Goal: Task Accomplishment & Management: Manage account settings

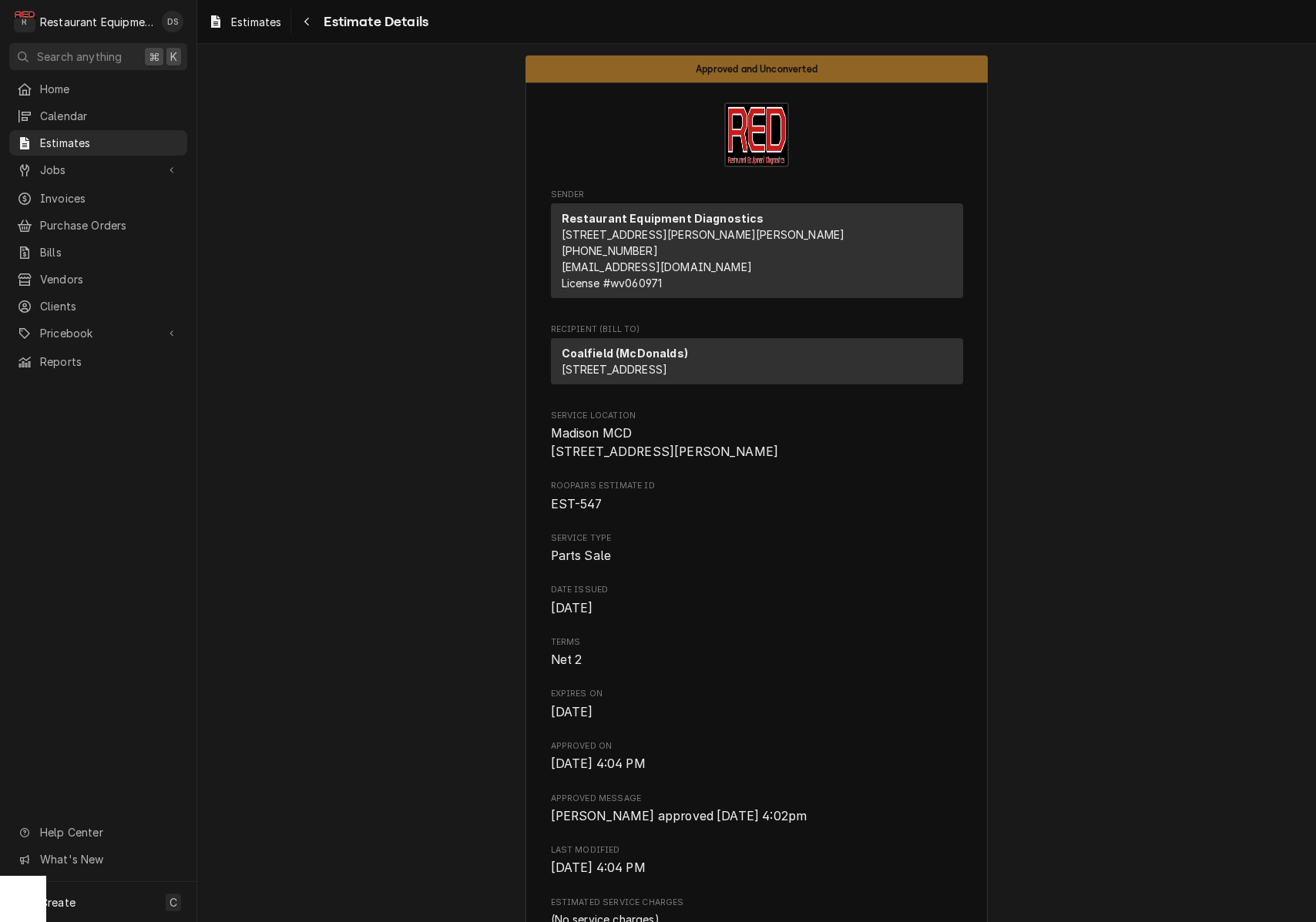
click at [307, 17] on icon "Navigate back" at bounding box center [307, 21] width 7 height 10
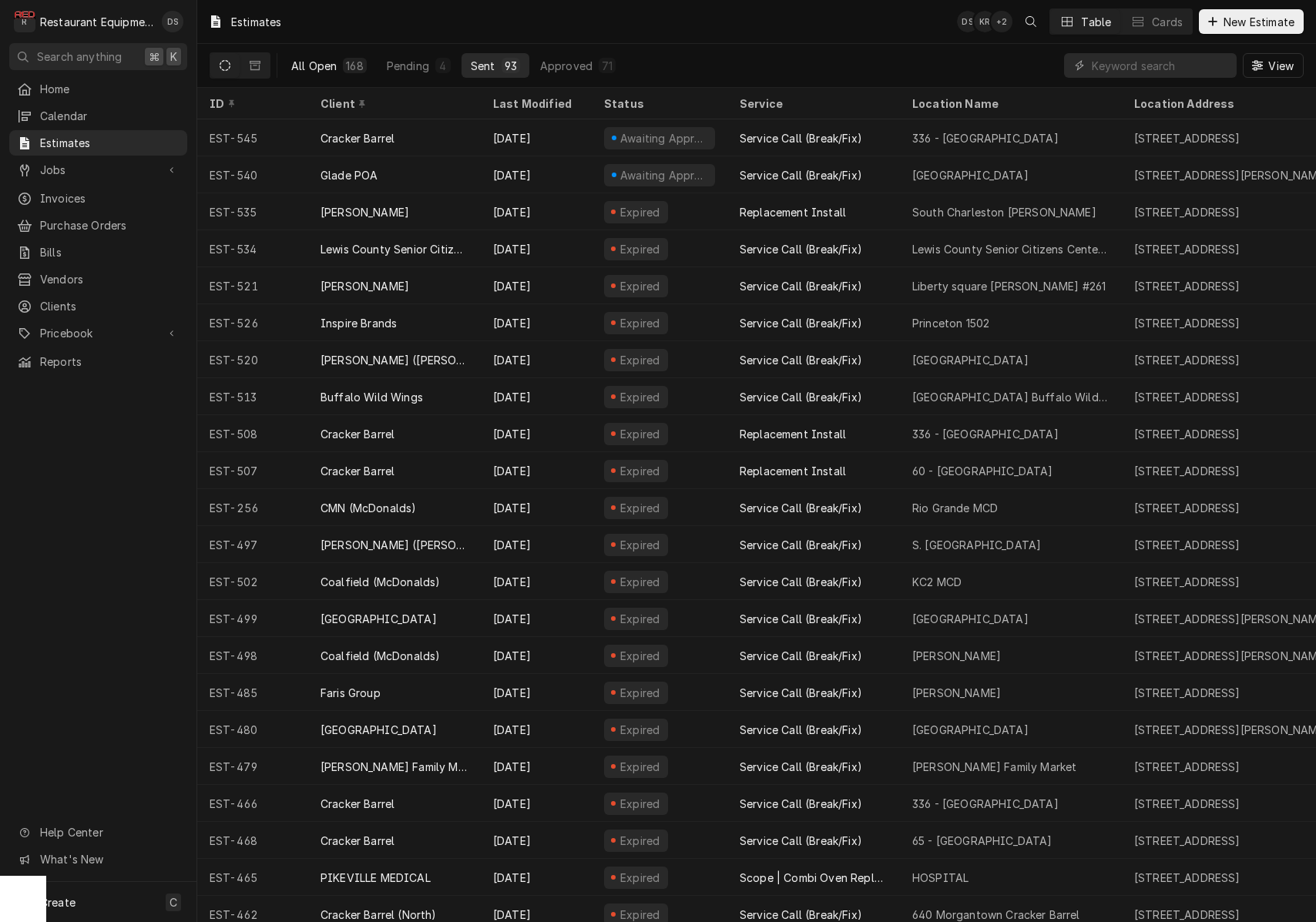
click at [346, 62] on div "168" at bounding box center [354, 65] width 23 height 15
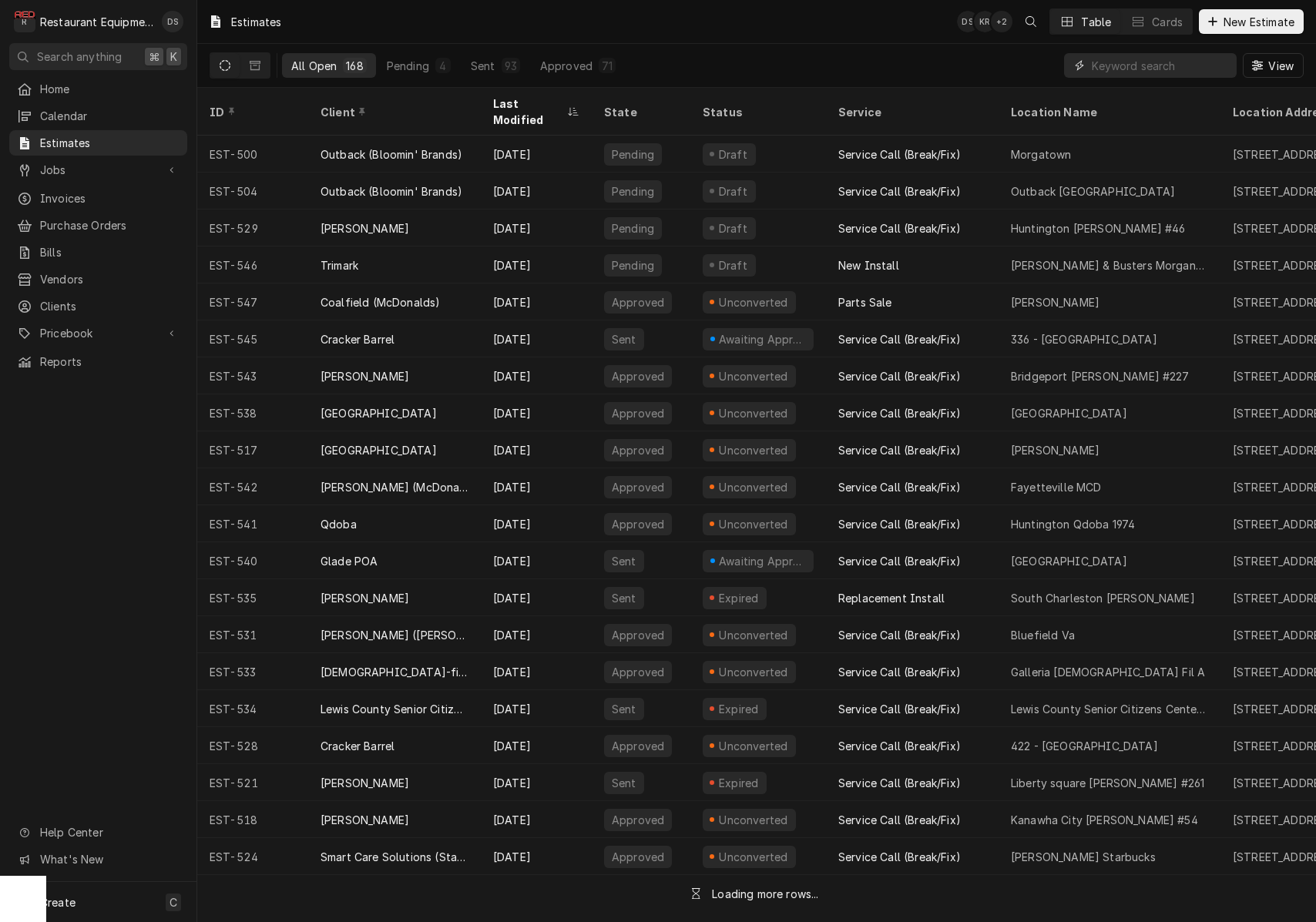
click at [1125, 66] on input "Dynamic Content Wrapper" at bounding box center [1160, 65] width 137 height 25
type input "INSPIRE"
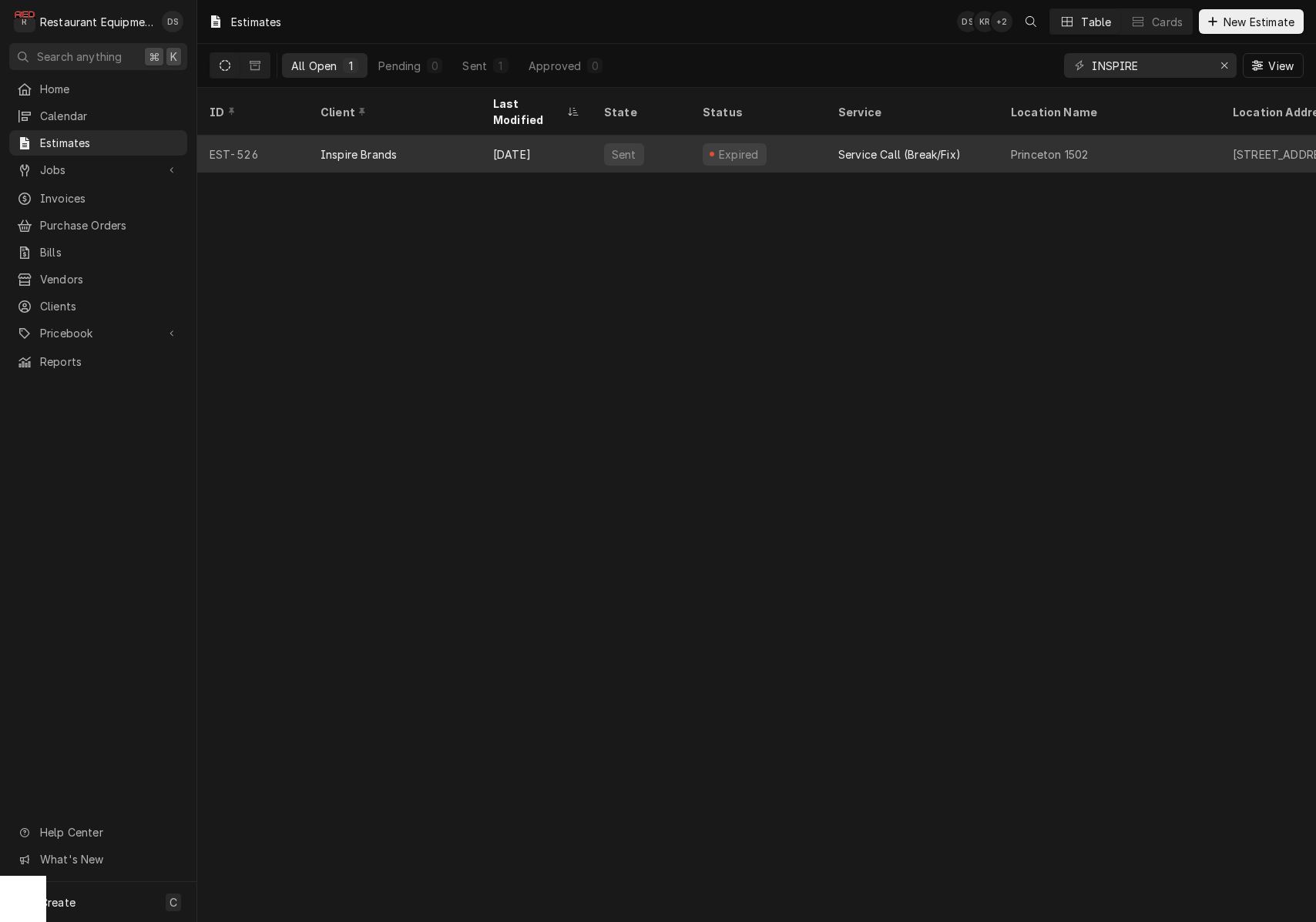
click at [820, 135] on div "Expired" at bounding box center [757, 154] width 135 height 37
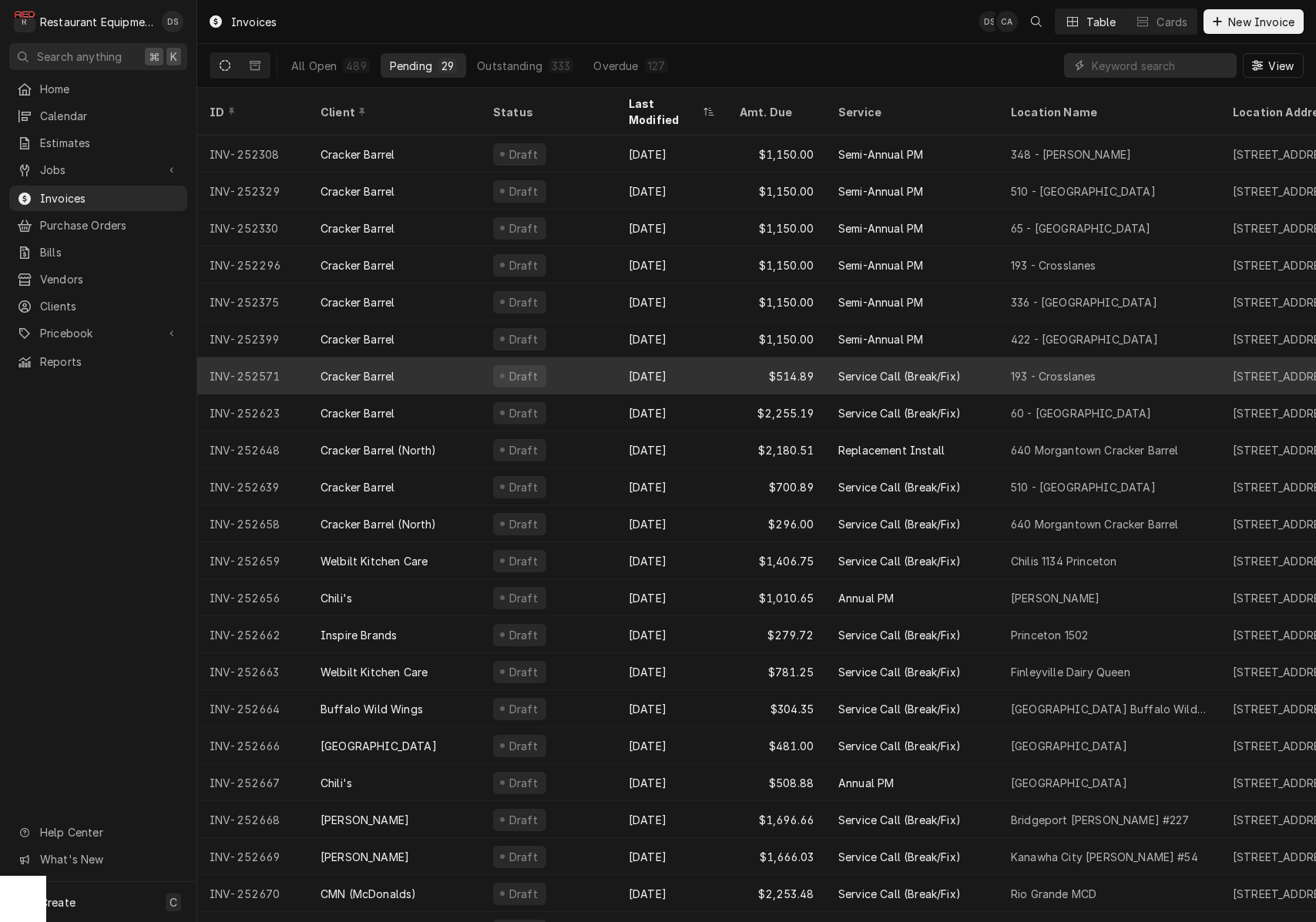
click at [704, 365] on div "Sep 2" at bounding box center [672, 376] width 111 height 37
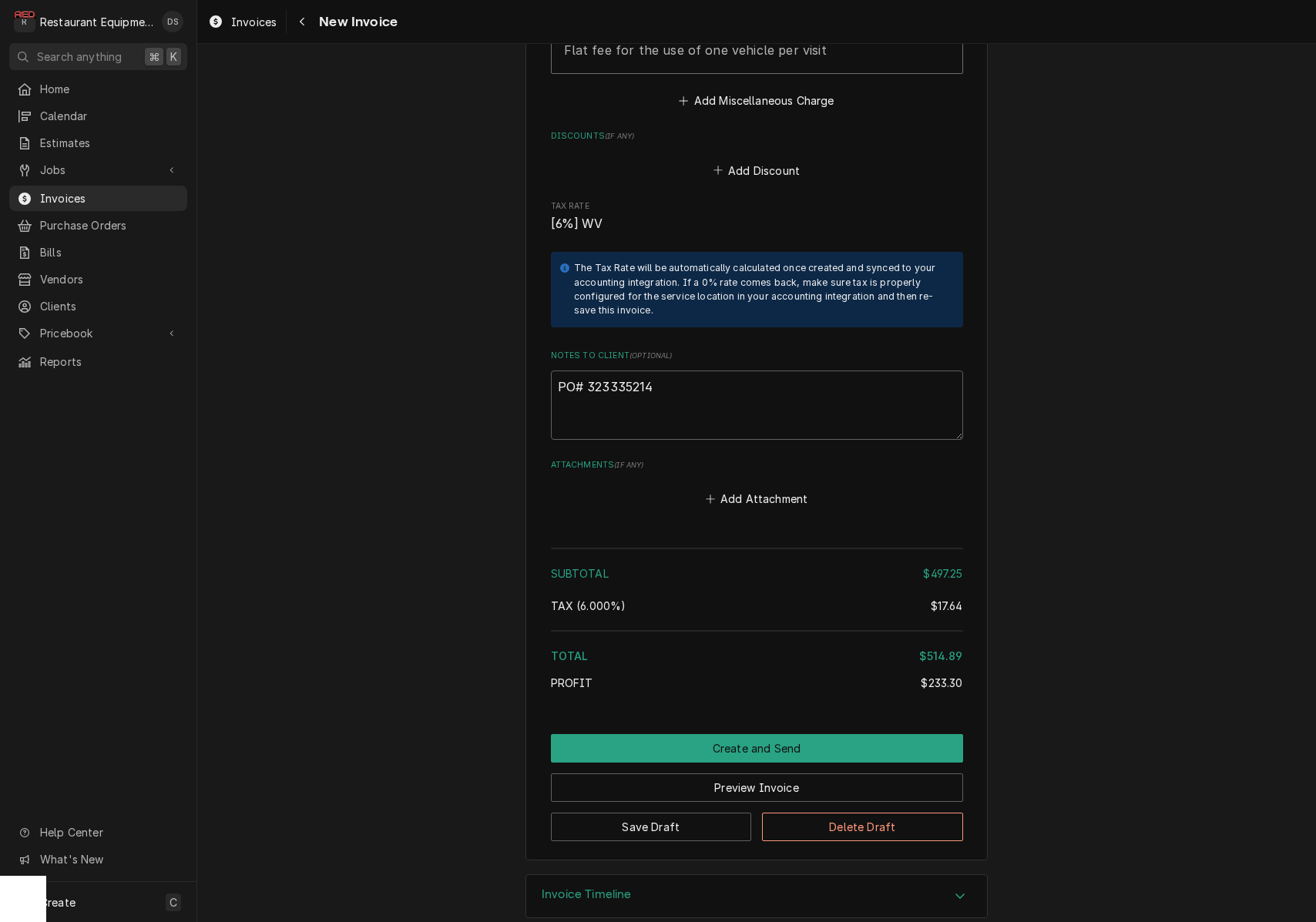
scroll to position [2908, 0]
click at [672, 371] on textarea "PO# 323335214" at bounding box center [756, 406] width 412 height 70
drag, startPoint x: 664, startPoint y: 365, endPoint x: 596, endPoint y: 367, distance: 68.0
click at [588, 371] on textarea "PO# 323335214" at bounding box center [756, 406] width 412 height 70
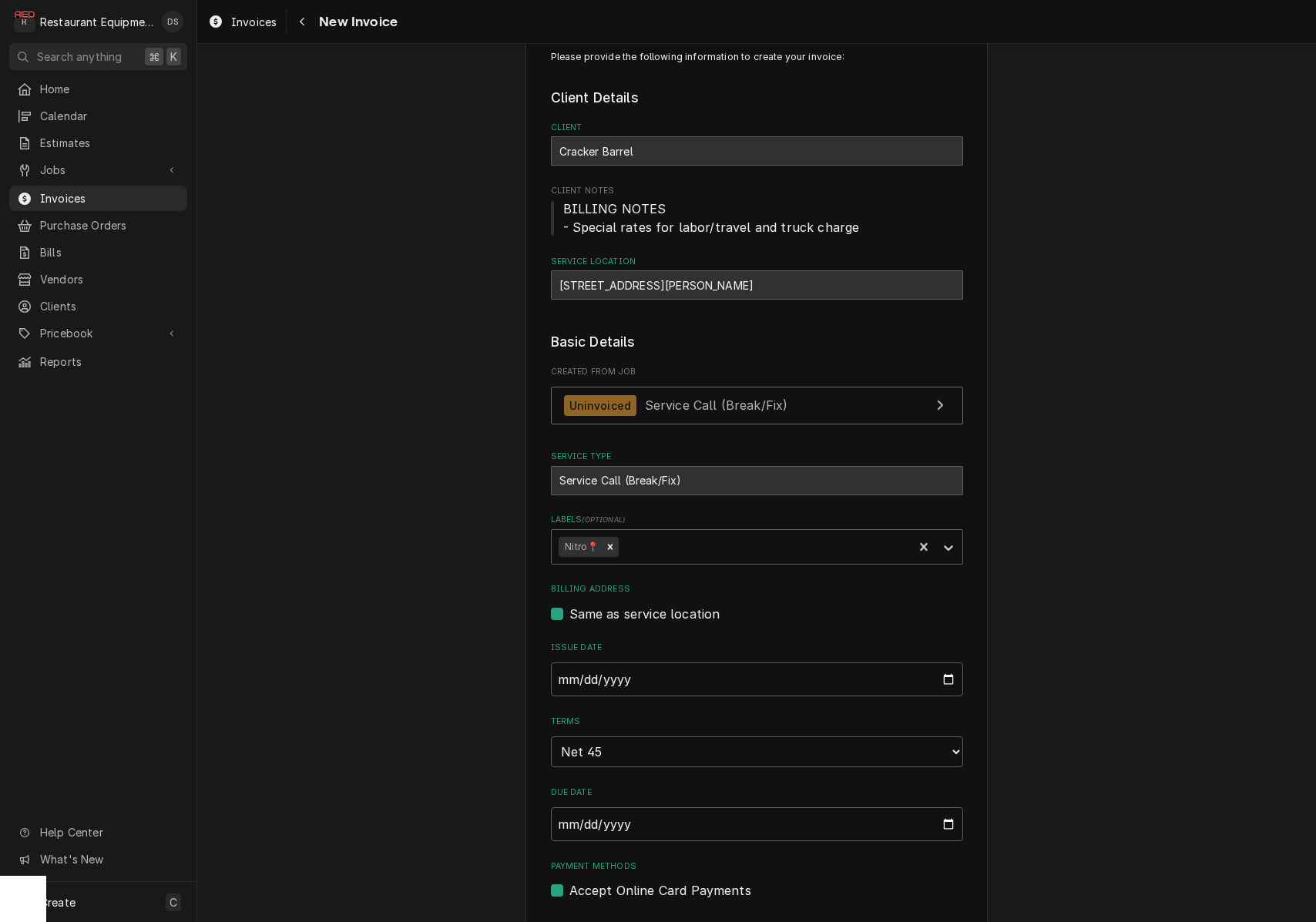
scroll to position [2, 0]
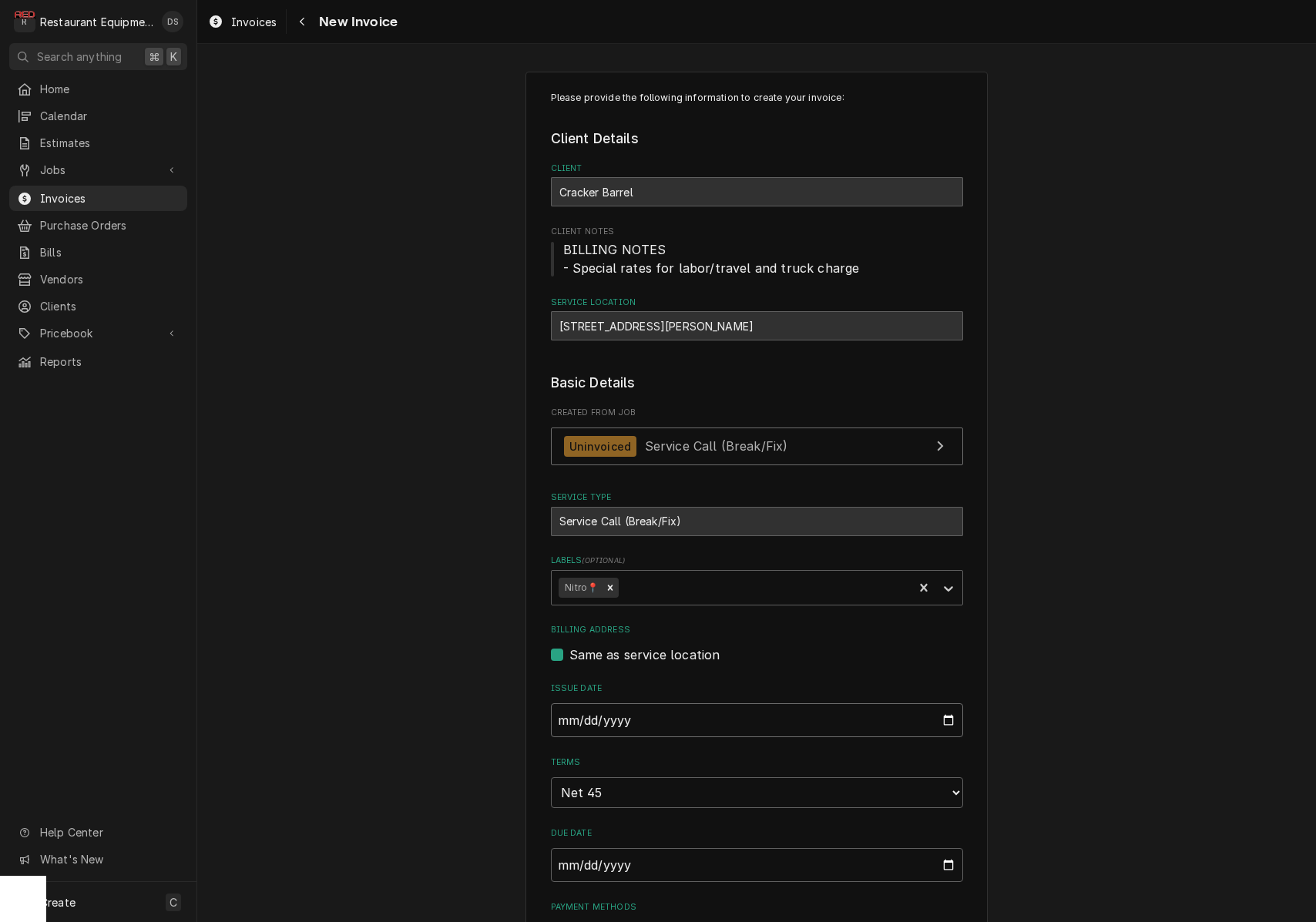
click at [644, 714] on input "2025-08-31" at bounding box center [756, 720] width 412 height 34
type input "2025-09-02"
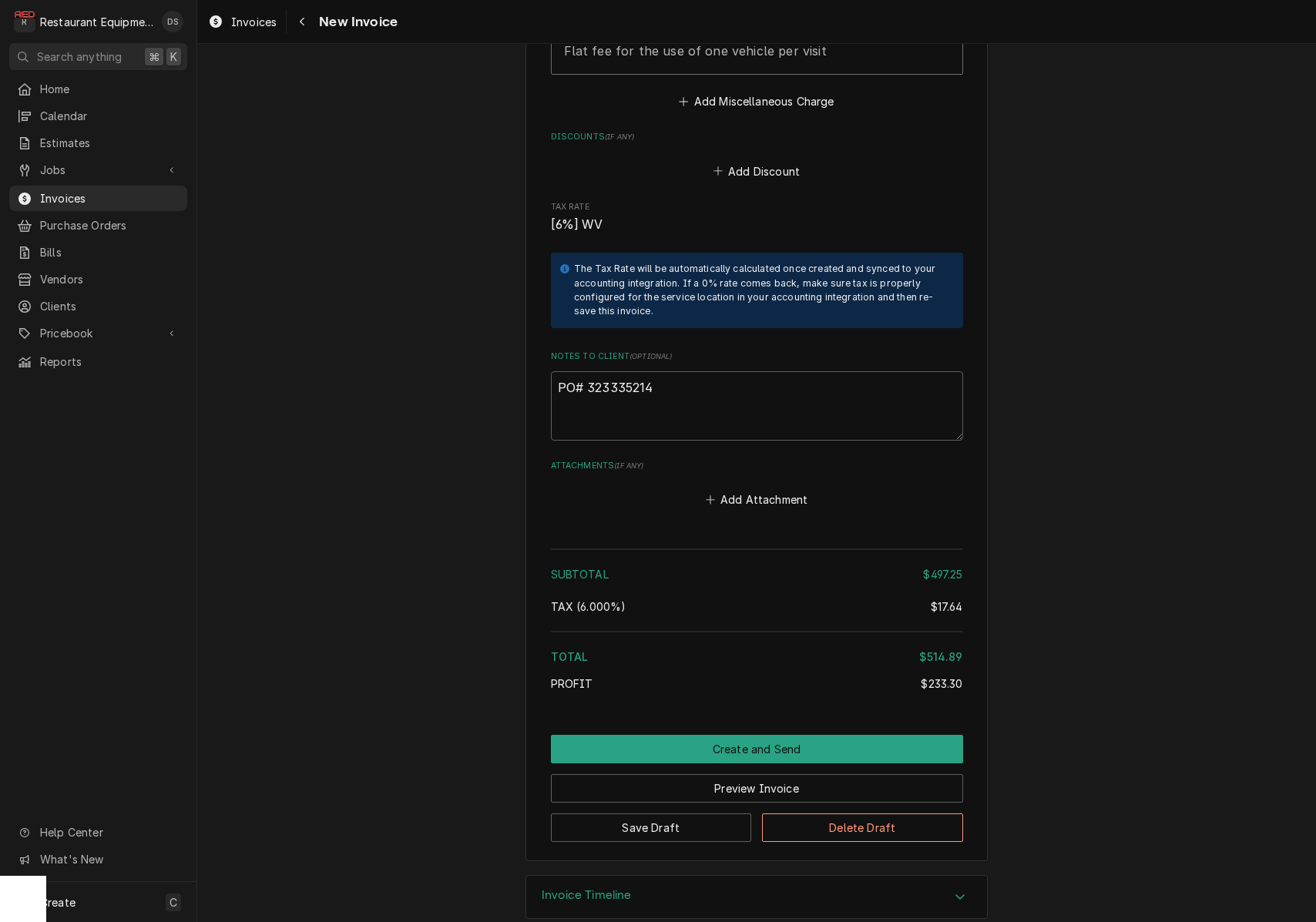
scroll to position [0, 0]
click at [757, 774] on button "Preview Invoice" at bounding box center [756, 788] width 412 height 29
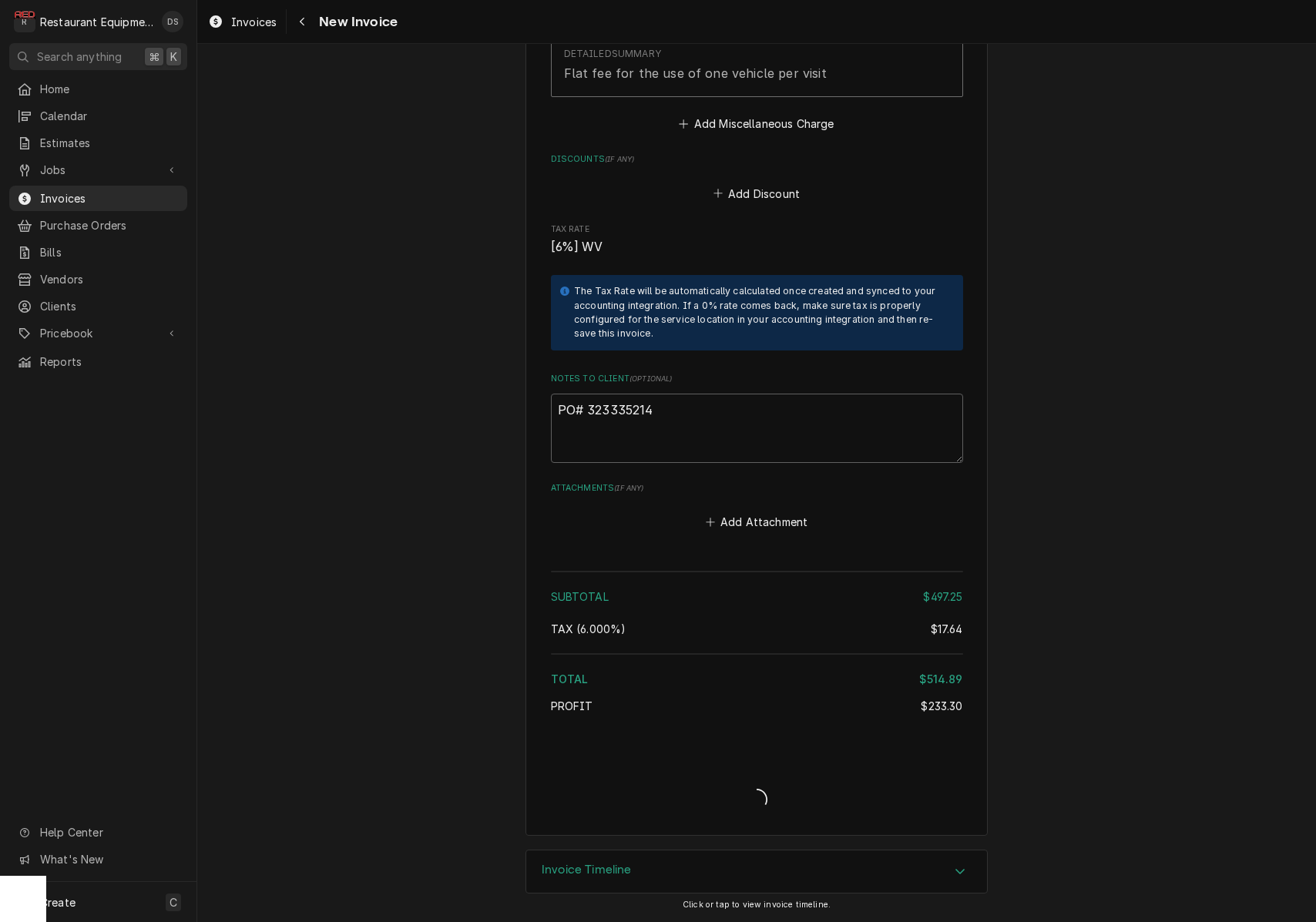
type textarea "x"
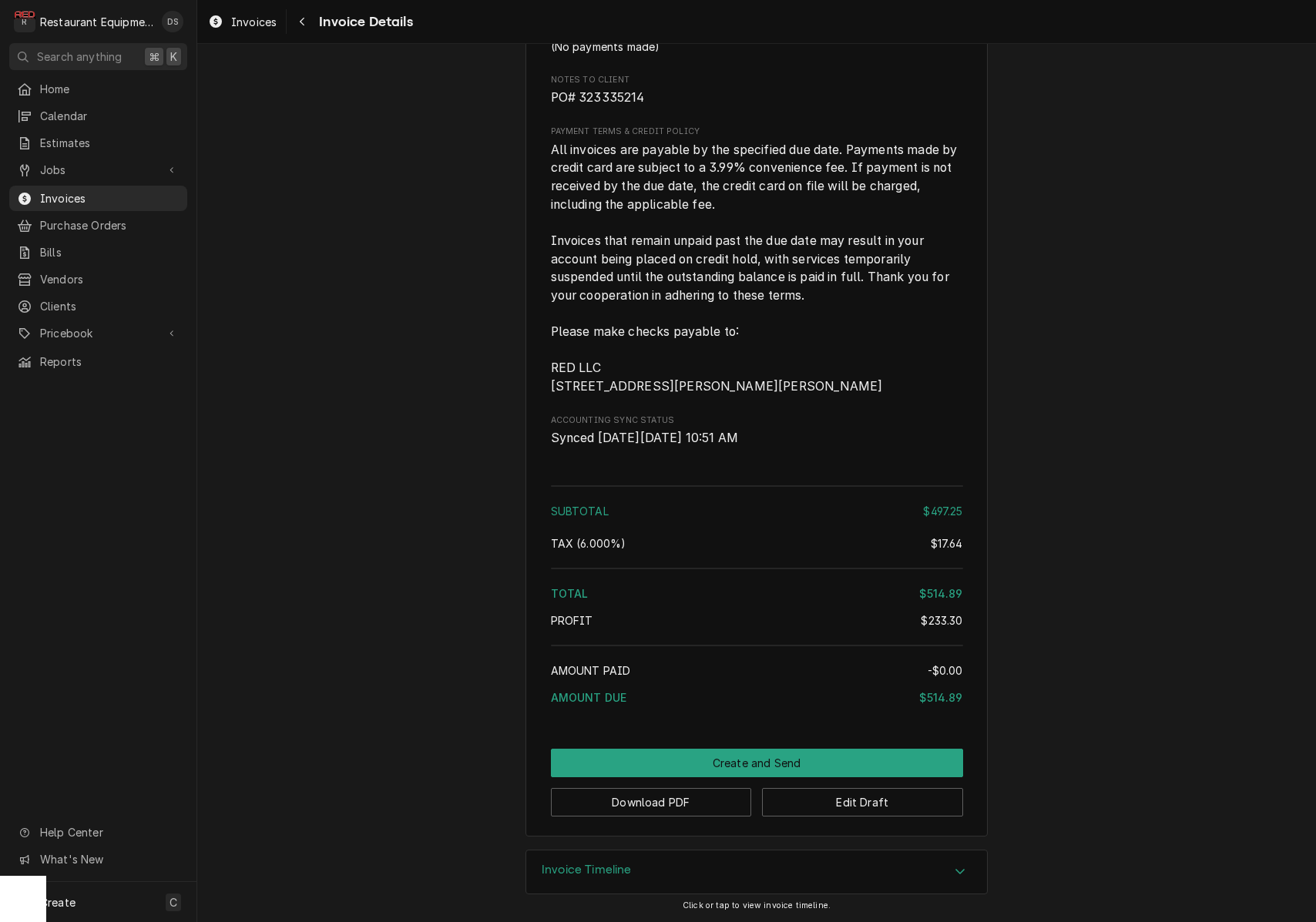
scroll to position [2716, 0]
click at [673, 796] on button "Download PDF" at bounding box center [651, 803] width 201 height 29
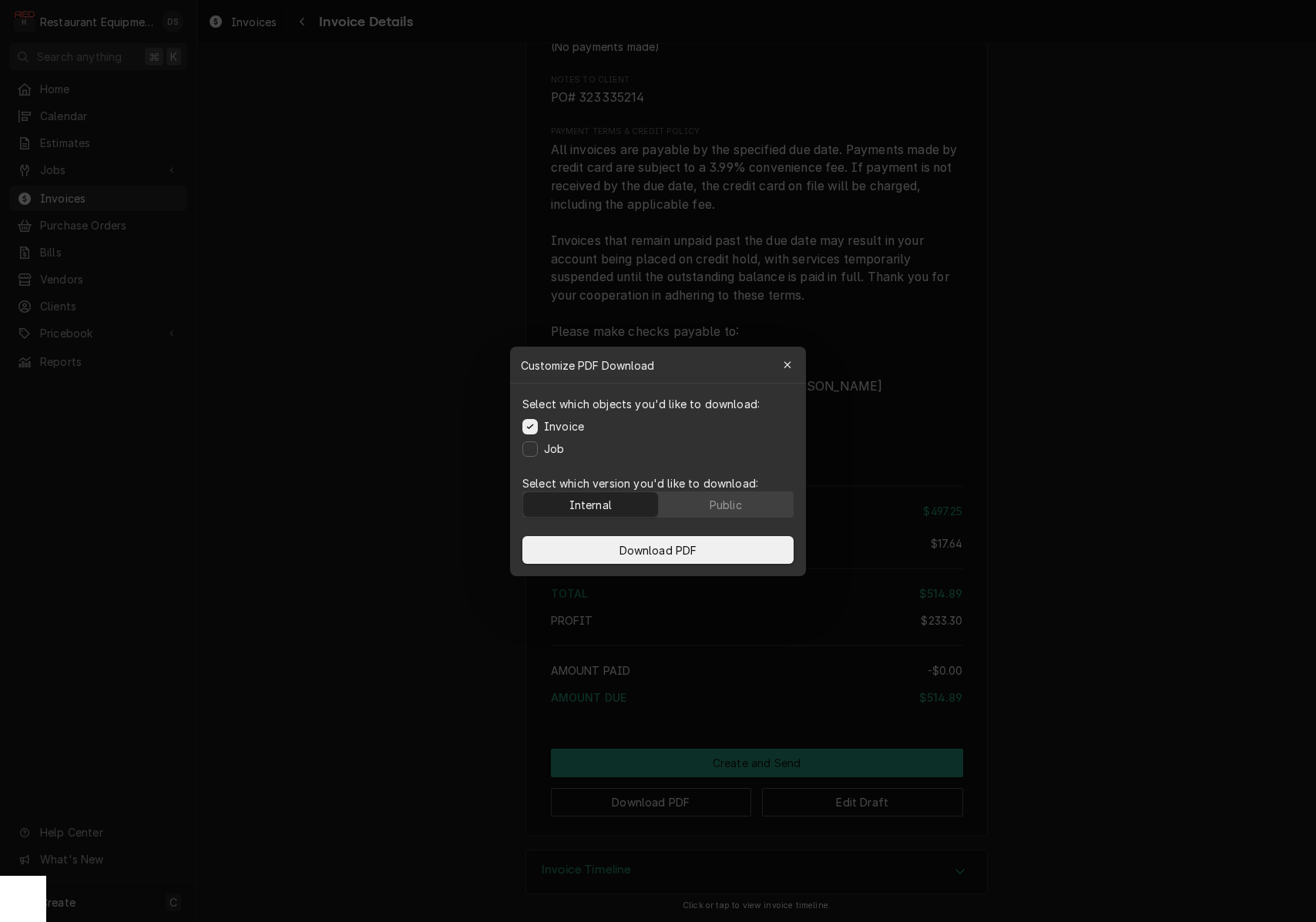
drag, startPoint x: 734, startPoint y: 504, endPoint x: 730, endPoint y: 519, distance: 15.5
click at [733, 505] on div "Public" at bounding box center [726, 504] width 32 height 16
click at [712, 549] on button "Download PDF" at bounding box center [658, 550] width 271 height 28
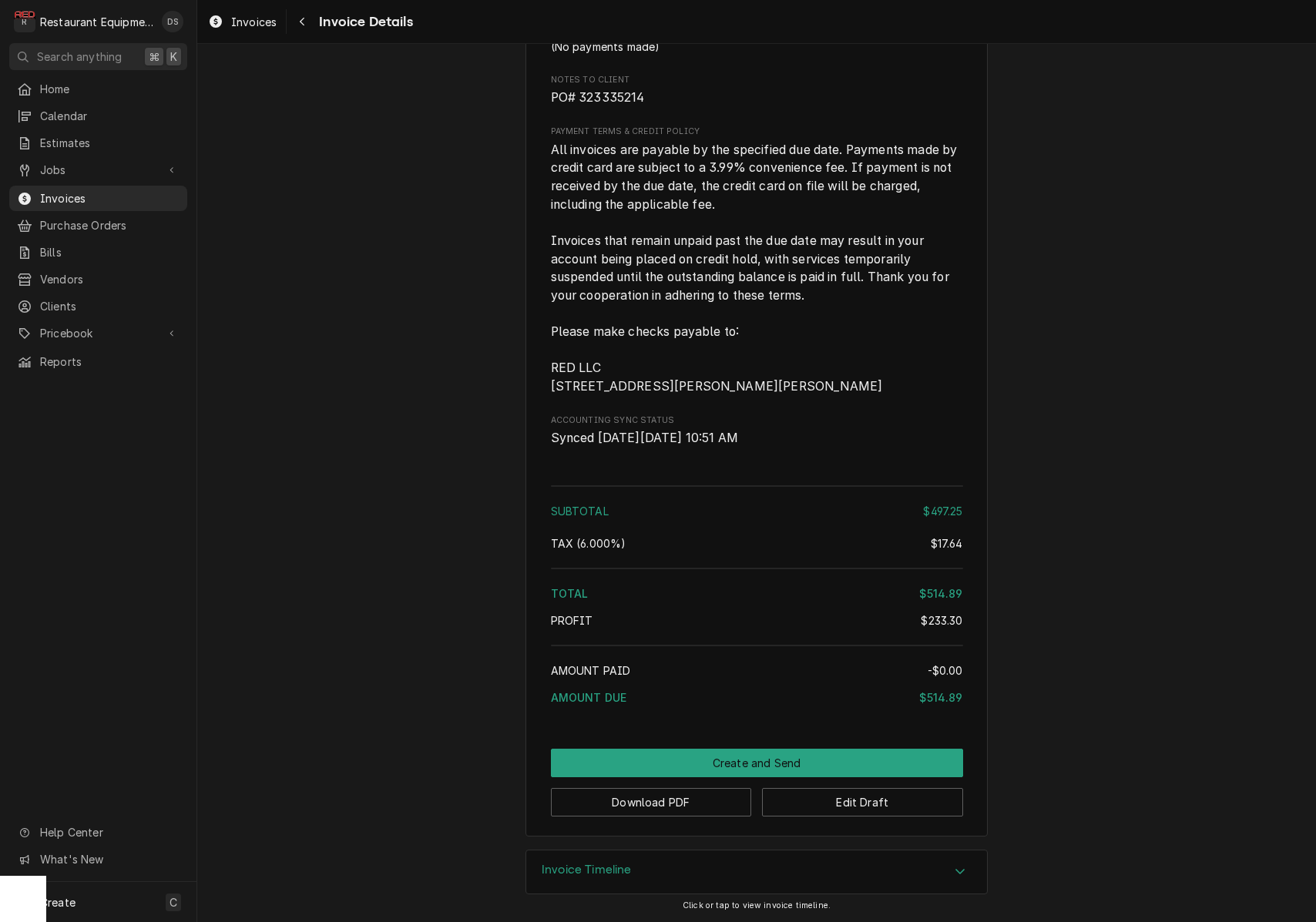
scroll to position [0, 0]
click at [776, 760] on button "Create and Send" at bounding box center [756, 764] width 412 height 29
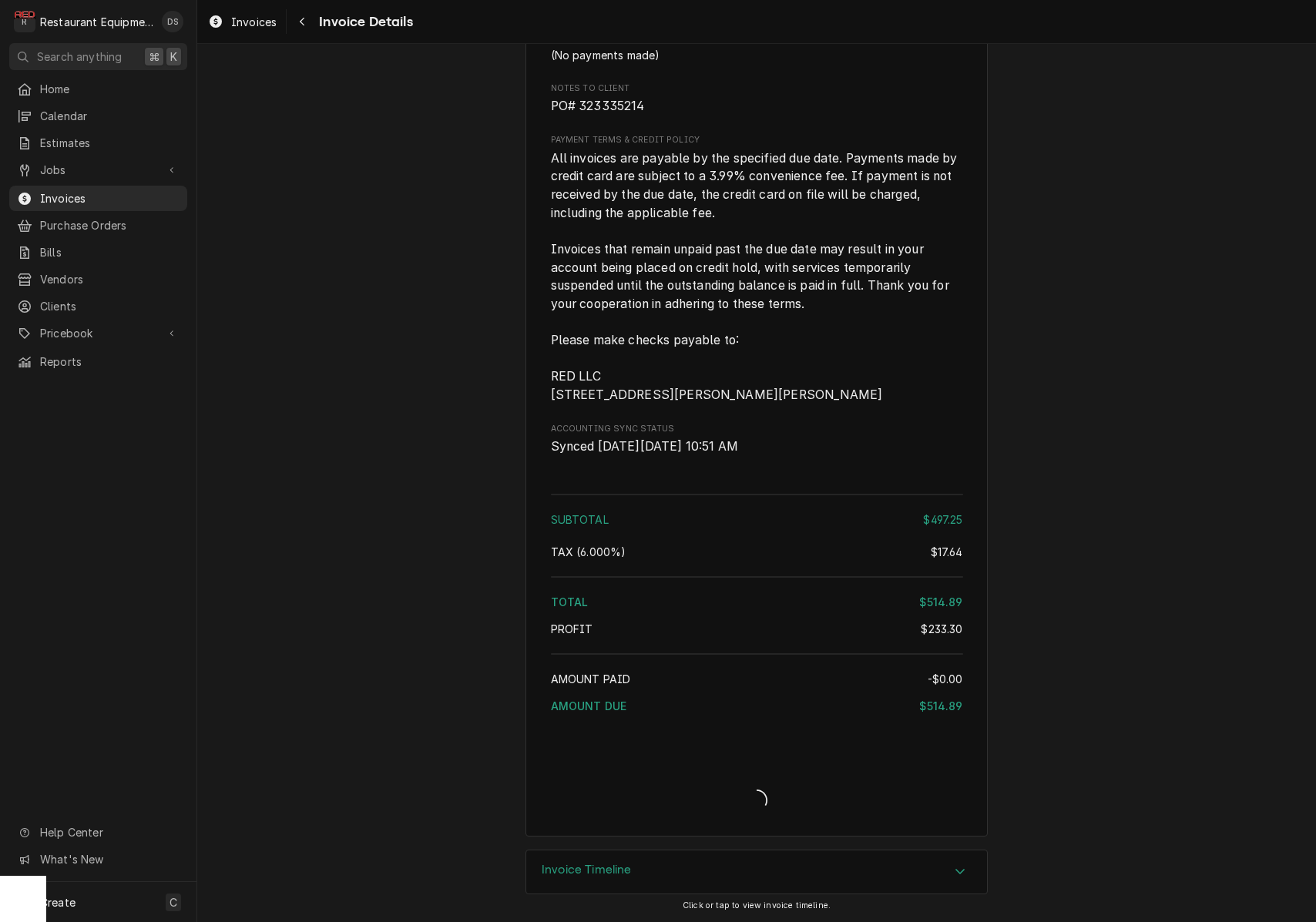
scroll to position [2708, 0]
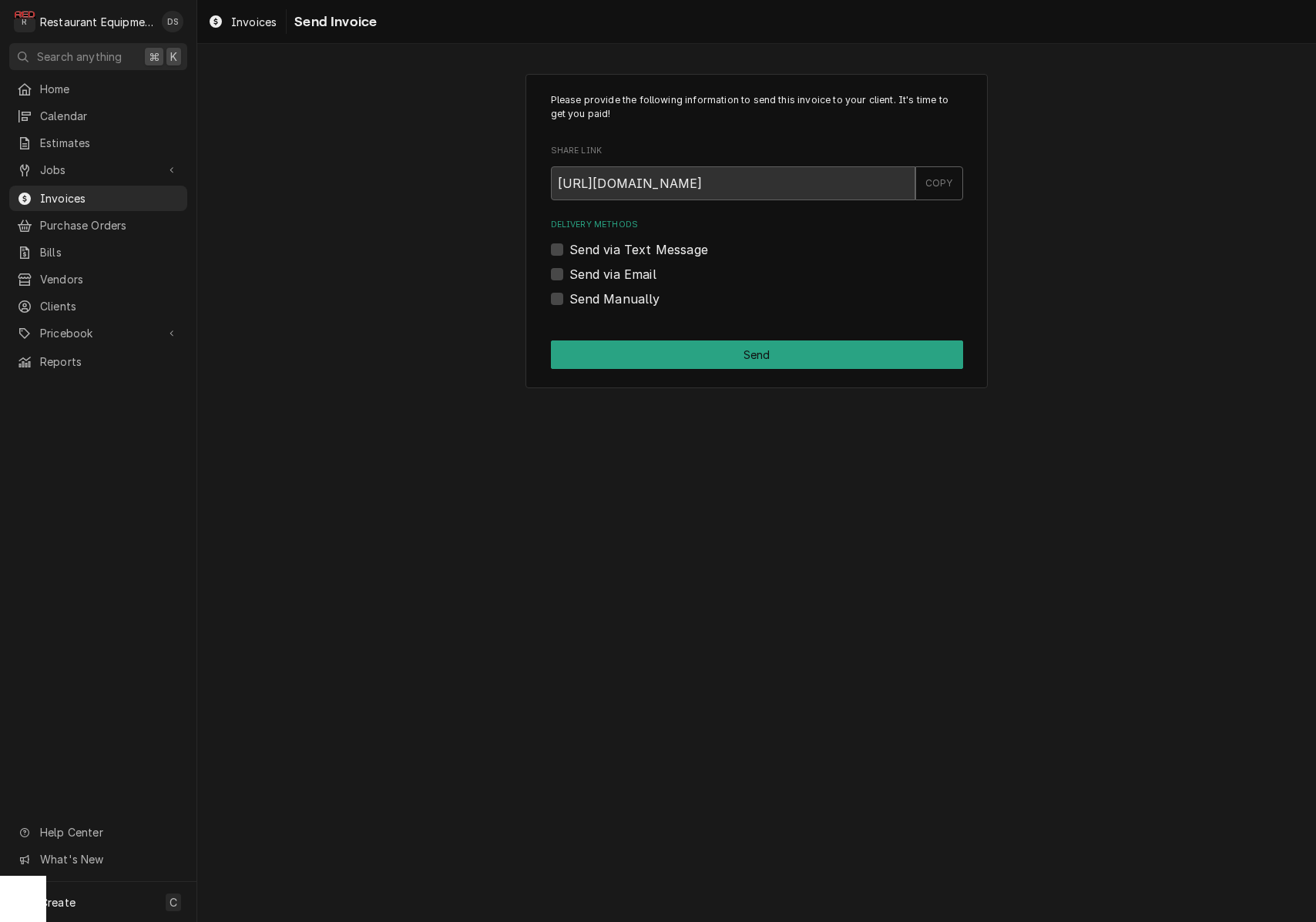
click at [564, 299] on div "Send Manually" at bounding box center [756, 299] width 412 height 18
click at [569, 299] on label "Send Manually" at bounding box center [615, 299] width 91 height 18
click at [569, 299] on input "Send Manually" at bounding box center [775, 307] width 412 height 34
checkbox input "true"
click at [724, 344] on button "Send" at bounding box center [756, 355] width 412 height 29
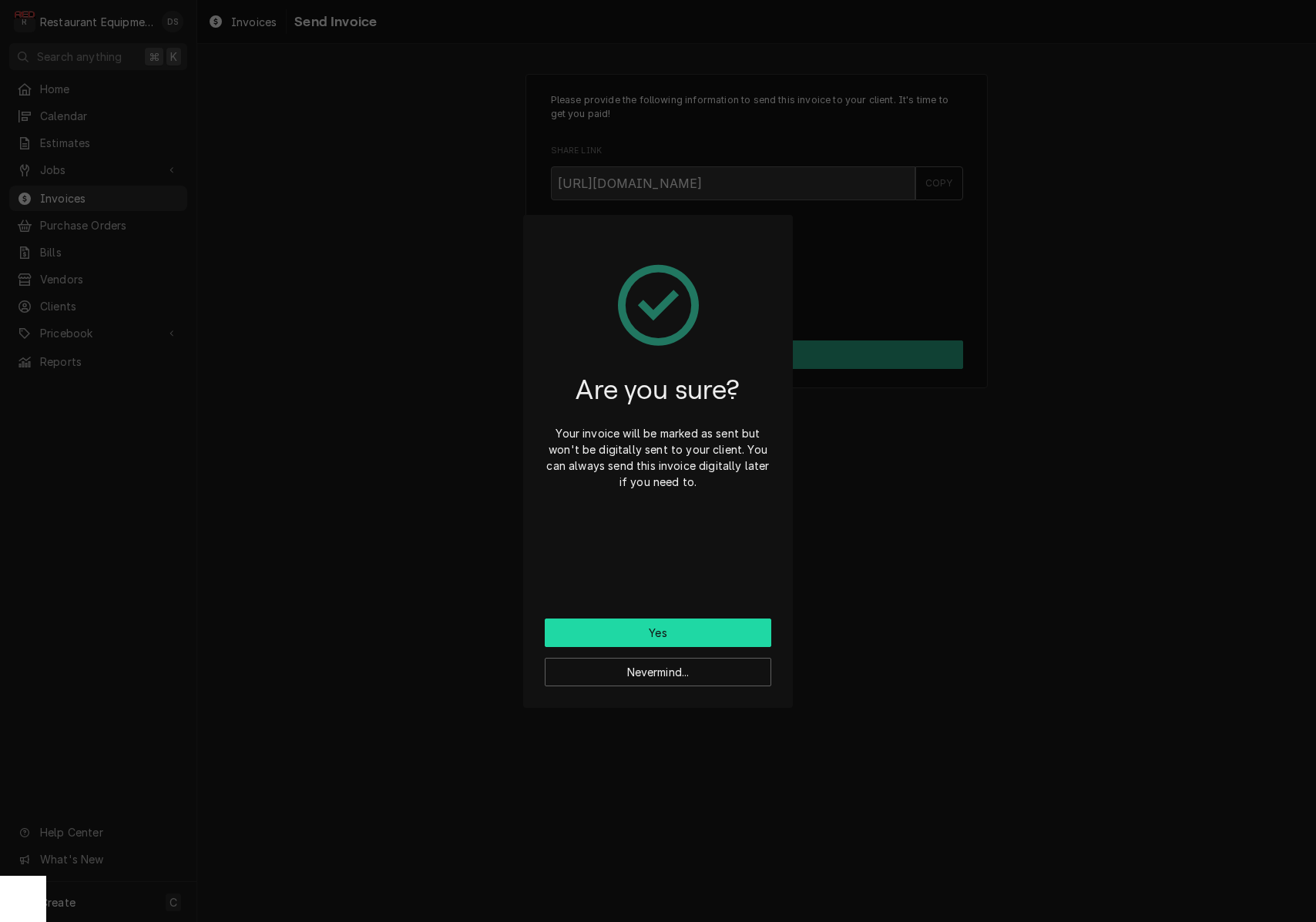
click at [711, 631] on button "Yes" at bounding box center [658, 633] width 227 height 29
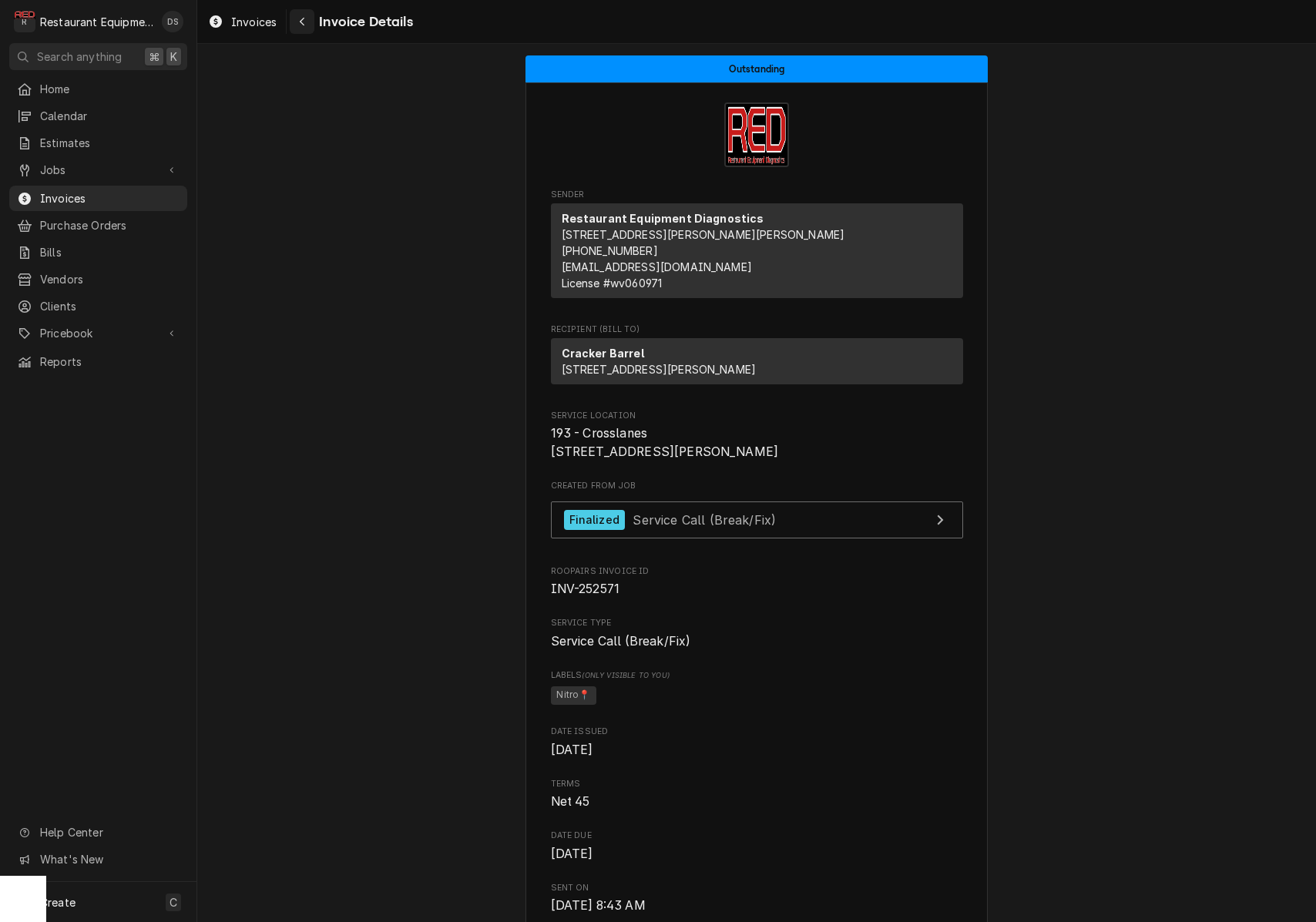
click at [307, 26] on div "Navigate back" at bounding box center [302, 21] width 15 height 15
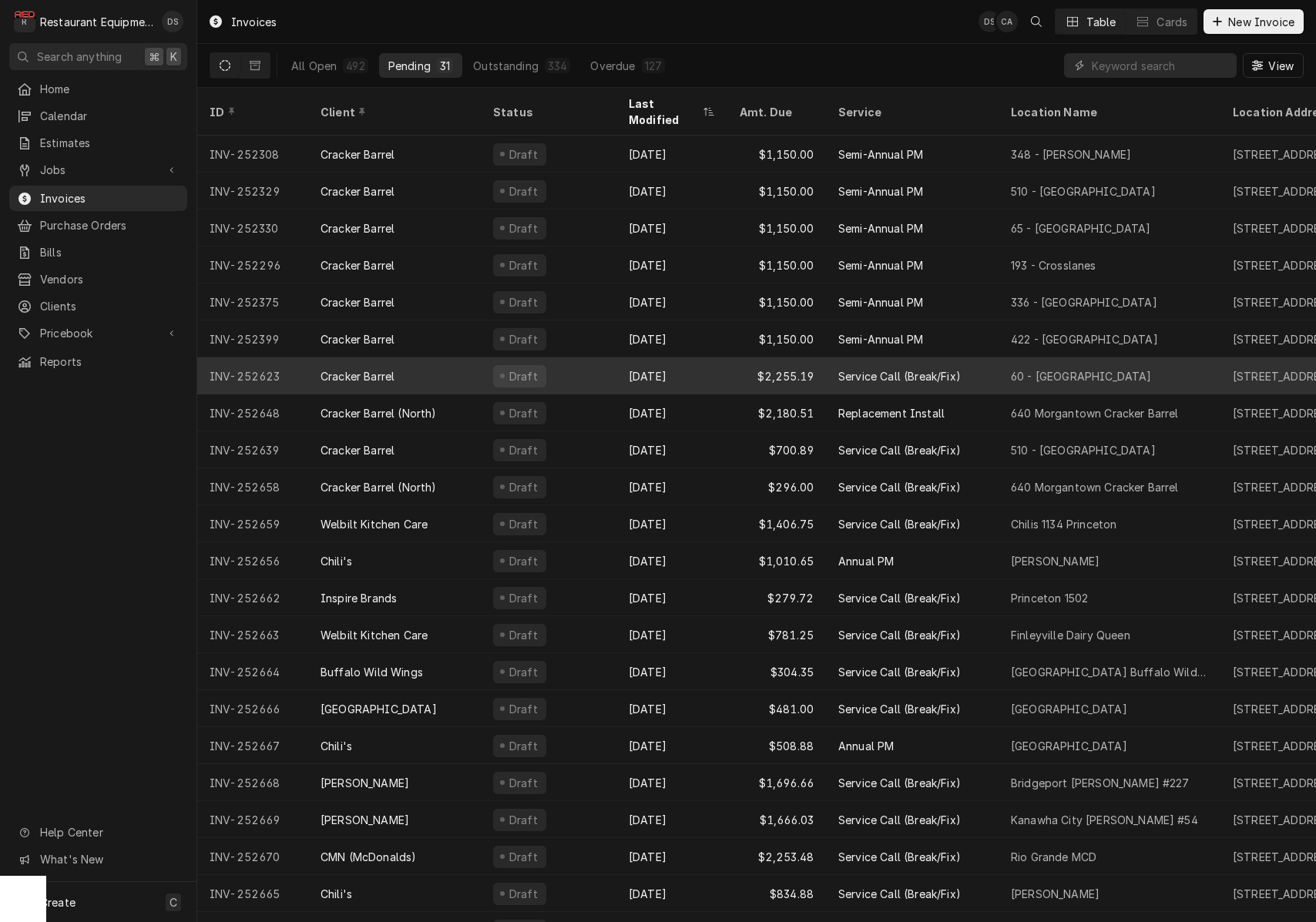
click at [584, 367] on div "Draft" at bounding box center [548, 376] width 135 height 37
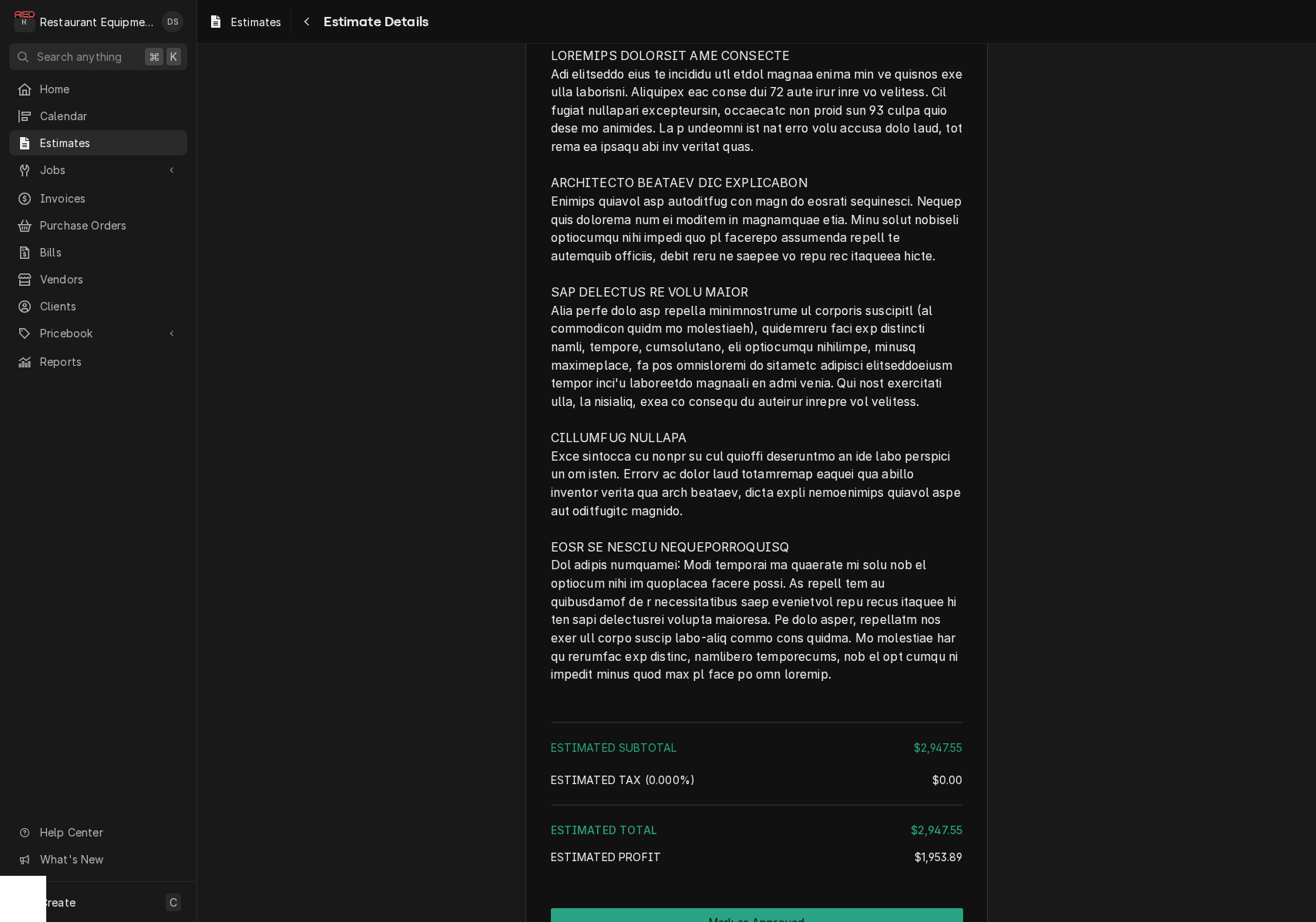
scroll to position [3242, 0]
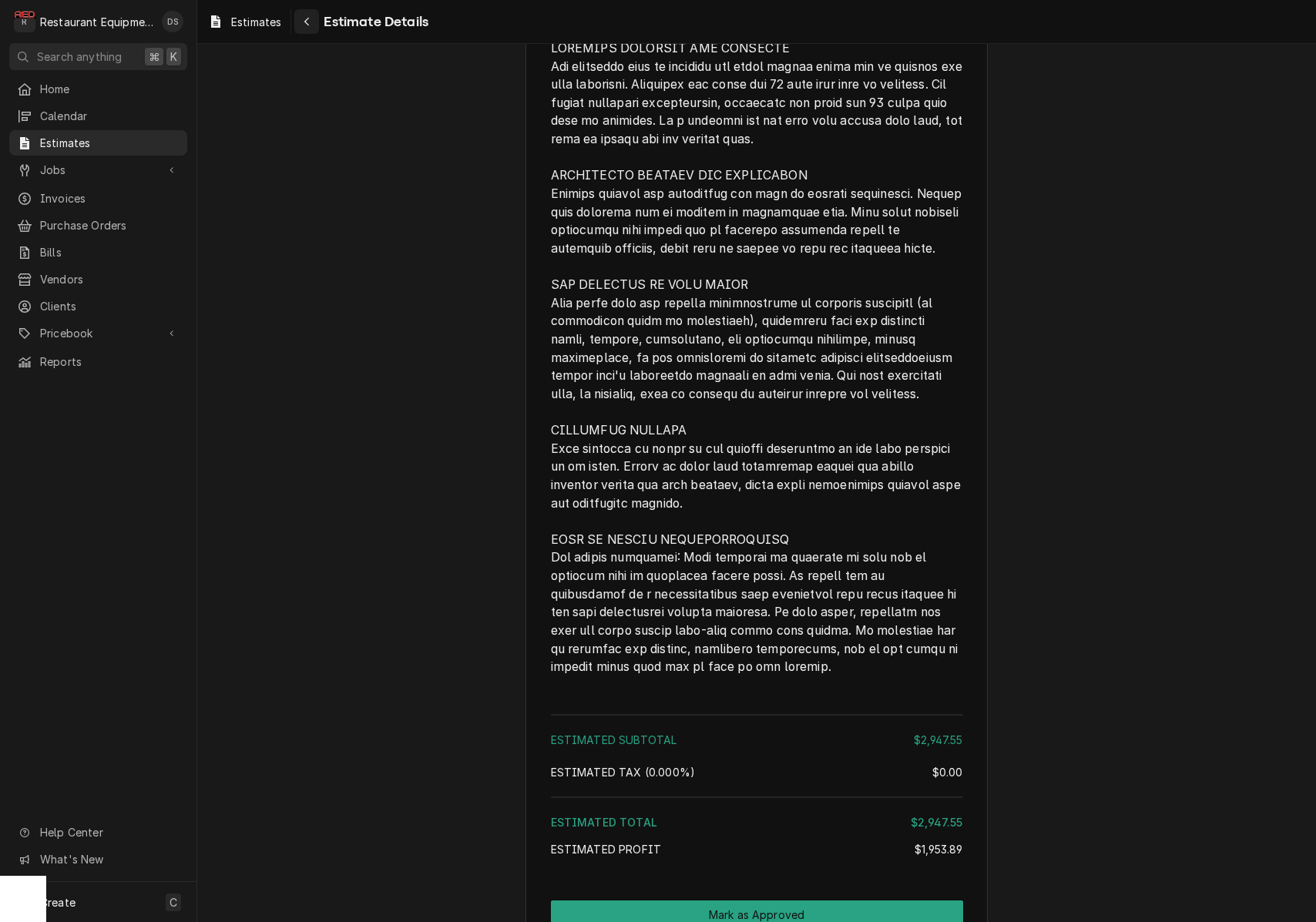
click at [307, 29] on button "Navigate back" at bounding box center [307, 22] width 25 height 25
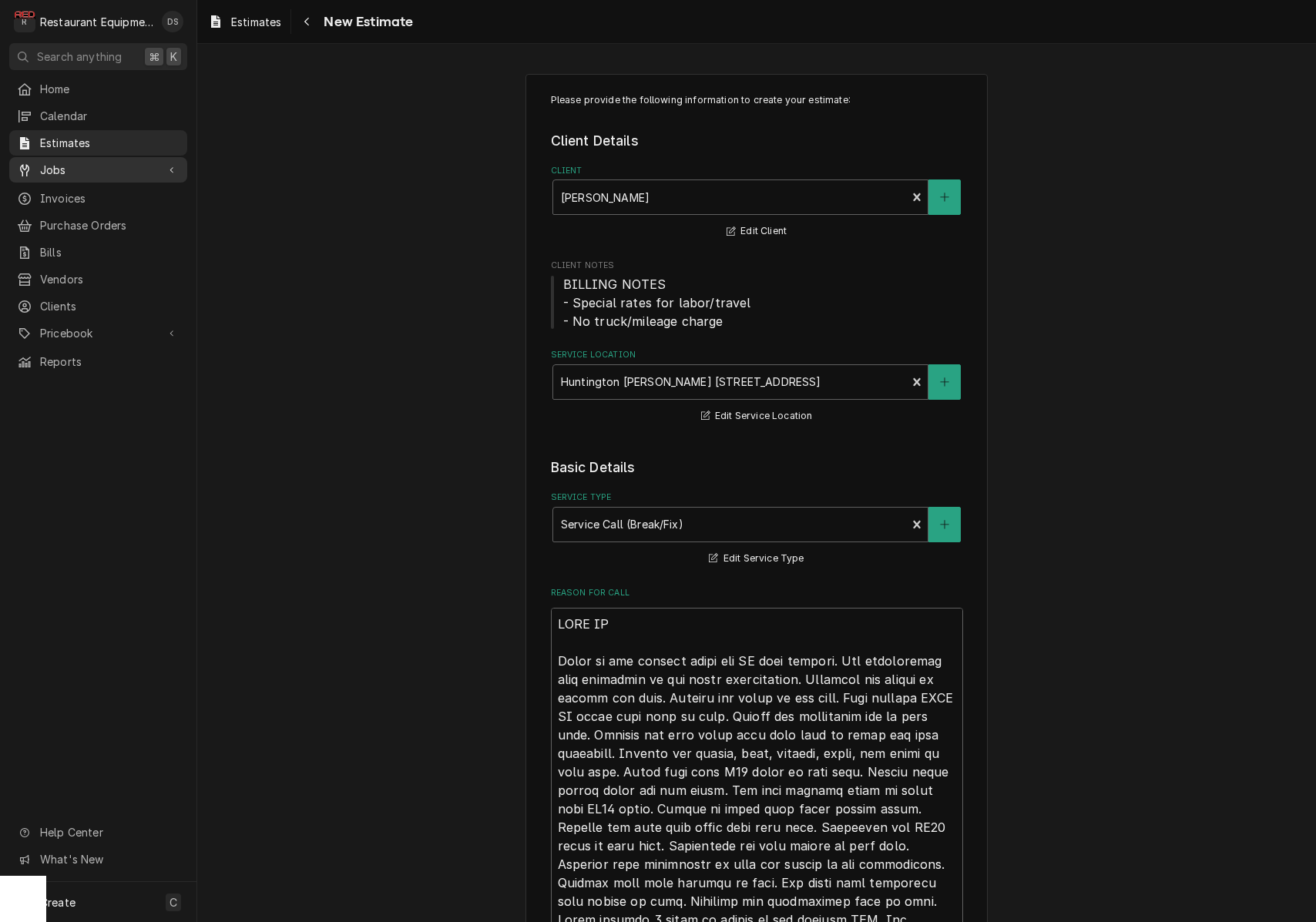
click at [63, 162] on span "Jobs" at bounding box center [98, 170] width 116 height 16
click at [75, 189] on span "Jobs" at bounding box center [110, 197] width 139 height 16
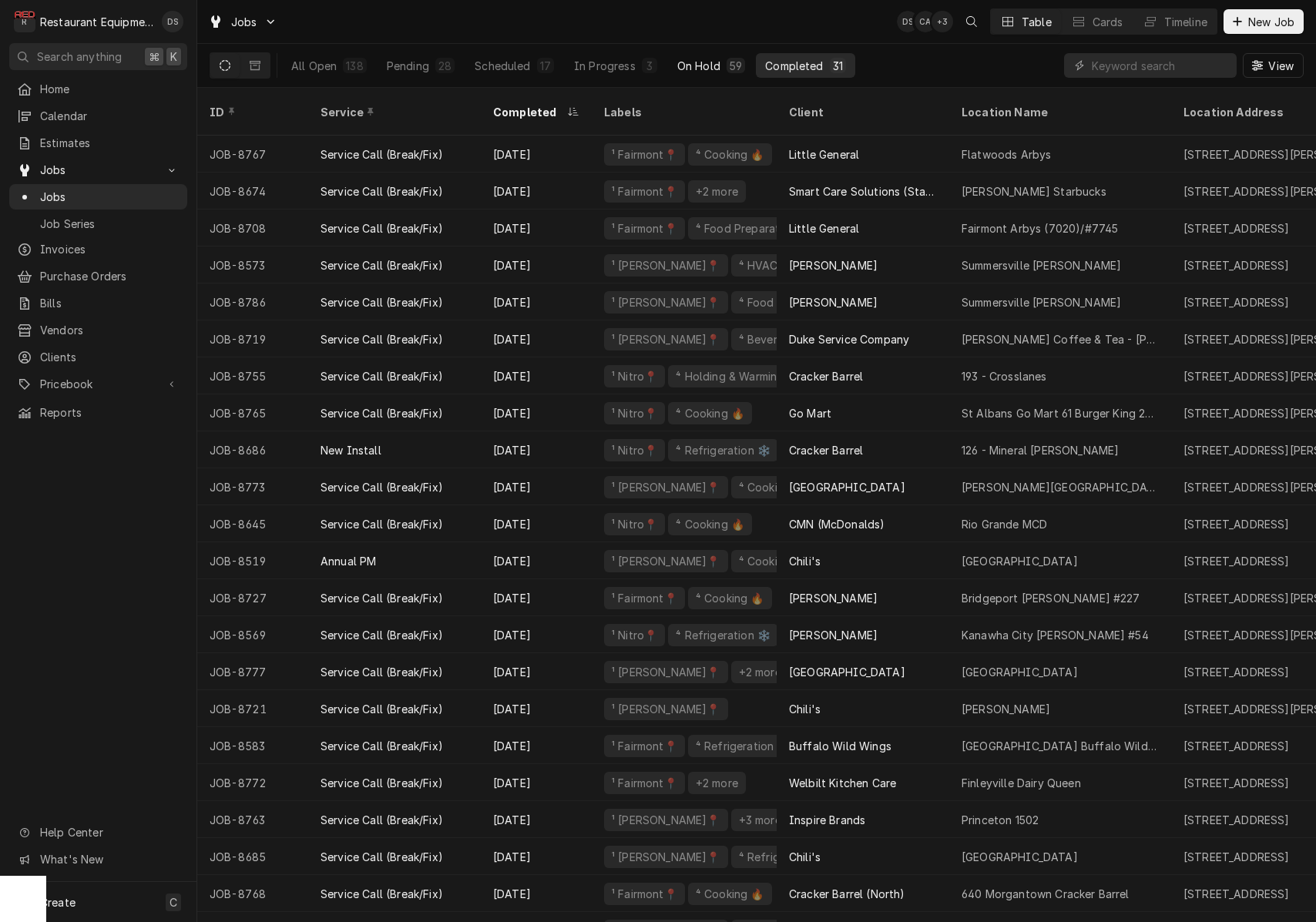
click at [727, 68] on div "59" at bounding box center [736, 65] width 18 height 15
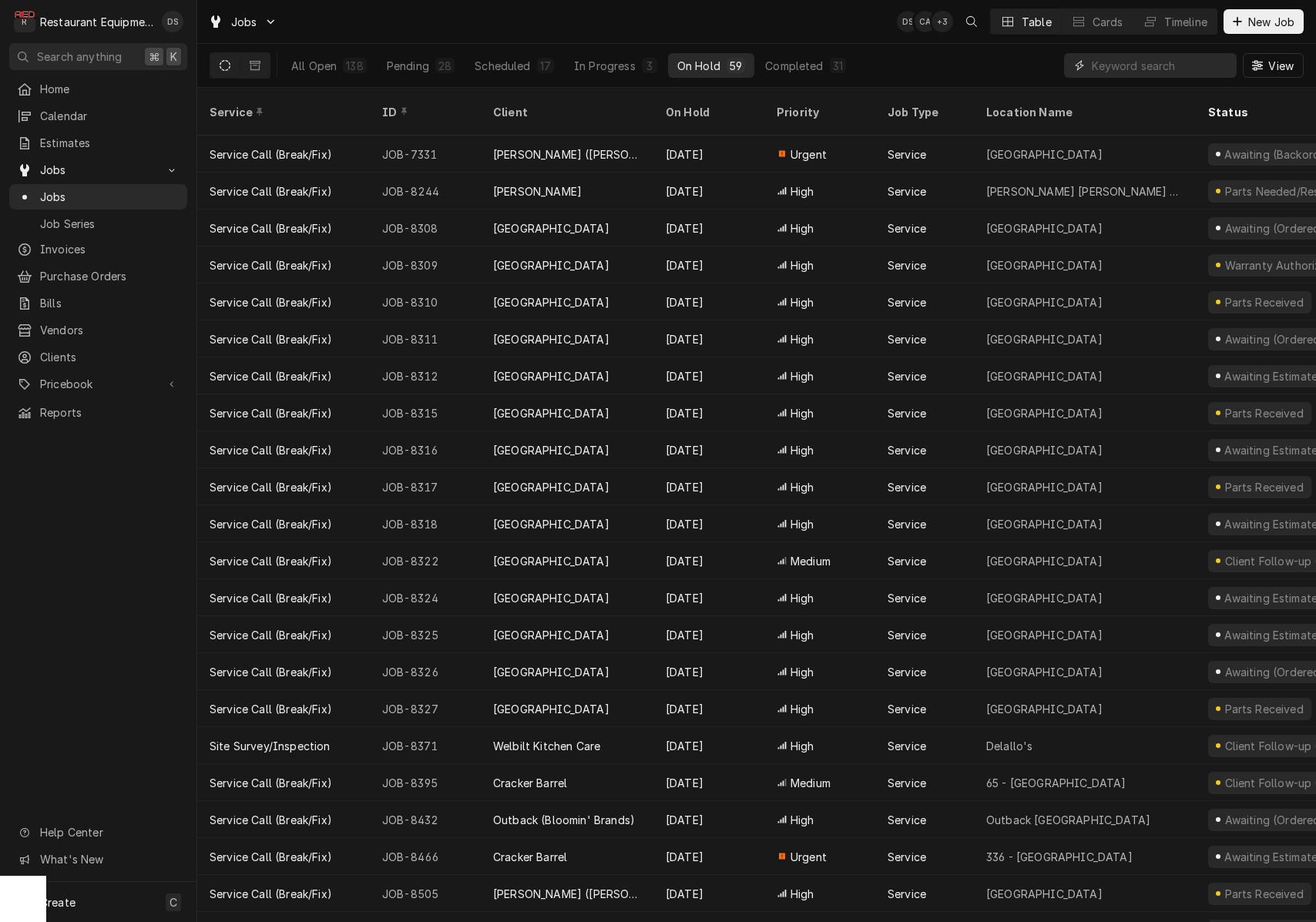
click at [1190, 65] on input "Dynamic Content Wrapper" at bounding box center [1160, 65] width 137 height 25
type input "N"
type input "INSPIRE"
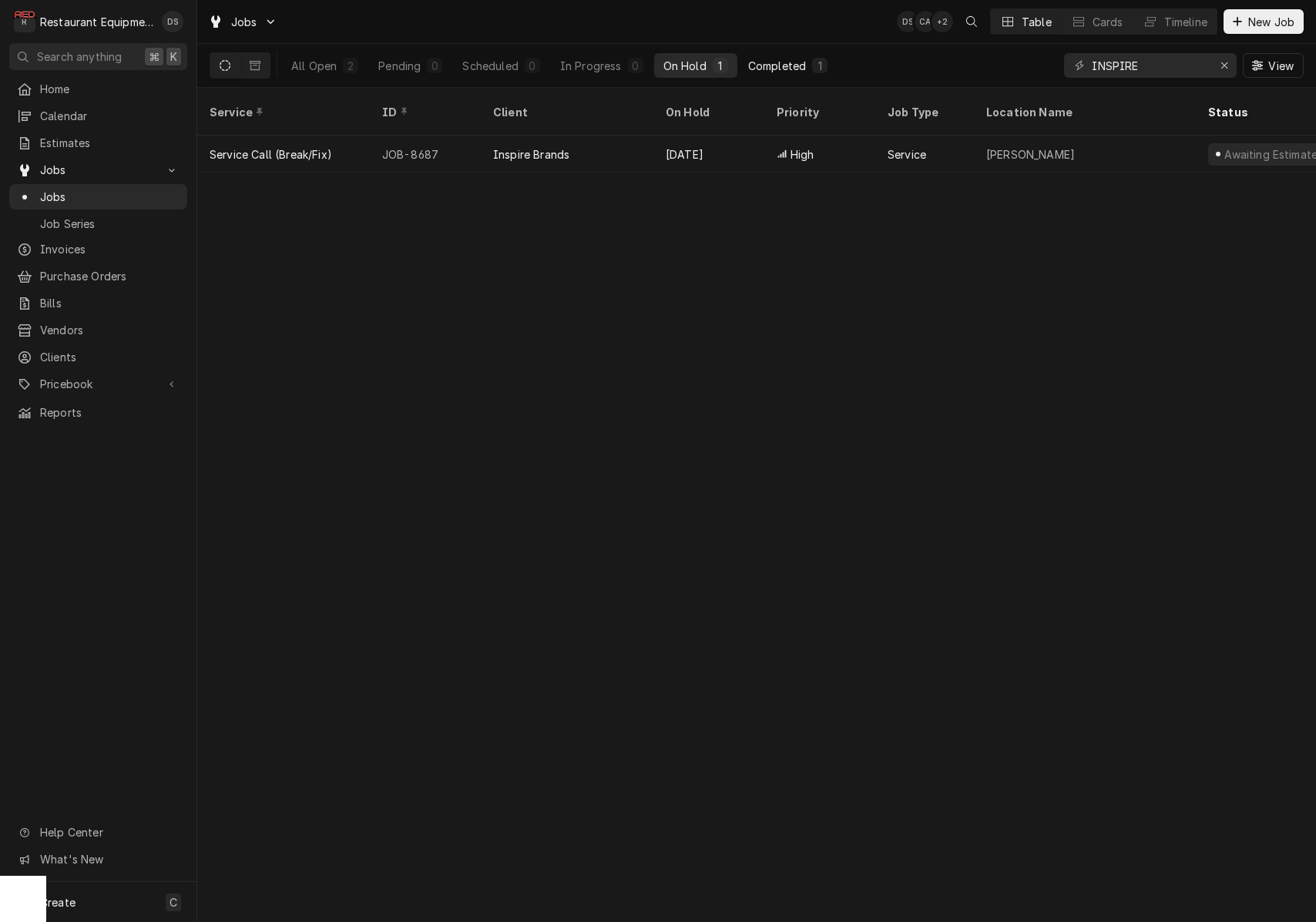
click at [768, 64] on div "Completed" at bounding box center [777, 66] width 58 height 16
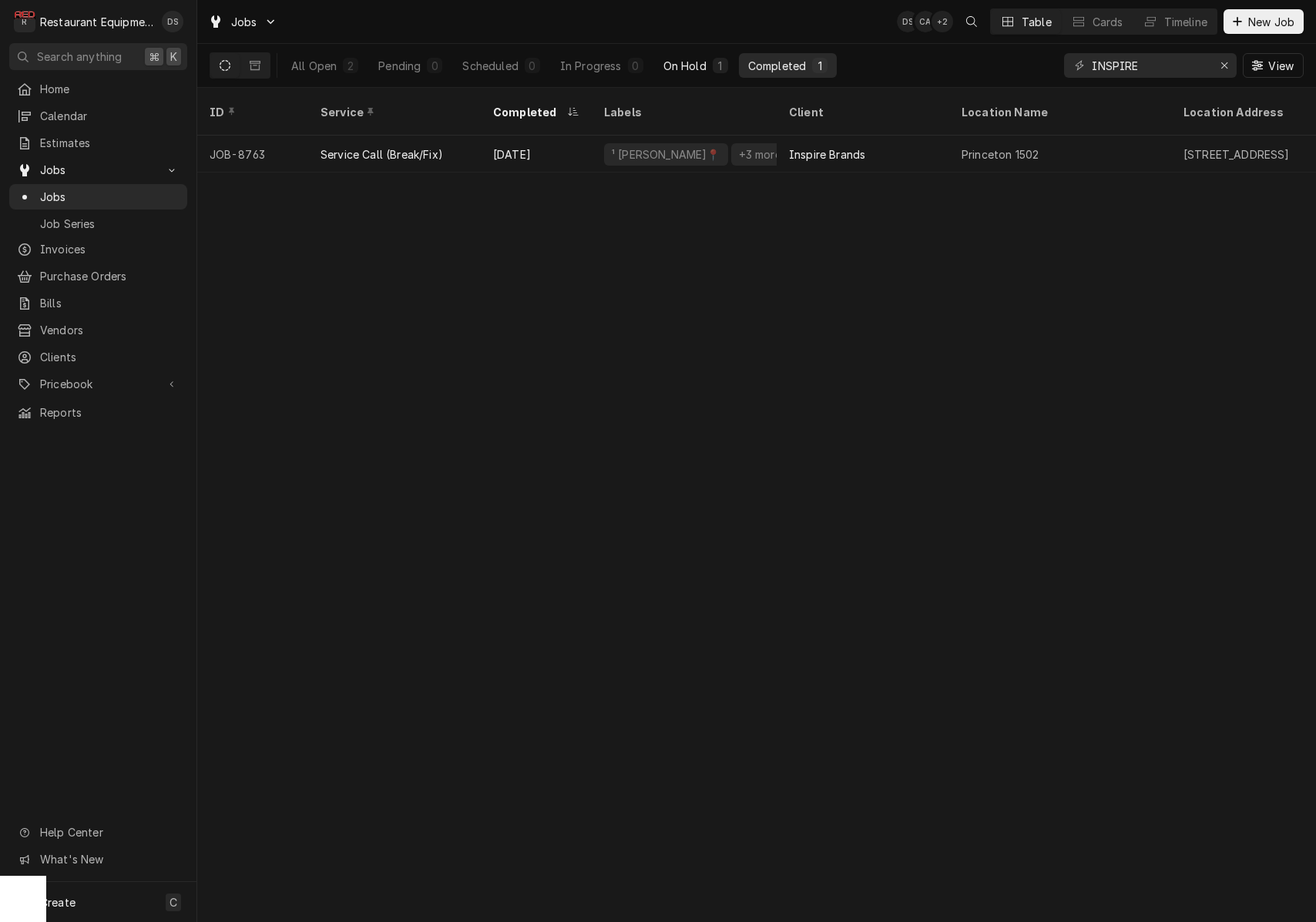
click at [700, 69] on div "On Hold" at bounding box center [685, 66] width 43 height 16
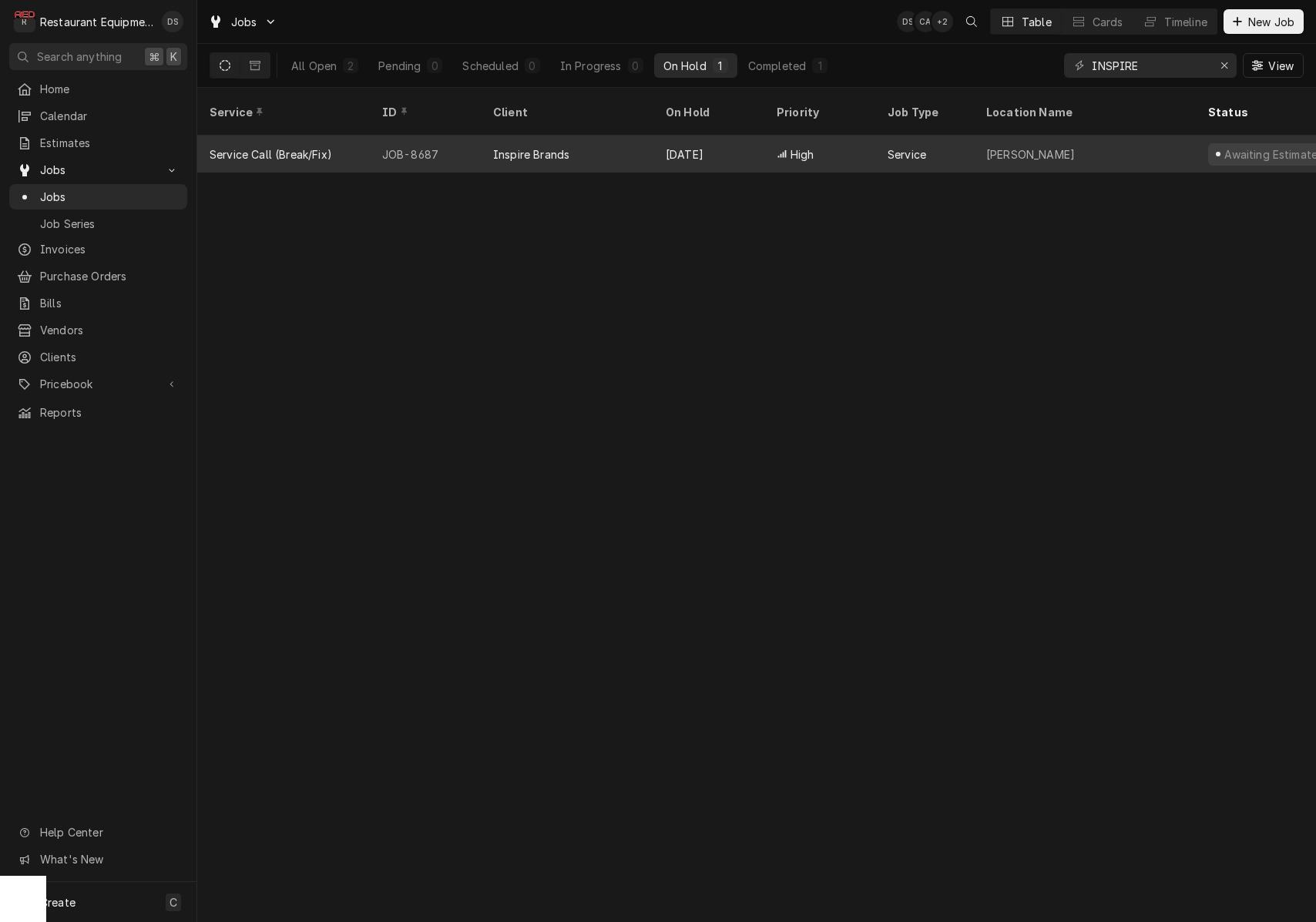
click at [739, 135] on div "Aug 29" at bounding box center [708, 154] width 111 height 37
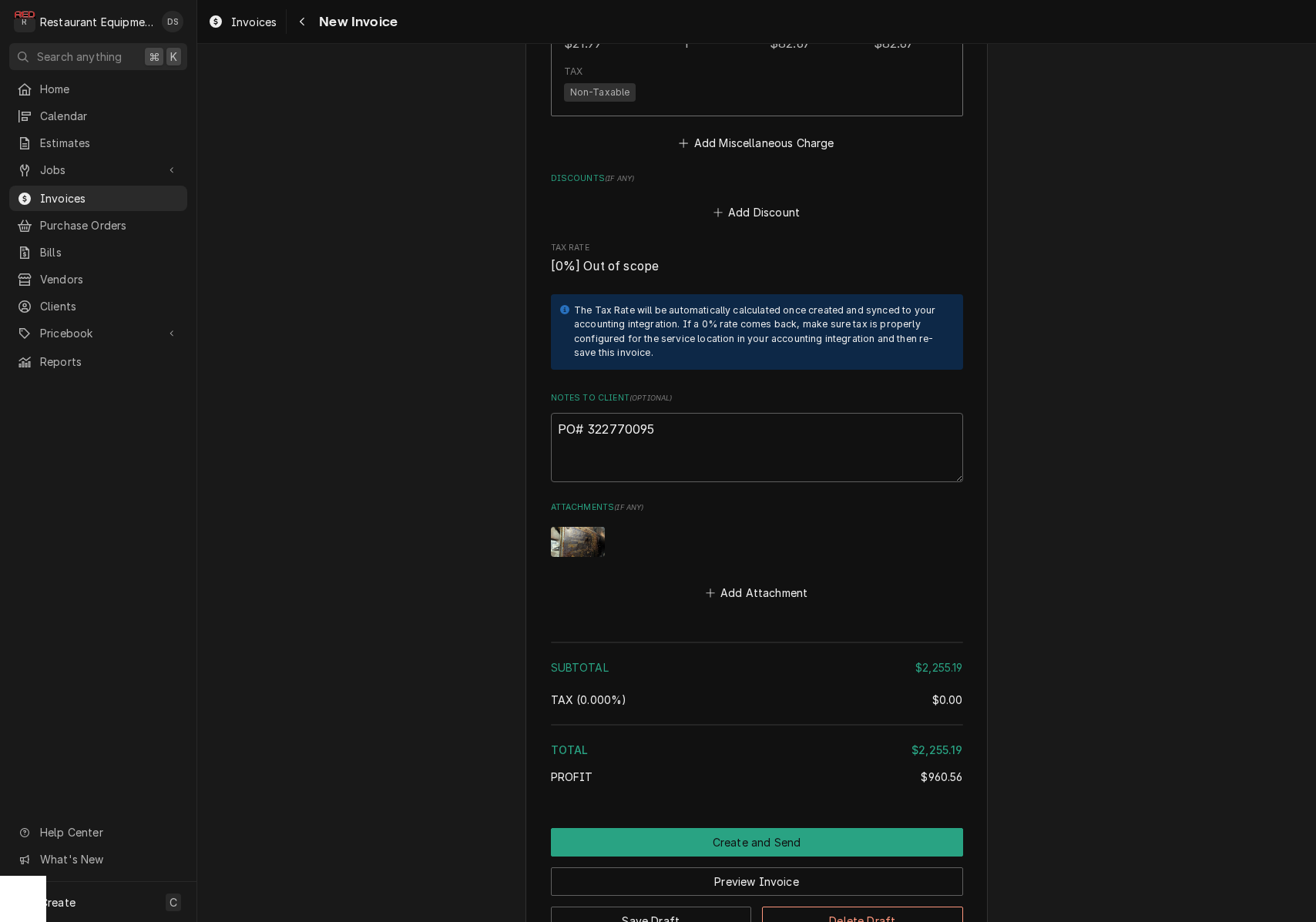
scroll to position [4133, 0]
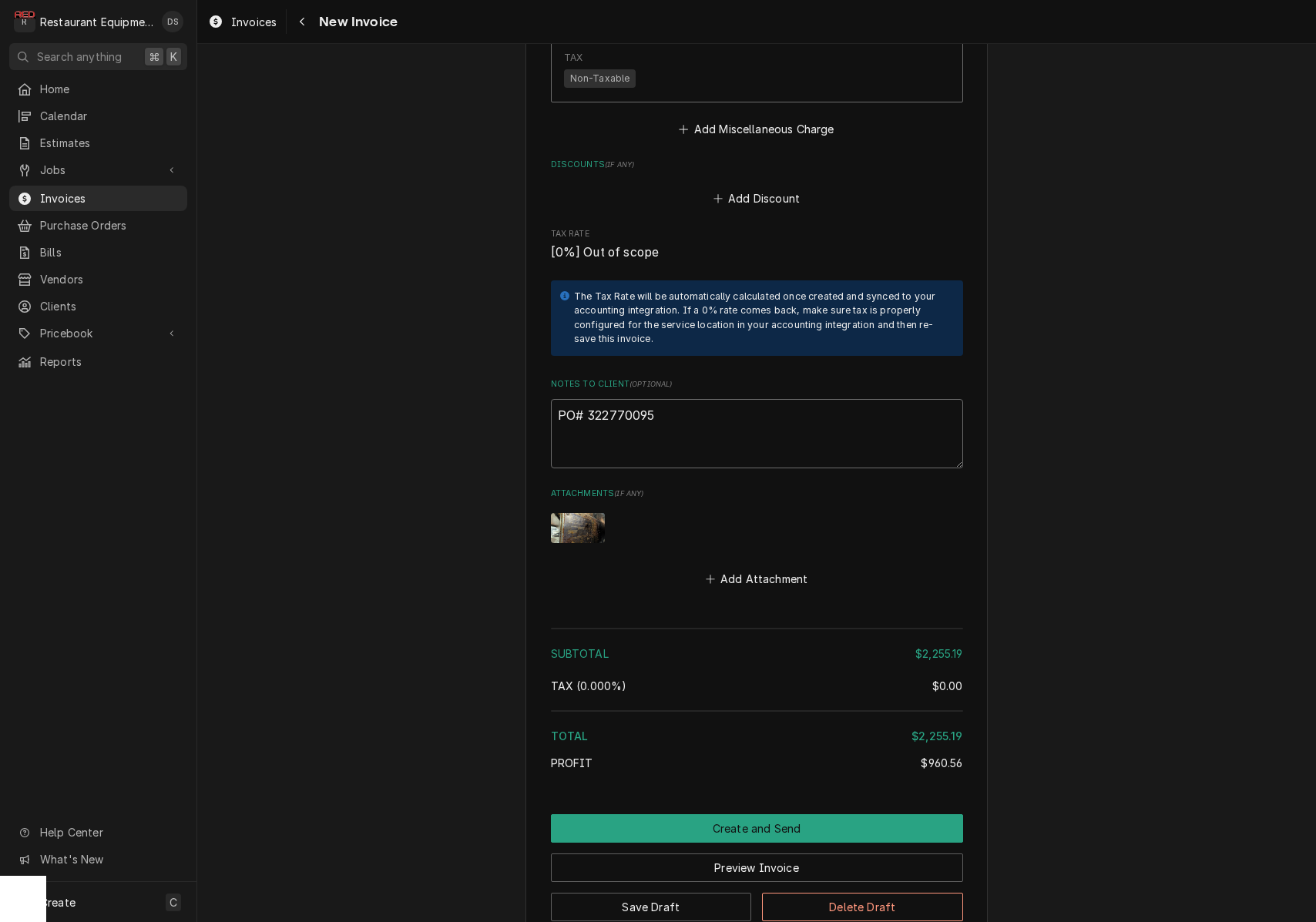
drag, startPoint x: 668, startPoint y: 340, endPoint x: 589, endPoint y: 339, distance: 79.0
click at [588, 399] on textarea "PO# 322770095" at bounding box center [756, 434] width 412 height 70
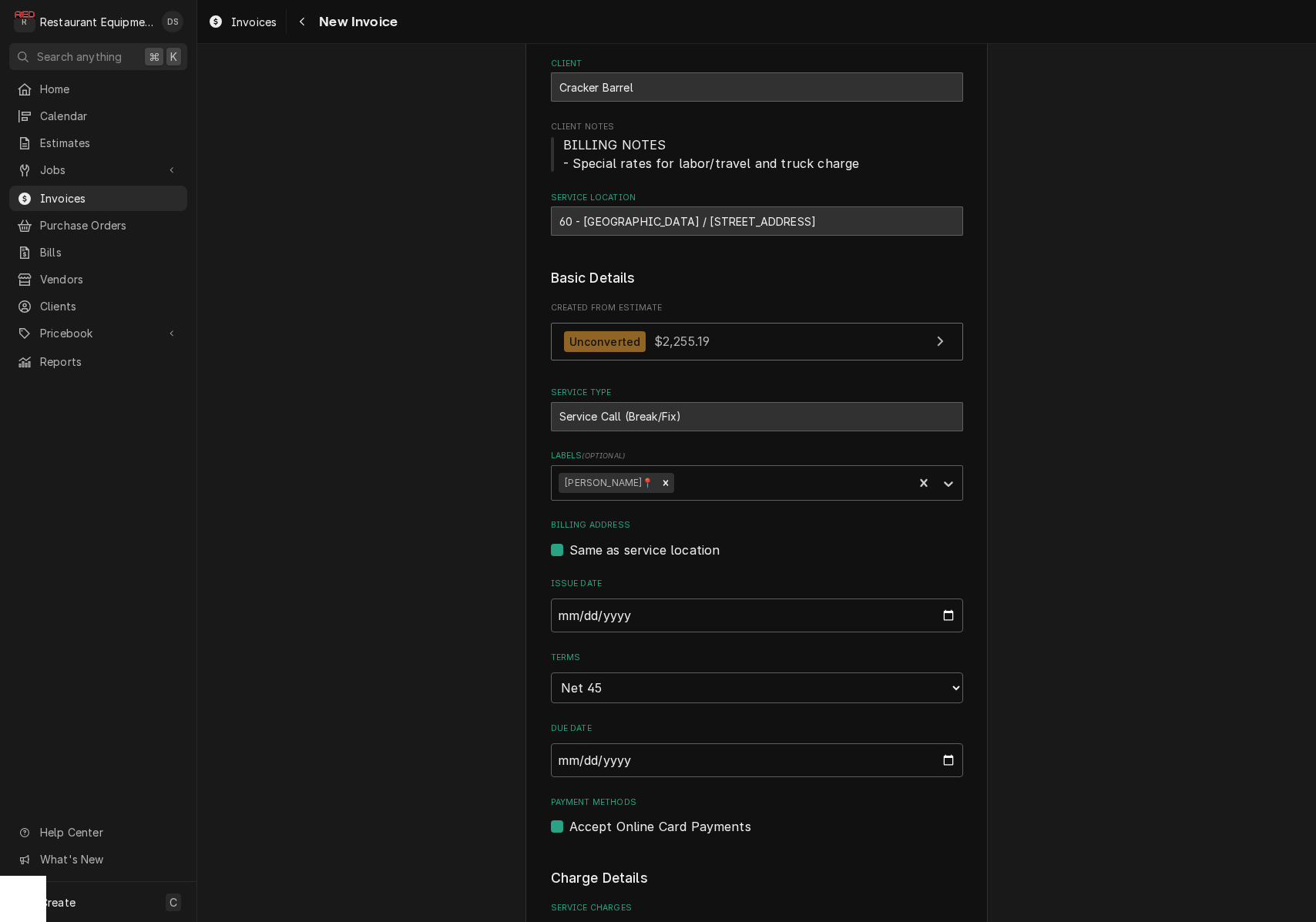
scroll to position [166, 0]
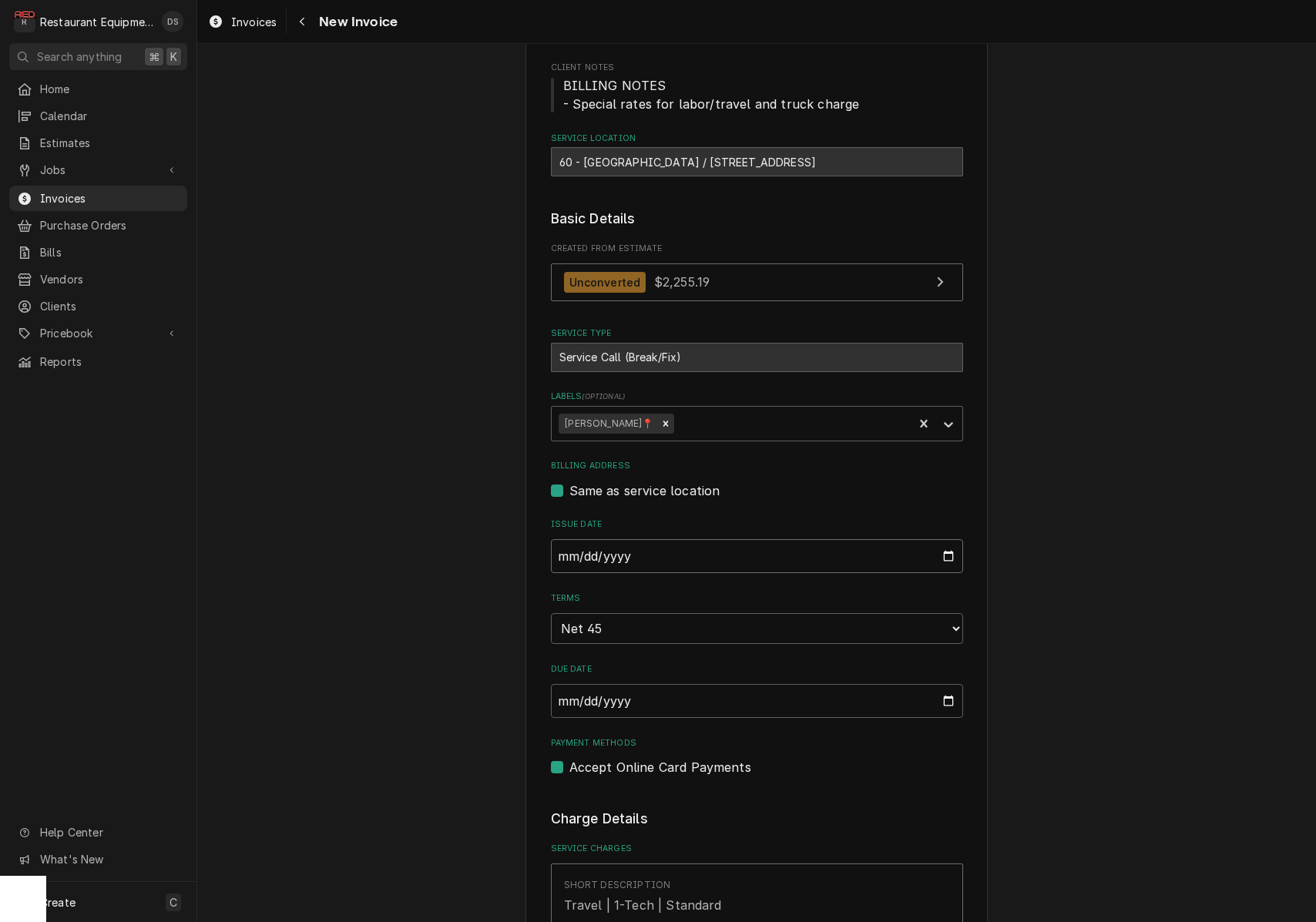
click at [690, 543] on input "2025-08-31" at bounding box center [756, 556] width 412 height 34
type input "2025-09-04"
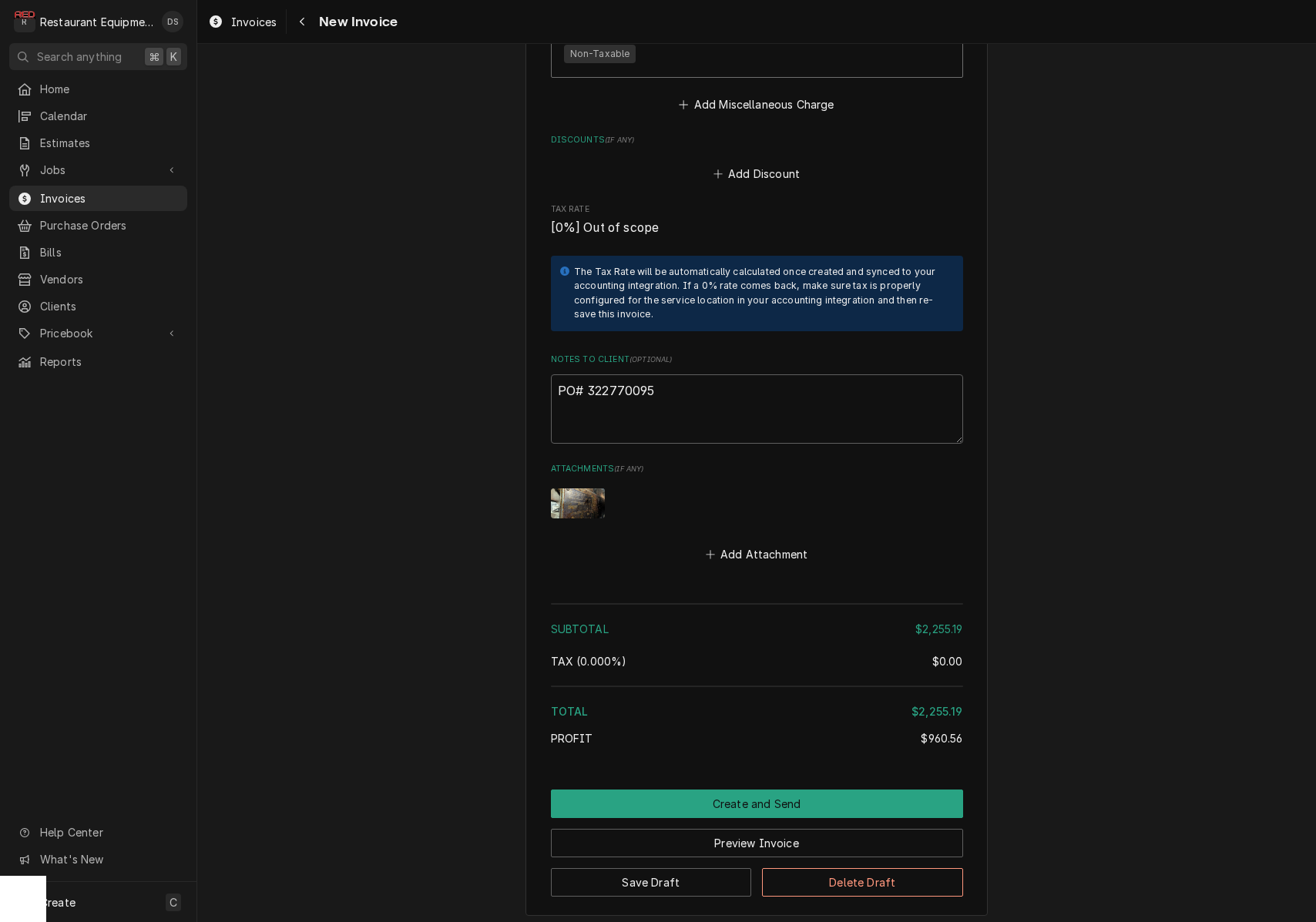
scroll to position [4157, 0]
click at [778, 830] on button "Preview Invoice" at bounding box center [756, 844] width 412 height 29
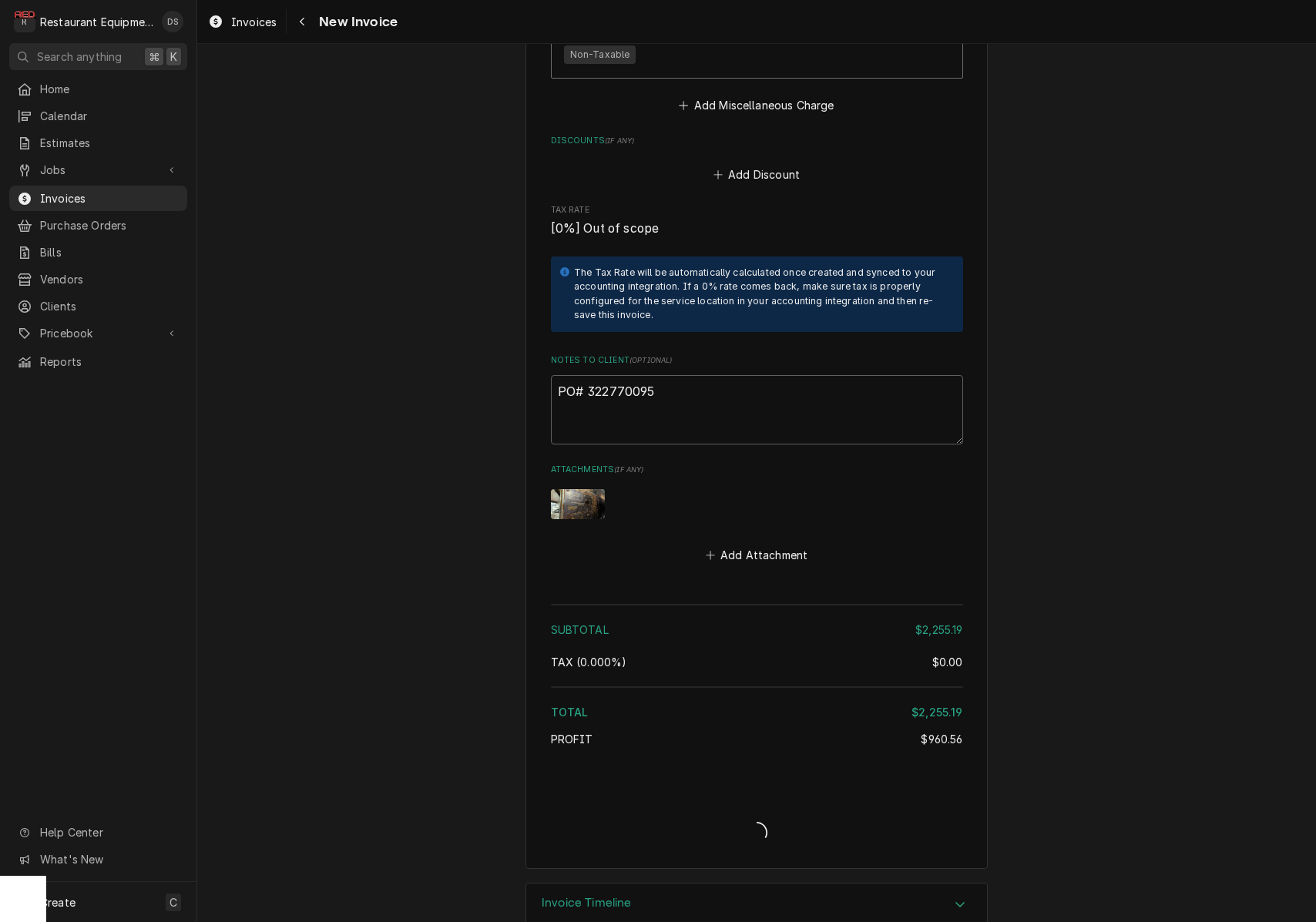
scroll to position [4110, 0]
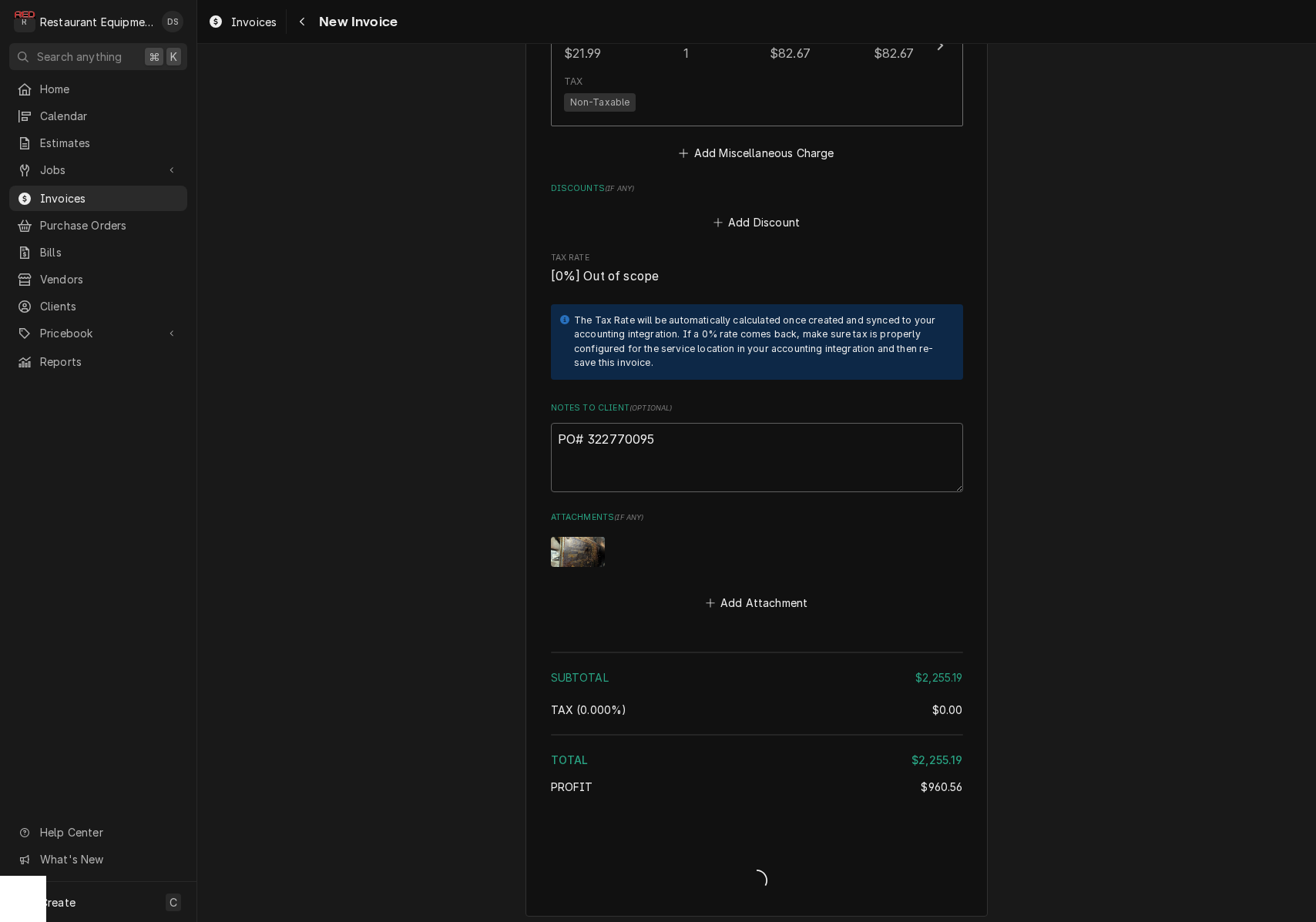
type textarea "x"
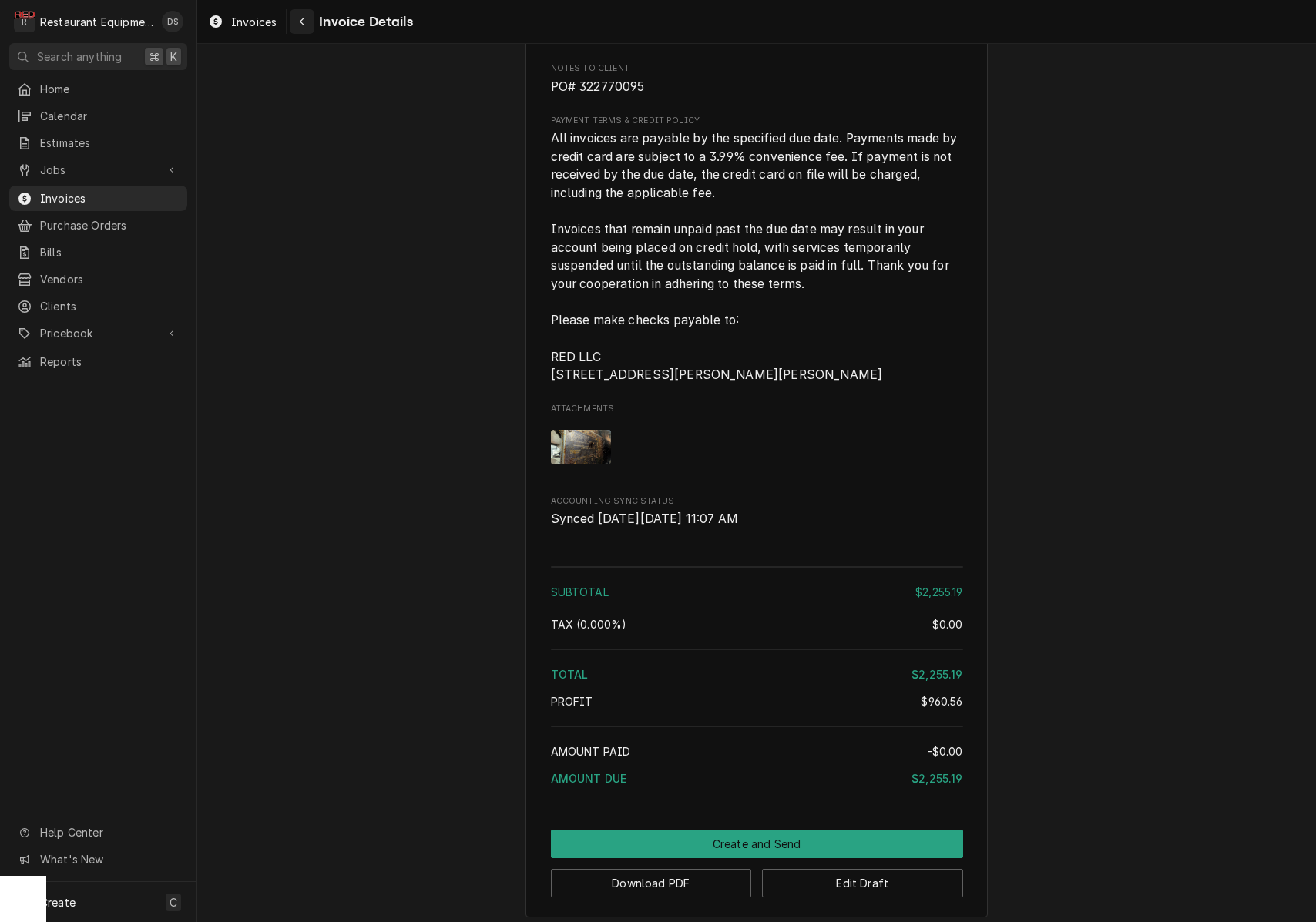
click at [311, 26] on button "Navigate back" at bounding box center [302, 22] width 25 height 25
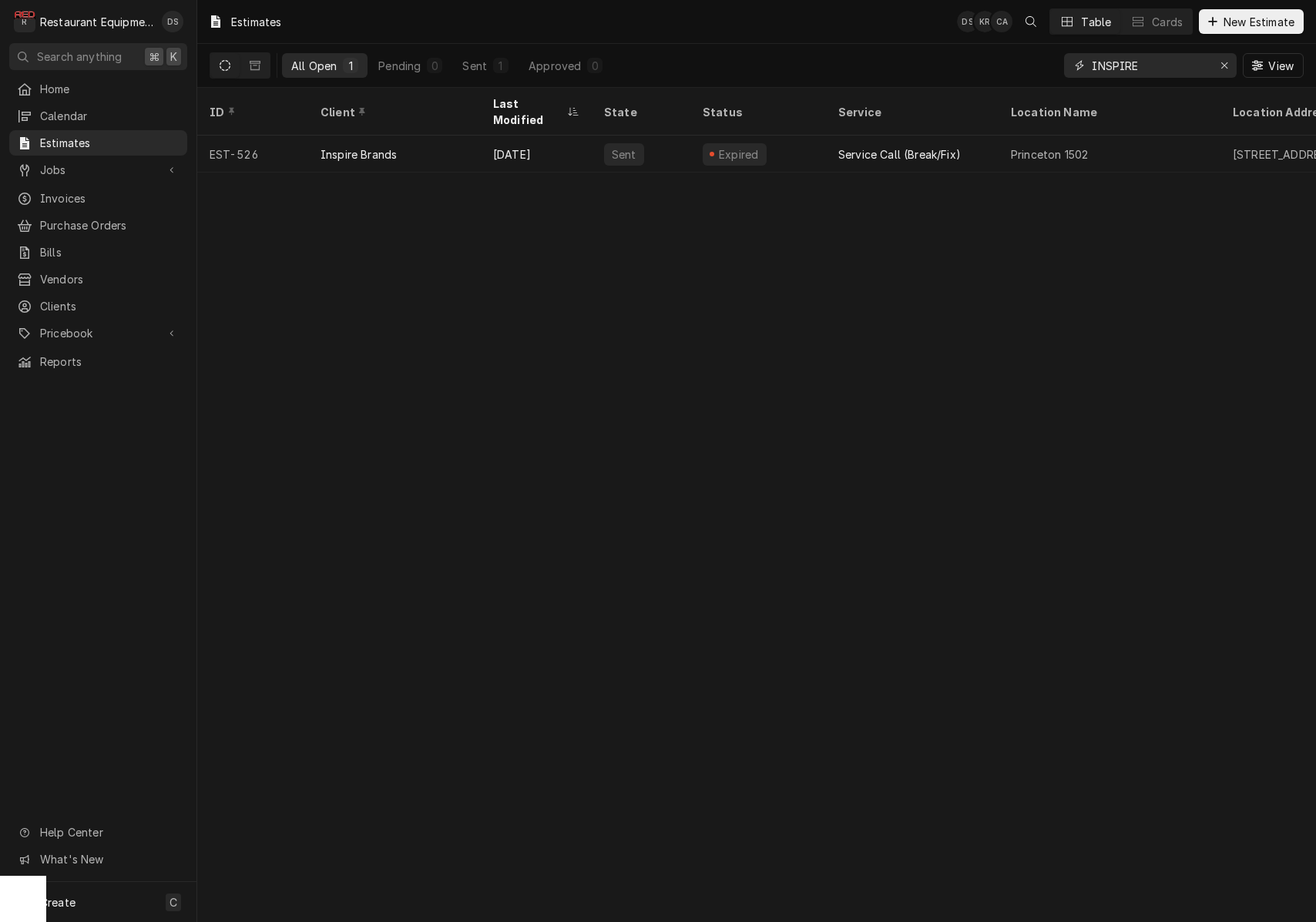
drag, startPoint x: 1221, startPoint y: 71, endPoint x: 1195, endPoint y: 70, distance: 26.0
click at [1215, 72] on button "Erase input" at bounding box center [1224, 65] width 25 height 25
click at [1178, 66] on input "Dynamic Content Wrapper" at bounding box center [1164, 65] width 145 height 25
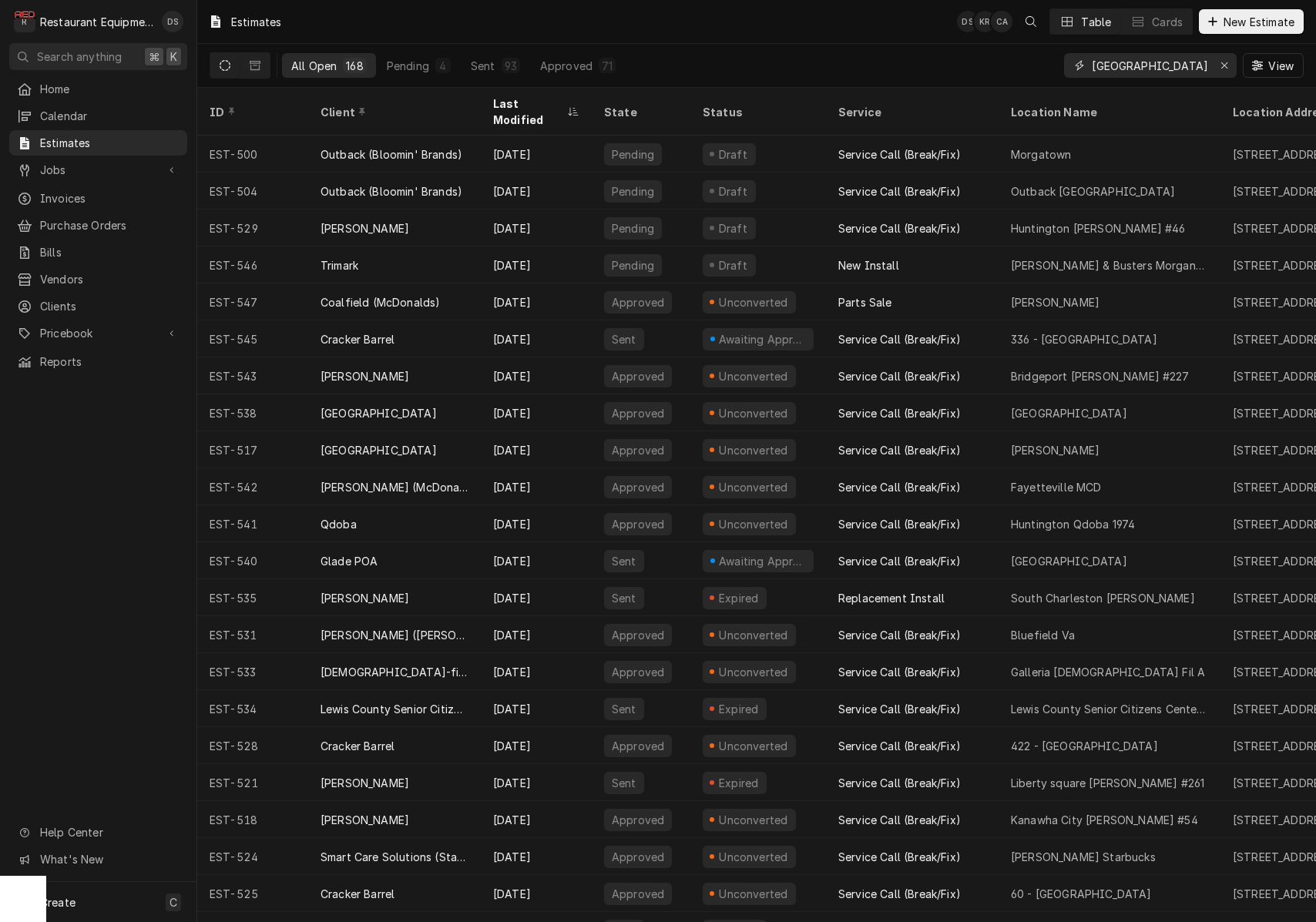
type input "LEWIS COUNTY"
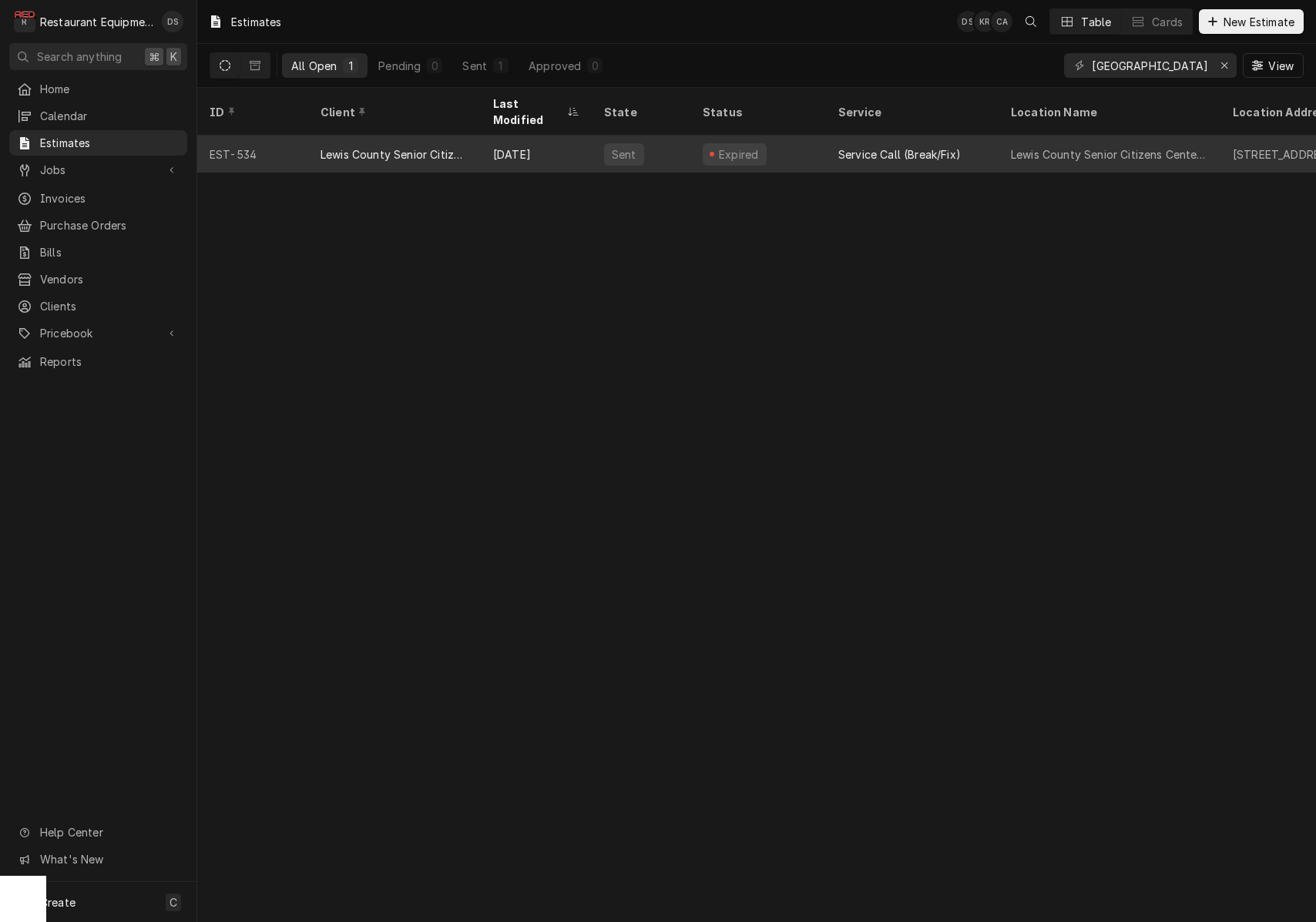
click at [804, 135] on div "Expired" at bounding box center [757, 154] width 135 height 37
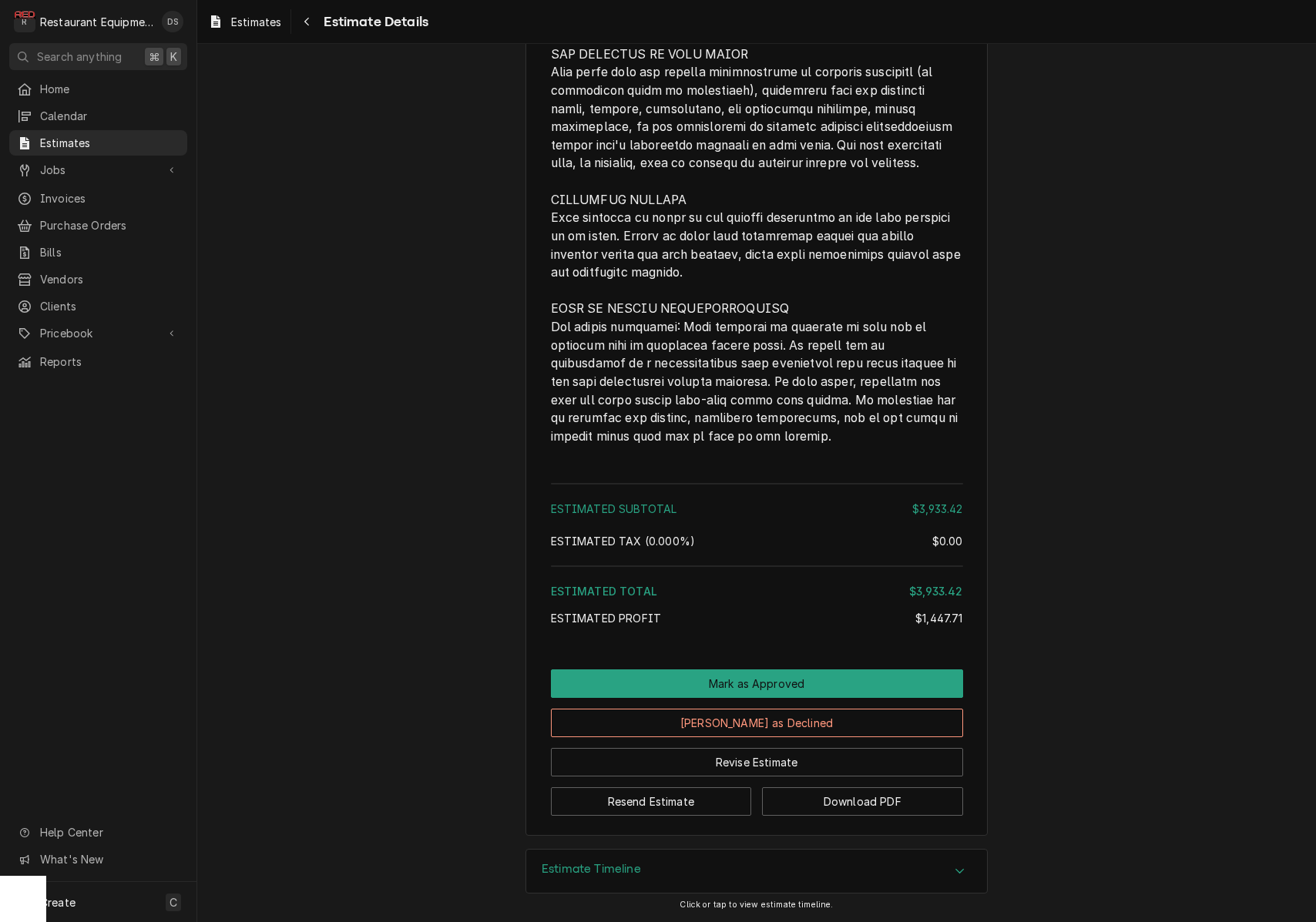
click at [801, 872] on div "Estimate Timeline" at bounding box center [756, 872] width 461 height 43
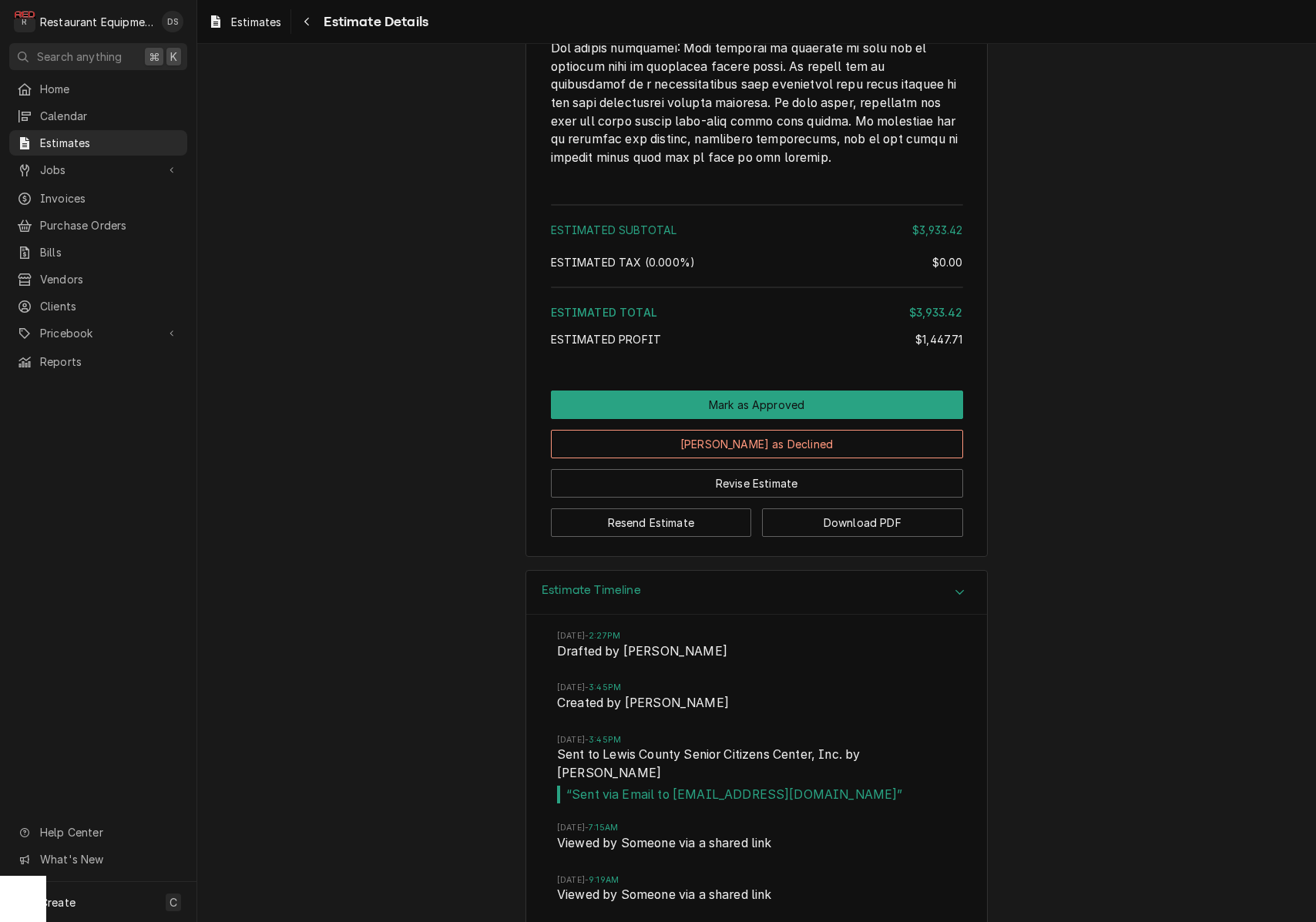
scroll to position [3554, 0]
click at [841, 537] on button "Download PDF" at bounding box center [862, 523] width 201 height 29
drag, startPoint x: 675, startPoint y: 776, endPoint x: 796, endPoint y: 779, distance: 121.0
click at [800, 787] on span "“ Sent via Email to dave4lcsc@gmail.com ”" at bounding box center [756, 796] width 399 height 18
copy span "dave4lcsc@gmail.com"
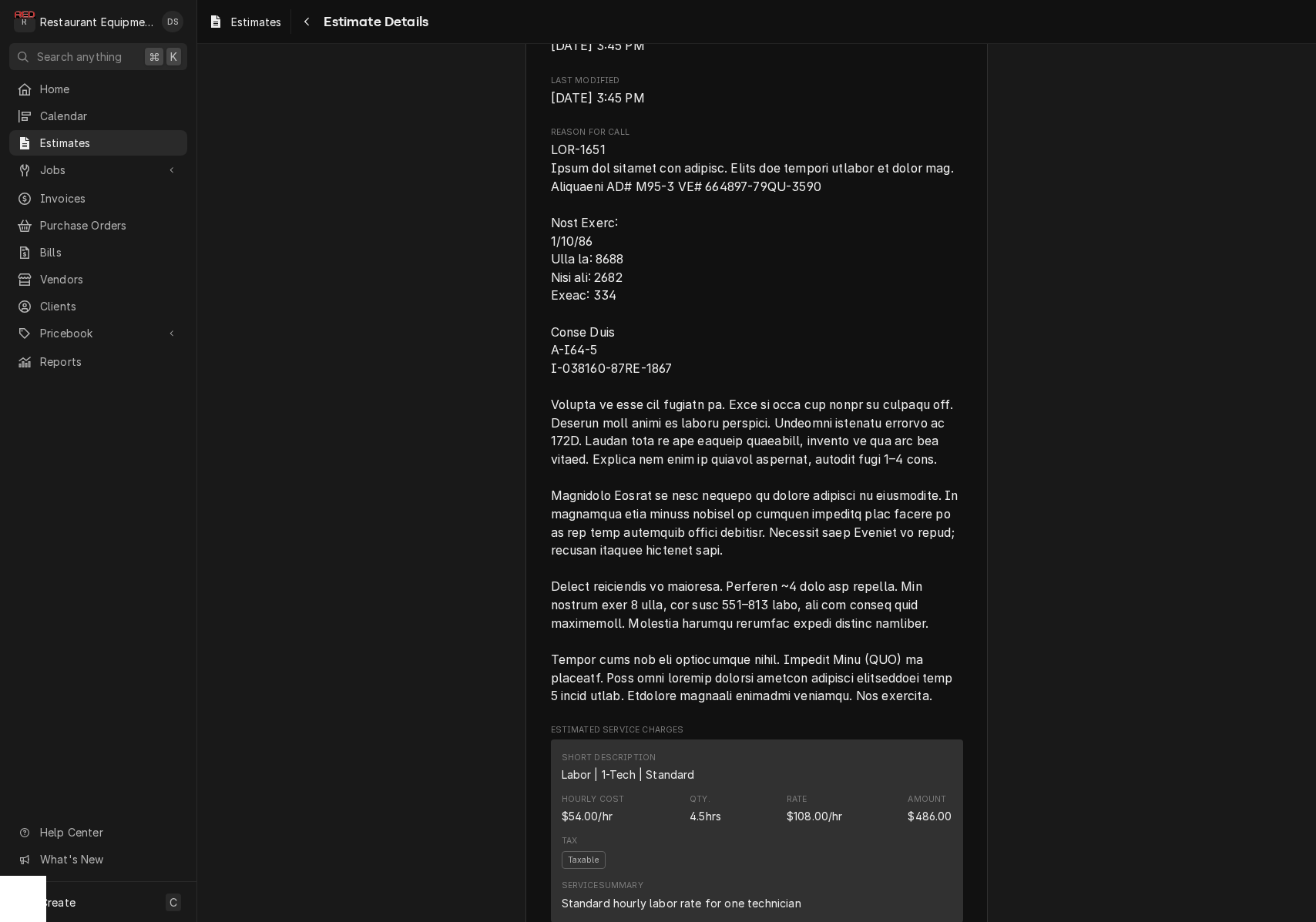
scroll to position [832, 0]
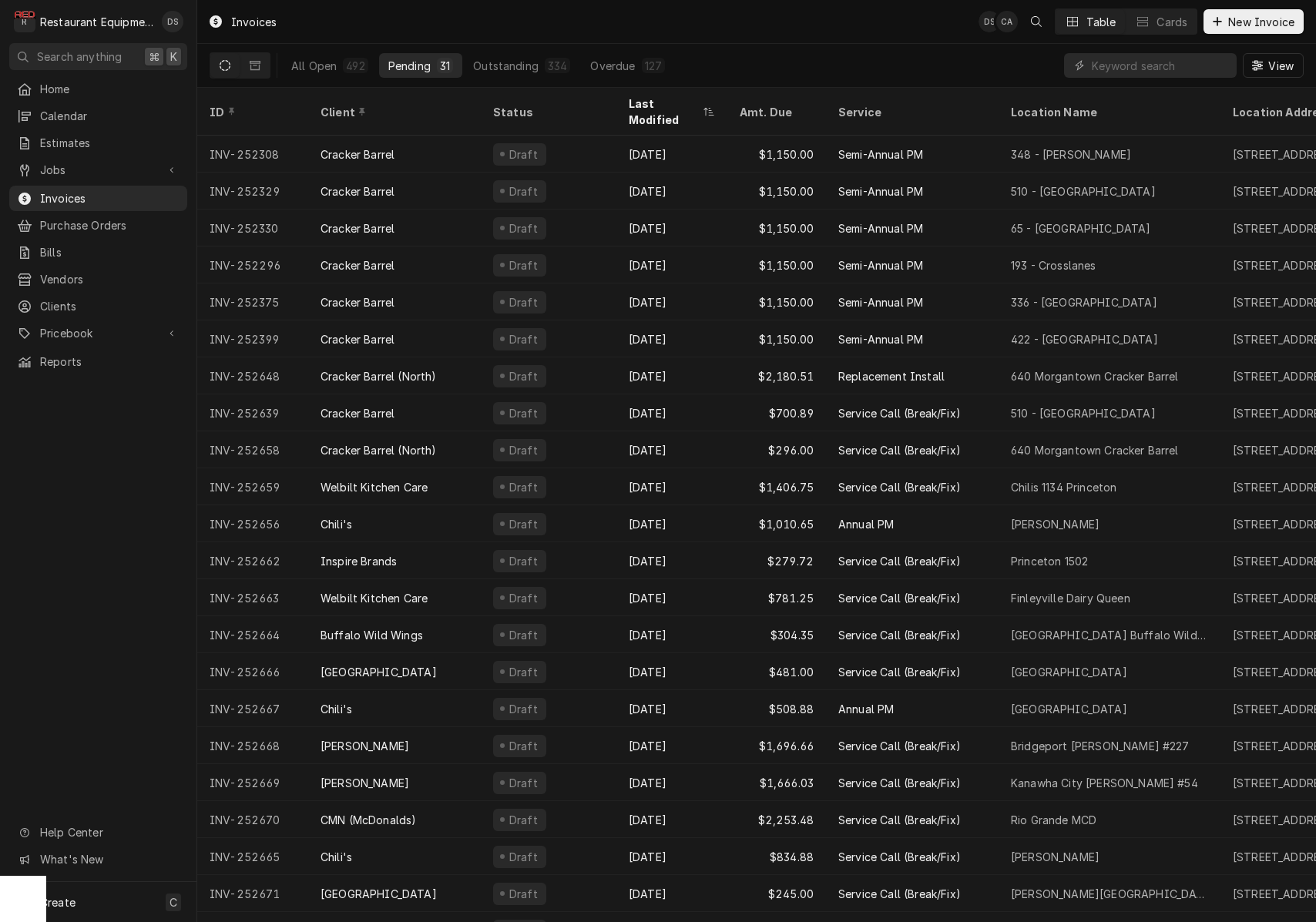
drag, startPoint x: 322, startPoint y: 71, endPoint x: 435, endPoint y: 65, distance: 113.2
click at [323, 71] on div "All Open" at bounding box center [314, 66] width 46 height 16
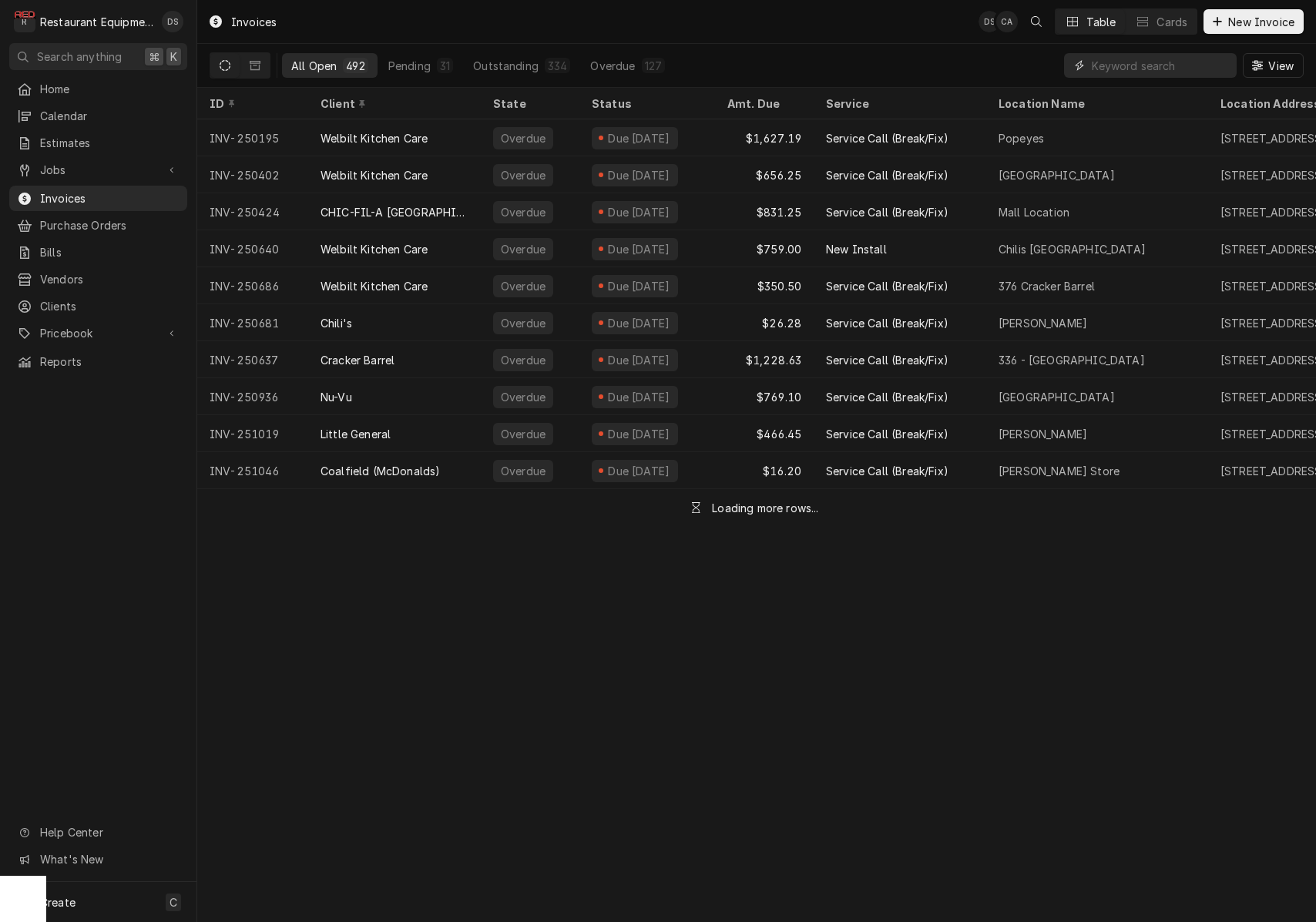
click at [1133, 72] on input "Dynamic Content Wrapper" at bounding box center [1160, 65] width 137 height 25
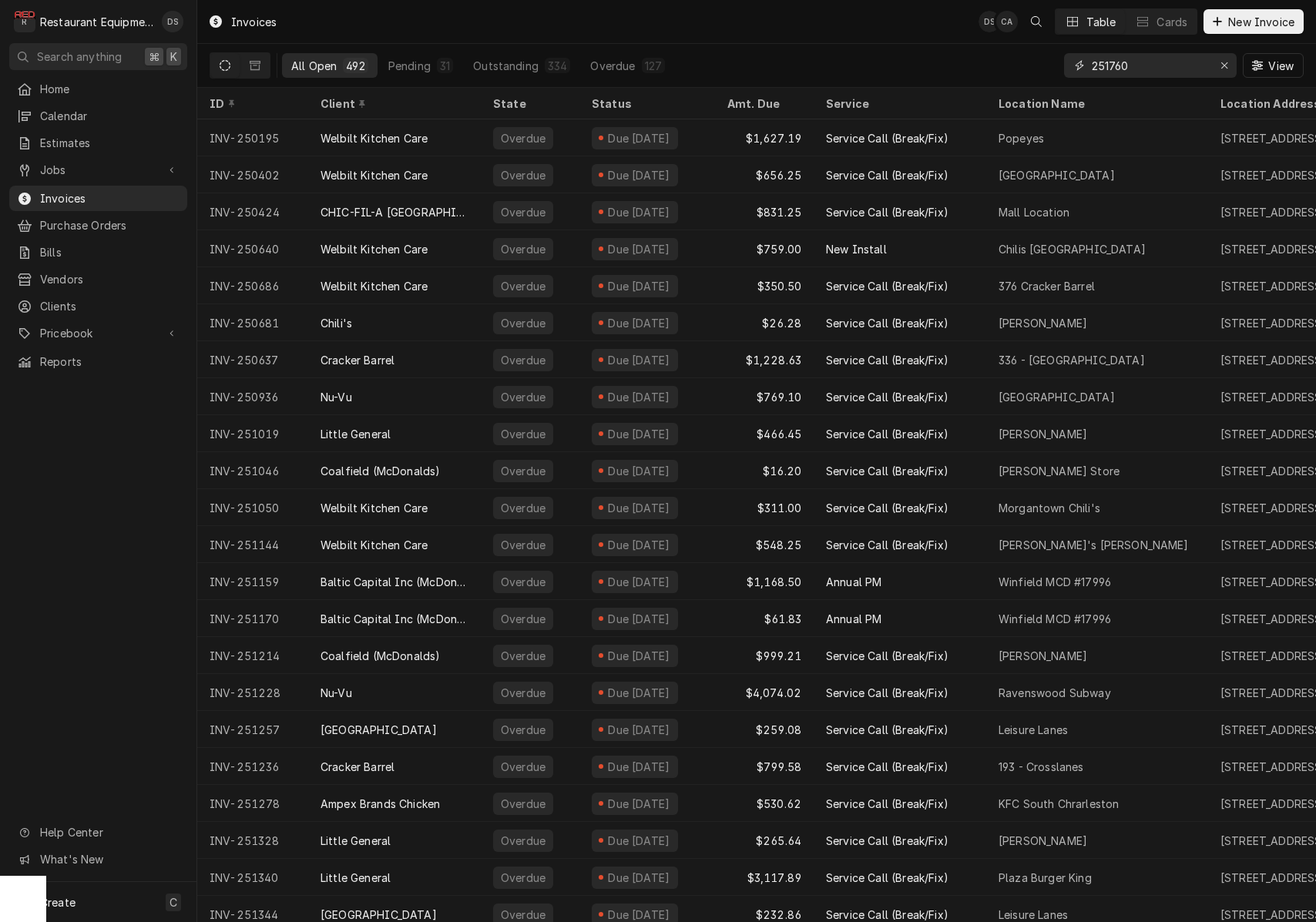
type input "251760"
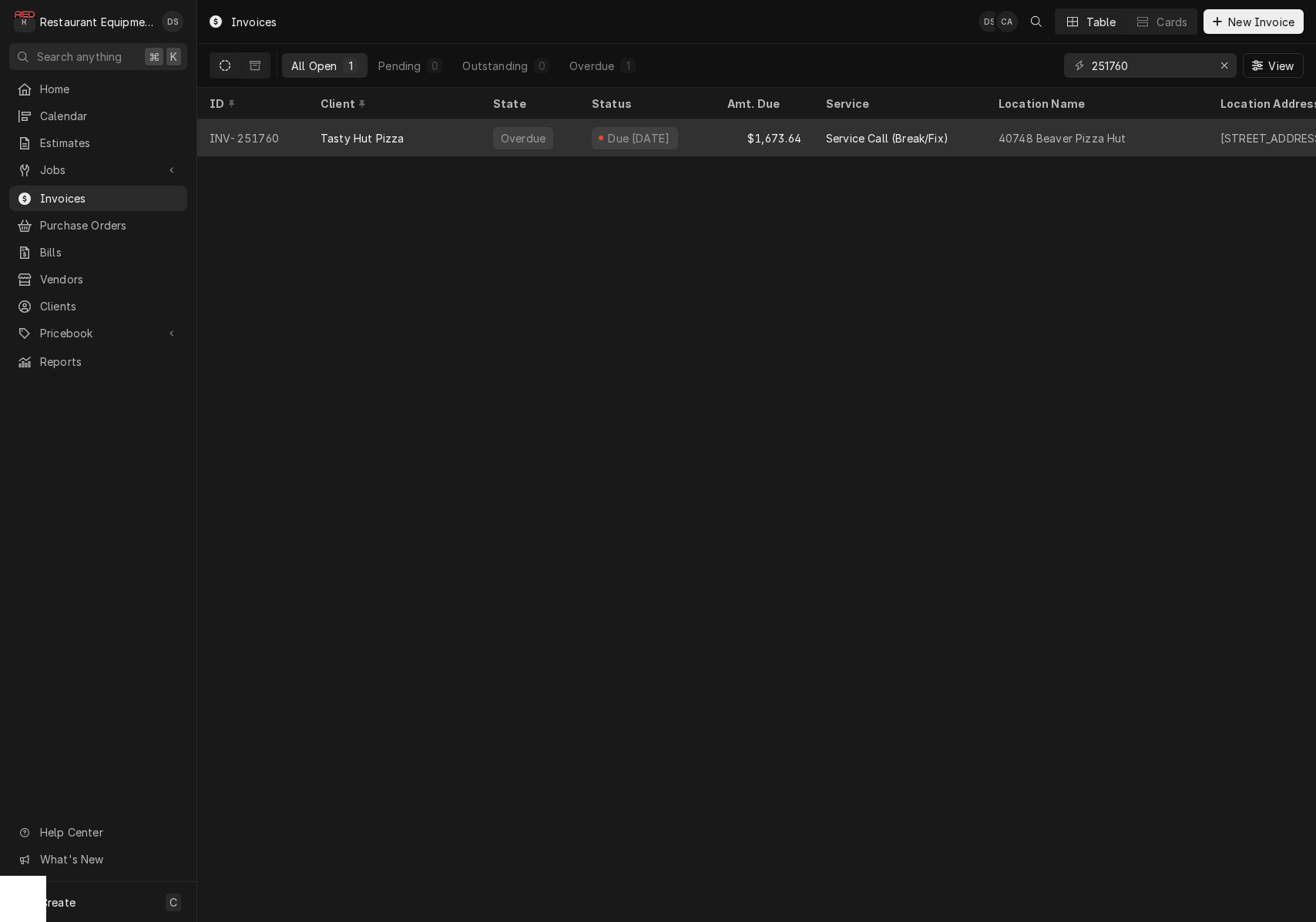
click at [852, 140] on div "Service Call (Break/Fix)" at bounding box center [887, 138] width 122 height 16
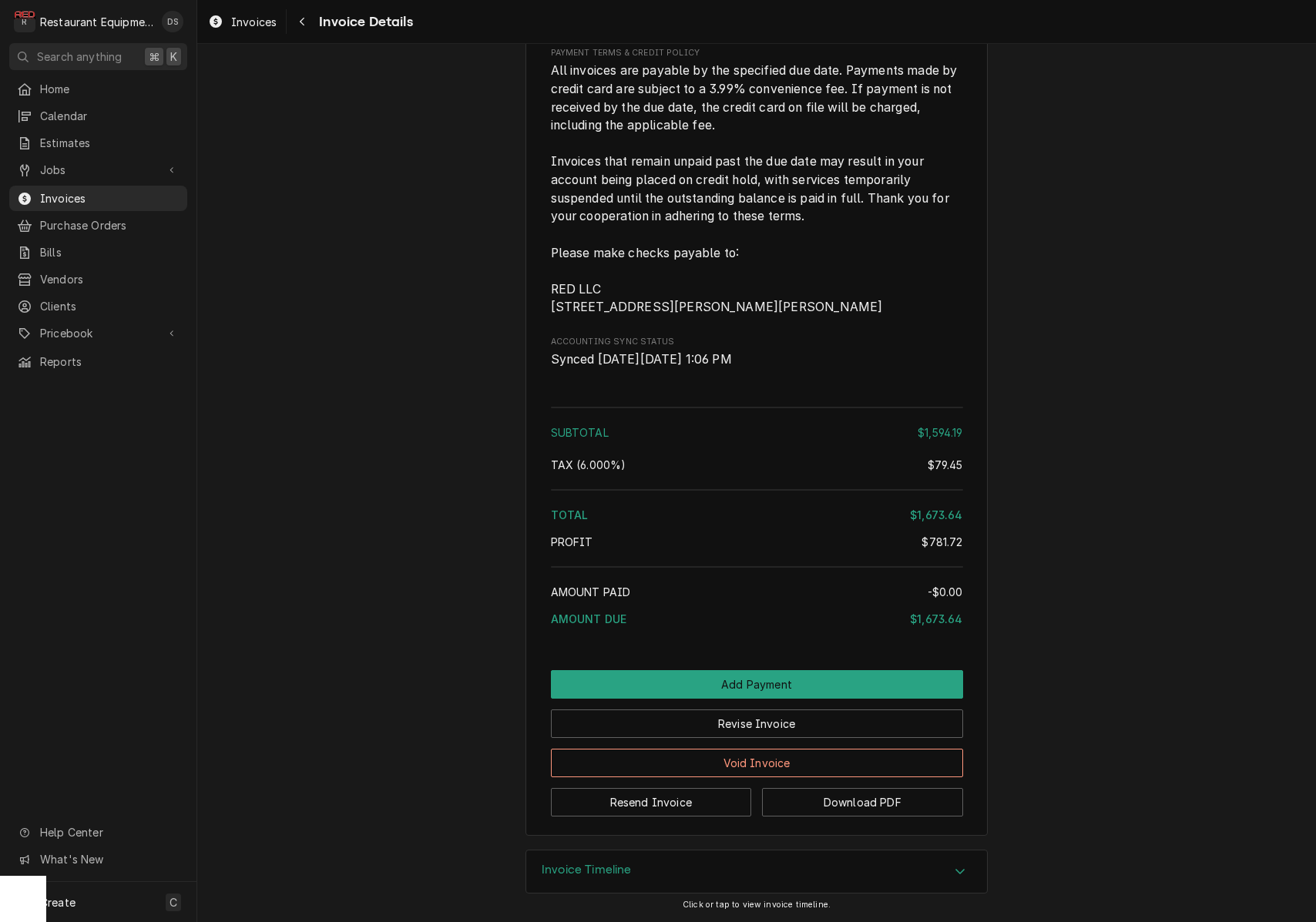
scroll to position [3309, 0]
click at [805, 731] on button "Revise Invoice" at bounding box center [756, 724] width 412 height 29
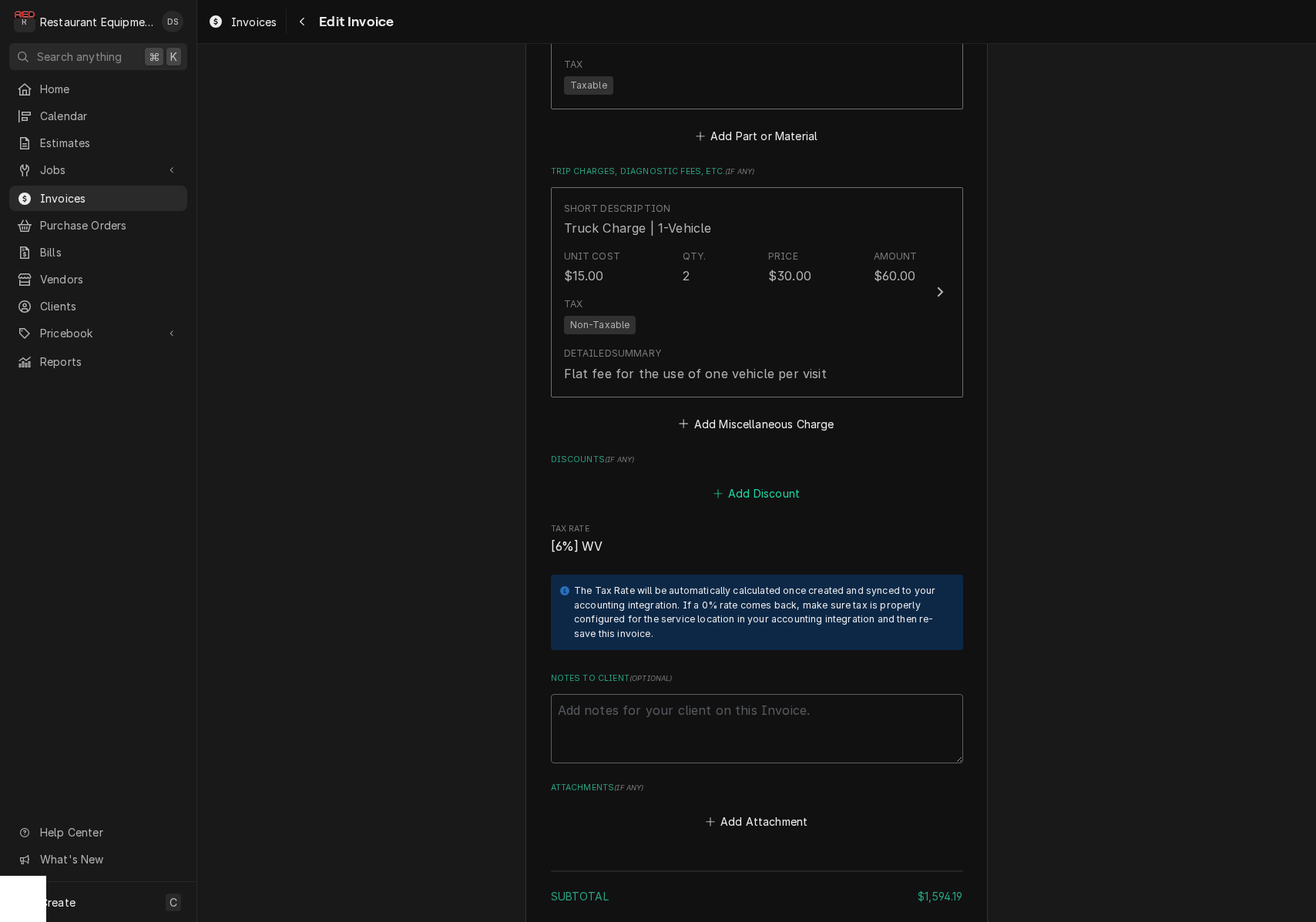
scroll to position [3830, 0]
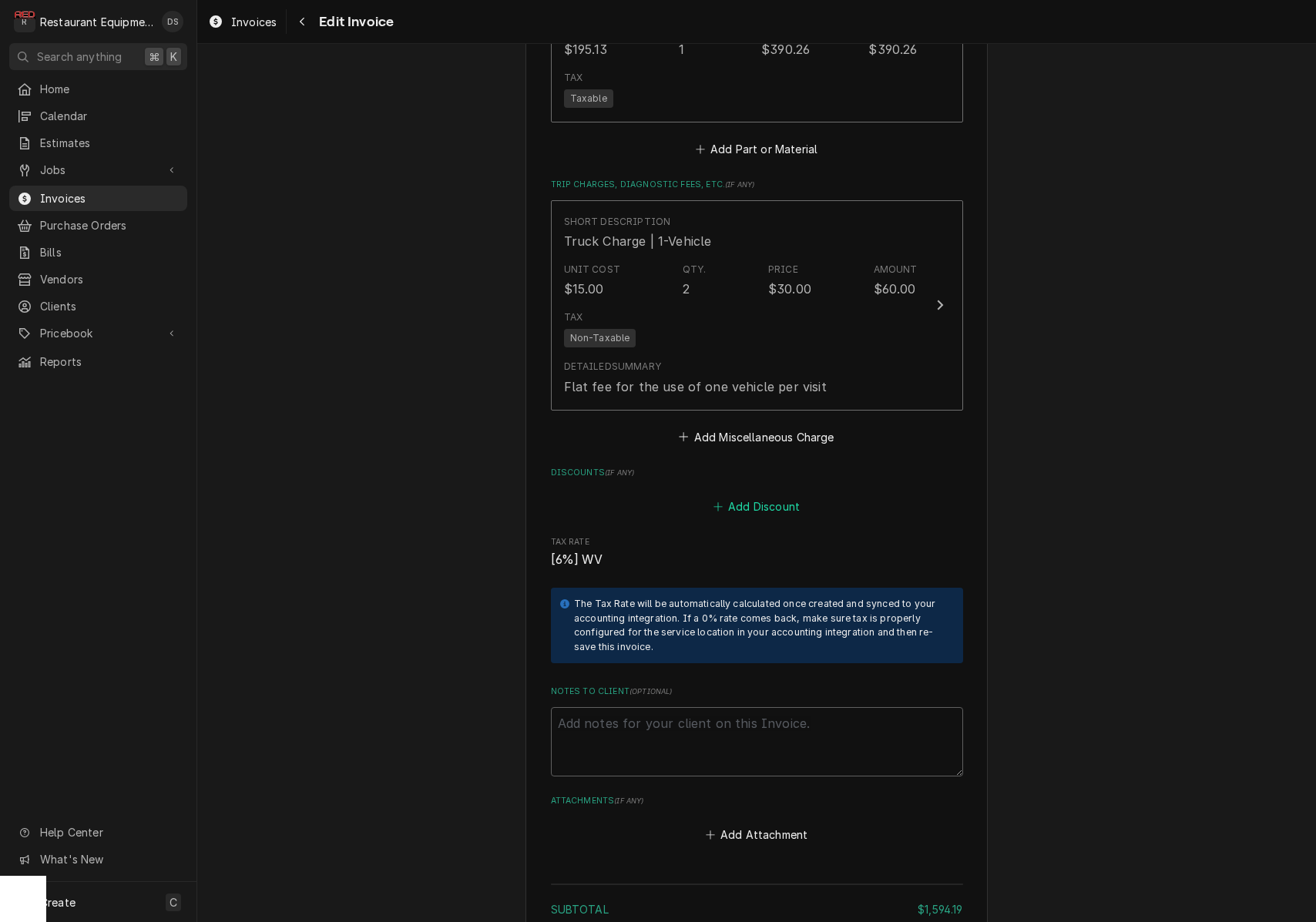
click at [758, 495] on button "Add Discount" at bounding box center [756, 506] width 92 height 22
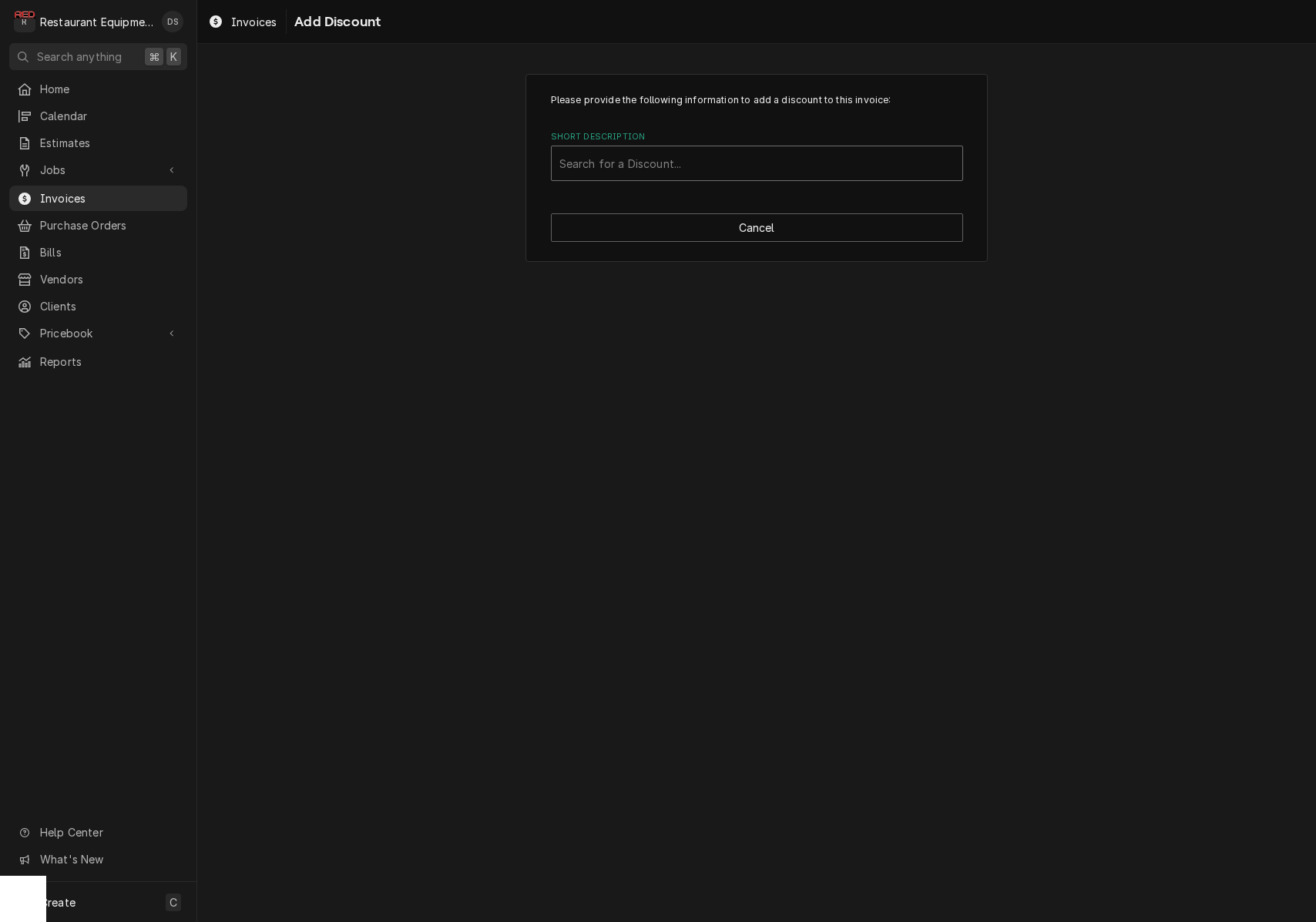
click at [691, 159] on div "Short Description" at bounding box center [757, 163] width 395 height 28
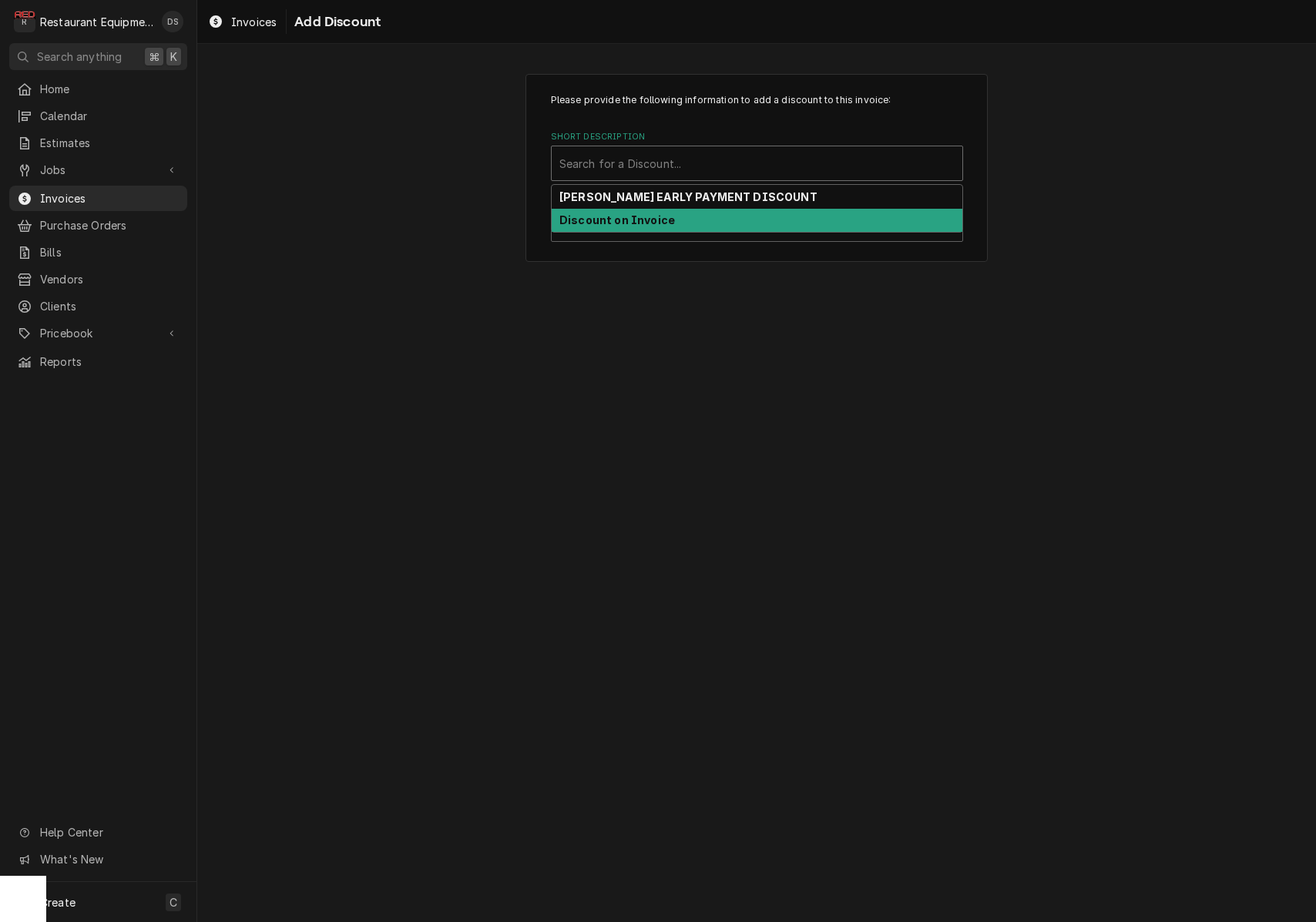
click at [682, 213] on div "Discount on Invoice" at bounding box center [756, 221] width 411 height 24
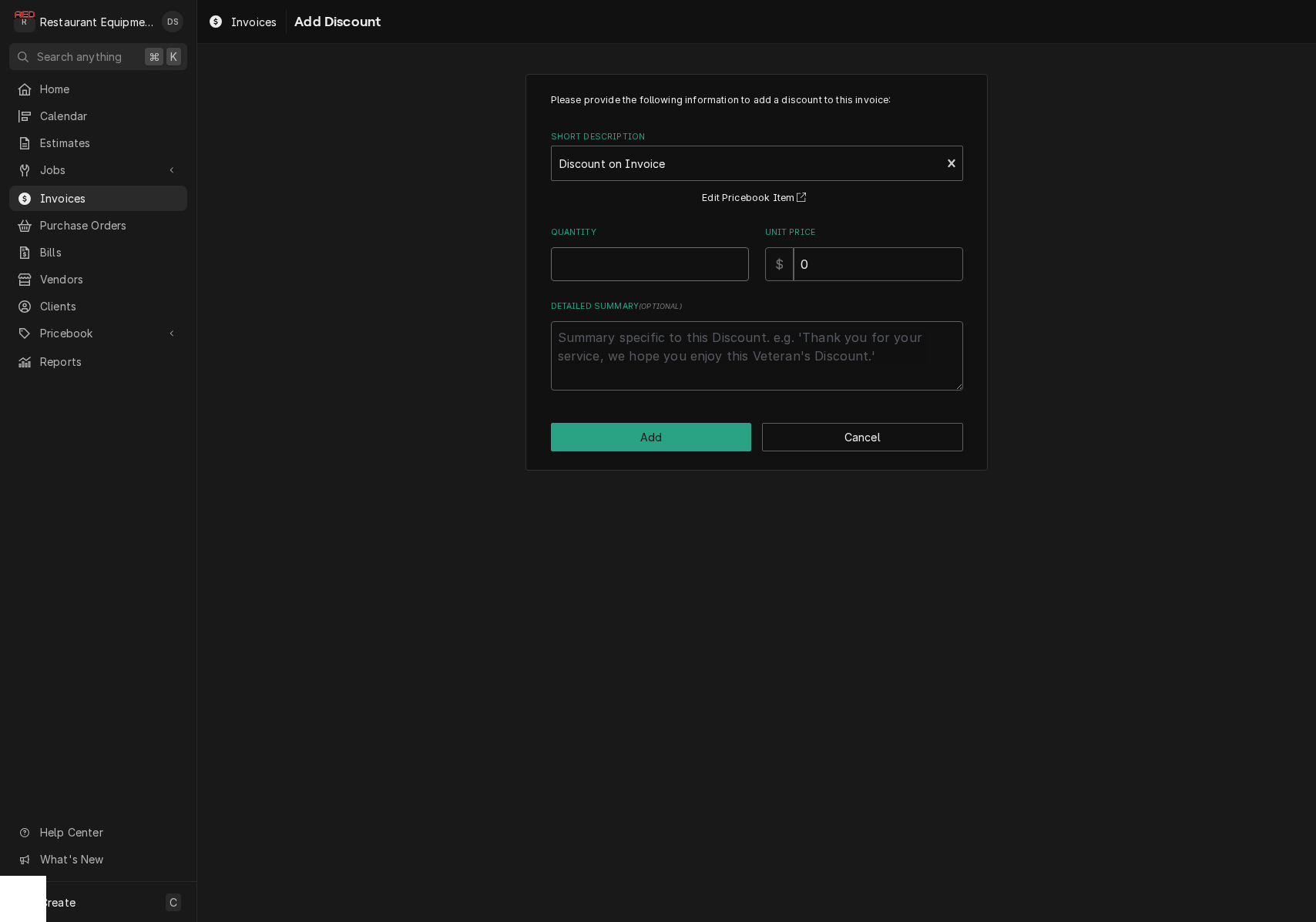
click at [658, 260] on input "Quantity" at bounding box center [649, 264] width 198 height 34
type textarea "x"
type input "1"
type textarea "x"
type input "7"
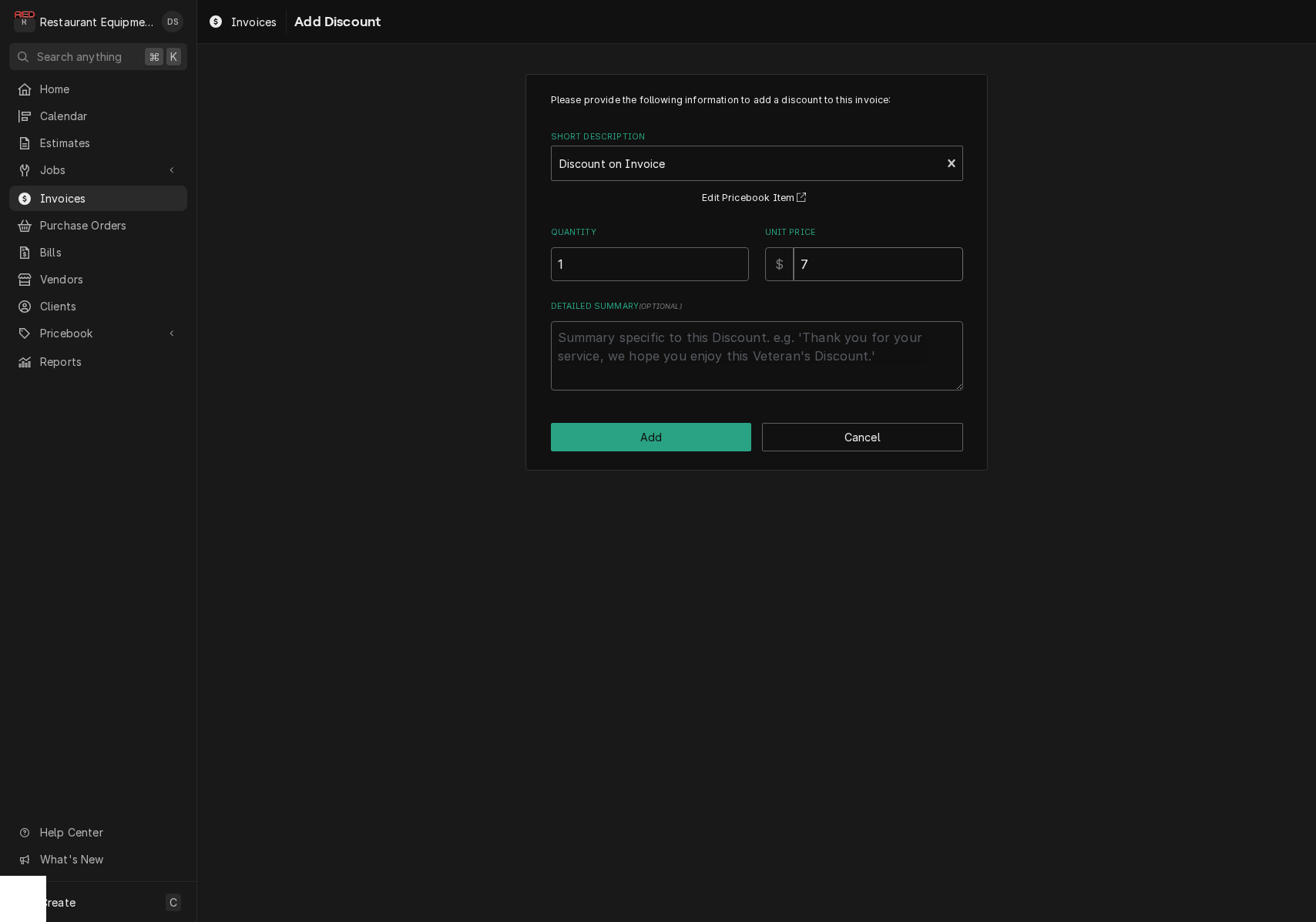
type textarea "x"
type input "78"
type textarea "x"
type input "781"
type textarea "x"
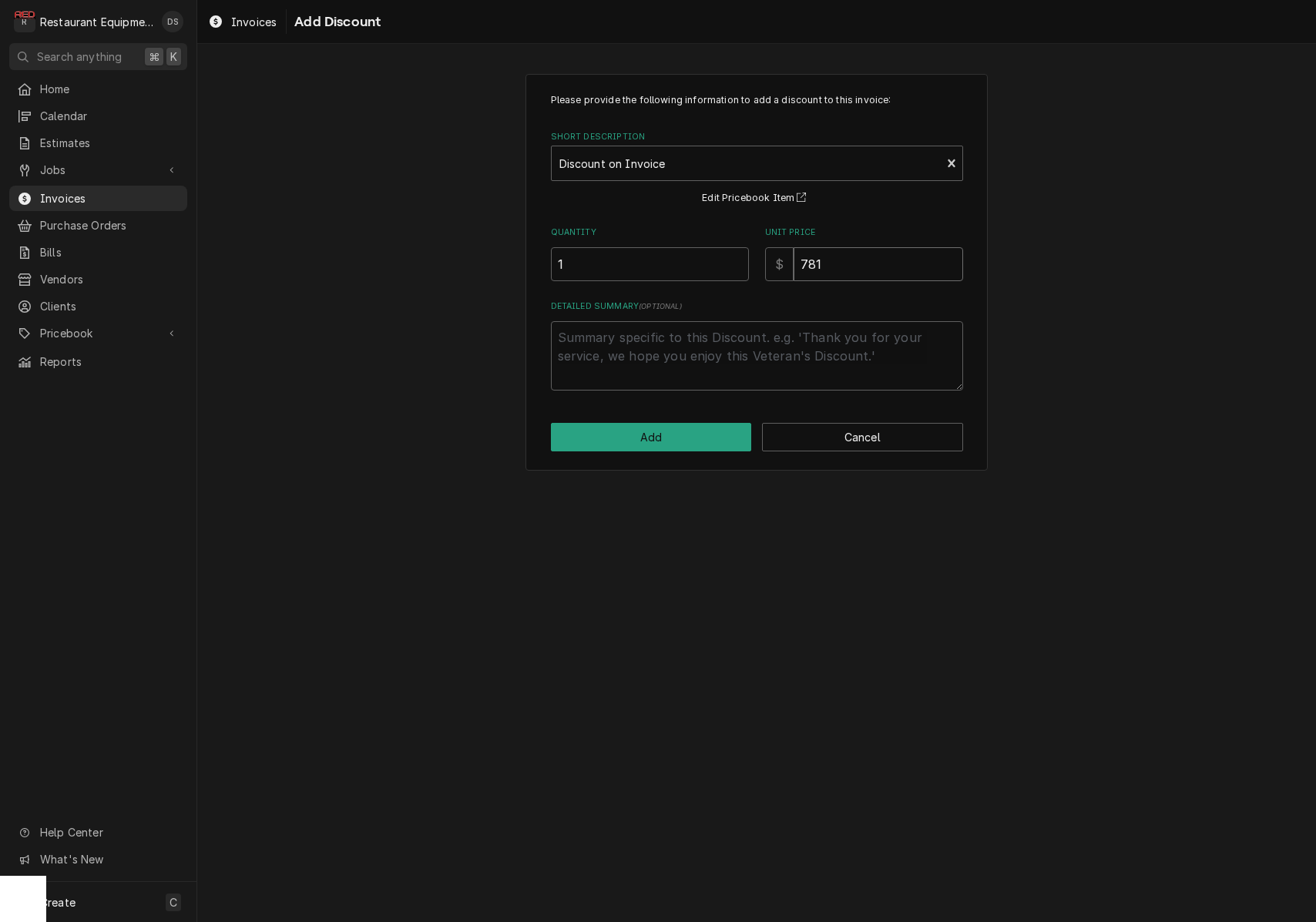
type input "781.7"
type textarea "x"
type input "781.72"
type textarea "x"
type textarea "D"
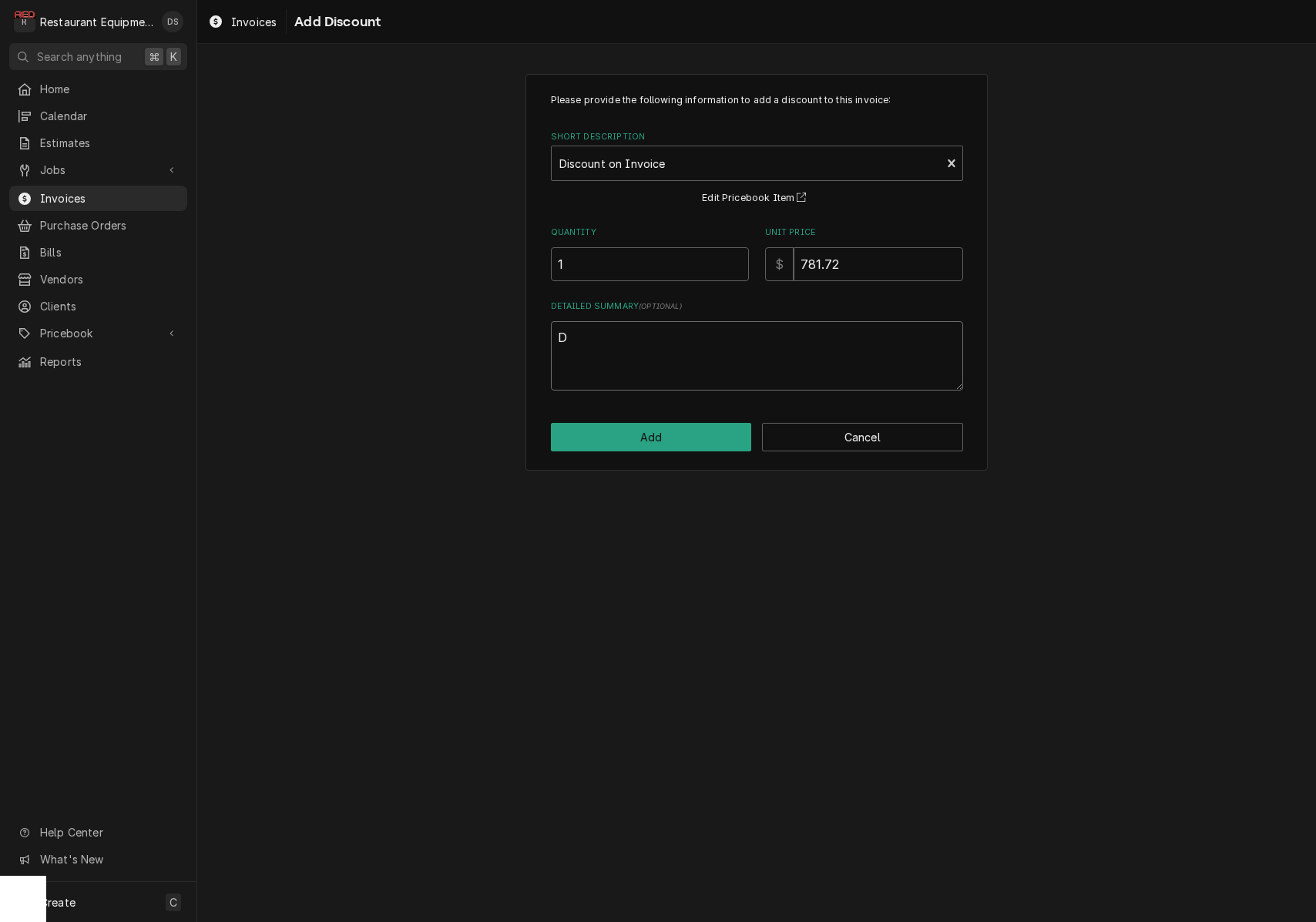
type textarea "x"
type textarea "Di"
type textarea "x"
type textarea "Dis"
type textarea "x"
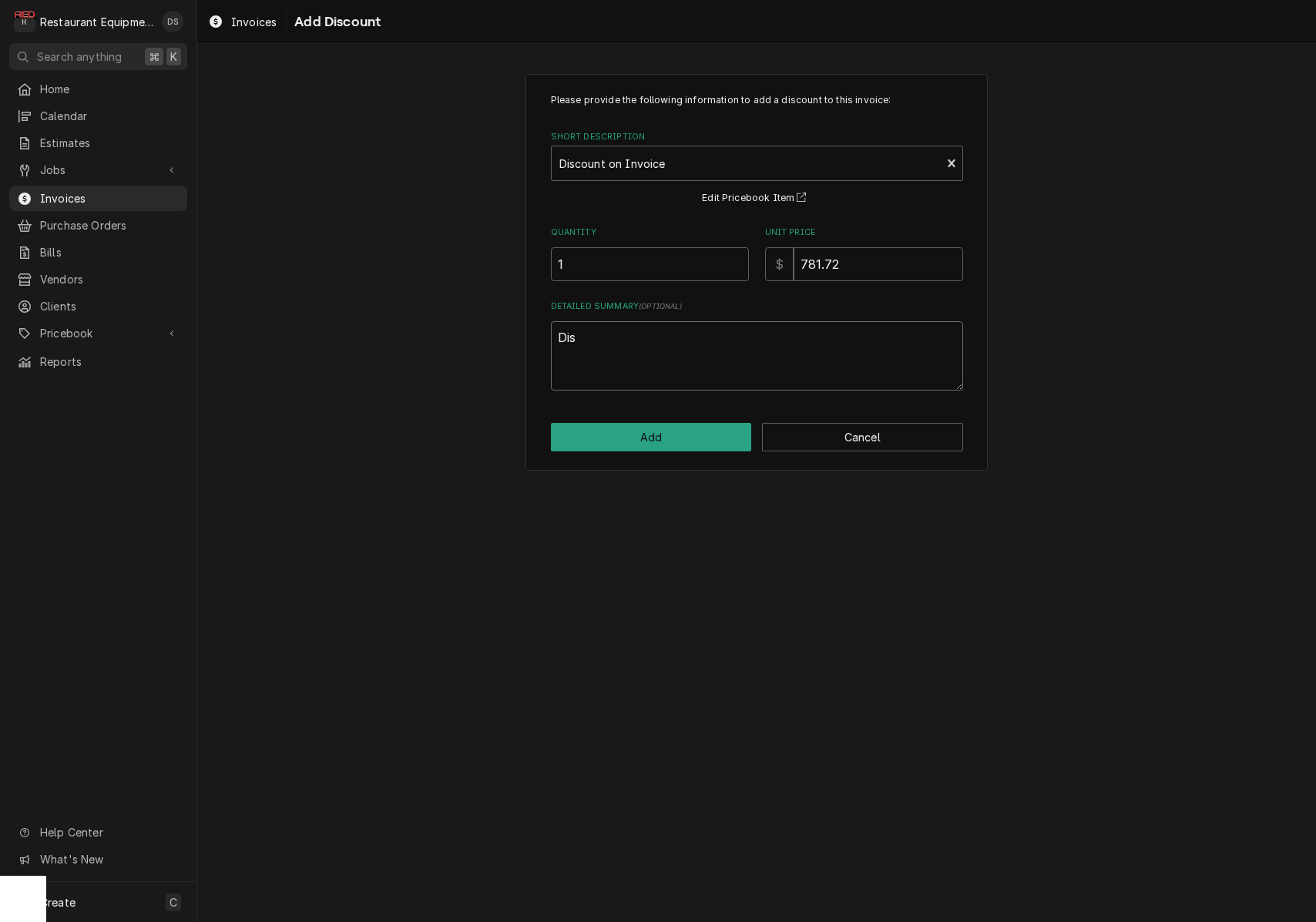
type textarea "Diso"
type textarea "x"
type textarea "Dis"
type textarea "x"
type textarea "Disc"
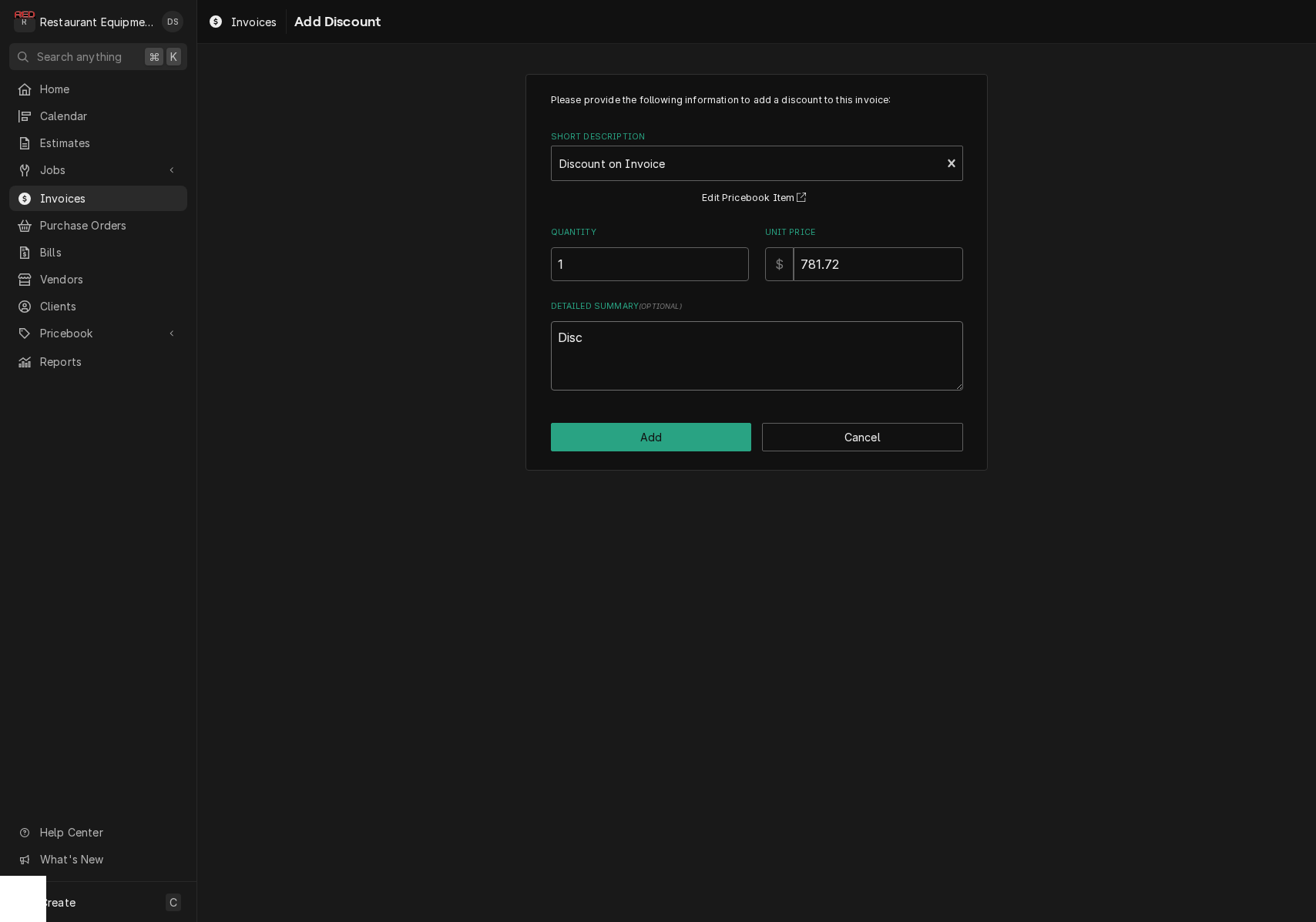
type textarea "x"
type textarea "Disco"
type textarea "x"
type textarea "Discou"
type textarea "x"
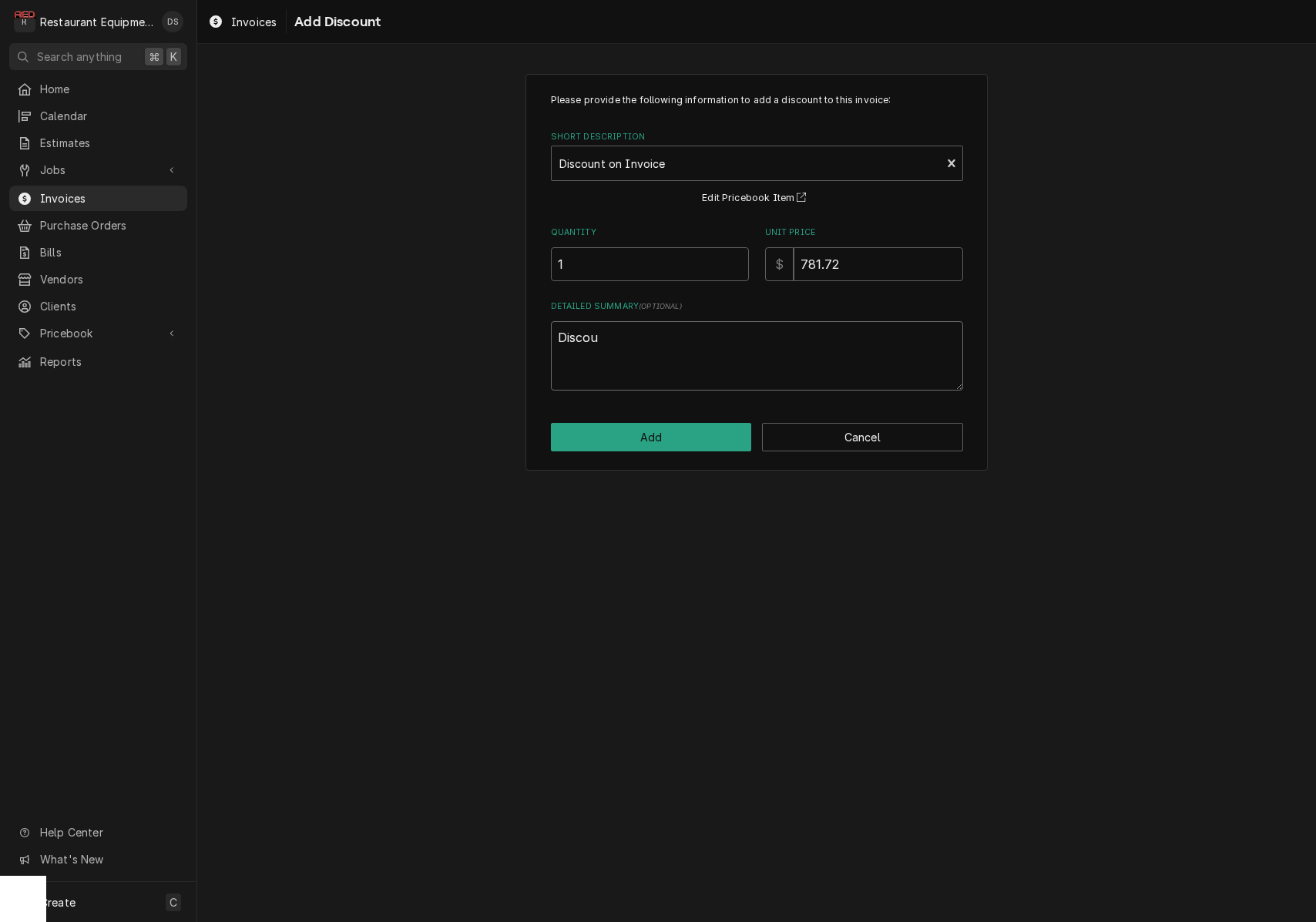
type textarea "Discoun"
type textarea "x"
type textarea "Discount"
type textarea "x"
type textarea "Discount"
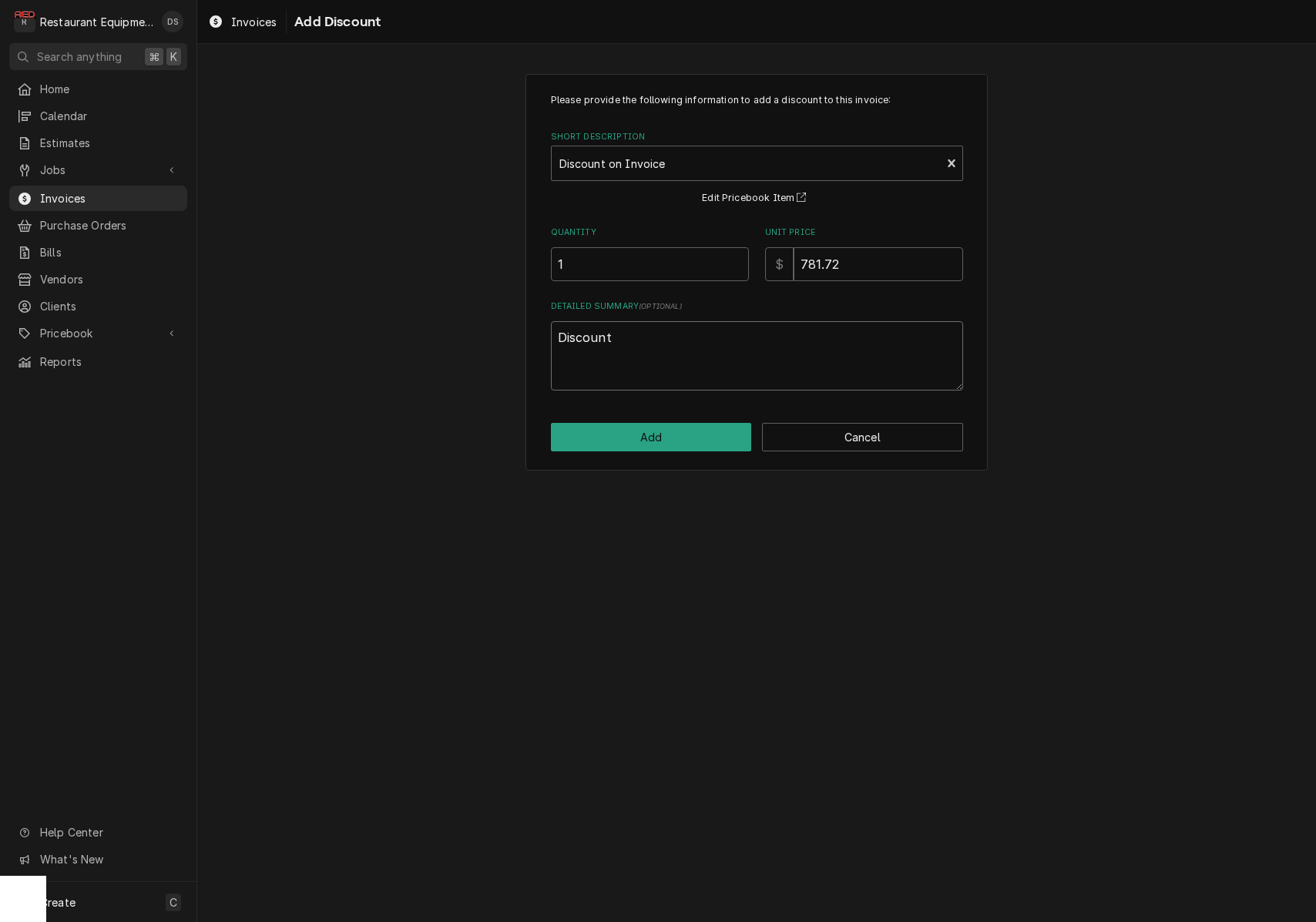
type textarea "x"
type textarea "Discount d"
type textarea "x"
type textarea "Discount du"
type textarea "x"
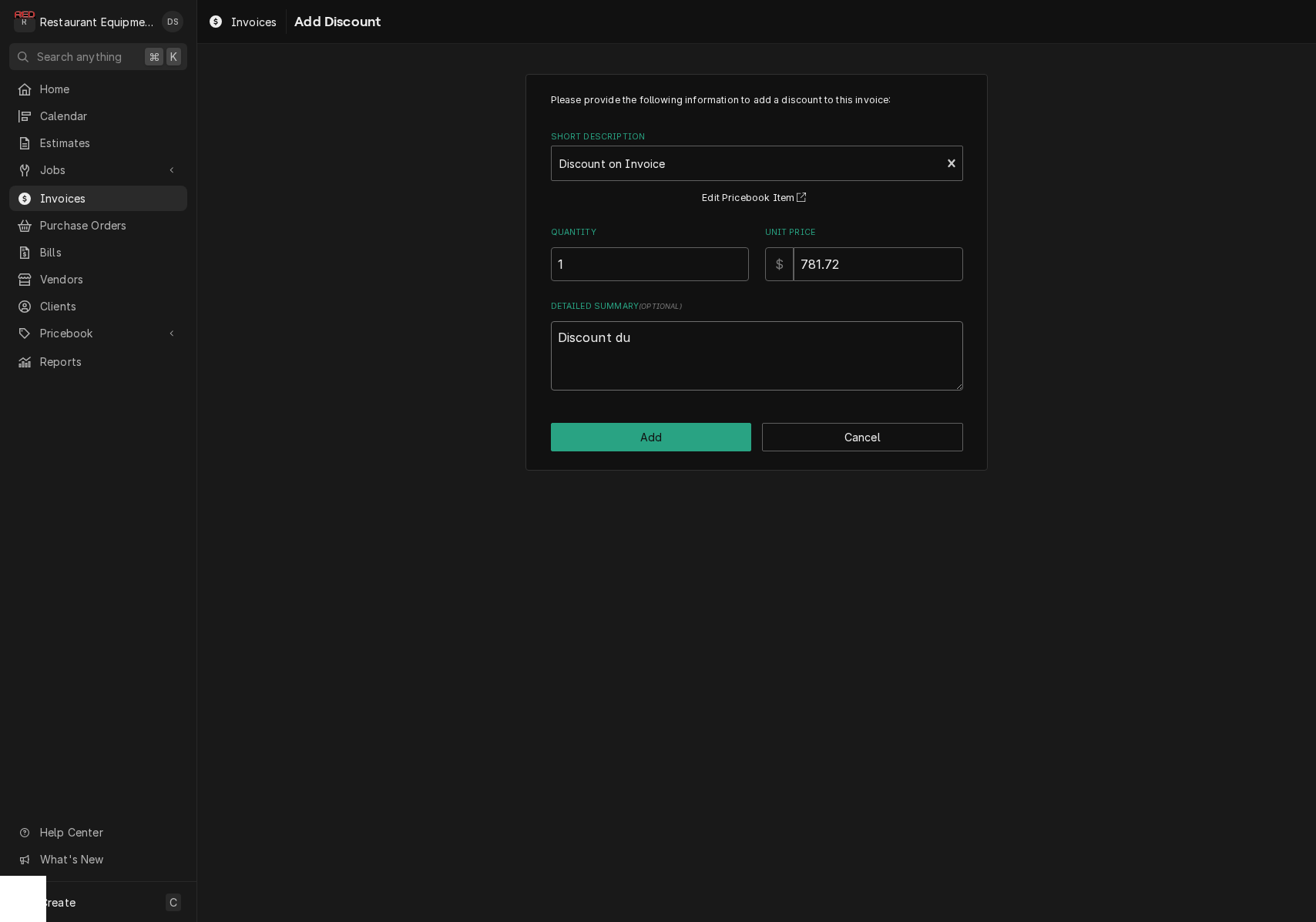
type textarea "Discount due"
type textarea "x"
type textarea "Discount due"
type textarea "x"
type textarea "Discount due t"
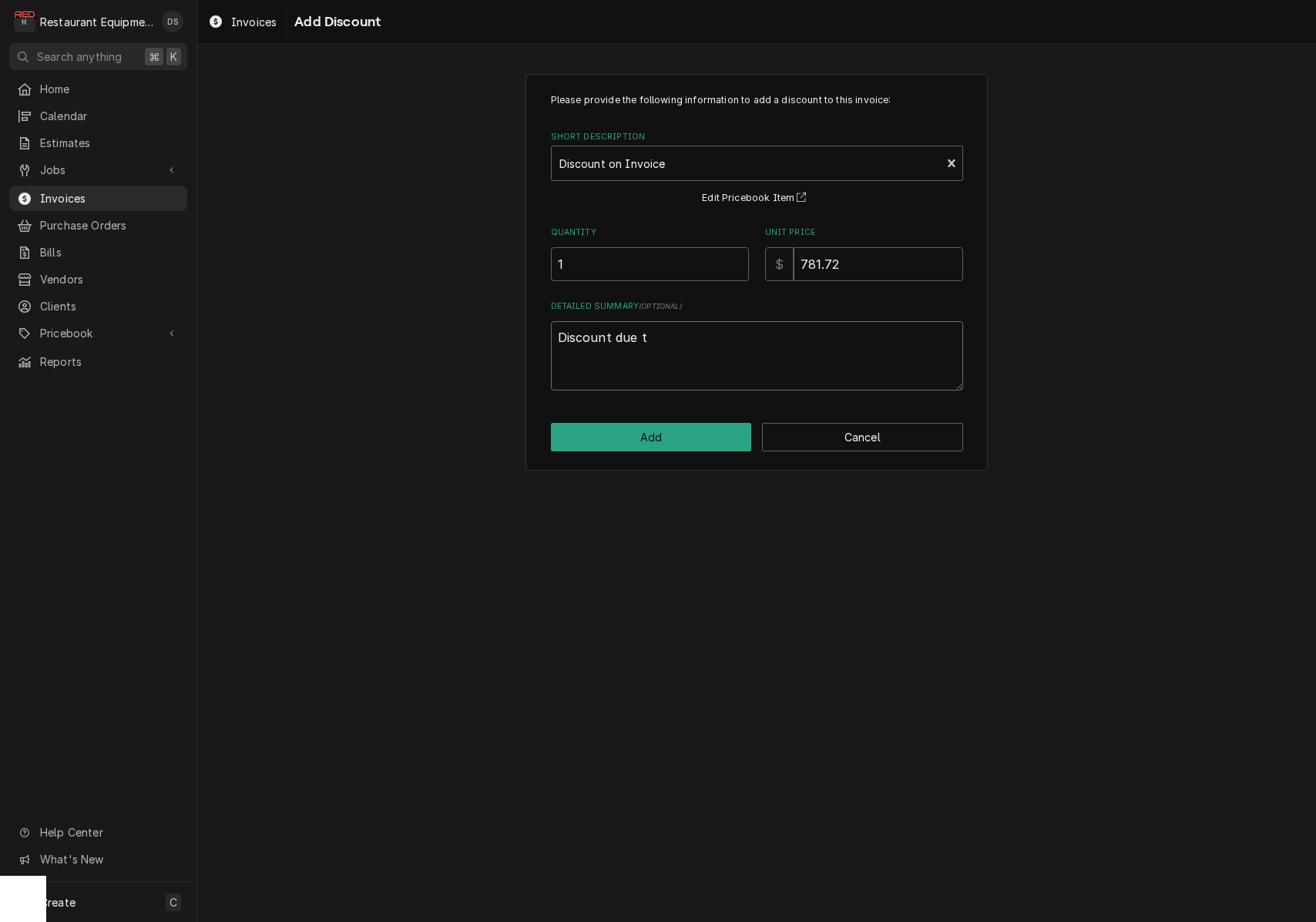
type textarea "x"
type textarea "Discount due to"
type textarea "x"
type textarea "Discount due to"
type textarea "x"
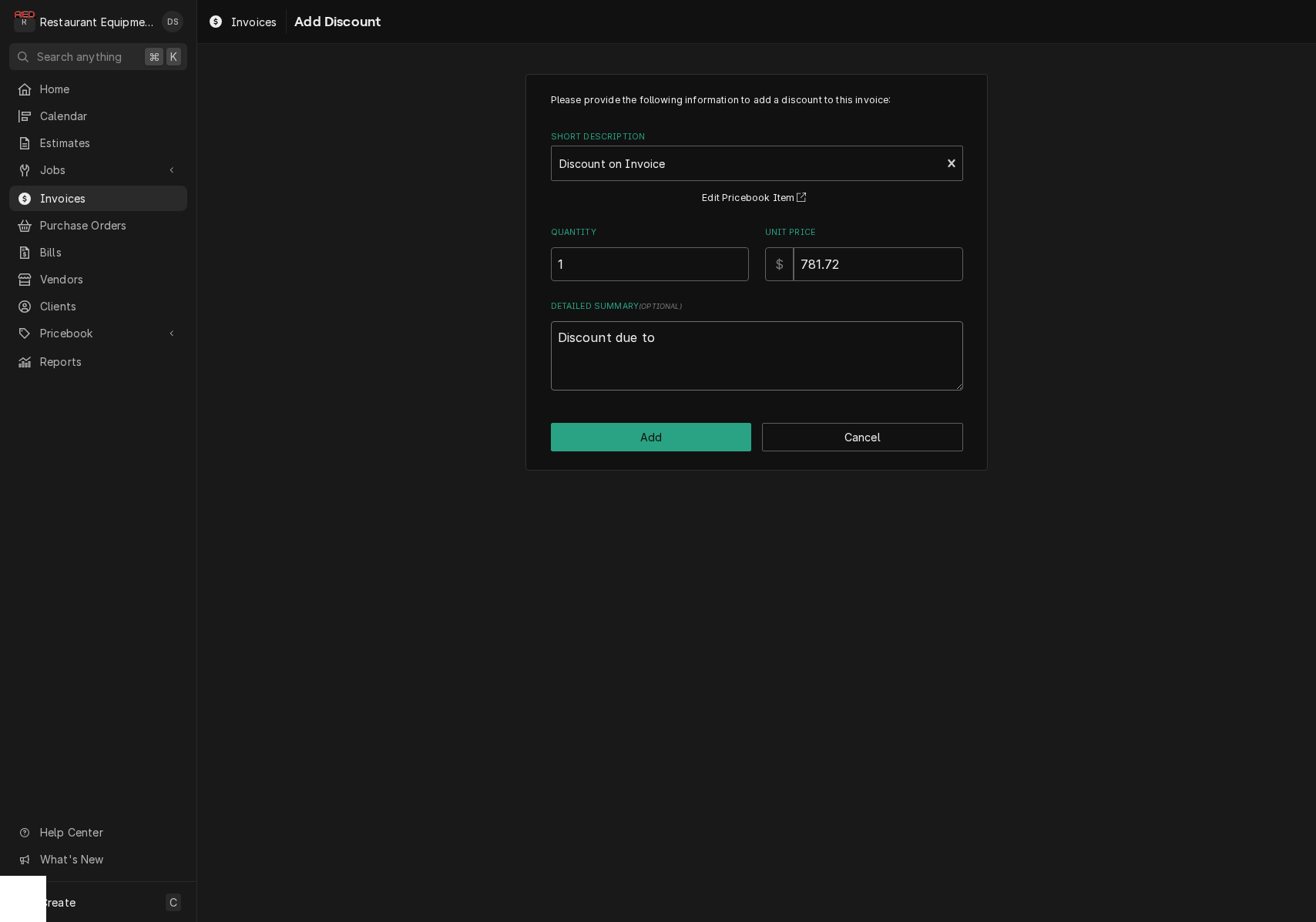
type textarea "Discount due to m"
type textarea "x"
type textarea "Discount due to mu"
type textarea "x"
type textarea "Discount due to mul"
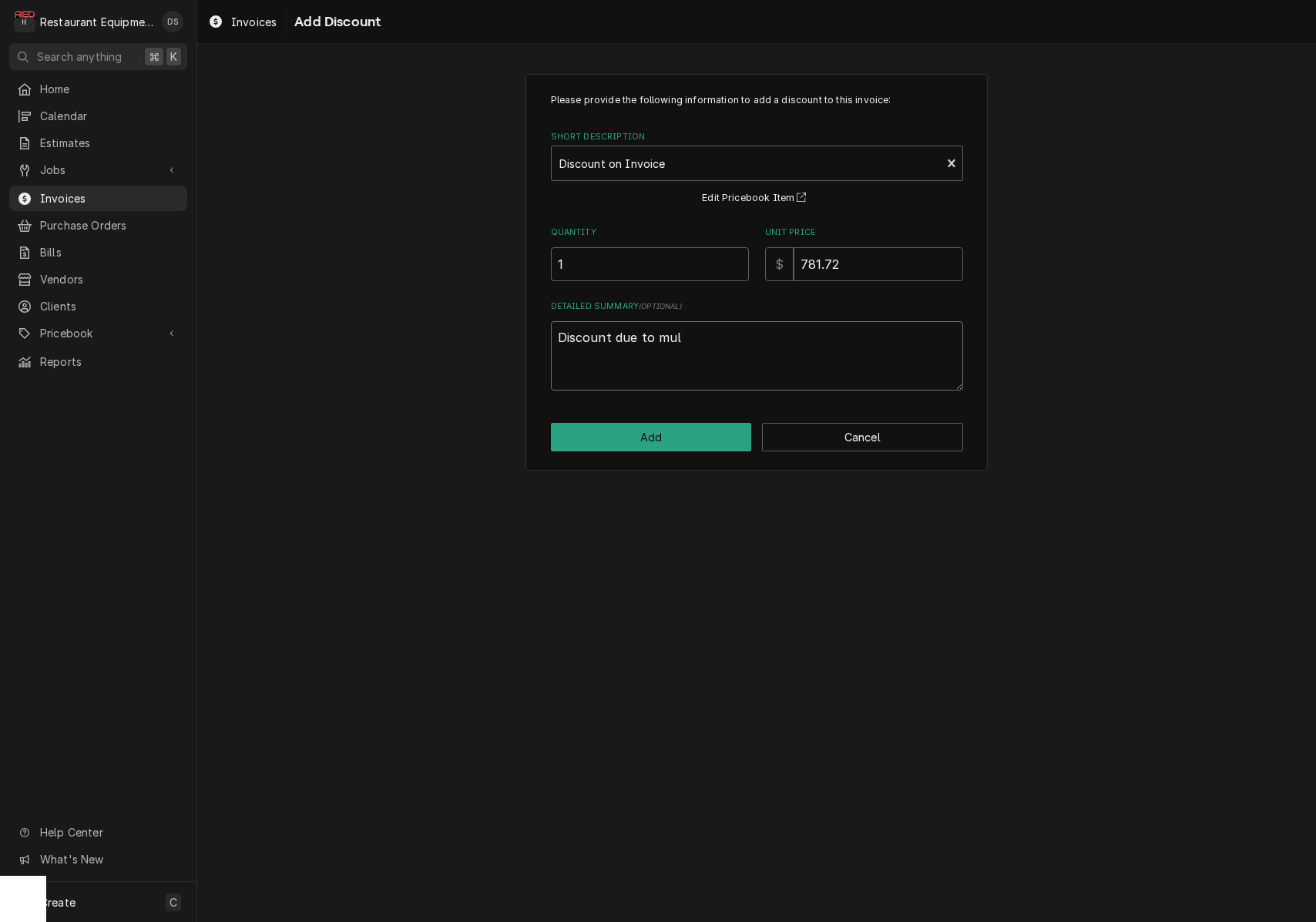
type textarea "x"
type textarea "Discount due to mult"
type textarea "x"
type textarea "Discount due to multi"
type textarea "x"
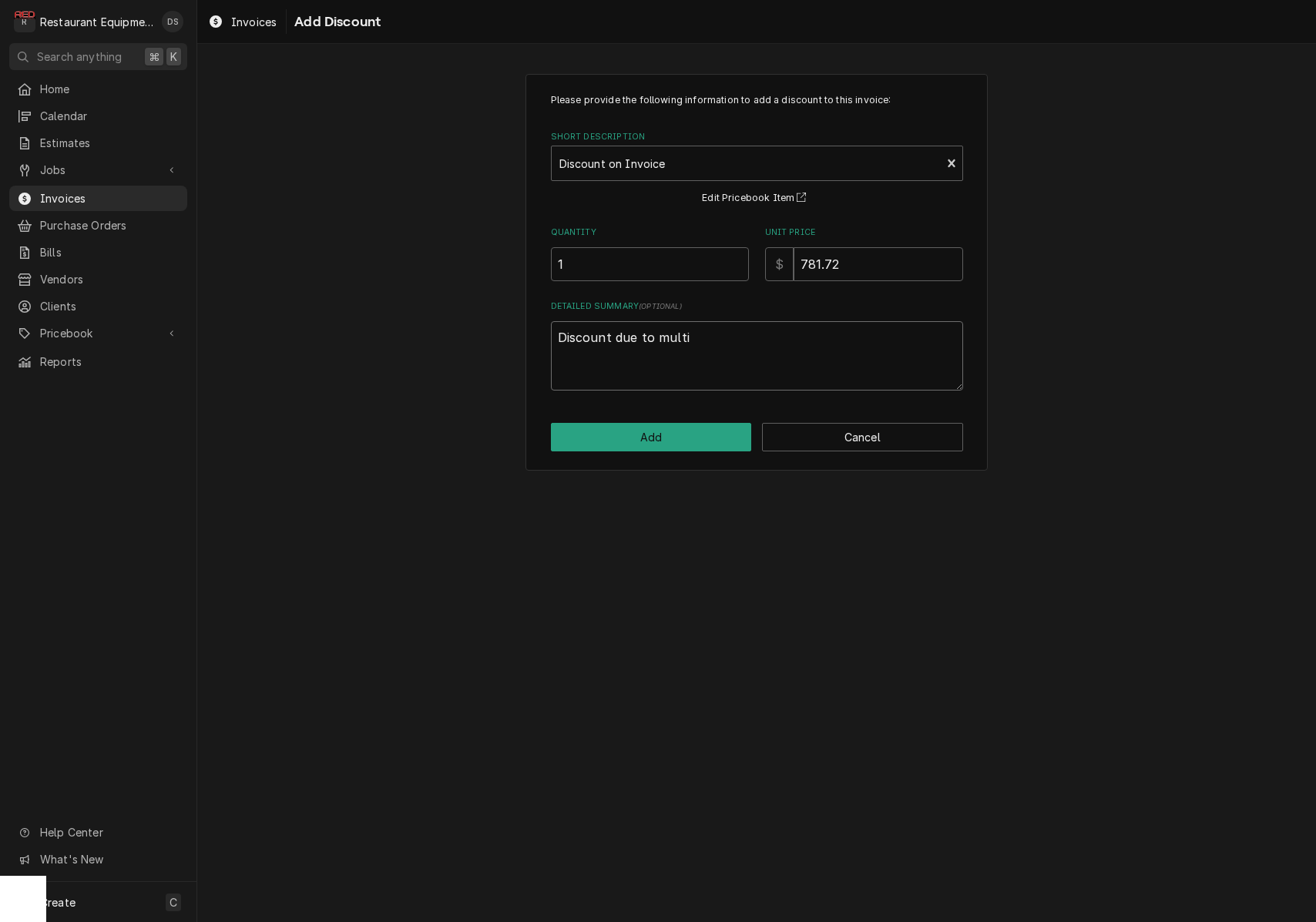
type textarea "Discount due to multil"
type textarea "x"
type textarea "Discount due to multile"
type textarea "x"
type textarea "Discount due to multiple"
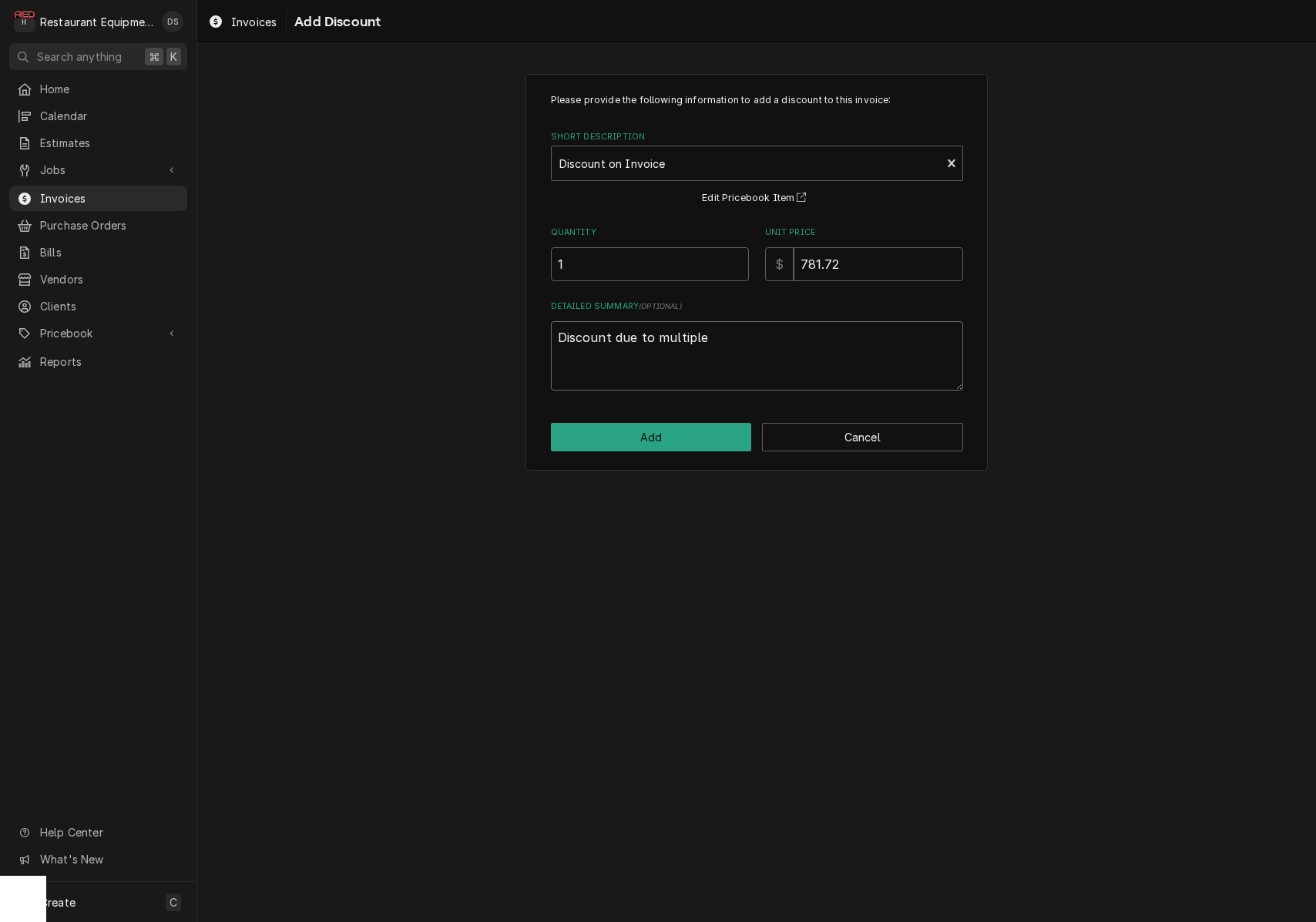
type textarea "x"
type textarea "Discount due to multiple t"
type textarea "x"
type textarea "Discount due to multiple tr"
type textarea "x"
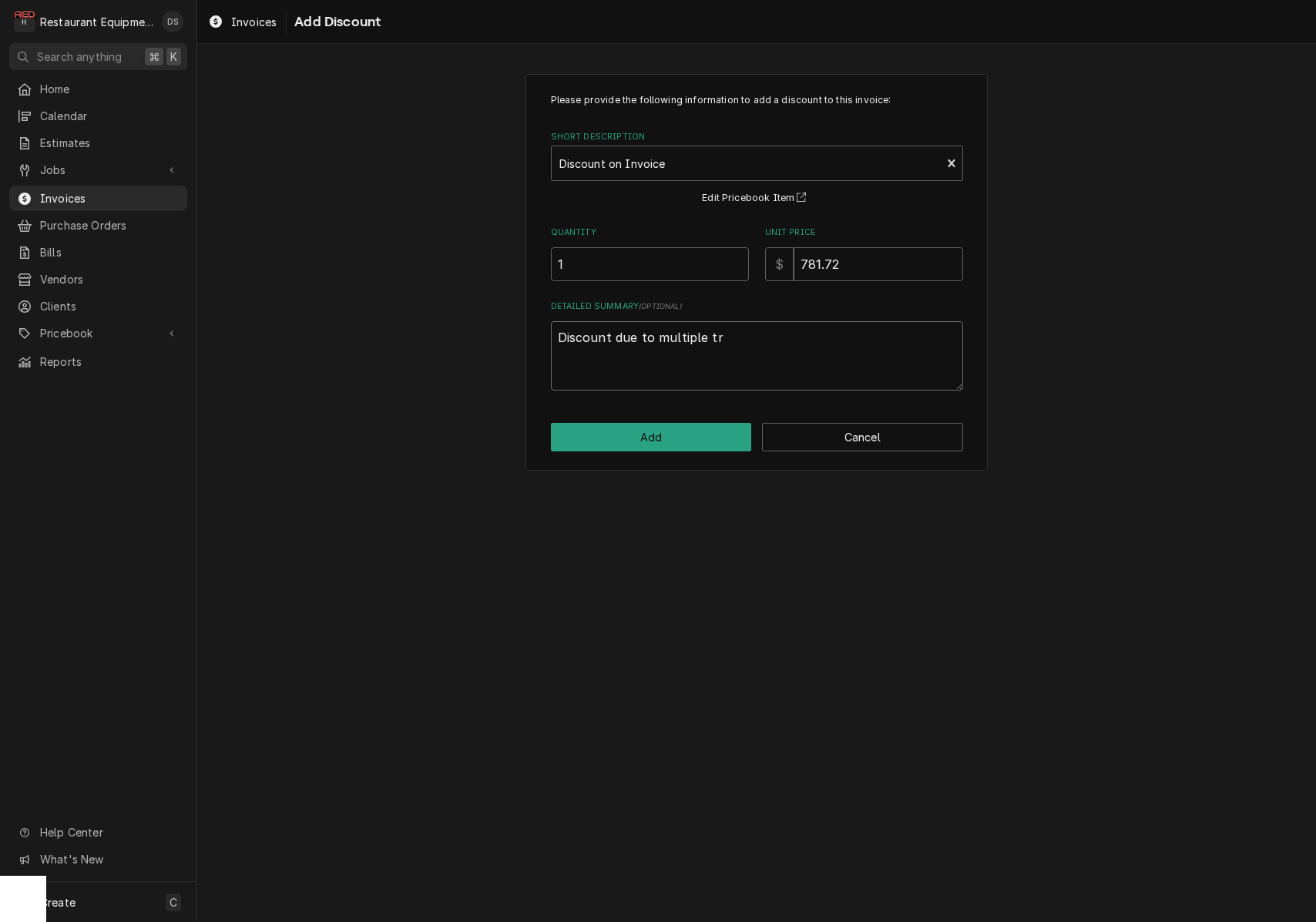
type textarea "Discount due to multiple tri"
type textarea "x"
type textarea "Discount due to multiple trip"
type textarea "x"
type textarea "Discount due to multiple trips"
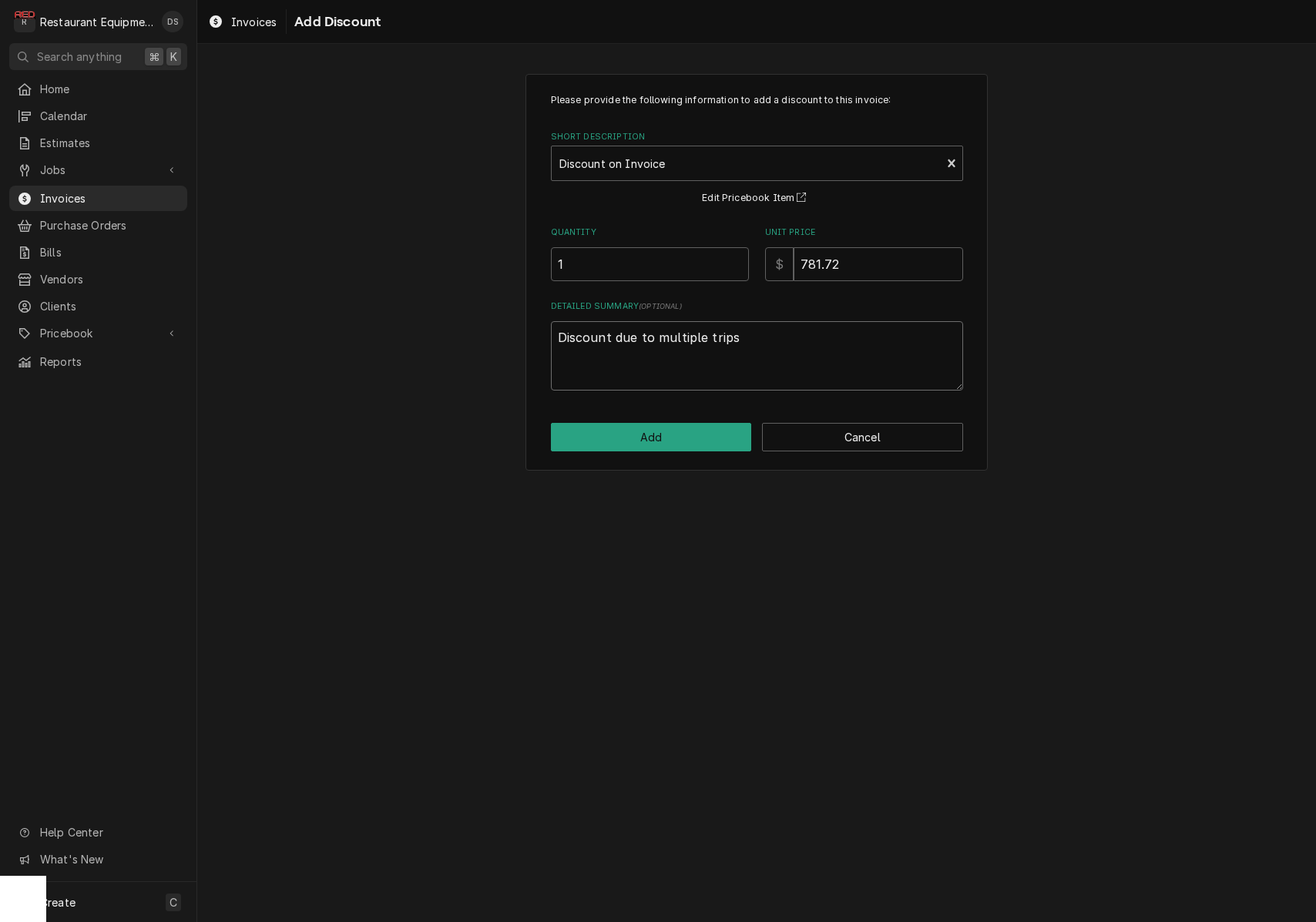
type textarea "x"
type textarea "Discount due to multiple trips"
click at [659, 432] on button "Add" at bounding box center [651, 437] width 201 height 29
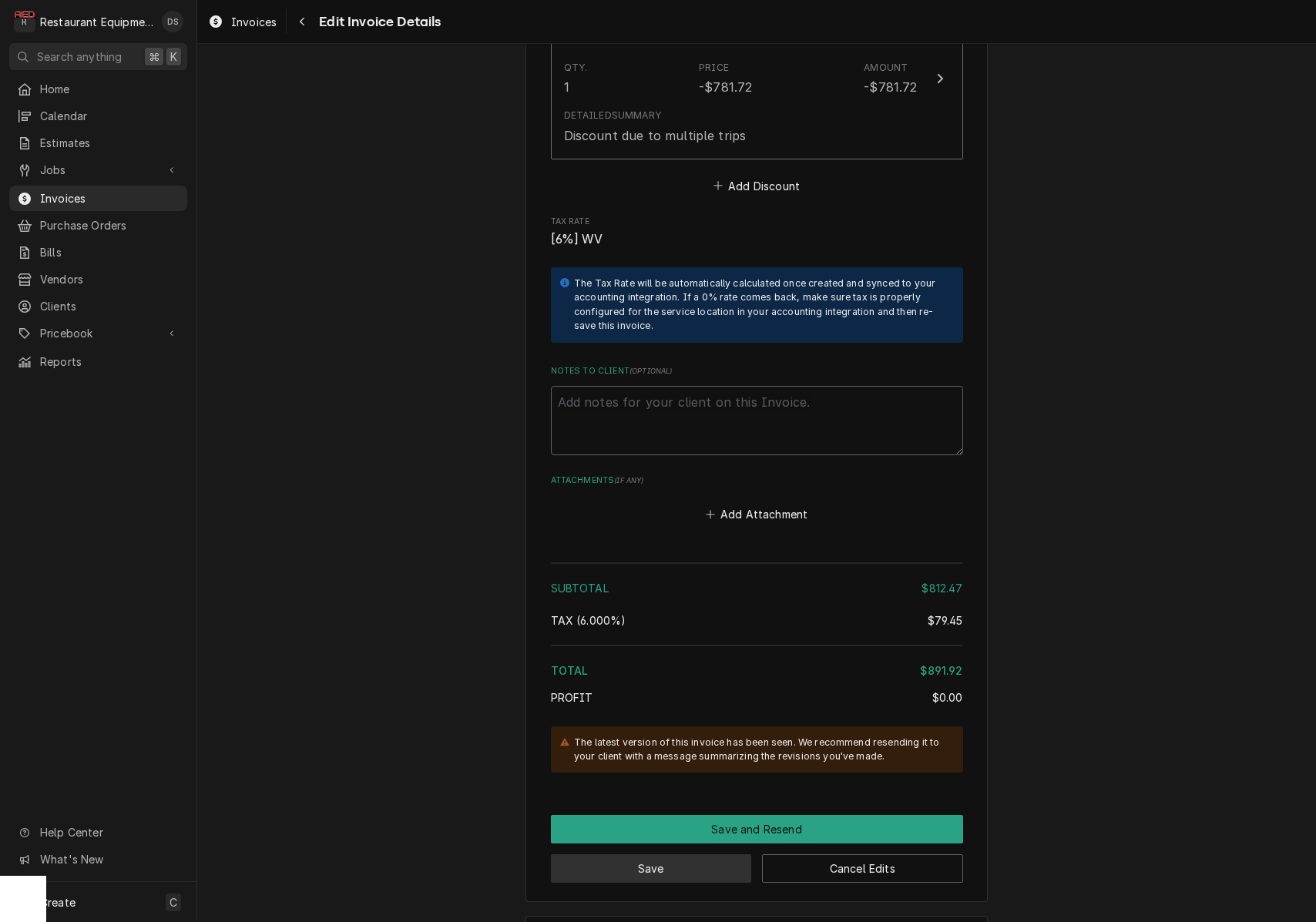
click at [691, 855] on button "Save" at bounding box center [651, 869] width 201 height 29
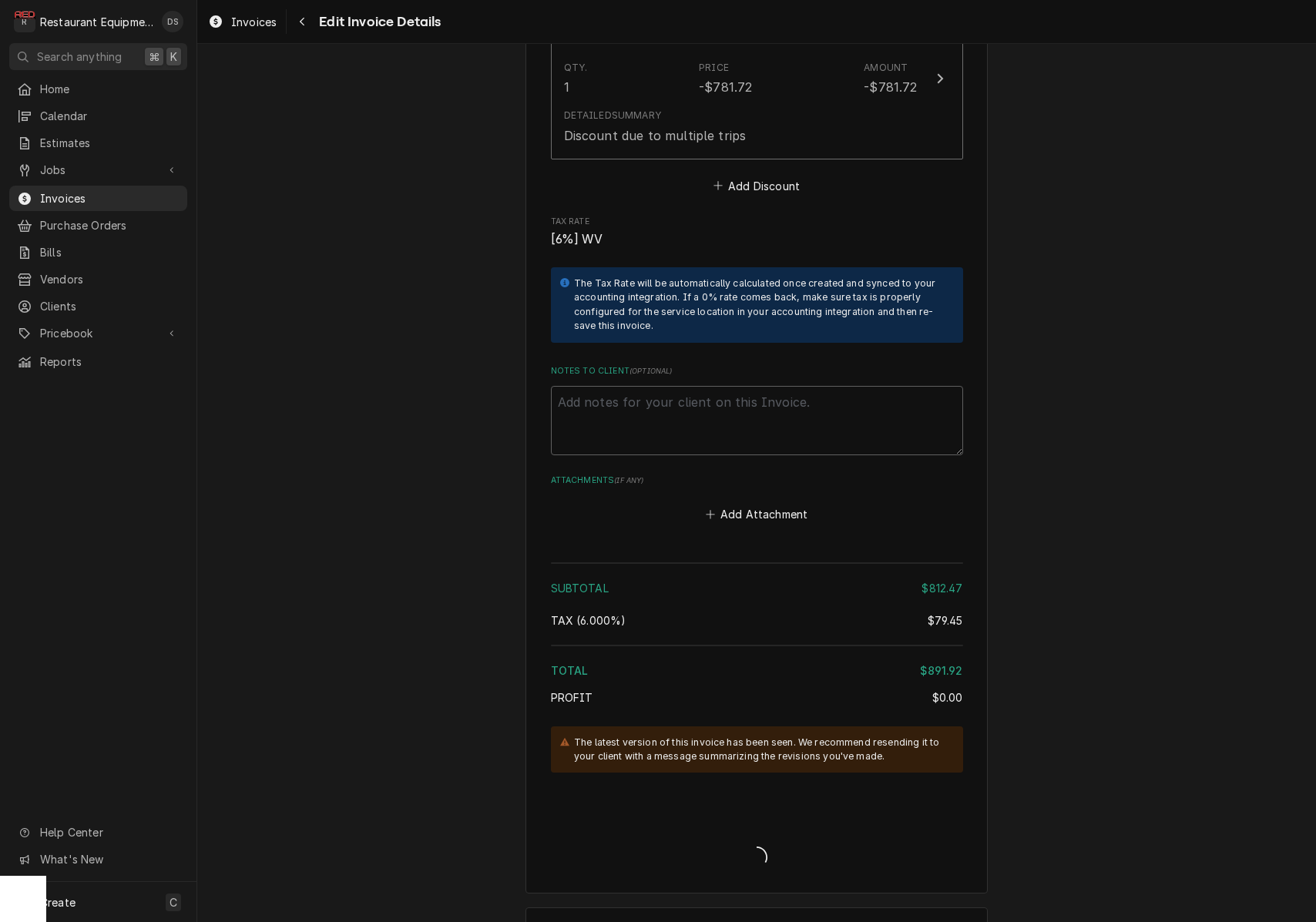
type textarea "x"
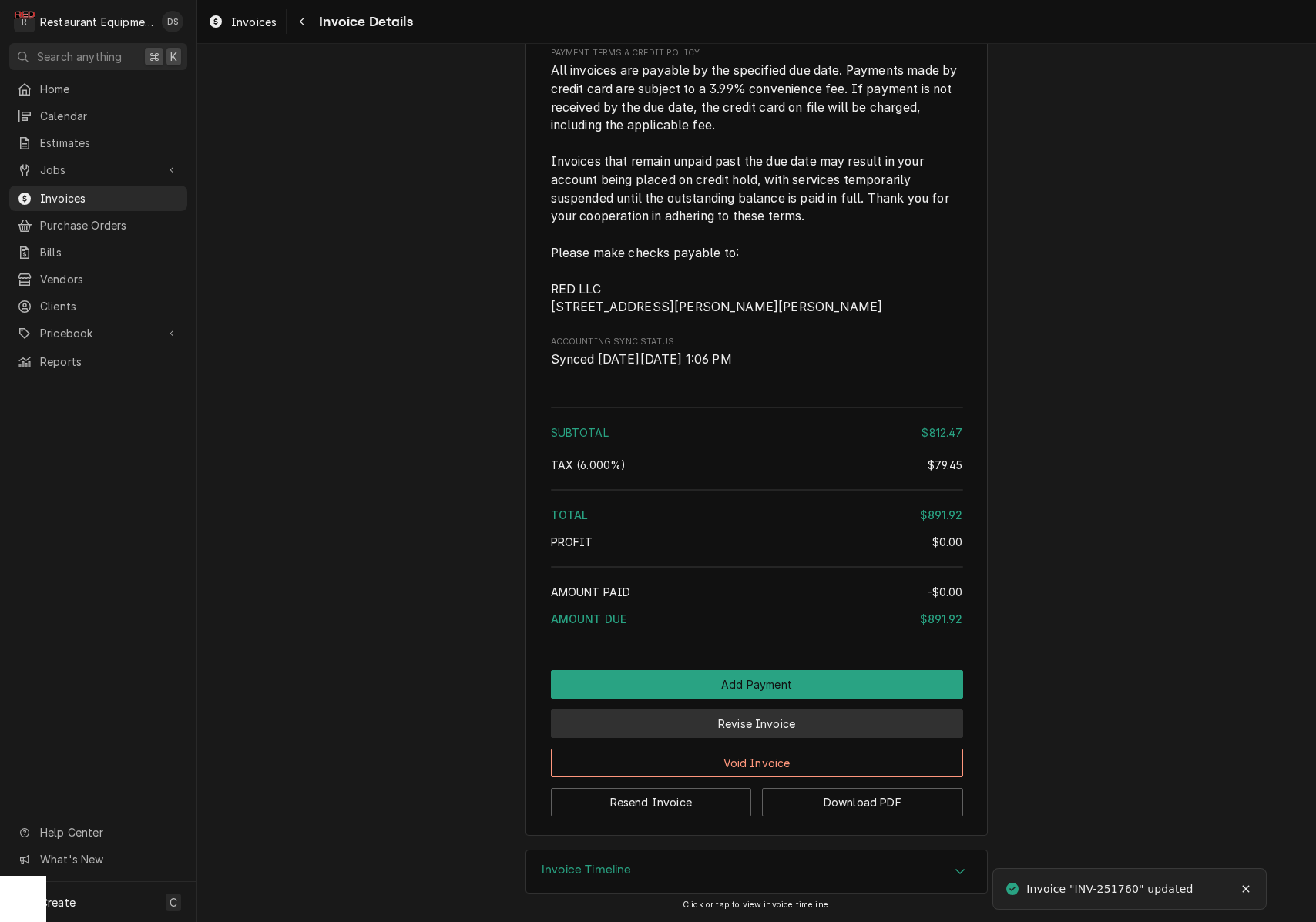
scroll to position [3387, 0]
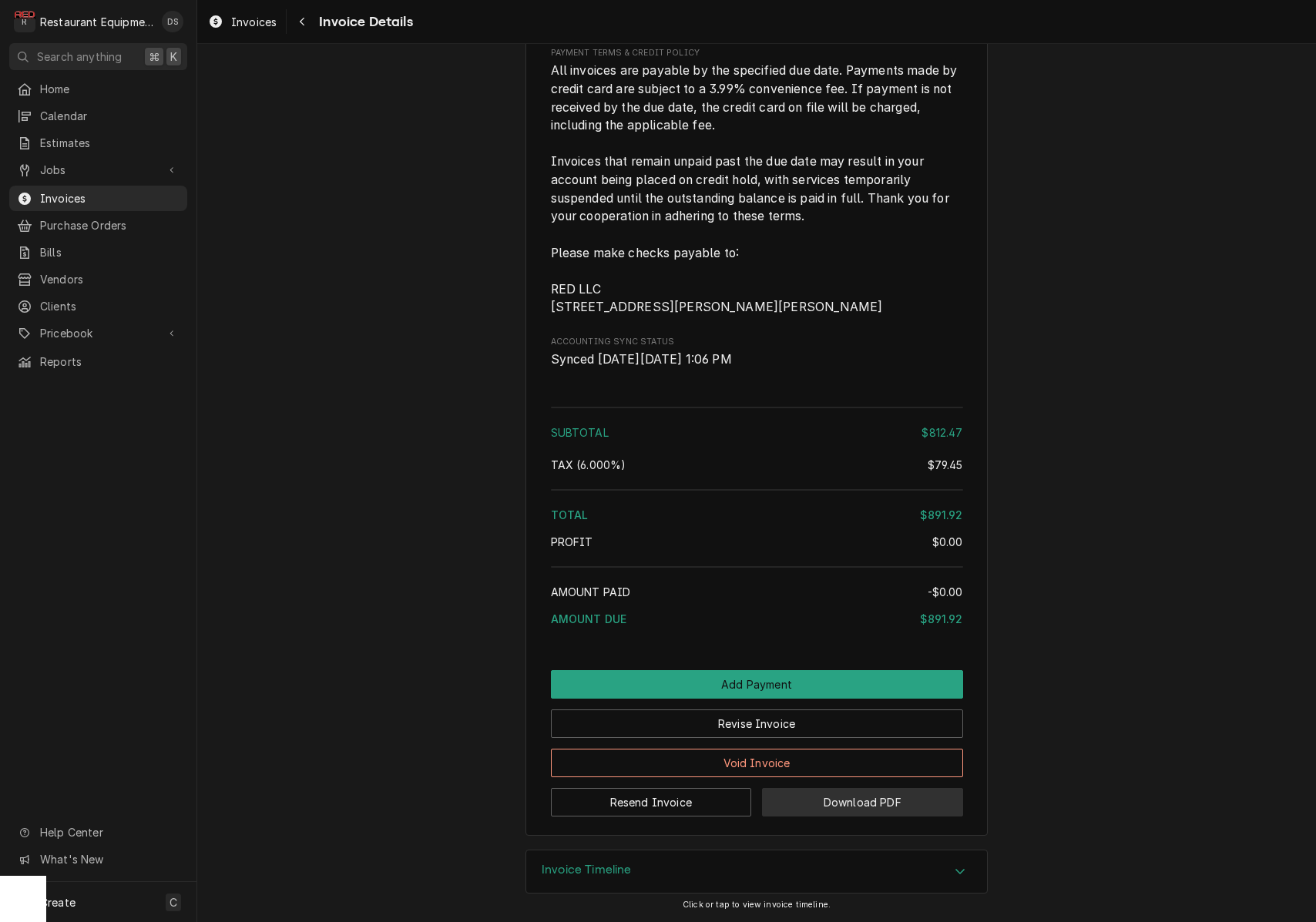
click at [848, 808] on button "Download PDF" at bounding box center [862, 803] width 201 height 29
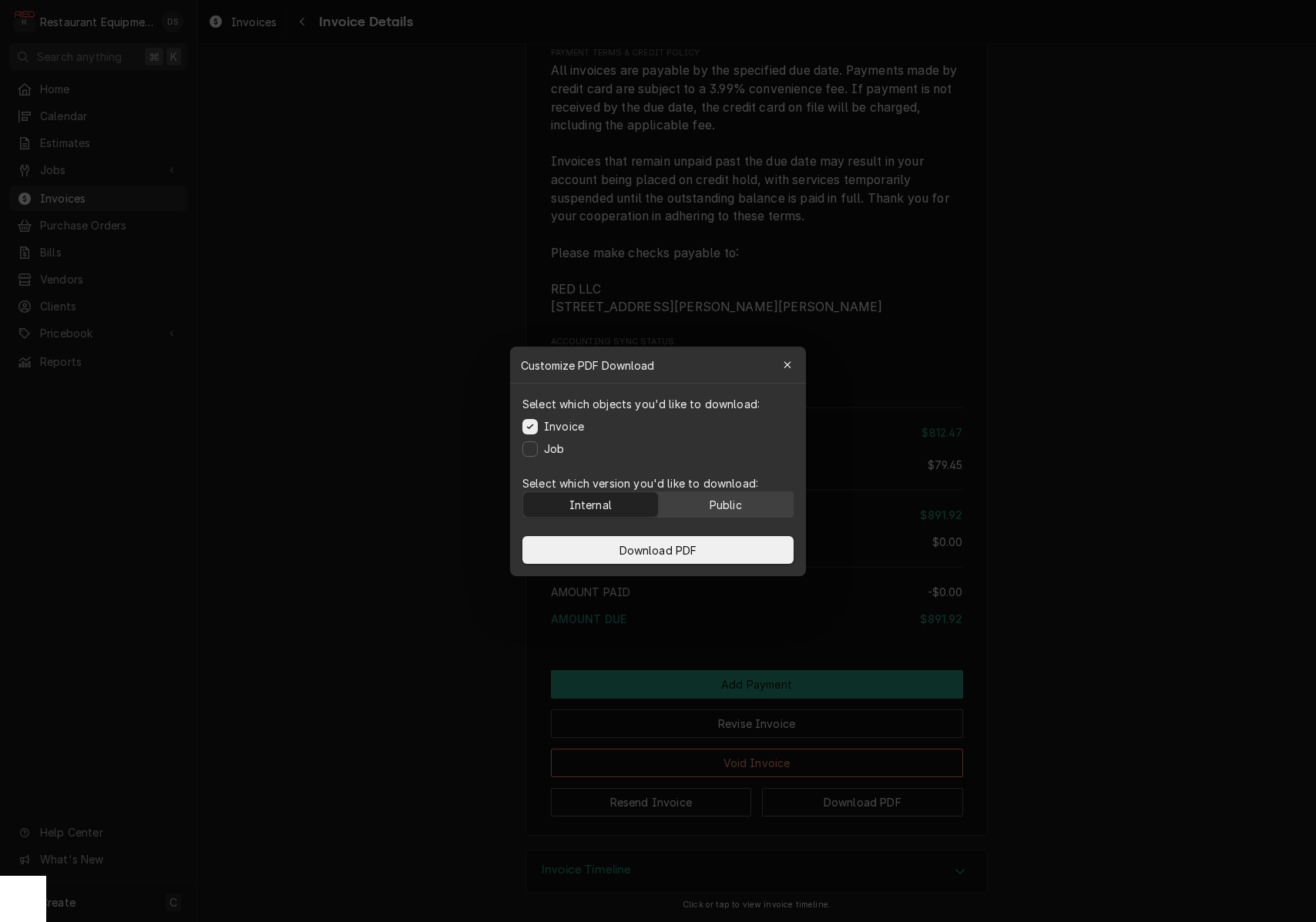
click at [710, 498] on div "Public" at bounding box center [726, 504] width 32 height 16
click at [666, 549] on span "Download PDF" at bounding box center [658, 550] width 84 height 16
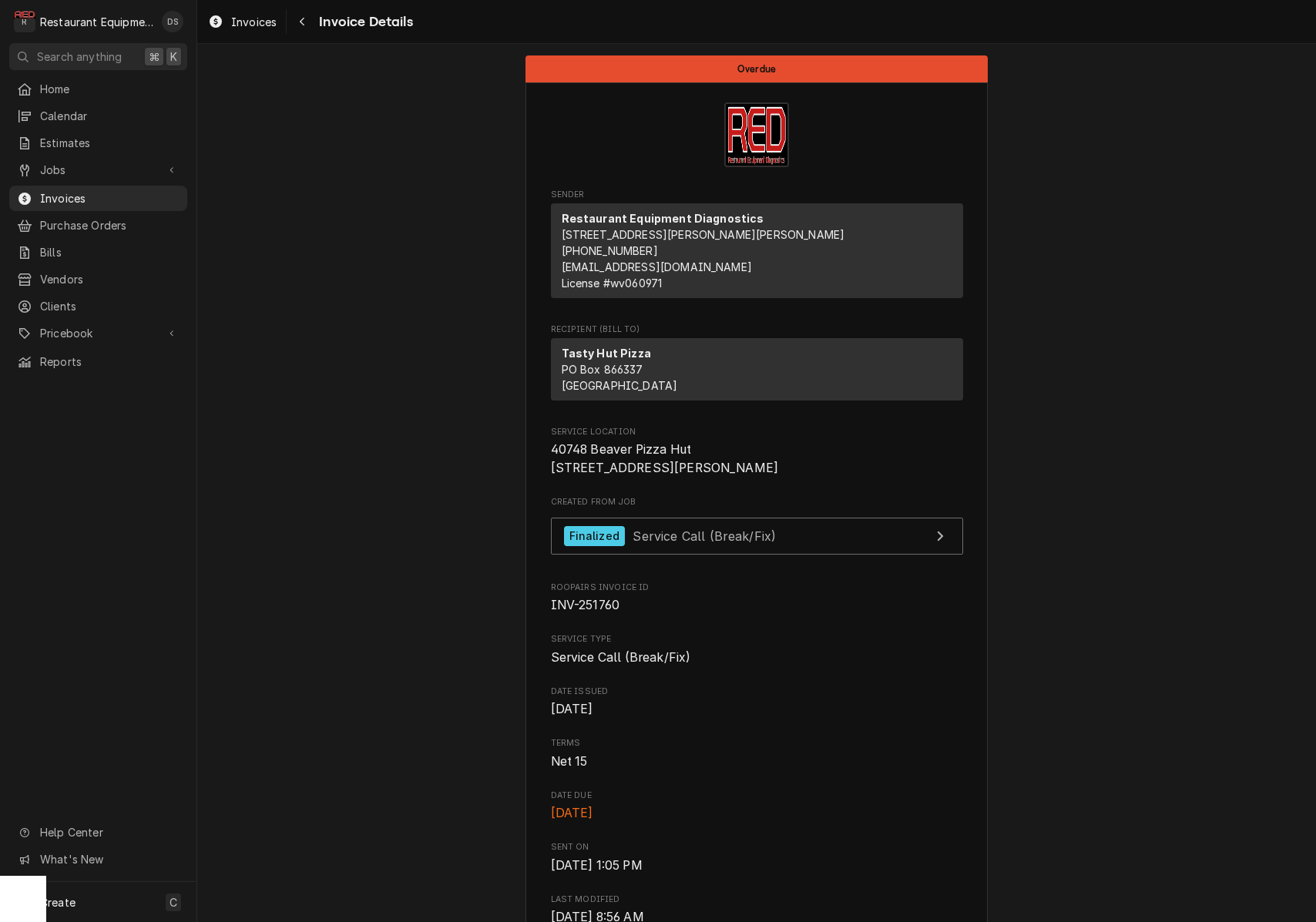
scroll to position [0, 0]
click at [302, 26] on icon "Navigate back" at bounding box center [302, 21] width 7 height 10
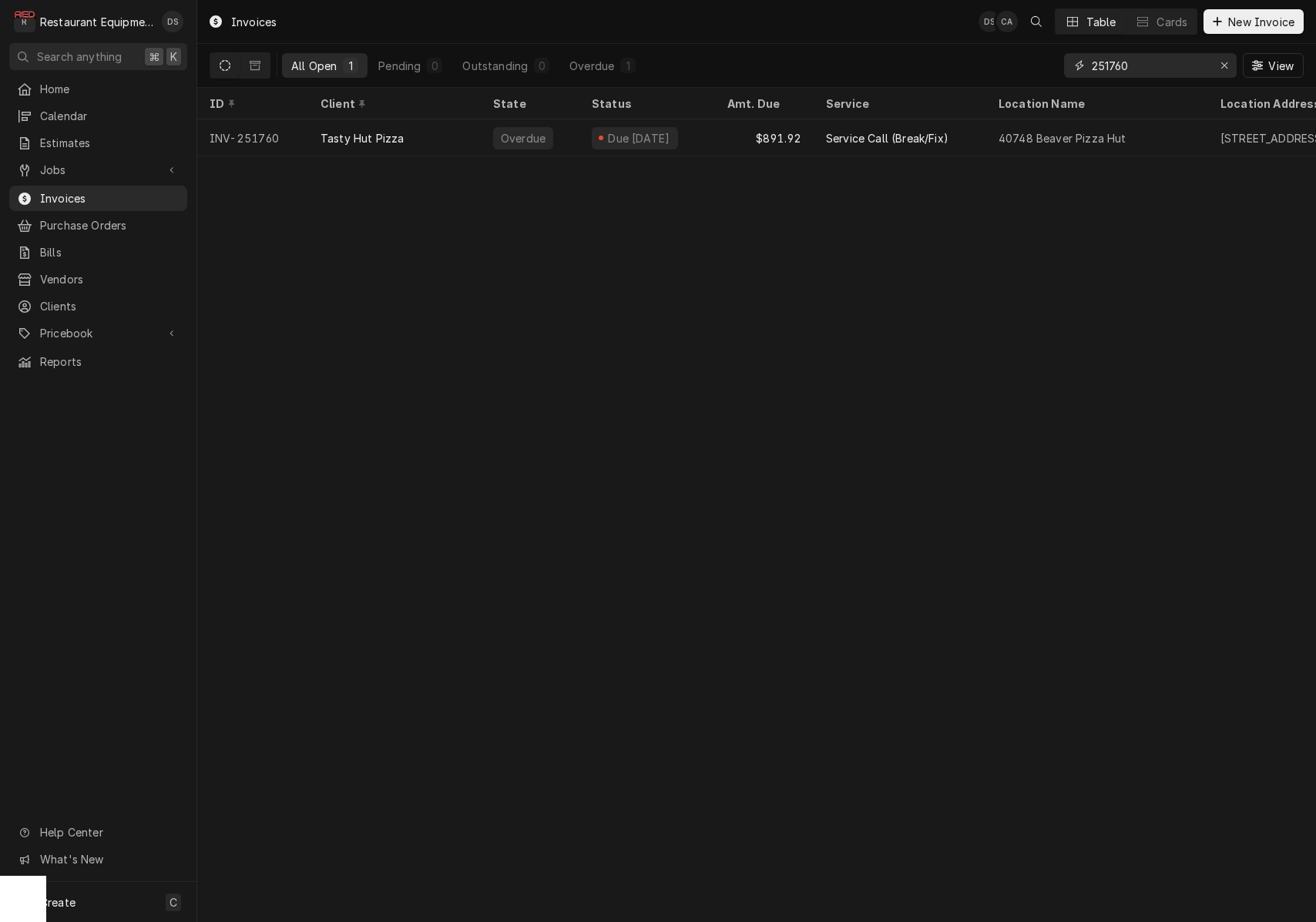
click at [1166, 74] on input "251760" at bounding box center [1149, 65] width 115 height 25
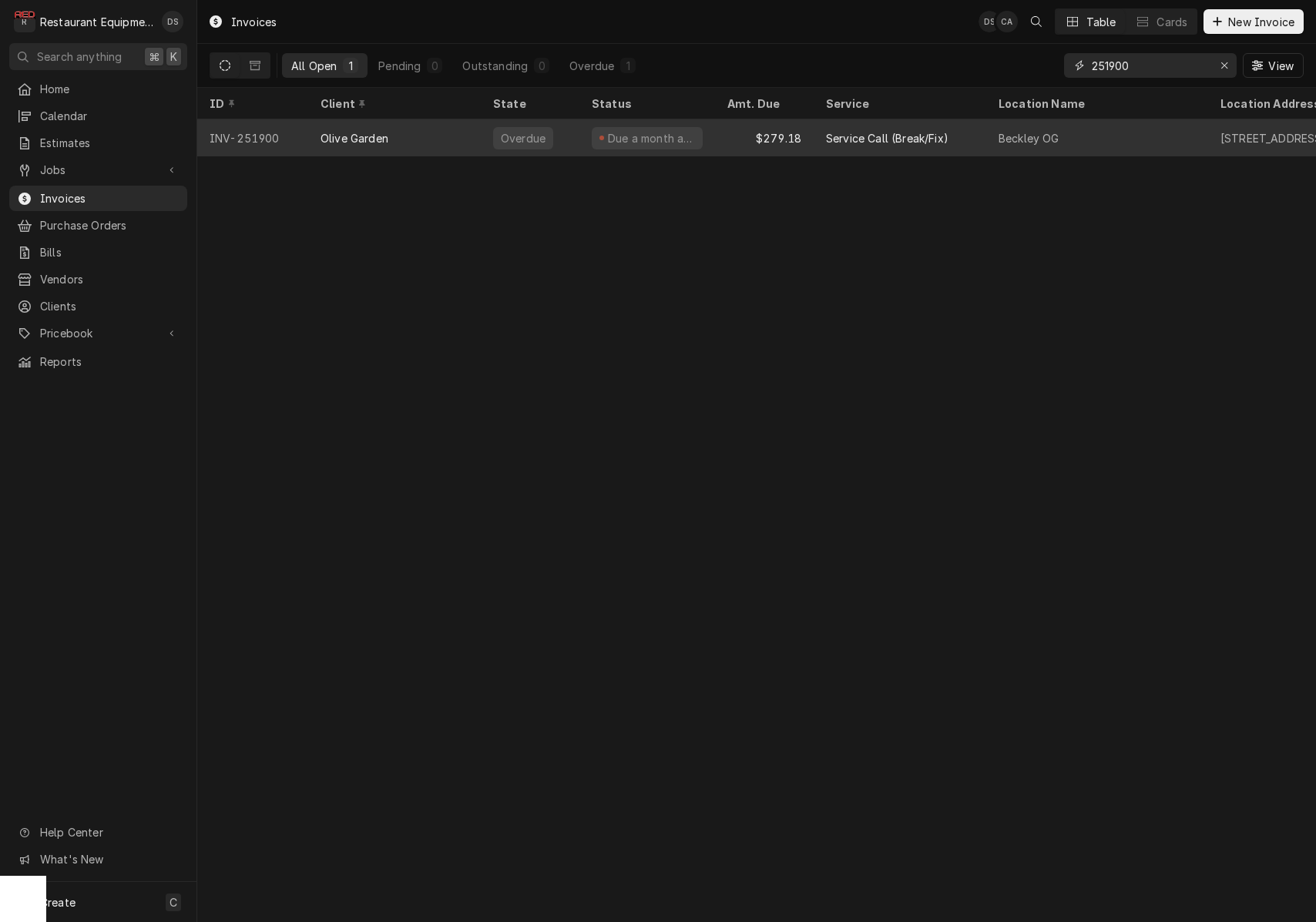
type input "251900"
click at [1101, 130] on div "Beckley OG" at bounding box center [1097, 138] width 222 height 37
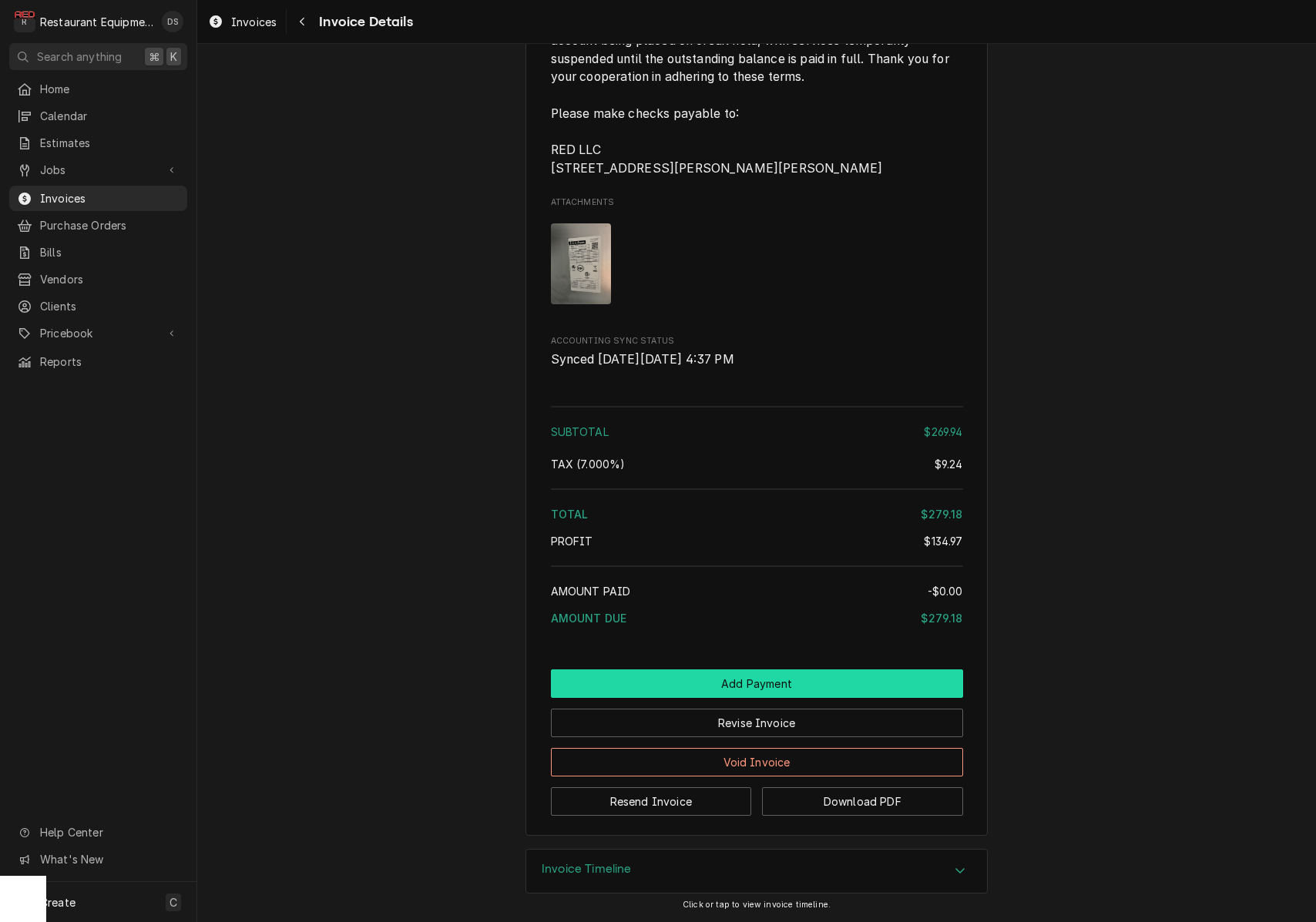
scroll to position [2651, 0]
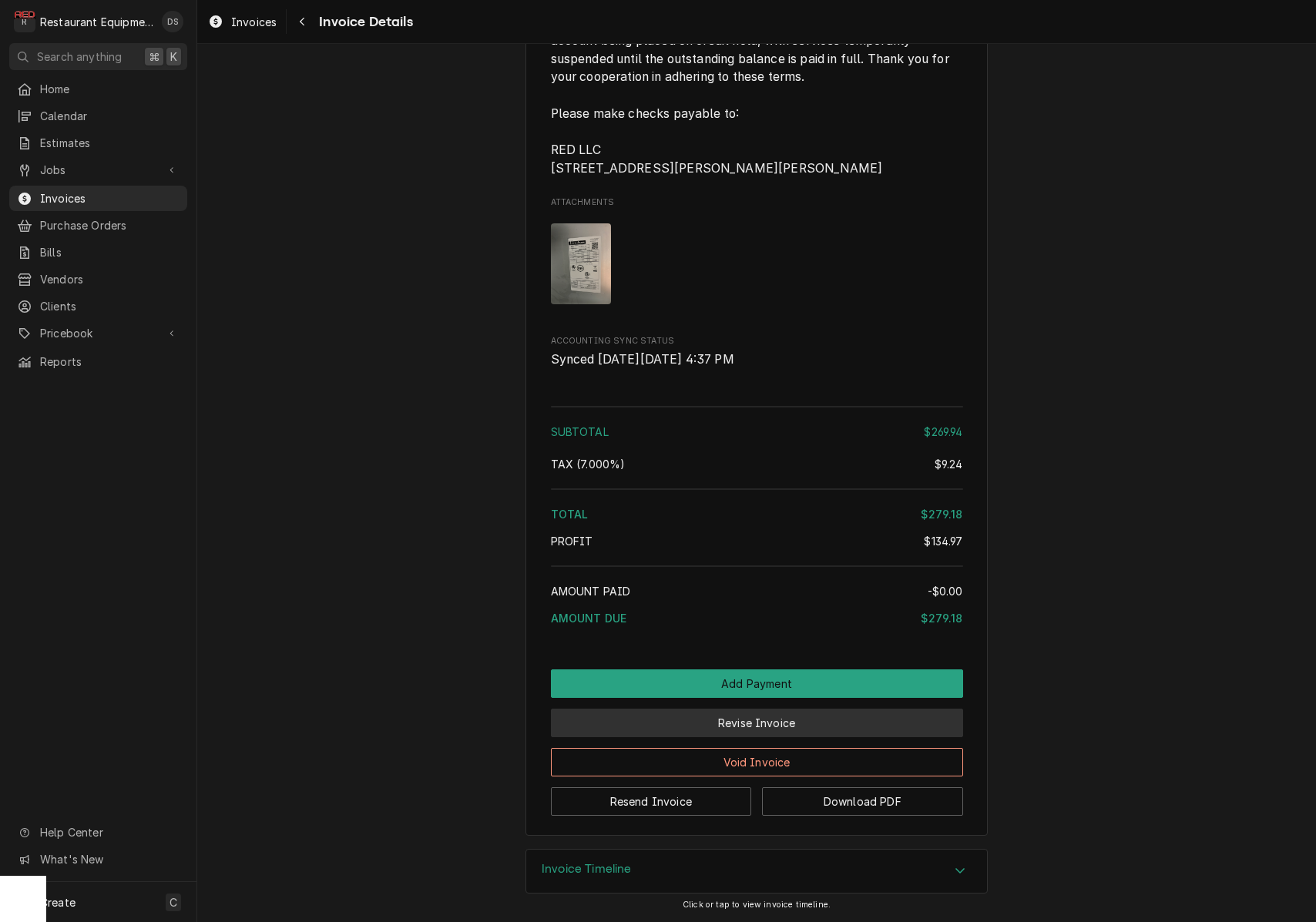
click at [810, 718] on button "Revise Invoice" at bounding box center [756, 724] width 412 height 29
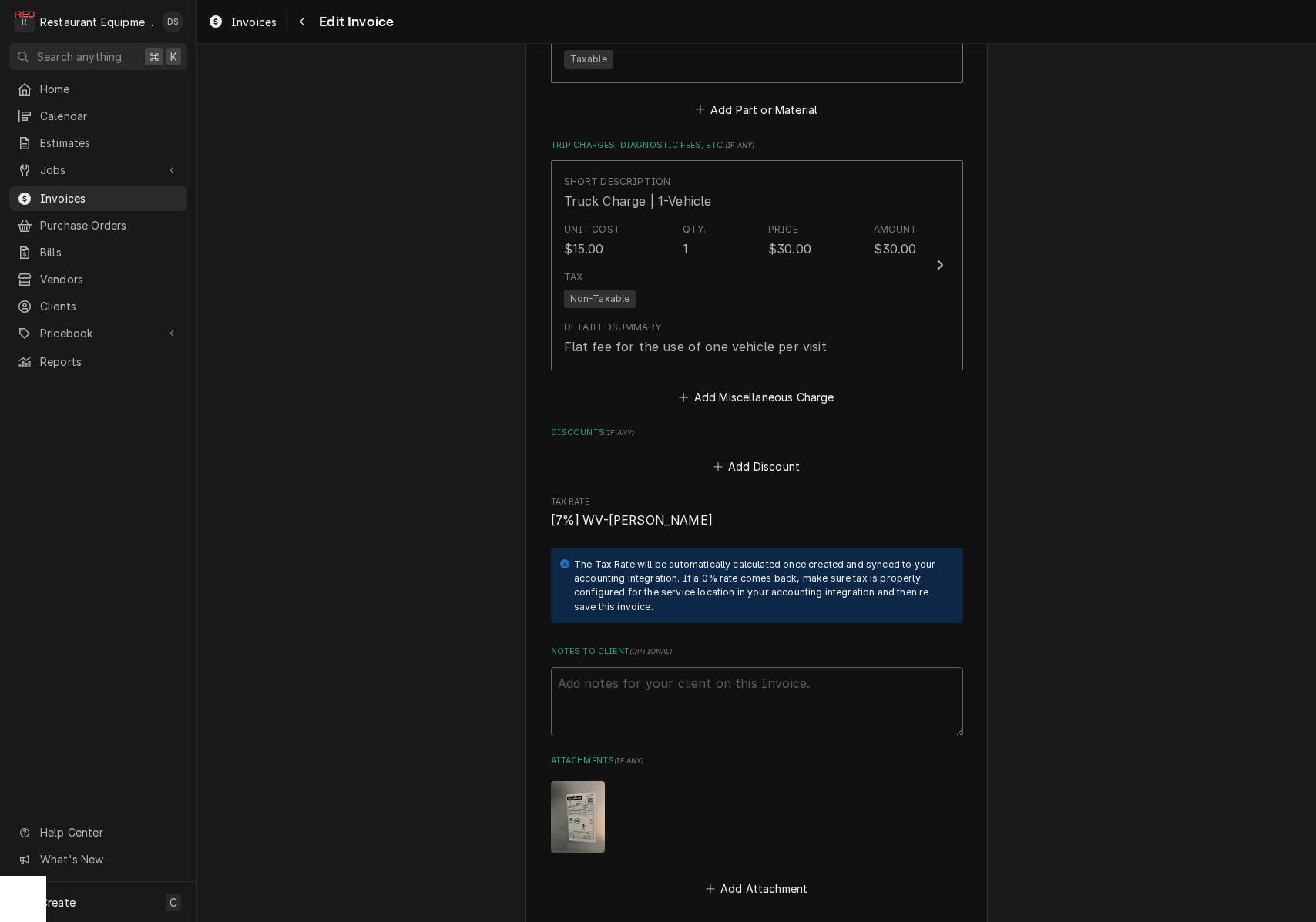
scroll to position [2388, 0]
click at [756, 455] on button "Add Discount" at bounding box center [756, 465] width 92 height 22
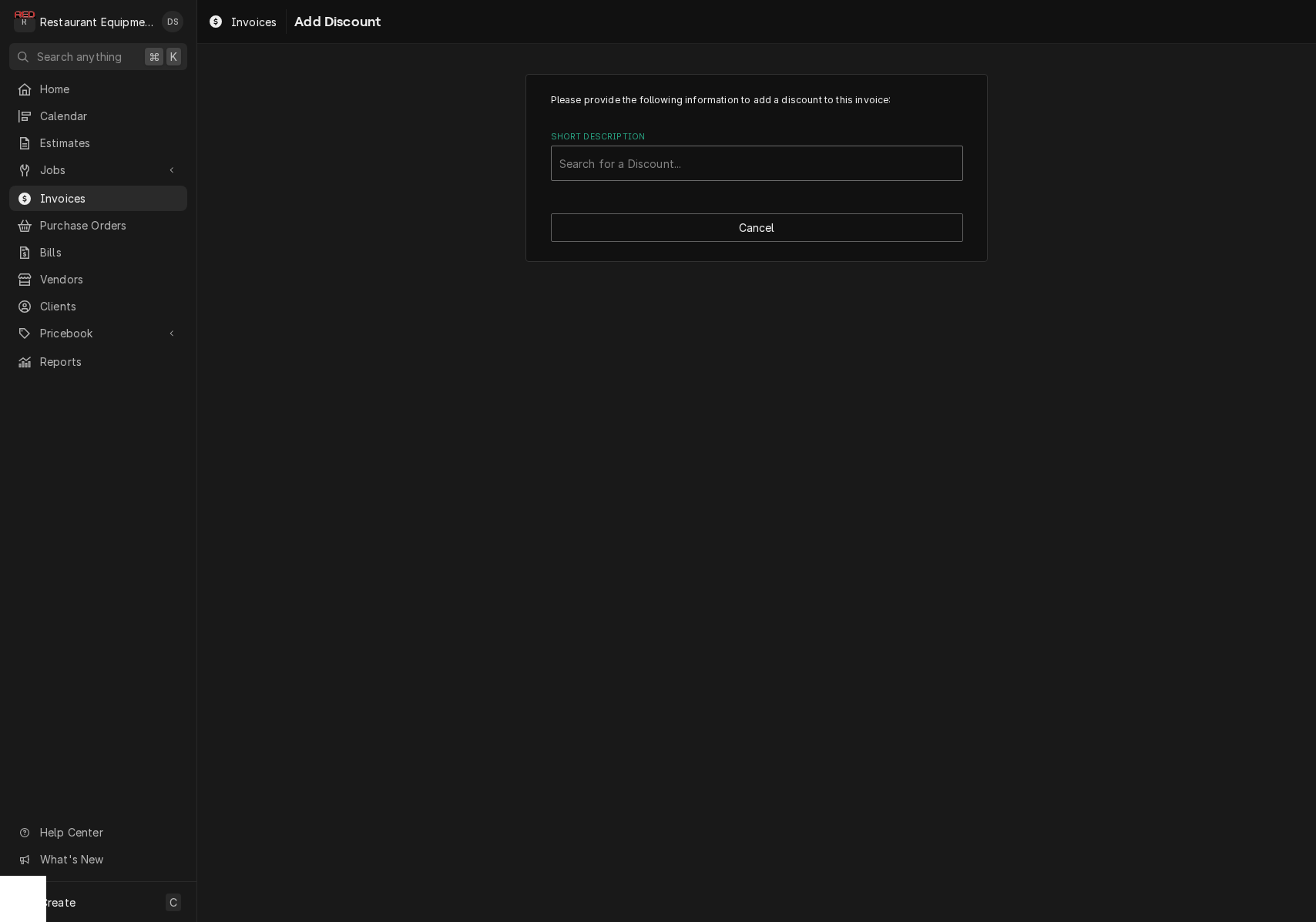
click at [708, 164] on div "Short Description" at bounding box center [757, 163] width 395 height 28
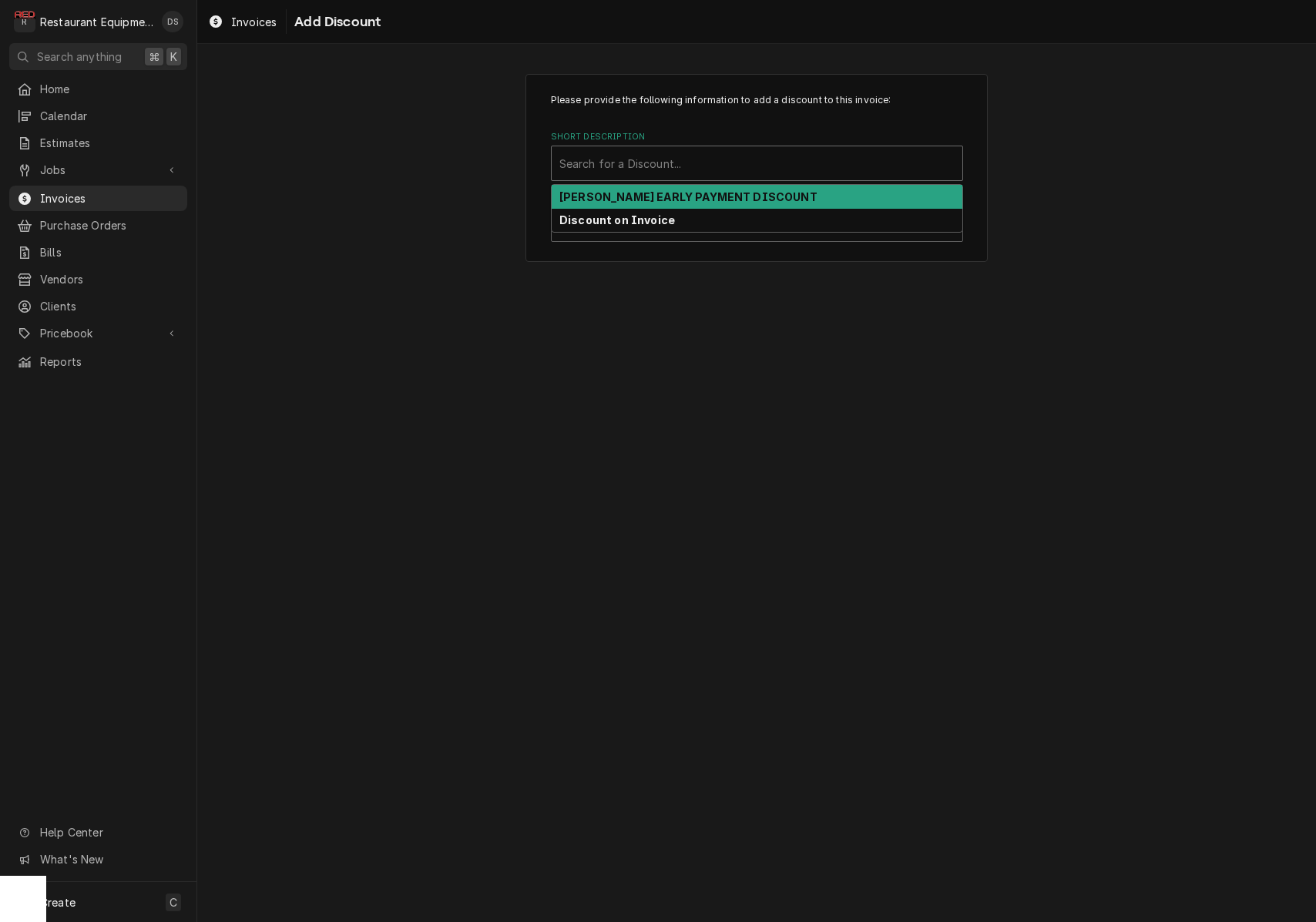
click at [691, 202] on strong "DARDEN EARLY PAYMENT DISCOUNT" at bounding box center [688, 197] width 258 height 13
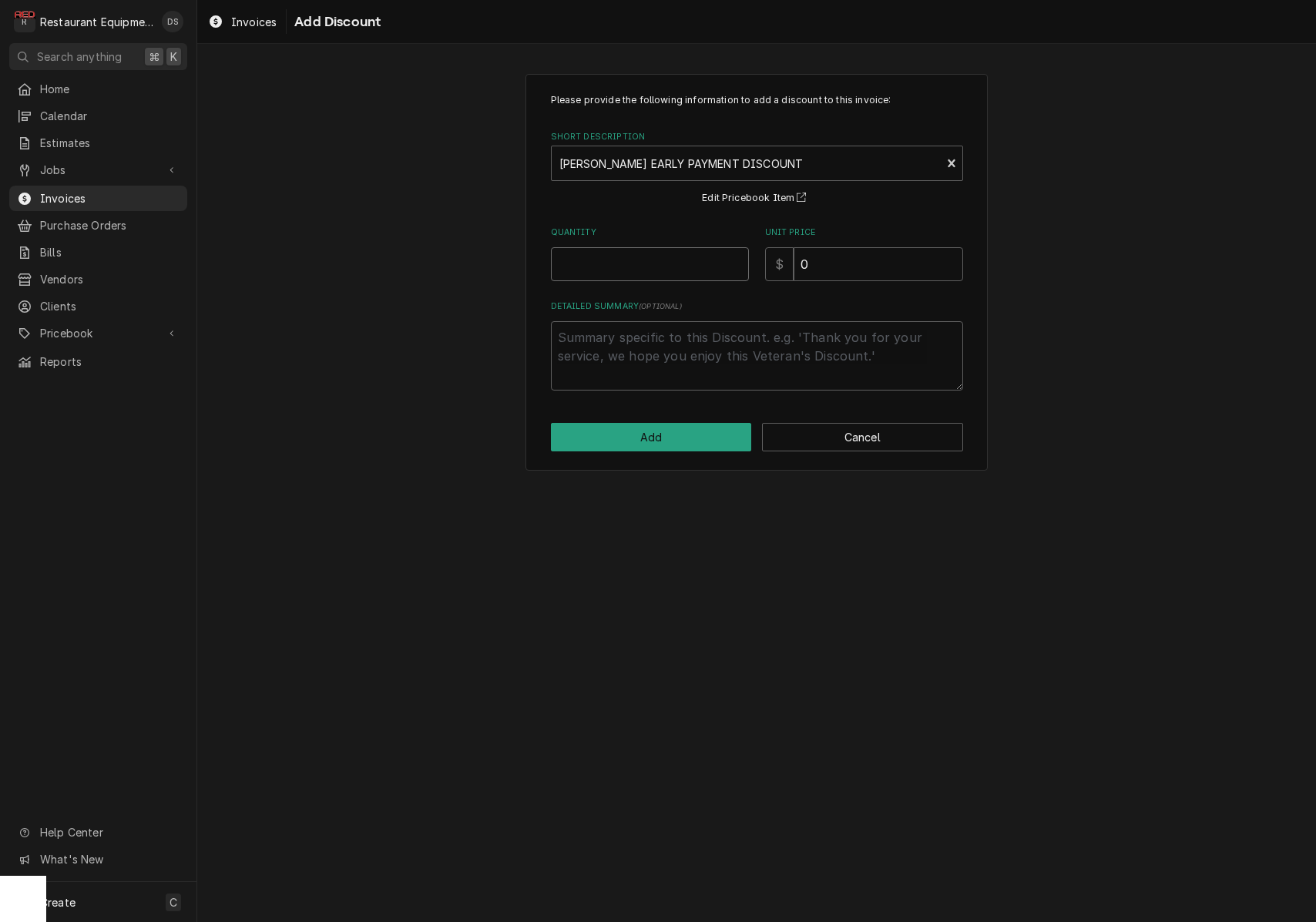
click at [704, 256] on input "Quantity" at bounding box center [649, 264] width 198 height 34
type textarea "x"
type input "1"
type textarea "x"
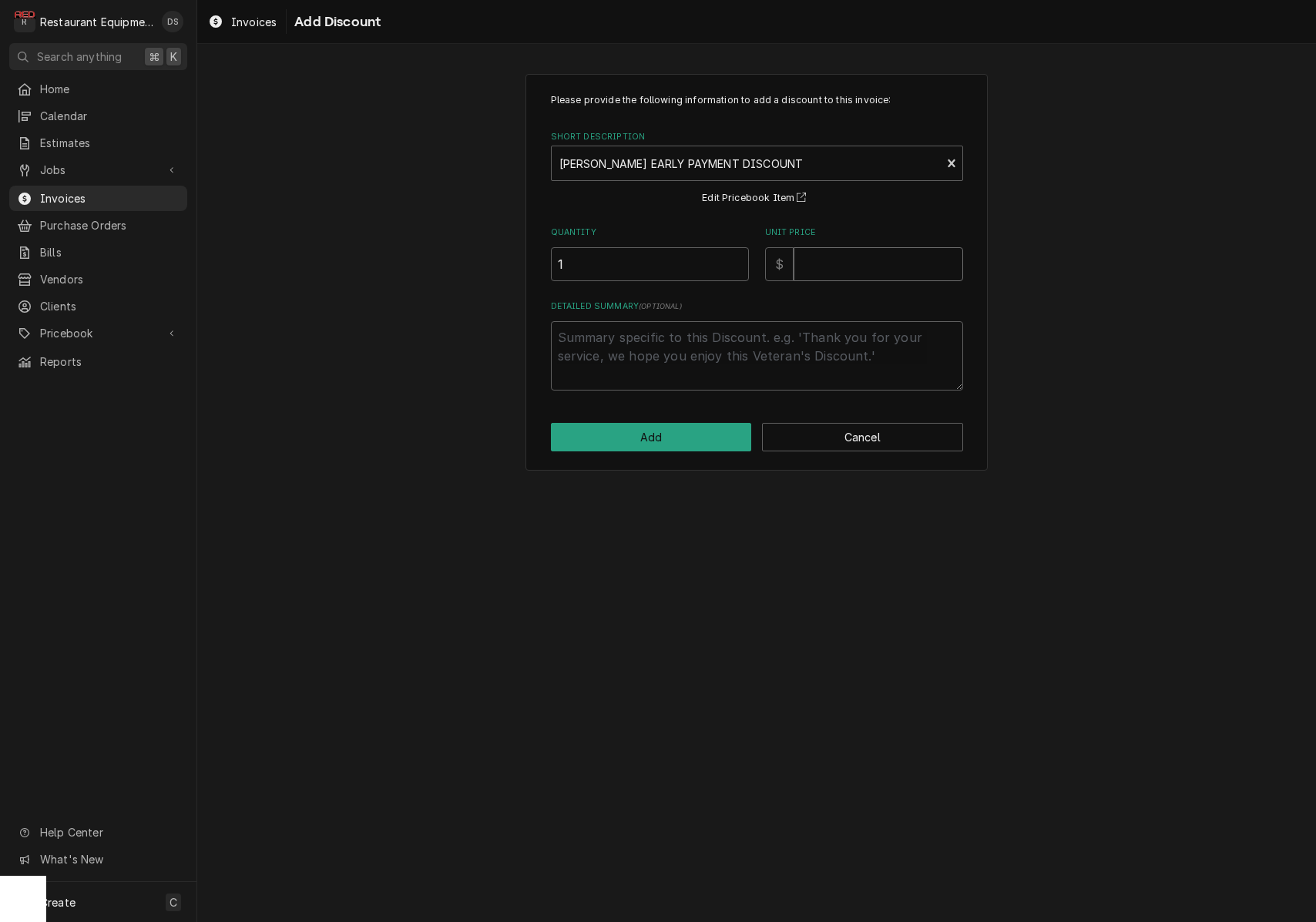
type input ".4"
type textarea "x"
type input ".42"
click at [696, 430] on button "Add" at bounding box center [651, 437] width 201 height 29
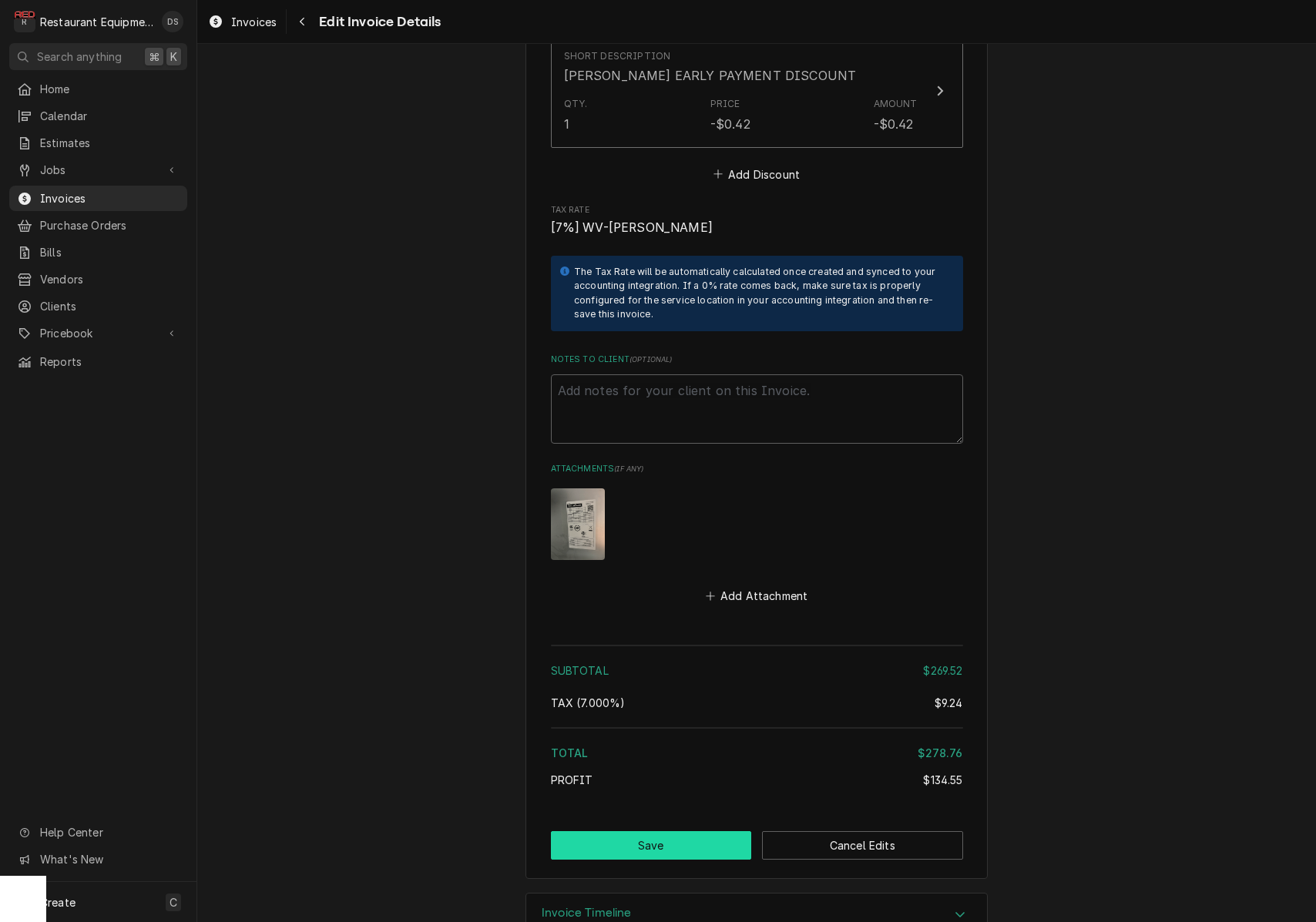
click at [692, 832] on button "Save" at bounding box center [651, 846] width 201 height 29
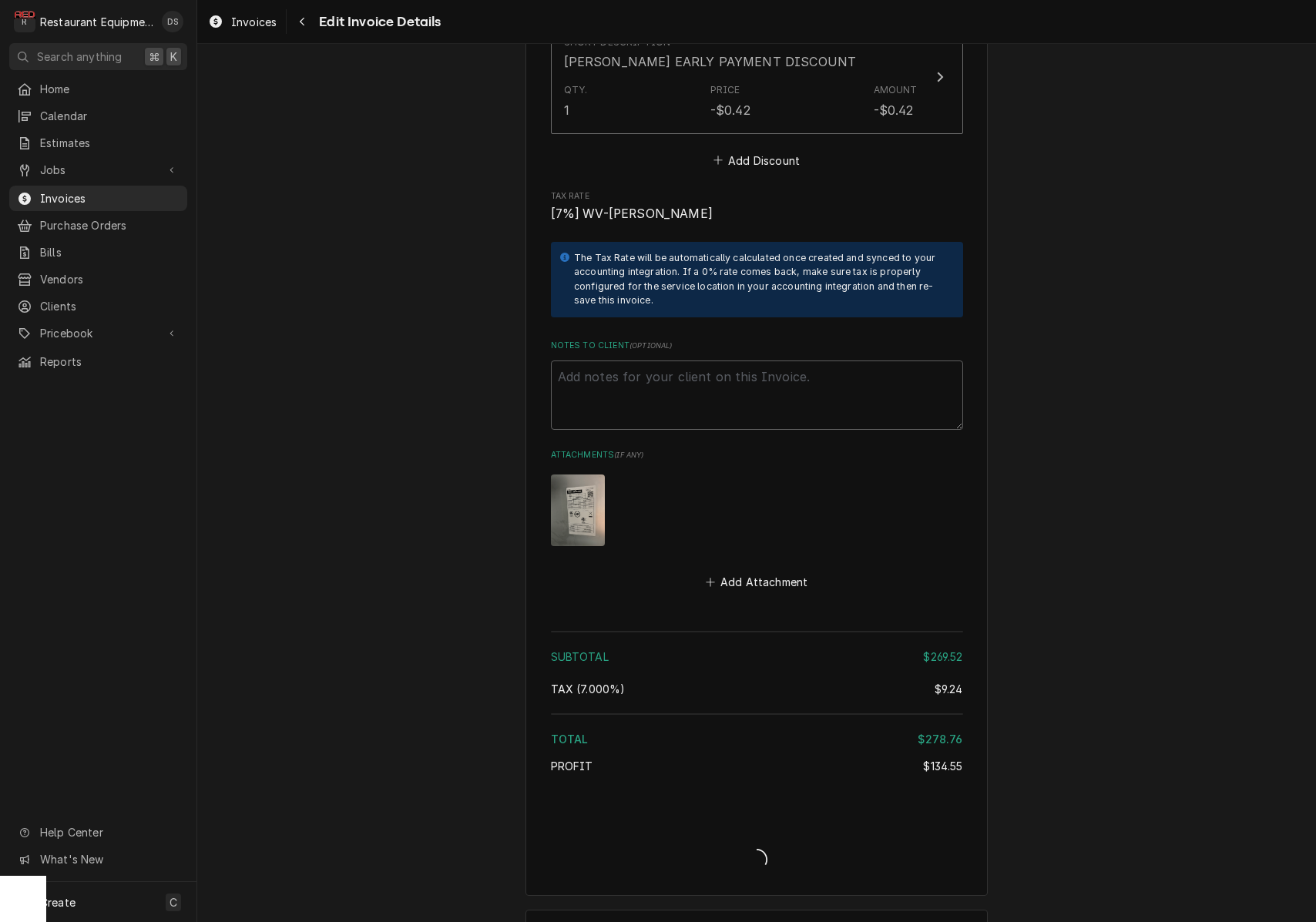
type textarea "x"
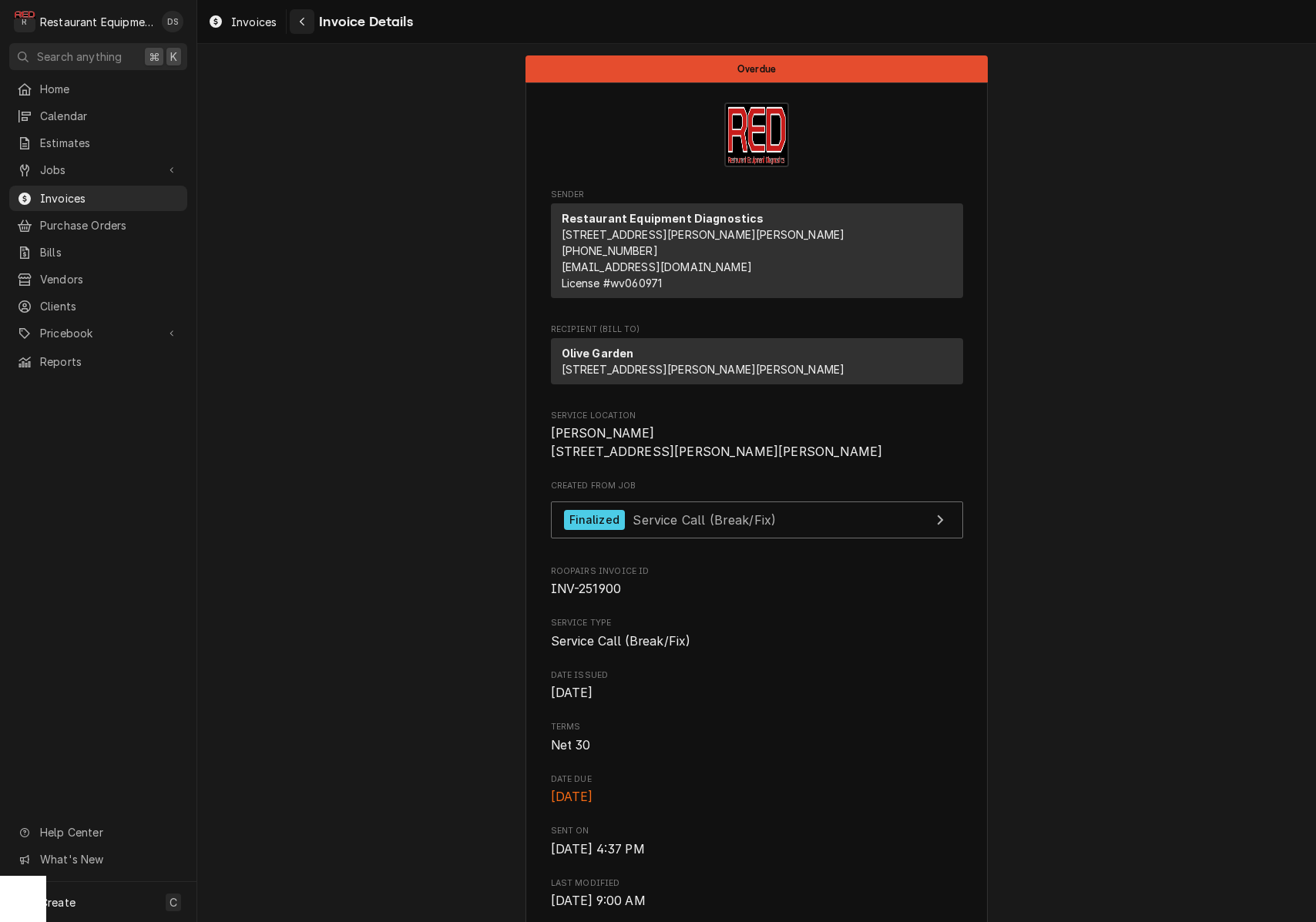
click at [303, 18] on icon "Navigate back" at bounding box center [302, 21] width 7 height 10
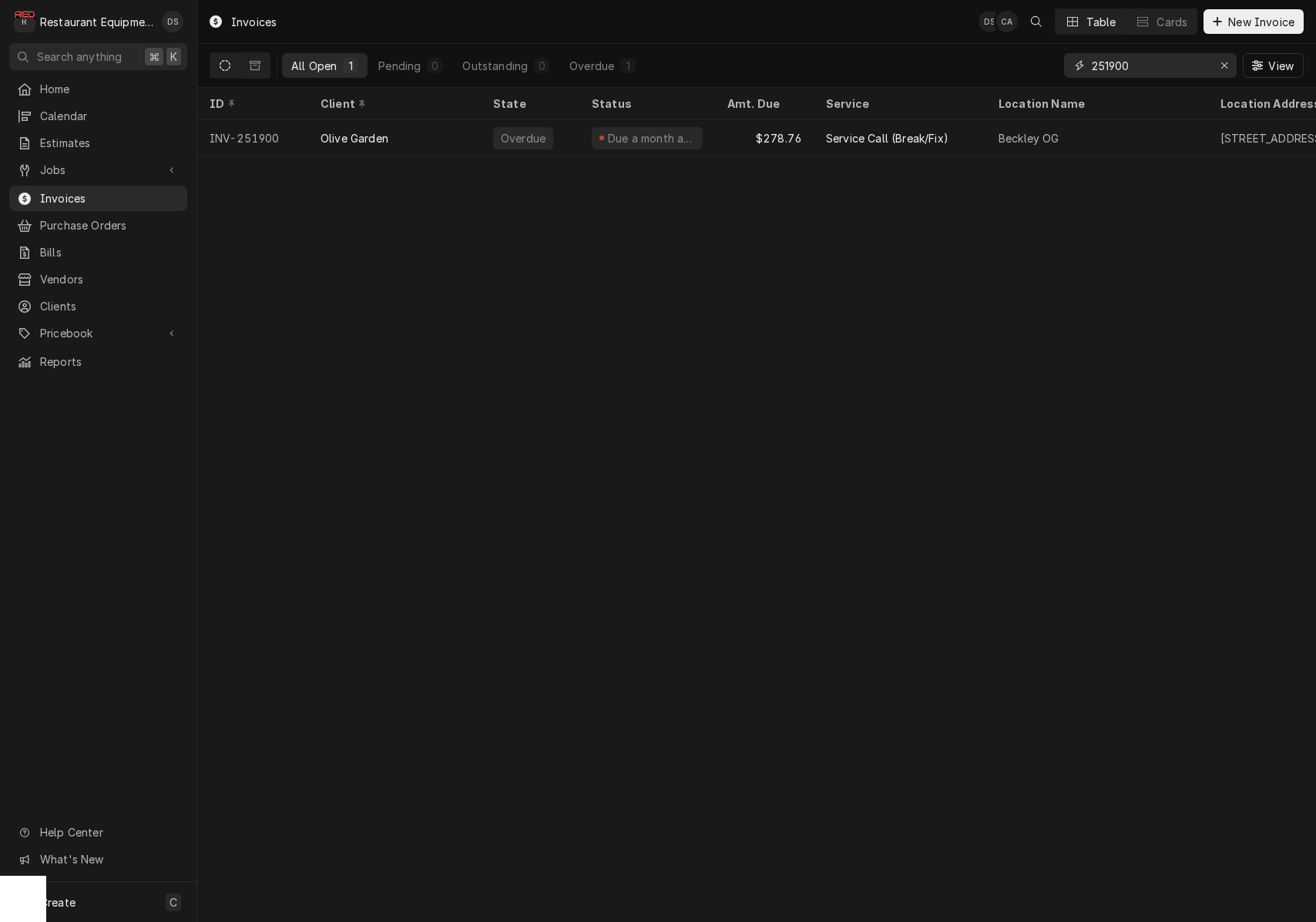
click at [1152, 68] on input "251900" at bounding box center [1149, 65] width 115 height 25
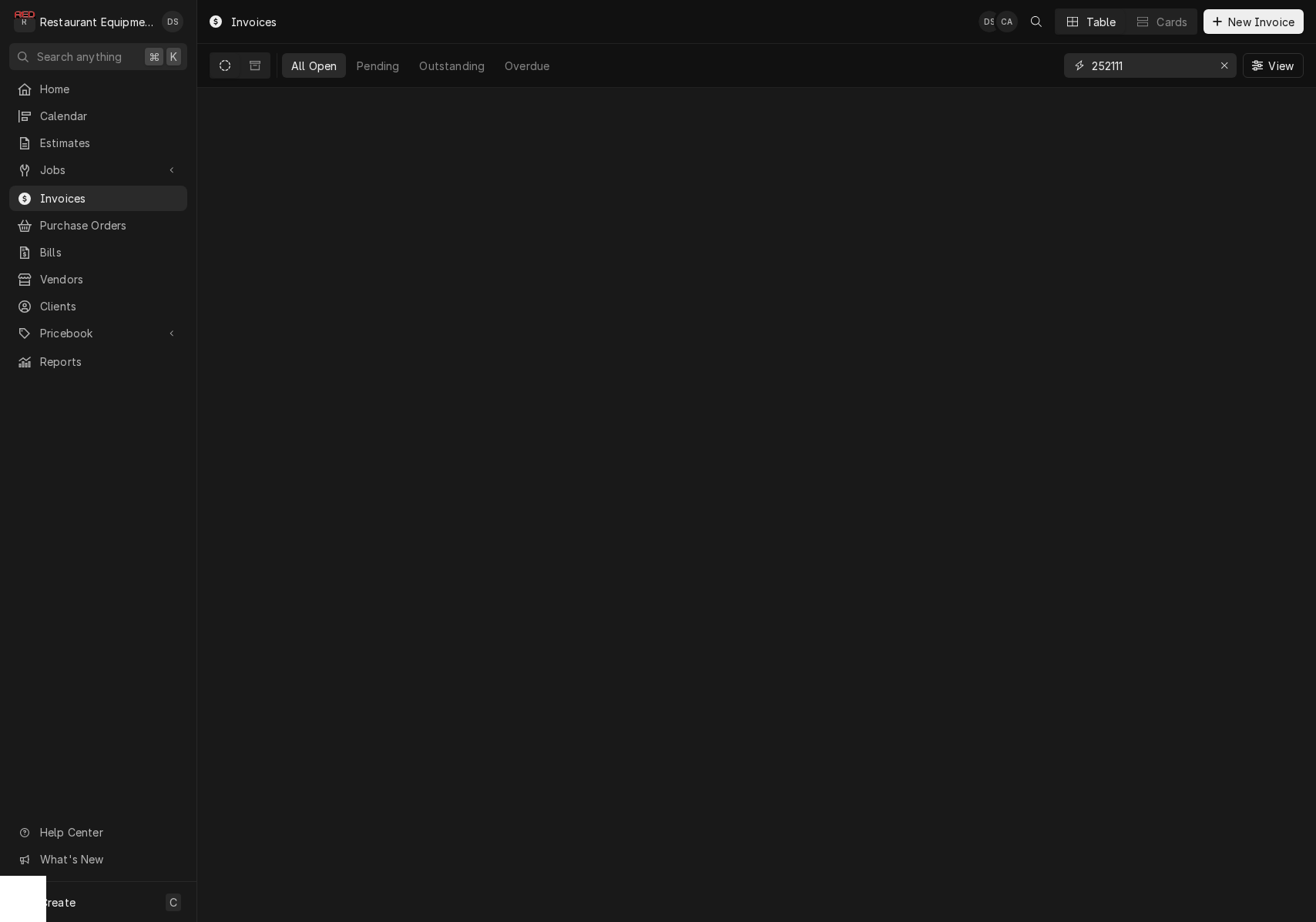
type input "252111"
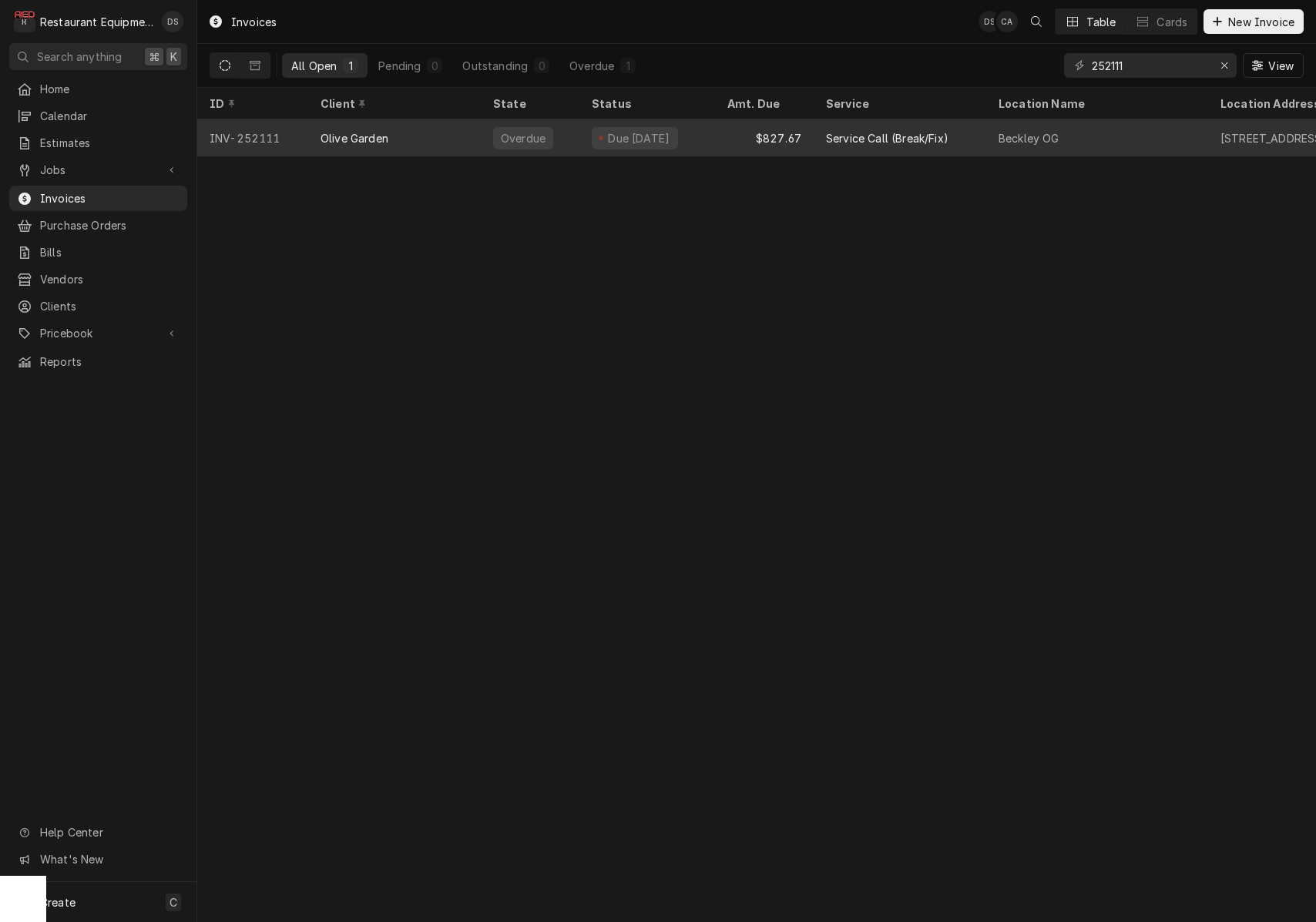
click at [1063, 141] on div "Beckley OG" at bounding box center [1097, 138] width 222 height 37
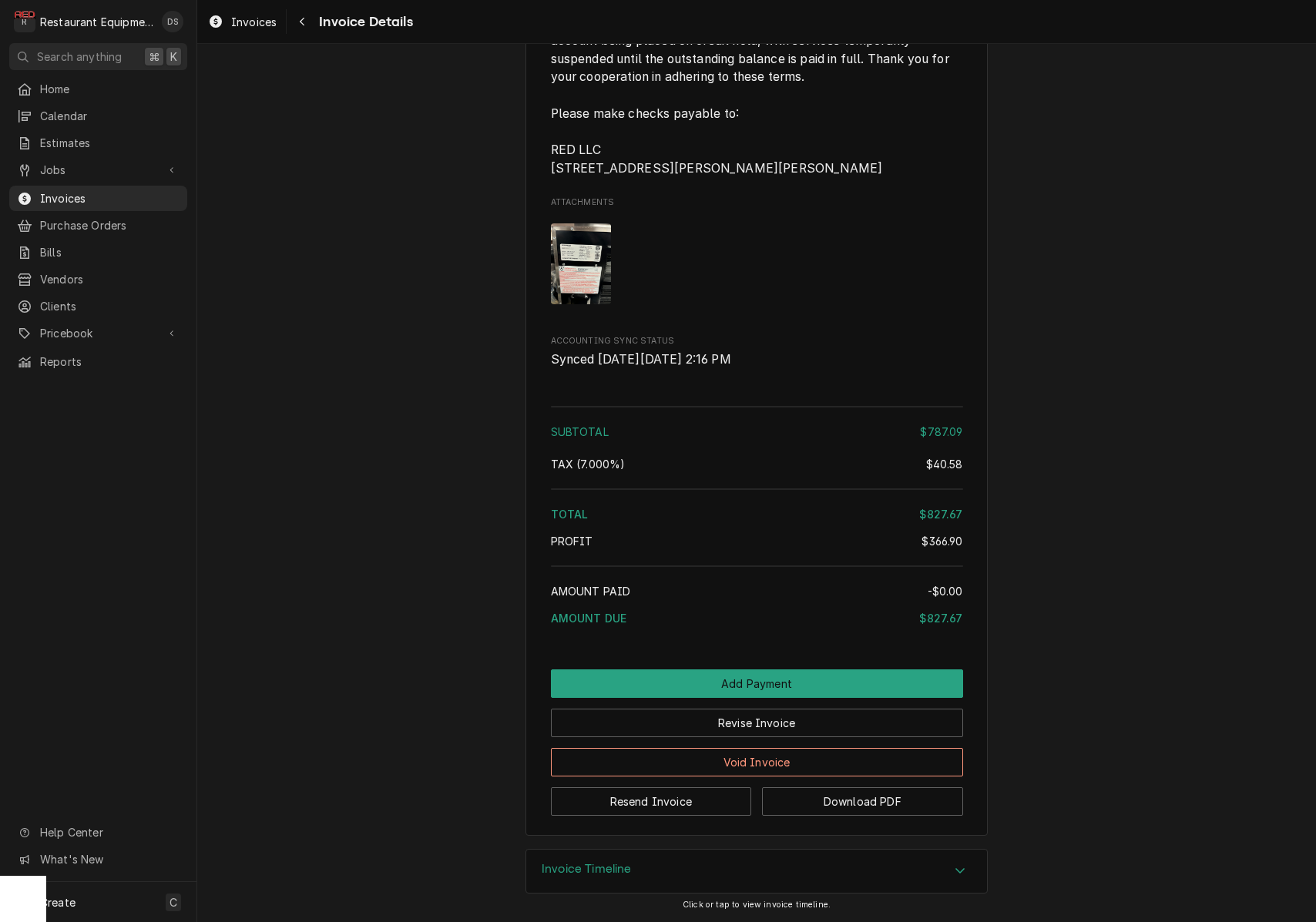
scroll to position [3203, 0]
click at [779, 729] on button "Revise Invoice" at bounding box center [756, 724] width 412 height 29
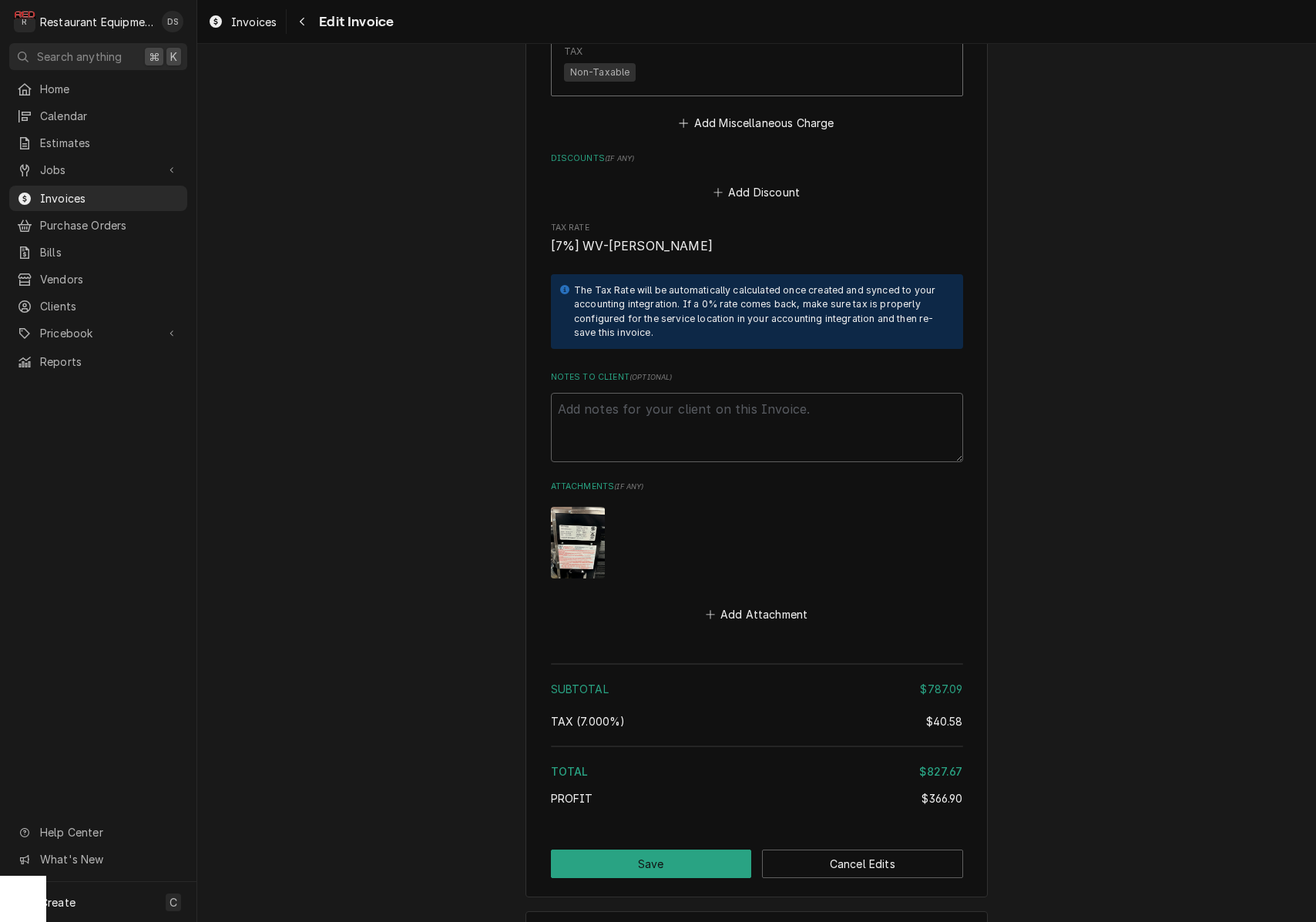
scroll to position [3341, 0]
click at [751, 182] on button "Add Discount" at bounding box center [756, 193] width 92 height 22
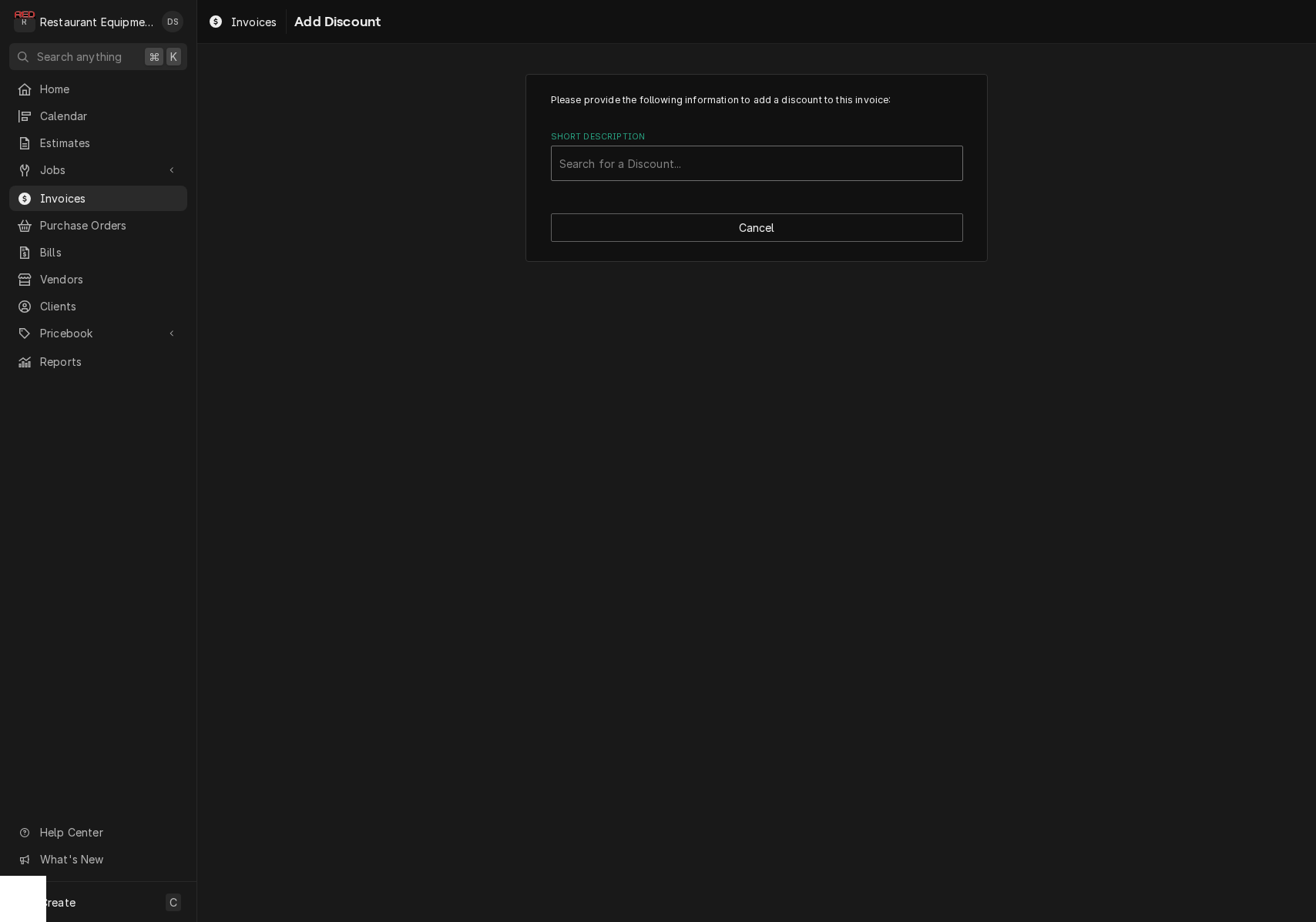
click at [702, 162] on div "Short Description" at bounding box center [757, 163] width 395 height 28
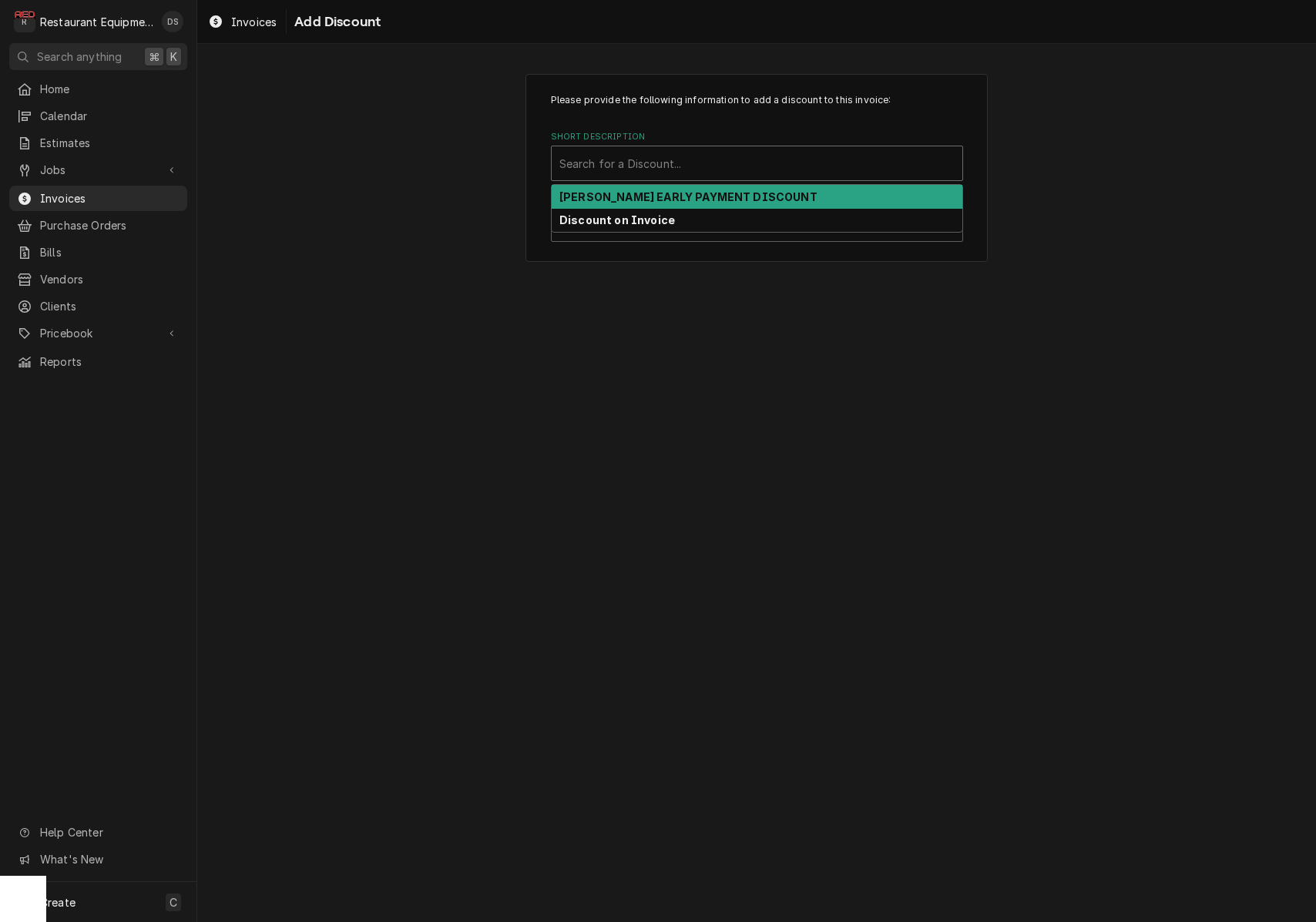
click at [677, 197] on strong "[PERSON_NAME] EARLY PAYMENT DISCOUNT" at bounding box center [688, 197] width 258 height 13
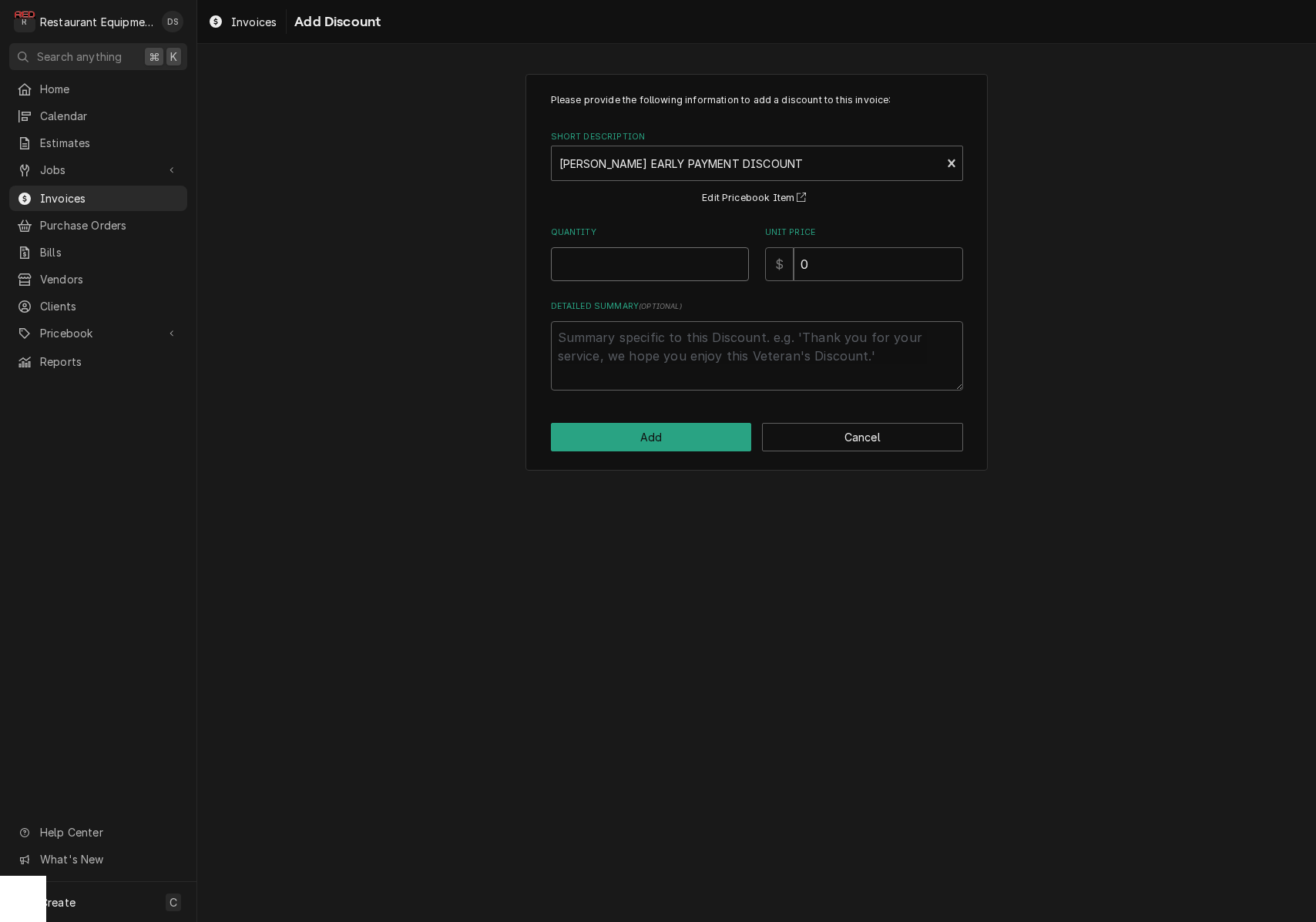
click at [684, 258] on input "Quantity" at bounding box center [649, 264] width 198 height 34
type textarea "x"
type input "1"
type textarea "x"
type input "1"
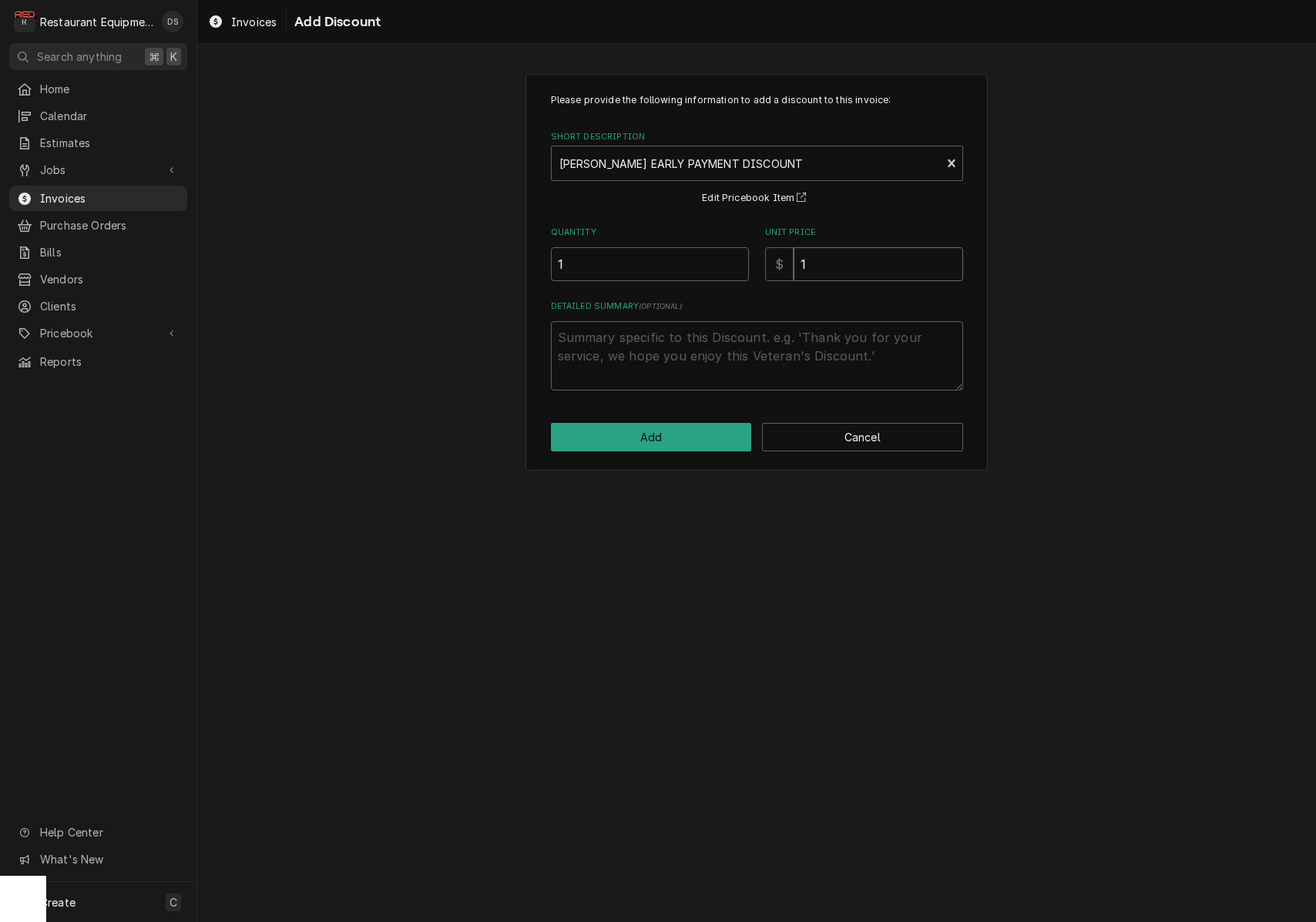
type textarea "x"
type input "1.2"
type textarea "x"
type input "1.24"
click at [667, 432] on button "Add" at bounding box center [651, 437] width 201 height 29
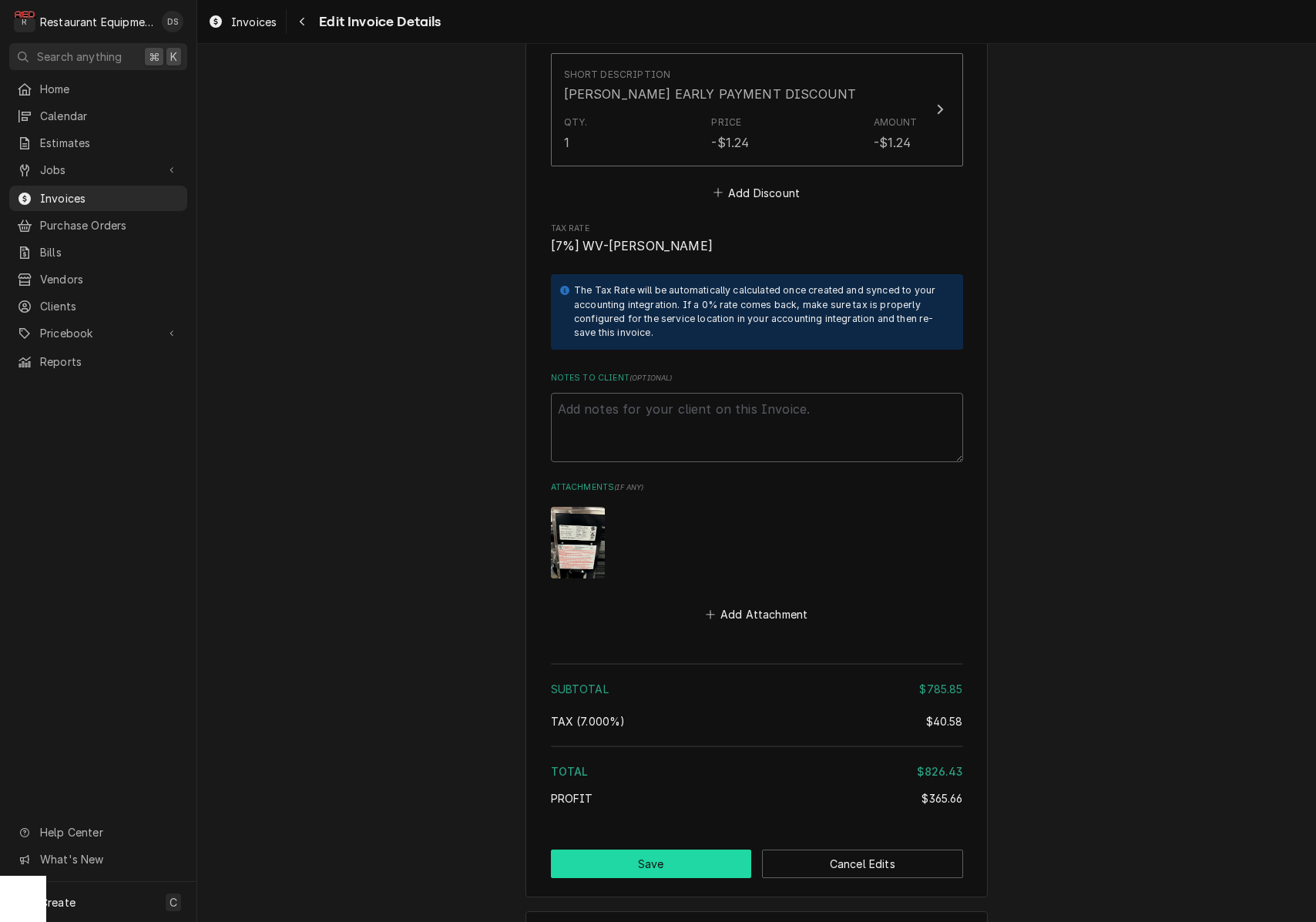
scroll to position [3462, 0]
click at [676, 851] on button "Save" at bounding box center [651, 865] width 201 height 29
type textarea "x"
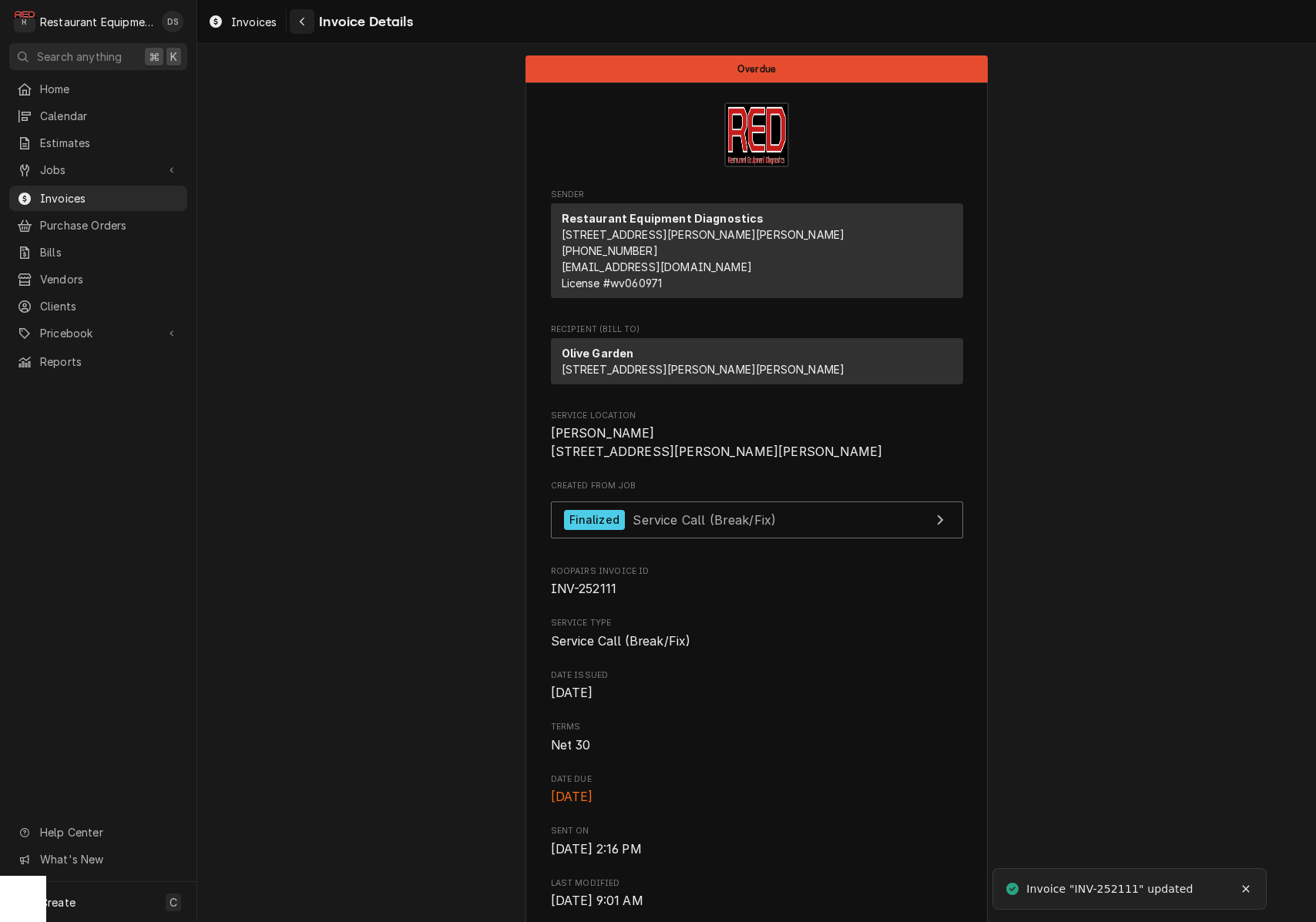
click at [299, 21] on icon "Navigate back" at bounding box center [302, 21] width 7 height 10
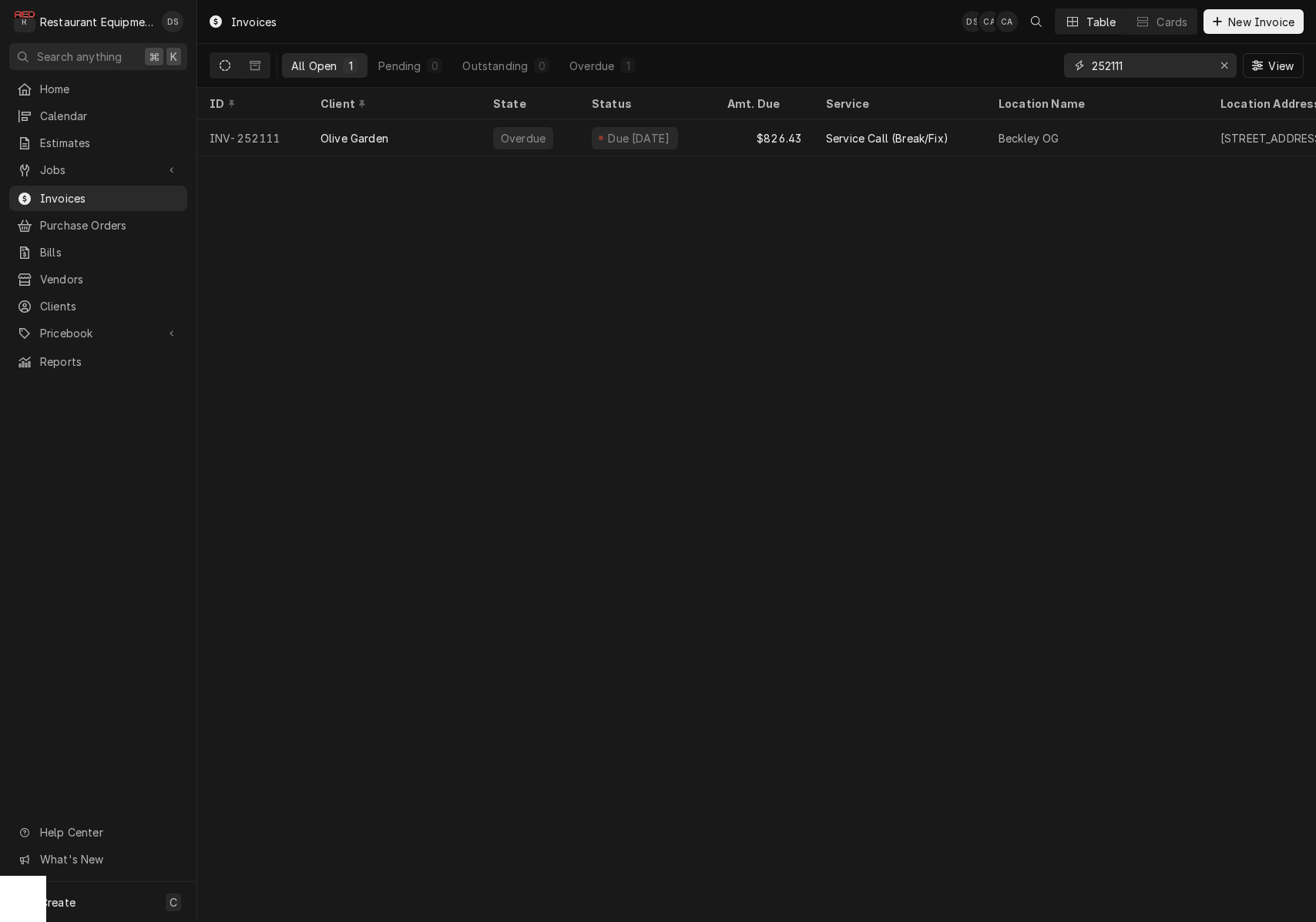
click at [1162, 68] on input "252111" at bounding box center [1149, 65] width 115 height 25
click at [1162, 68] on input "252111" at bounding box center [1149, 65] width 115 height 25
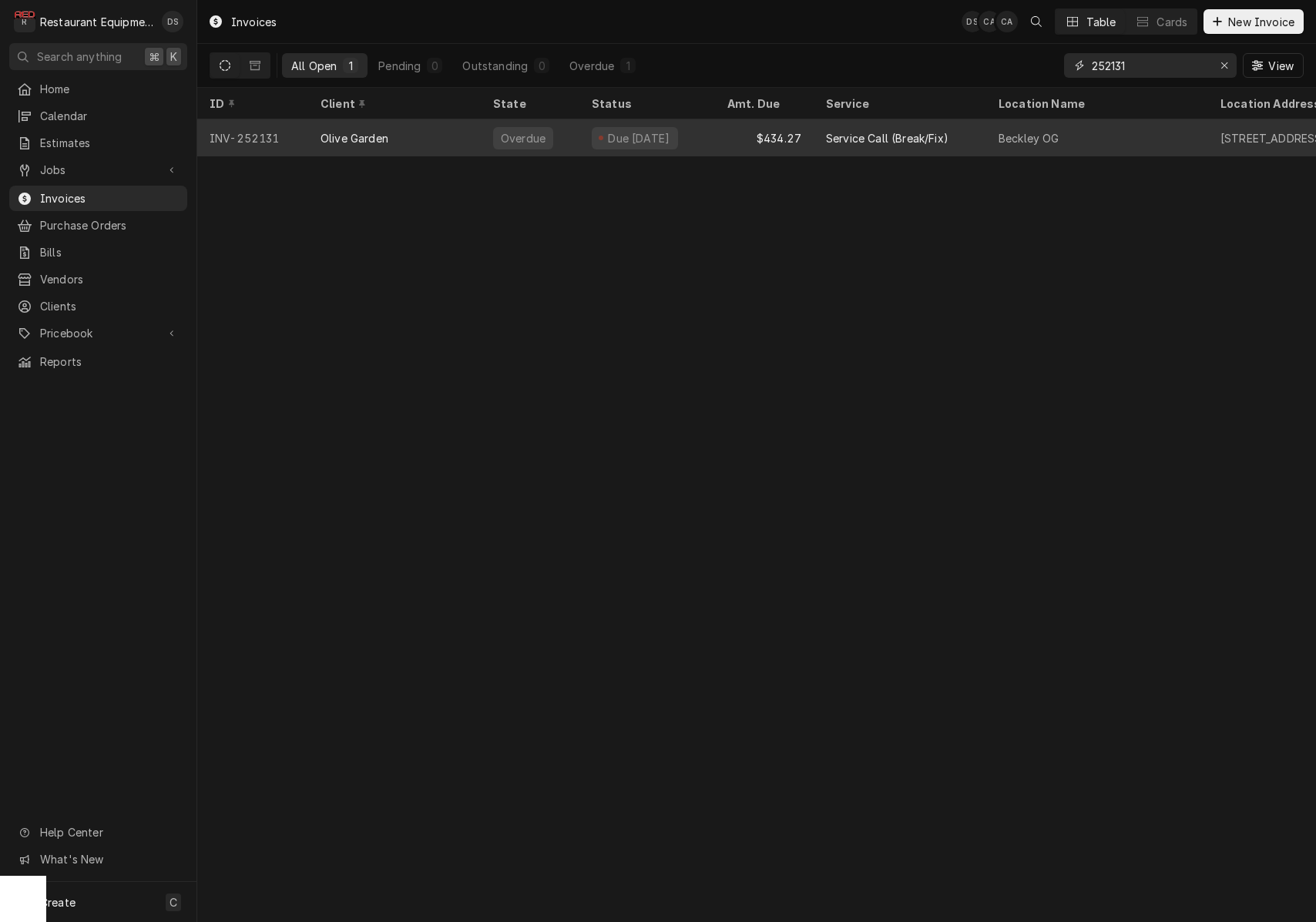
type input "252131"
click at [1022, 147] on div "Beckley OG" at bounding box center [1097, 138] width 222 height 37
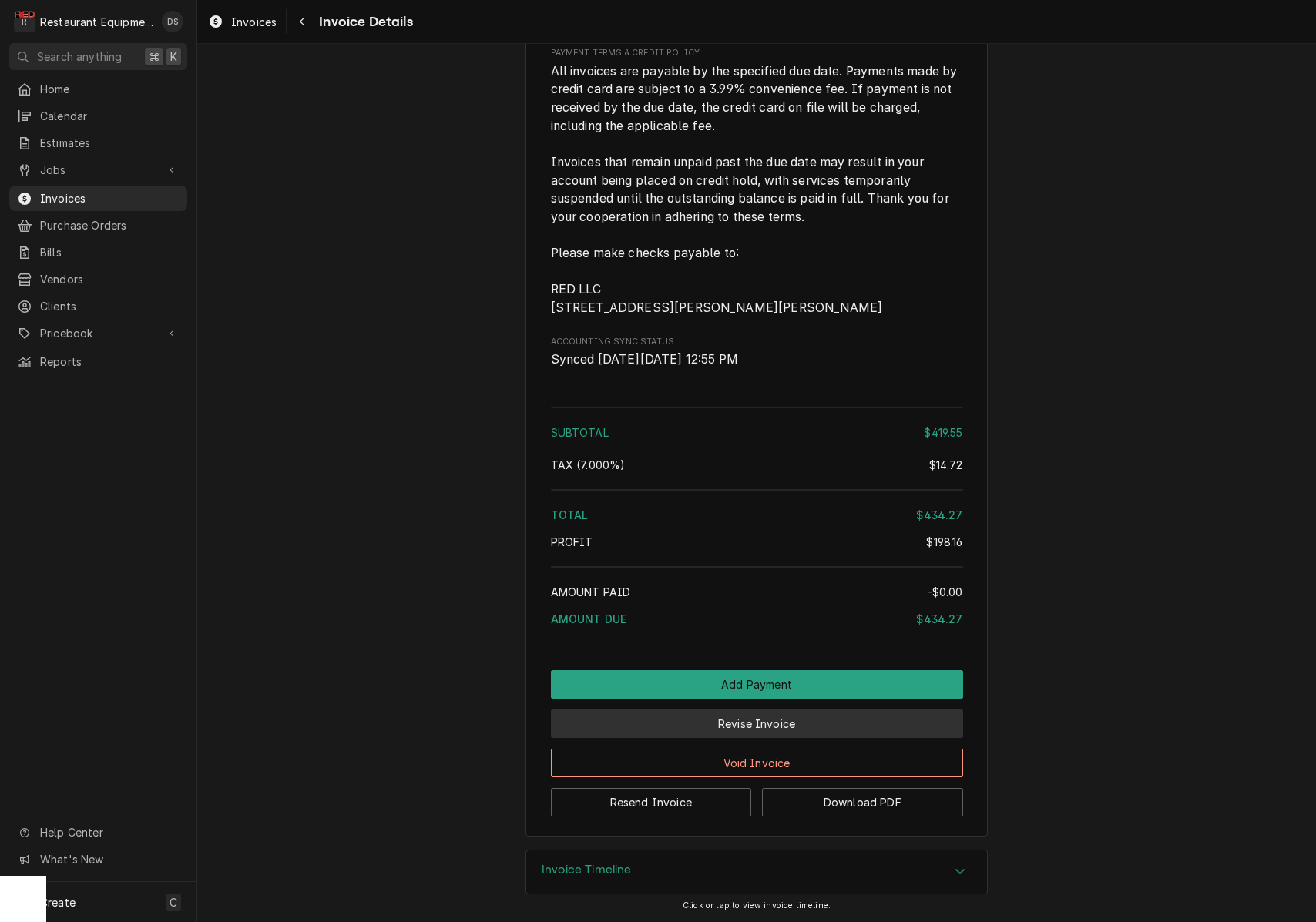
scroll to position [2956, 0]
click at [764, 717] on button "Revise Invoice" at bounding box center [756, 724] width 412 height 29
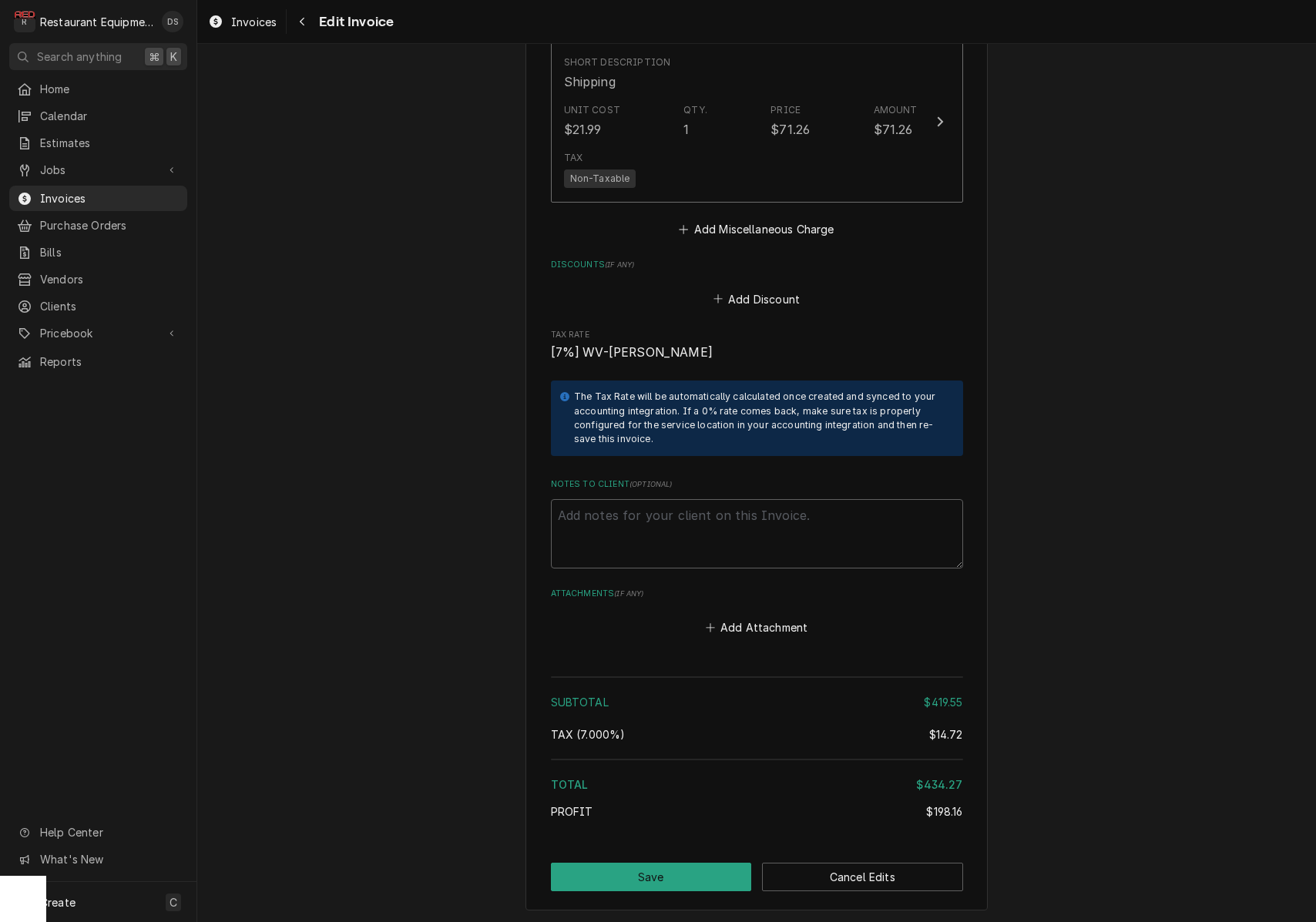
scroll to position [3041, 0]
click at [770, 285] on button "Add Discount" at bounding box center [756, 295] width 92 height 22
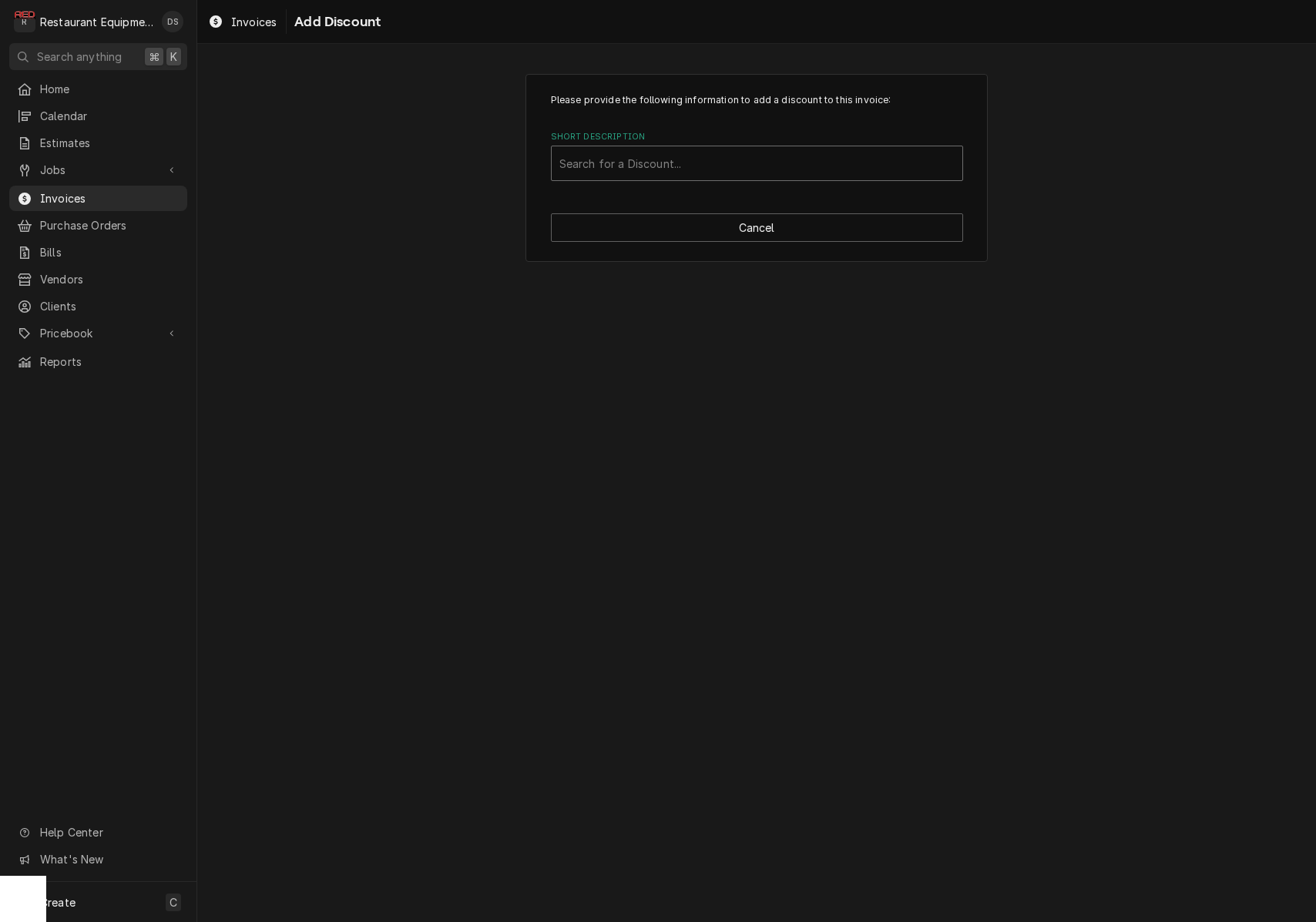
click at [698, 176] on div "Short Description" at bounding box center [757, 163] width 395 height 28
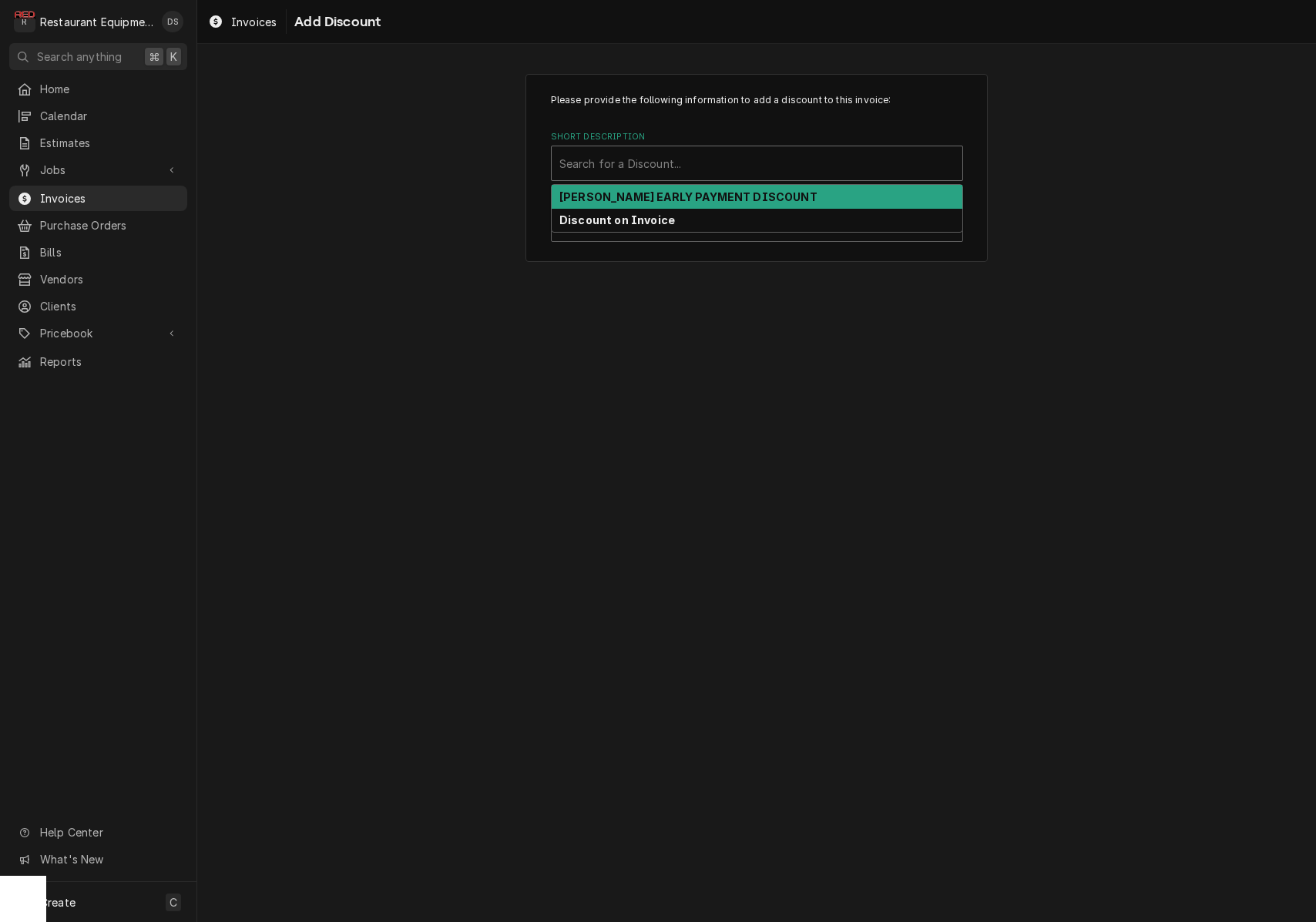
click at [680, 202] on strong "[PERSON_NAME] EARLY PAYMENT DISCOUNT" at bounding box center [688, 197] width 258 height 13
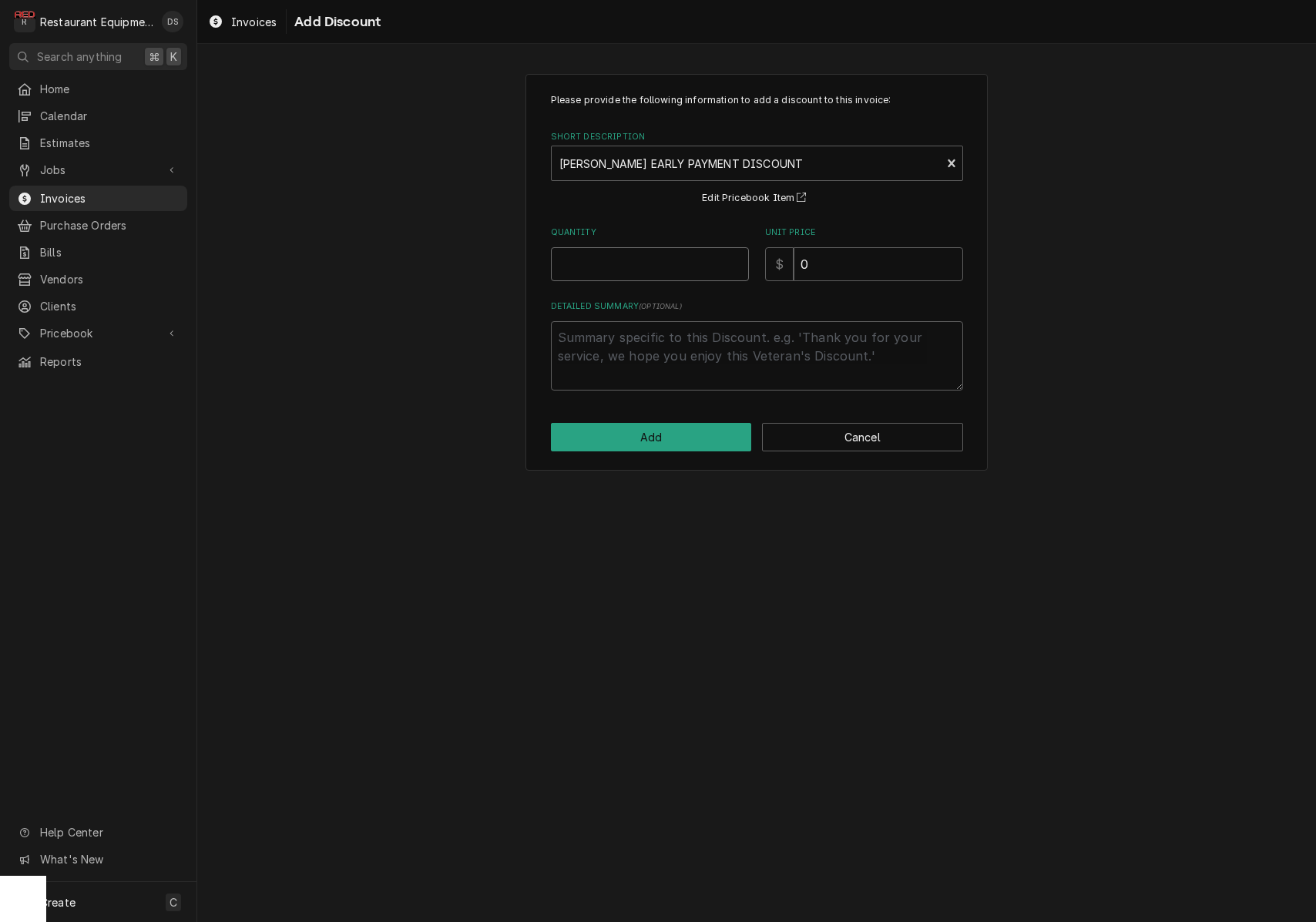
click at [667, 255] on input "Quantity" at bounding box center [649, 264] width 198 height 34
type textarea "x"
type input "1"
type textarea "x"
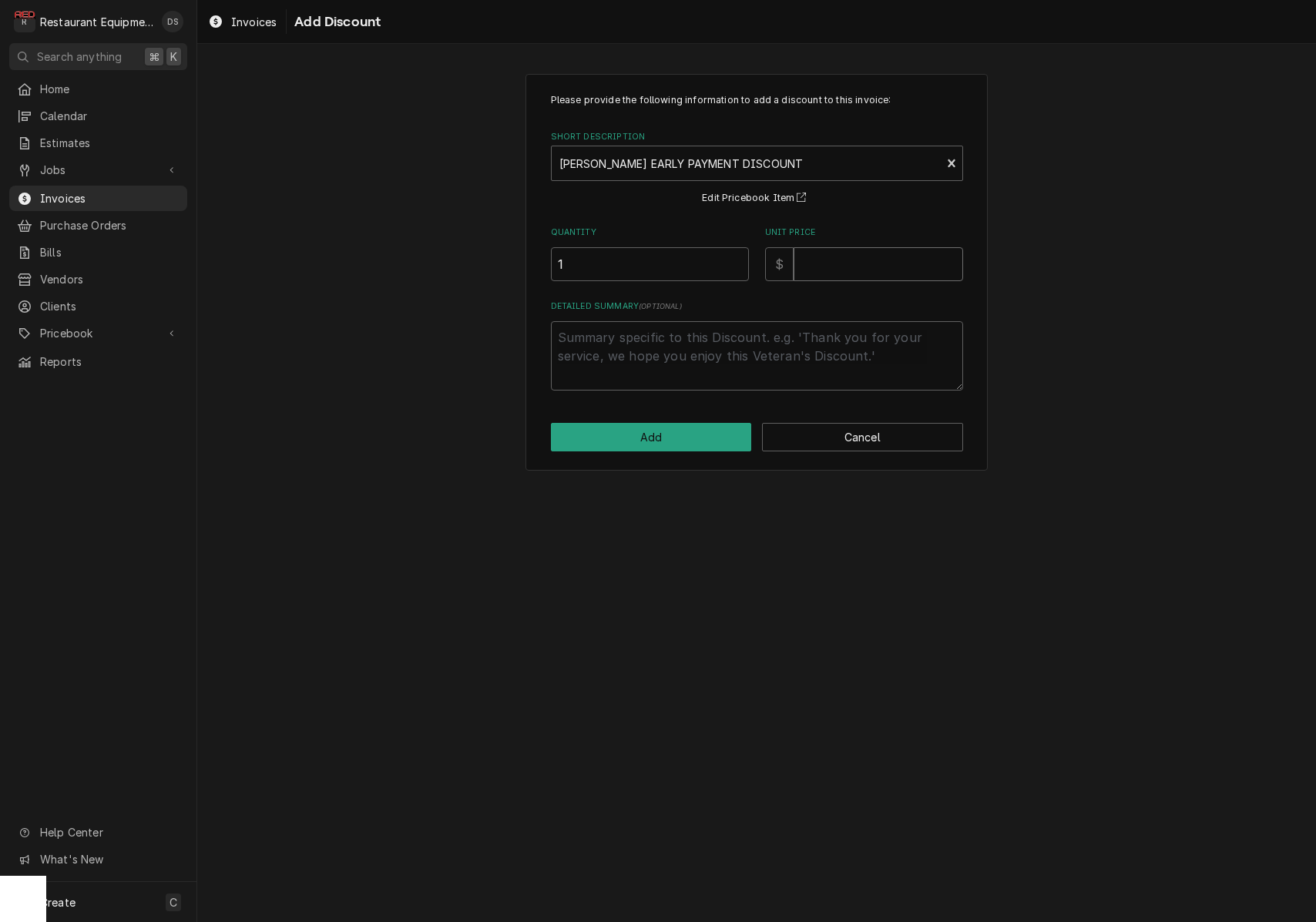
type input ".6"
type textarea "x"
type input ".65"
click at [667, 433] on button "Add" at bounding box center [651, 437] width 201 height 29
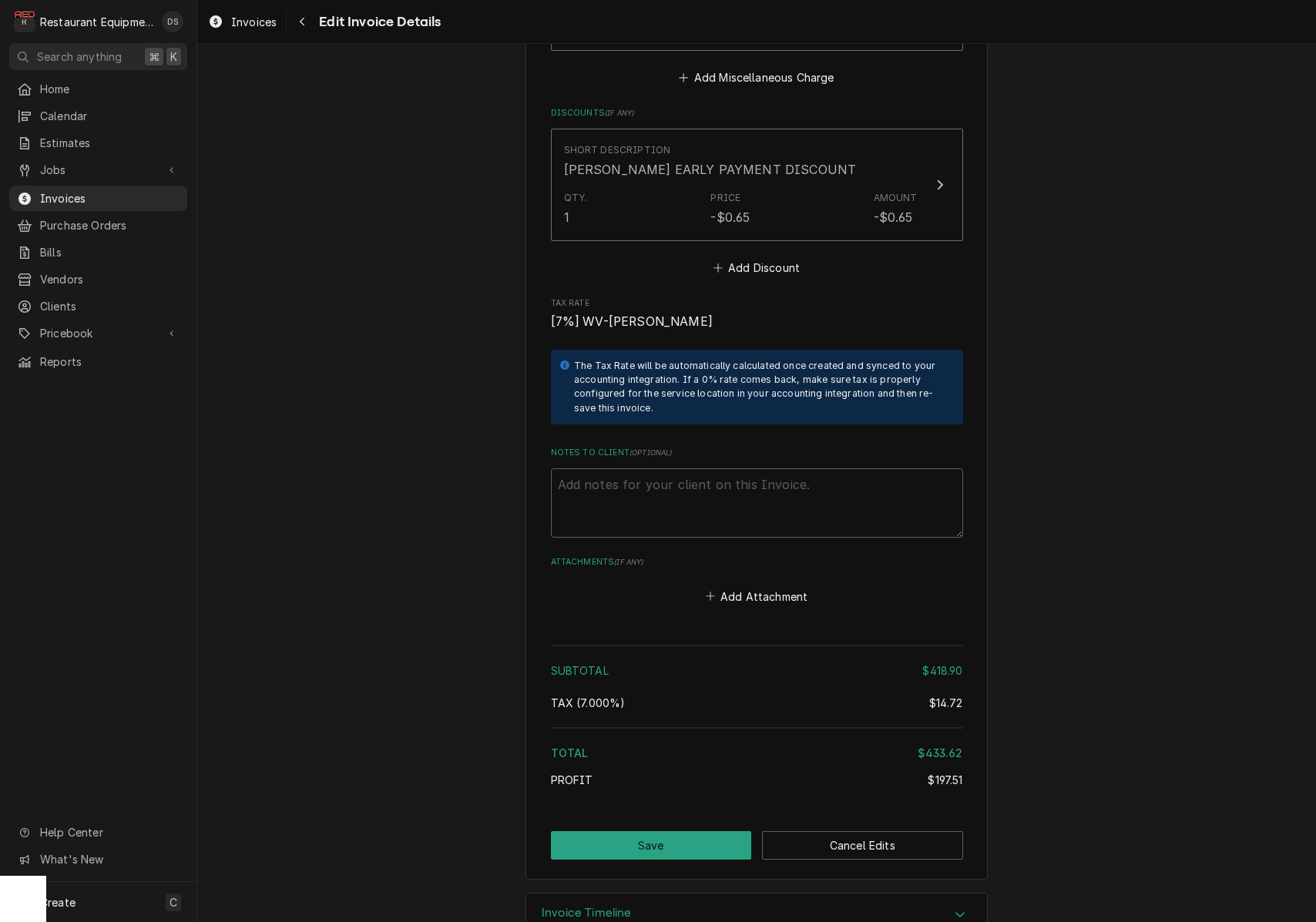
scroll to position [3189, 0]
click at [707, 832] on button "Save" at bounding box center [651, 847] width 201 height 29
type textarea "x"
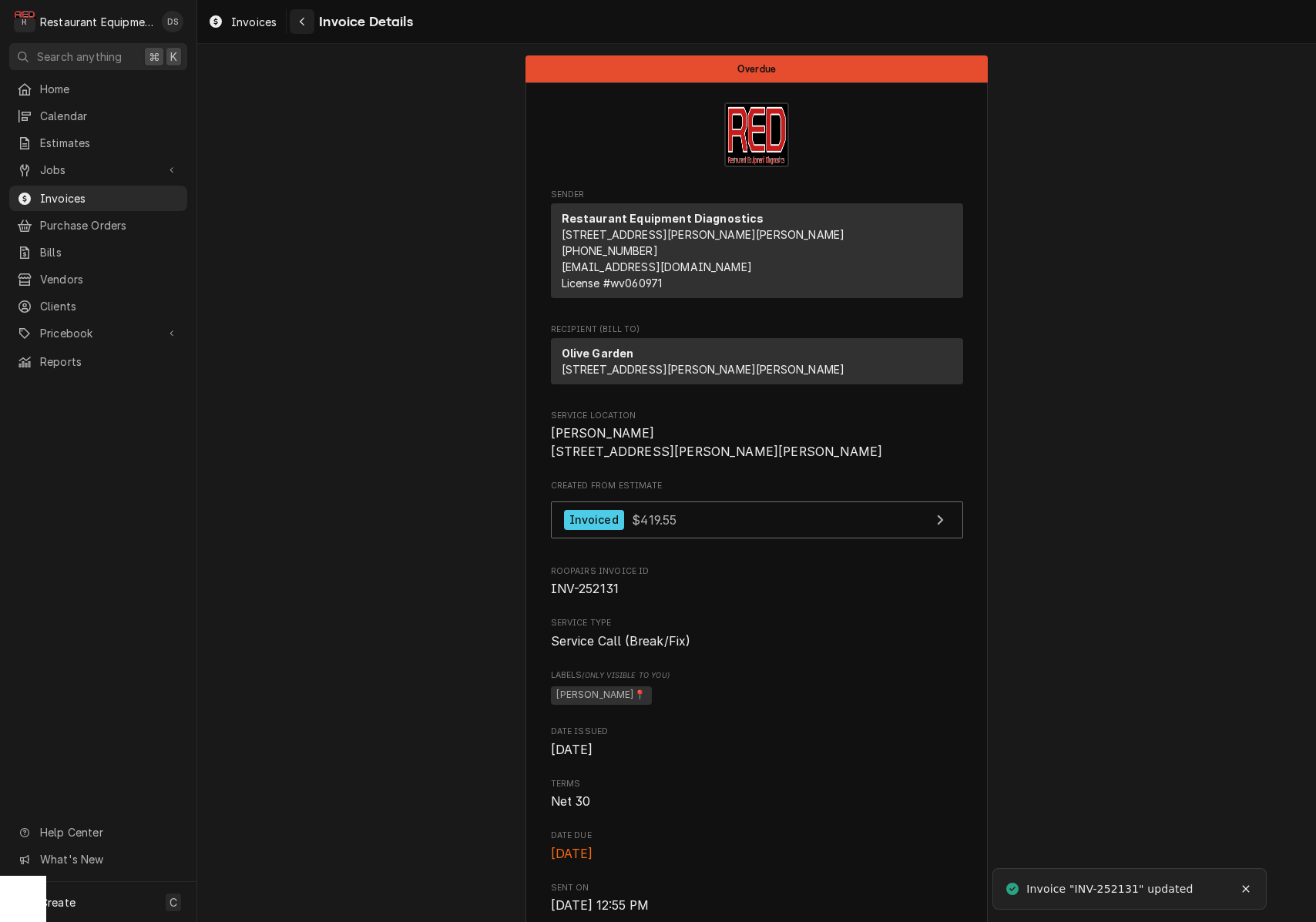
click at [299, 21] on icon "Navigate back" at bounding box center [302, 21] width 7 height 10
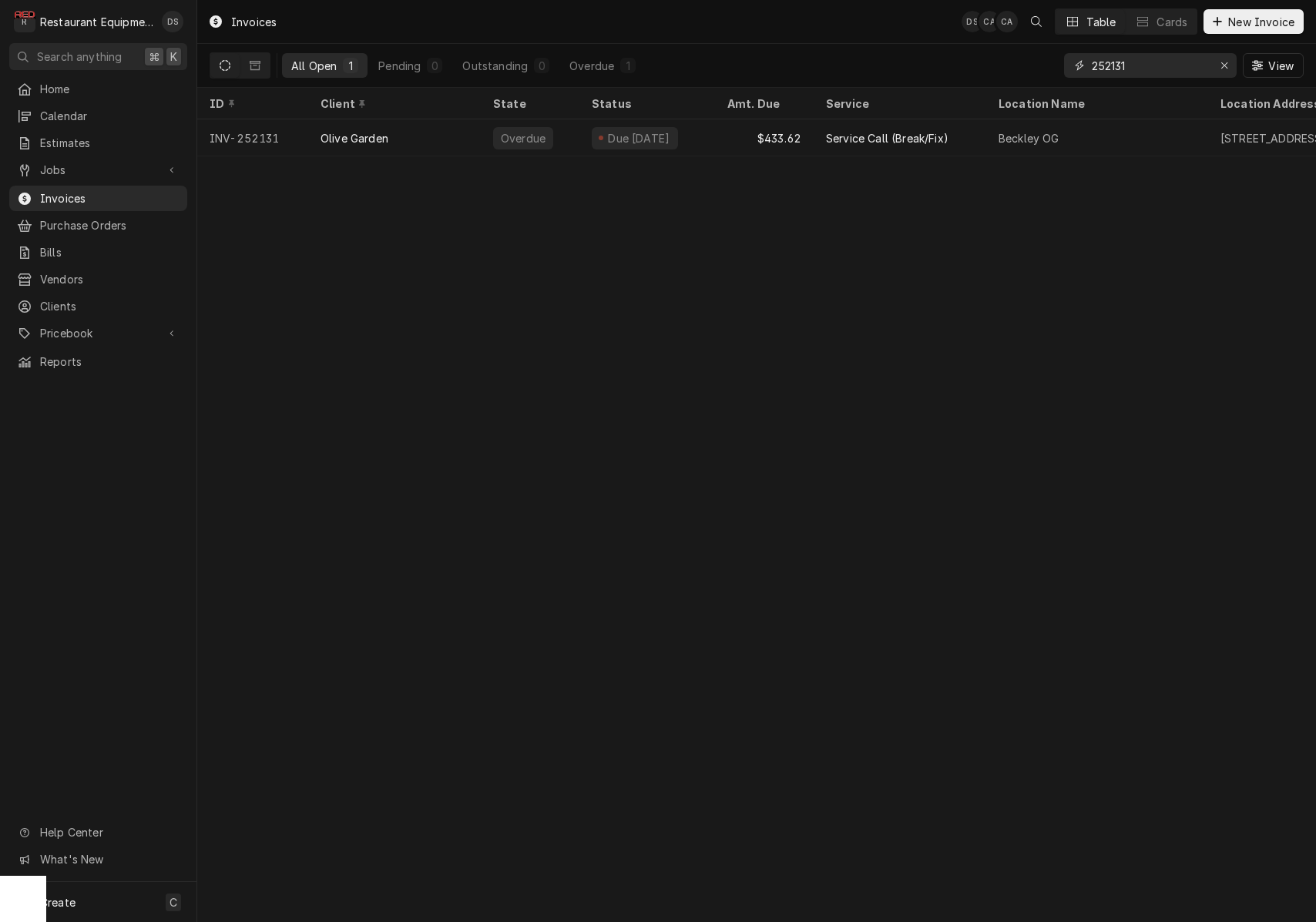
click at [1164, 70] on input "252131" at bounding box center [1149, 65] width 115 height 25
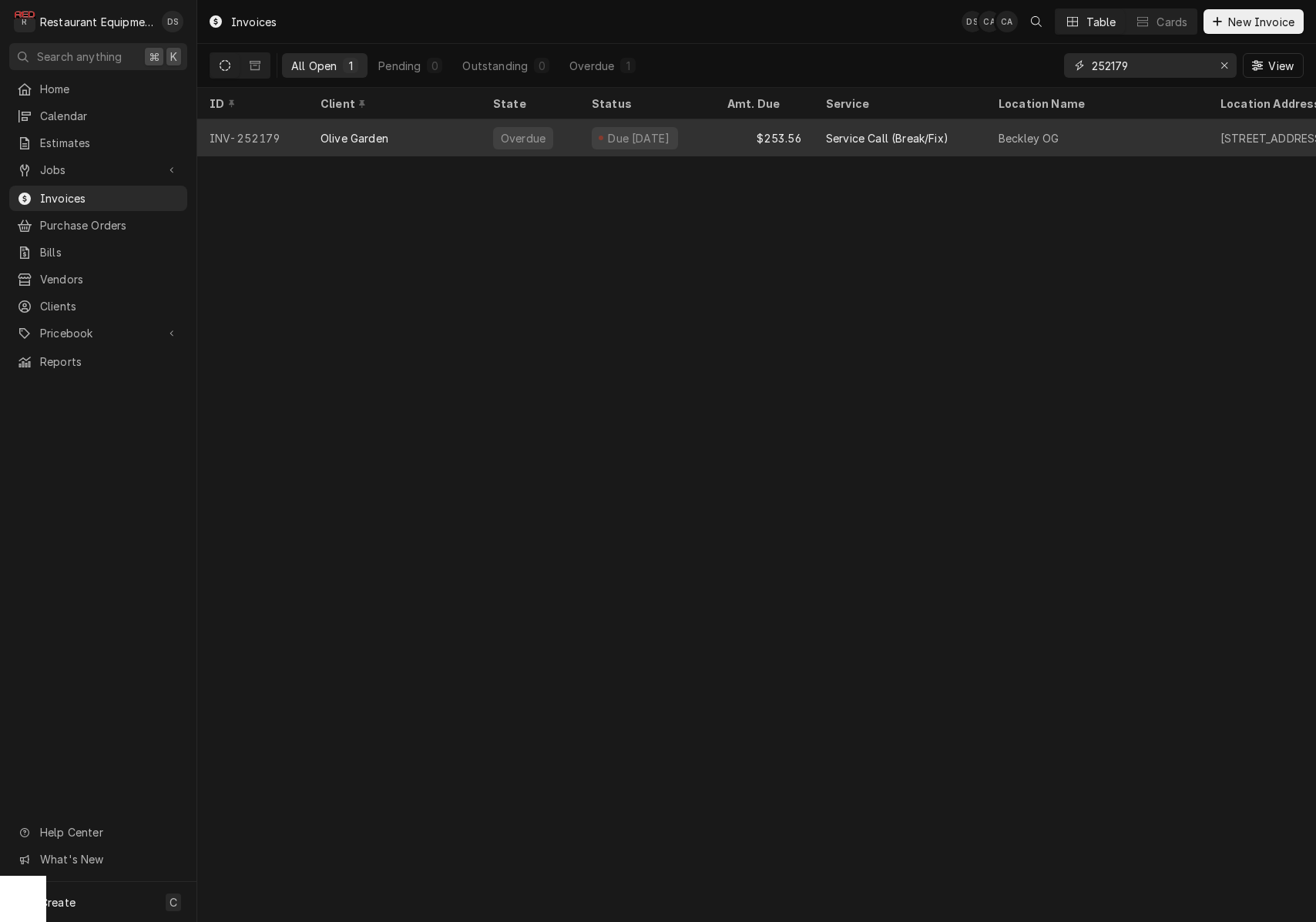
type input "252179"
click at [1105, 132] on div "Beckley OG" at bounding box center [1097, 138] width 222 height 37
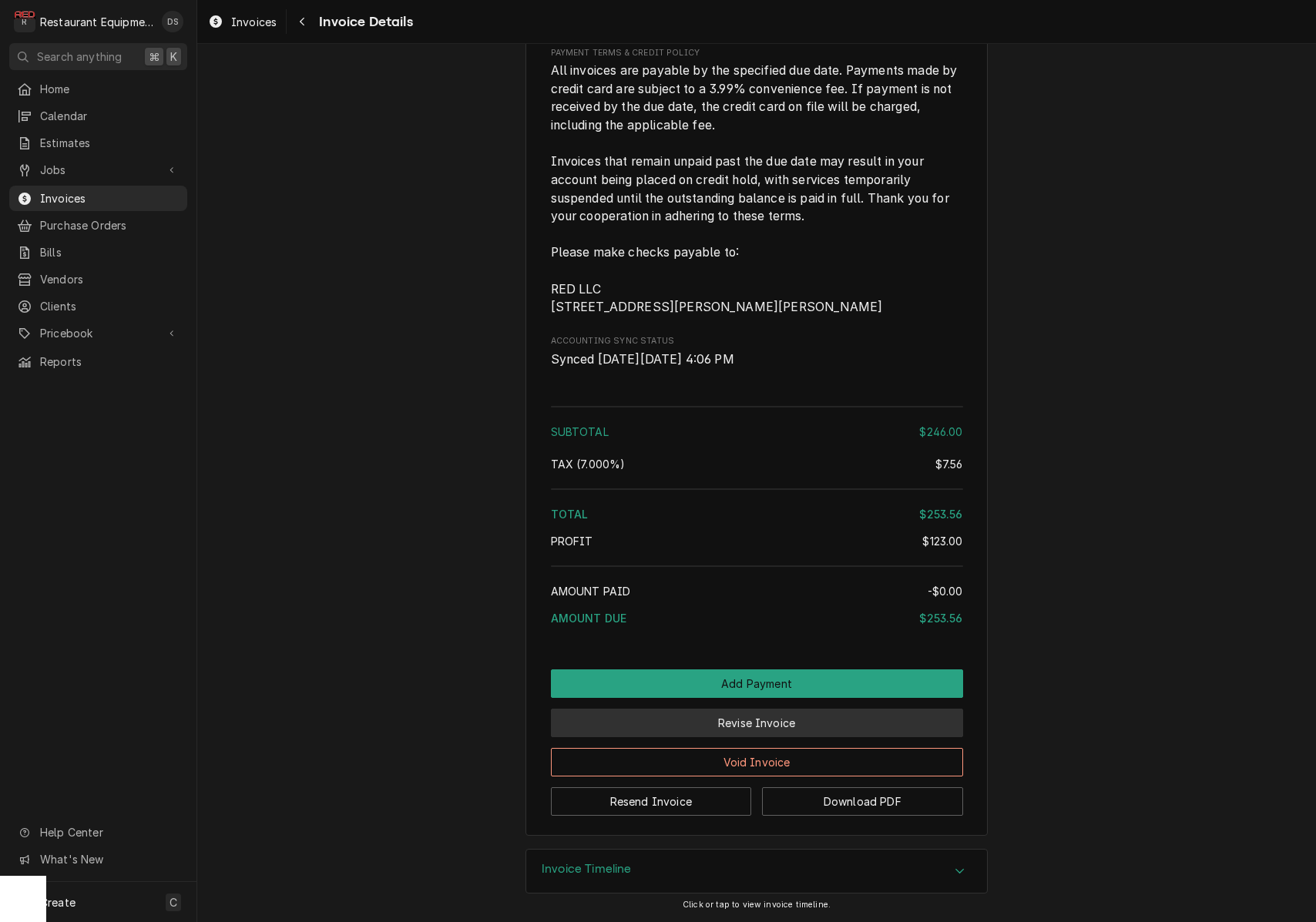
click at [817, 732] on button "Revise Invoice" at bounding box center [756, 724] width 412 height 29
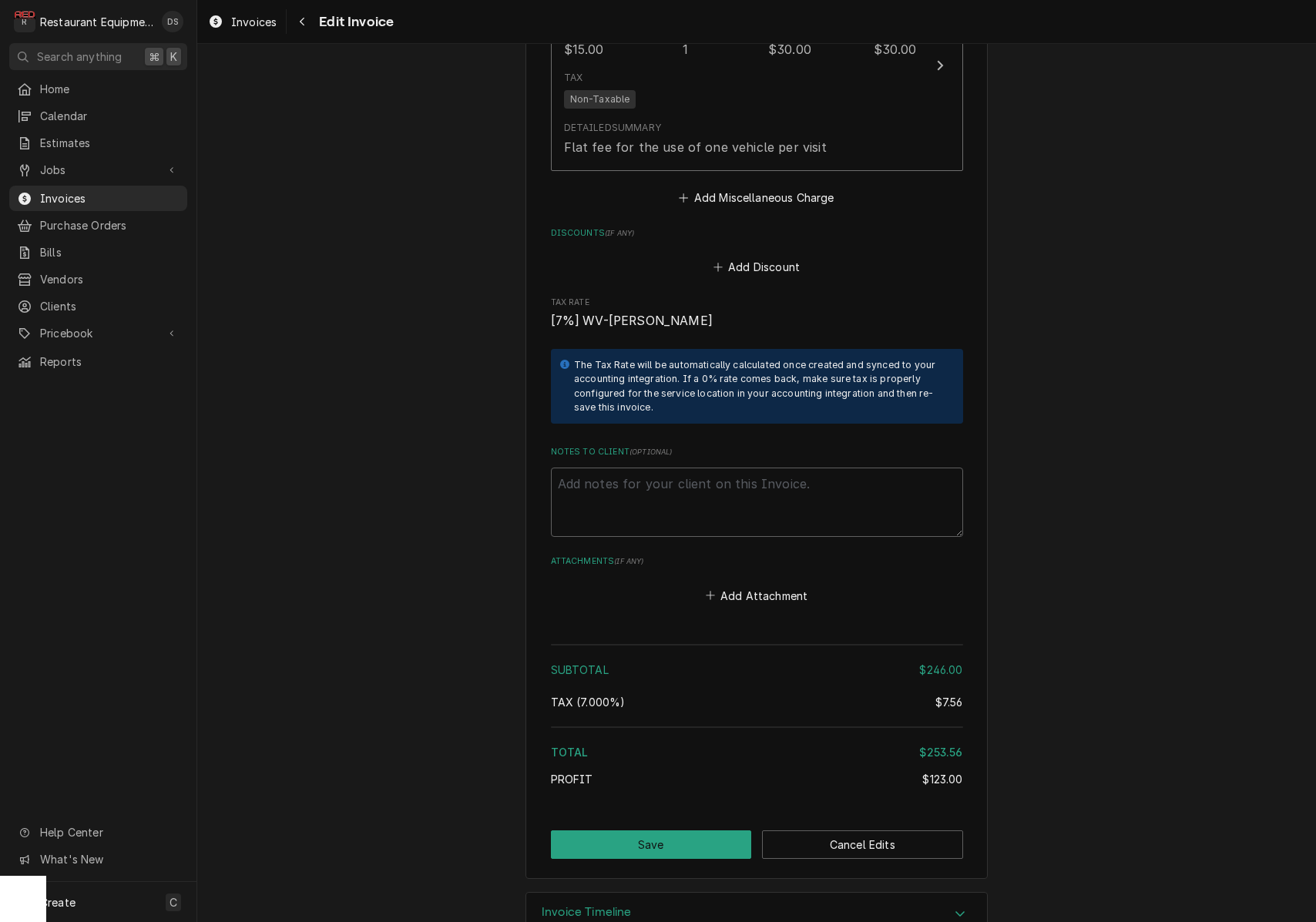
scroll to position [2338, 0]
click at [771, 258] on button "Add Discount" at bounding box center [756, 268] width 92 height 22
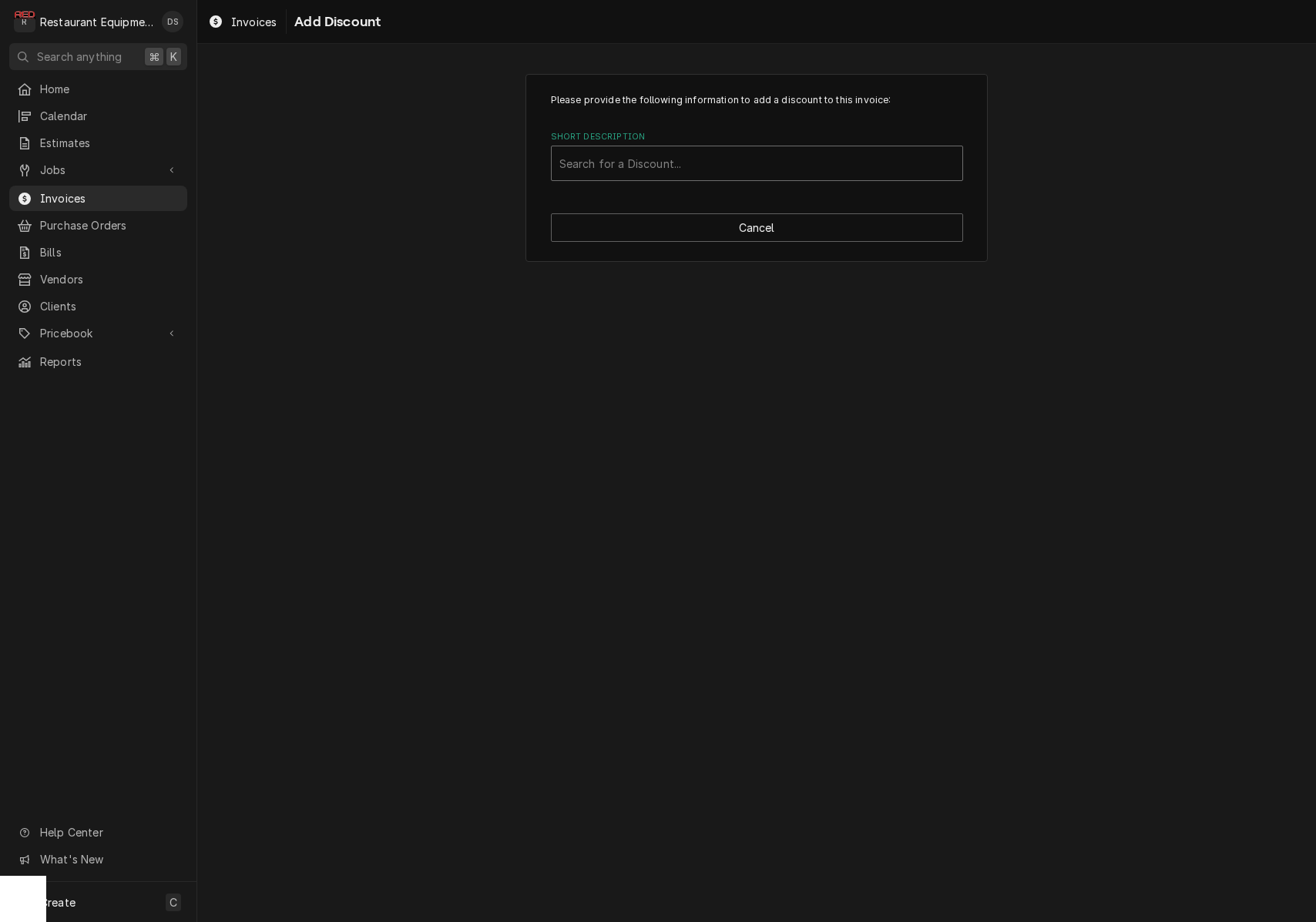
click at [673, 156] on div "Search for a Discount..." at bounding box center [757, 163] width 395 height 16
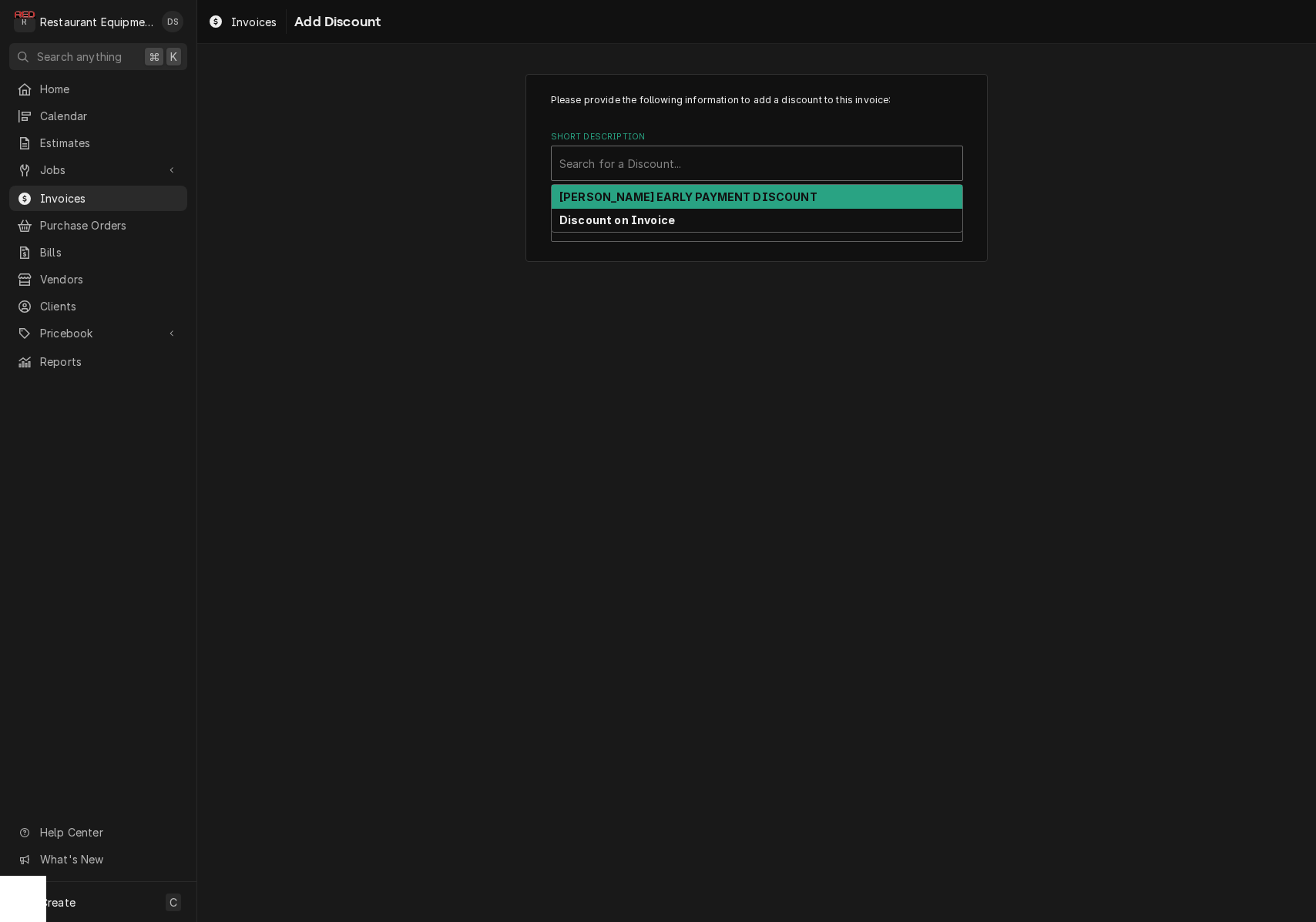
click at [674, 193] on strong "[PERSON_NAME] EARLY PAYMENT DISCOUNT" at bounding box center [688, 197] width 258 height 13
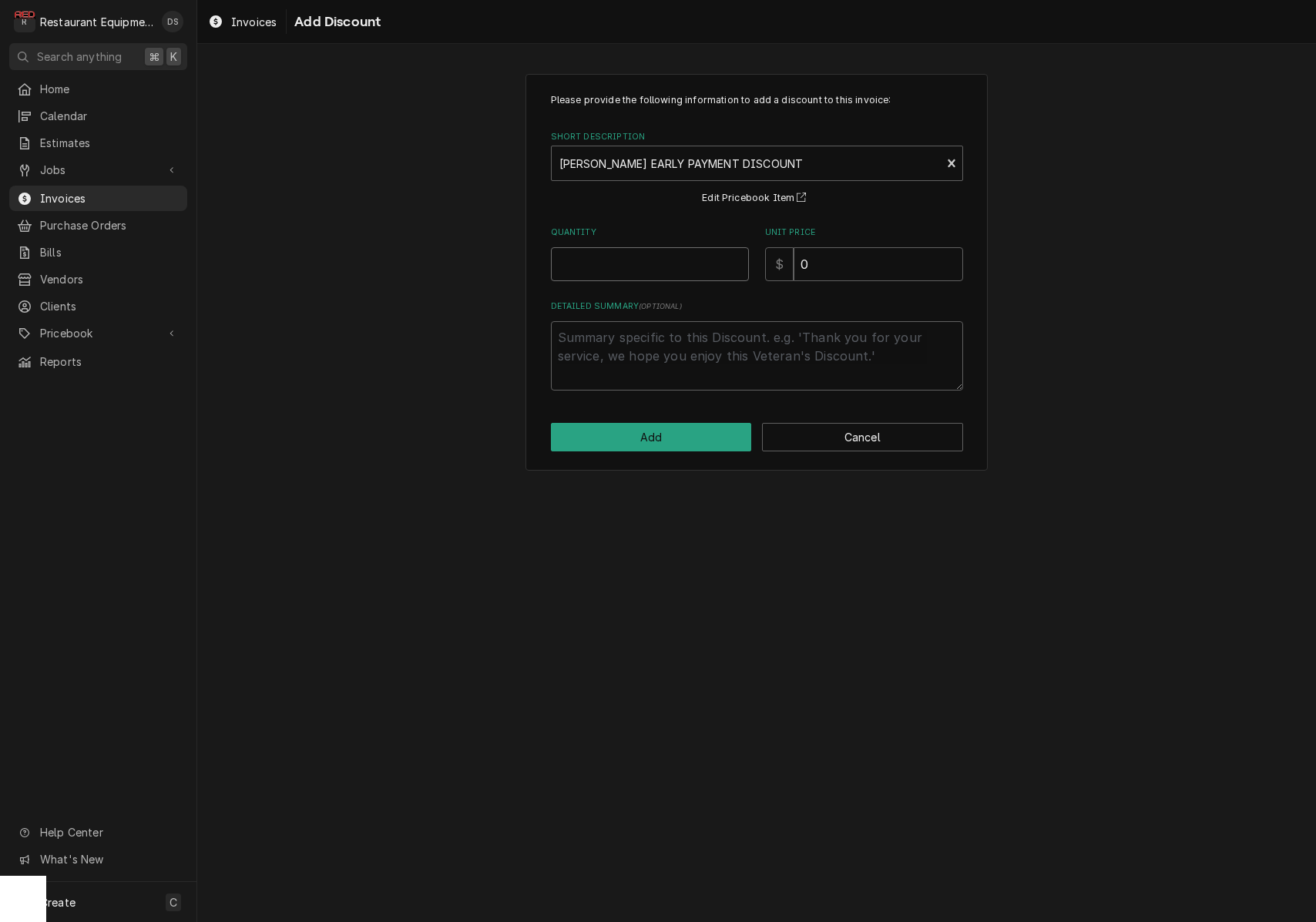
click at [657, 261] on input "Quantity" at bounding box center [649, 264] width 198 height 34
type textarea "x"
type input "1"
type textarea "x"
type input "3"
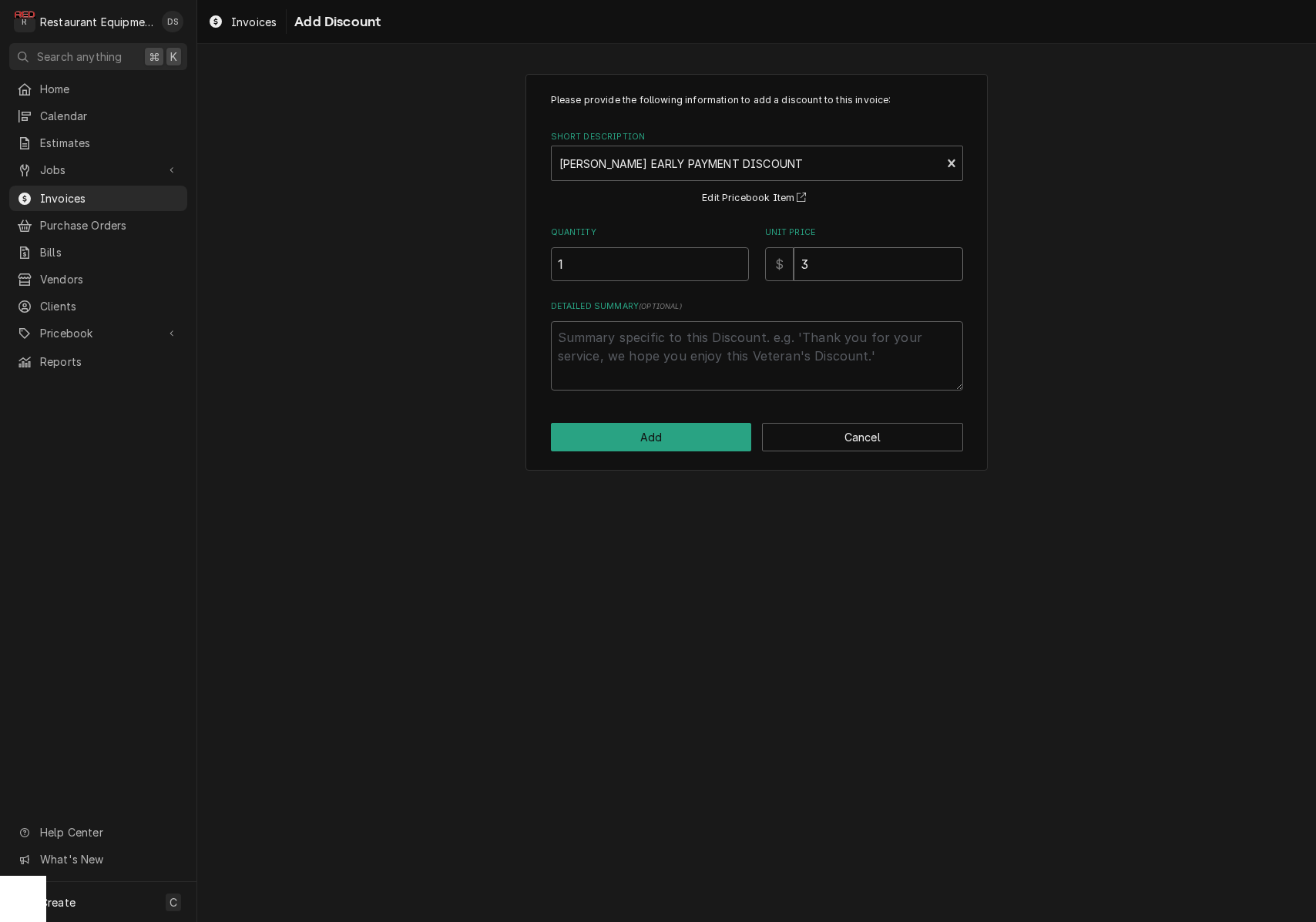
type textarea "x"
type input ".3"
type textarea "x"
type input ".38"
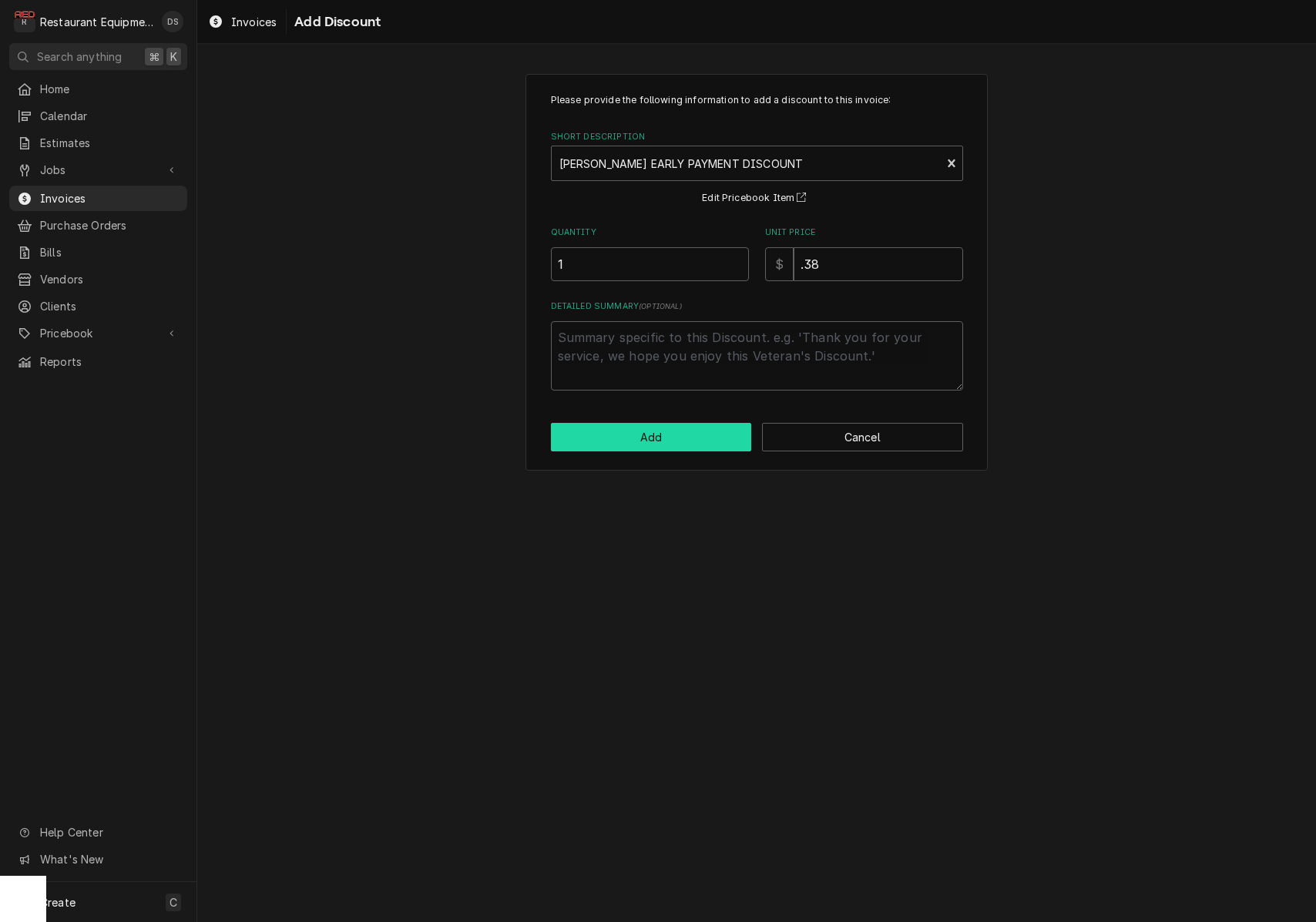
click at [648, 443] on button "Add" at bounding box center [651, 437] width 201 height 29
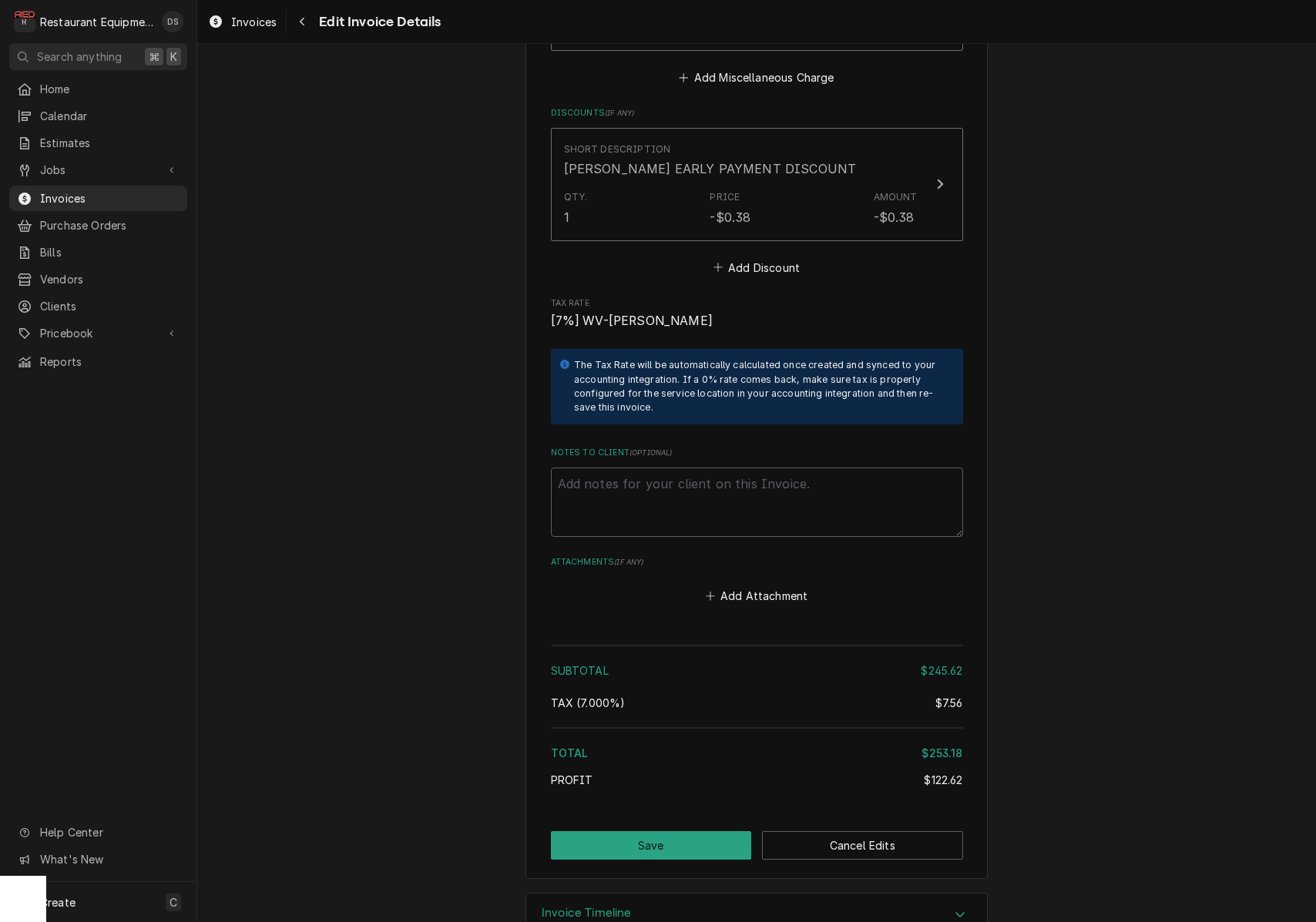
scroll to position [2459, 0]
click at [689, 832] on button "Save" at bounding box center [651, 847] width 201 height 29
type textarea "x"
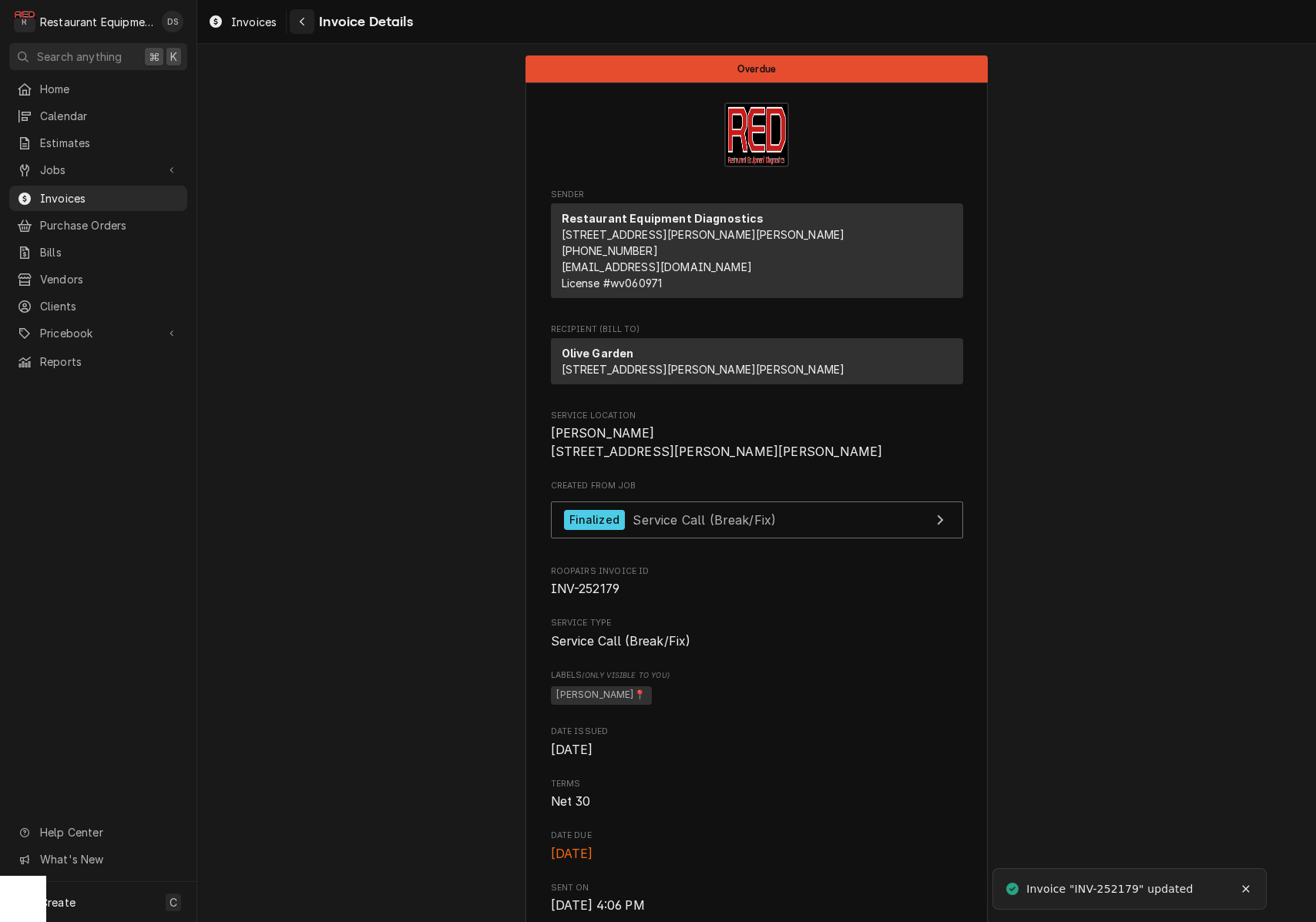
click at [307, 30] on button "Navigate back" at bounding box center [302, 22] width 25 height 25
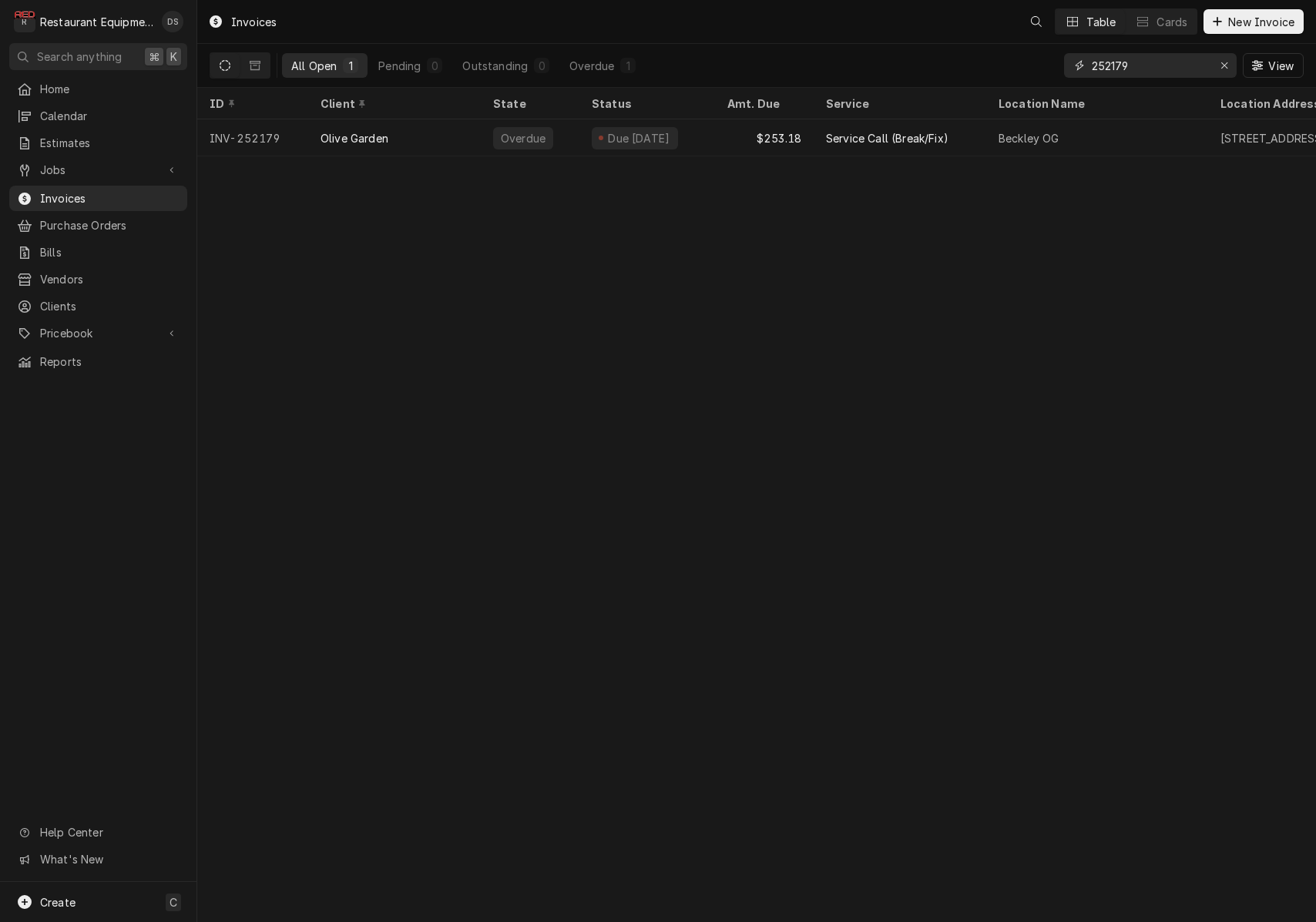
click at [1185, 73] on input "252179" at bounding box center [1149, 65] width 115 height 25
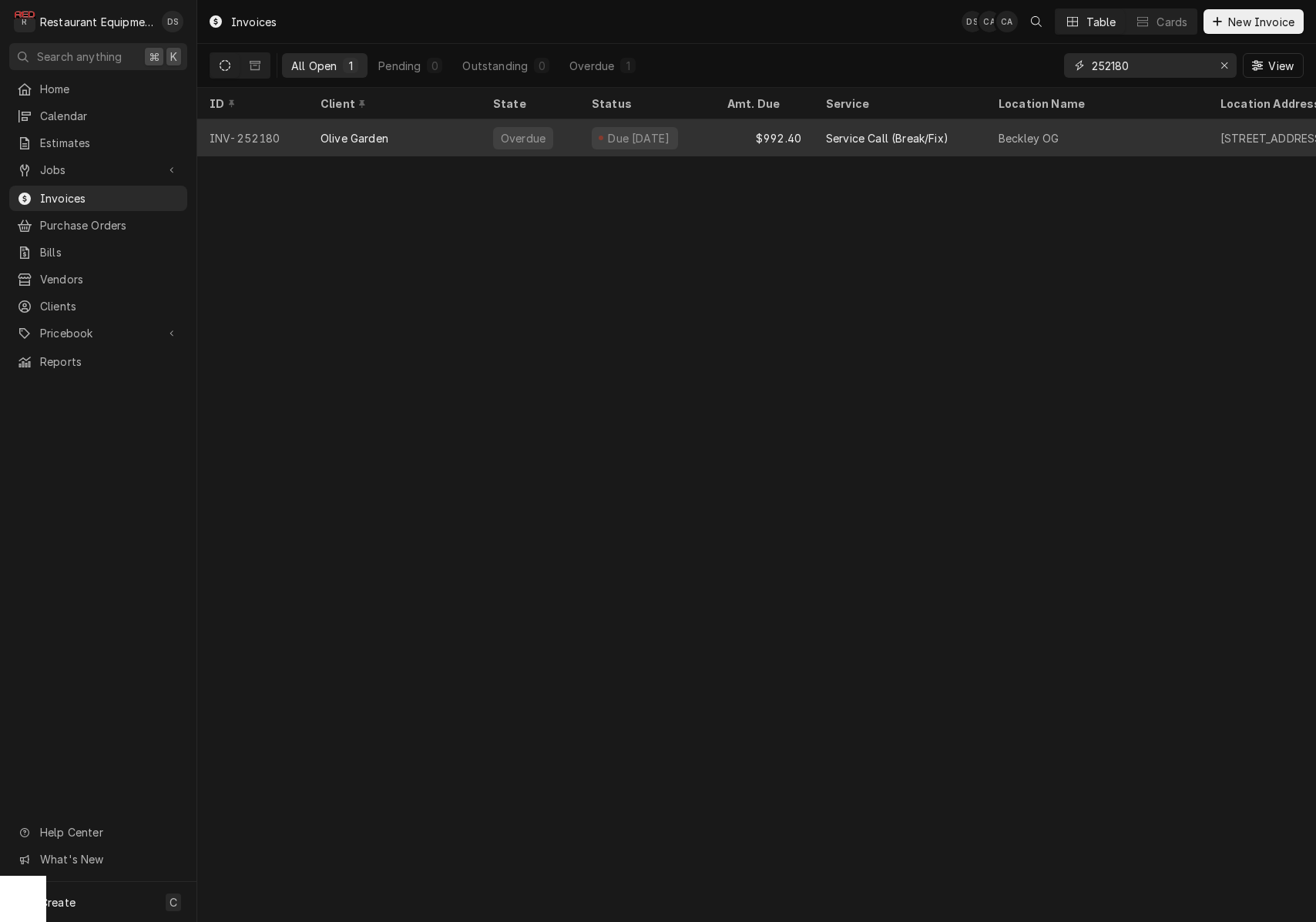
type input "252180"
click at [735, 131] on div "$992.40" at bounding box center [764, 138] width 98 height 37
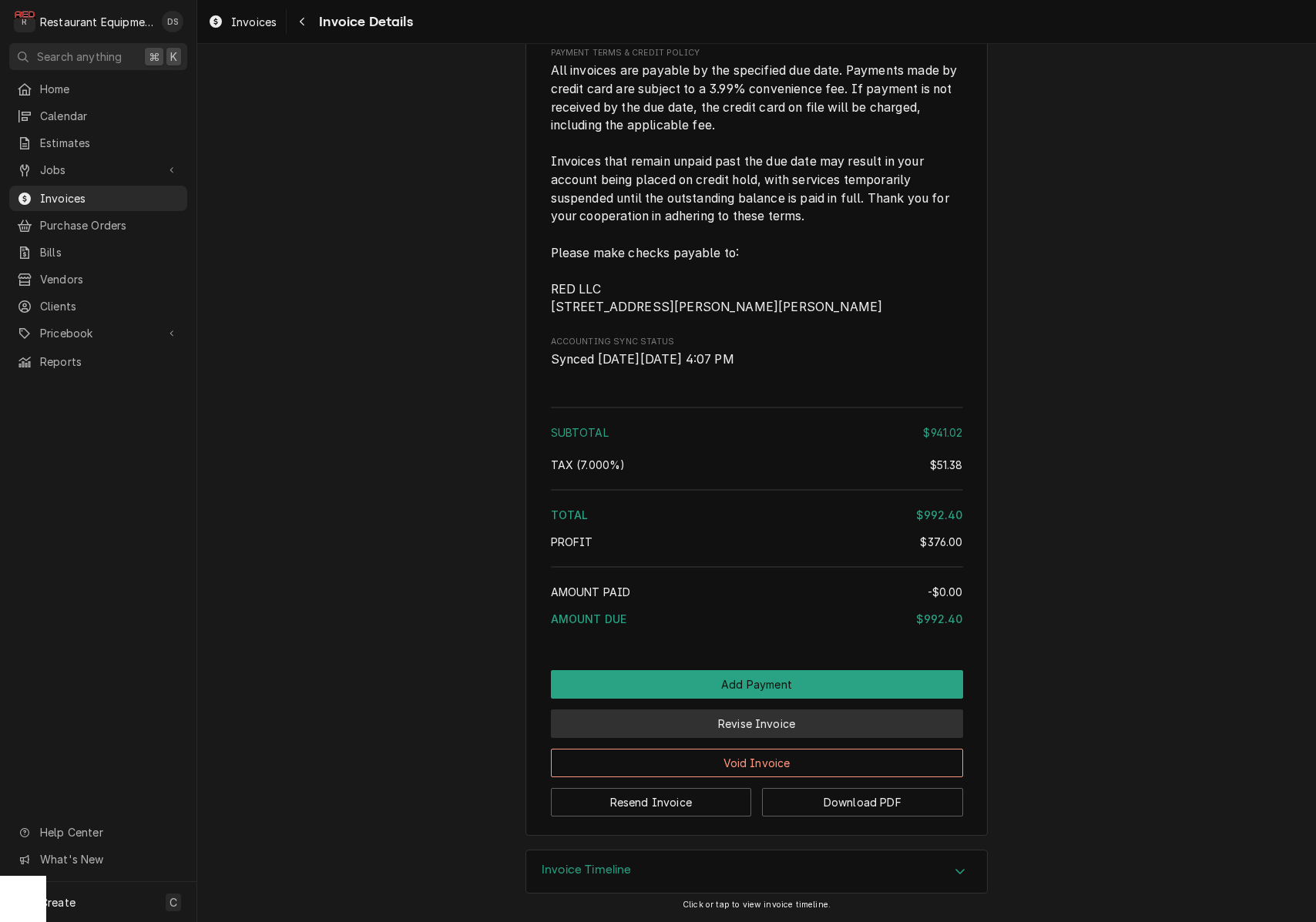
scroll to position [3141, 0]
click at [780, 732] on button "Revise Invoice" at bounding box center [756, 724] width 412 height 29
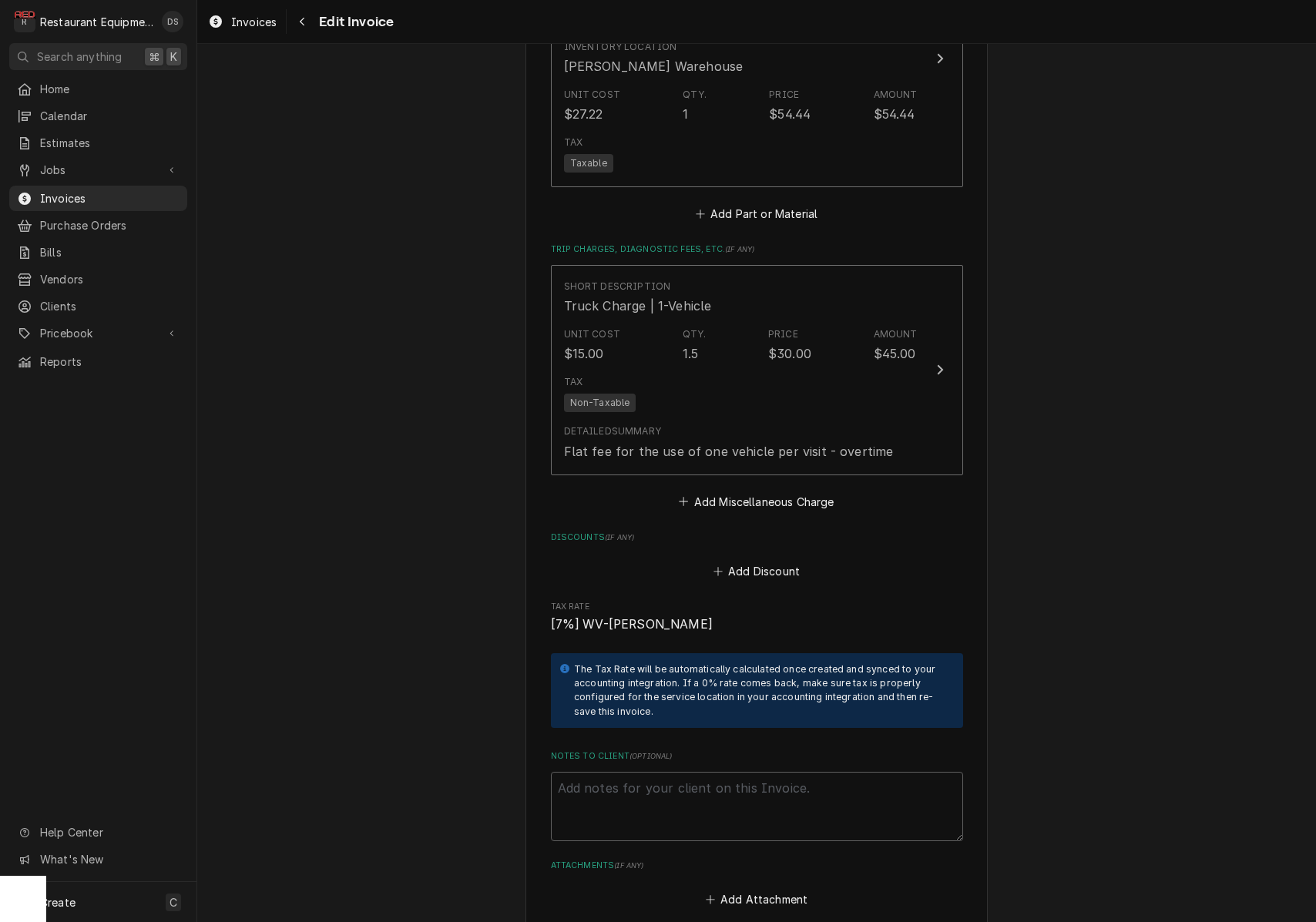
scroll to position [3055, 0]
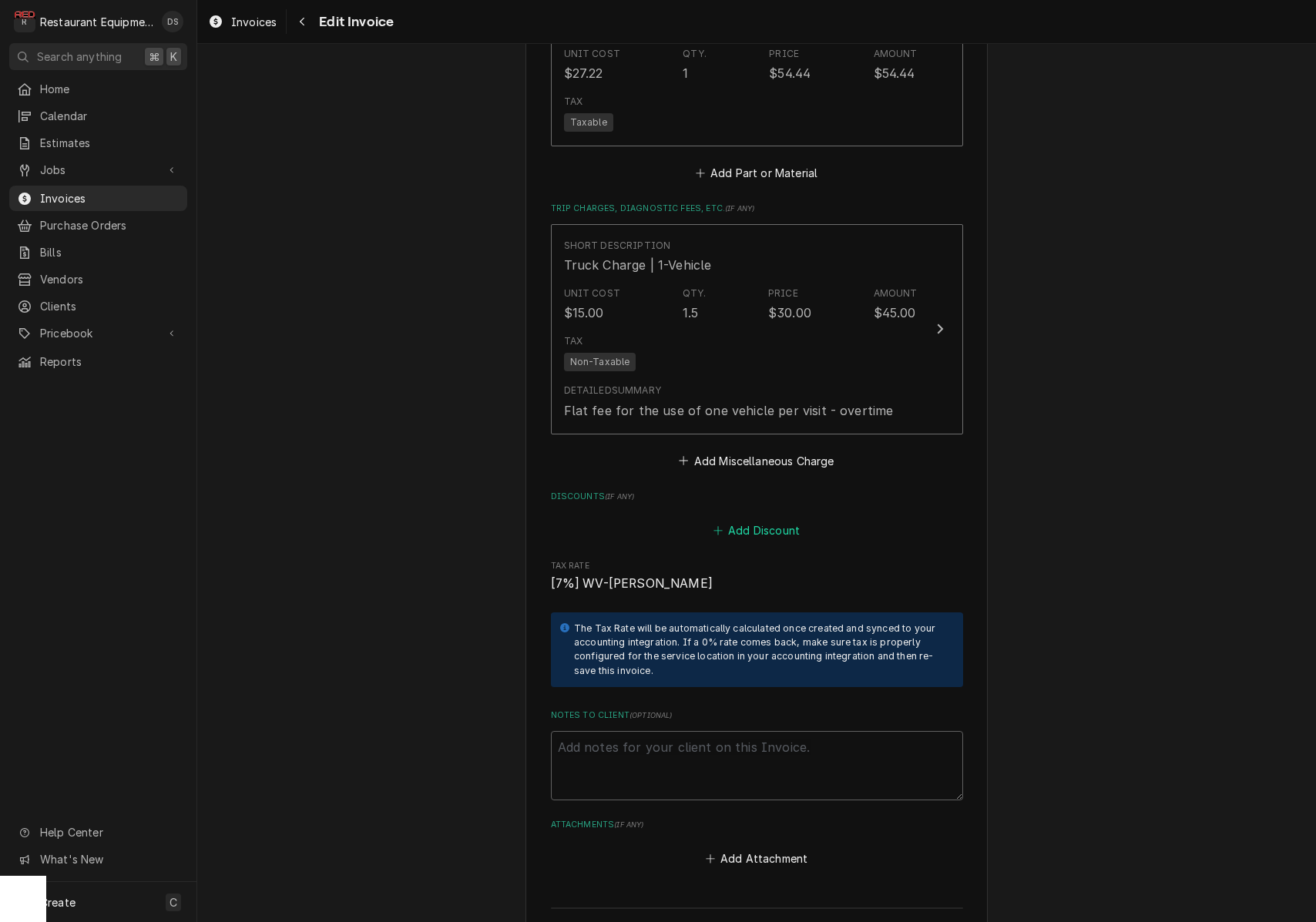
click at [754, 519] on button "Add Discount" at bounding box center [756, 530] width 92 height 22
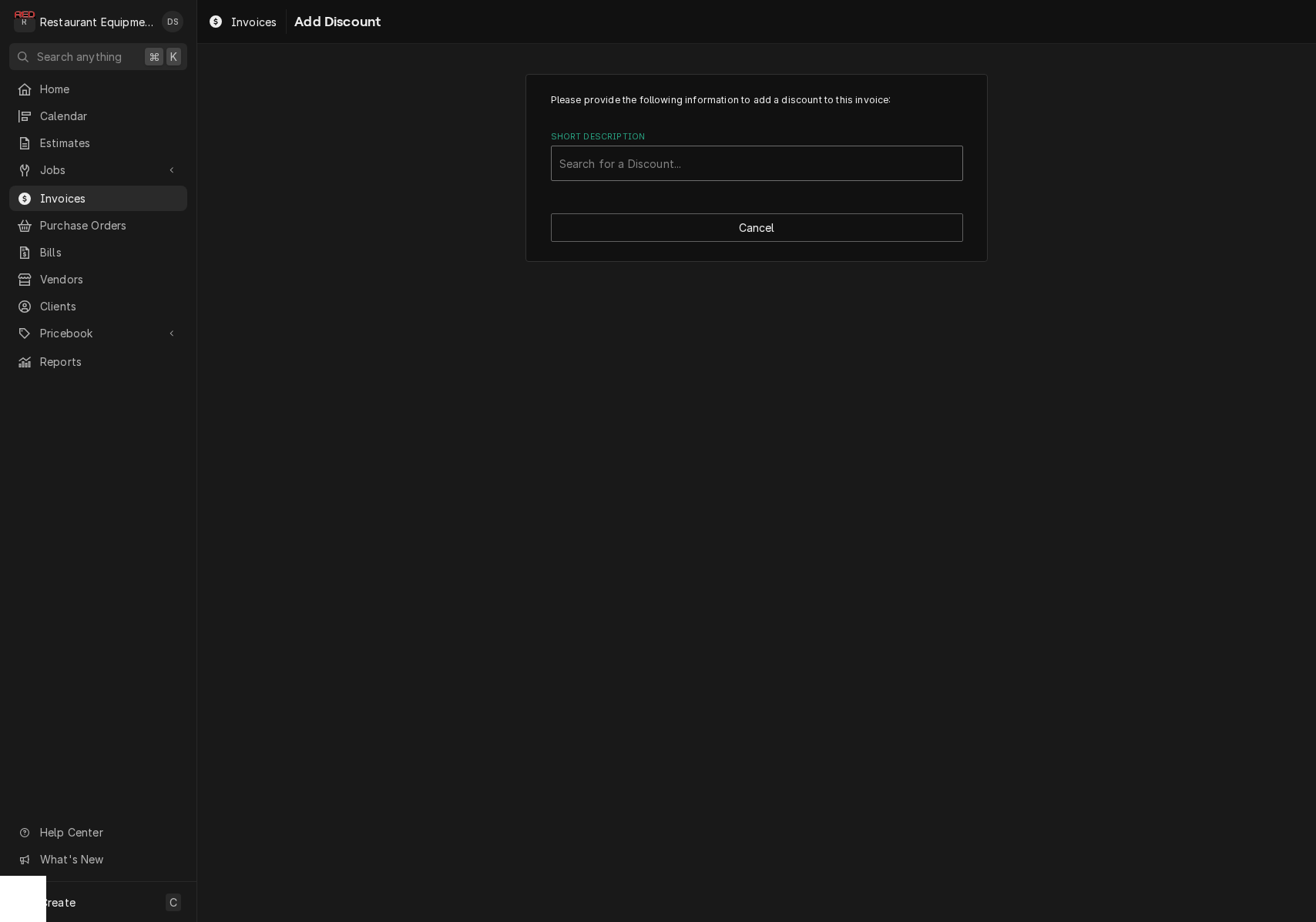
click at [716, 162] on div "Short Description" at bounding box center [757, 163] width 395 height 28
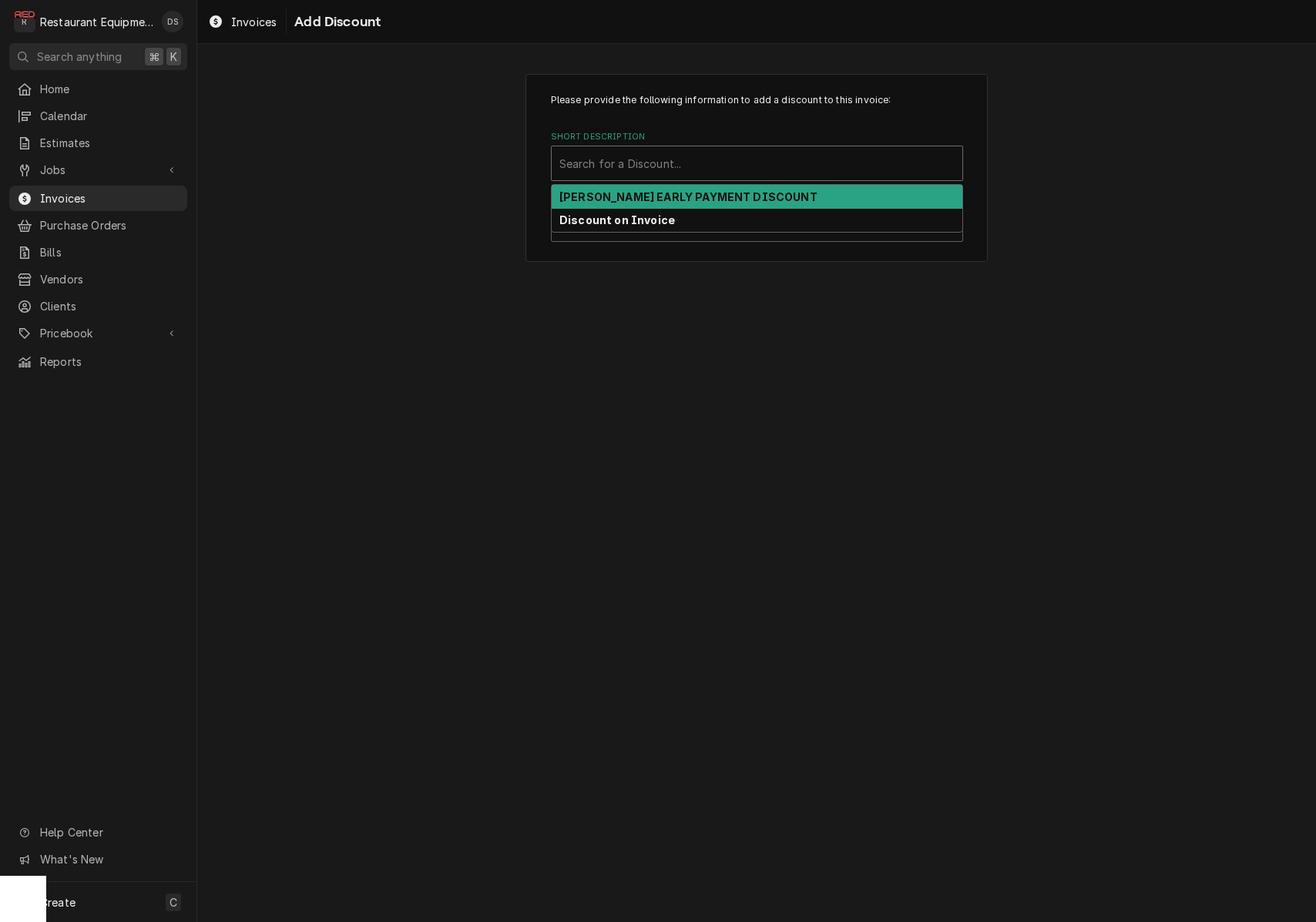
click at [710, 188] on div "[PERSON_NAME] EARLY PAYMENT DISCOUNT" at bounding box center [756, 197] width 411 height 24
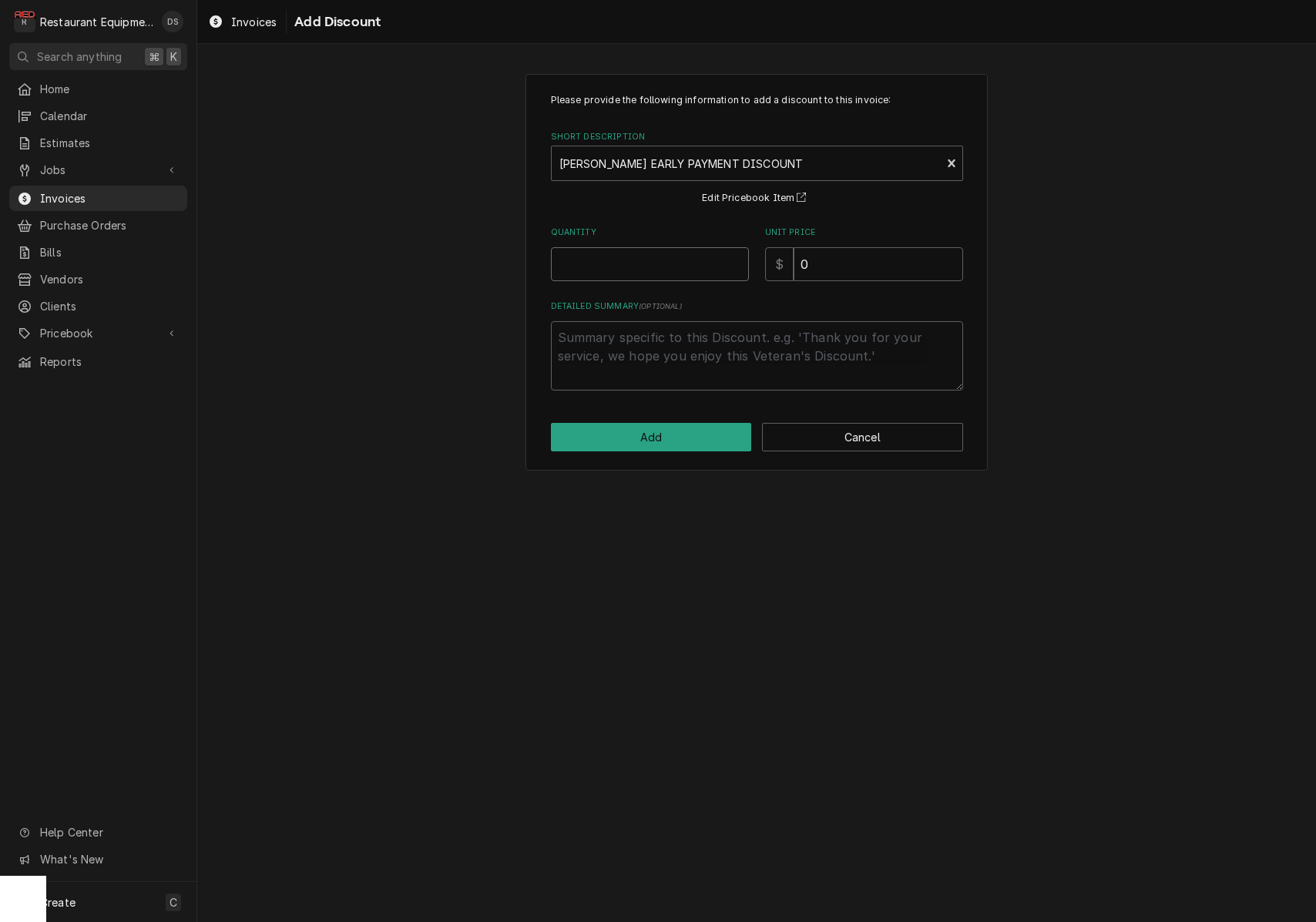
click at [681, 263] on input "Quantity" at bounding box center [649, 264] width 198 height 34
type textarea "x"
type input "1"
type textarea "x"
type input "1"
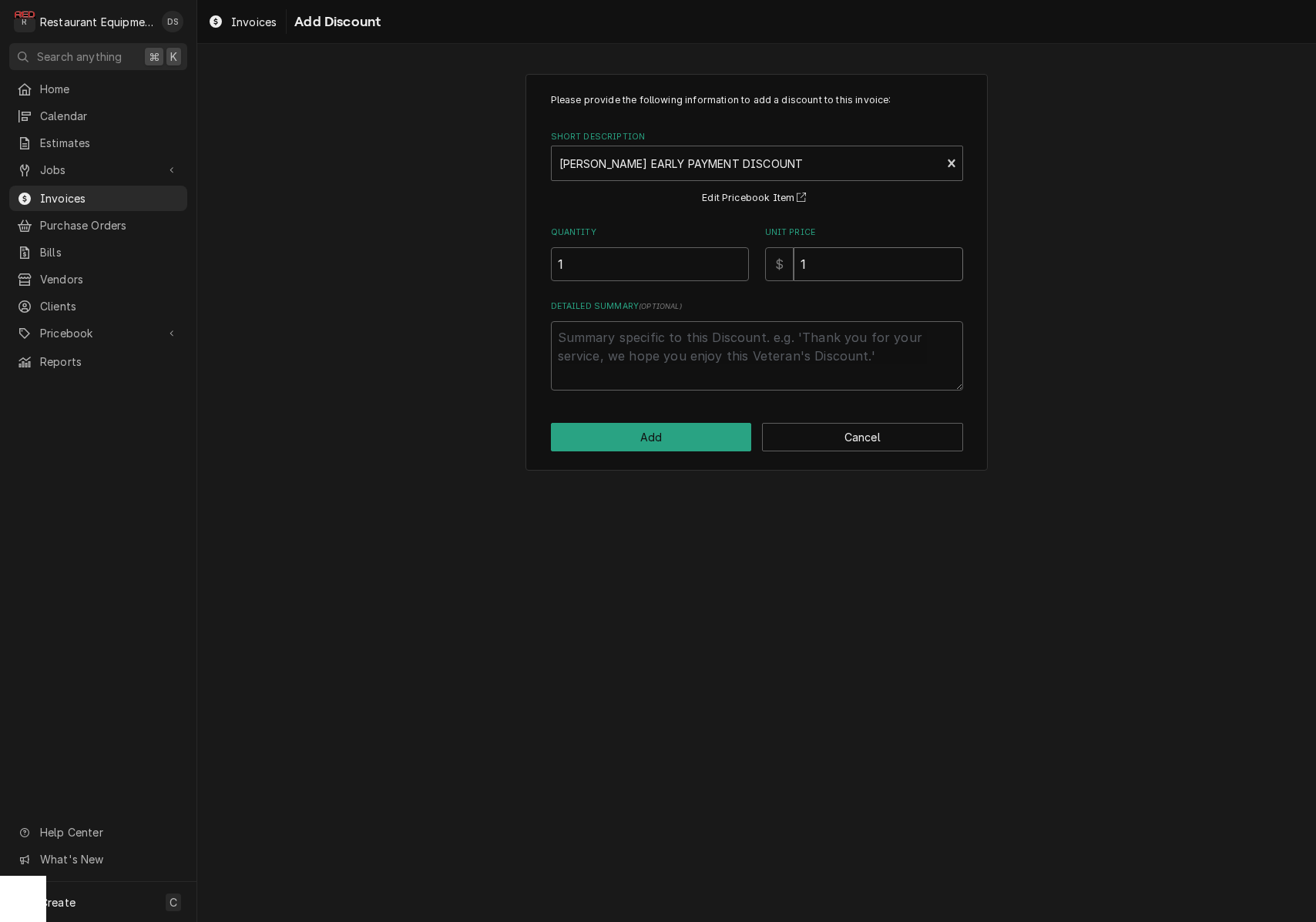
type textarea "x"
type input "1.4"
type textarea "x"
type input "1.49"
click at [648, 427] on button "Add" at bounding box center [651, 437] width 201 height 29
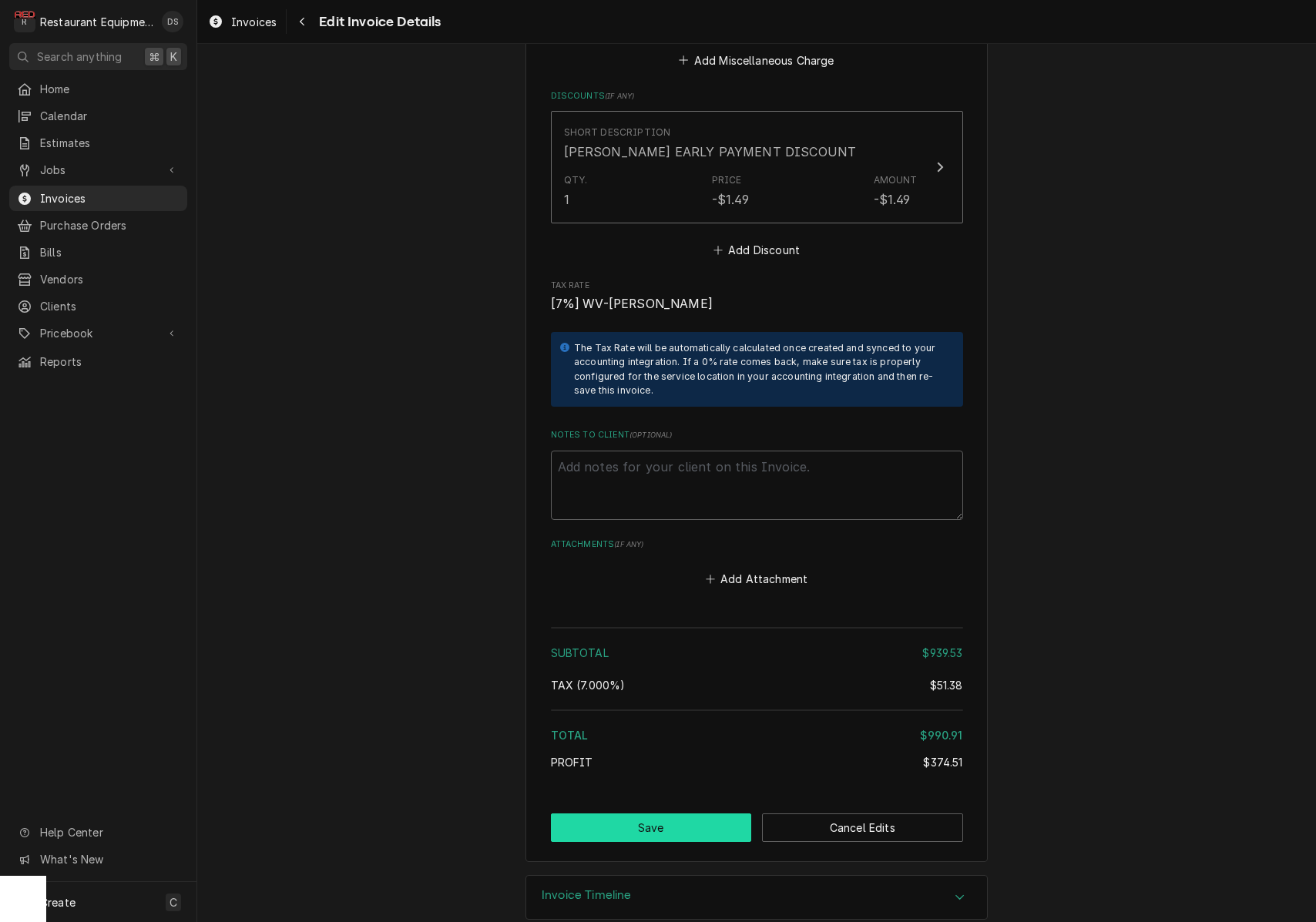
click at [718, 814] on button "Save" at bounding box center [651, 828] width 201 height 29
type textarea "x"
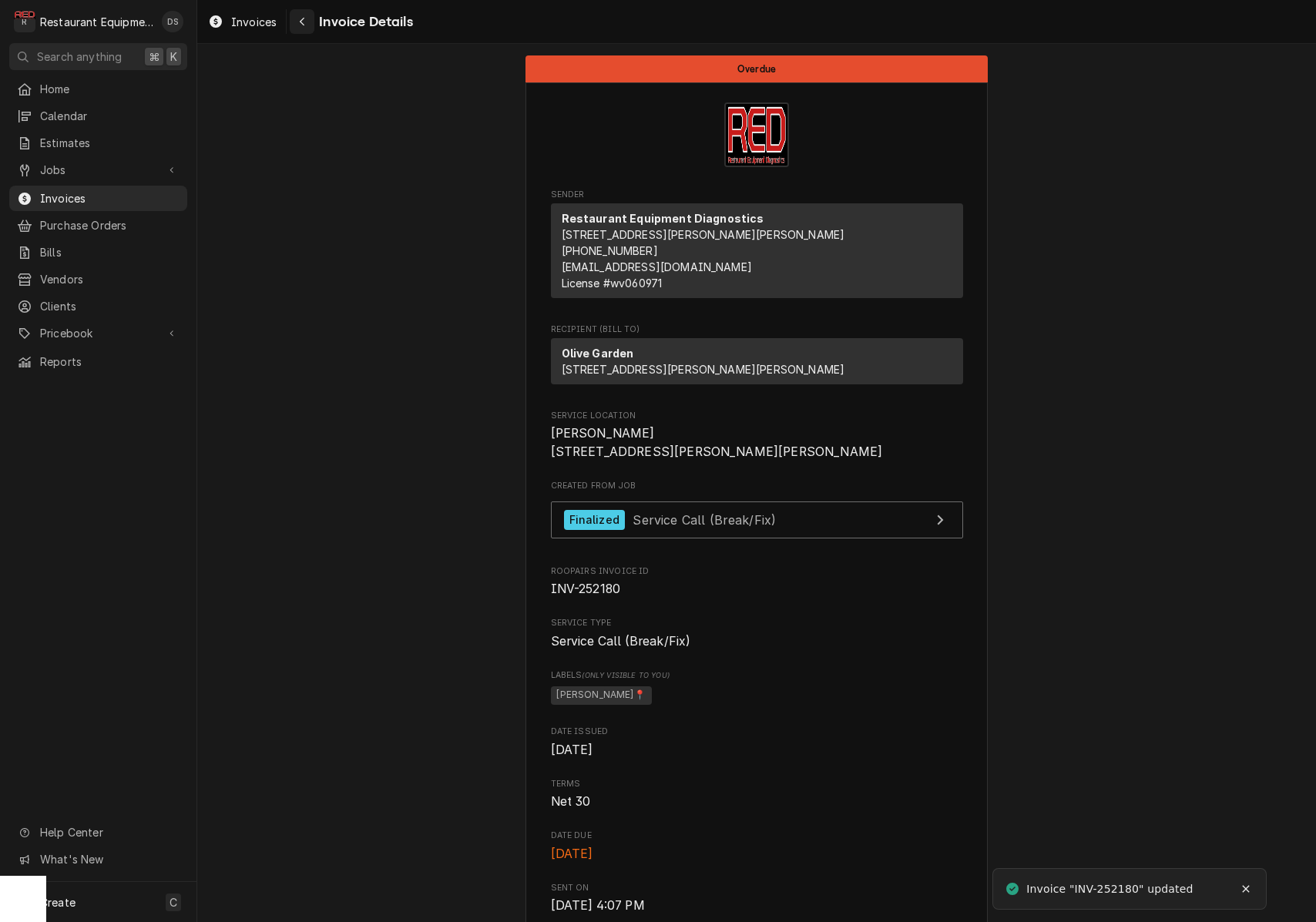
click at [301, 25] on icon "Navigate back" at bounding box center [302, 21] width 7 height 10
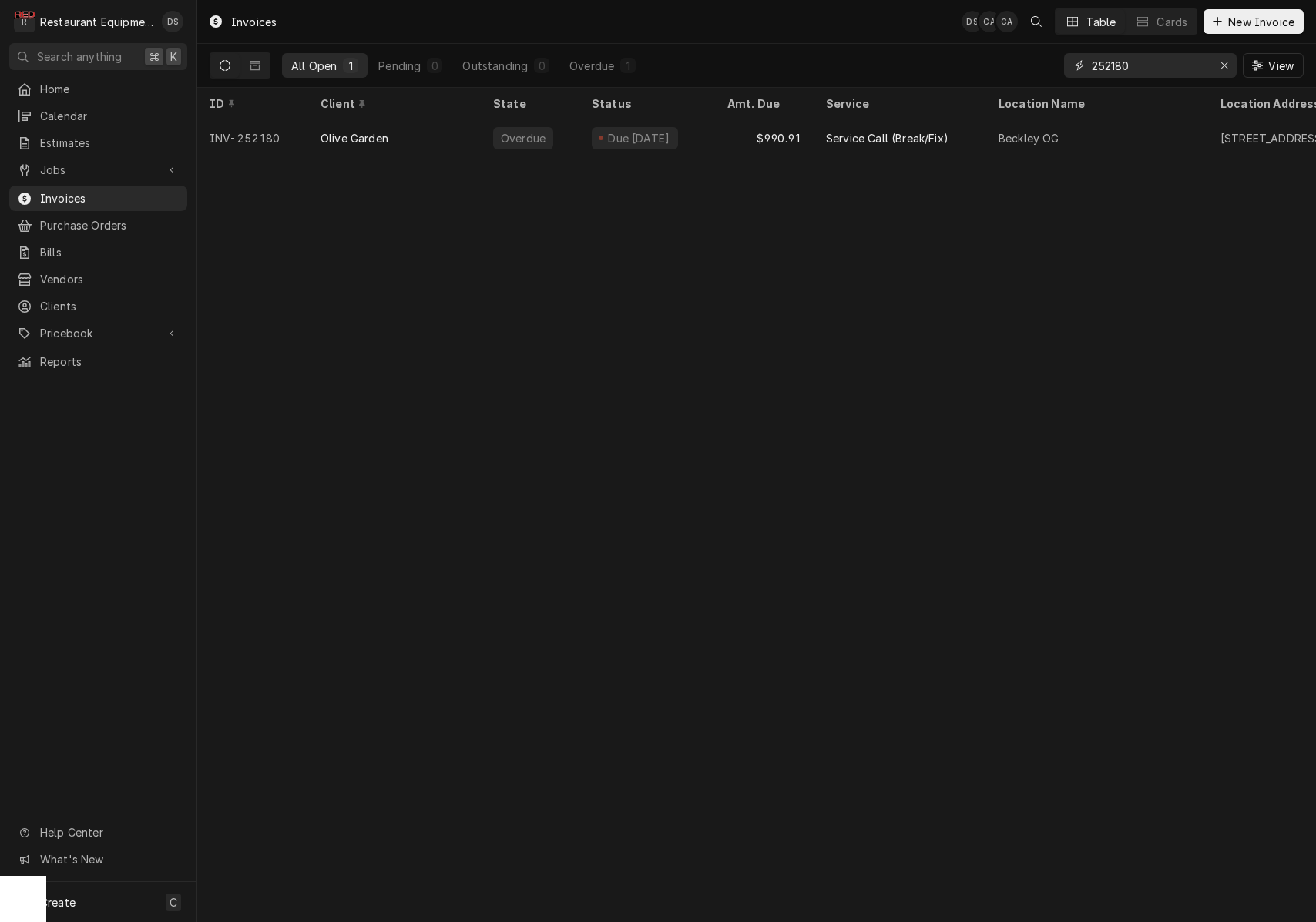
click at [1166, 67] on input "252180" at bounding box center [1149, 65] width 115 height 25
type input "252207"
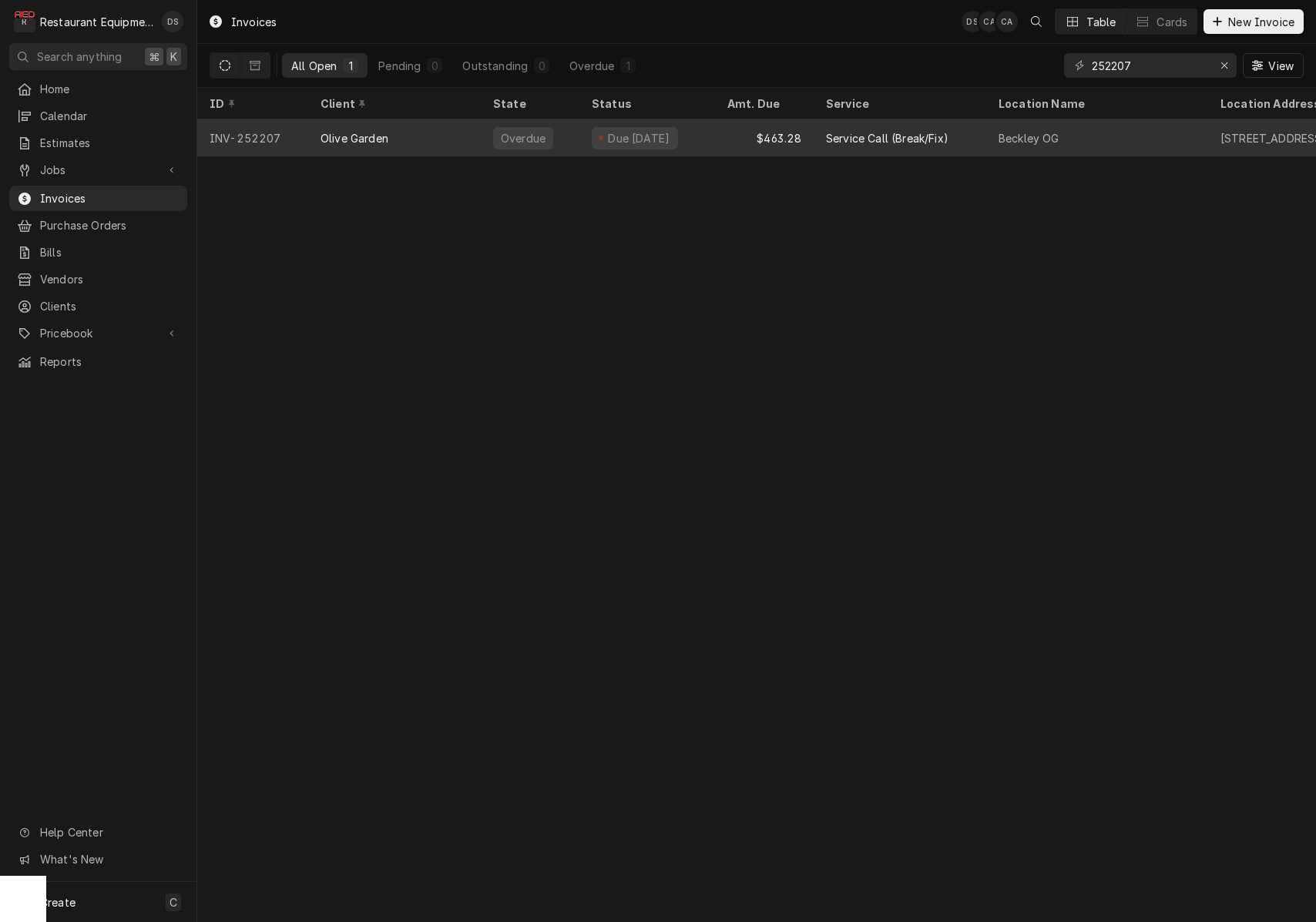
click at [999, 125] on div "Beckley OG" at bounding box center [1097, 138] width 222 height 37
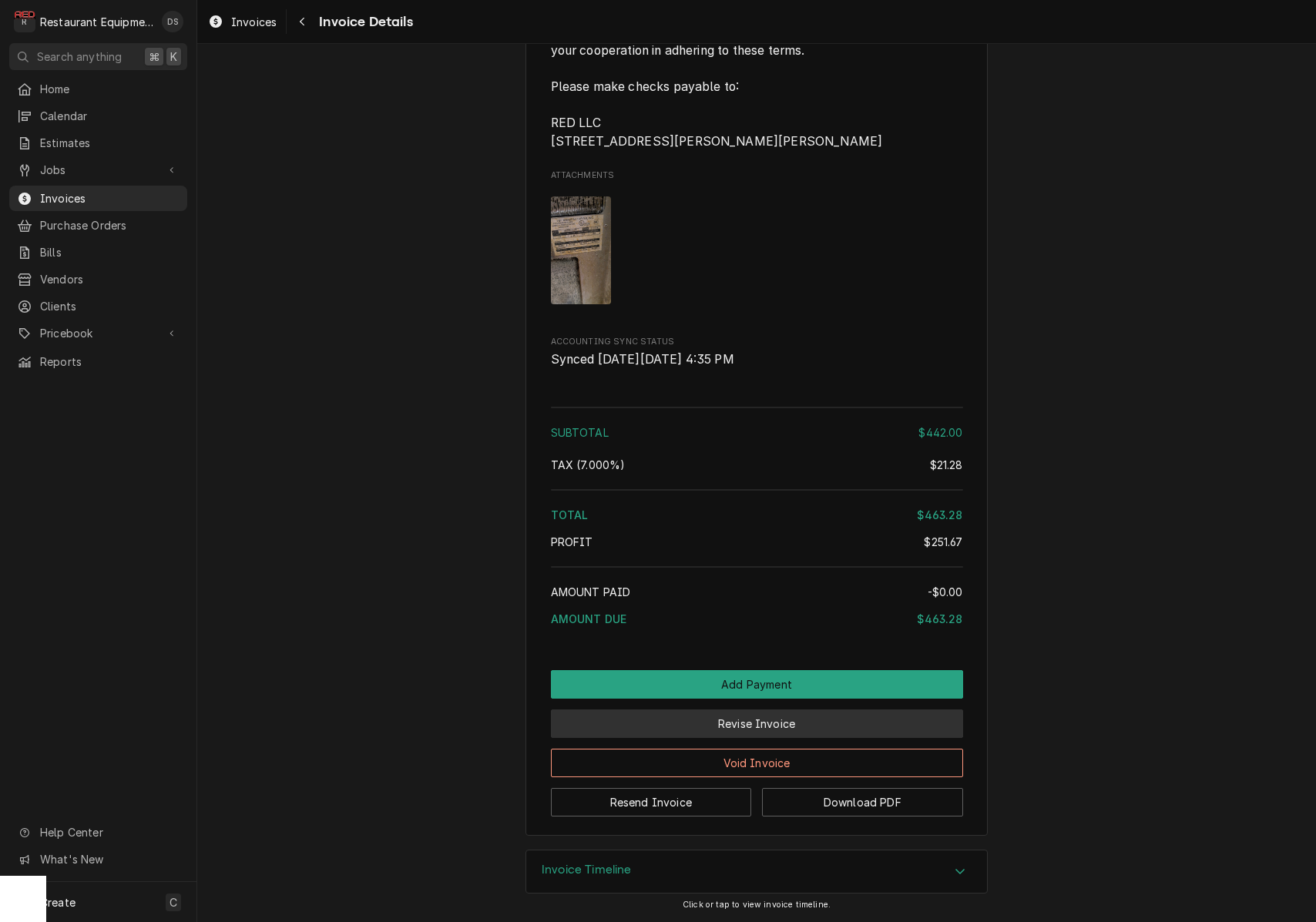
scroll to position [2782, 0]
click at [774, 724] on button "Revise Invoice" at bounding box center [756, 724] width 412 height 29
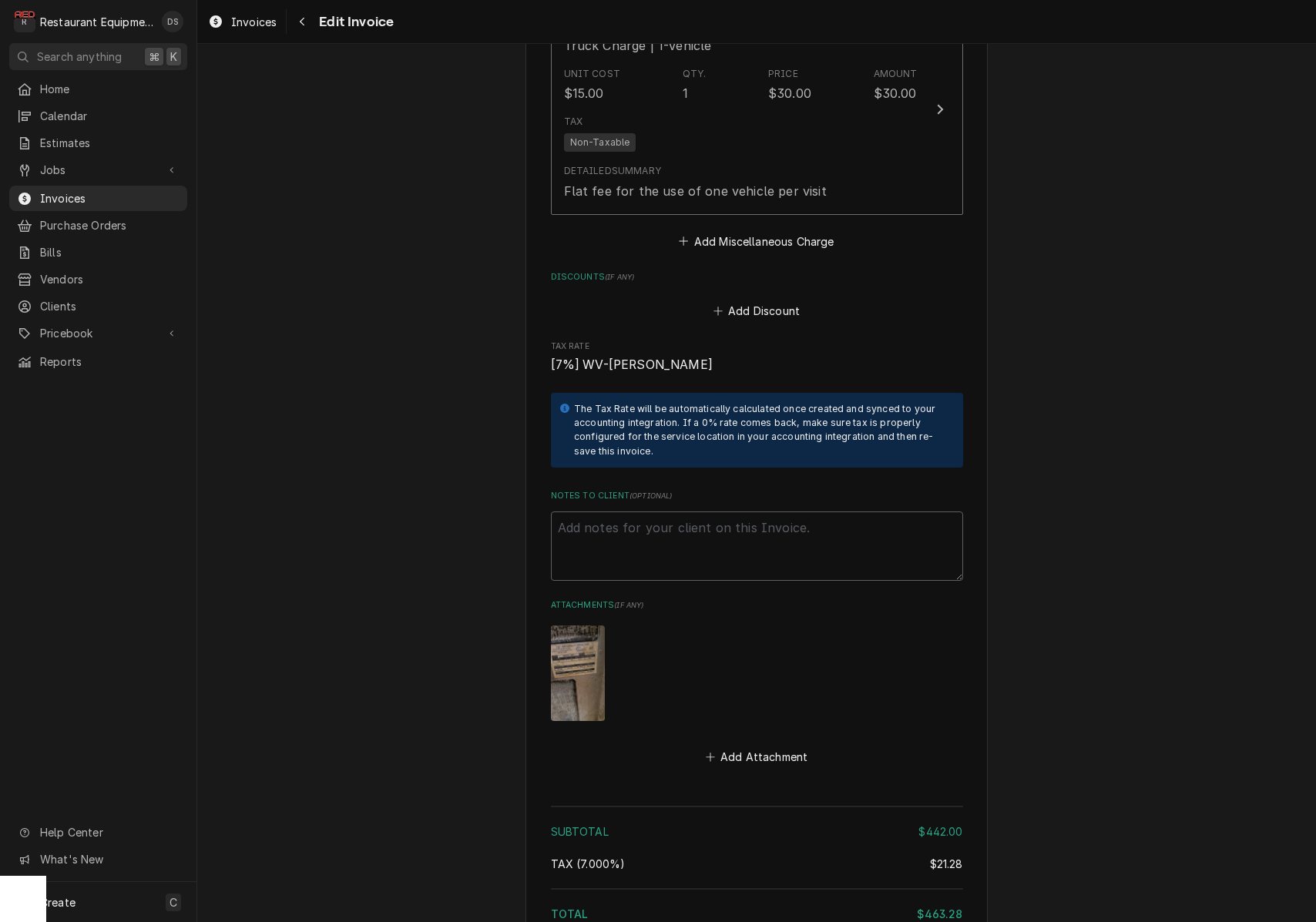
scroll to position [2632, 0]
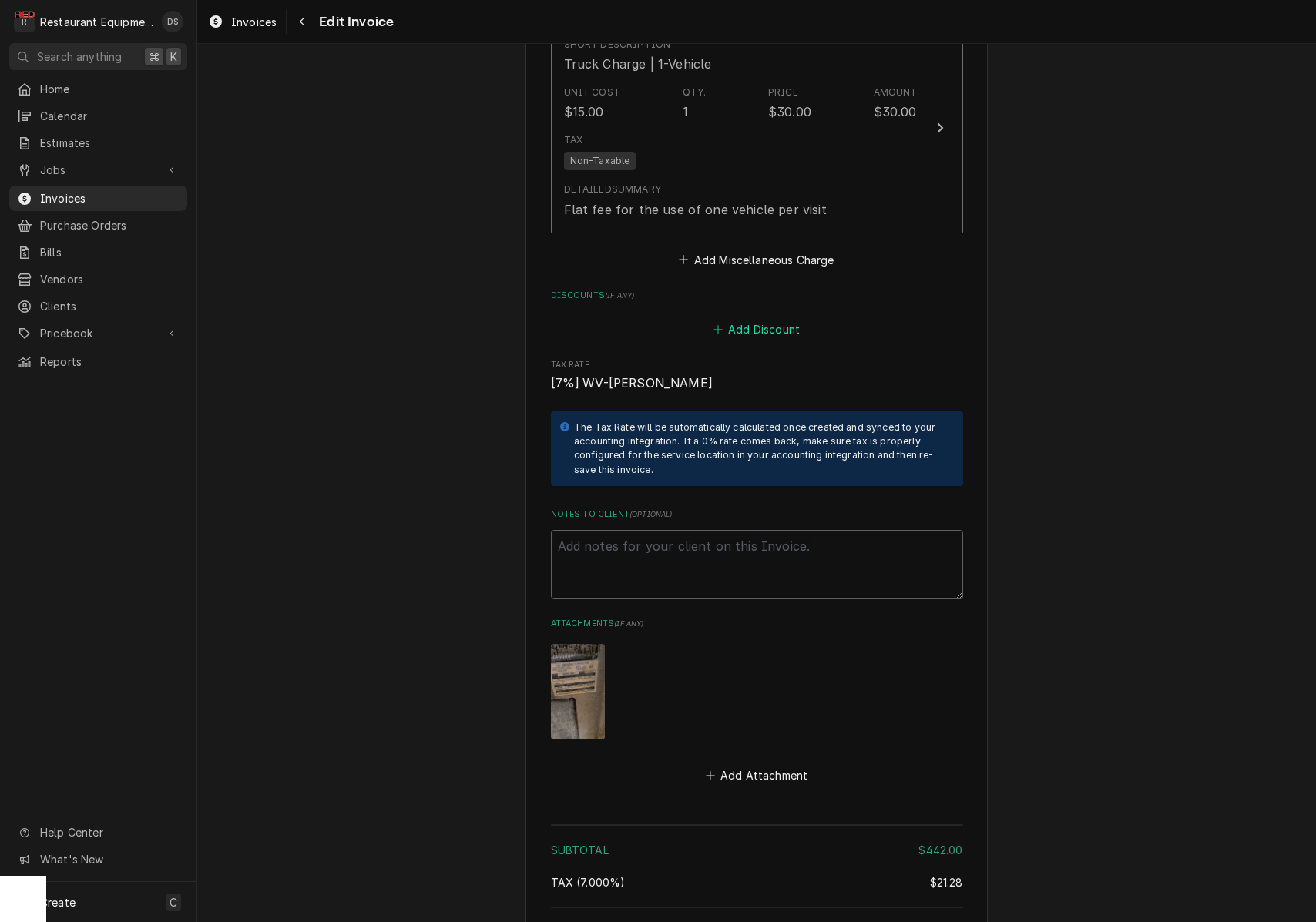
click at [752, 319] on button "Add Discount" at bounding box center [756, 330] width 92 height 22
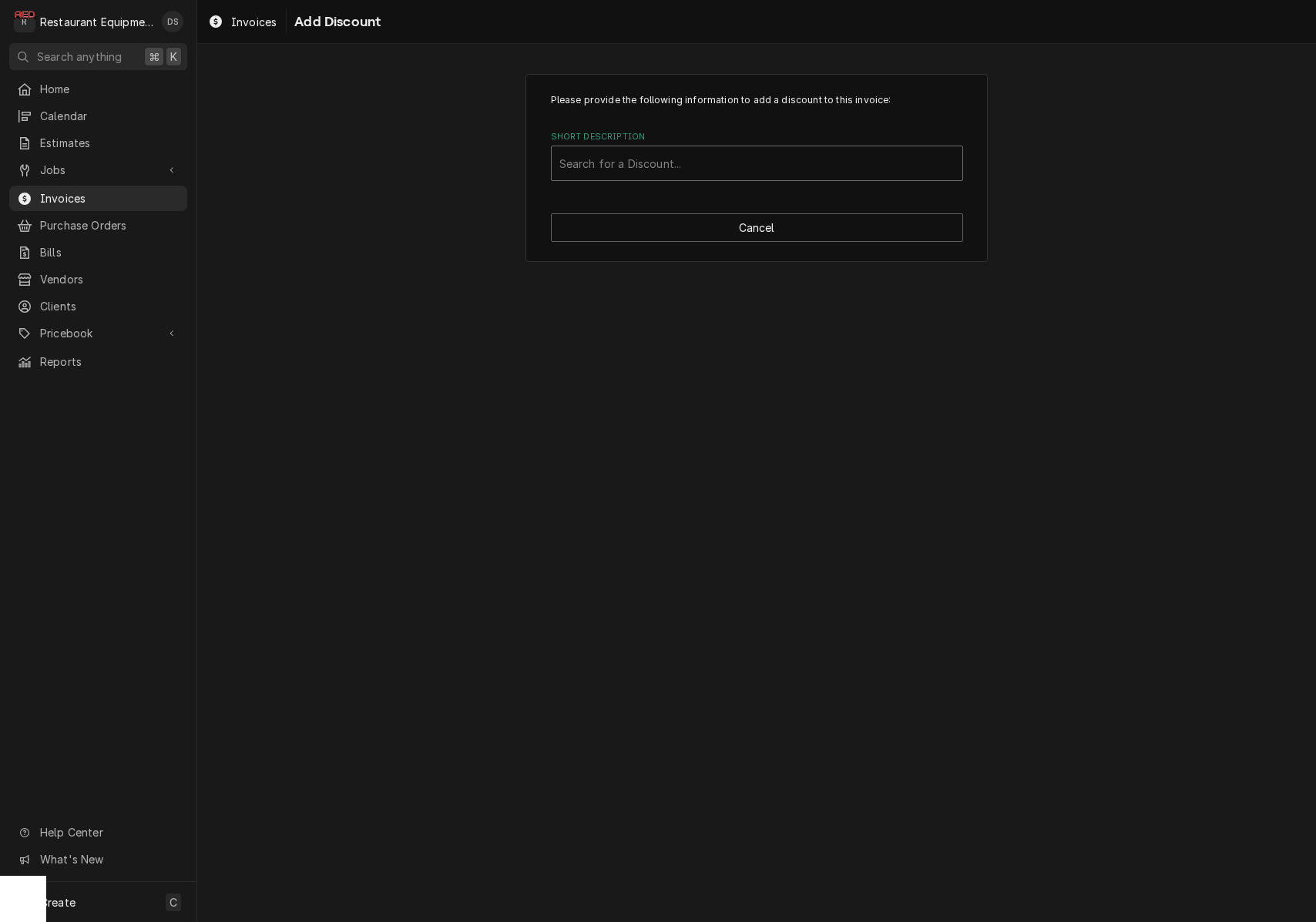
click at [704, 163] on div "Short Description" at bounding box center [757, 163] width 395 height 28
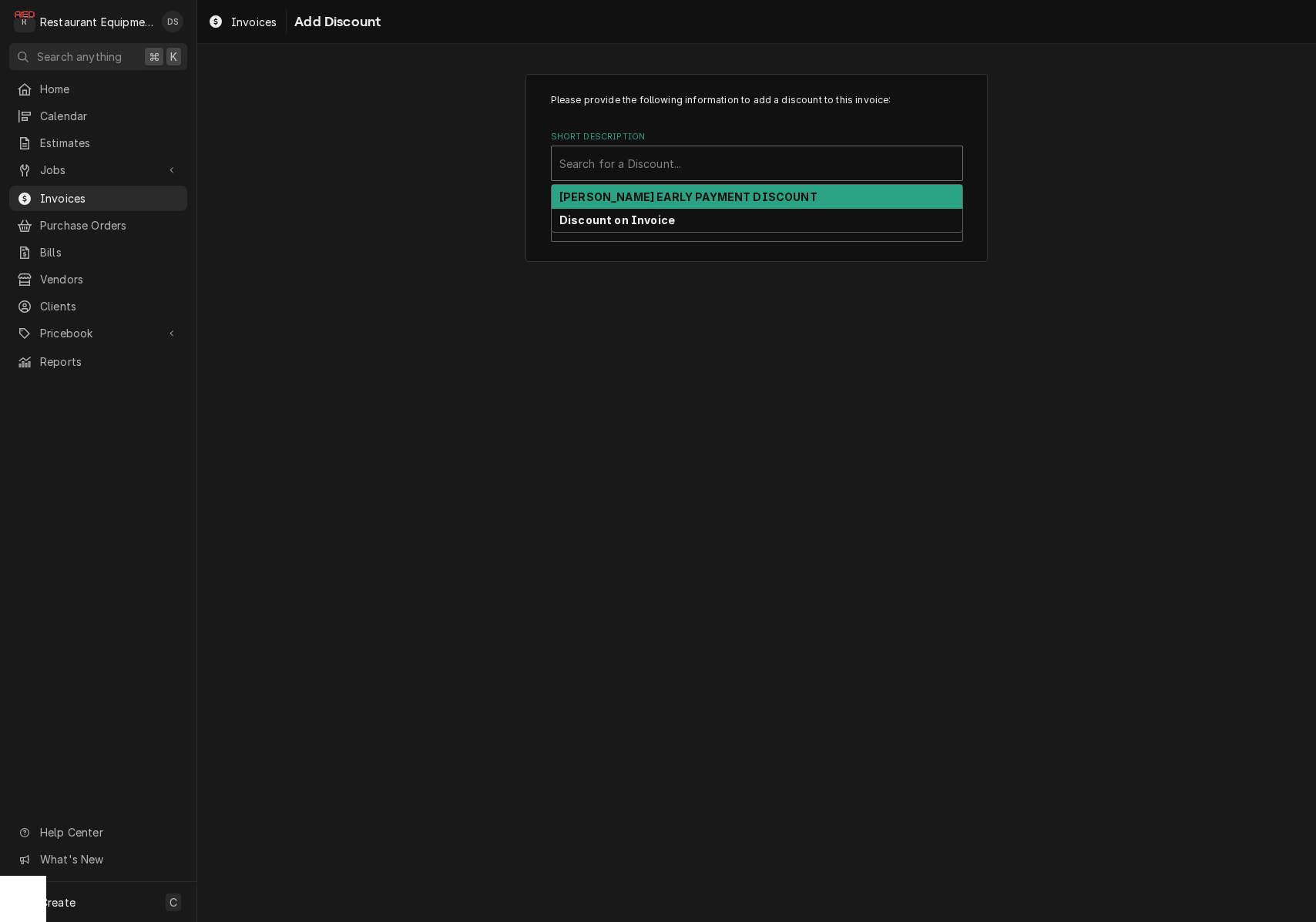
click at [692, 200] on strong "DARDEN EARLY PAYMENT DISCOUNT" at bounding box center [688, 197] width 258 height 13
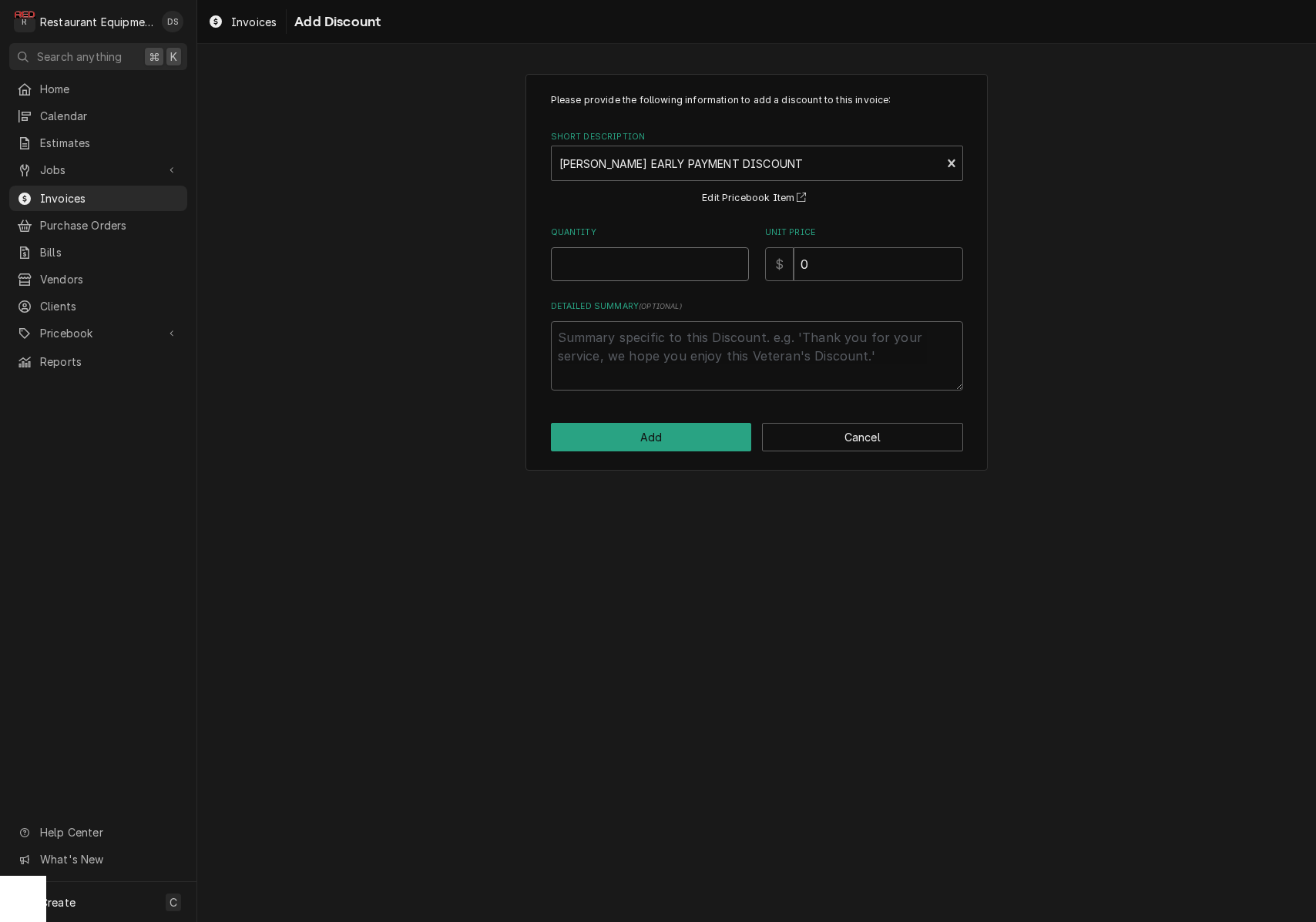
click at [684, 256] on input "Quantity" at bounding box center [649, 264] width 198 height 34
type textarea "x"
type input "1"
type textarea "x"
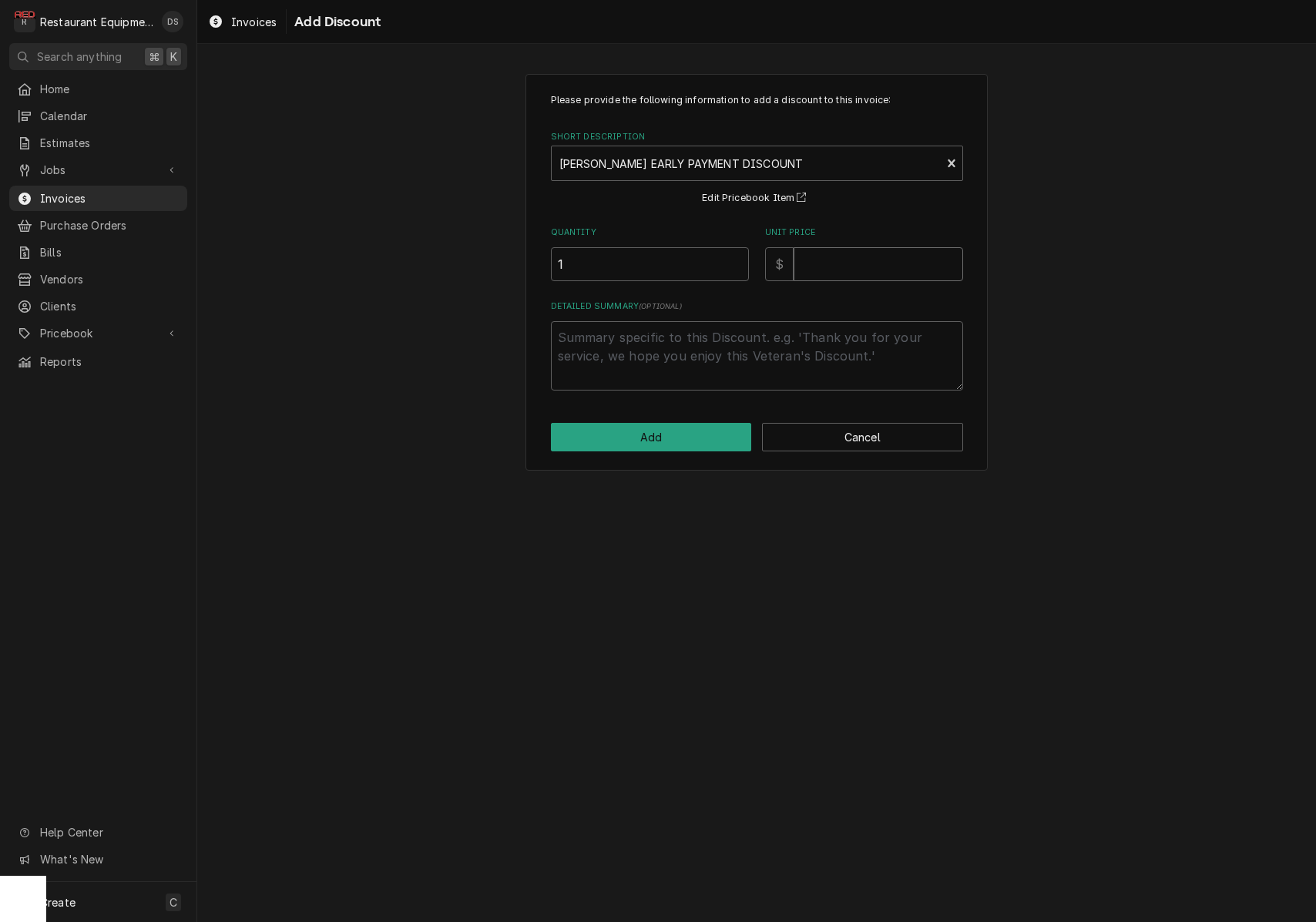
type input ".6"
type textarea "x"
type input ".69"
click at [704, 435] on button "Add" at bounding box center [651, 437] width 201 height 29
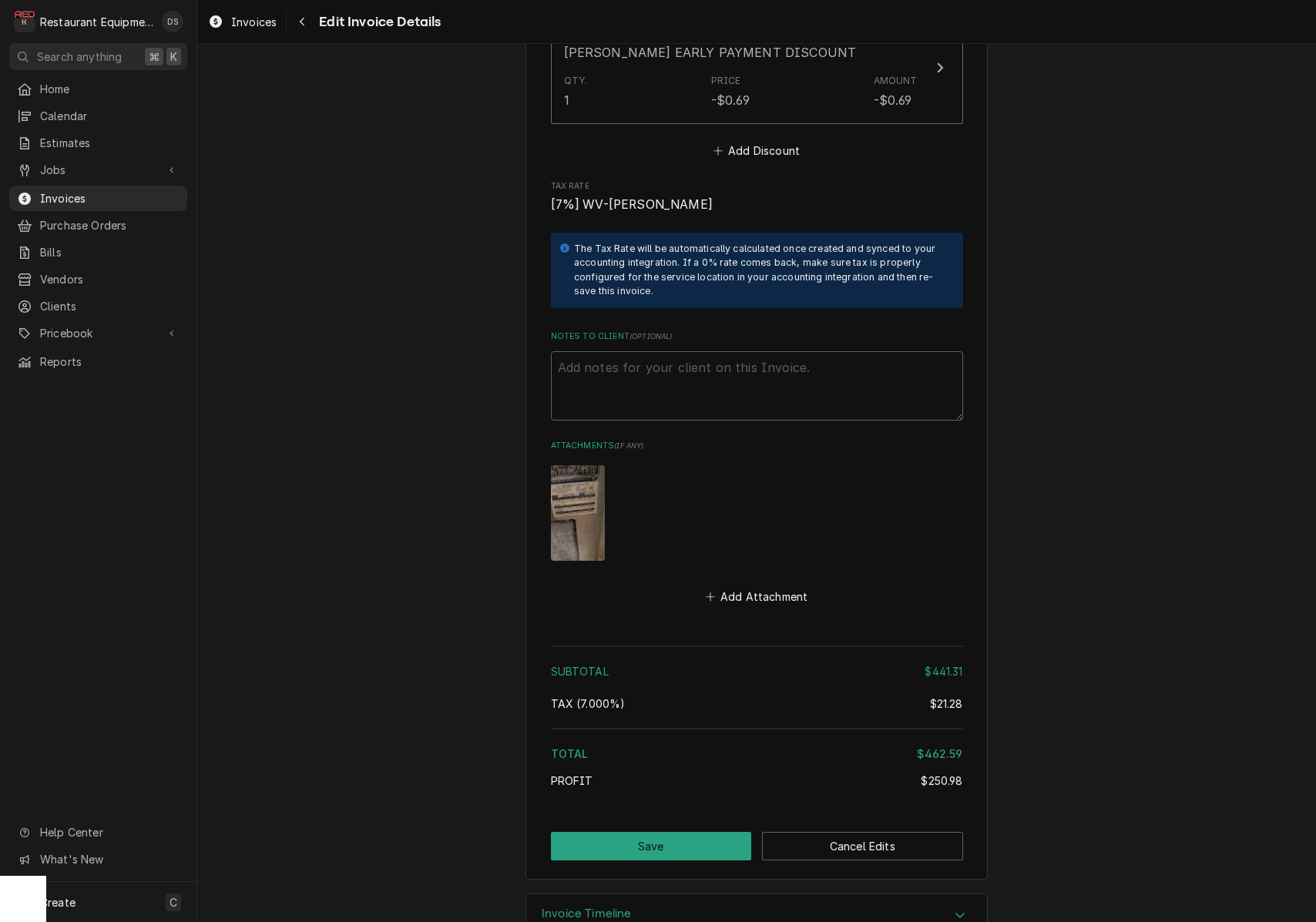
scroll to position [2930, 0]
click at [707, 833] on button "Save" at bounding box center [651, 848] width 201 height 29
type textarea "x"
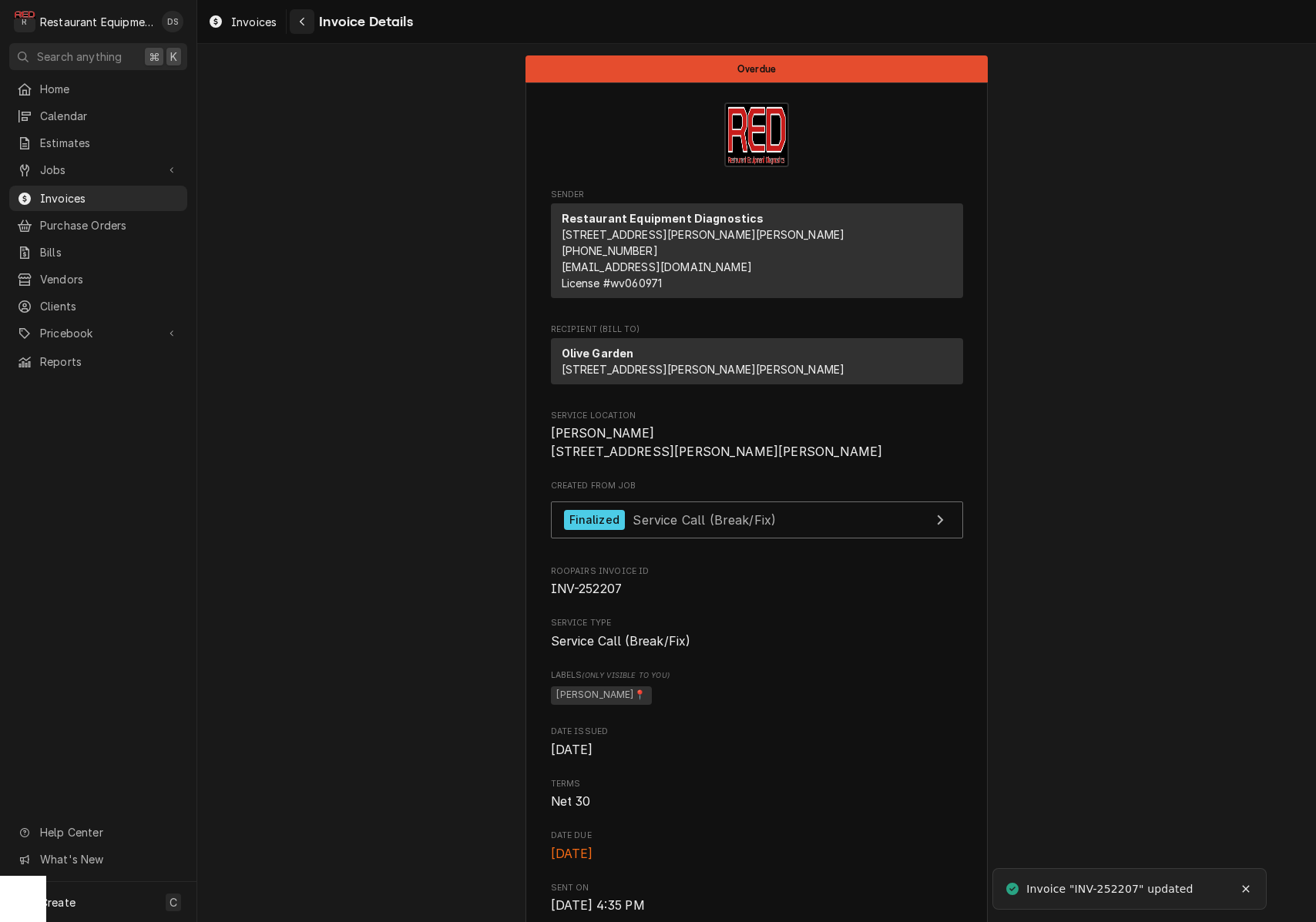
click at [311, 26] on button "Navigate back" at bounding box center [302, 22] width 25 height 25
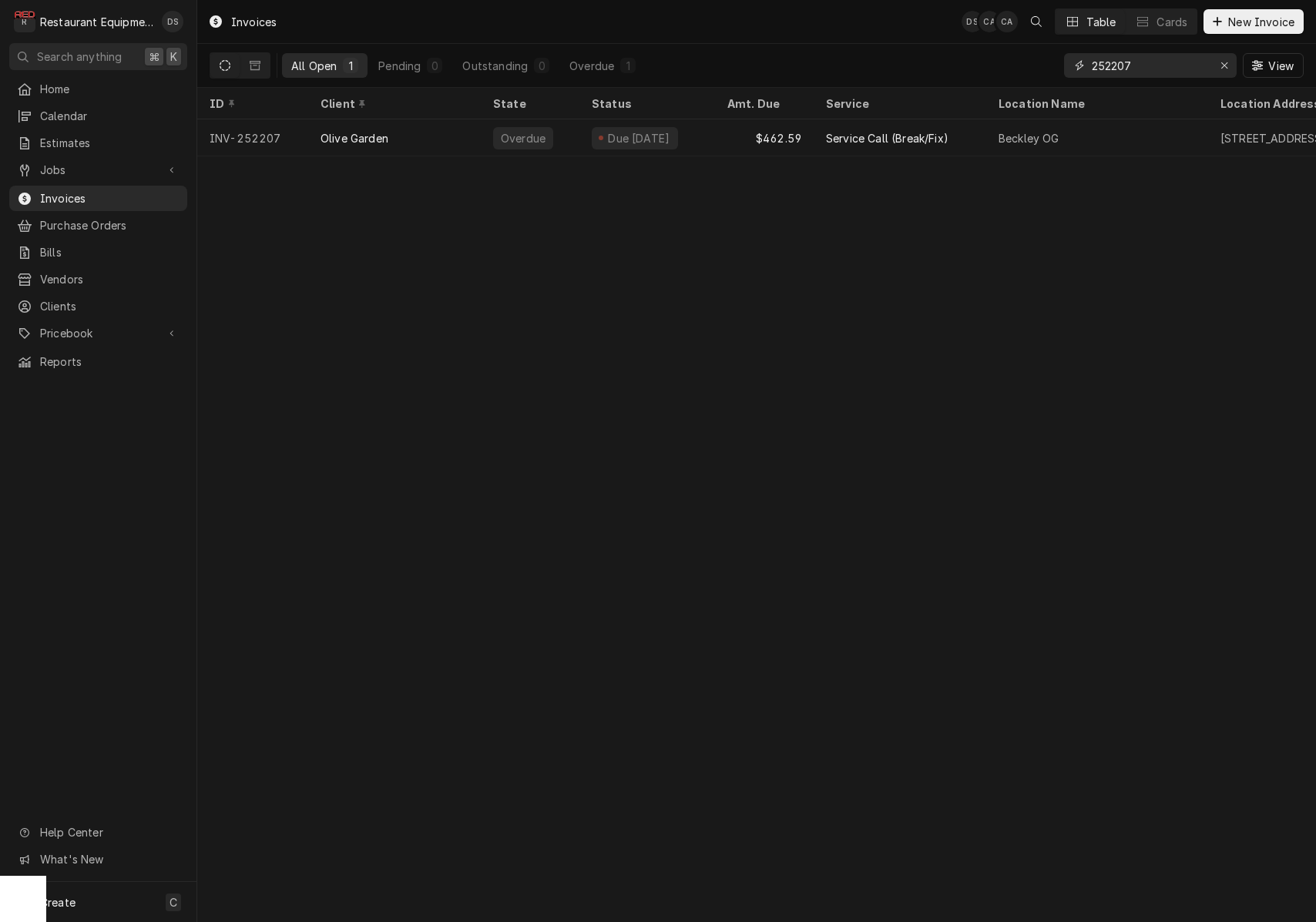
click at [1156, 75] on input "252207" at bounding box center [1149, 65] width 115 height 25
type input "252229"
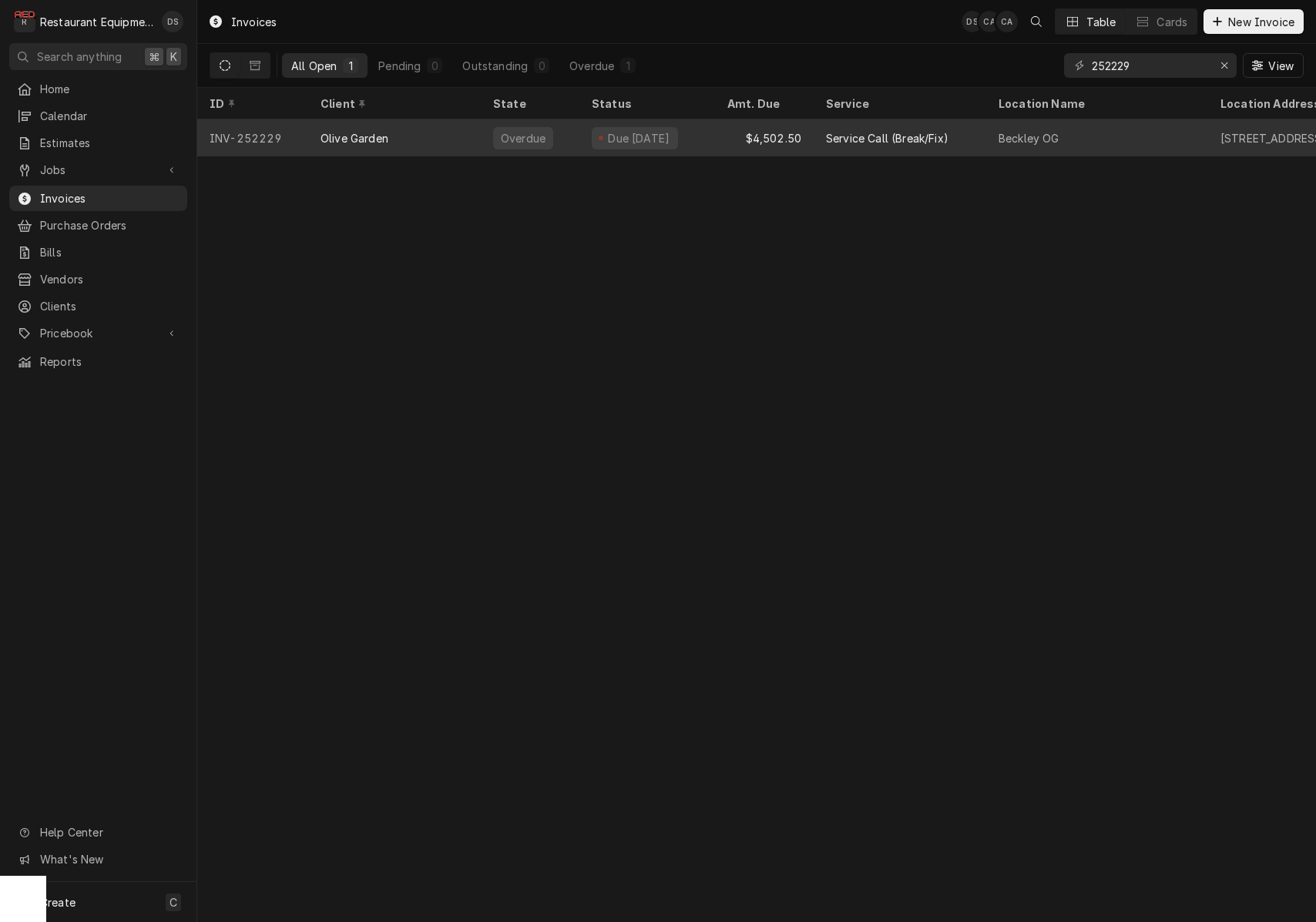
click at [1038, 131] on div "Beckley OG" at bounding box center [1029, 138] width 61 height 16
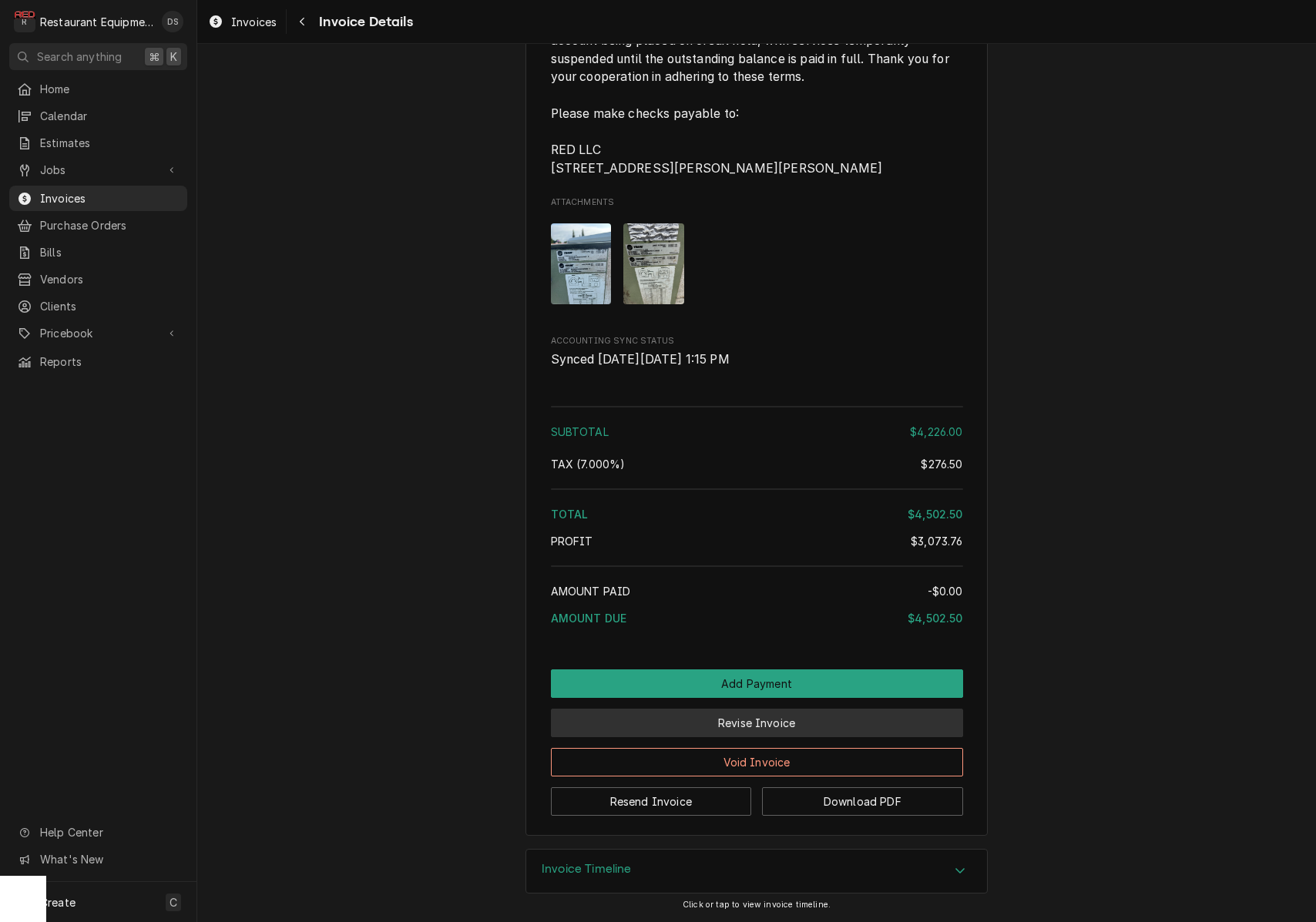
scroll to position [0, 1]
click at [770, 737] on button "Revise Invoice" at bounding box center [756, 724] width 412 height 29
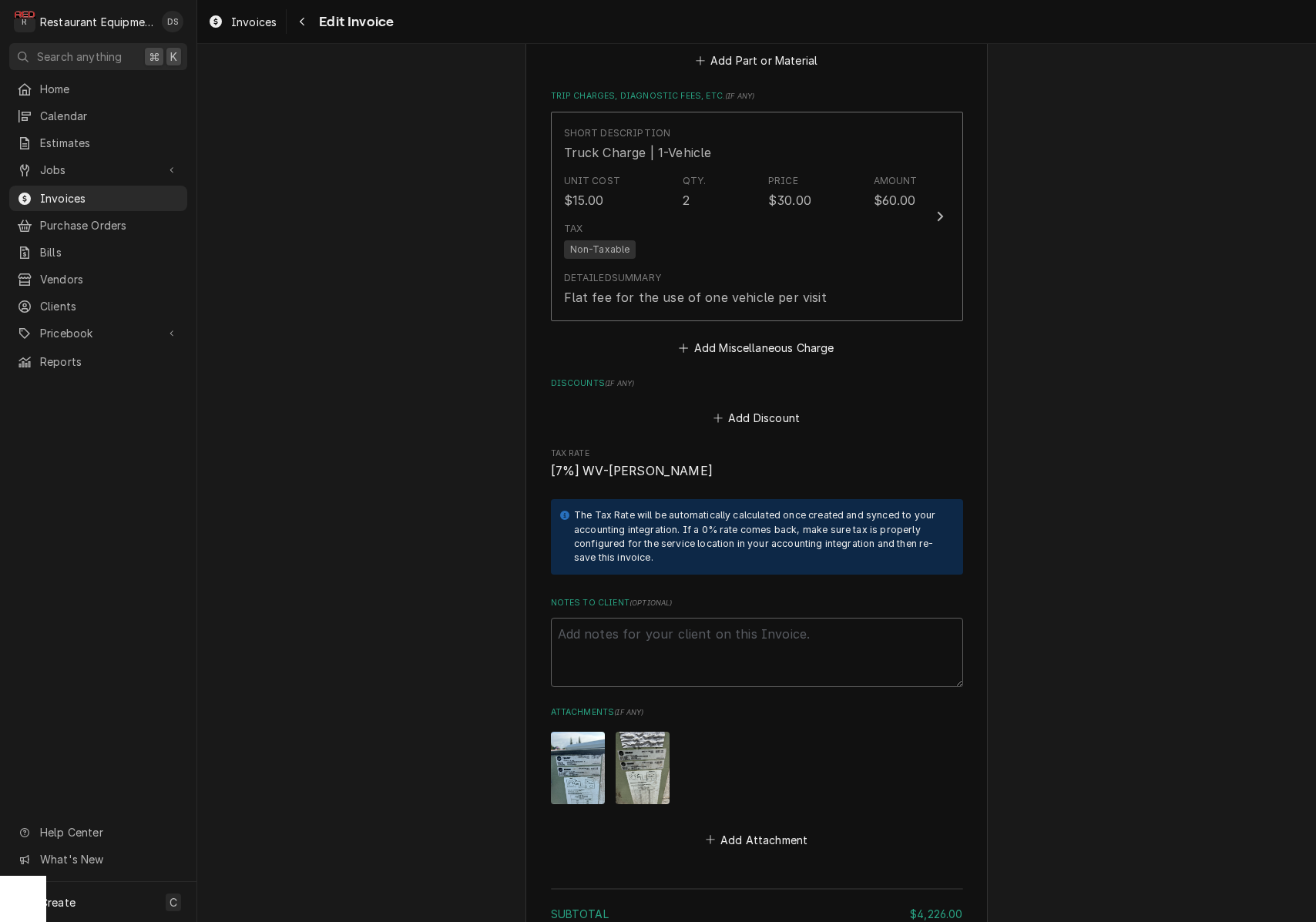
scroll to position [3602, 0]
click at [760, 405] on button "Add Discount" at bounding box center [756, 415] width 92 height 22
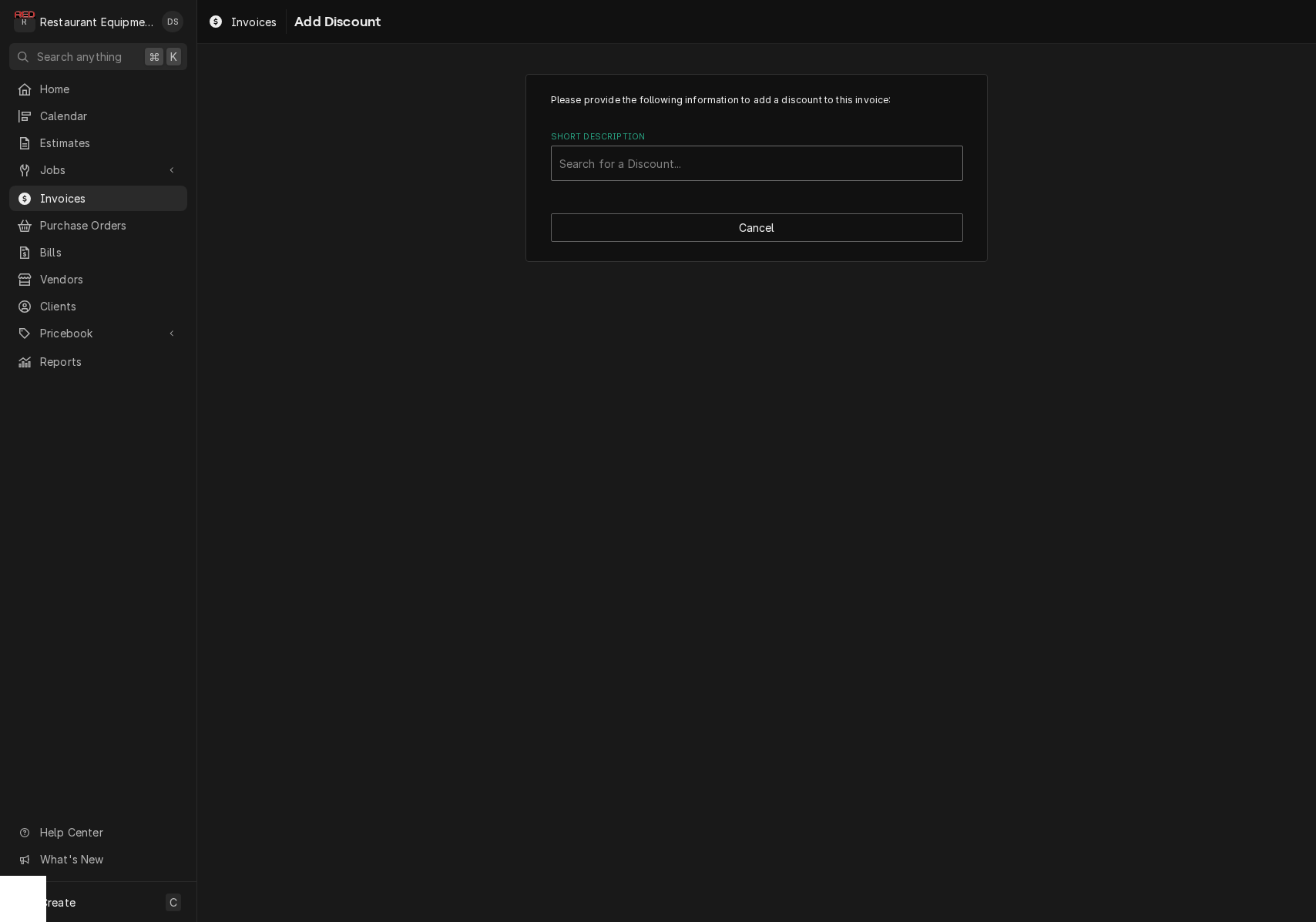
click at [667, 169] on div "Search for a Discount..." at bounding box center [757, 163] width 395 height 16
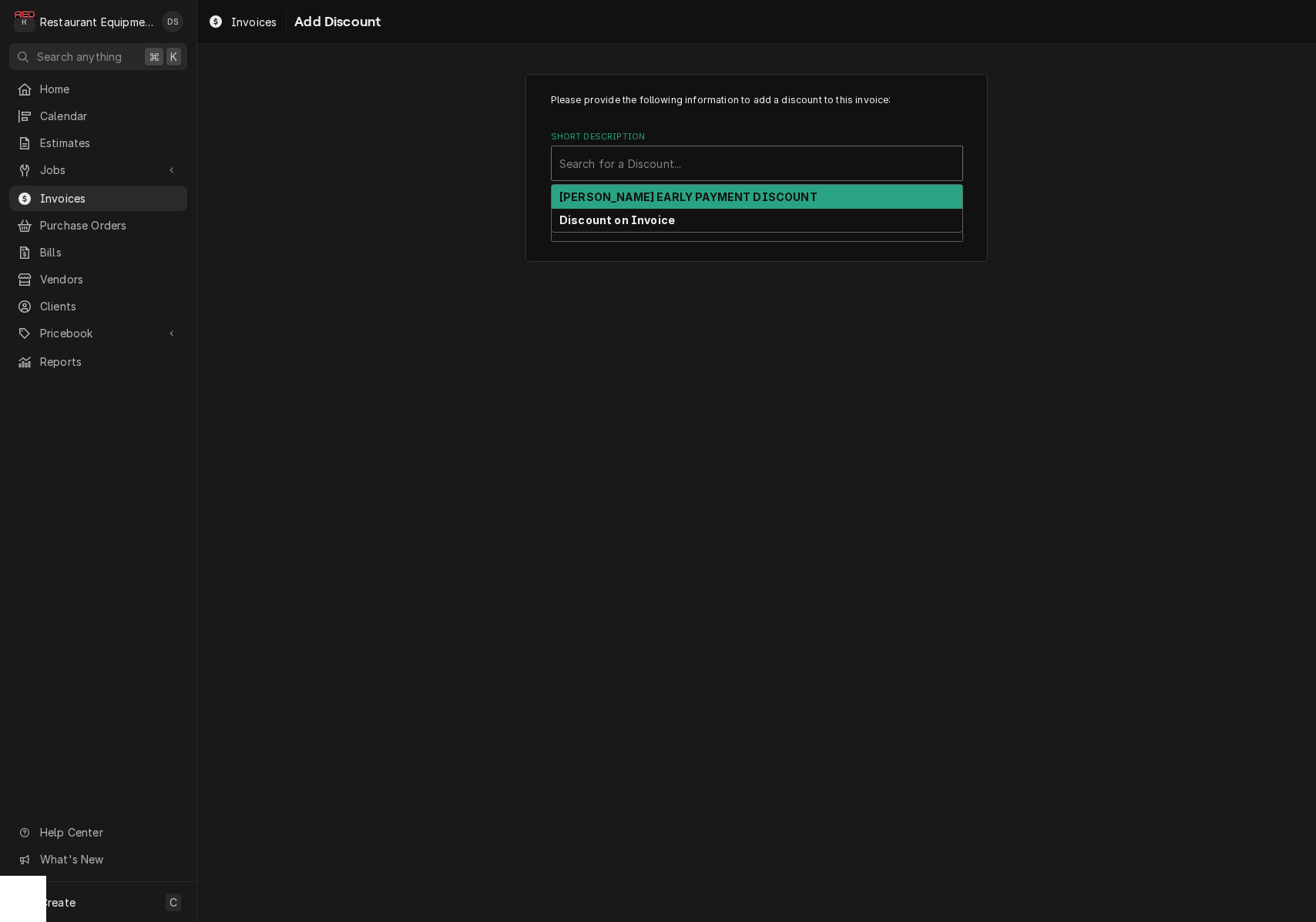
click at [681, 190] on strong "DARDEN EARLY PAYMENT DISCOUNT" at bounding box center [688, 197] width 258 height 13
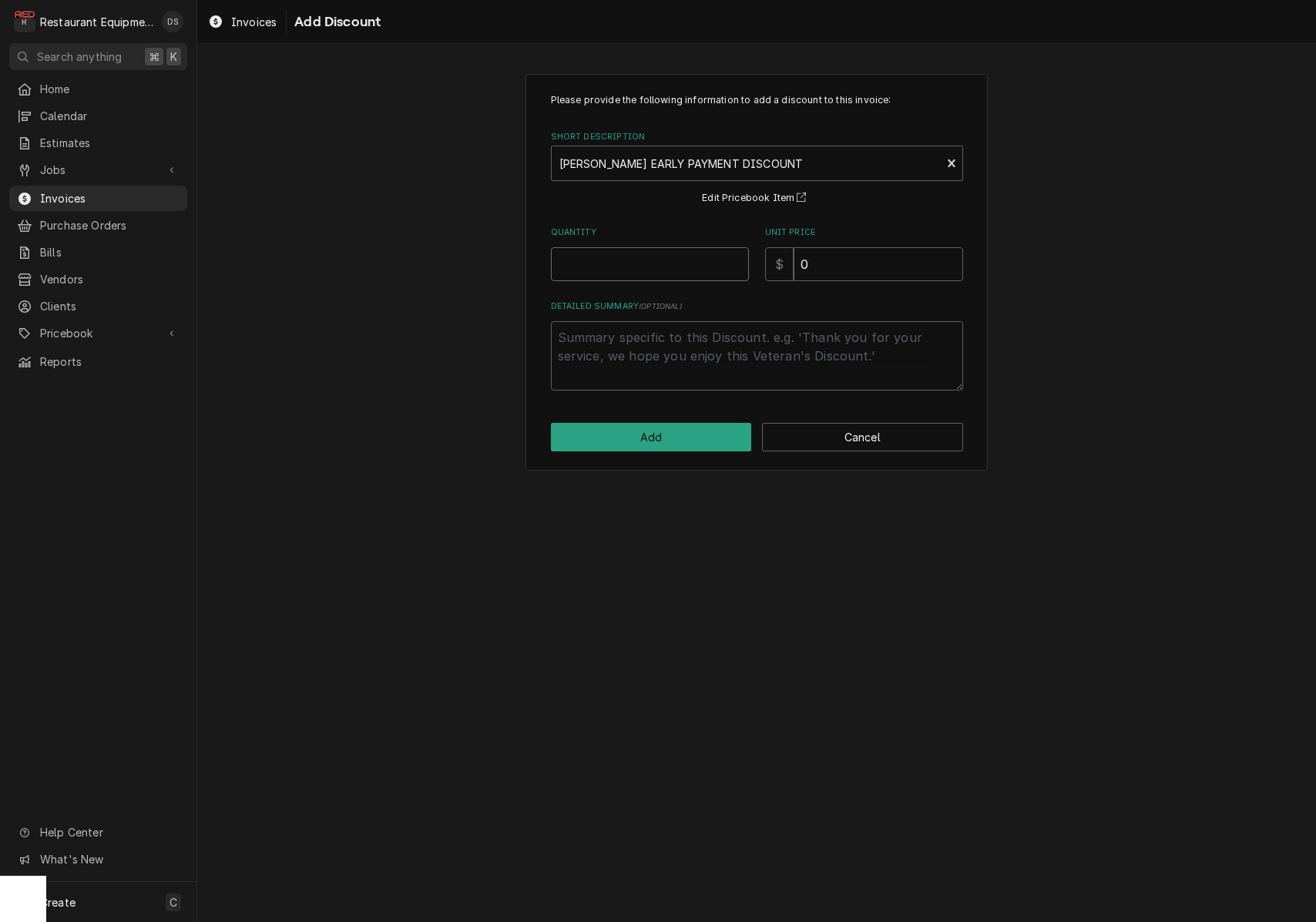
click at [655, 255] on input "Quantity" at bounding box center [649, 264] width 198 height 34
type textarea "x"
type input "1"
type textarea "x"
type input "6"
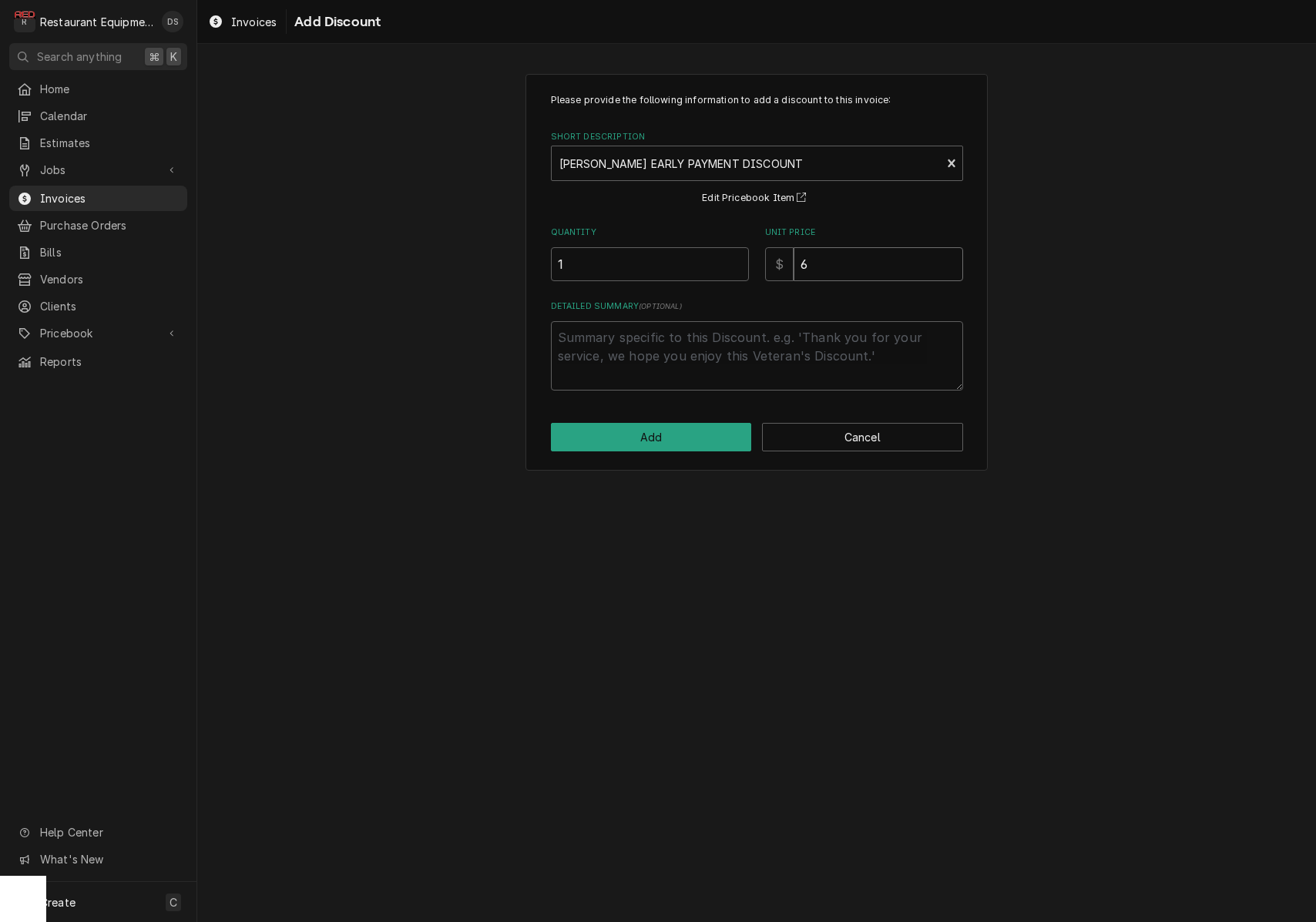
type textarea "x"
type input "6.7"
type textarea "x"
type input "6.75"
click at [684, 438] on button "Add" at bounding box center [651, 437] width 201 height 29
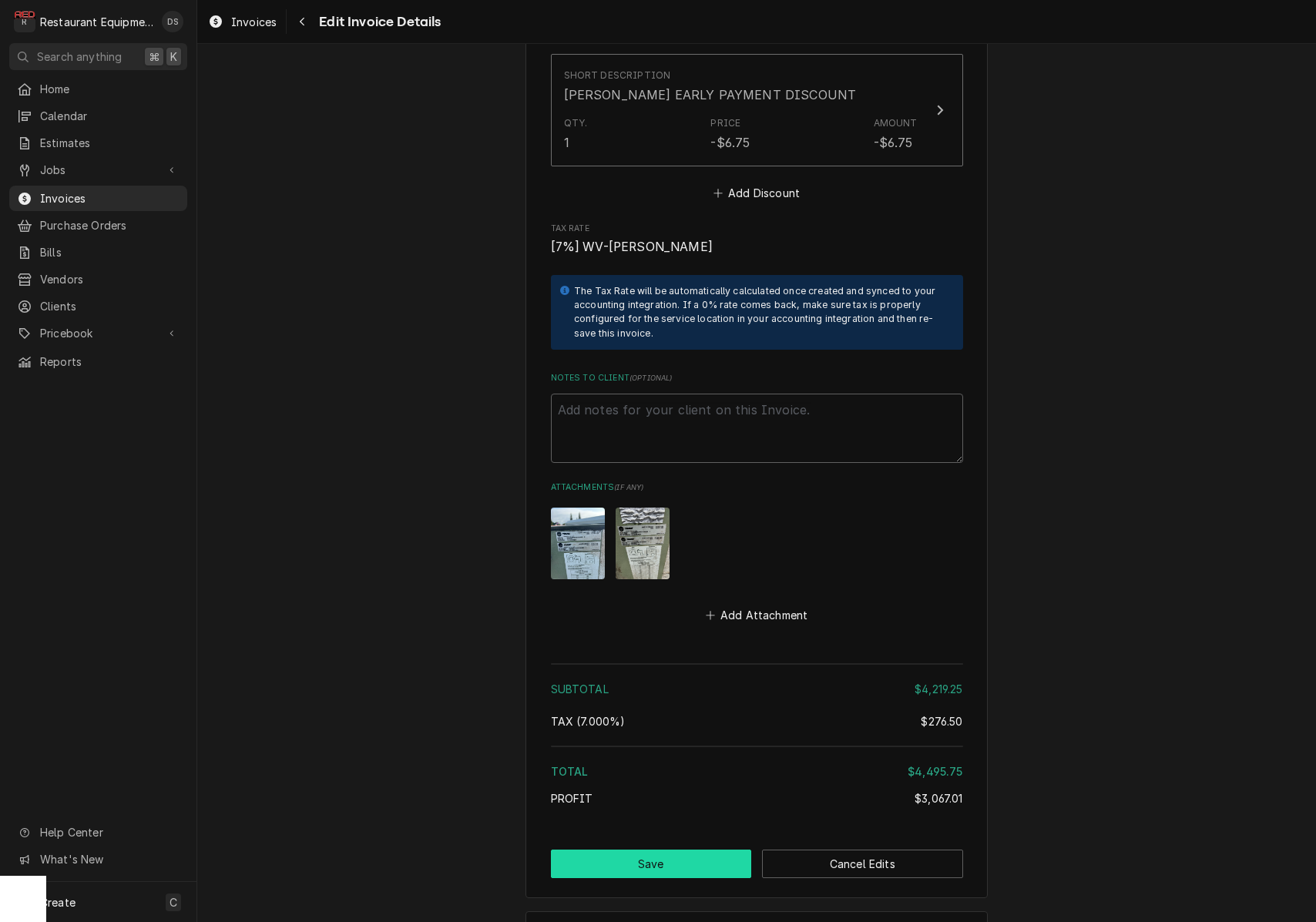
scroll to position [3945, 0]
click at [680, 851] on button "Save" at bounding box center [651, 865] width 201 height 29
type textarea "x"
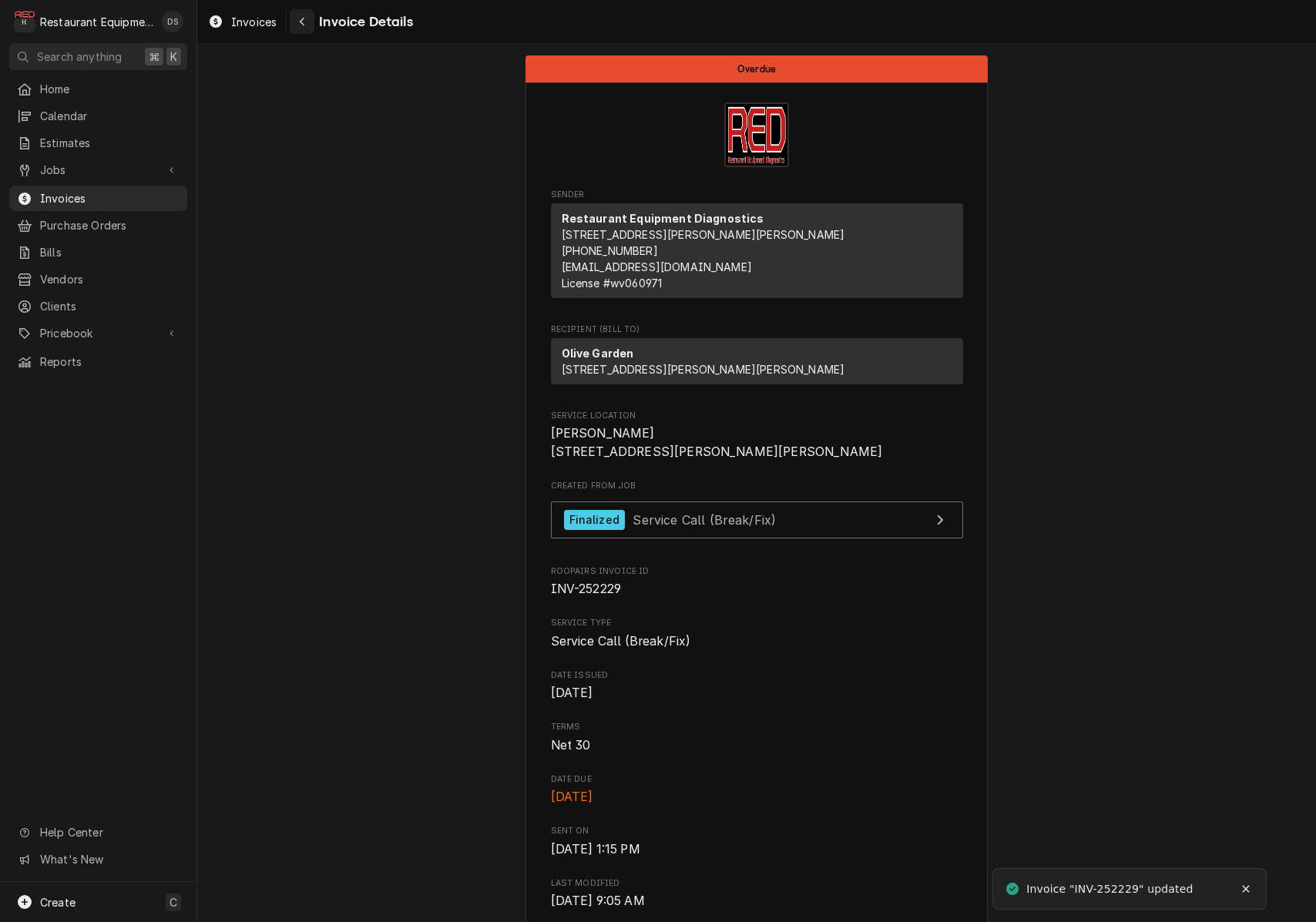
click at [309, 26] on div "Navigate back" at bounding box center [302, 21] width 15 height 15
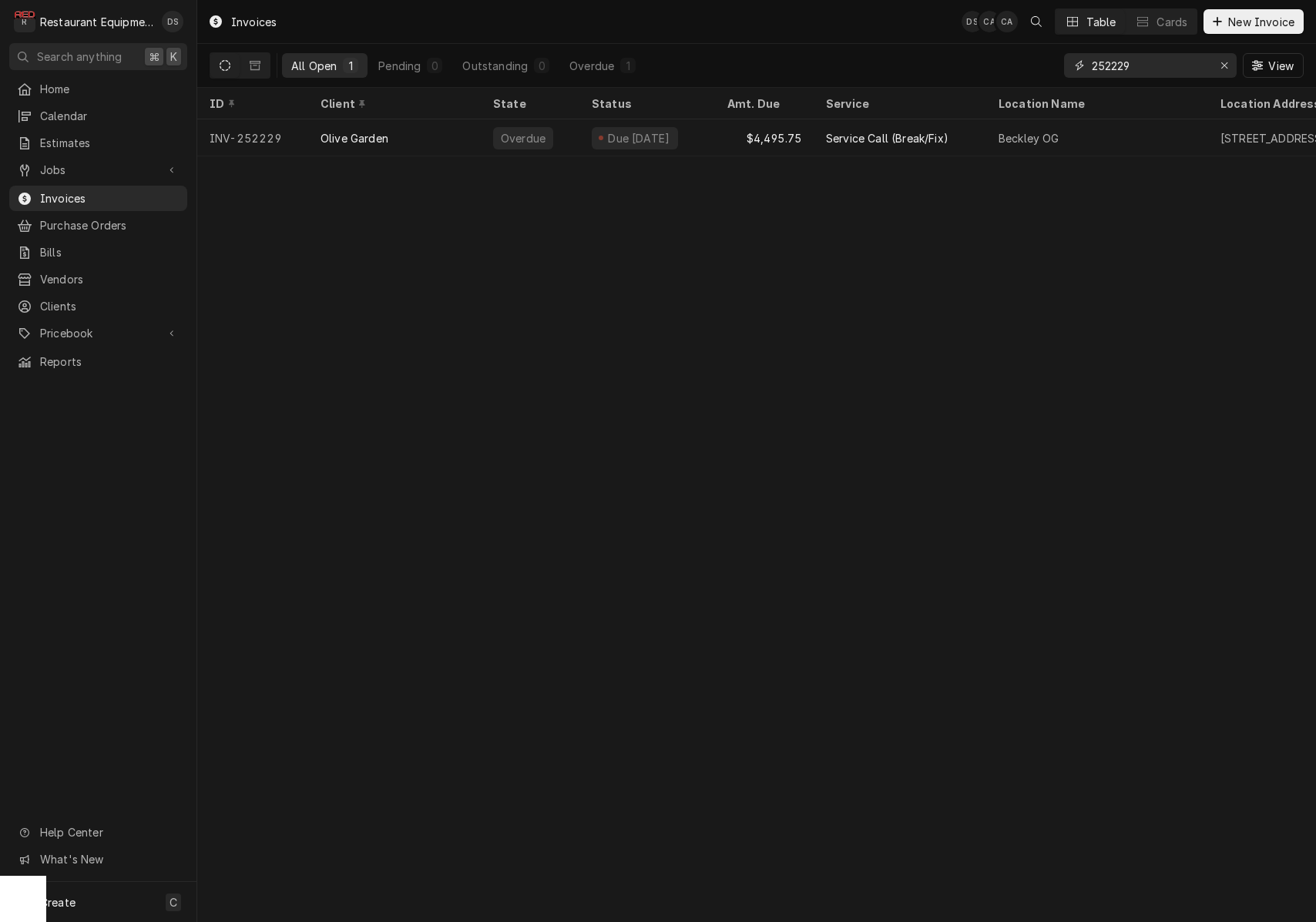
click at [1164, 66] on input "252229" at bounding box center [1149, 65] width 115 height 25
type input "252476"
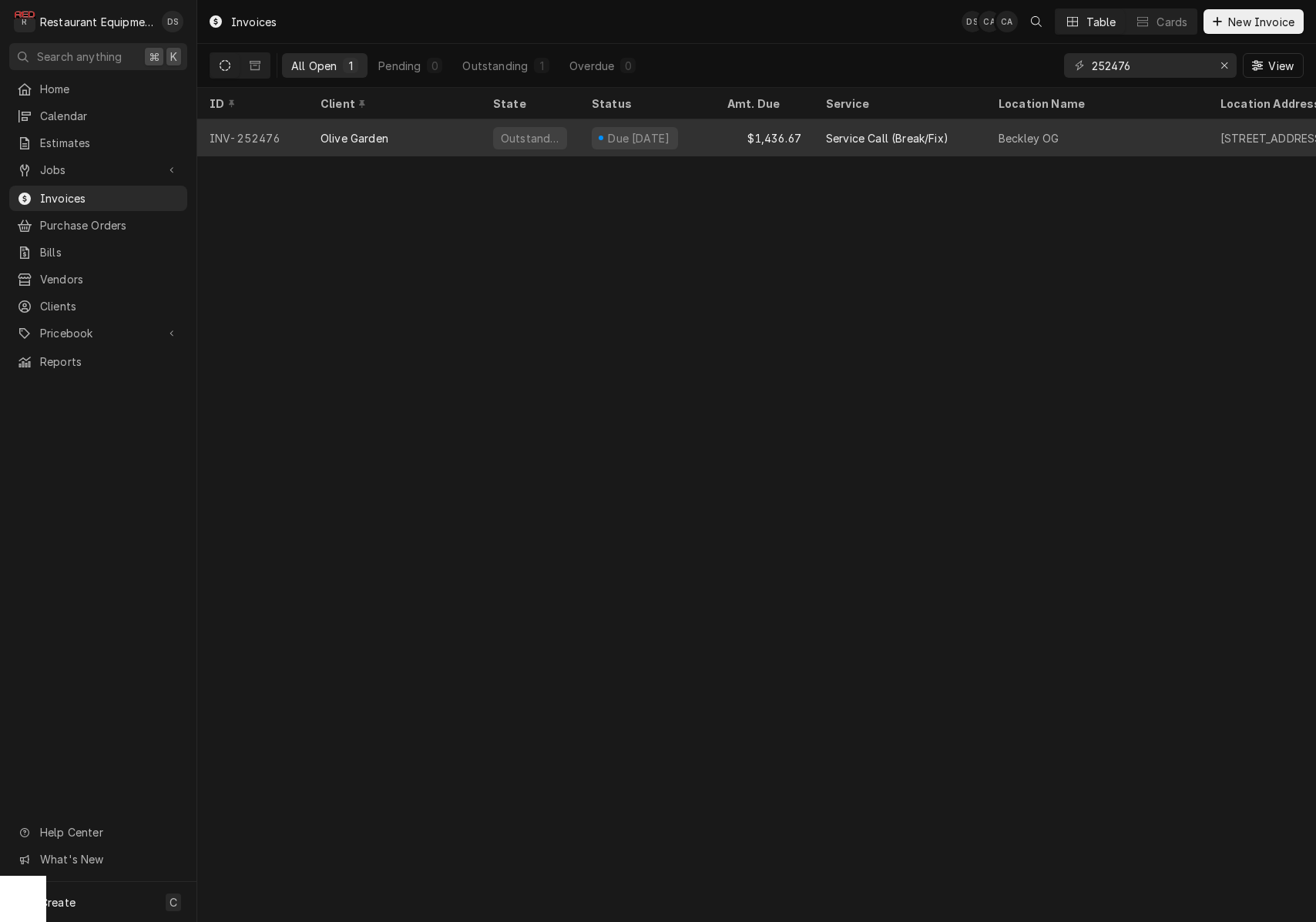
click at [1024, 135] on div "Beckley OG" at bounding box center [1029, 138] width 61 height 16
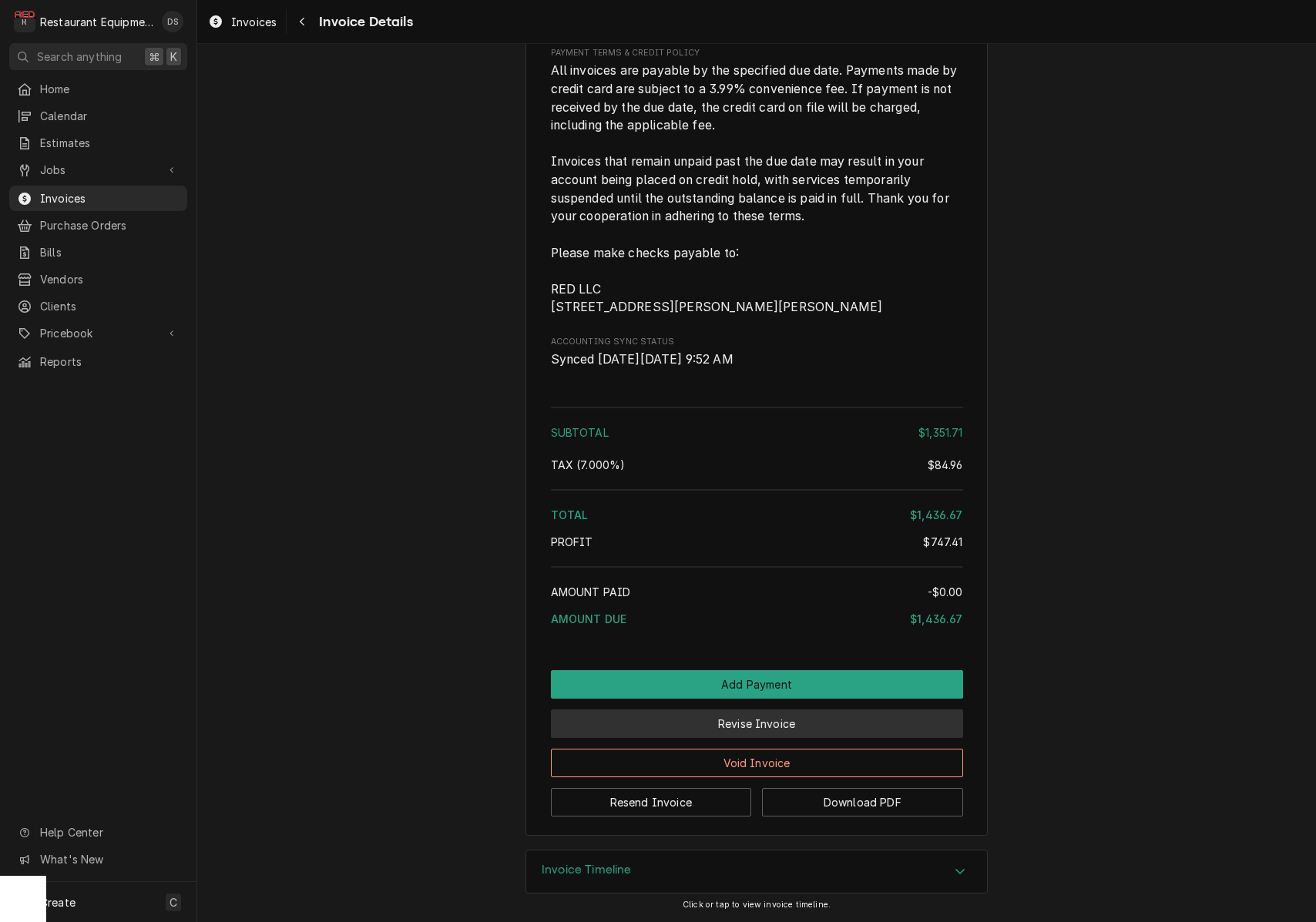
click at [849, 721] on button "Revise Invoice" at bounding box center [756, 724] width 412 height 29
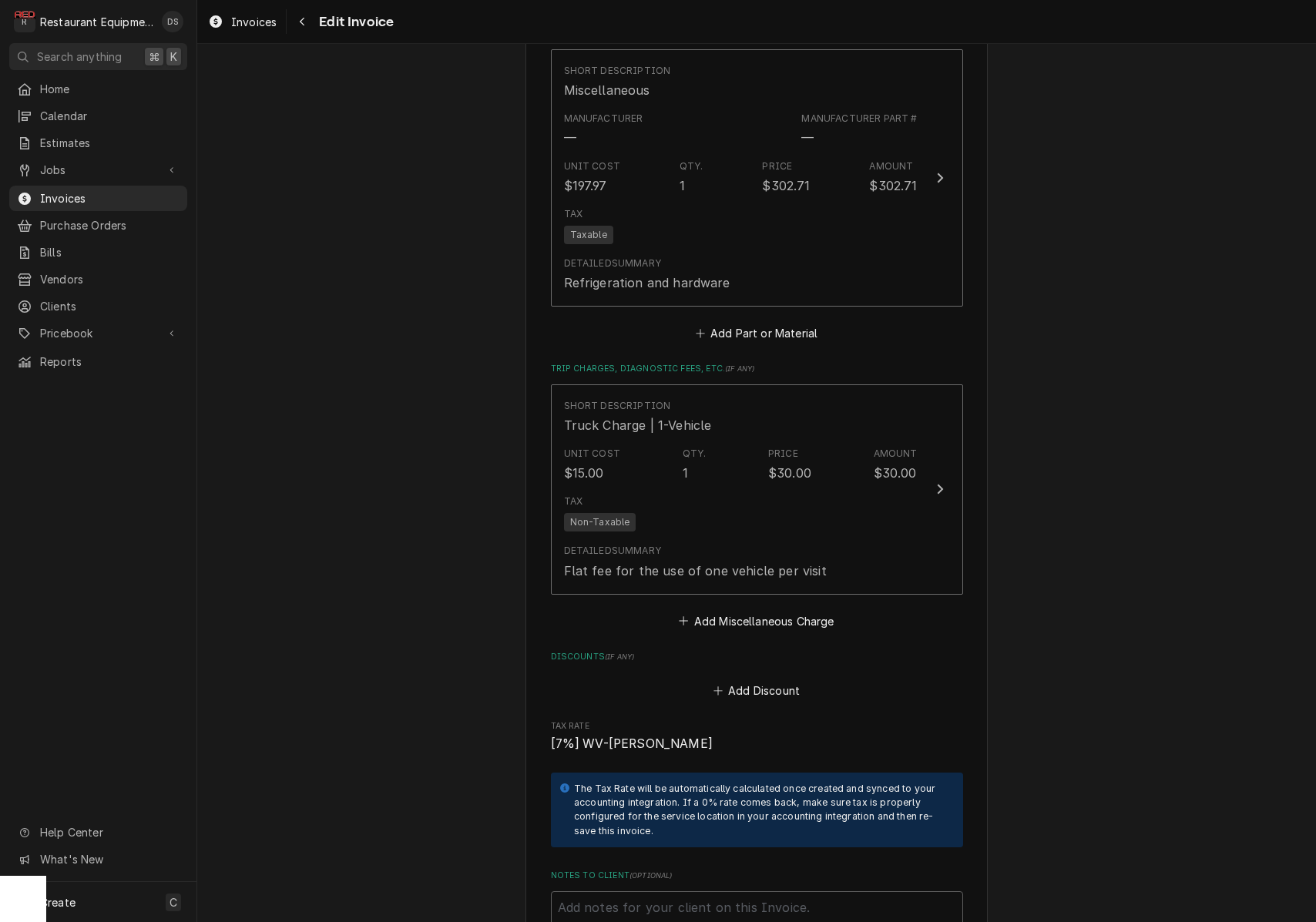
scroll to position [2814, 0]
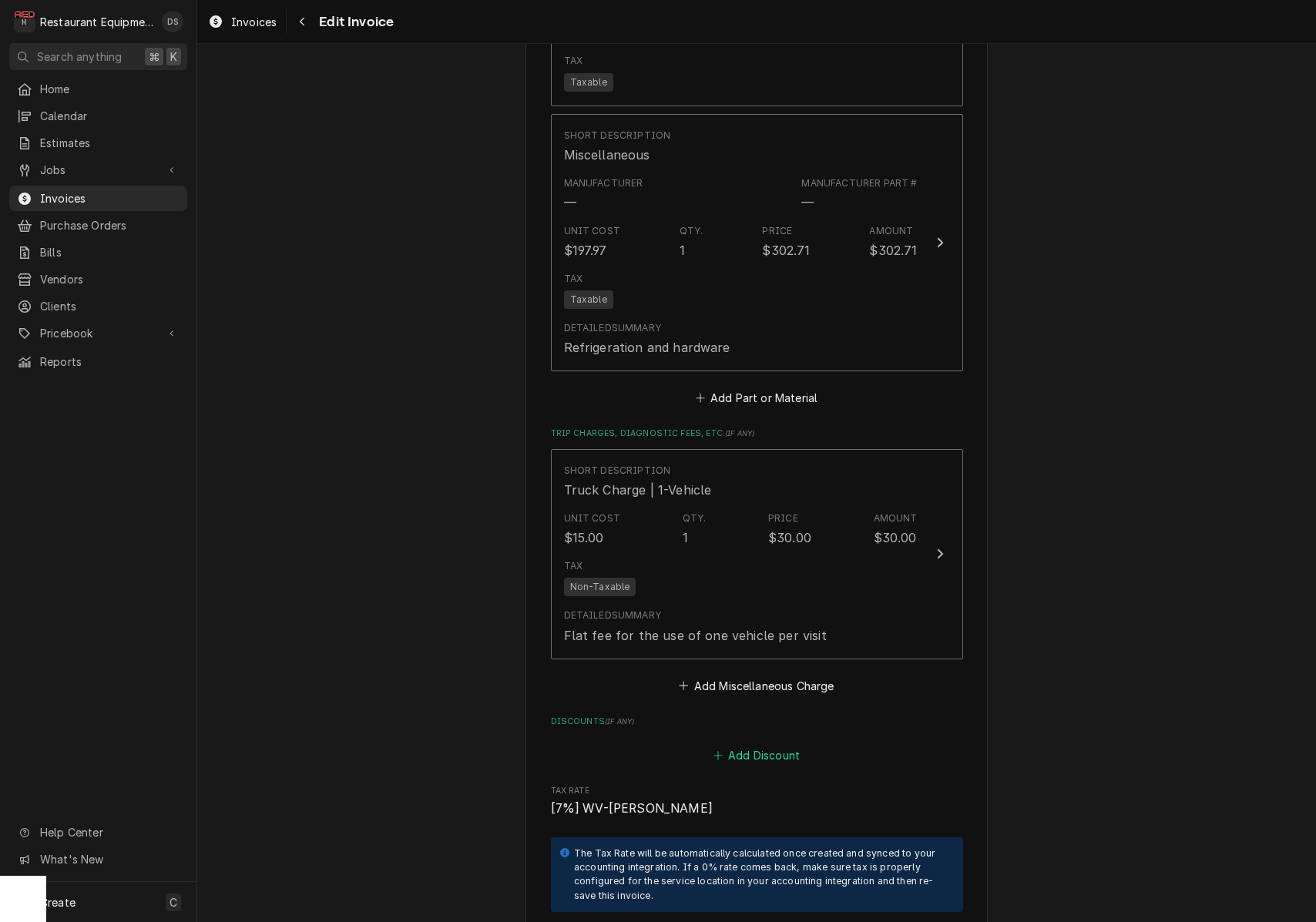
click at [763, 745] on button "Add Discount" at bounding box center [756, 756] width 92 height 22
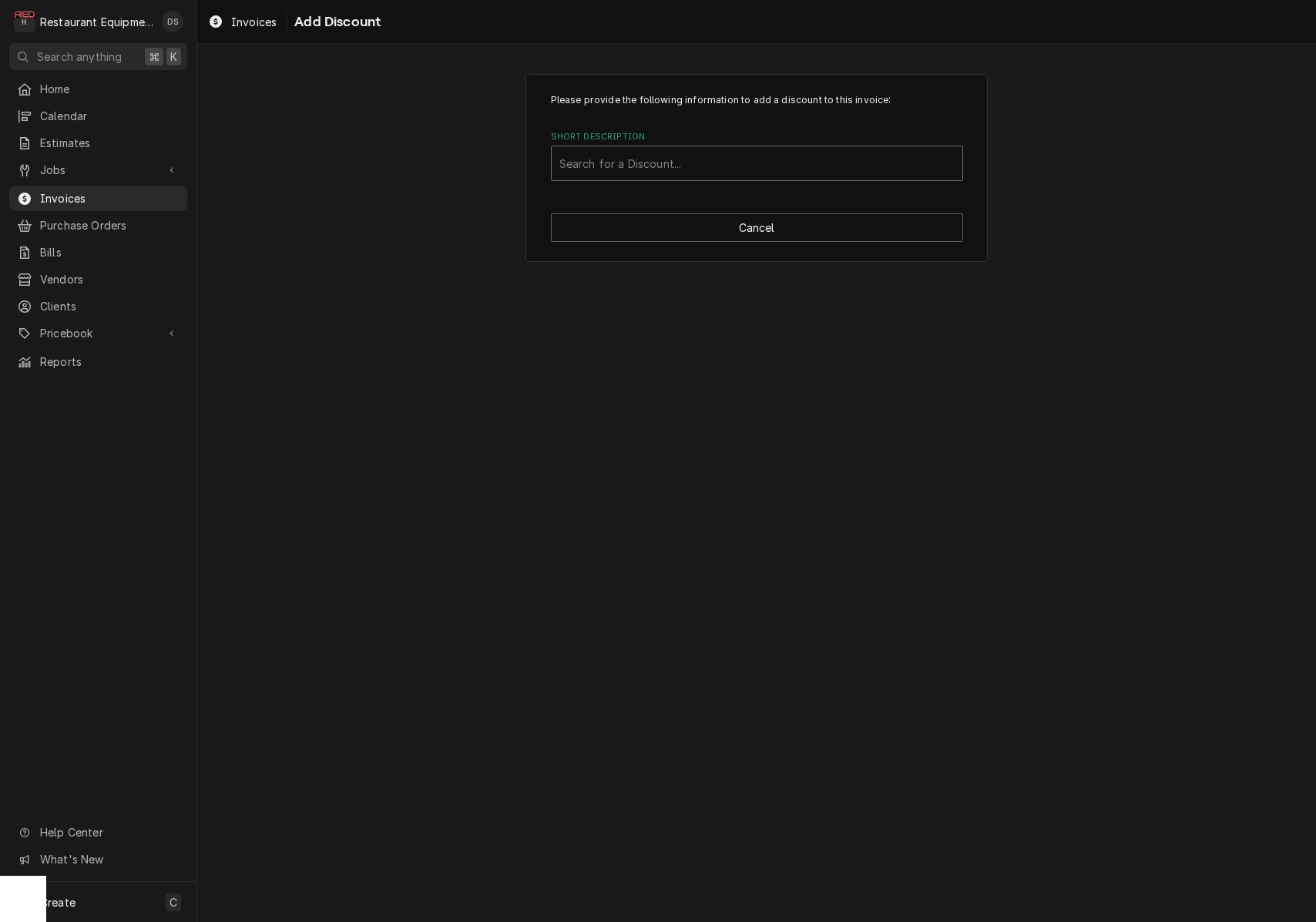
click at [697, 165] on div "Short Description" at bounding box center [757, 163] width 395 height 28
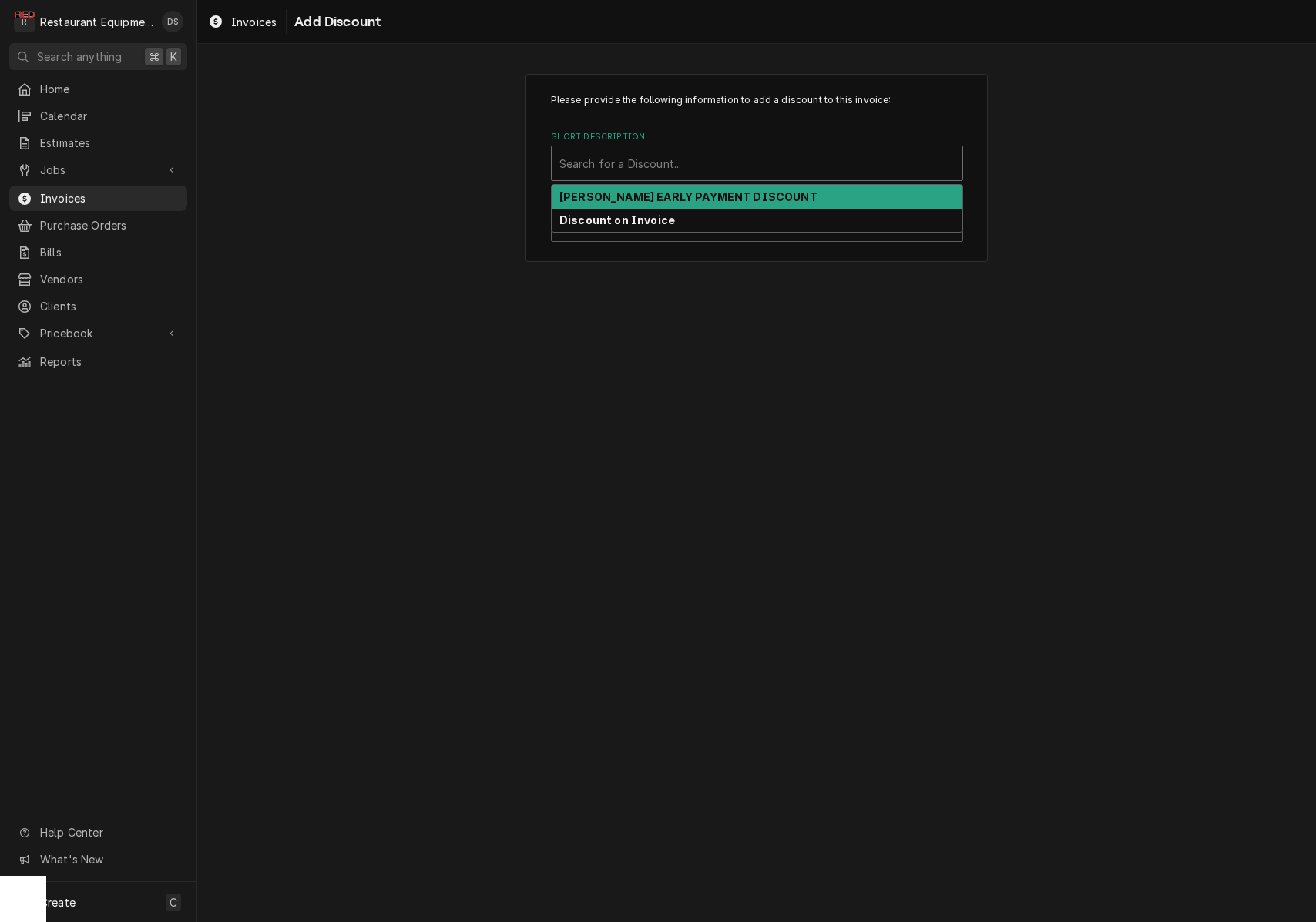
click at [674, 197] on strong "DARDEN EARLY PAYMENT DISCOUNT" at bounding box center [688, 197] width 258 height 13
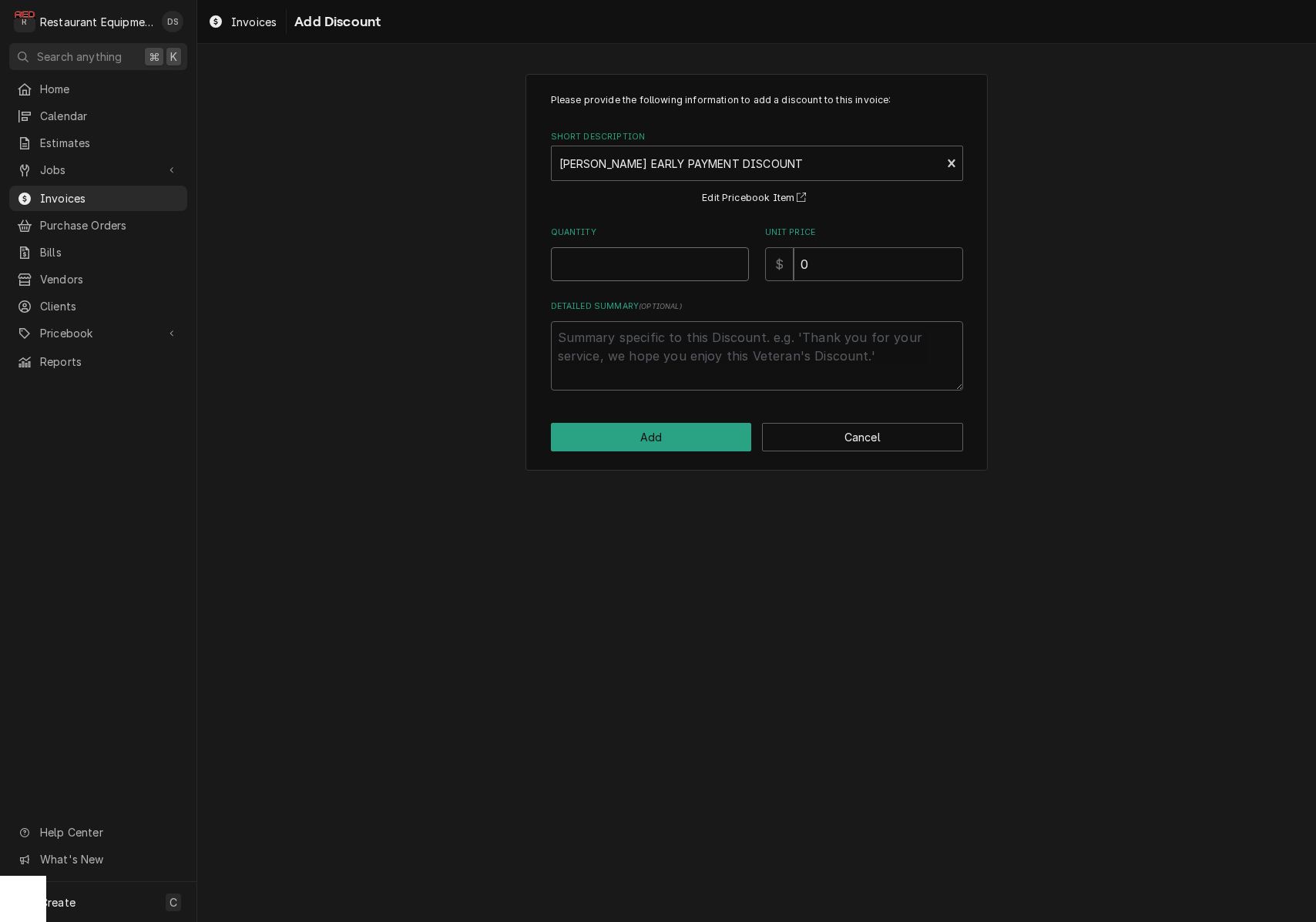
click at [636, 264] on input "Quantity" at bounding box center [649, 264] width 198 height 34
type textarea "x"
type input "1"
type textarea "x"
type input "2"
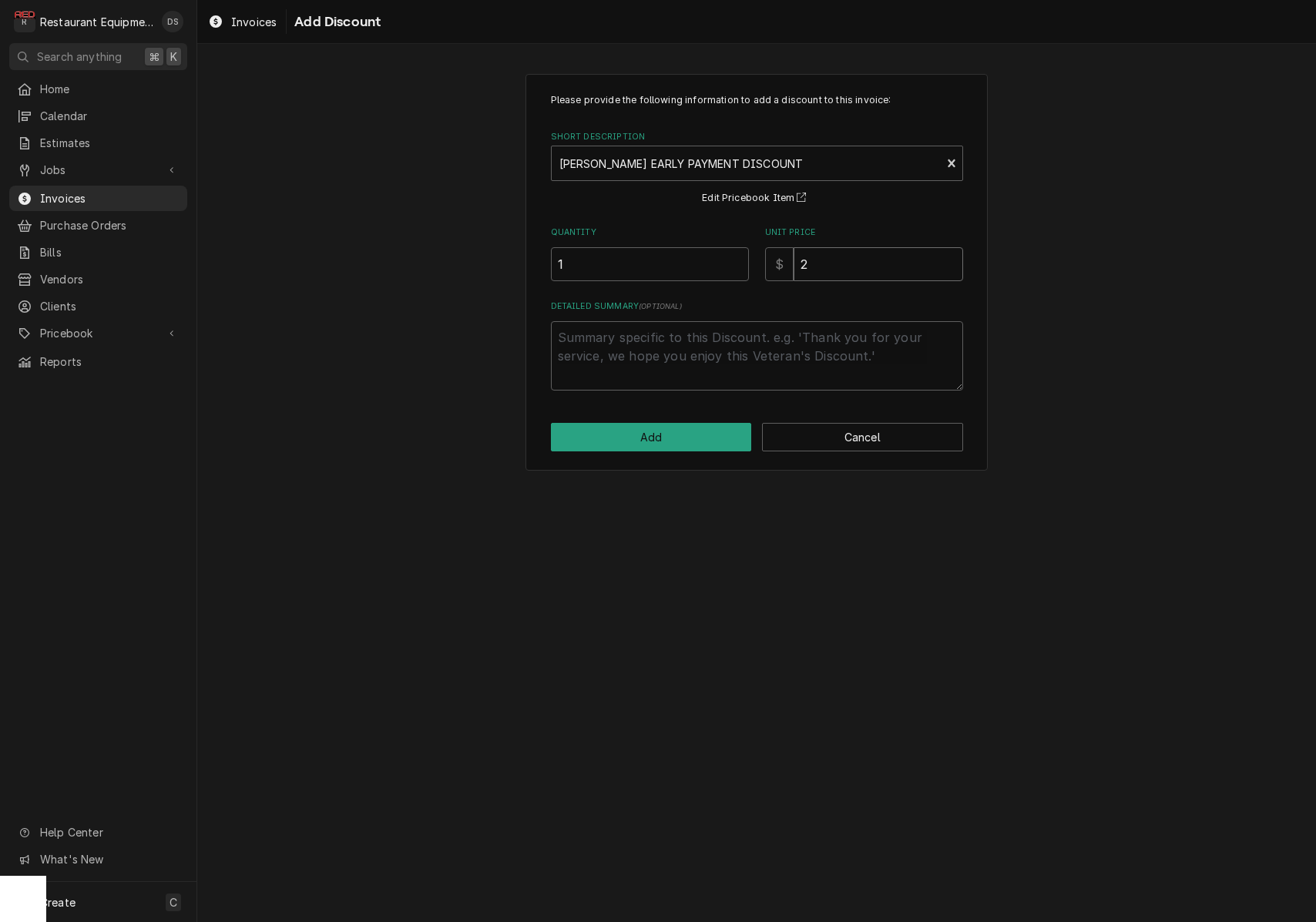
type textarea "x"
type input "23"
type textarea "x"
type input "23.4"
type textarea "x"
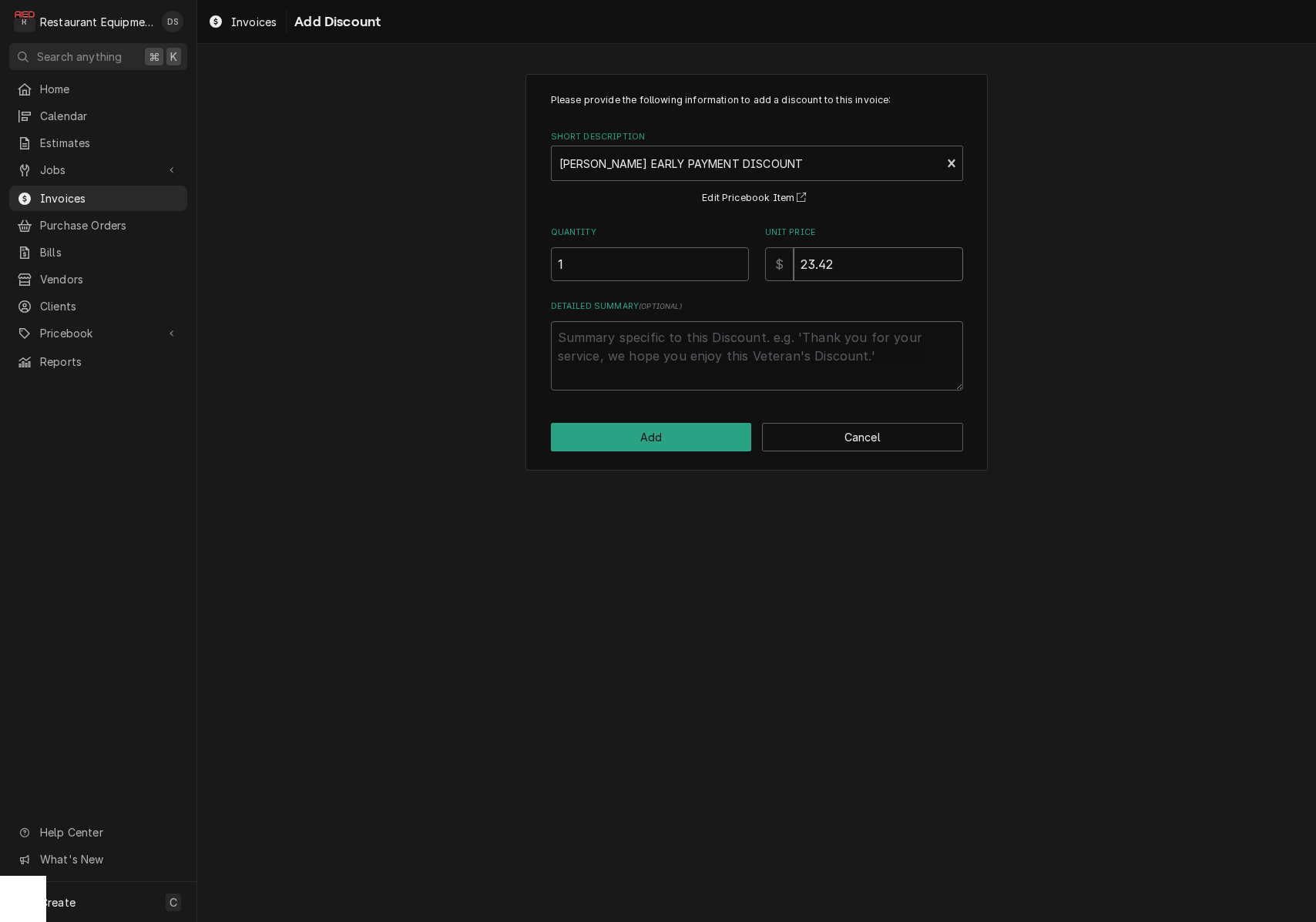
type input "23.42"
click at [684, 443] on button "Add" at bounding box center [651, 437] width 201 height 29
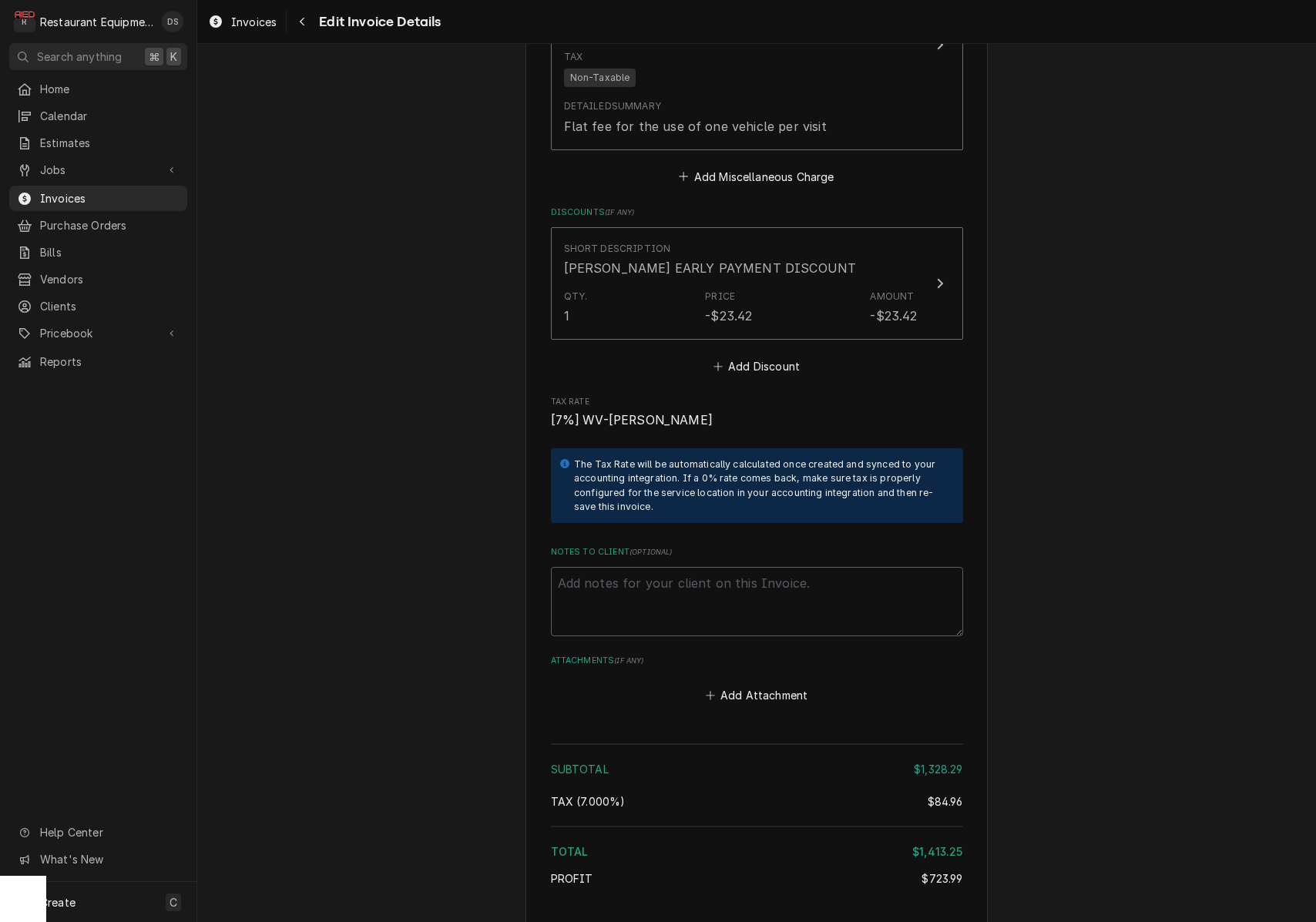
scroll to position [3406, 0]
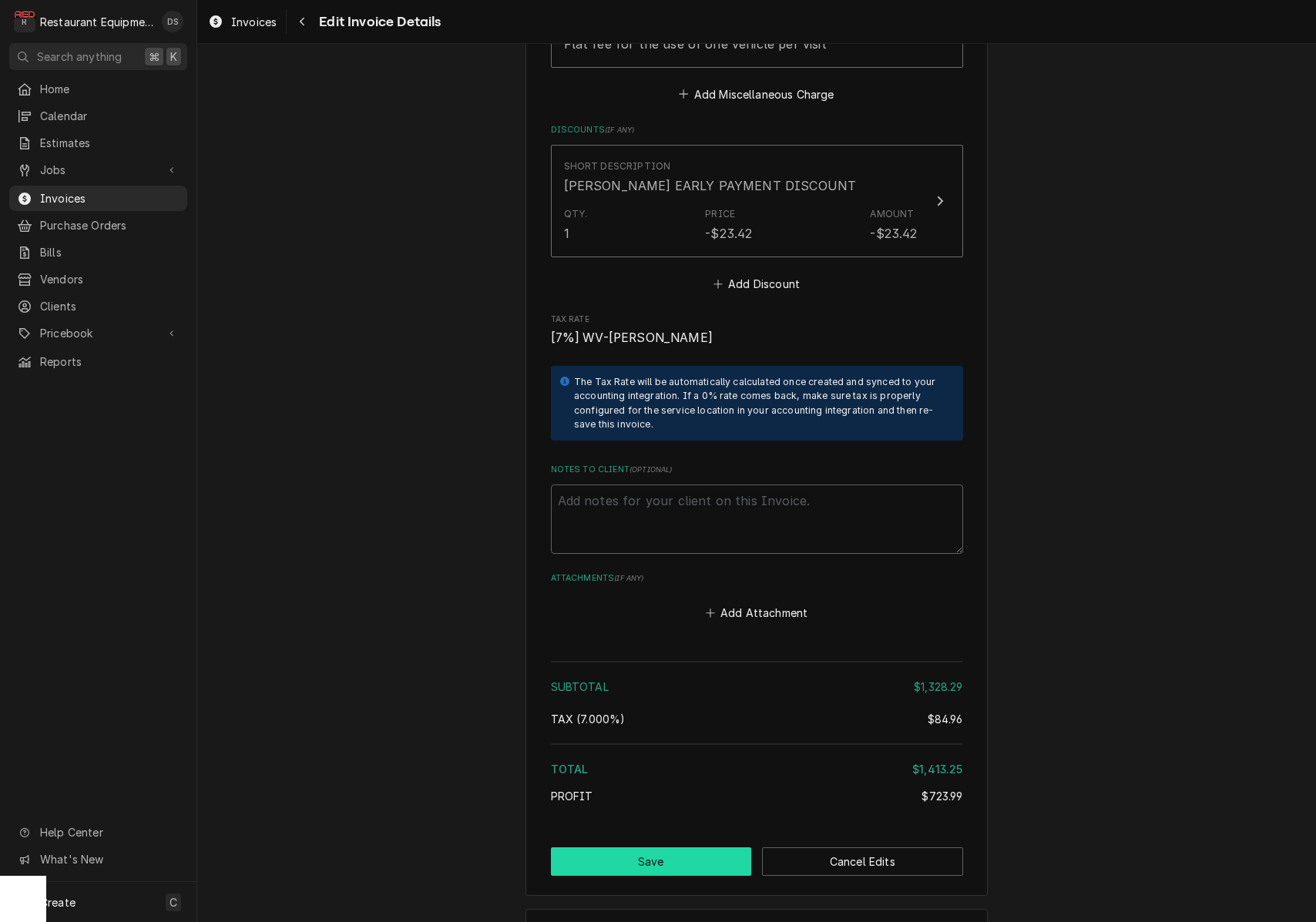
click at [691, 848] on button "Save" at bounding box center [651, 862] width 201 height 29
type textarea "x"
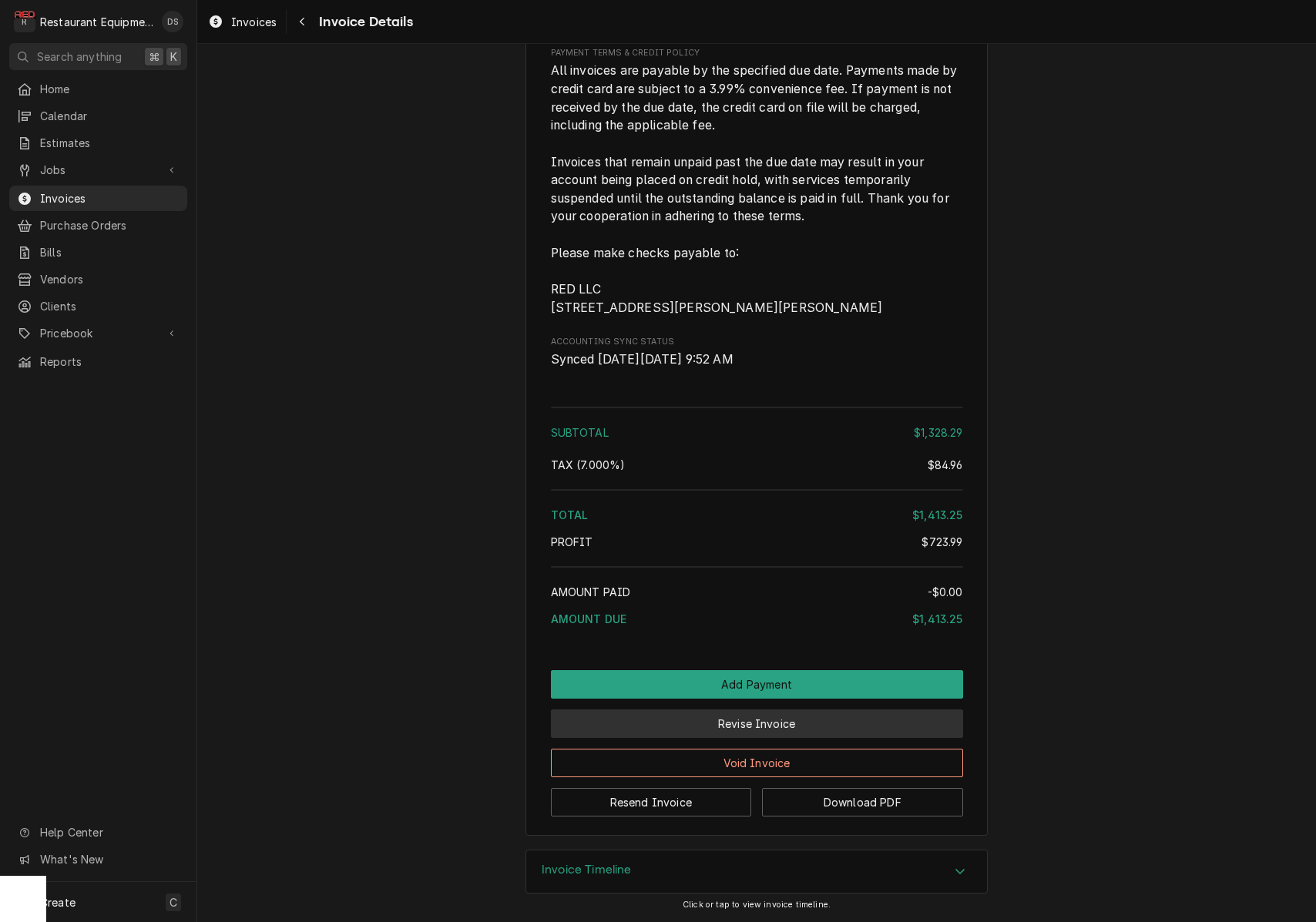
scroll to position [3291, 0]
click at [796, 728] on button "Revise Invoice" at bounding box center [756, 724] width 412 height 29
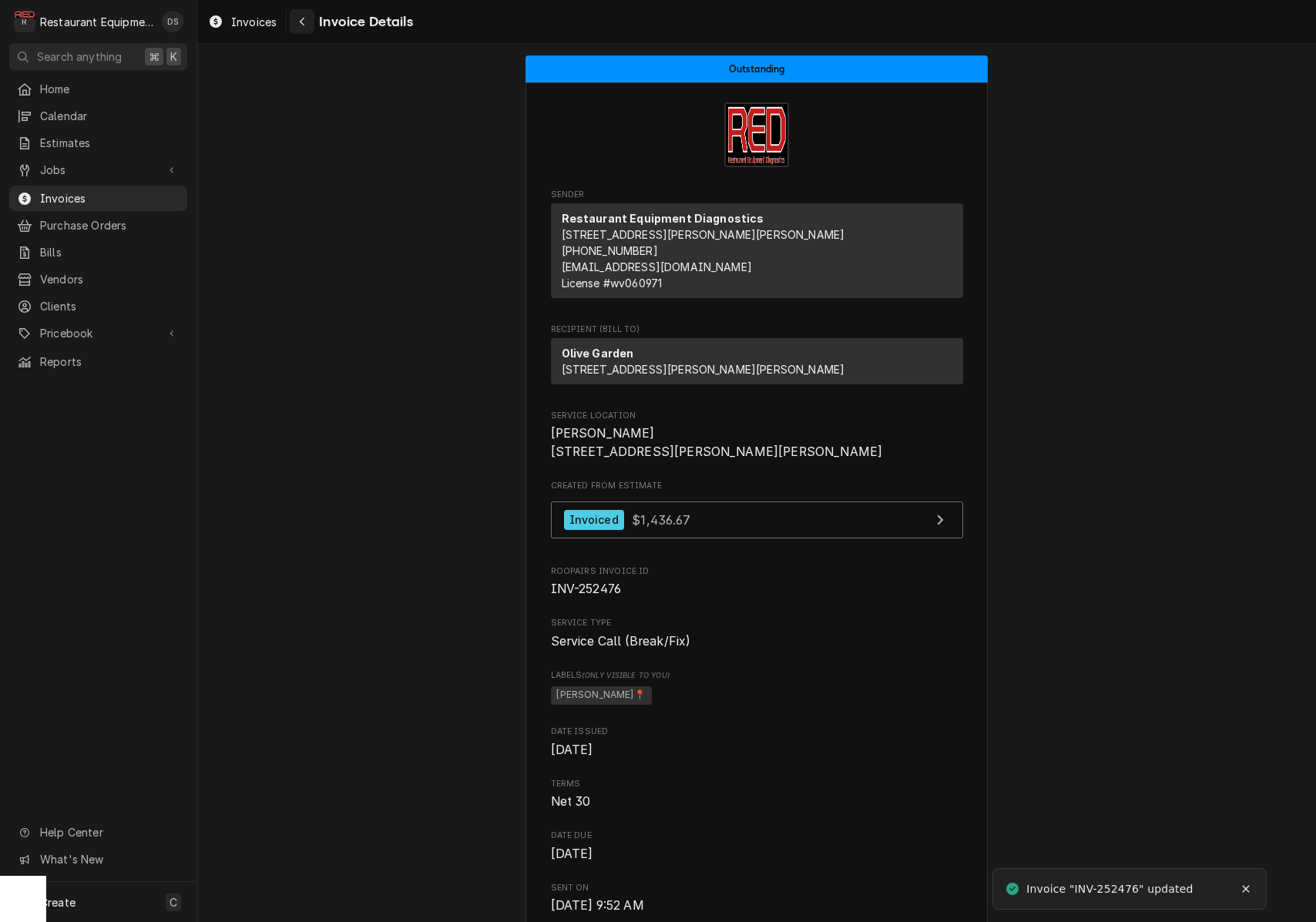
click at [305, 26] on div "Navigate back" at bounding box center [302, 21] width 15 height 15
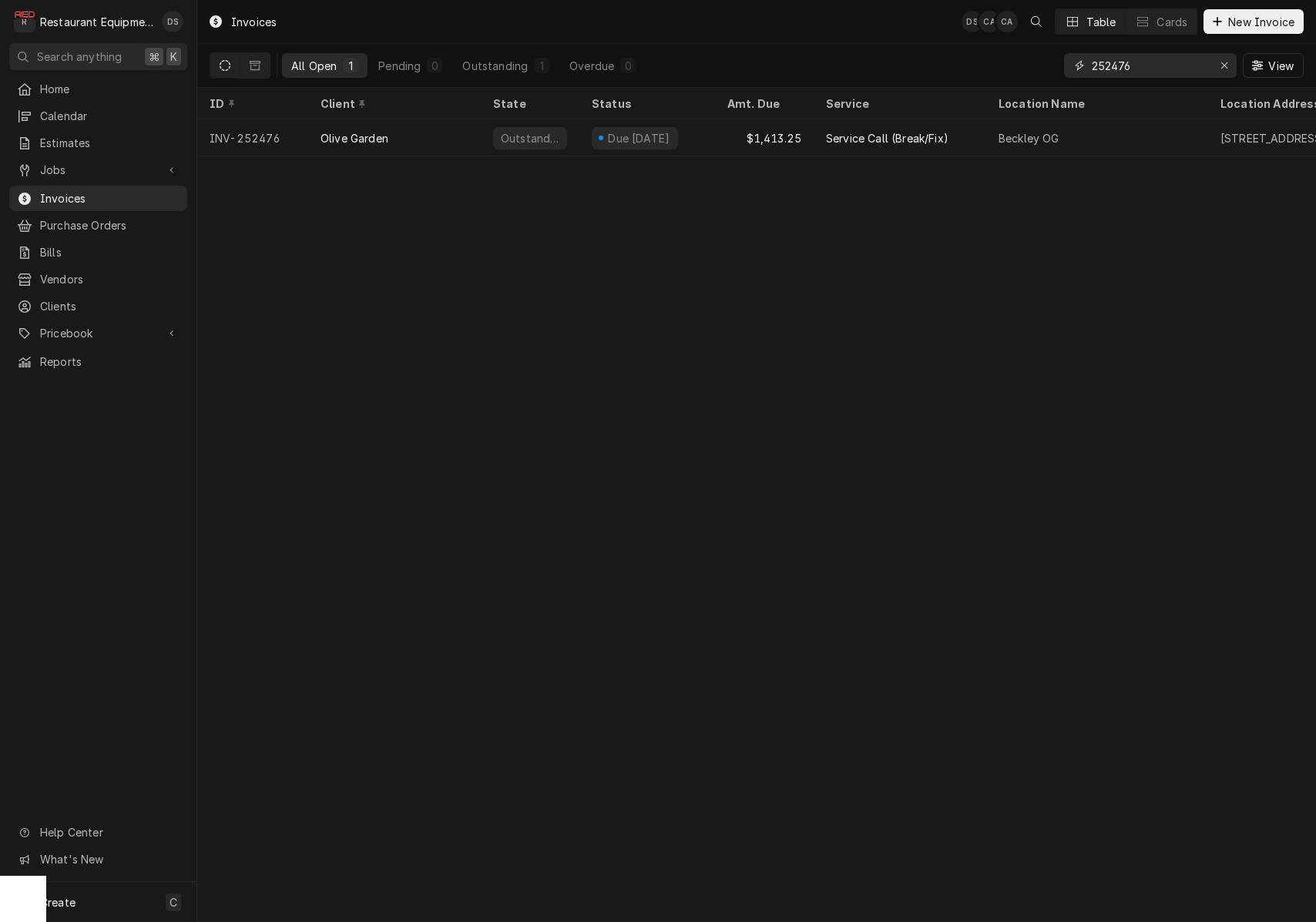
click at [1147, 65] on input "252476" at bounding box center [1149, 65] width 115 height 25
click at [1147, 66] on input "252476" at bounding box center [1149, 65] width 115 height 25
type input "252642"
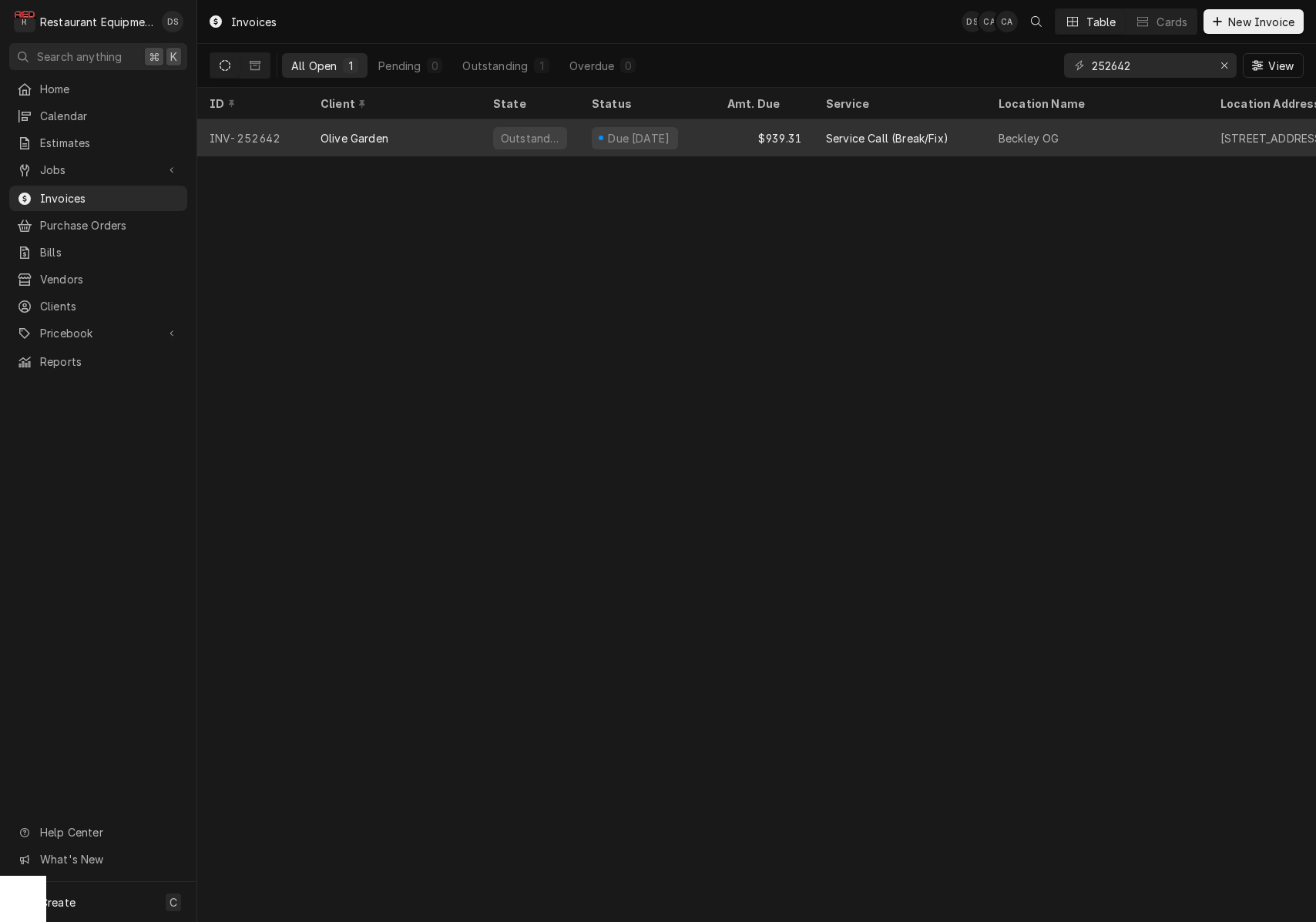
click at [808, 138] on div "$939.31" at bounding box center [764, 138] width 98 height 37
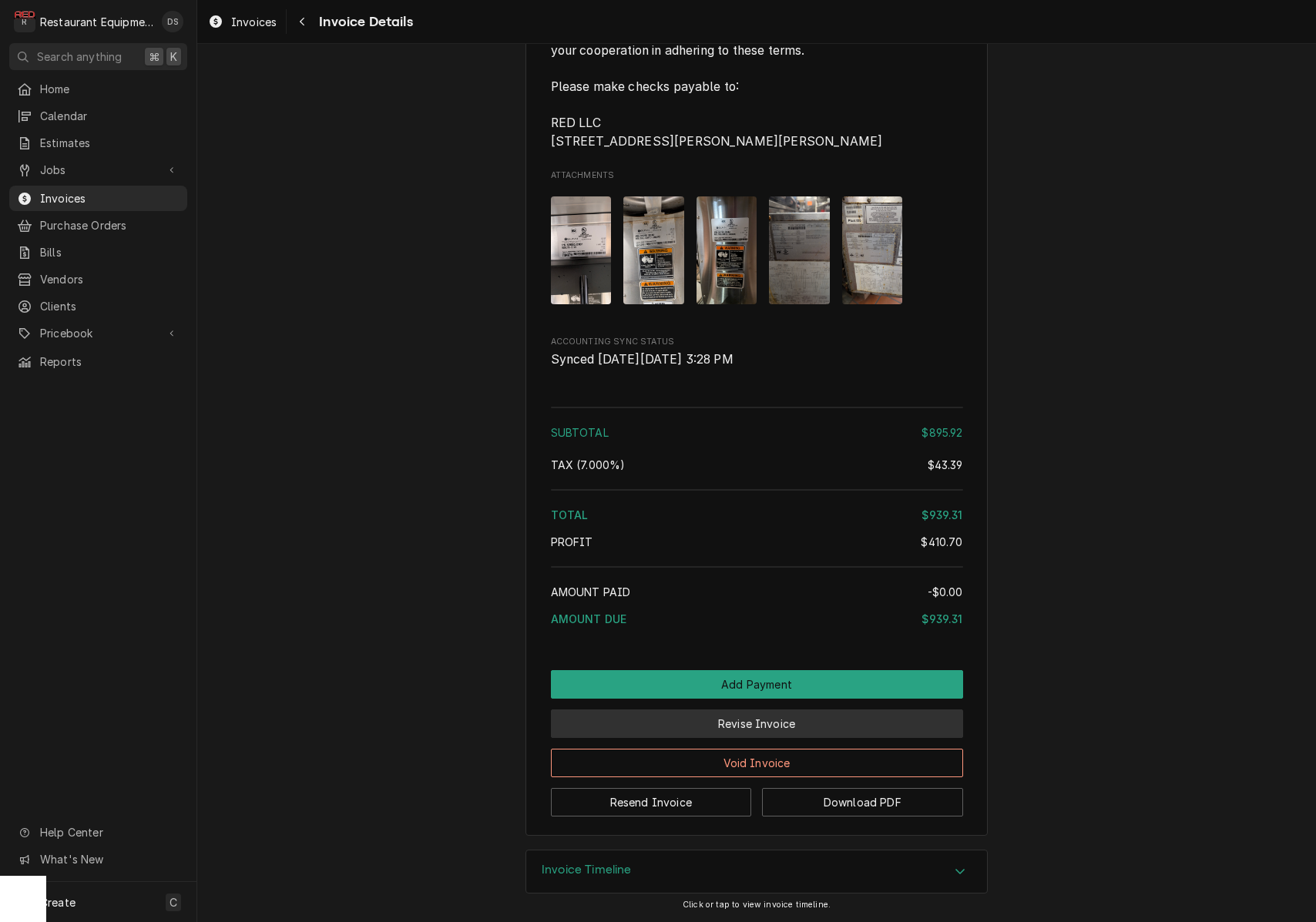
scroll to position [3332, 0]
click at [823, 720] on button "Revise Invoice" at bounding box center [756, 724] width 412 height 29
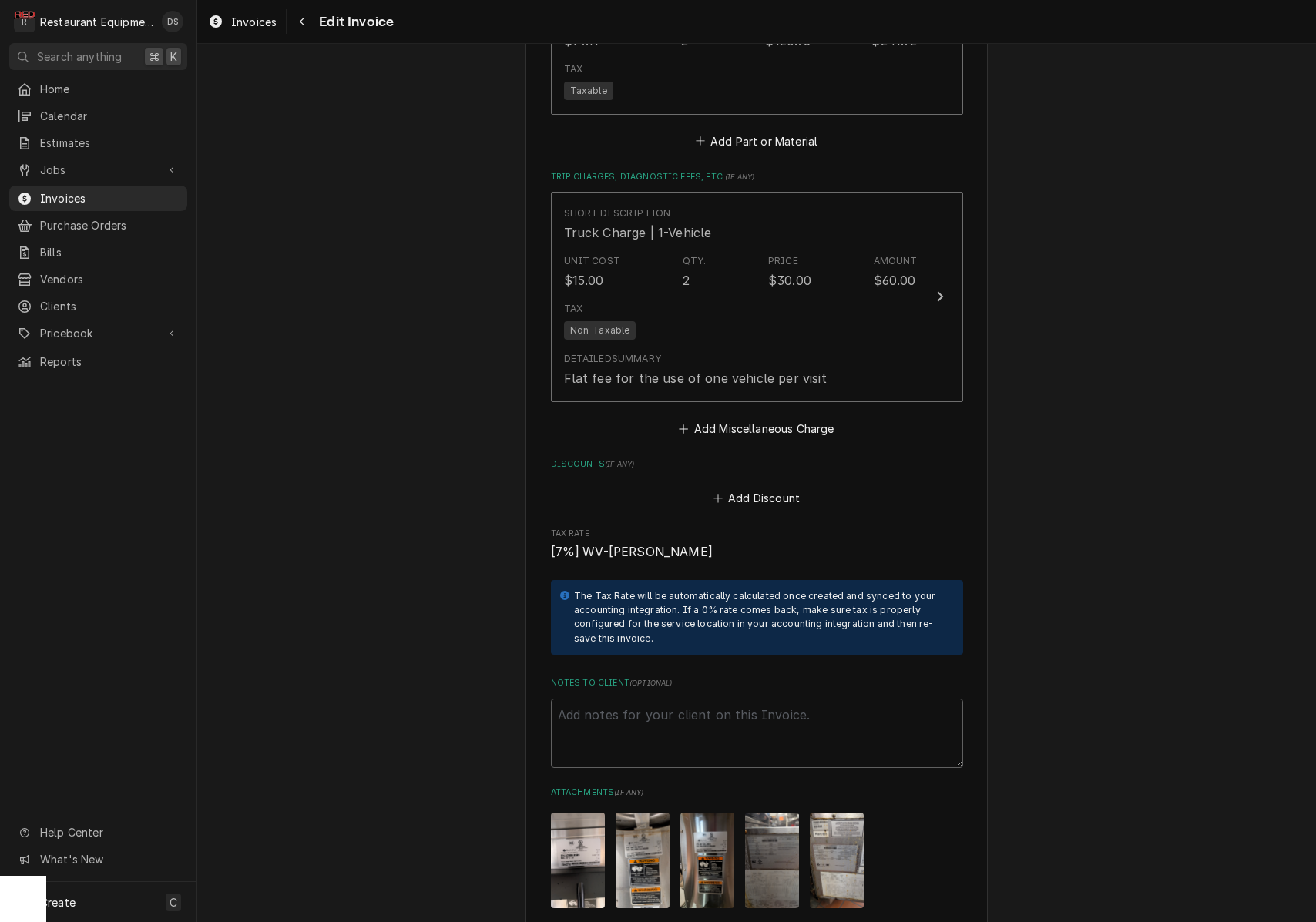
scroll to position [3151, 0]
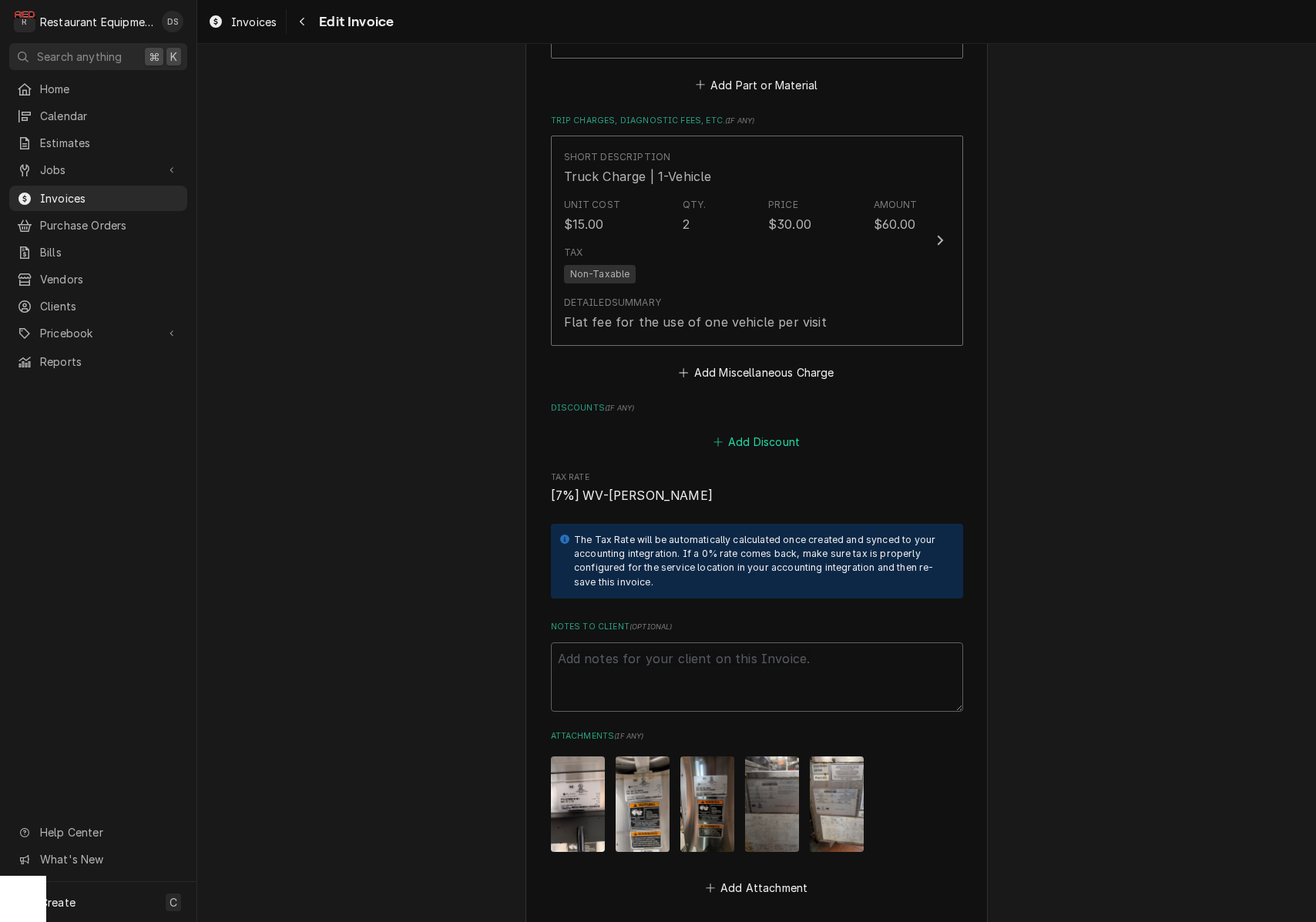
click at [748, 431] on button "Add Discount" at bounding box center [756, 442] width 92 height 22
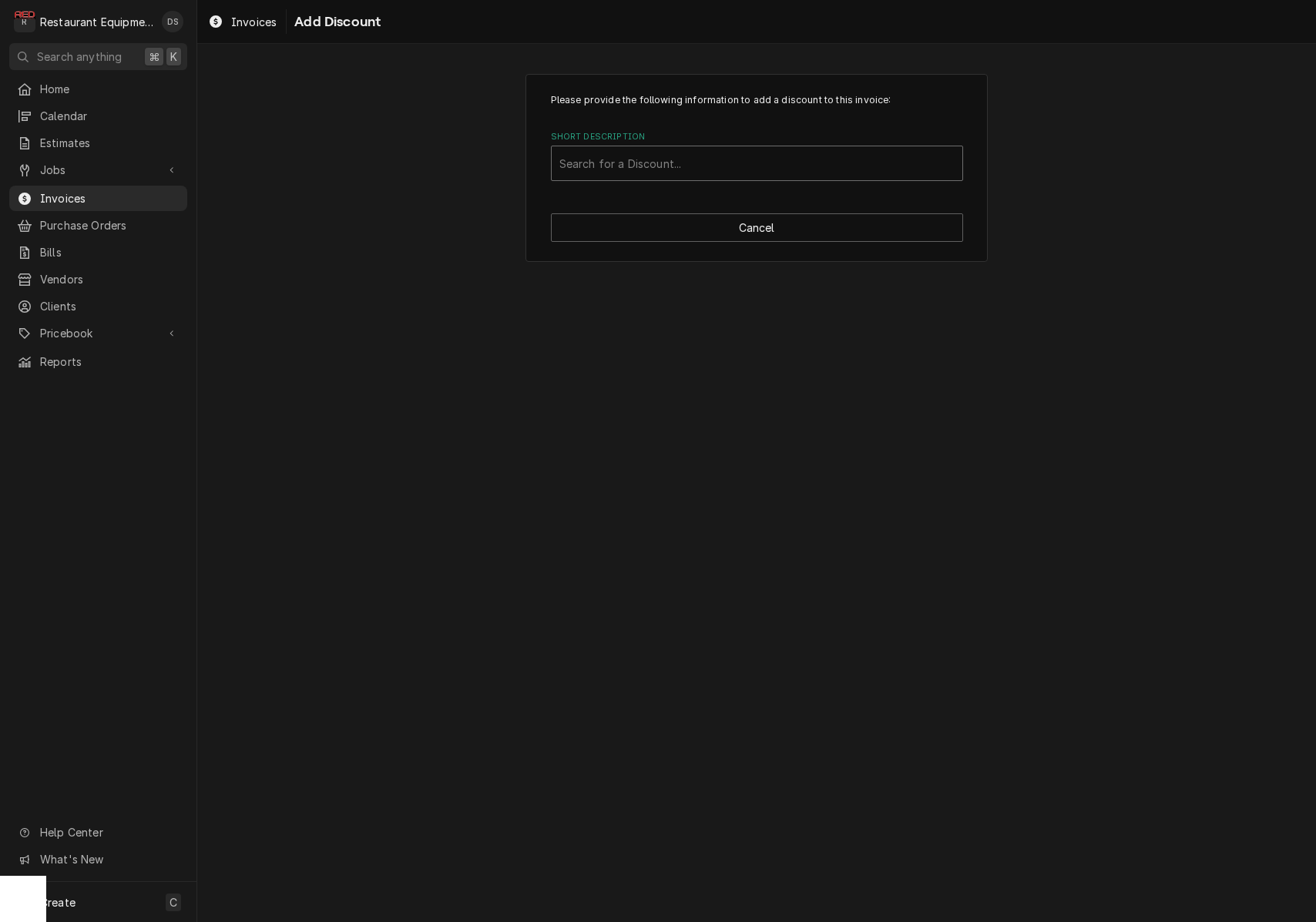
click at [684, 162] on div "Short Description" at bounding box center [757, 163] width 395 height 28
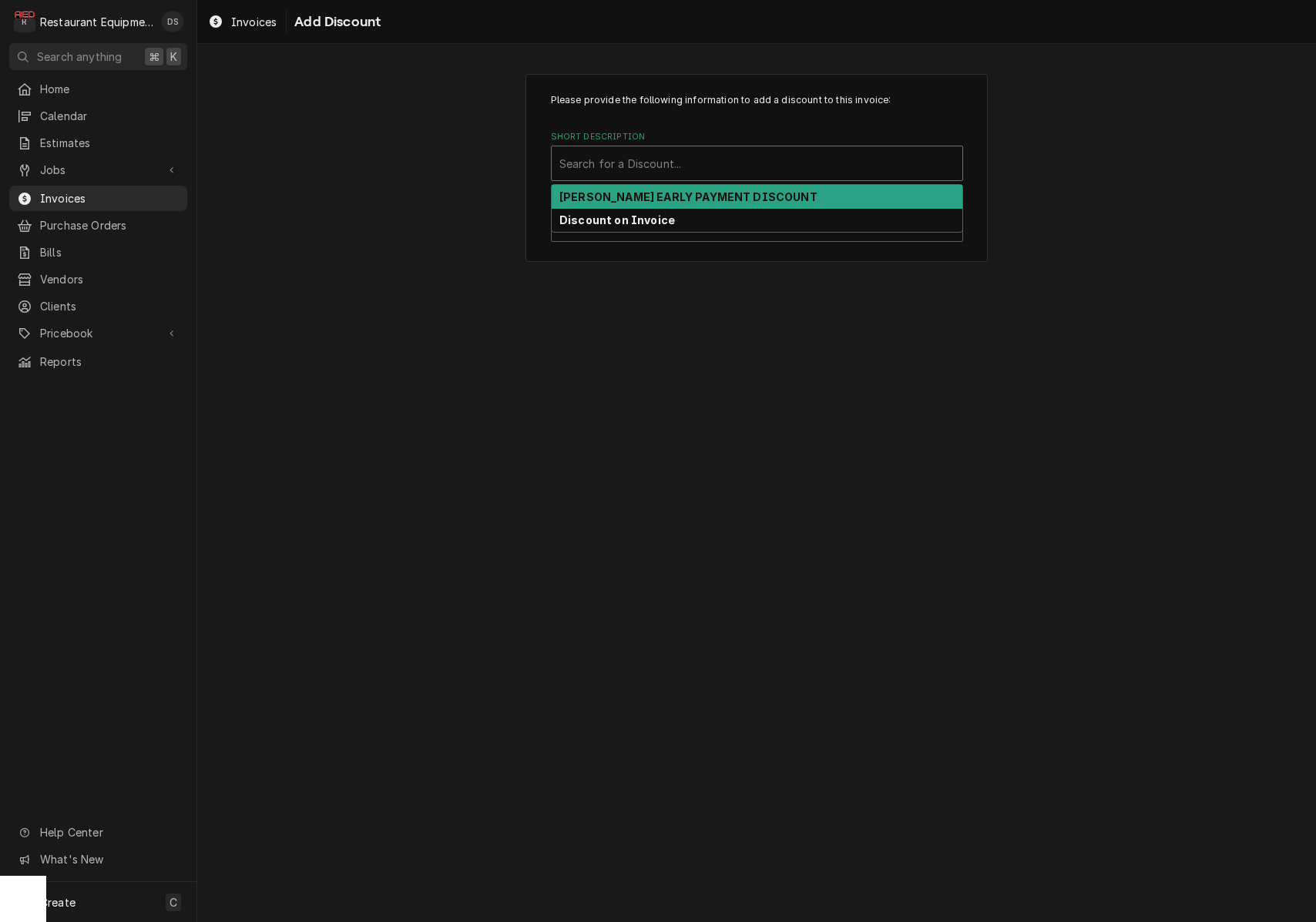
click at [674, 194] on strong "[PERSON_NAME] EARLY PAYMENT DISCOUNT" at bounding box center [688, 197] width 258 height 13
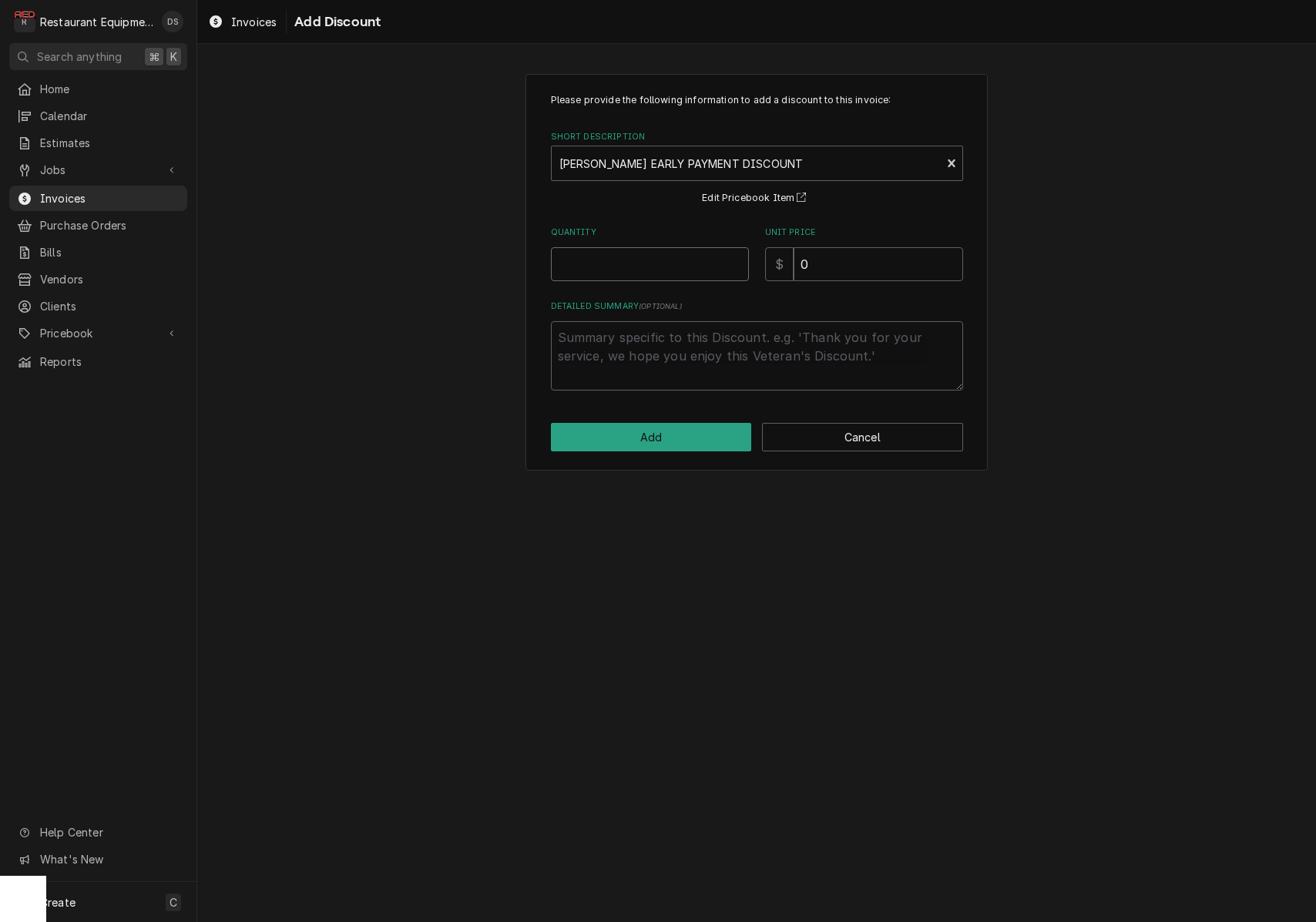
click at [668, 255] on input "Quantity" at bounding box center [649, 264] width 198 height 34
type textarea "x"
type input "1"
type textarea "x"
type input "1"
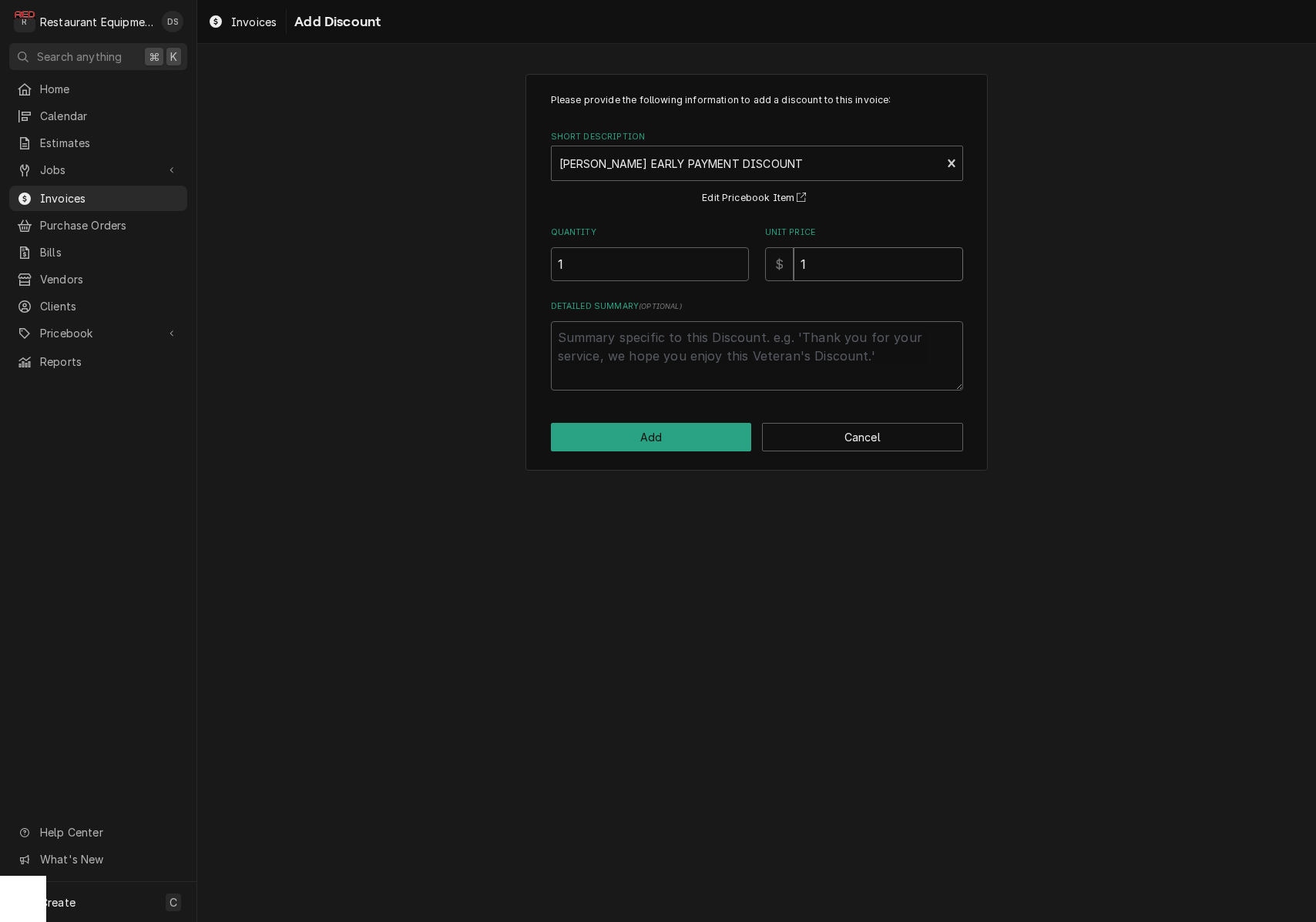
type textarea "x"
type input "15"
type textarea "x"
type input "15.3"
type textarea "x"
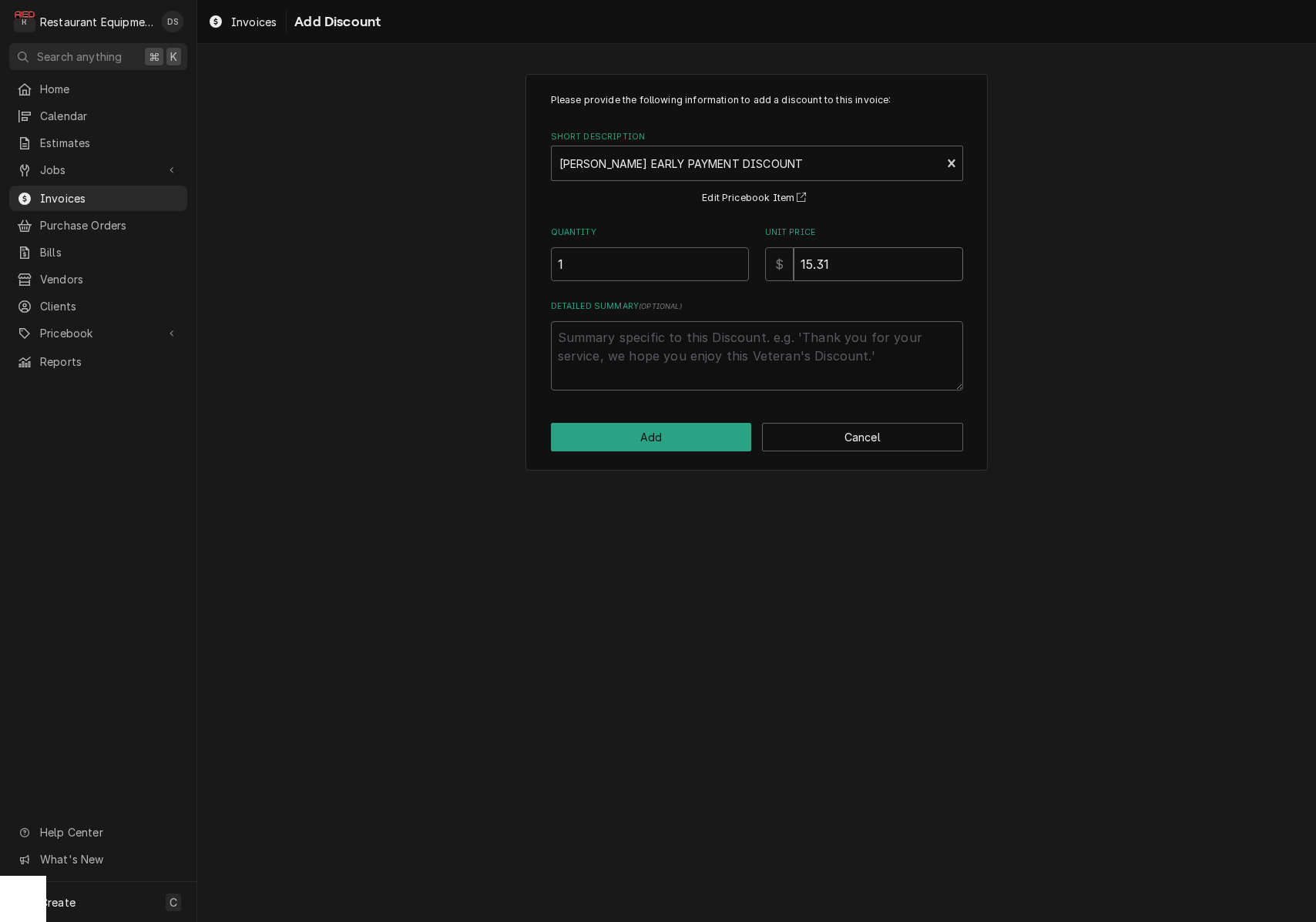
type input "15.31"
click at [675, 437] on button "Add" at bounding box center [651, 437] width 201 height 29
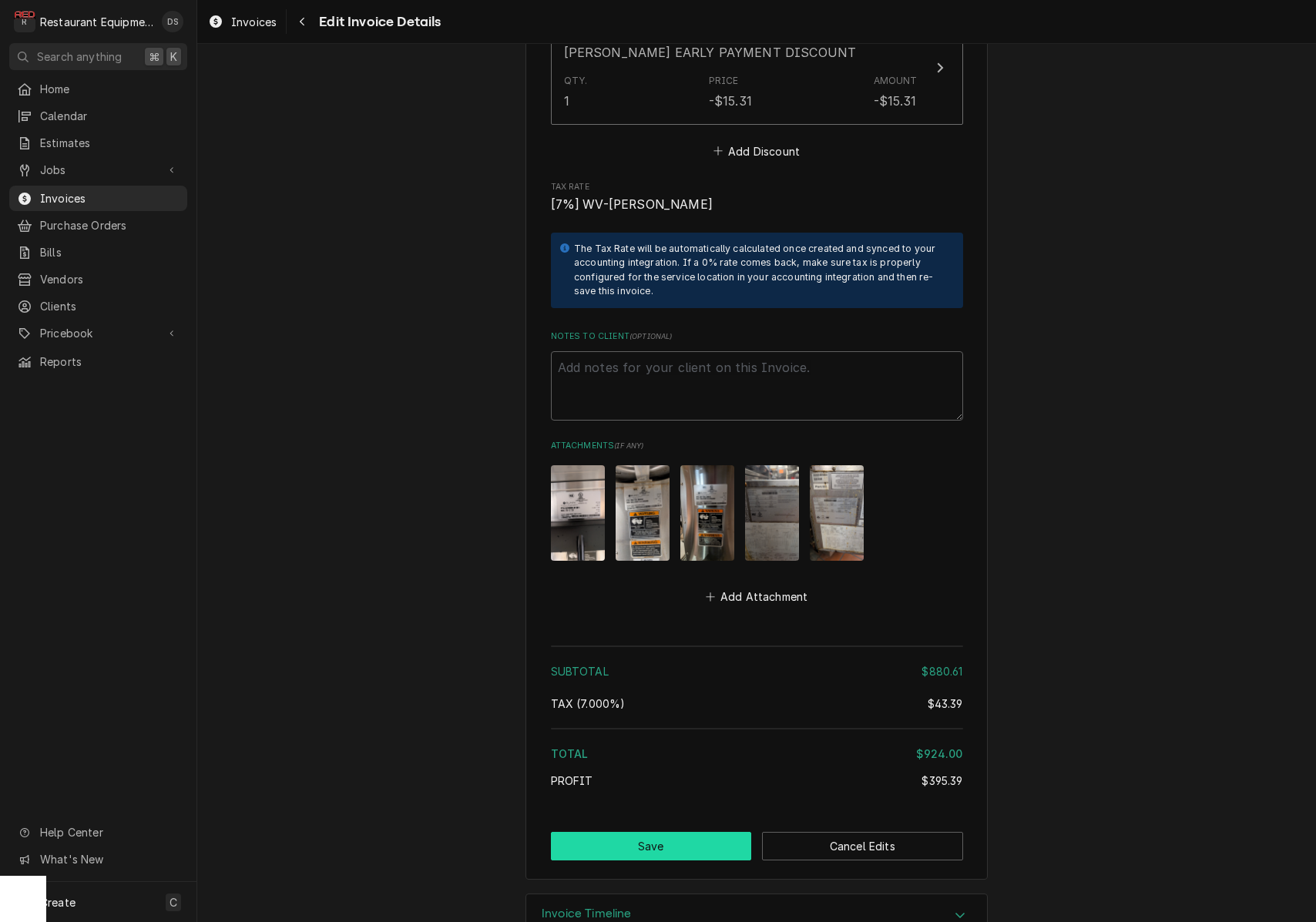
click at [714, 832] on button "Save" at bounding box center [651, 847] width 201 height 29
type textarea "x"
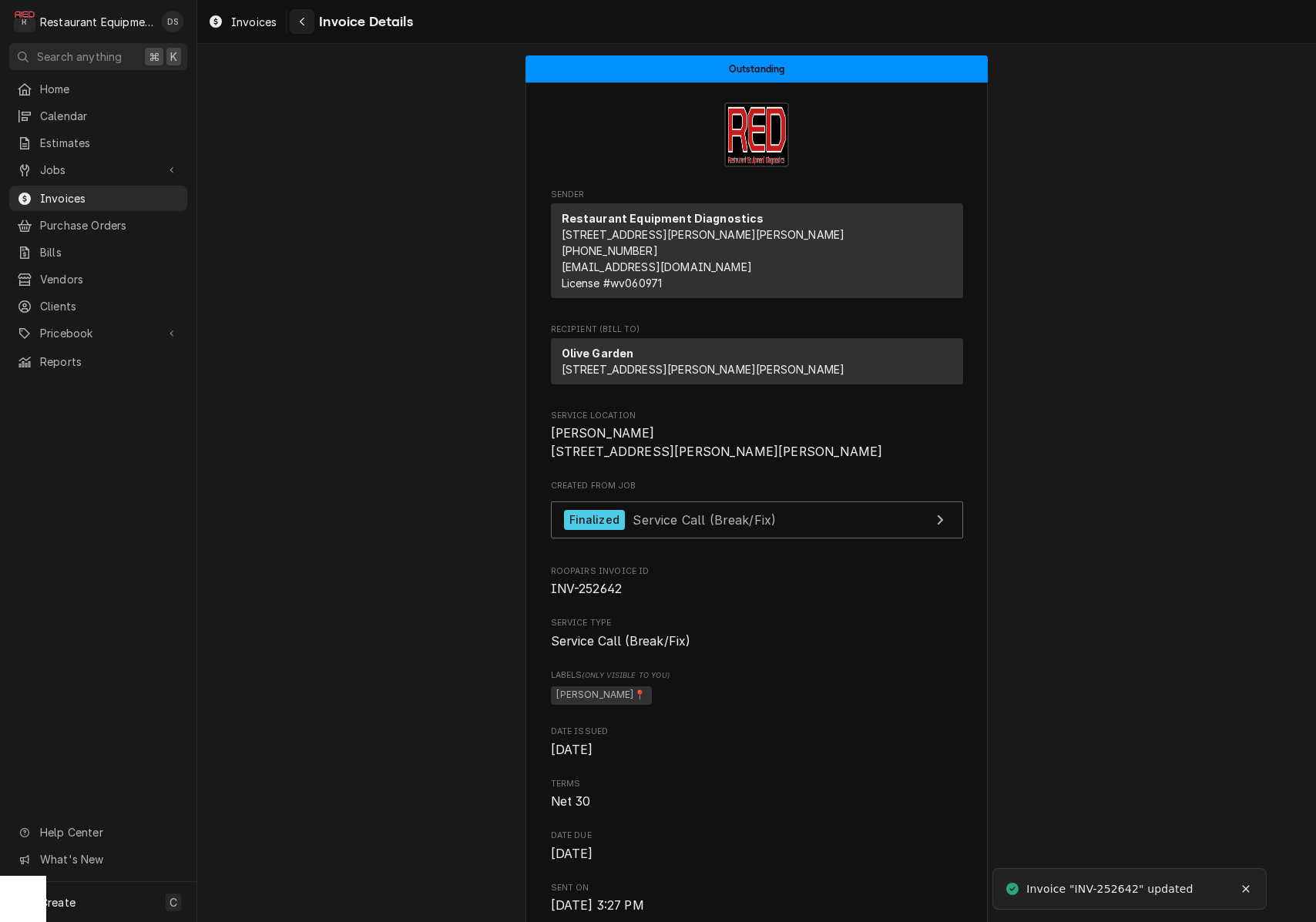
click at [307, 24] on div "Navigate back" at bounding box center [302, 21] width 15 height 15
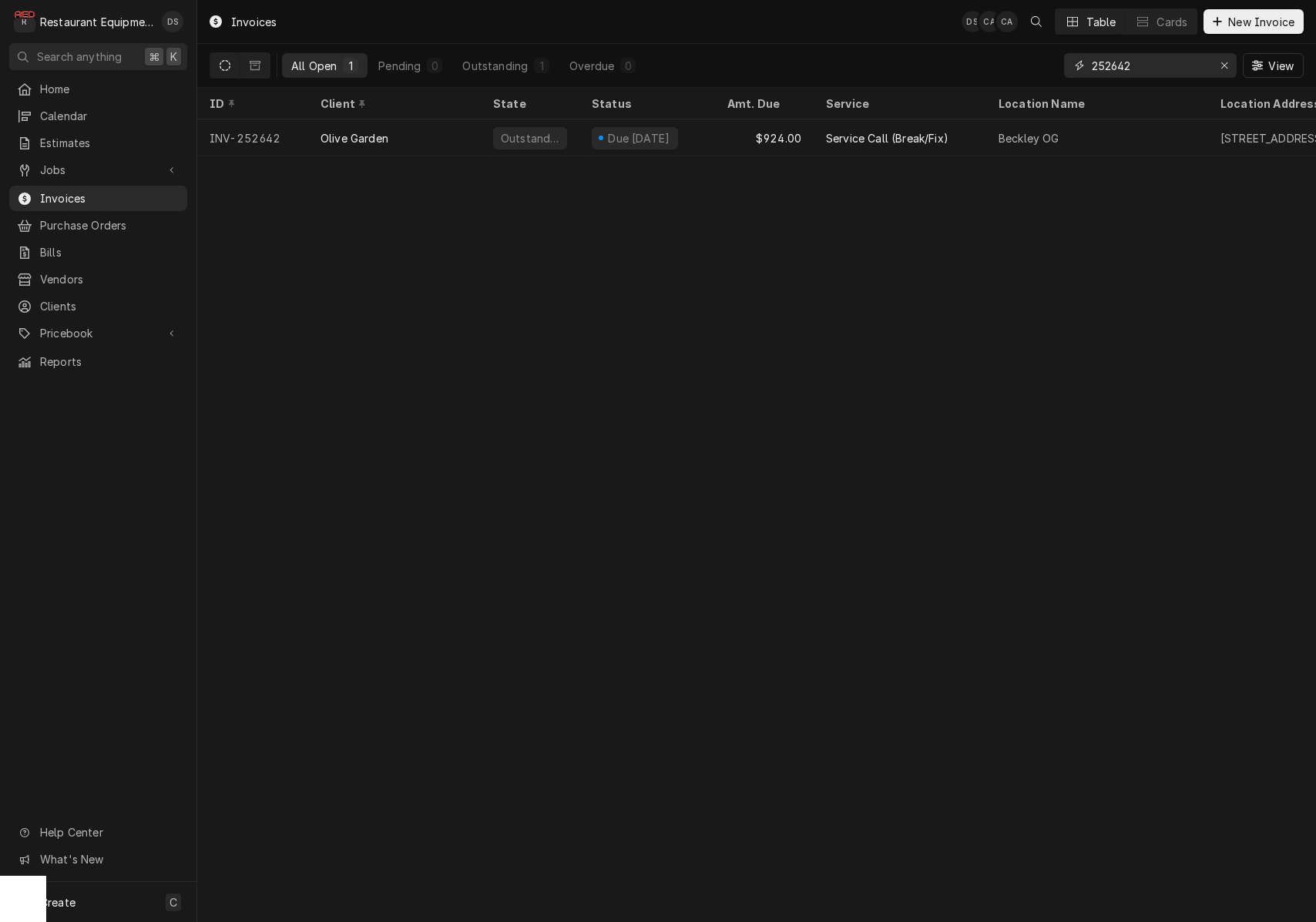
click at [1218, 67] on div "Erase input" at bounding box center [1224, 65] width 15 height 15
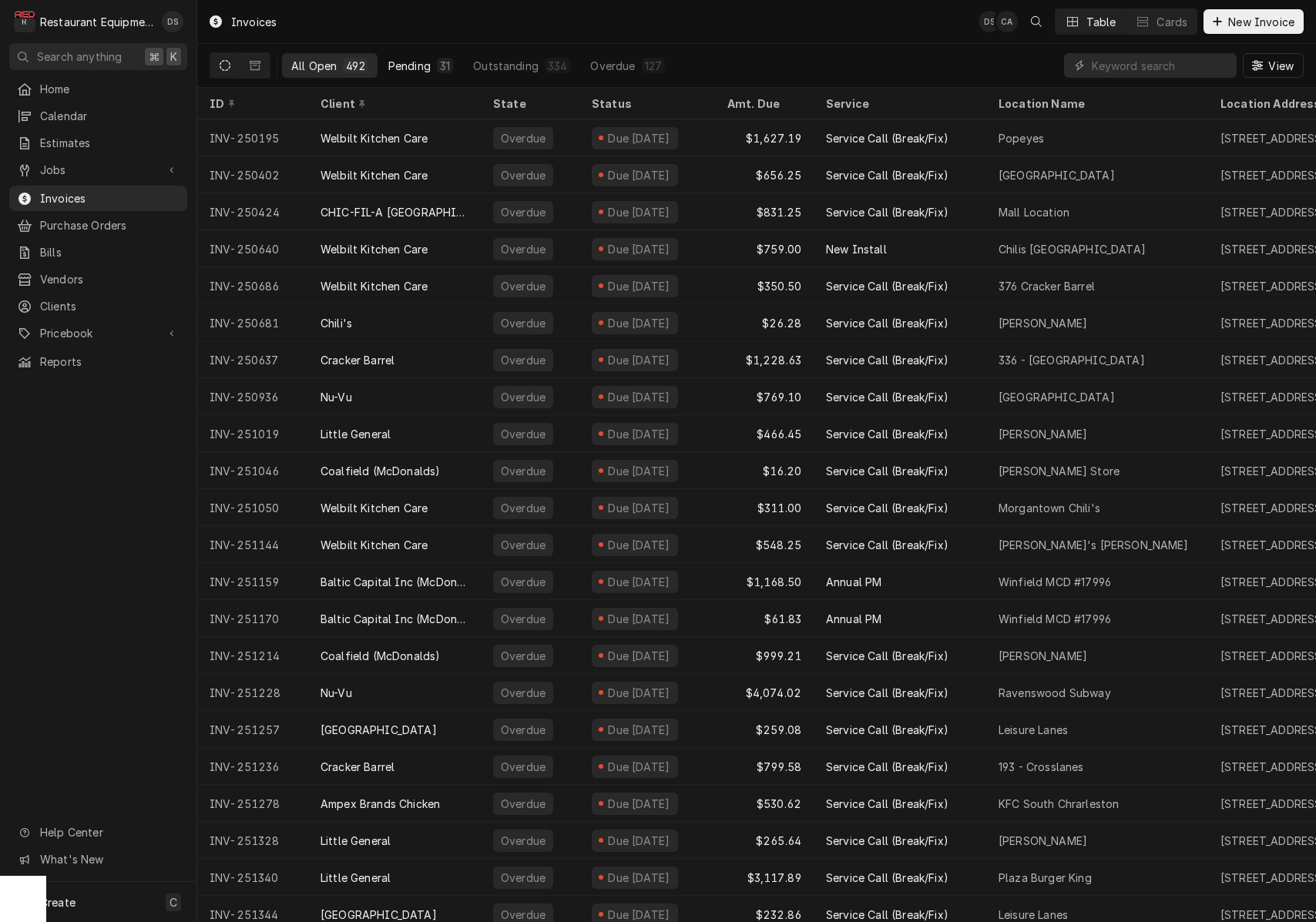
click at [428, 70] on div "Pending" at bounding box center [409, 66] width 42 height 16
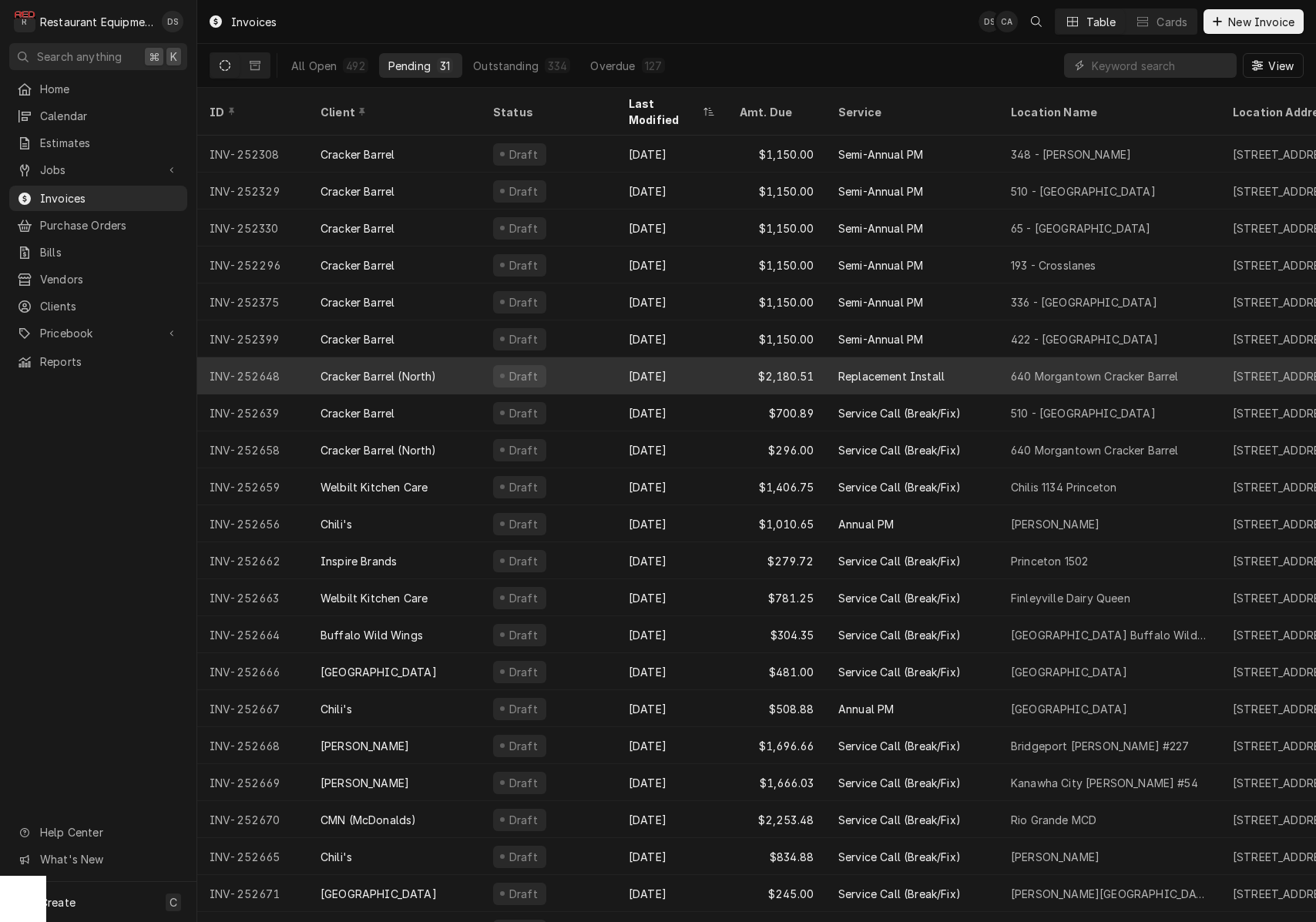
click at [721, 358] on div "Sep 2" at bounding box center [672, 376] width 111 height 37
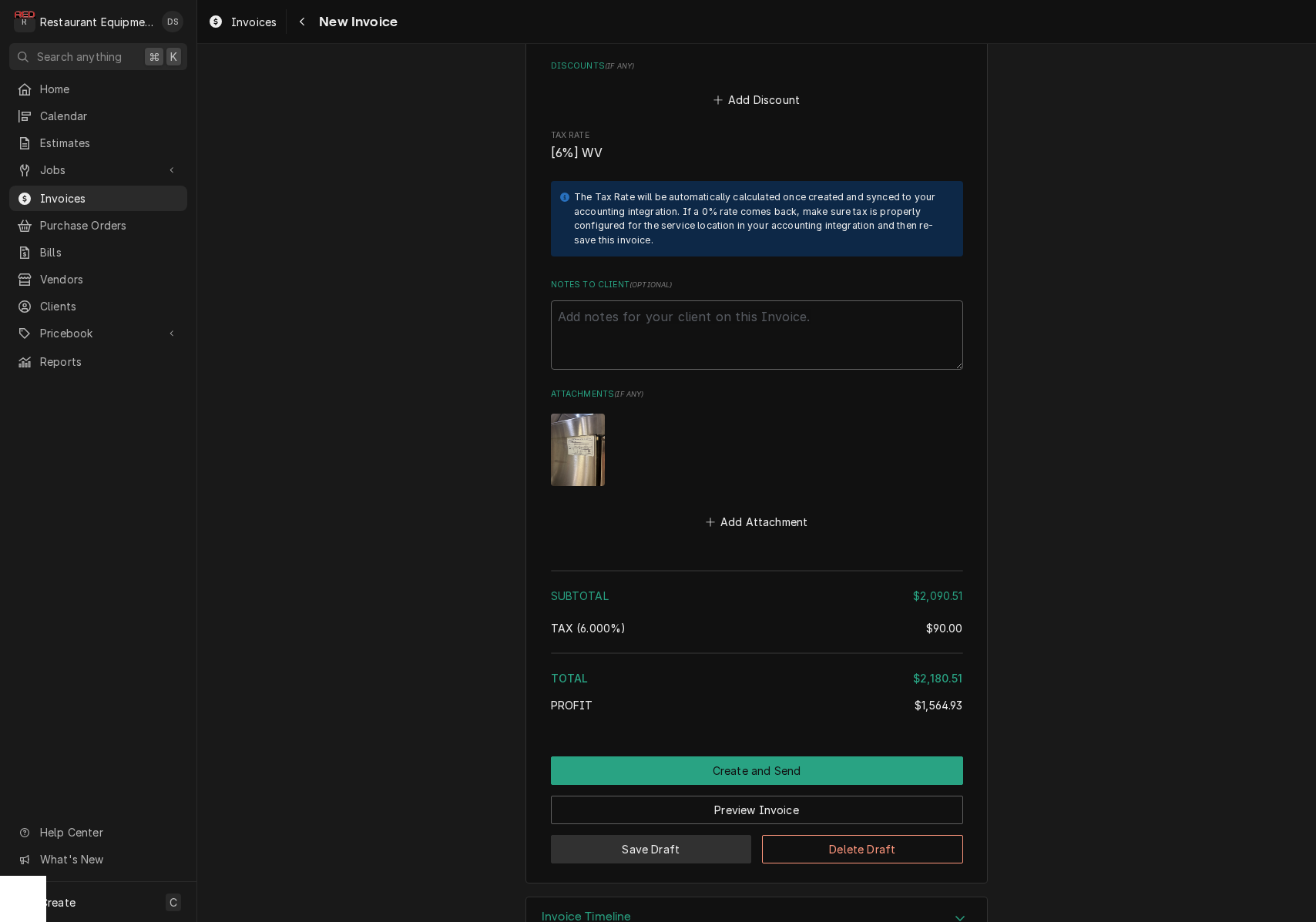
click at [704, 835] on button "Save Draft" at bounding box center [651, 849] width 201 height 29
click at [704, 897] on div "Invoice Timeline" at bounding box center [756, 919] width 461 height 43
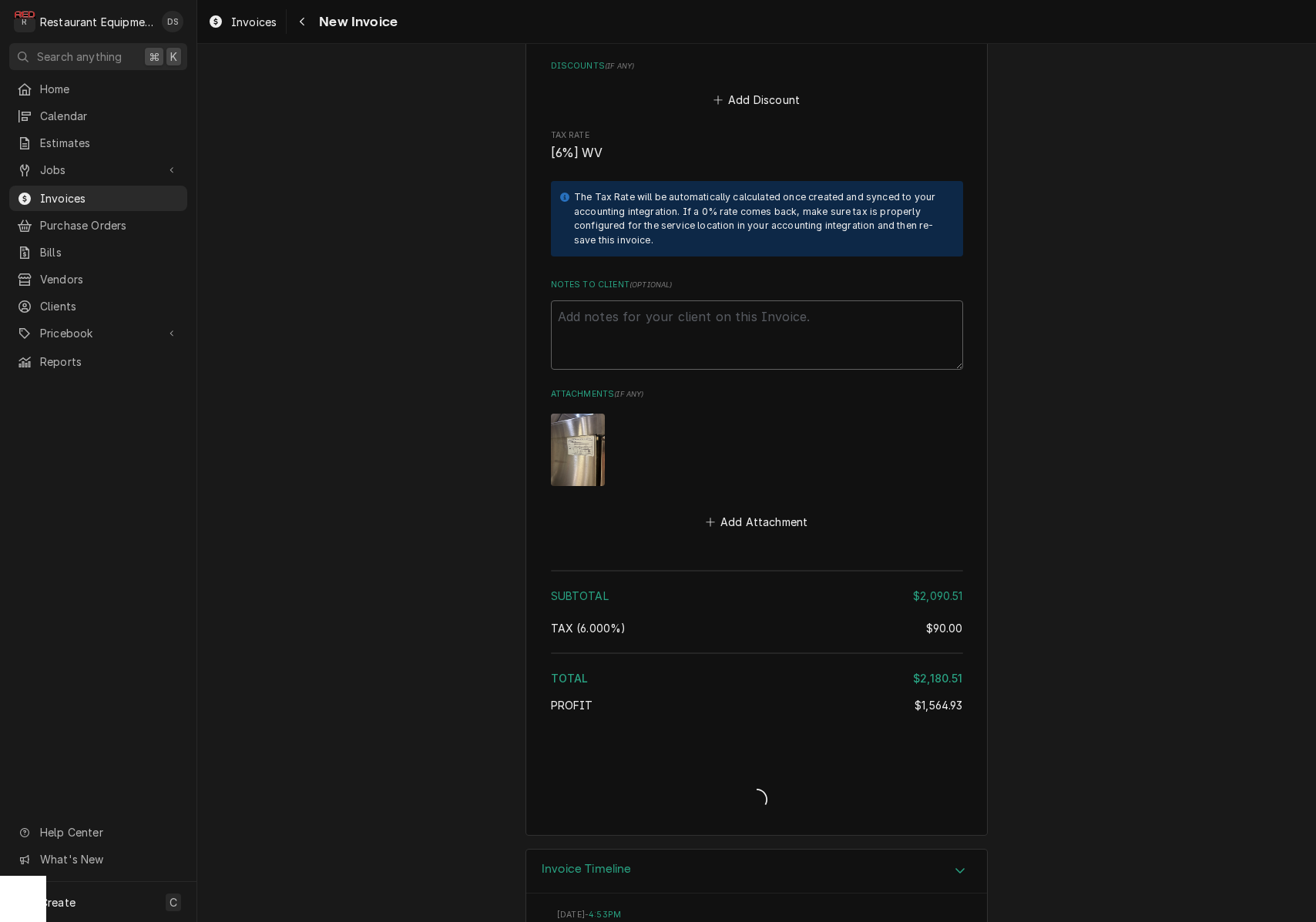
type textarea "x"
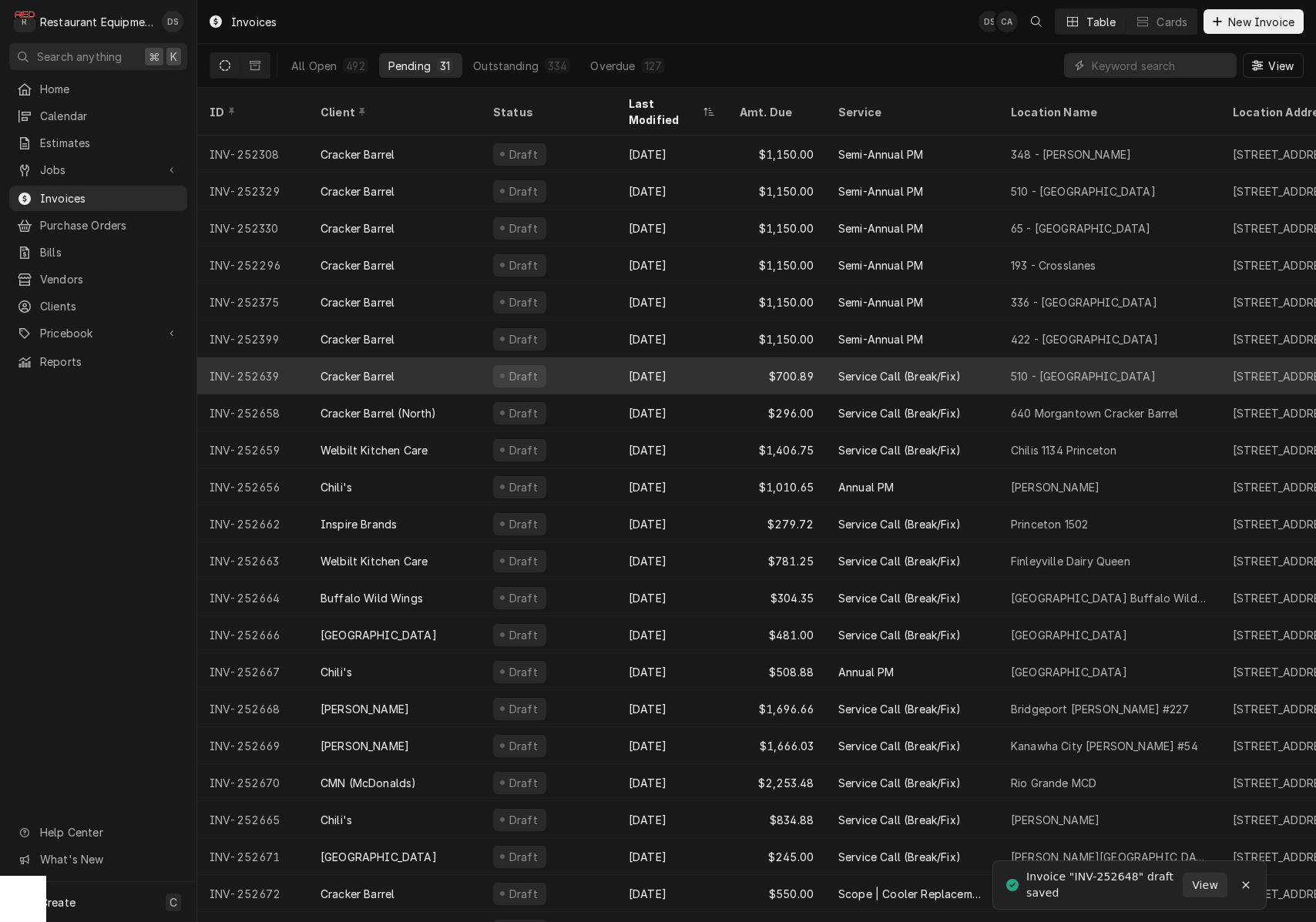
click at [436, 362] on div "Cracker Barrel" at bounding box center [395, 376] width 173 height 37
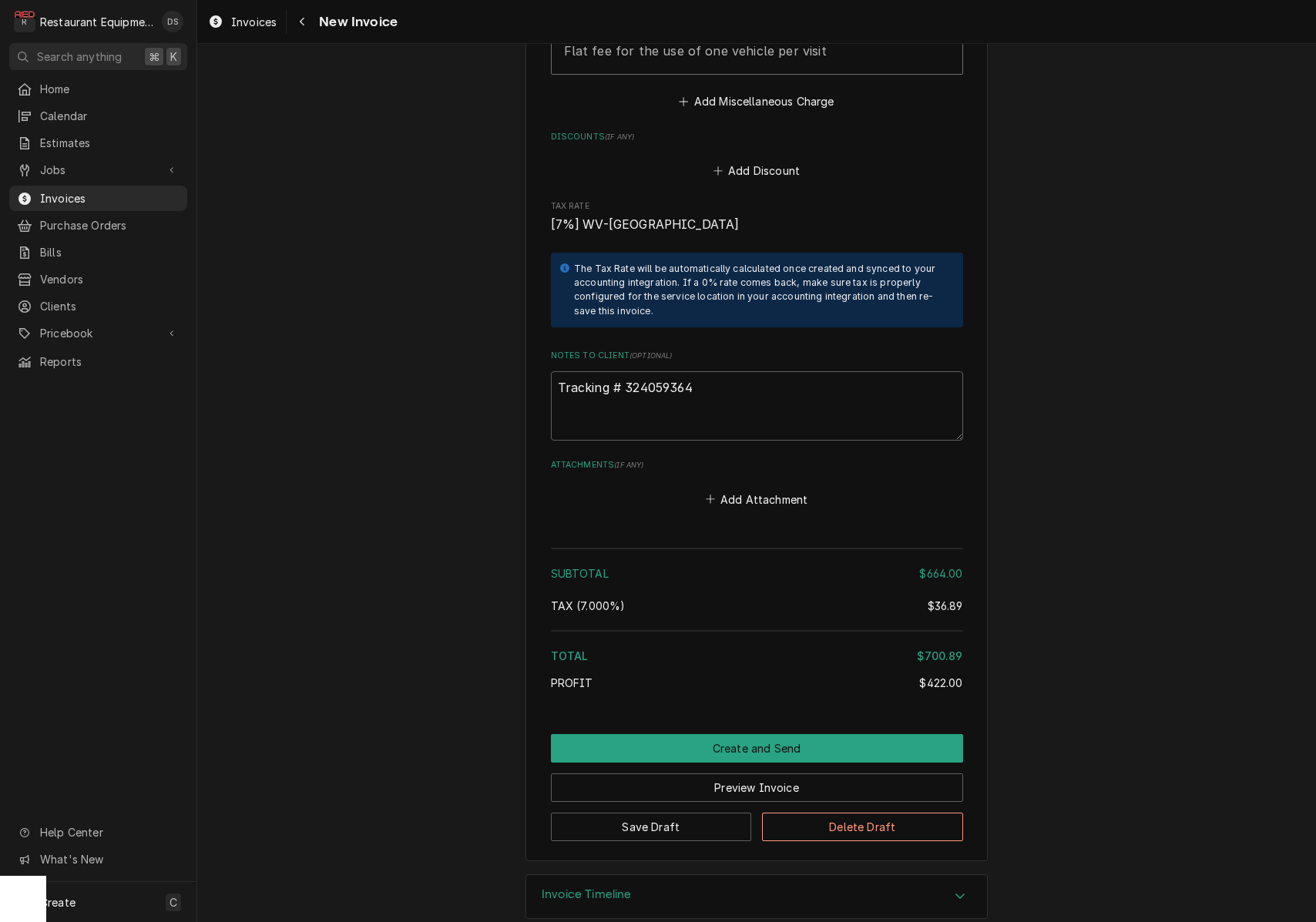
scroll to position [2737, 0]
drag, startPoint x: 714, startPoint y: 360, endPoint x: 628, endPoint y: 363, distance: 86.1
click at [625, 372] on textarea "Tracking # 324059364" at bounding box center [756, 407] width 412 height 70
click at [795, 774] on button "Preview Invoice" at bounding box center [756, 788] width 412 height 29
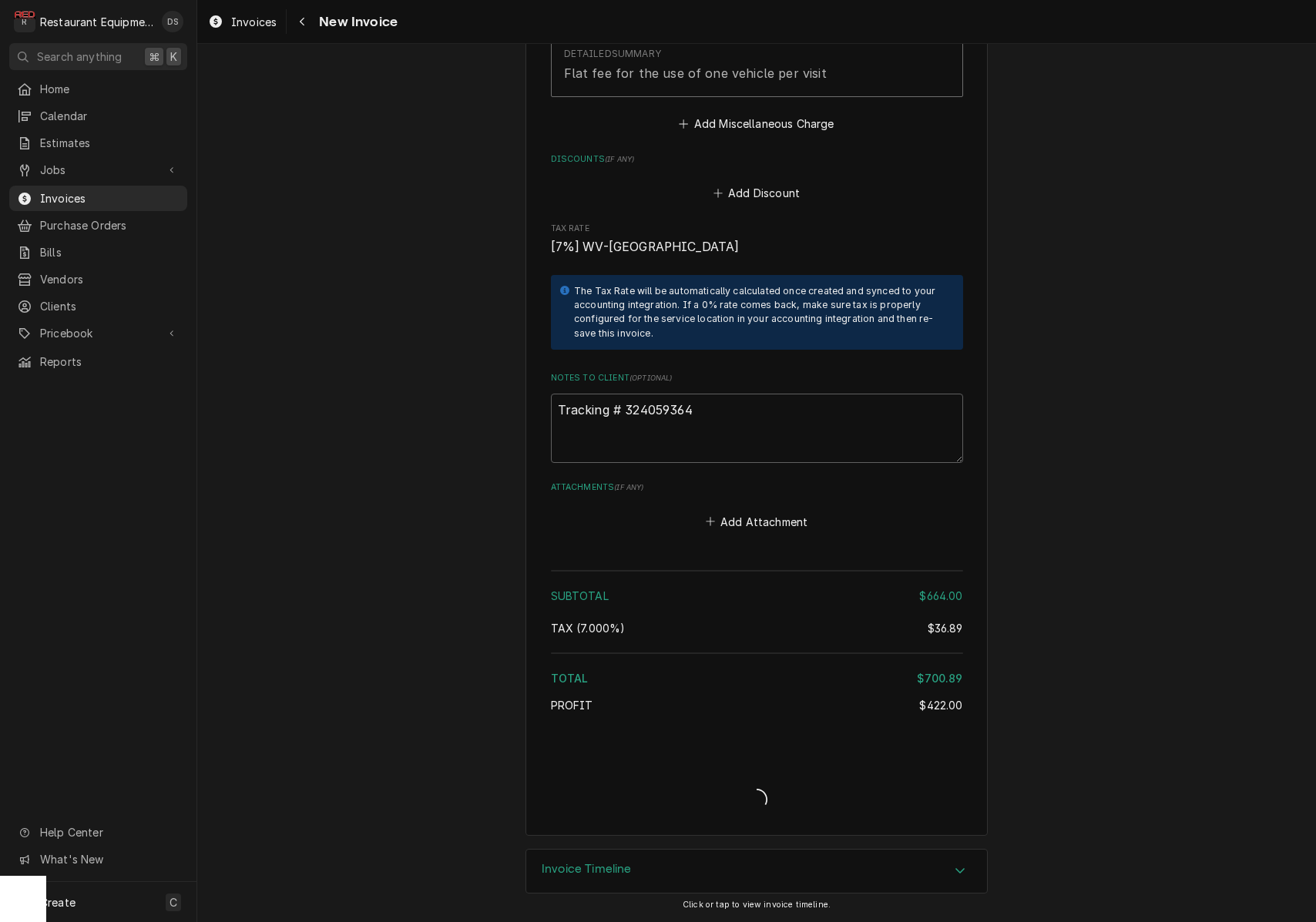
scroll to position [2689, 0]
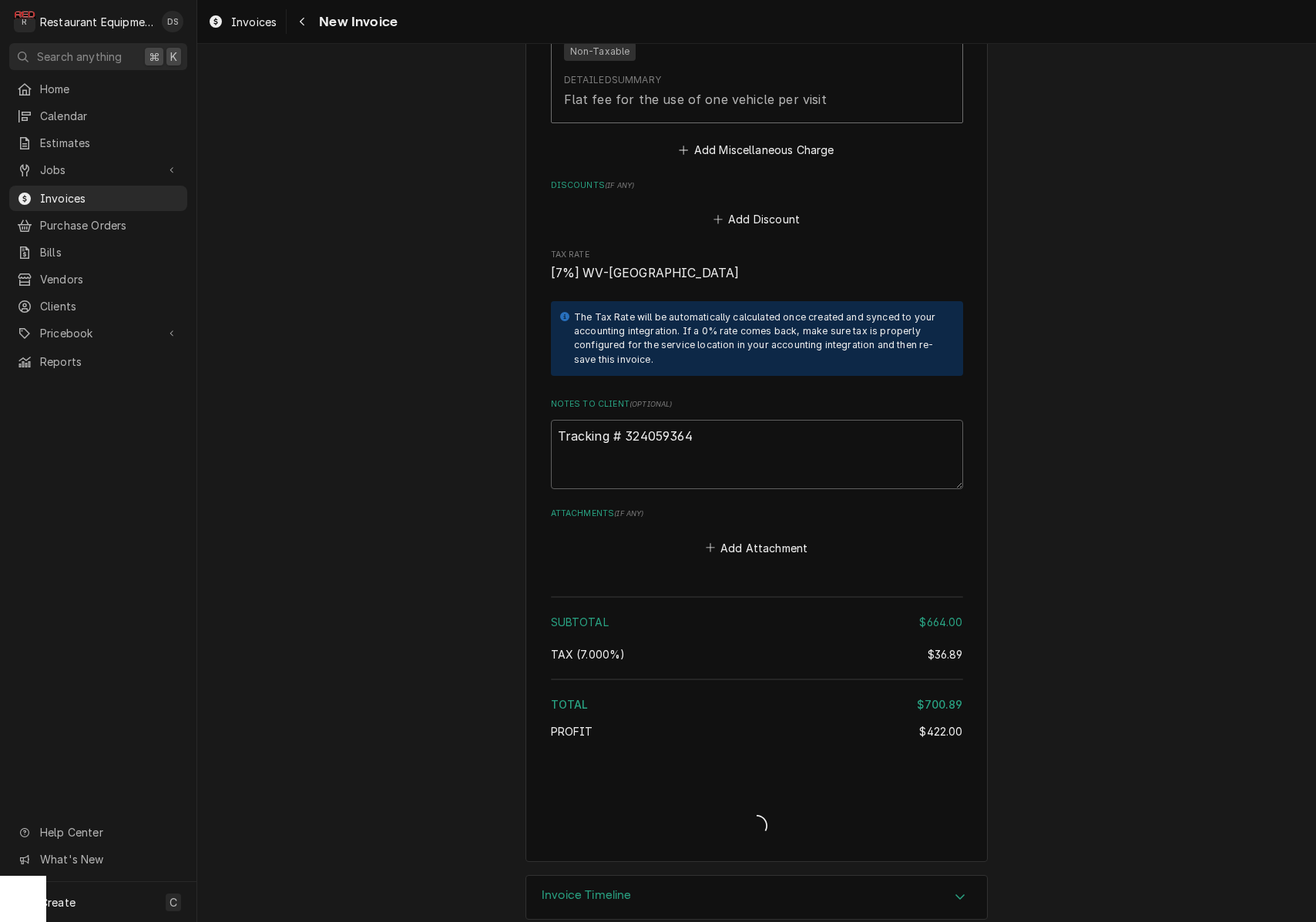
type textarea "x"
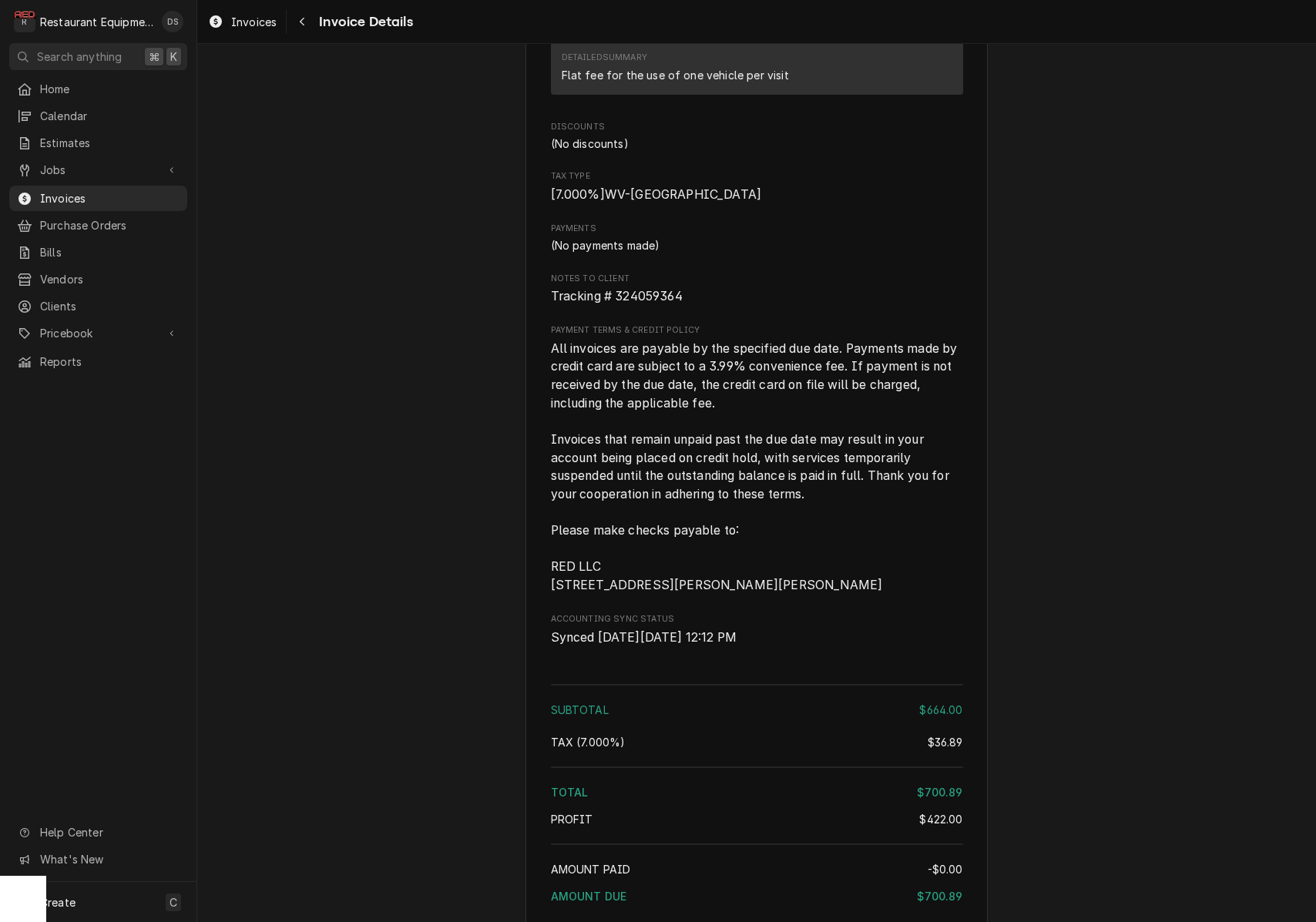
scroll to position [2509, 0]
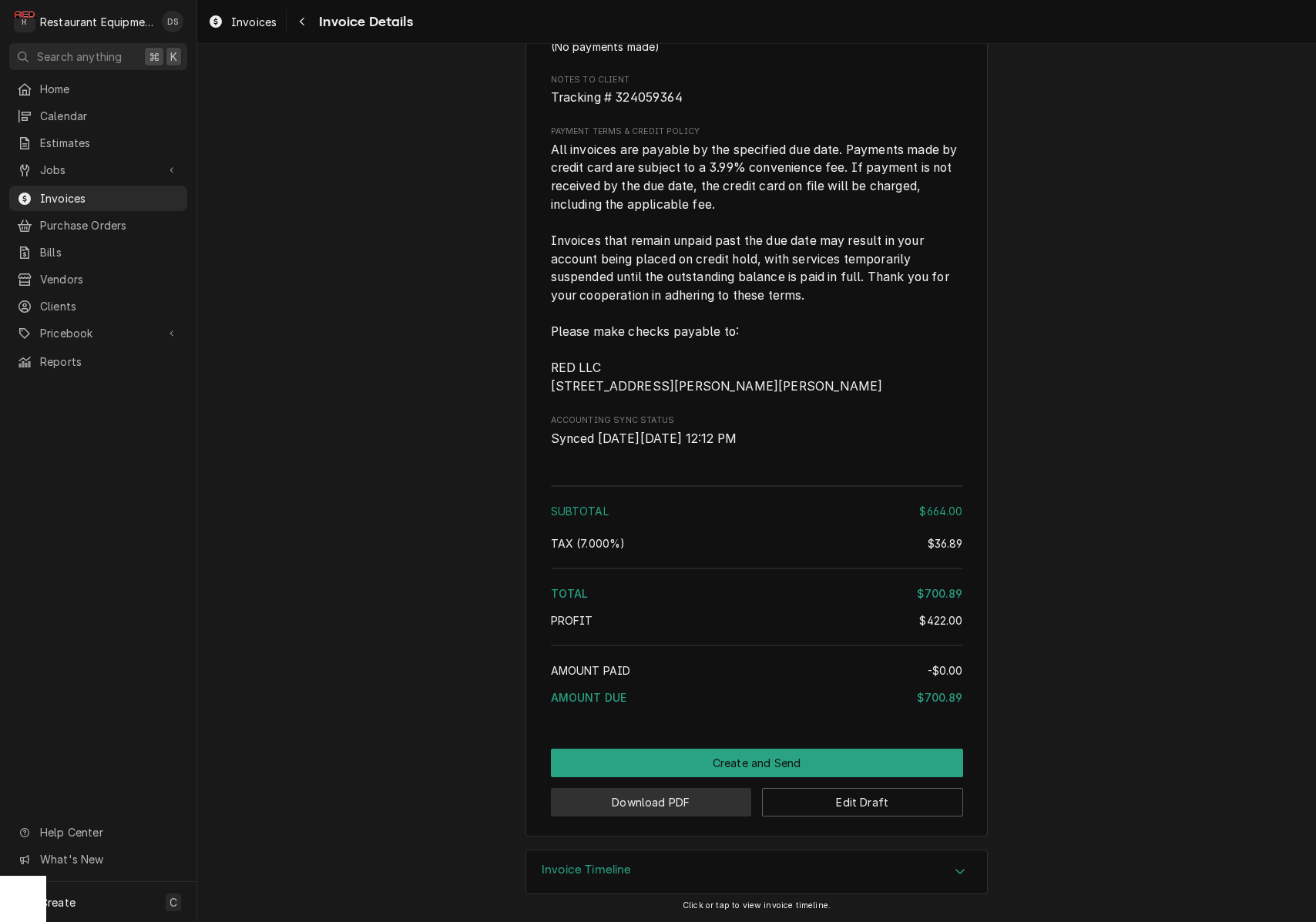
click at [669, 816] on button "Download PDF" at bounding box center [651, 803] width 201 height 29
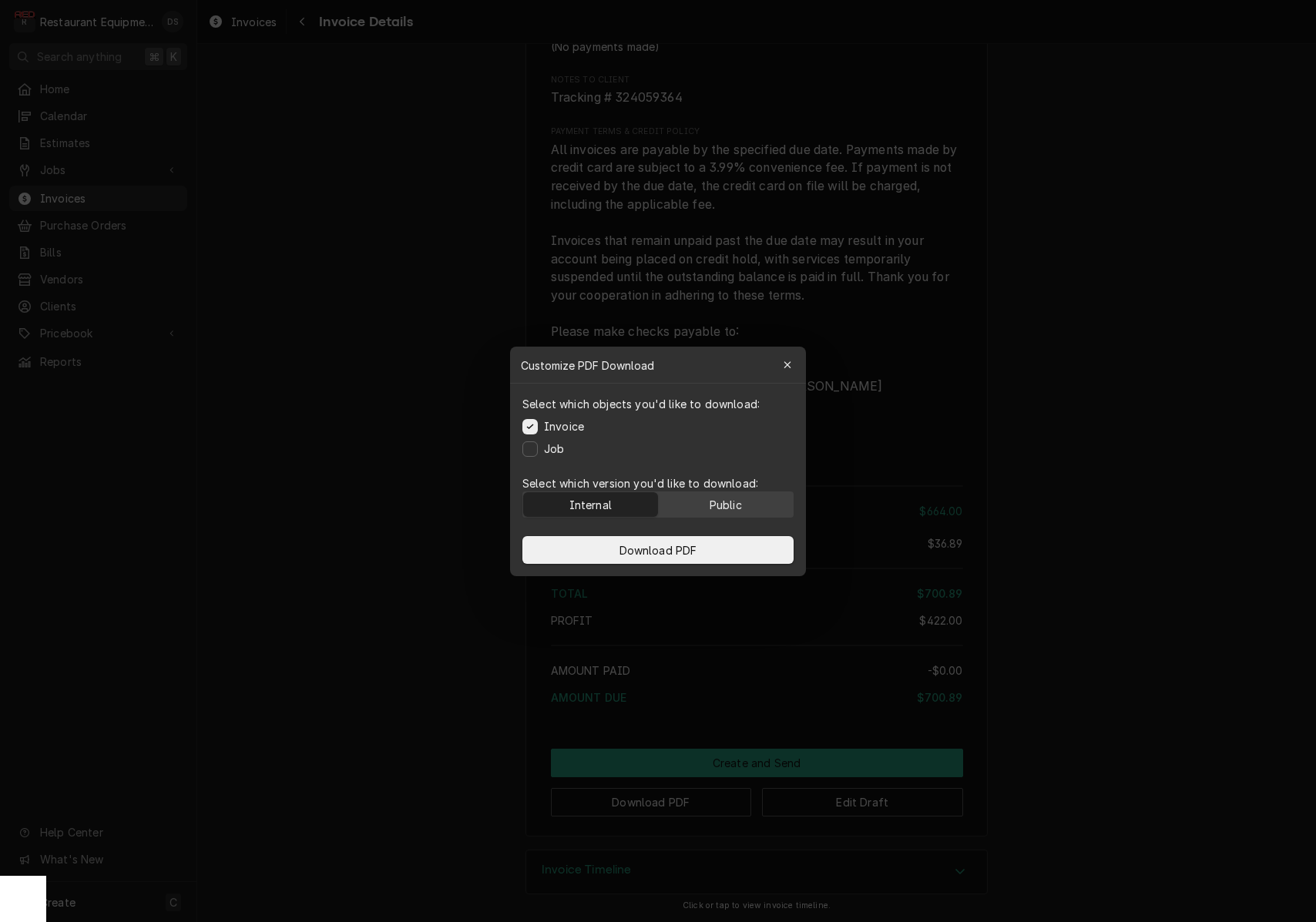
click at [733, 502] on div "Public" at bounding box center [726, 504] width 32 height 16
click at [732, 541] on button "Download PDF" at bounding box center [658, 550] width 271 height 28
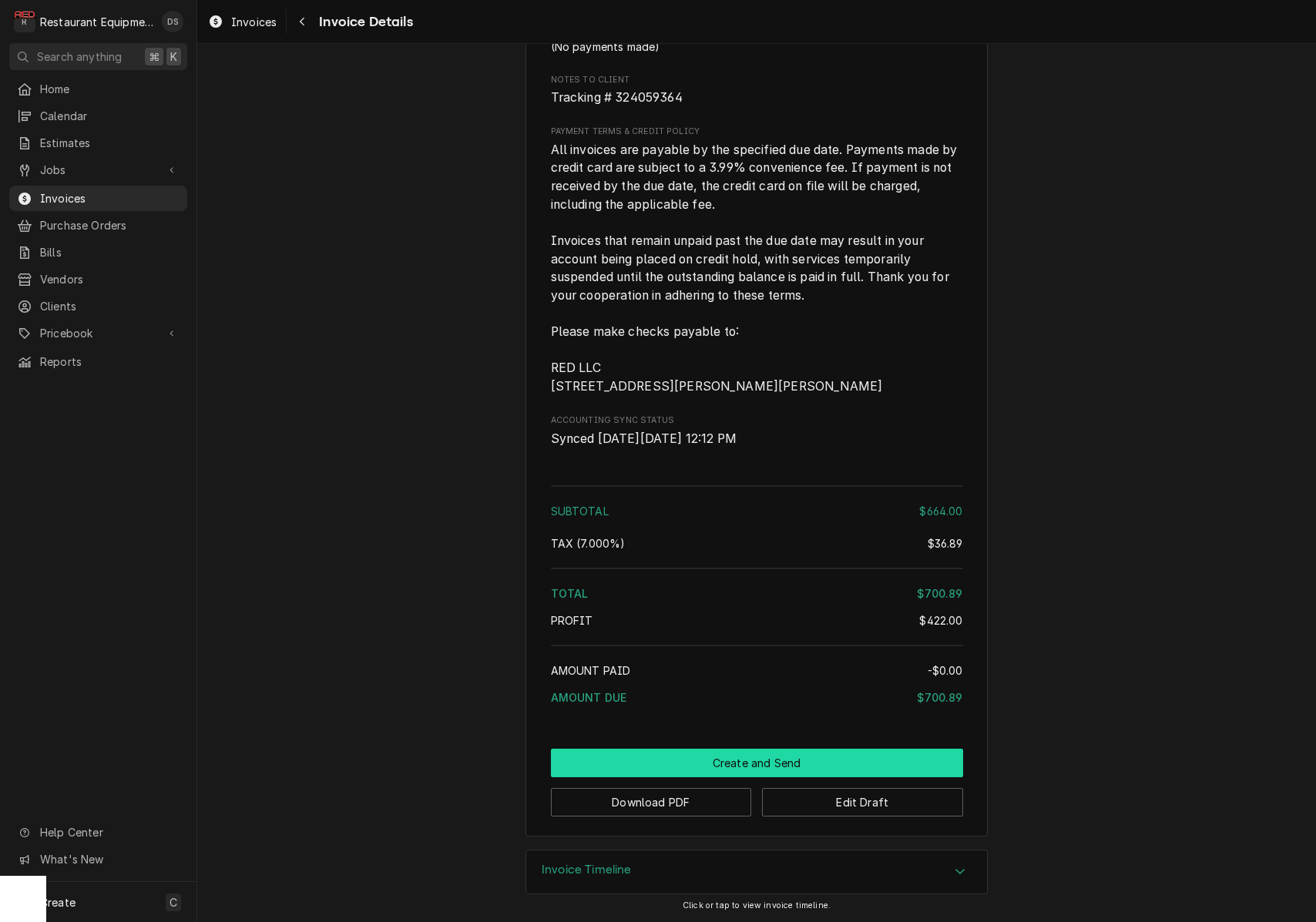
click at [756, 777] on button "Create and Send" at bounding box center [756, 764] width 412 height 29
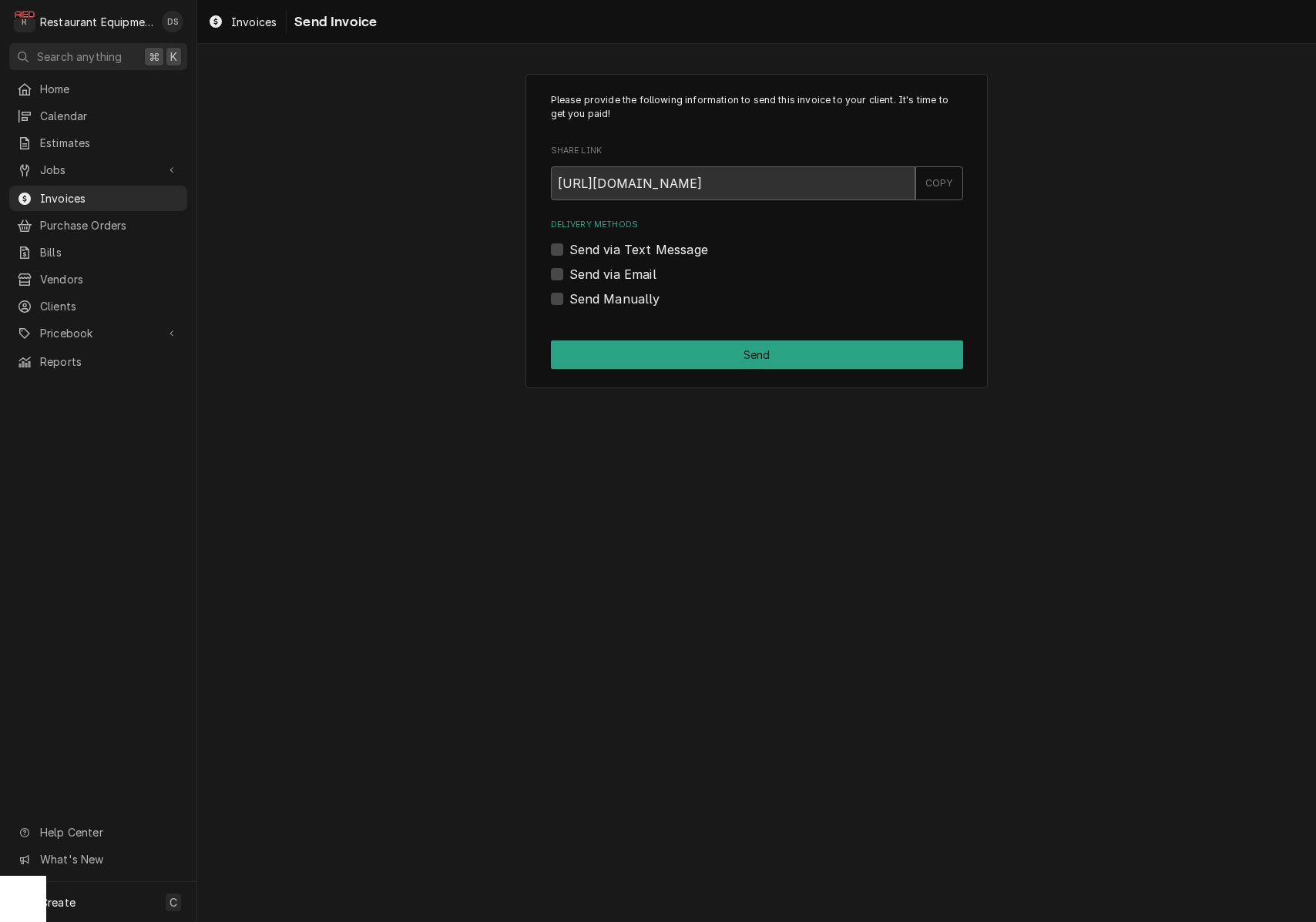
click at [569, 295] on label "Send Manually" at bounding box center [615, 299] width 91 height 18
click at [569, 295] on input "Send Manually" at bounding box center [775, 307] width 412 height 34
checkbox input "true"
drag, startPoint x: 674, startPoint y: 346, endPoint x: 682, endPoint y: 357, distance: 13.6
click at [674, 346] on button "Send" at bounding box center [756, 355] width 412 height 29
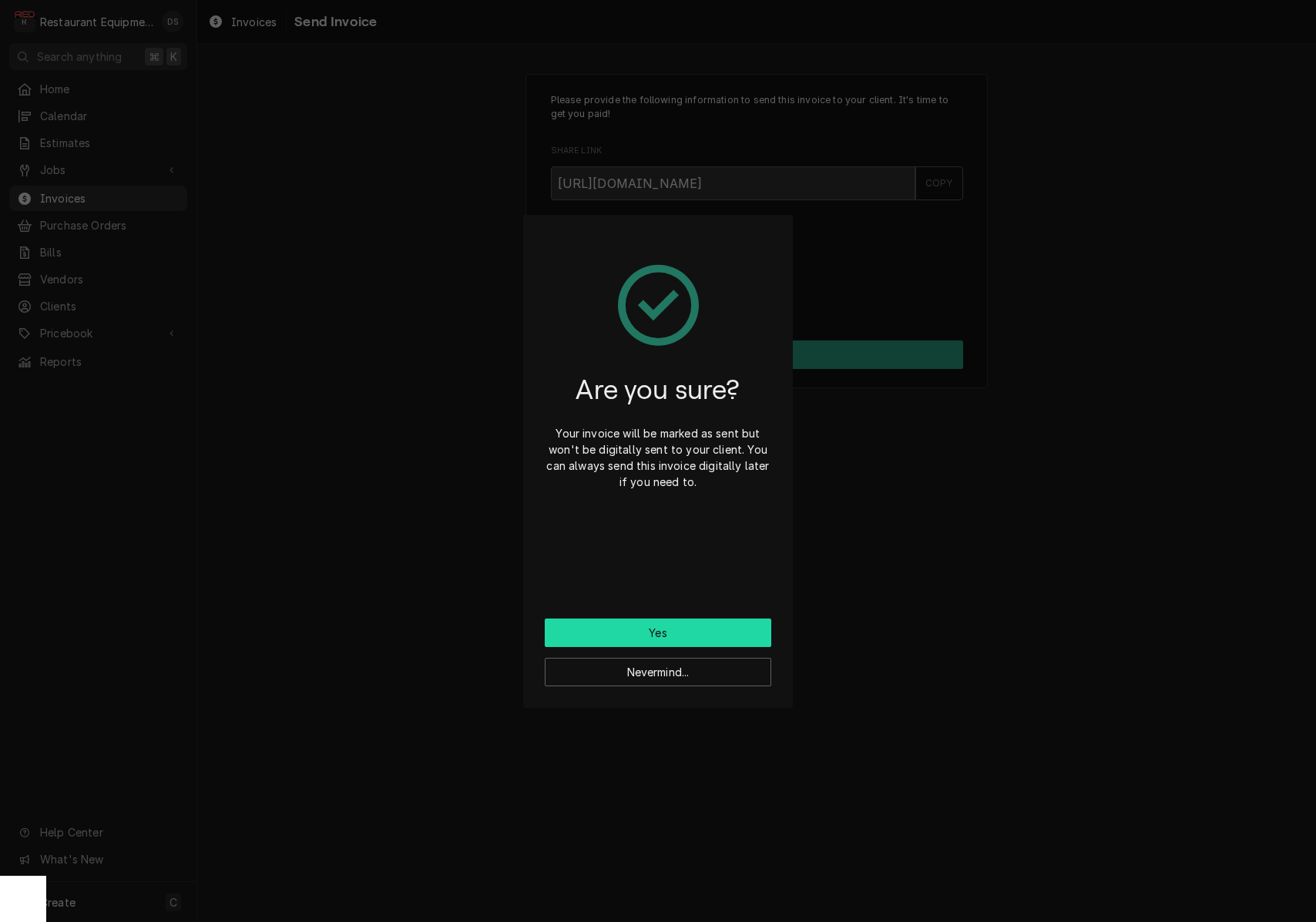
click at [700, 627] on button "Yes" at bounding box center [658, 633] width 227 height 29
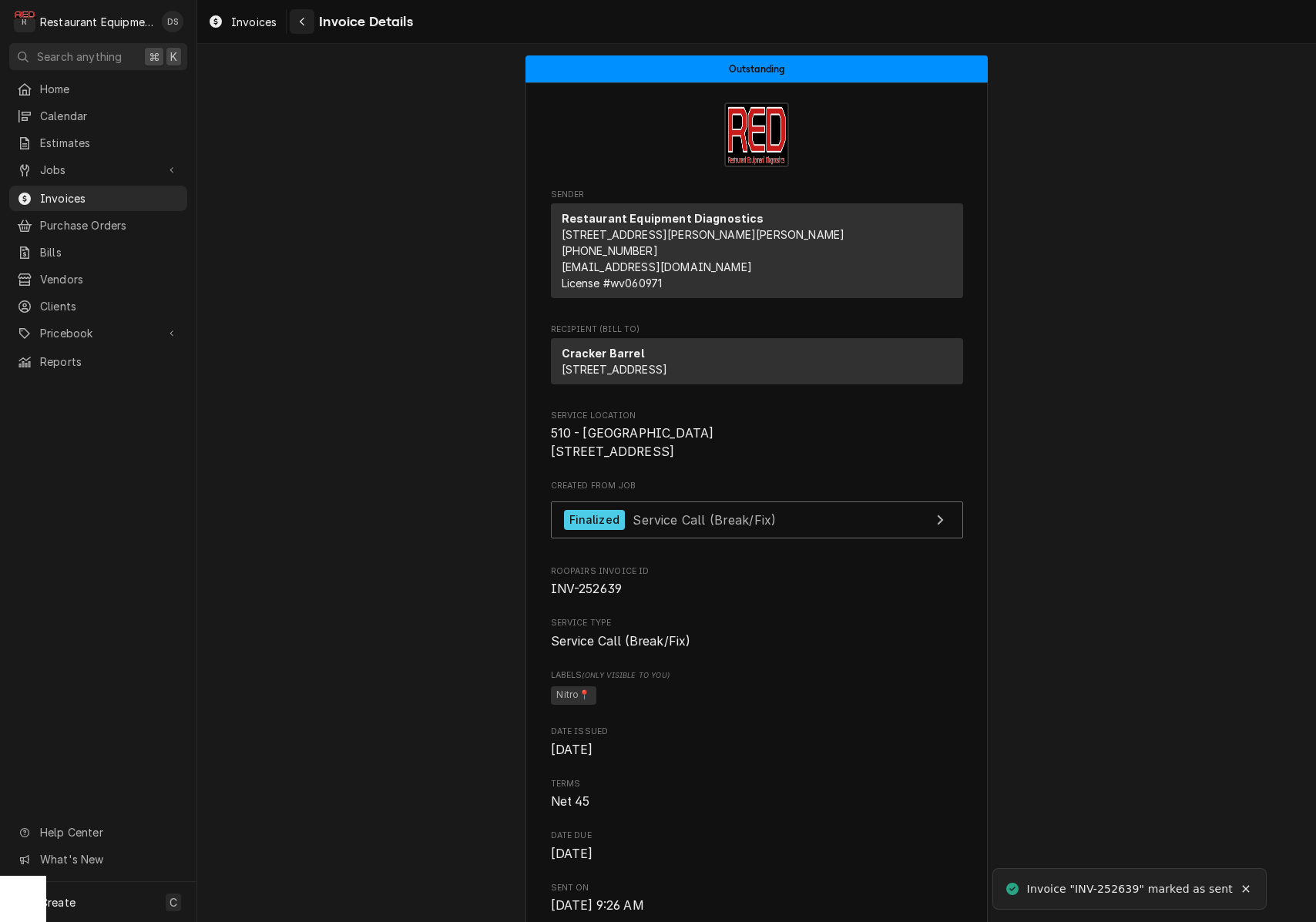
click at [308, 26] on div "Navigate back" at bounding box center [302, 21] width 15 height 15
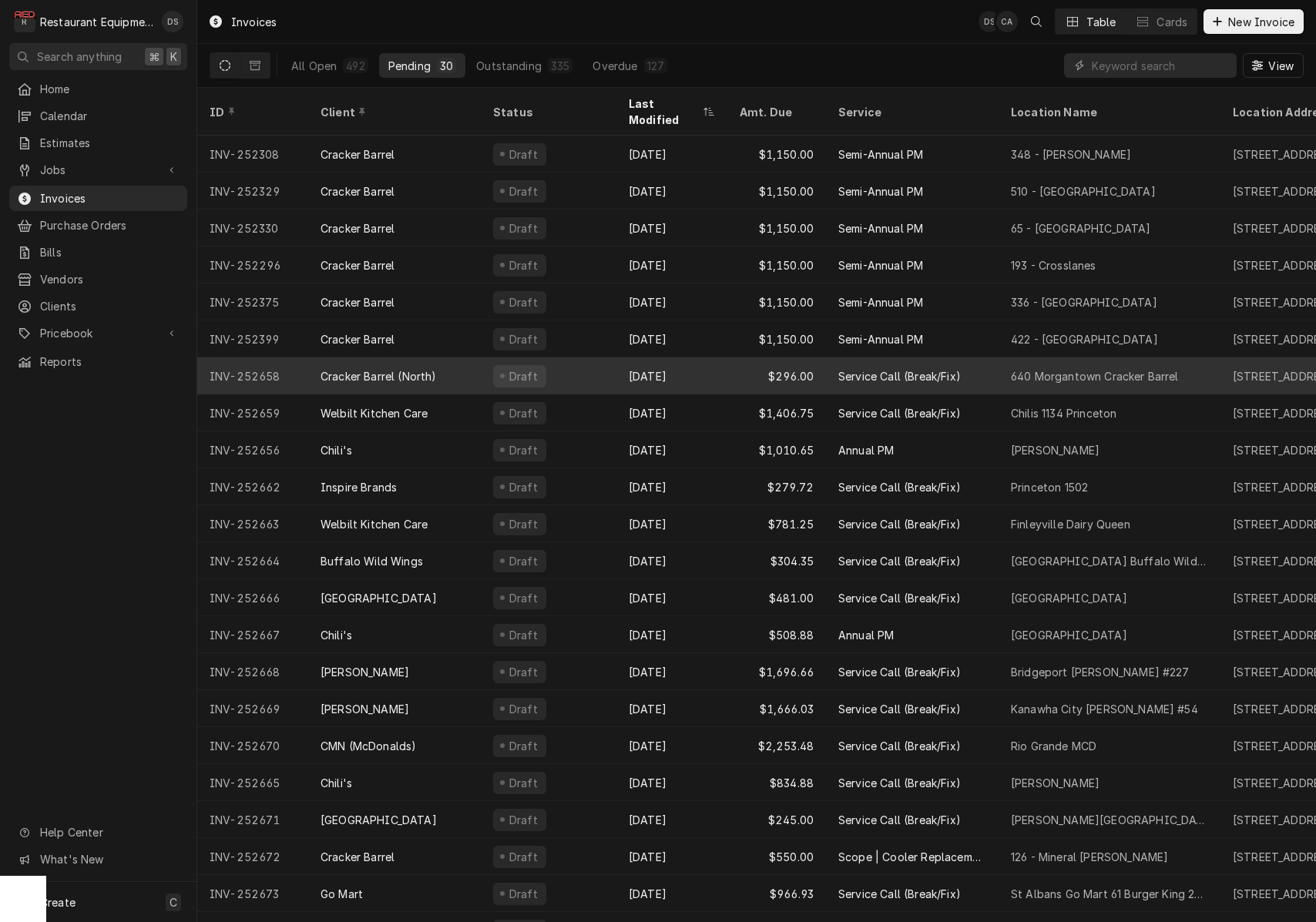
click at [472, 358] on div "Cracker Barrel (North)" at bounding box center [395, 376] width 173 height 37
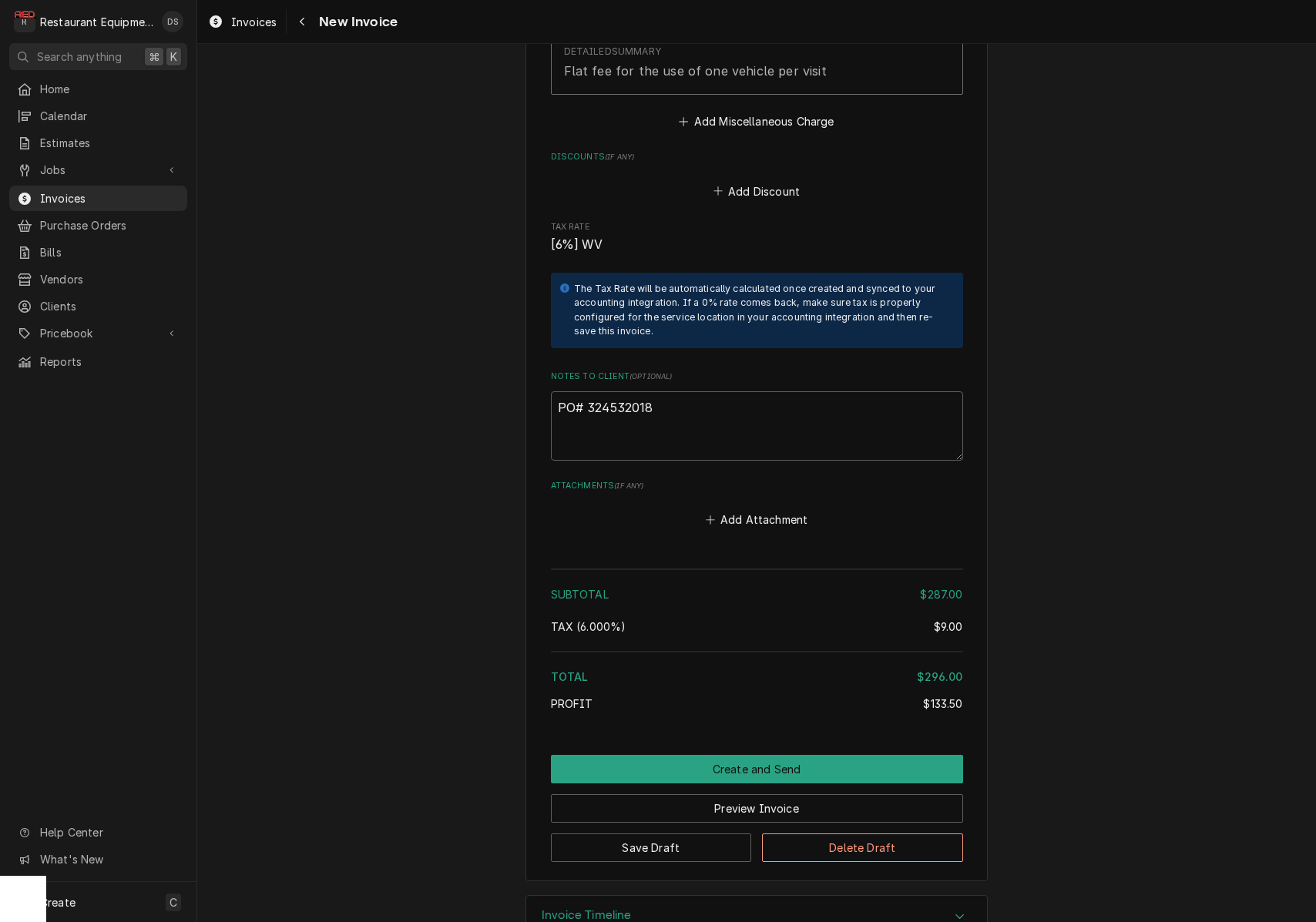
scroll to position [2862, 0]
drag, startPoint x: 670, startPoint y: 366, endPoint x: 588, endPoint y: 363, distance: 82.1
click at [588, 393] on textarea "PO# 324532018" at bounding box center [756, 427] width 412 height 70
click at [307, 27] on div "Navigate back" at bounding box center [302, 21] width 15 height 15
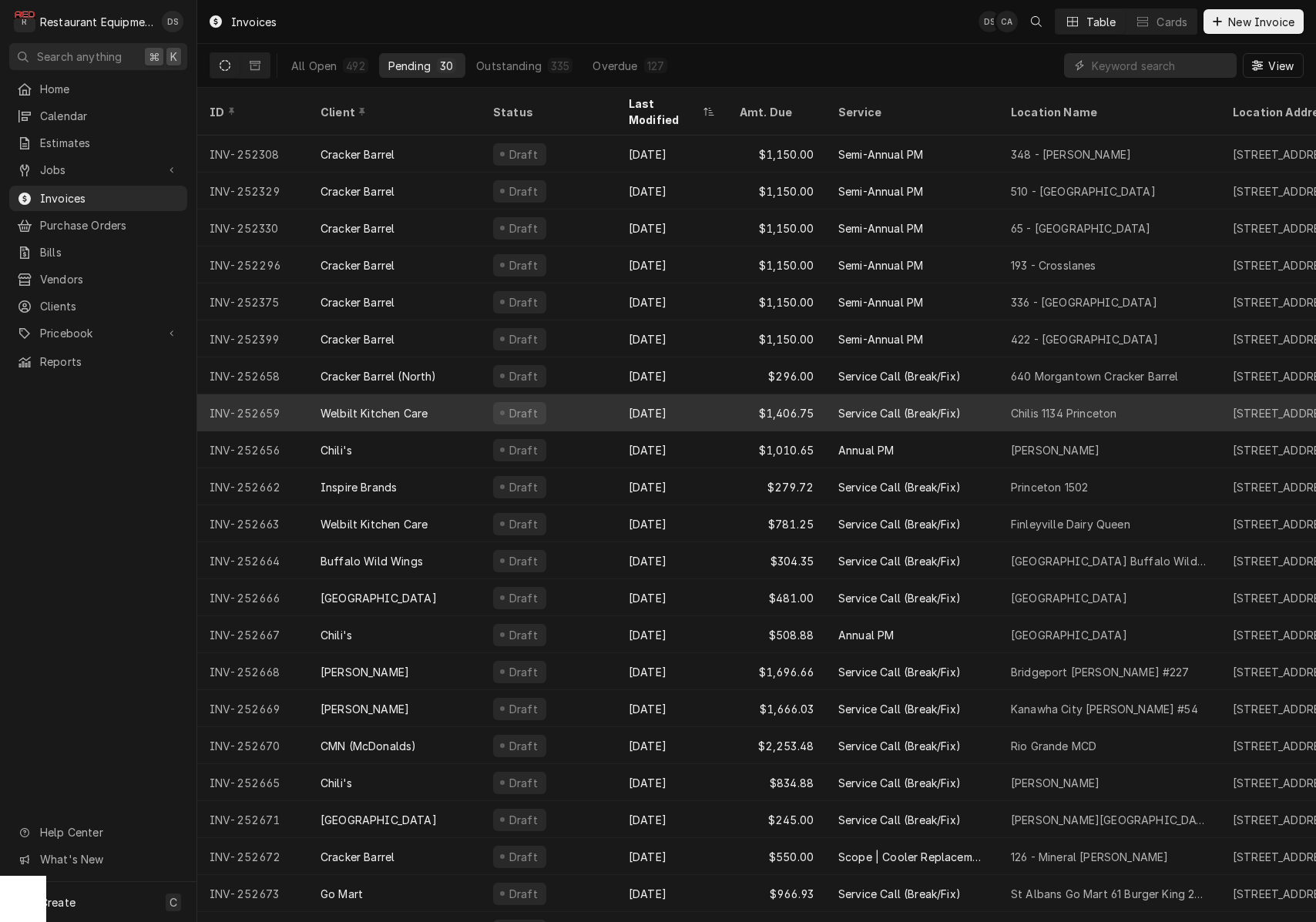
click at [748, 395] on div "$1,406.75" at bounding box center [776, 413] width 98 height 37
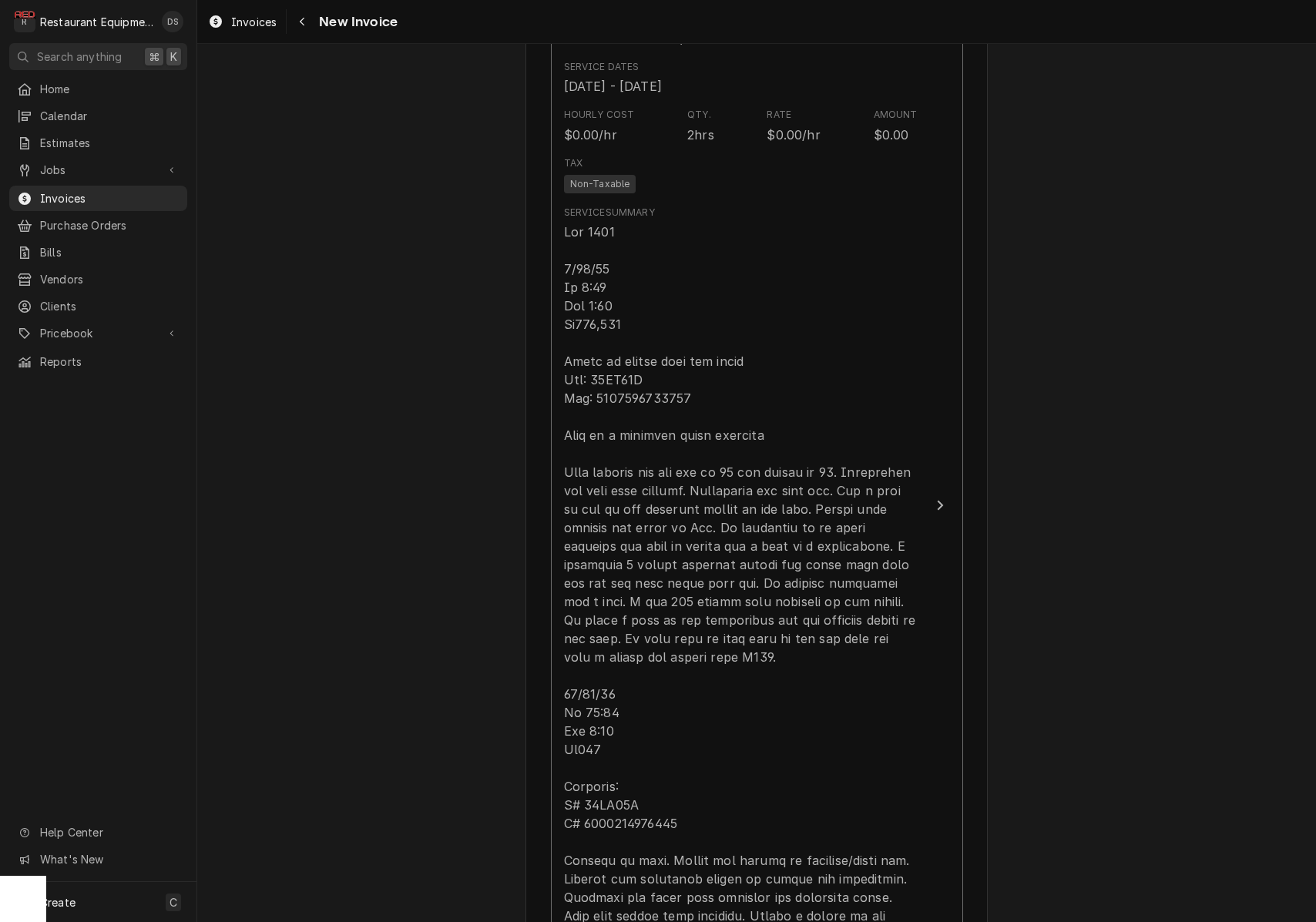
scroll to position [1077, 0]
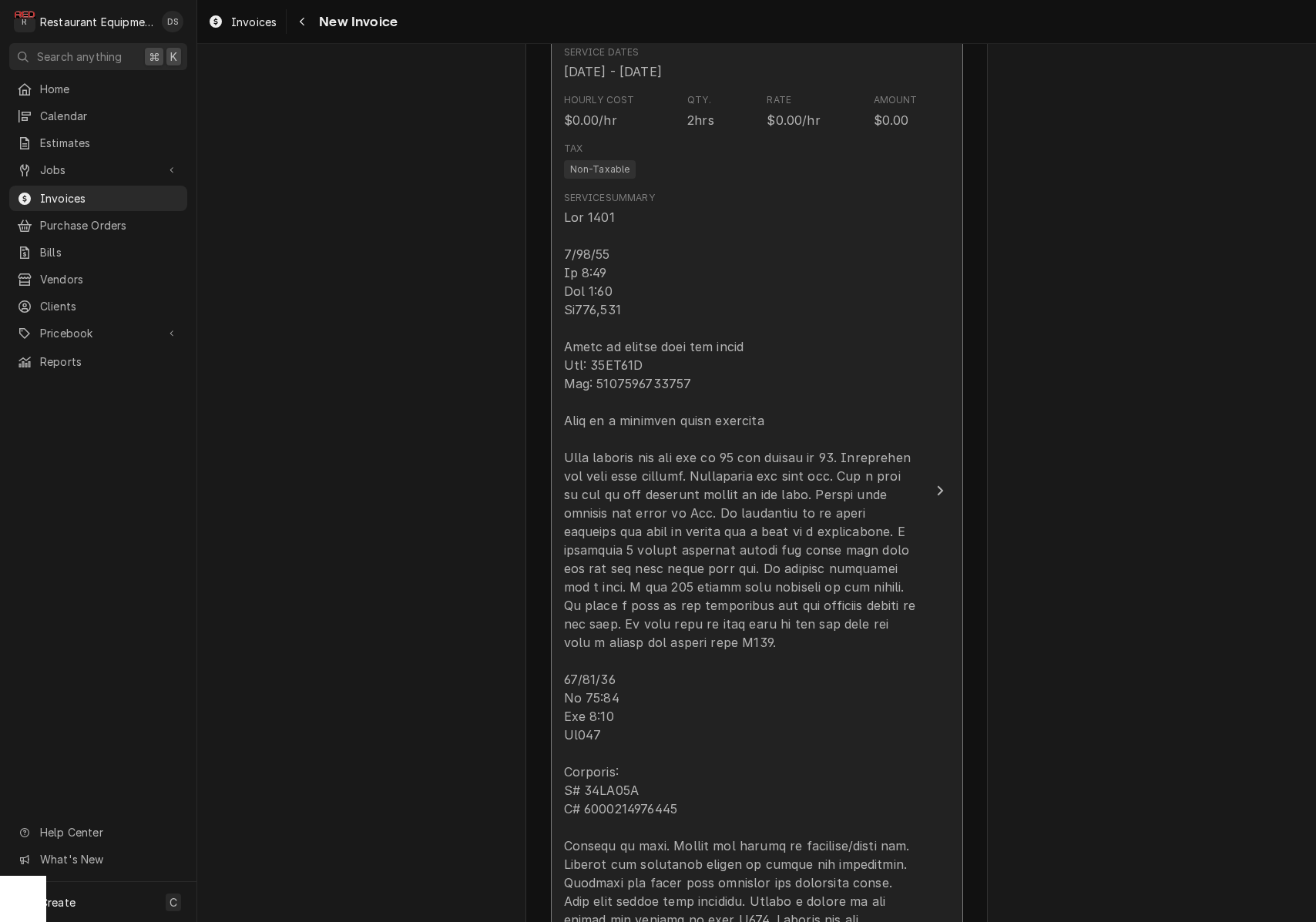
click at [690, 363] on div "Update Line Item" at bounding box center [741, 596] width 354 height 776
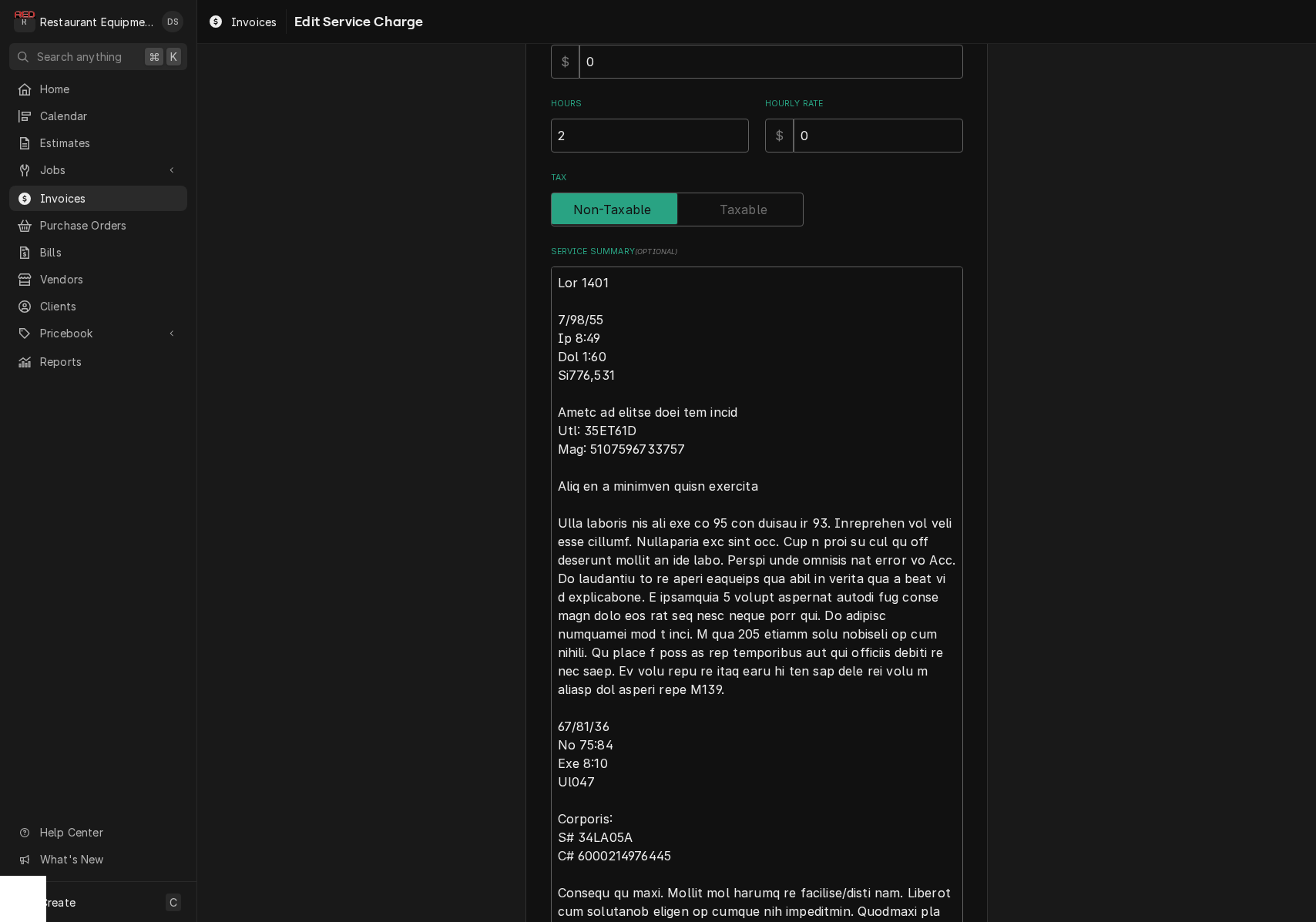
scroll to position [387, 0]
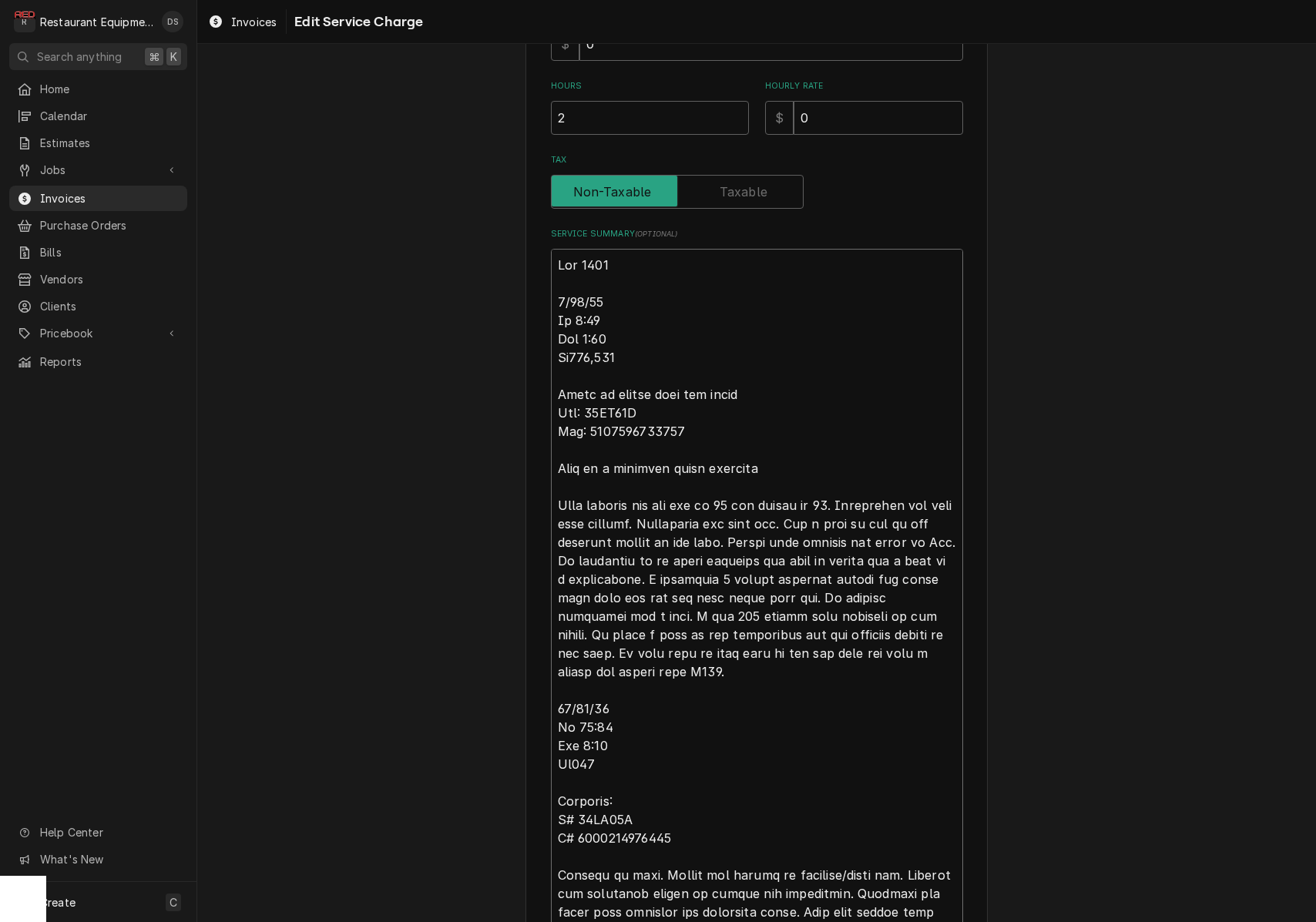
drag, startPoint x: 680, startPoint y: 429, endPoint x: 588, endPoint y: 431, distance: 92.0
click at [588, 431] on textarea "Service Summary ( optional )" at bounding box center [756, 616] width 412 height 735
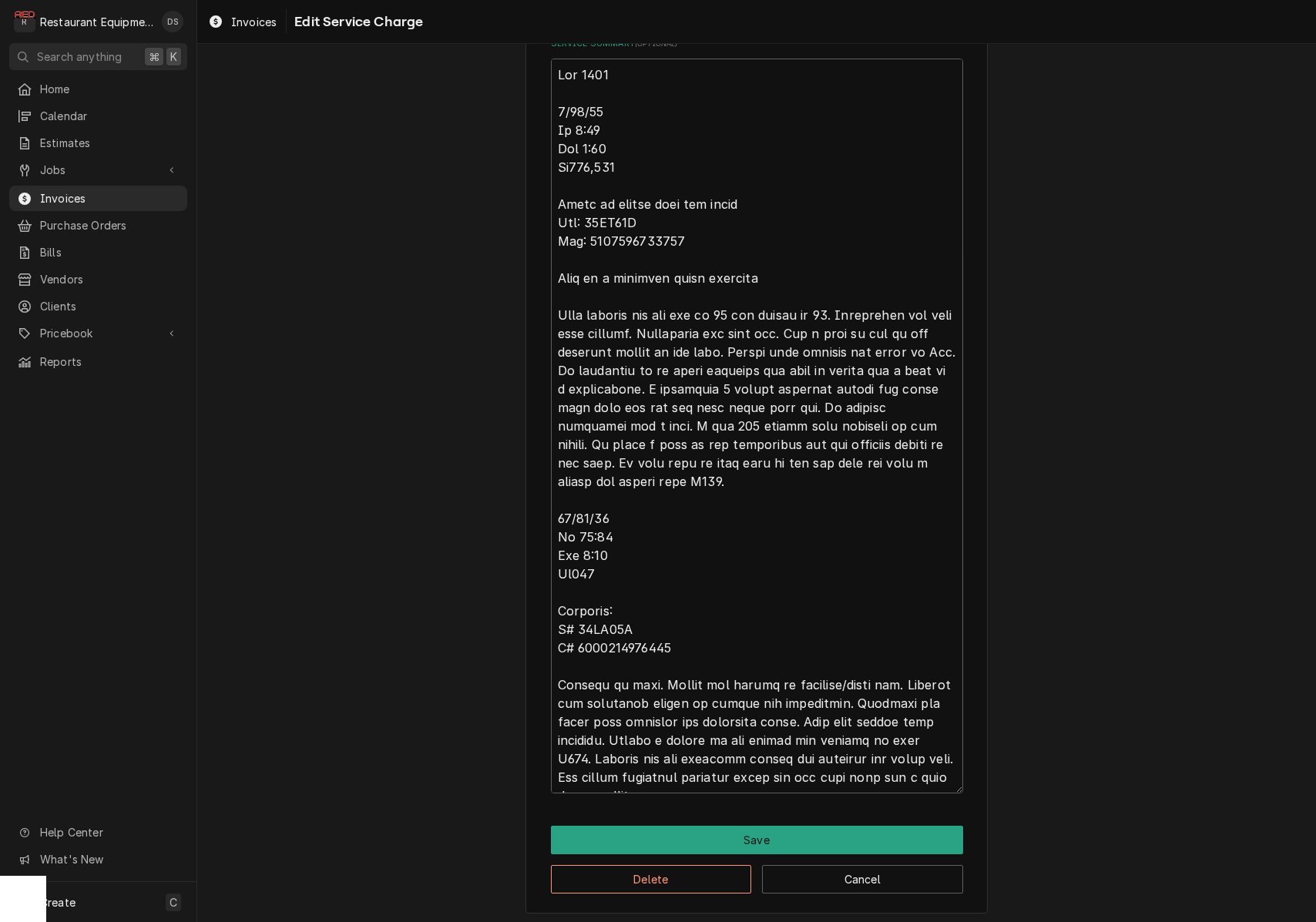
scroll to position [0, 0]
click at [784, 826] on button "Save" at bounding box center [756, 840] width 412 height 29
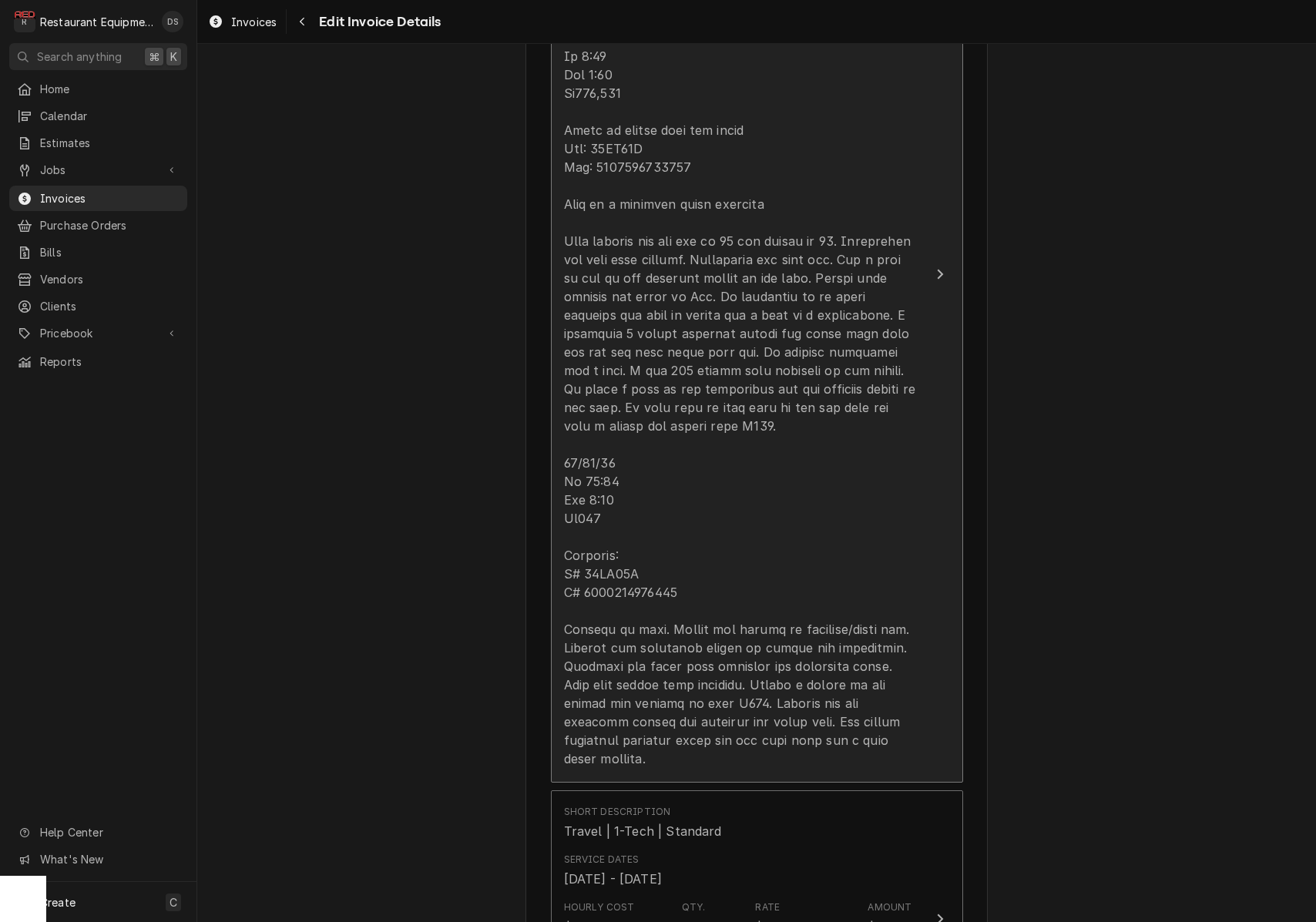
scroll to position [1243, 0]
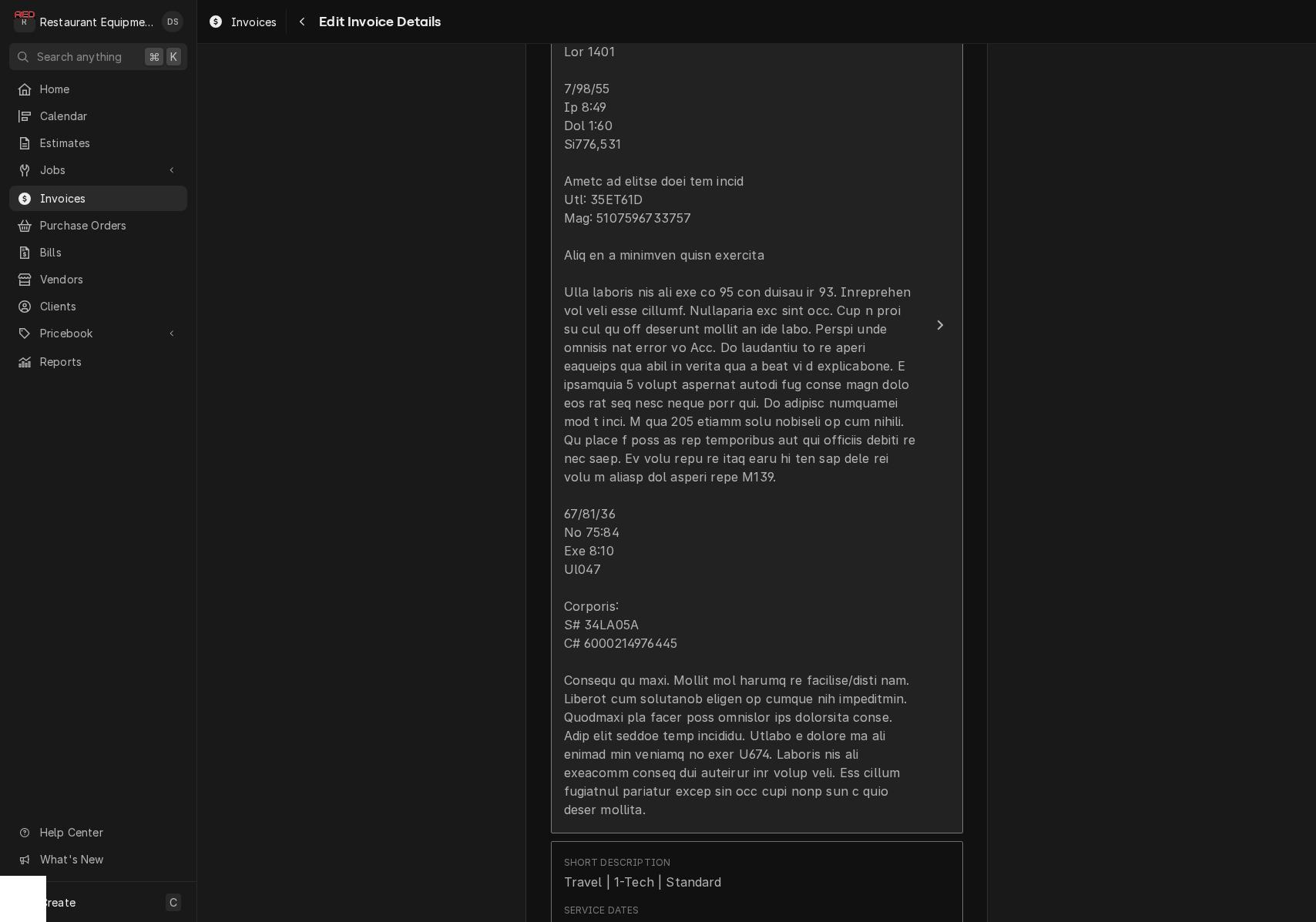
click at [617, 255] on div "Update Line Item" at bounding box center [741, 431] width 354 height 776
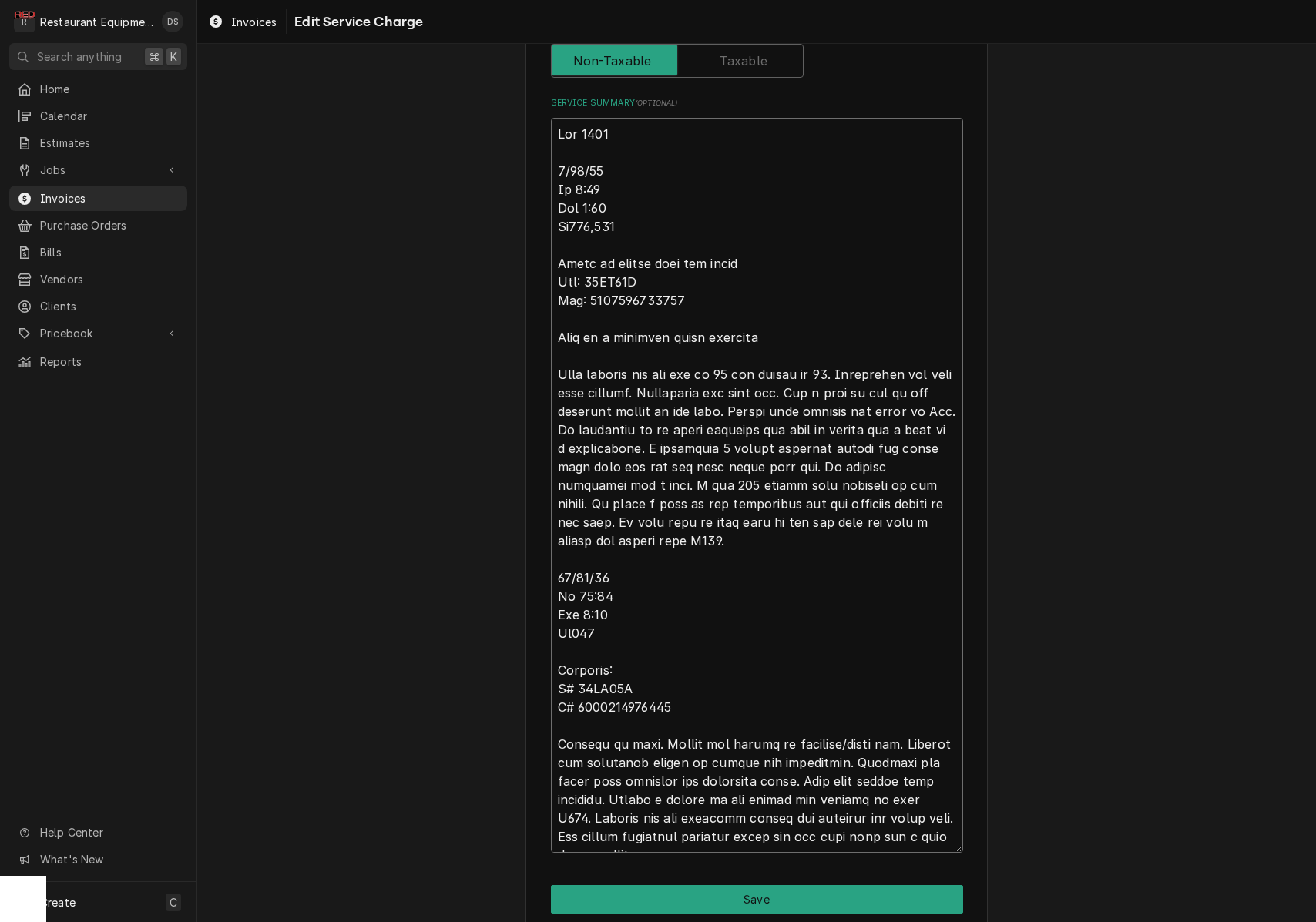
scroll to position [577, 0]
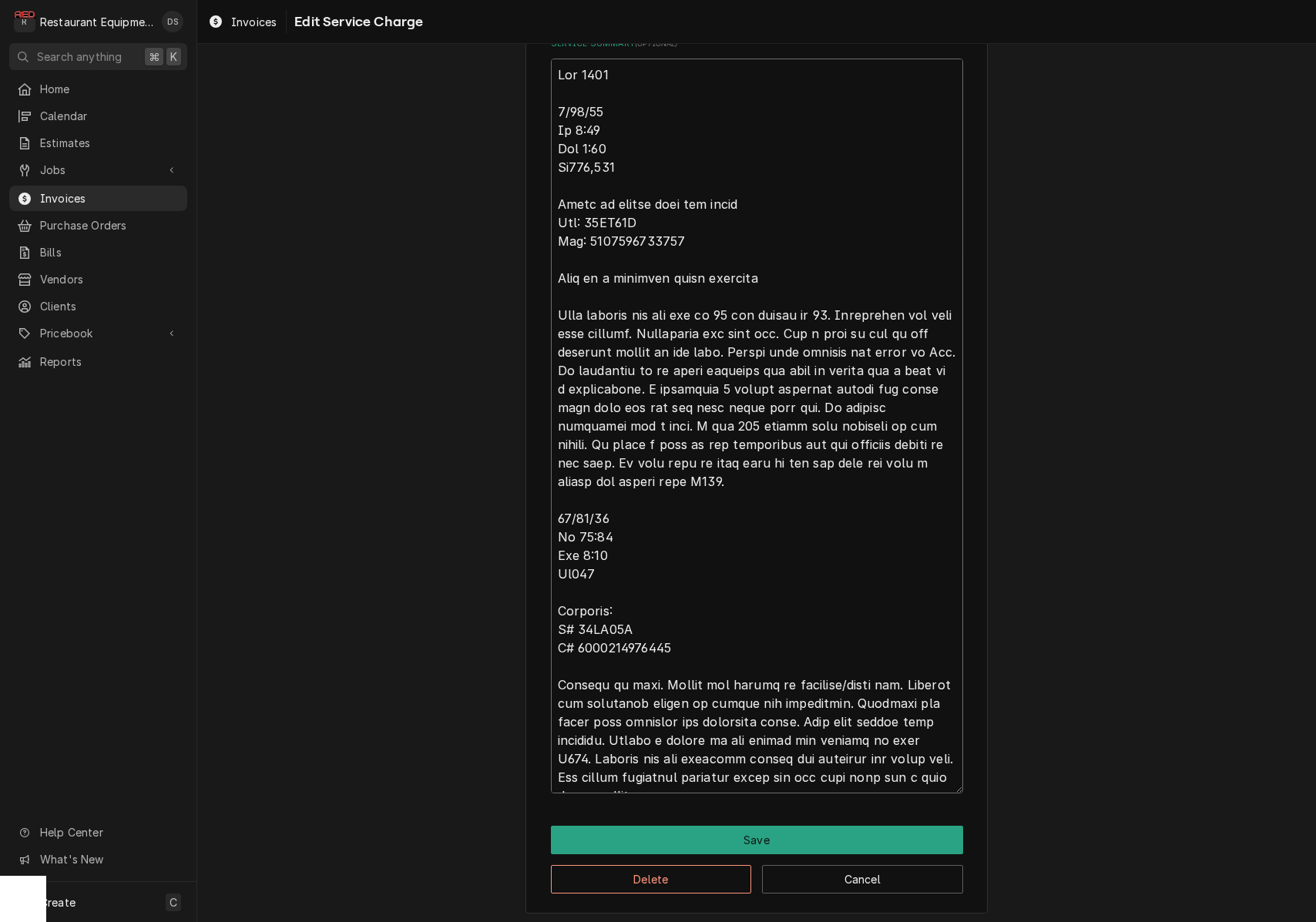
drag, startPoint x: 552, startPoint y: 260, endPoint x: 959, endPoint y: 772, distance: 654.1
click at [959, 772] on textarea "Service Summary ( optional )" at bounding box center [756, 426] width 412 height 735
click at [794, 827] on button "Save" at bounding box center [756, 840] width 412 height 29
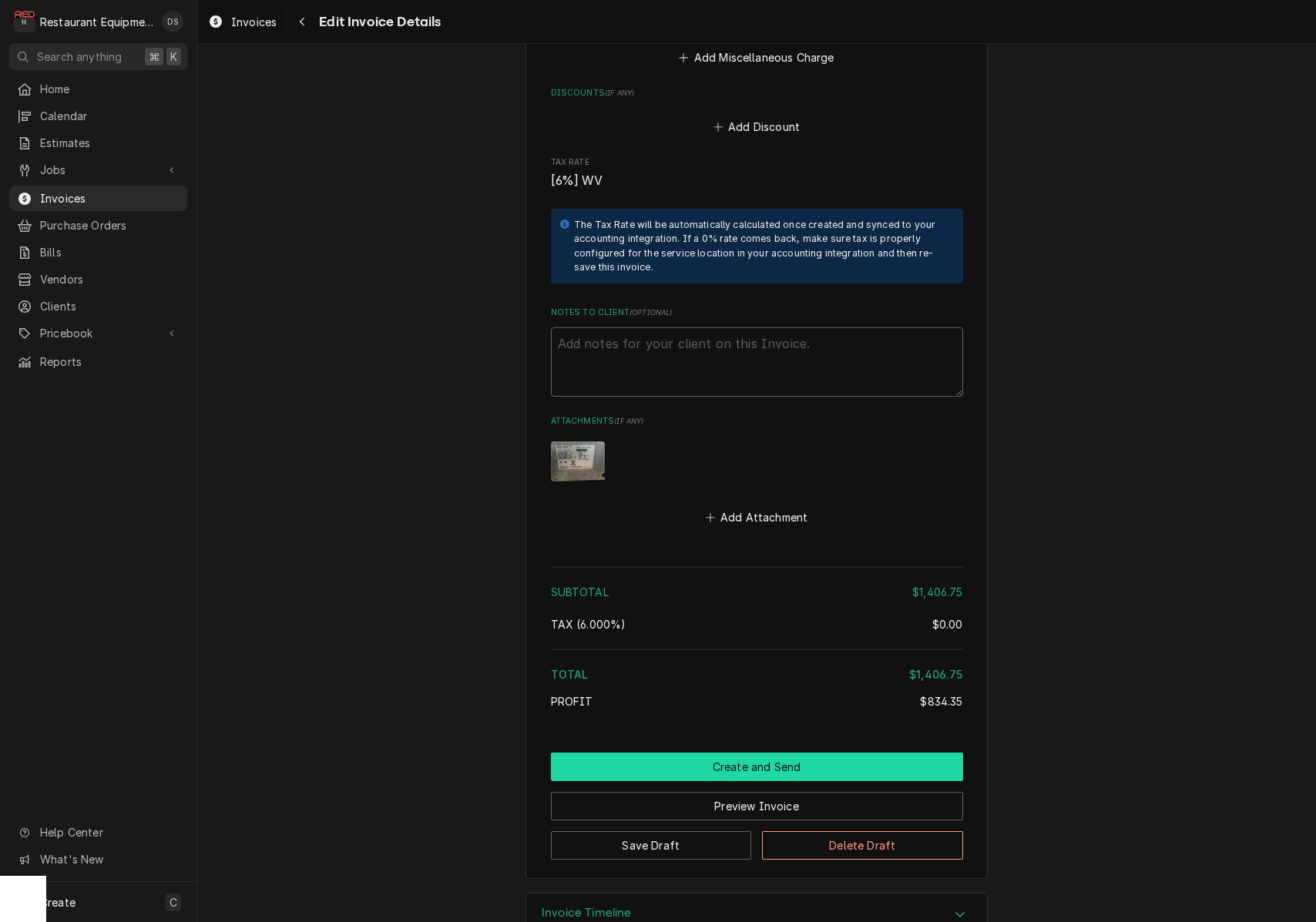
scroll to position [3682, 0]
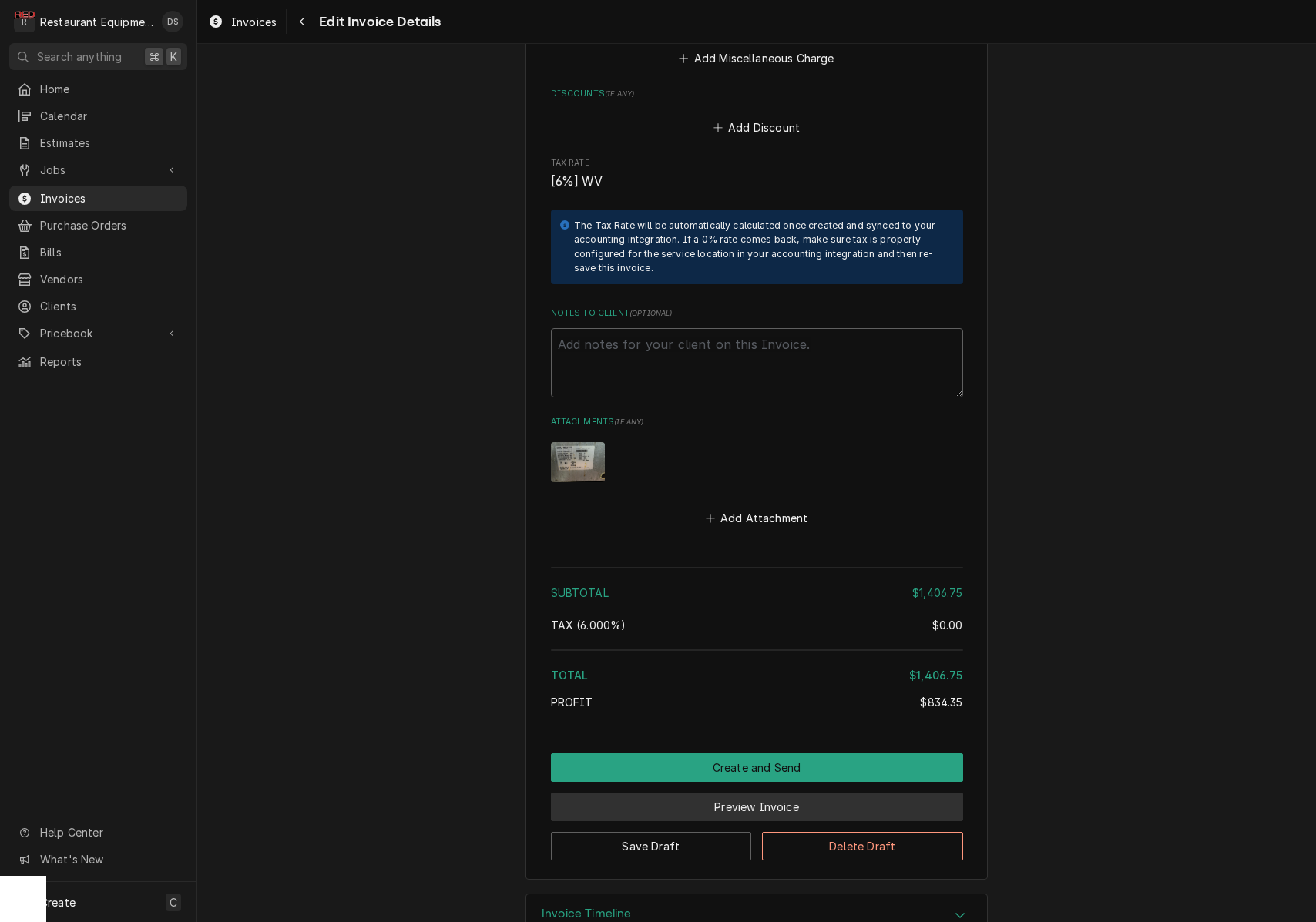
click at [772, 793] on button "Preview Invoice" at bounding box center [756, 808] width 412 height 29
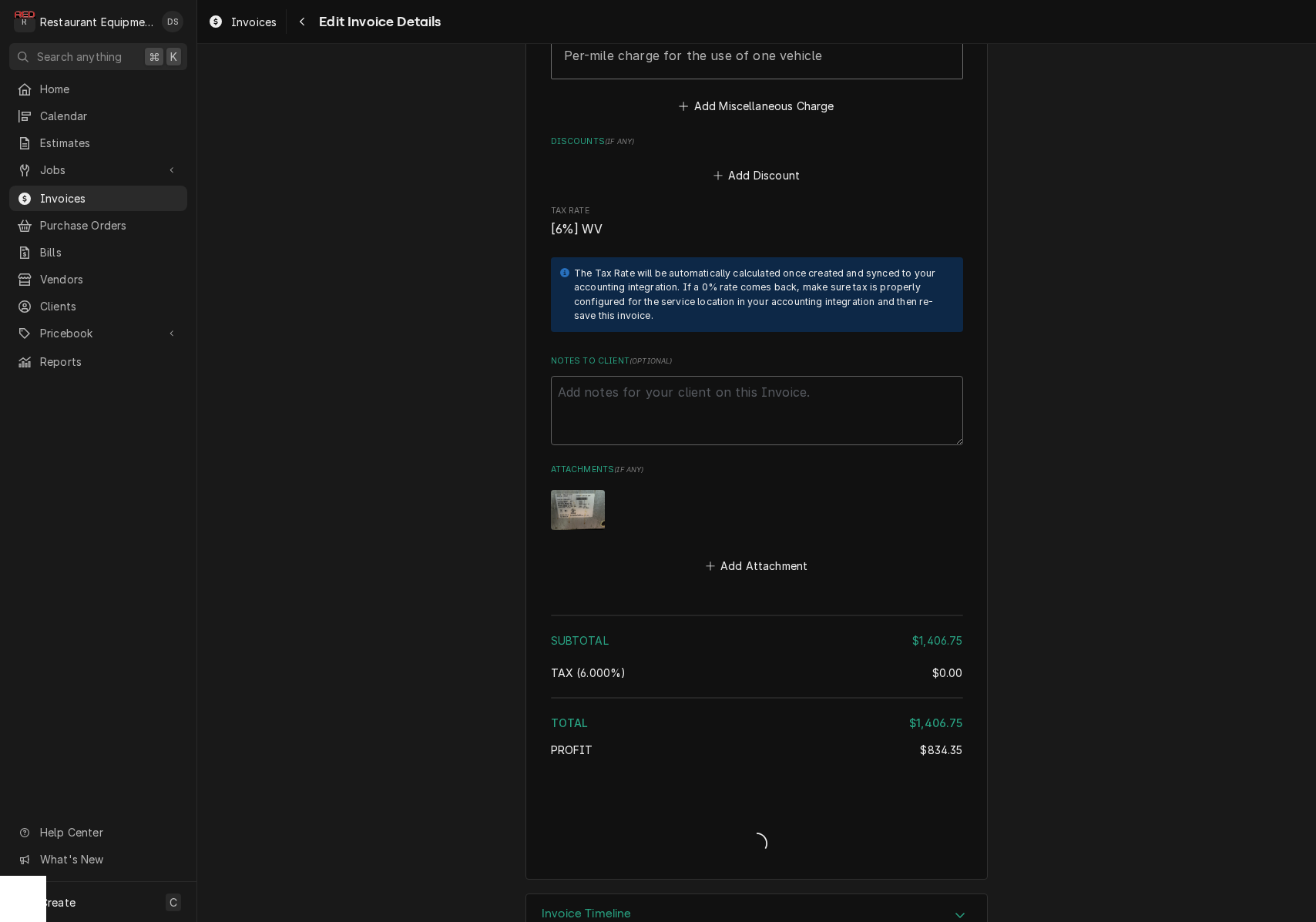
type textarea "x"
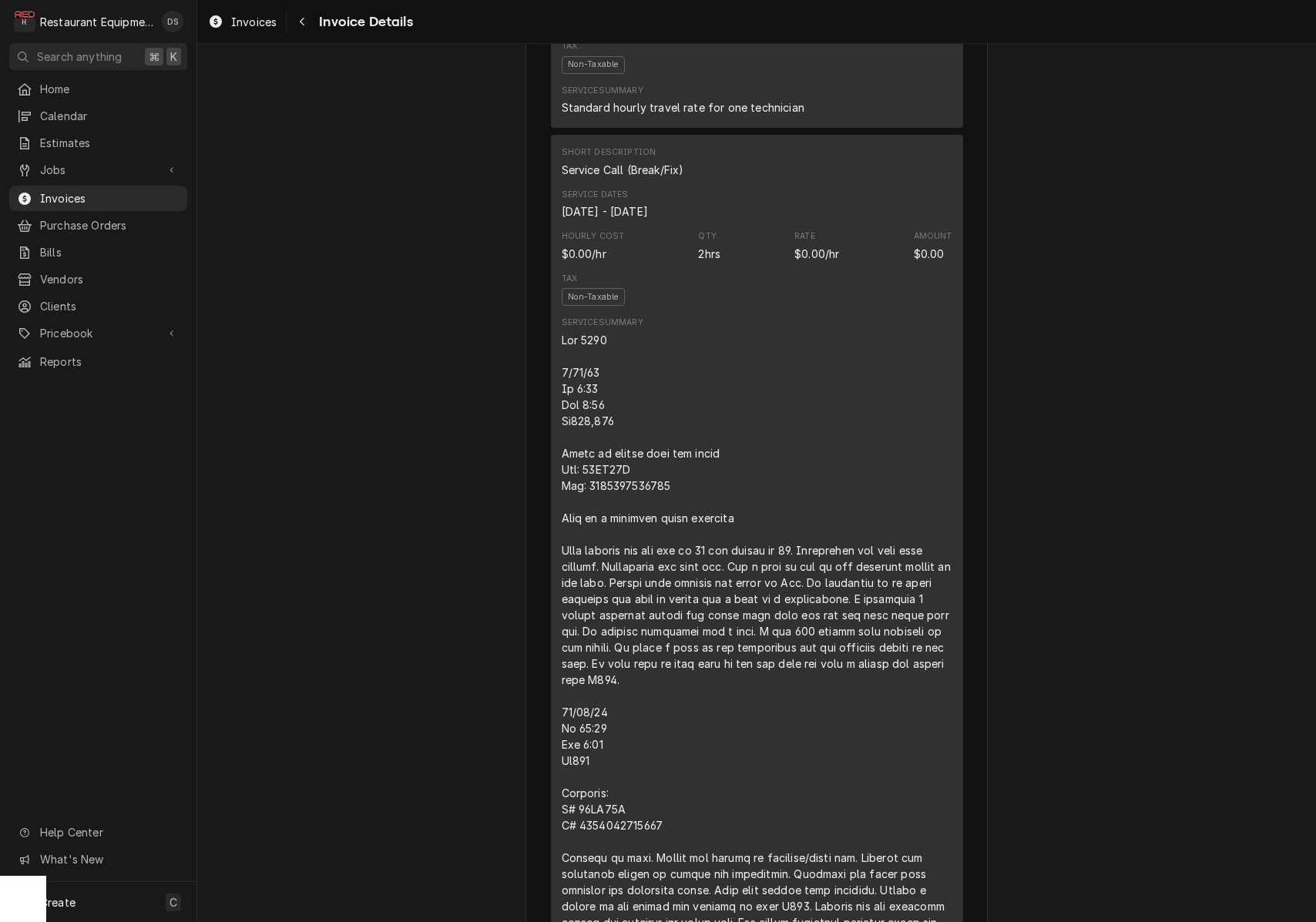
scroll to position [974, 0]
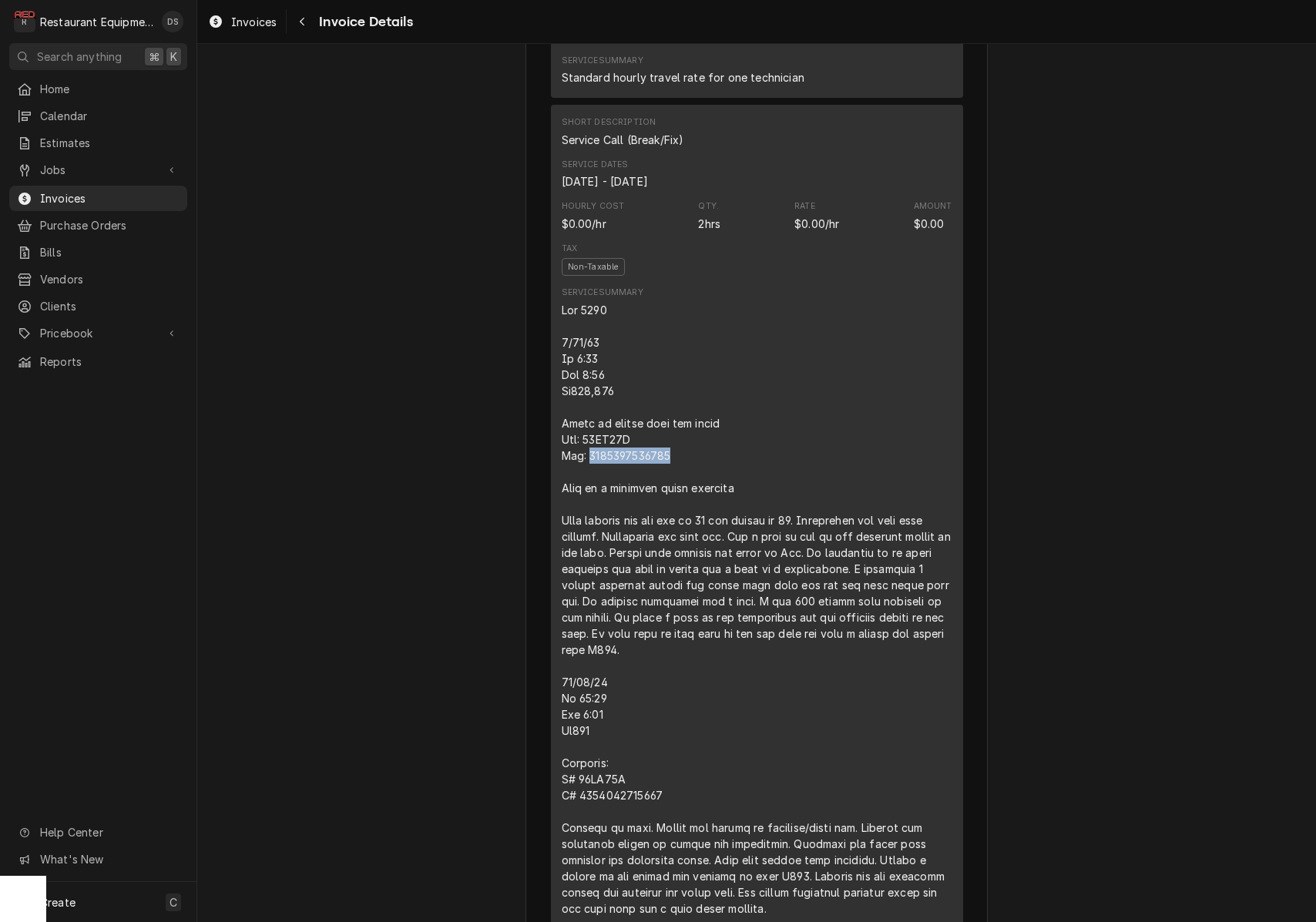
drag, startPoint x: 668, startPoint y: 507, endPoint x: 588, endPoint y: 508, distance: 80.0
click at [588, 508] on div "Line Item" at bounding box center [757, 609] width 391 height 615
copy div "2304820100117"
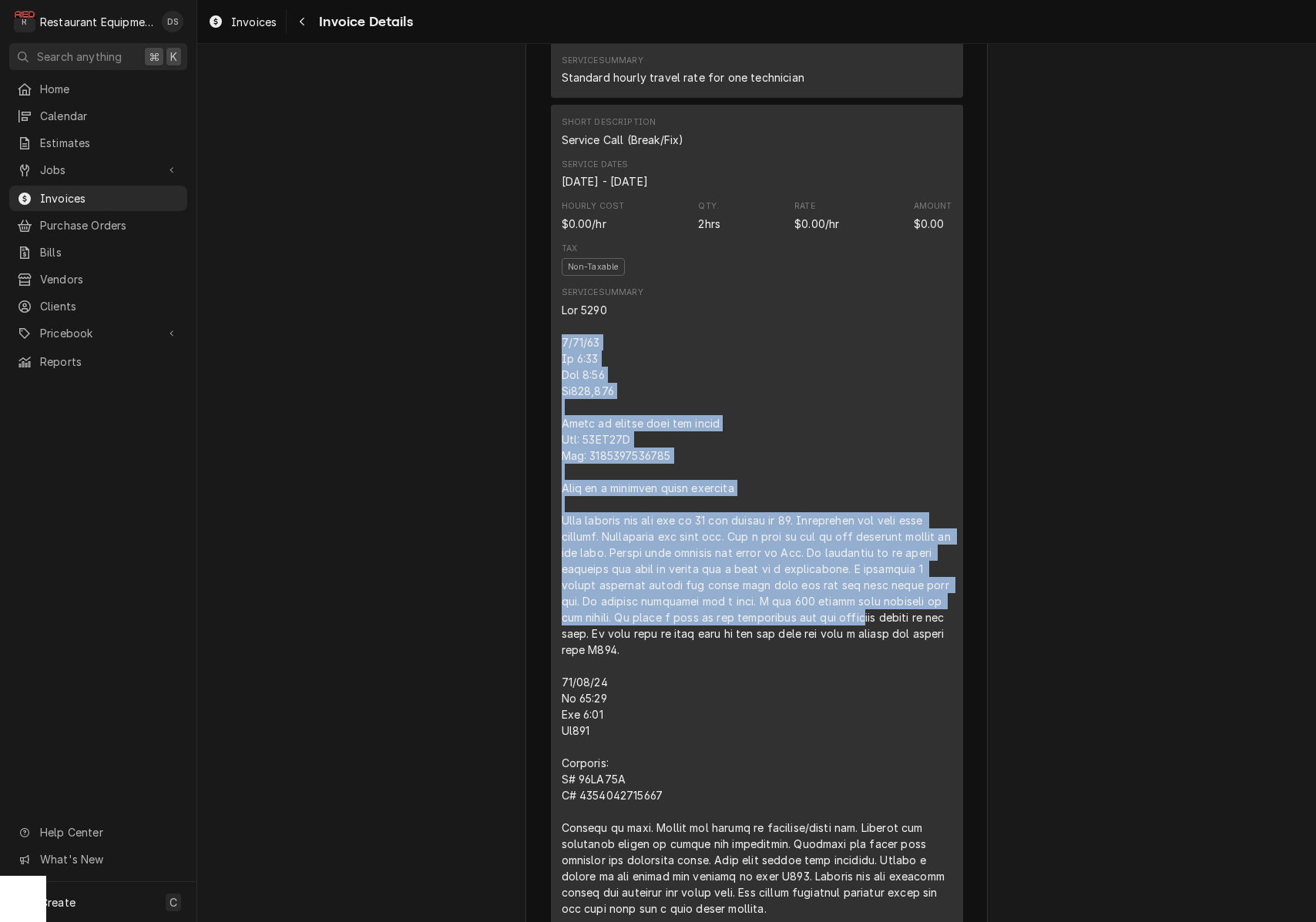
drag, startPoint x: 560, startPoint y: 390, endPoint x: 858, endPoint y: 675, distance: 412.3
click at [858, 675] on div "Short Description Service Call (Break/Fix) Service Dates Aug 25, 2025 - Sep 2, …" at bounding box center [756, 517] width 412 height 824
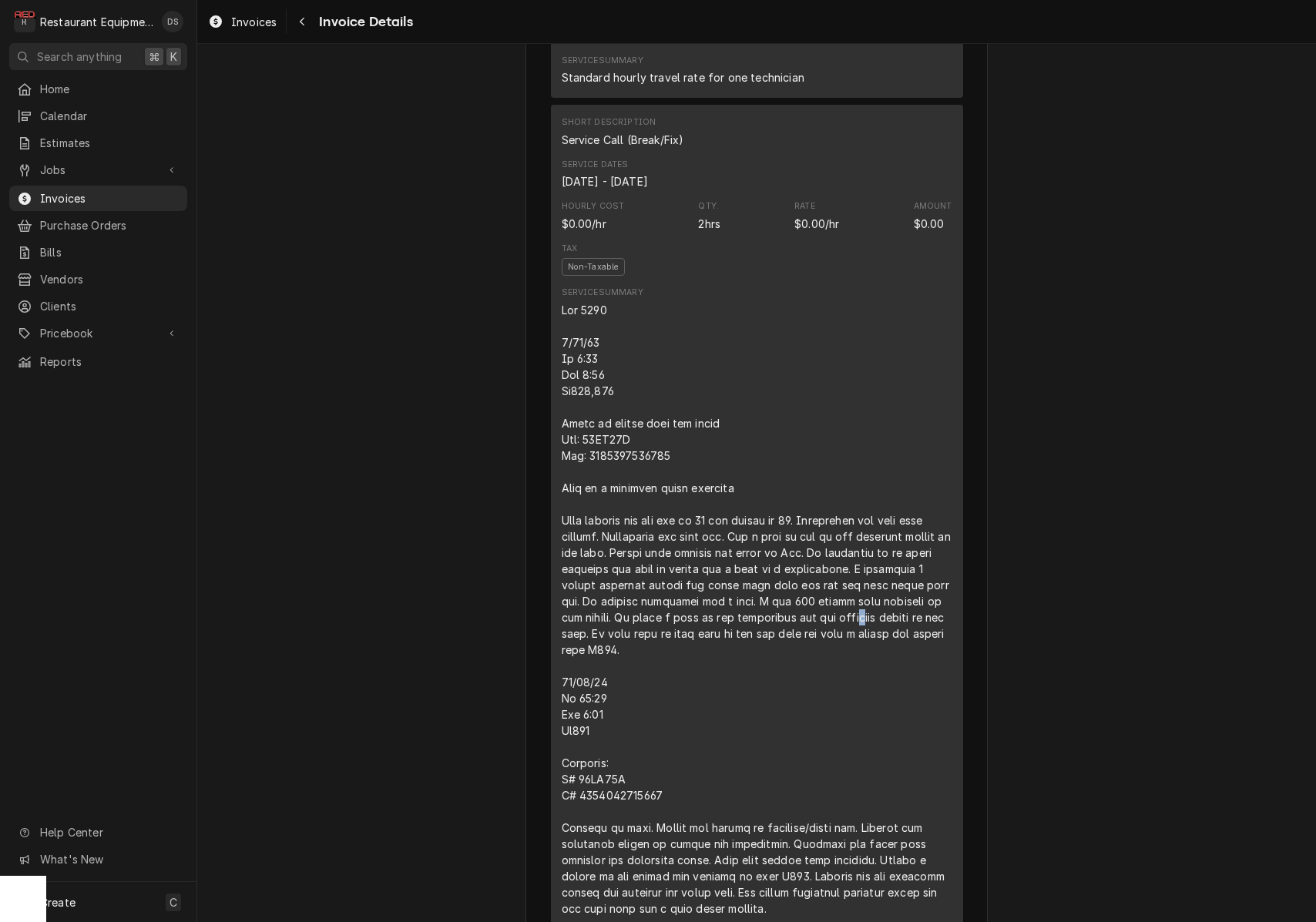
click at [853, 674] on div "Line Item" at bounding box center [757, 609] width 391 height 615
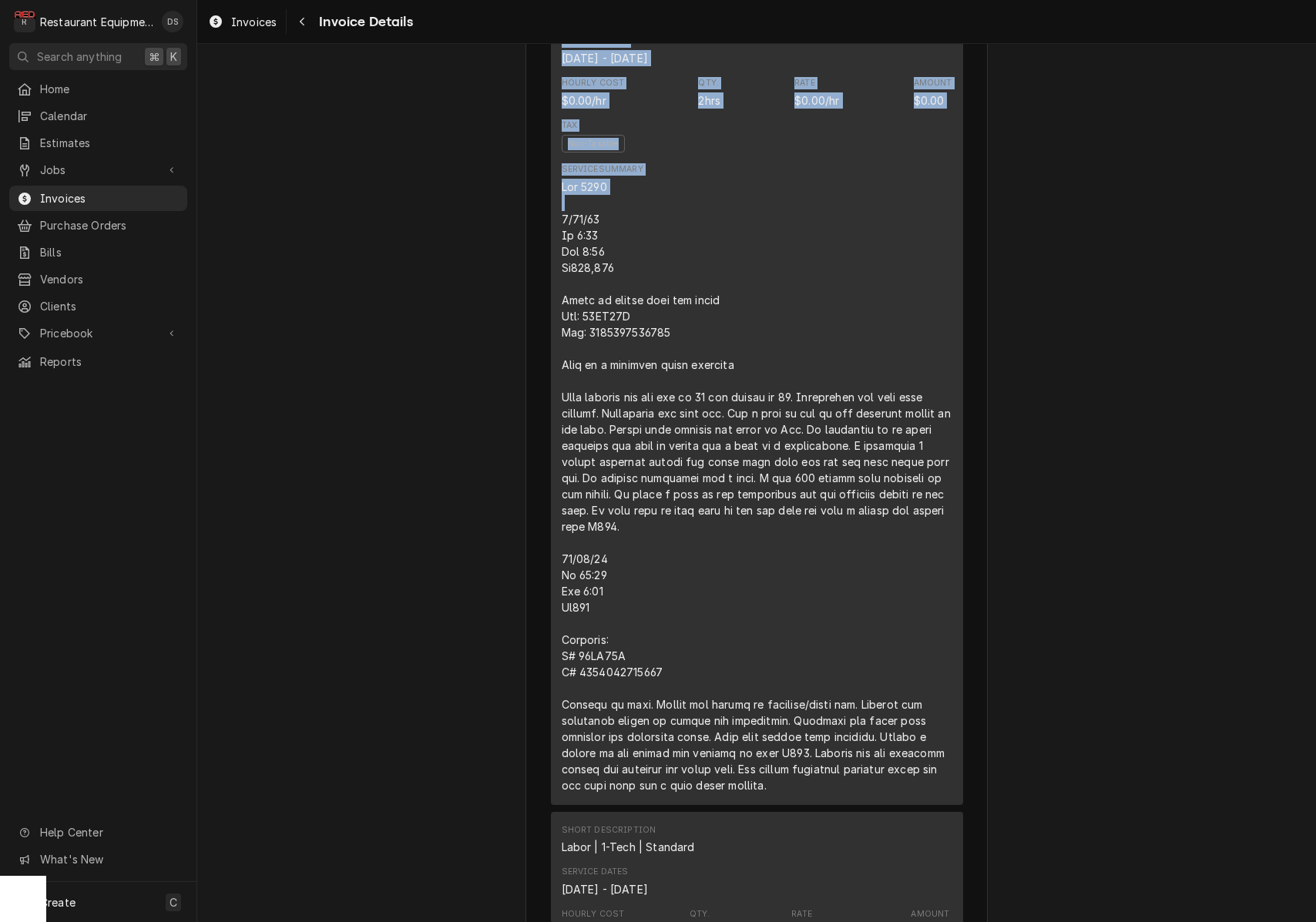
scroll to position [1149, 0]
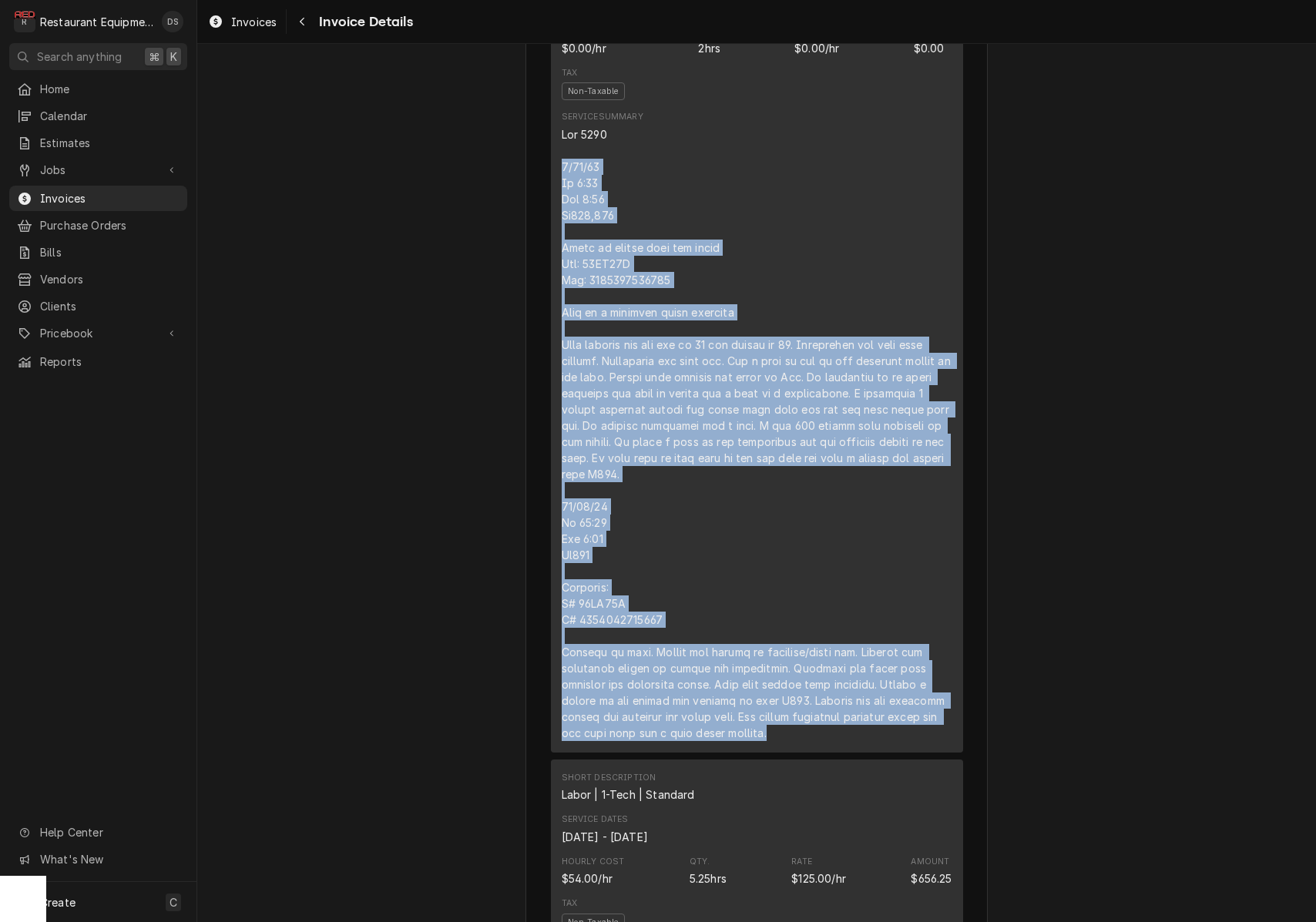
drag, startPoint x: 561, startPoint y: 391, endPoint x: 800, endPoint y: 793, distance: 467.7
click at [816, 746] on div "Service Summary" at bounding box center [757, 426] width 391 height 640
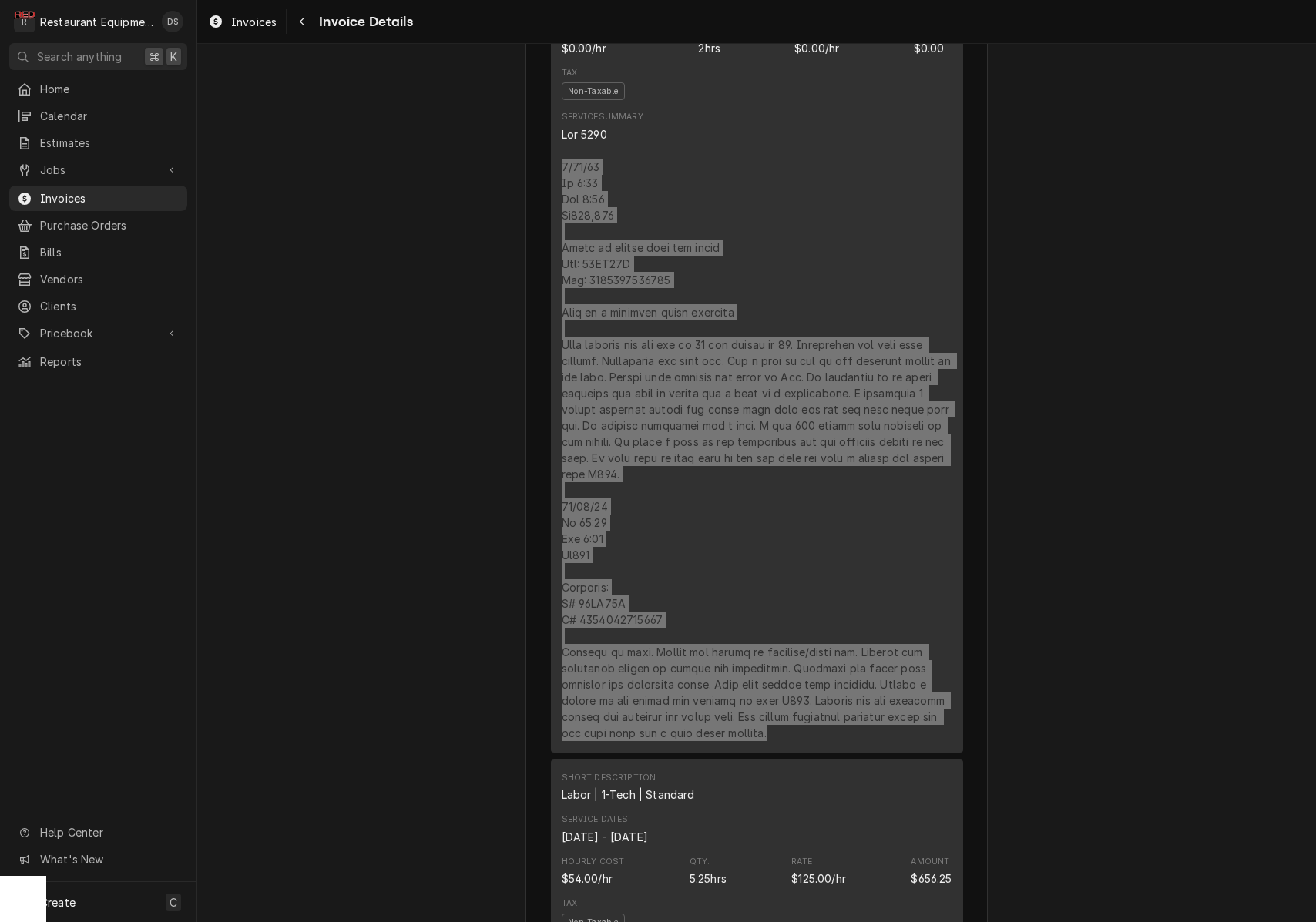
drag, startPoint x: 1309, startPoint y: 462, endPoint x: 909, endPoint y: 330, distance: 421.2
click at [909, 330] on div "Line Item" at bounding box center [757, 434] width 391 height 615
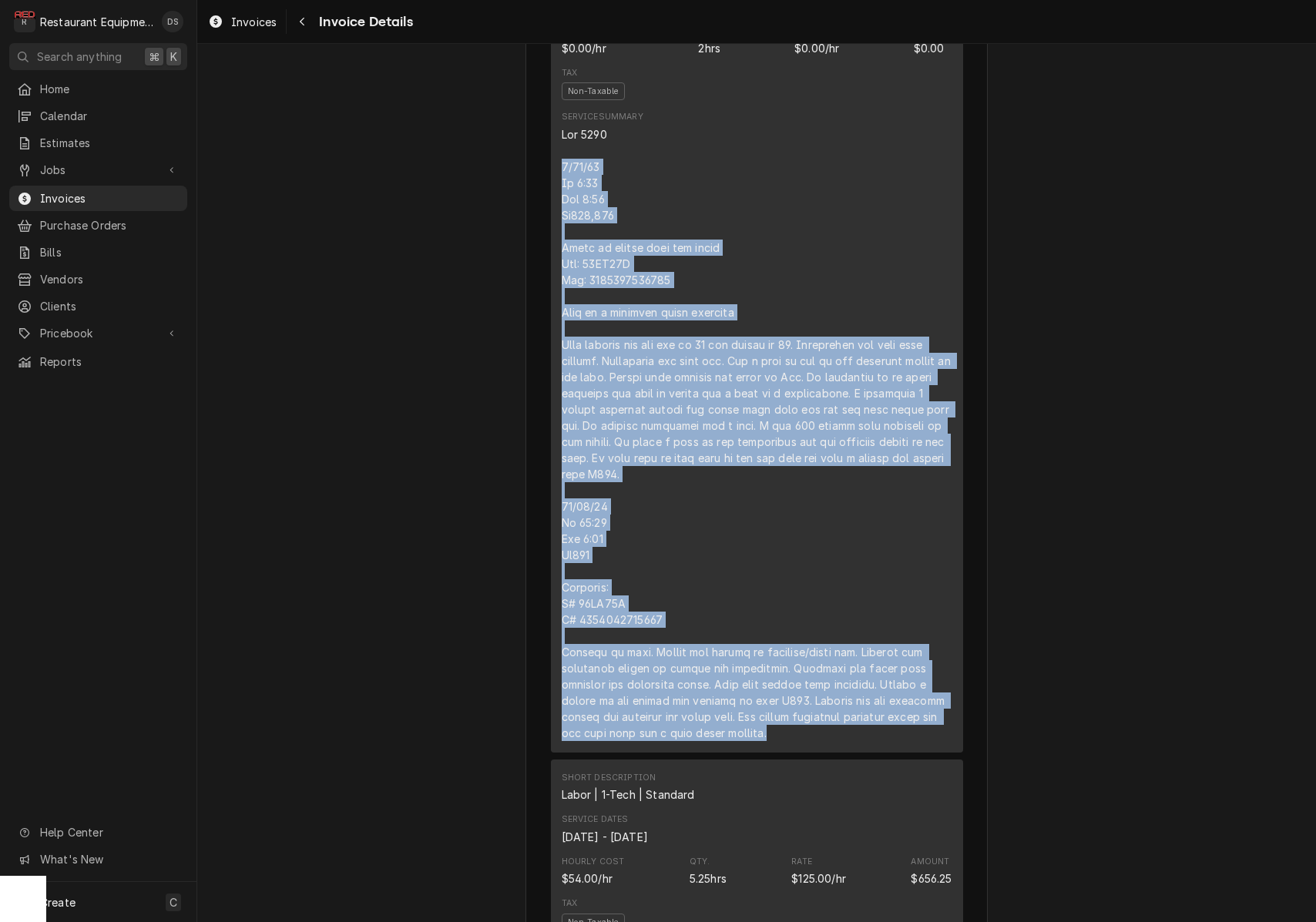
copy div "8/25/25 In 2:30 Out 4:45 Tk105,106 Reach in across from the fryer Mod: 18RC60P …"
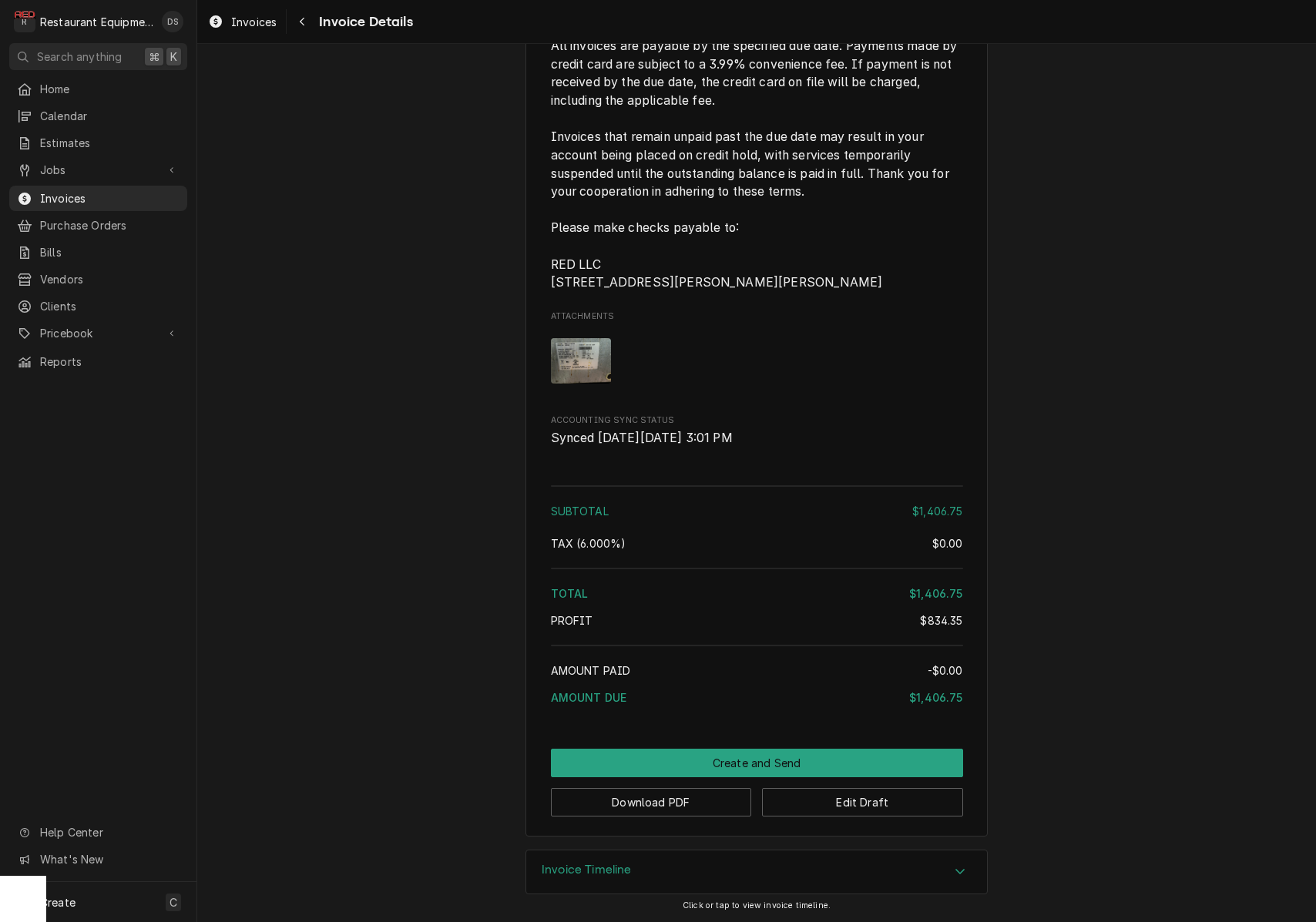
scroll to position [0, 0]
click at [829, 802] on button "Edit Draft" at bounding box center [862, 803] width 201 height 29
click at [855, 803] on button "Edit Draft" at bounding box center [862, 803] width 201 height 29
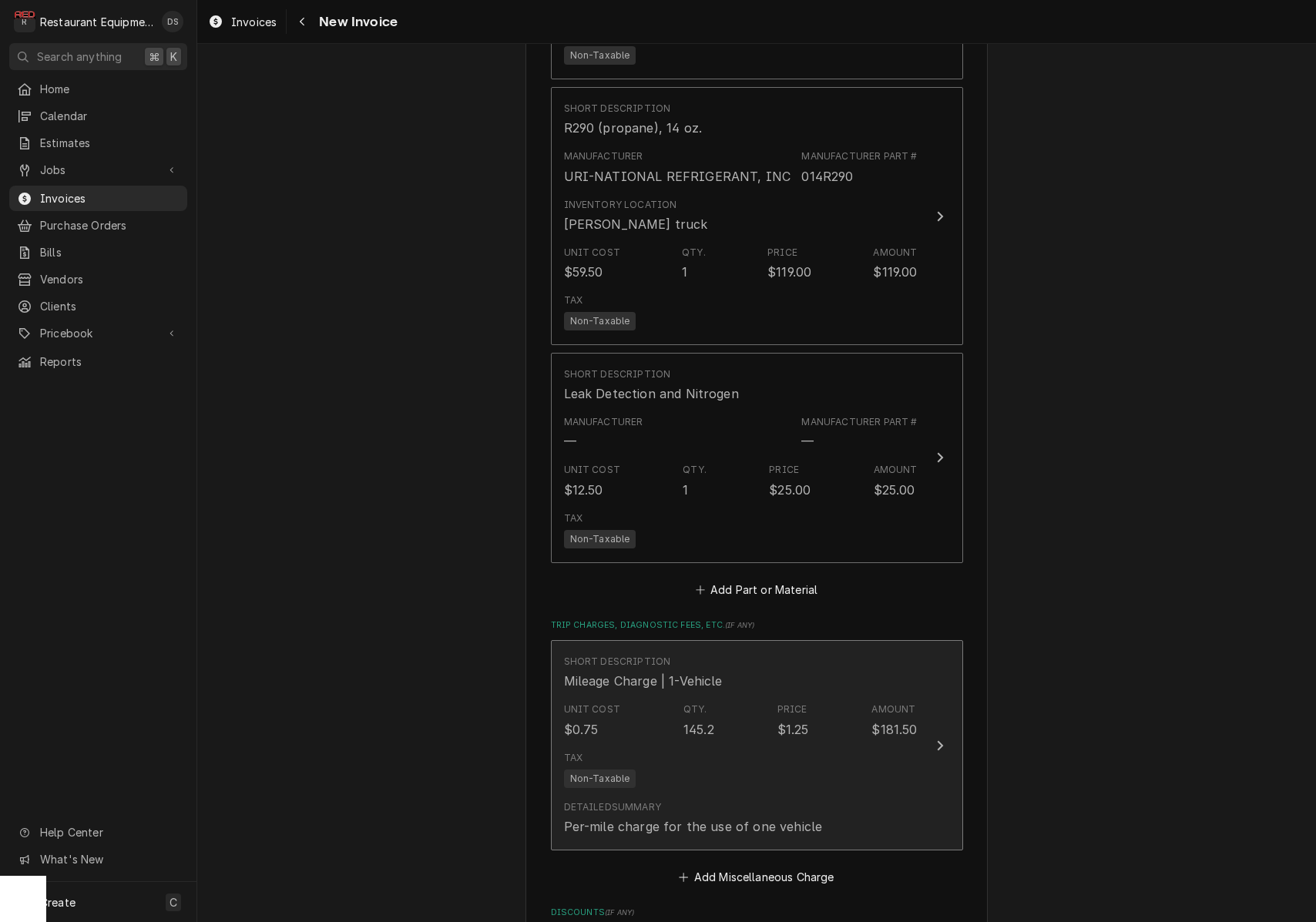
scroll to position [2868, 0]
click at [794, 697] on div "Unit Cost $0.75 Qty. 145.2 Price $1.25 Amount $181.50" at bounding box center [741, 716] width 354 height 48
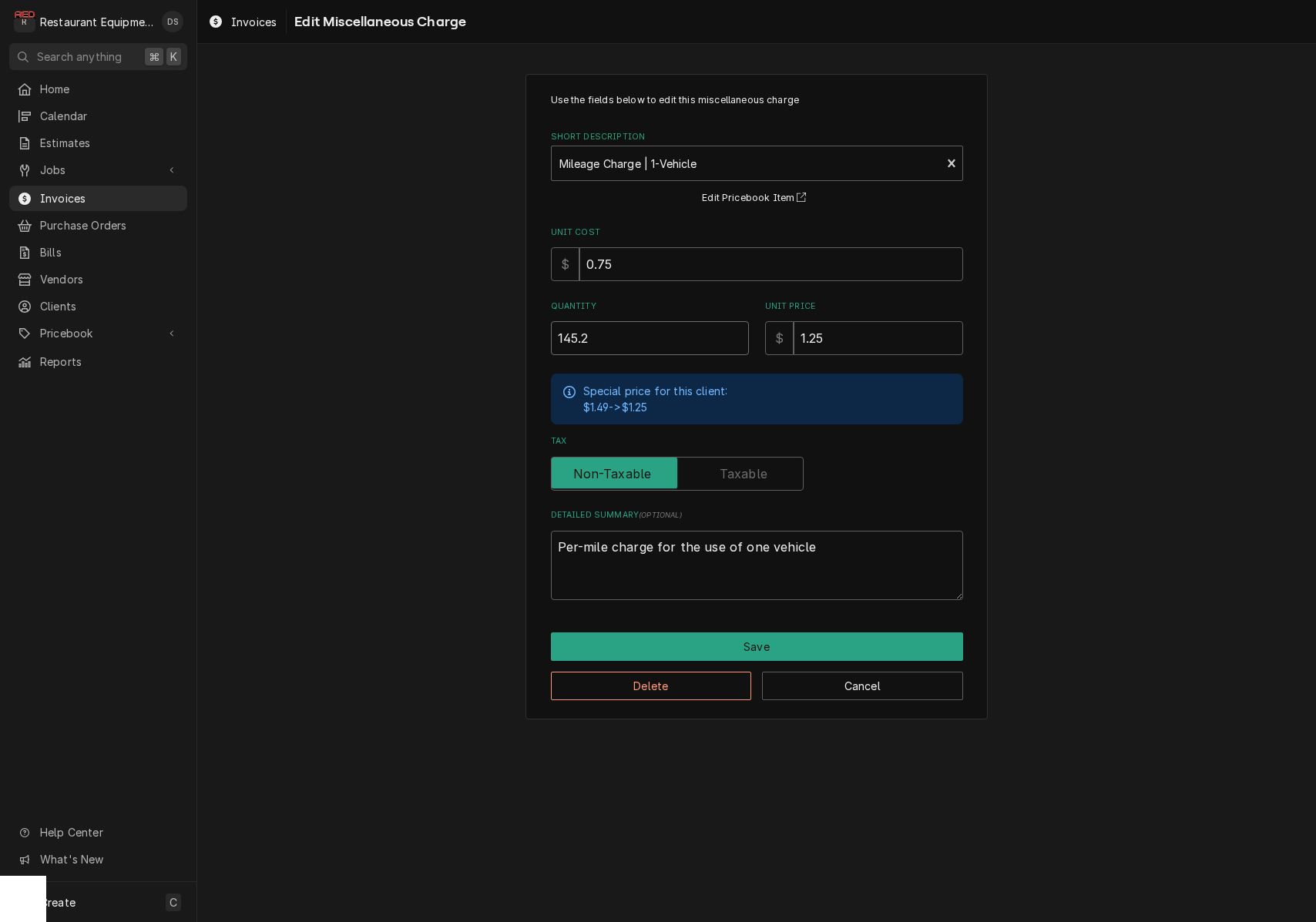
drag, startPoint x: 687, startPoint y: 335, endPoint x: 516, endPoint y: 315, distance: 172.2
click at [519, 319] on div "Use the fields below to edit this miscellaneous charge Short Description Mileag…" at bounding box center [756, 396] width 1119 height 673
type textarea "x"
type input "1"
type textarea "x"
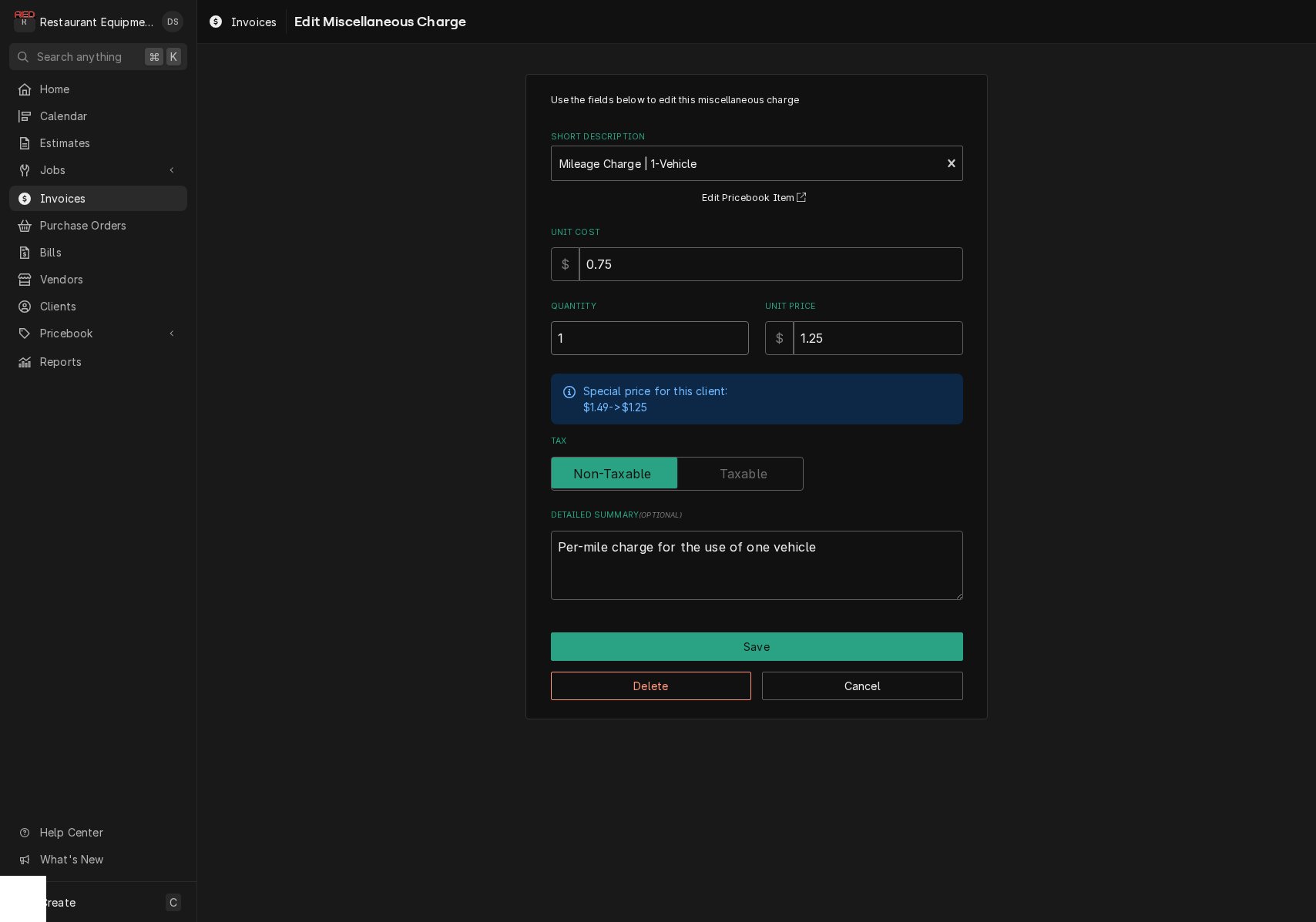
type input "10"
type textarea "x"
type input "100"
type textarea "x"
type input "100.0"
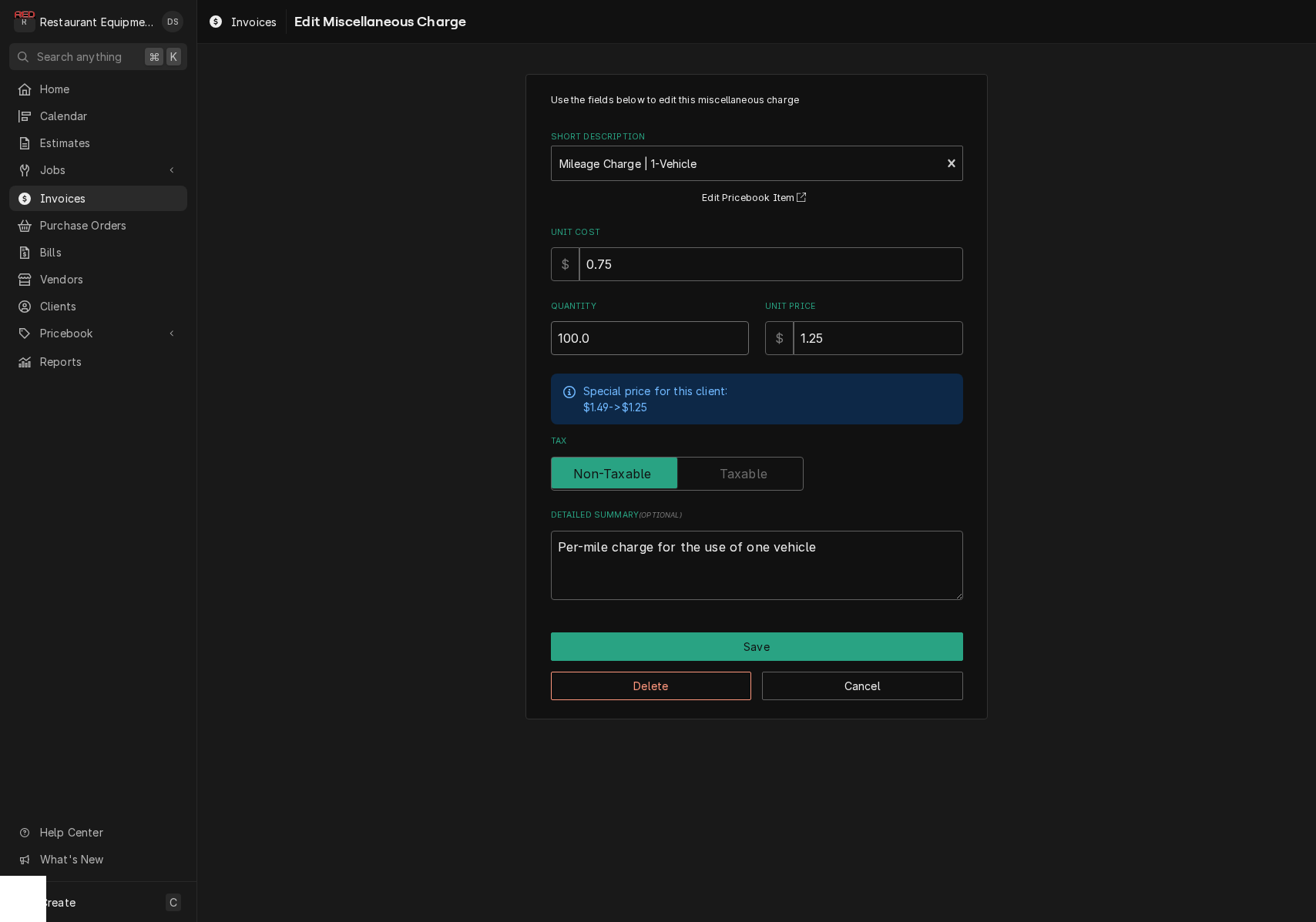
type textarea "x"
type input "100.00"
type textarea "x"
type input ".6"
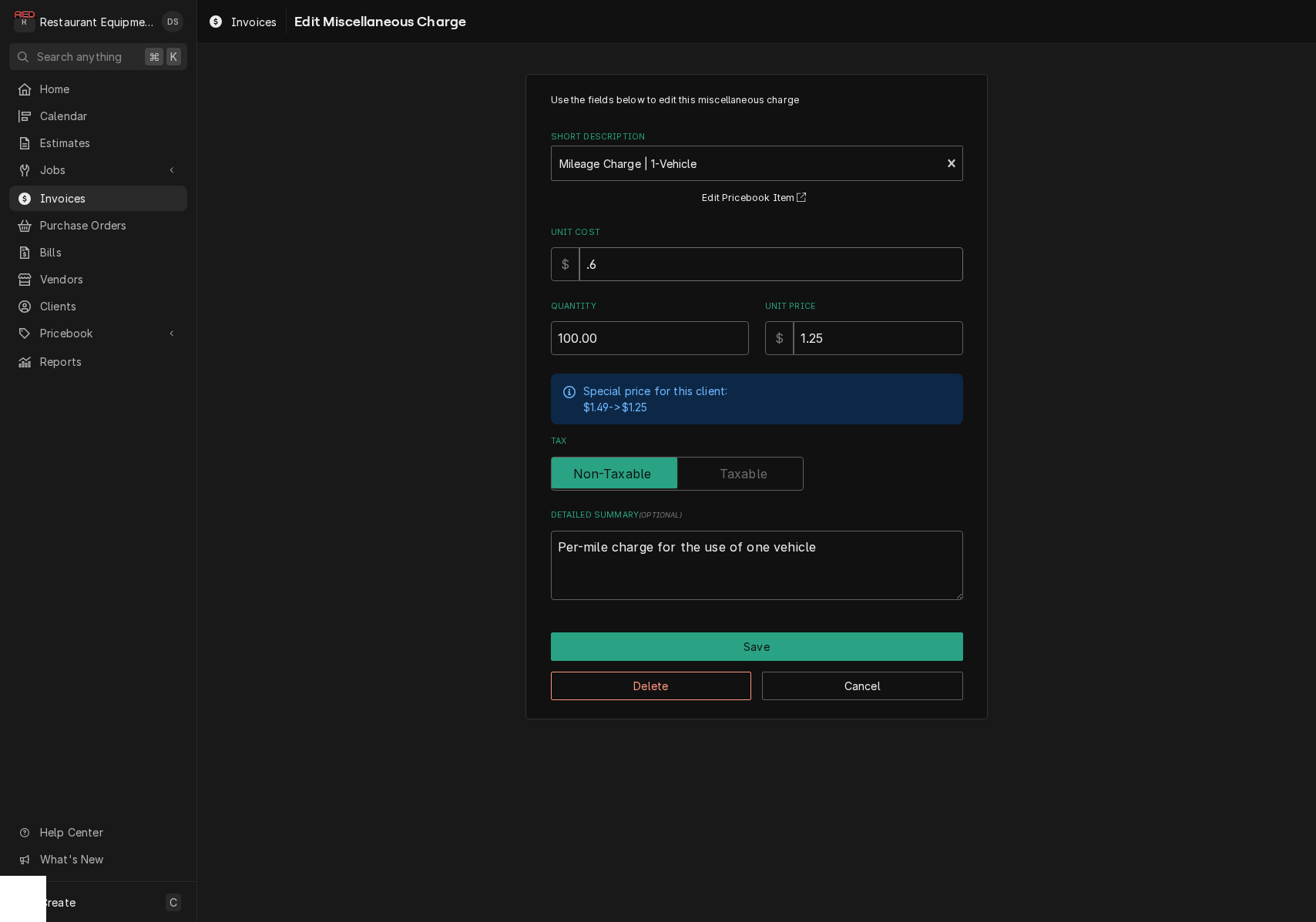
type textarea "x"
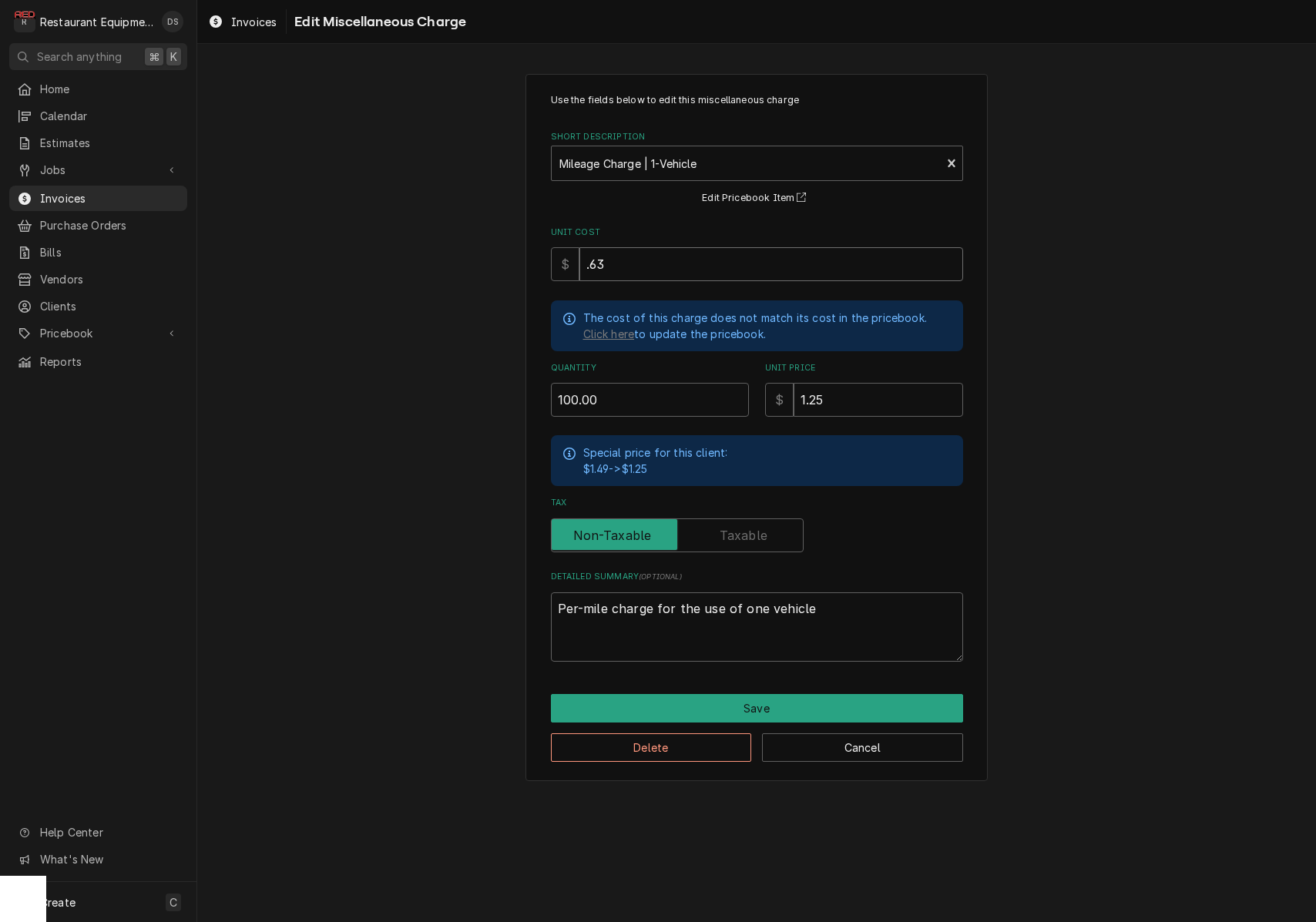
type input ".63"
click at [804, 694] on button "Save" at bounding box center [756, 708] width 412 height 29
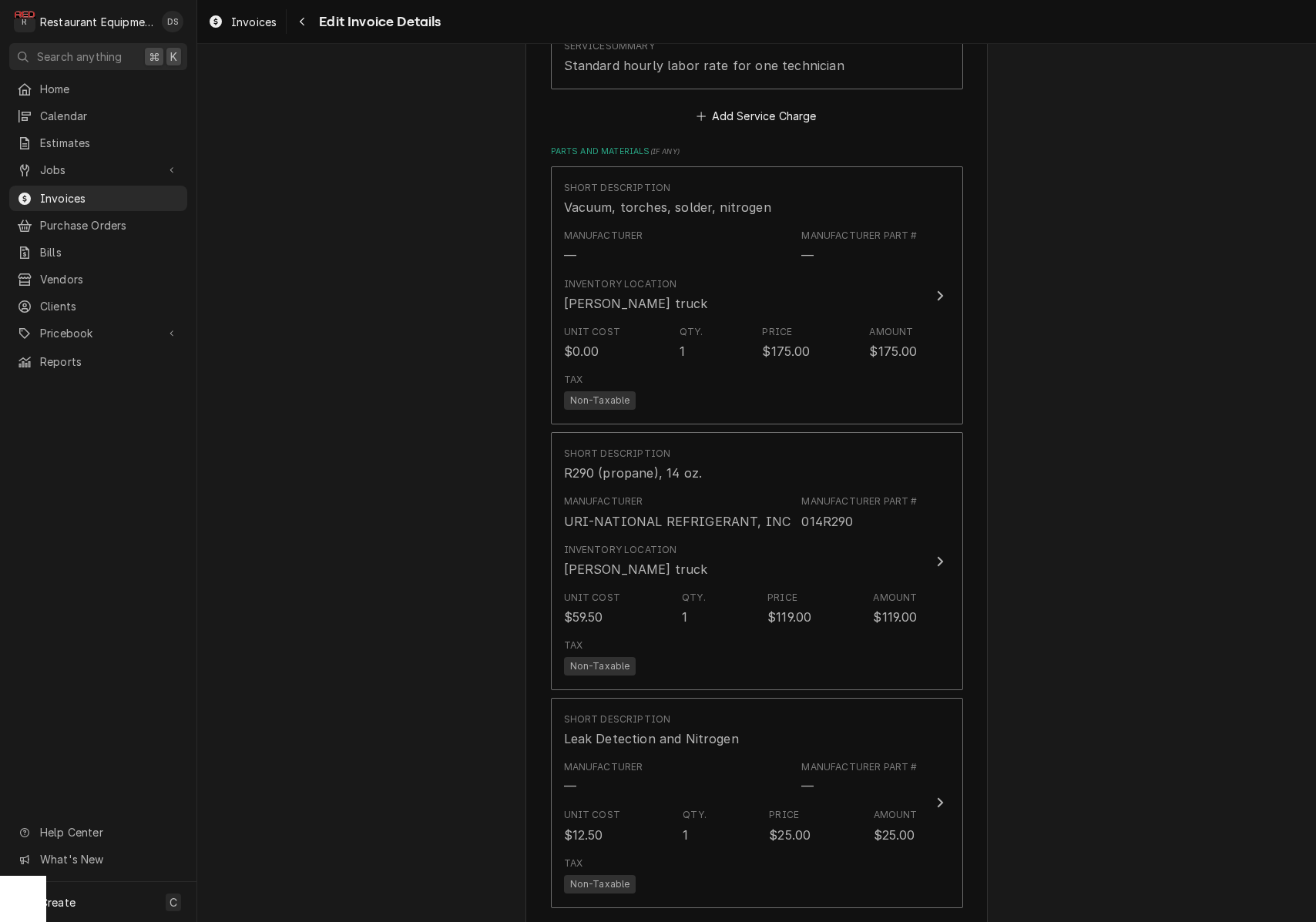
scroll to position [2522, 0]
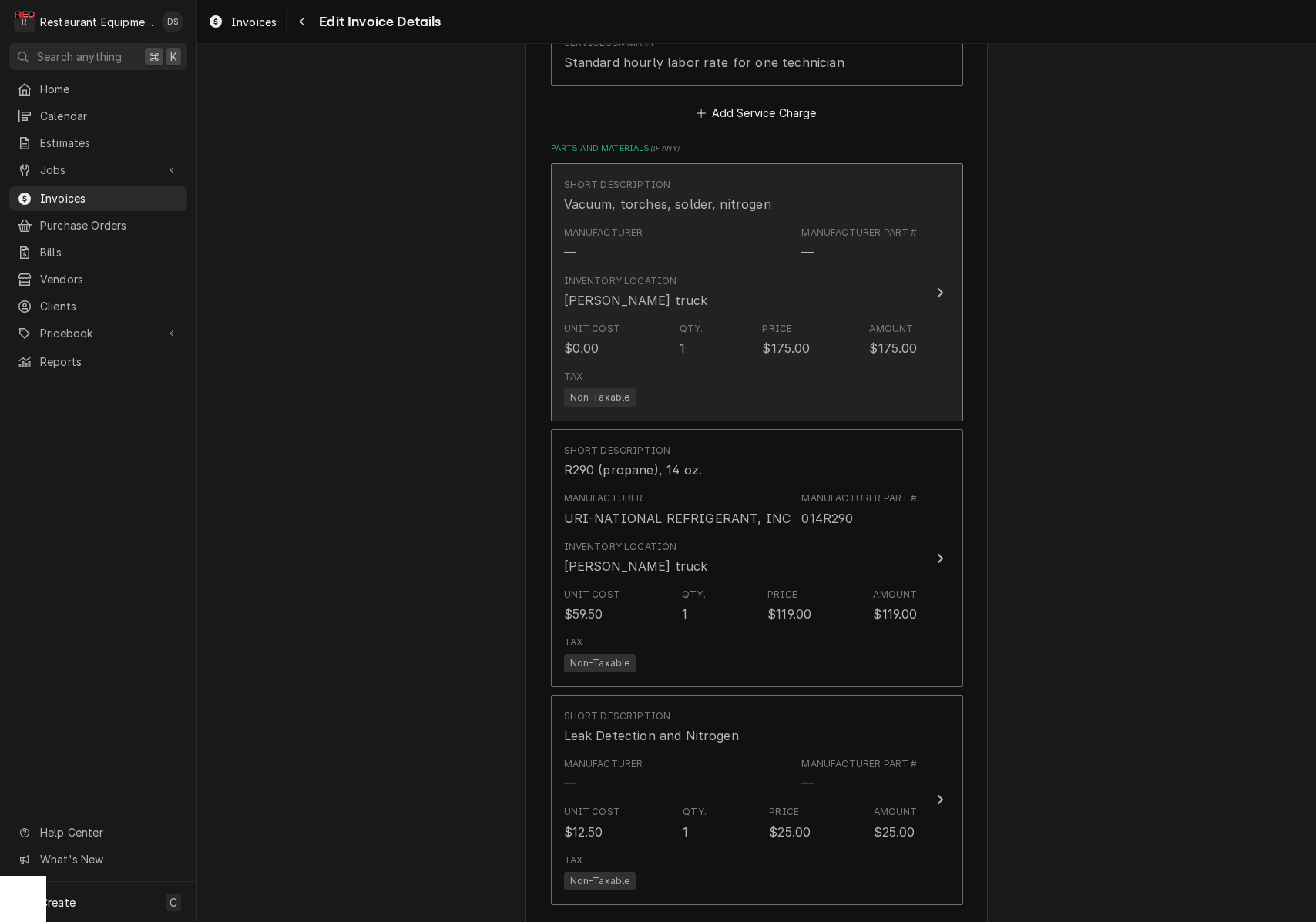
click at [814, 363] on div "Tax Non-Taxable" at bounding box center [741, 388] width 354 height 50
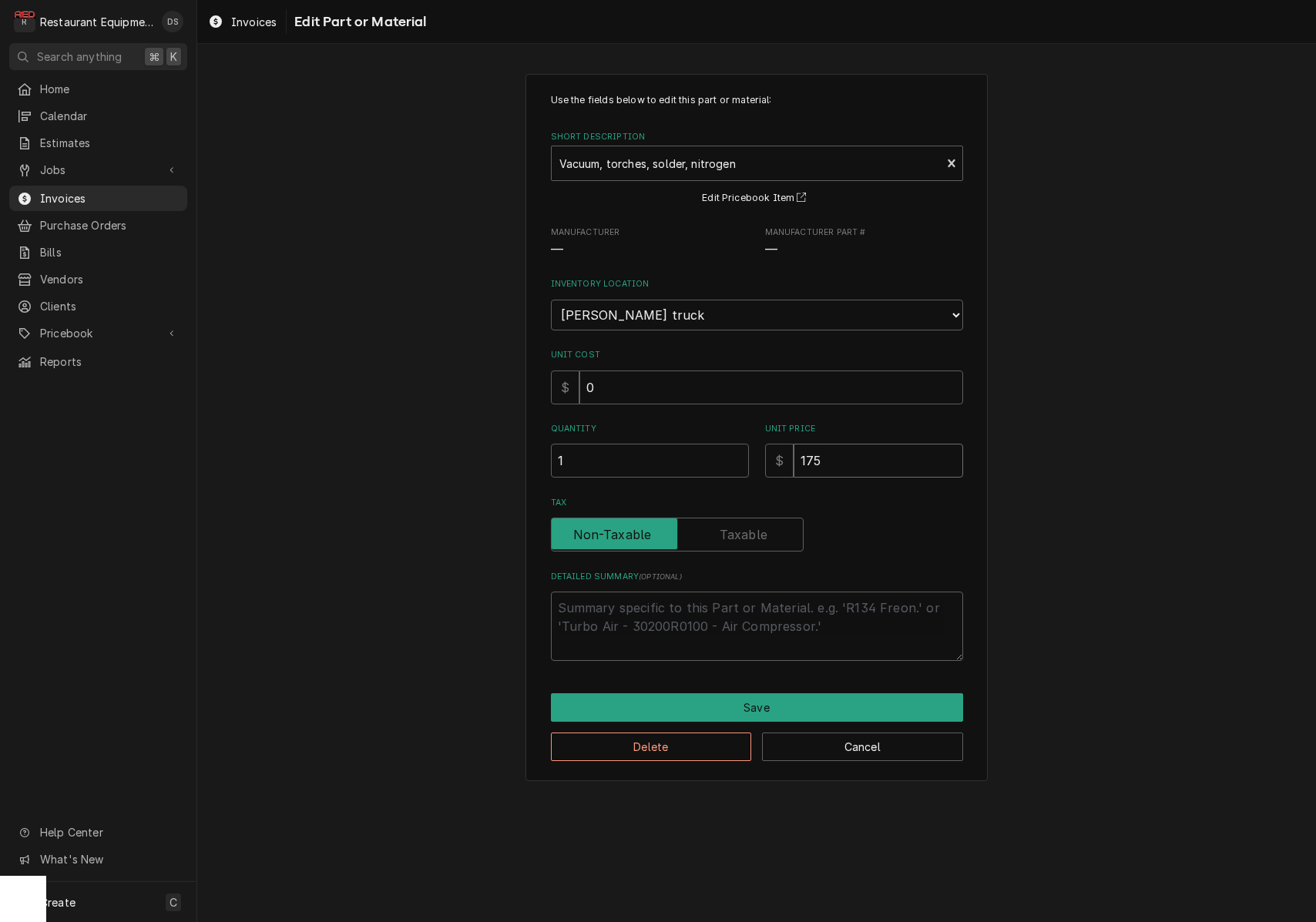
drag, startPoint x: 747, startPoint y: 430, endPoint x: 738, endPoint y: 426, distance: 9.8
click at [740, 429] on div "Quantity 1 Unit Price $ 175" at bounding box center [756, 450] width 412 height 54
type textarea "x"
type input "5"
type textarea "x"
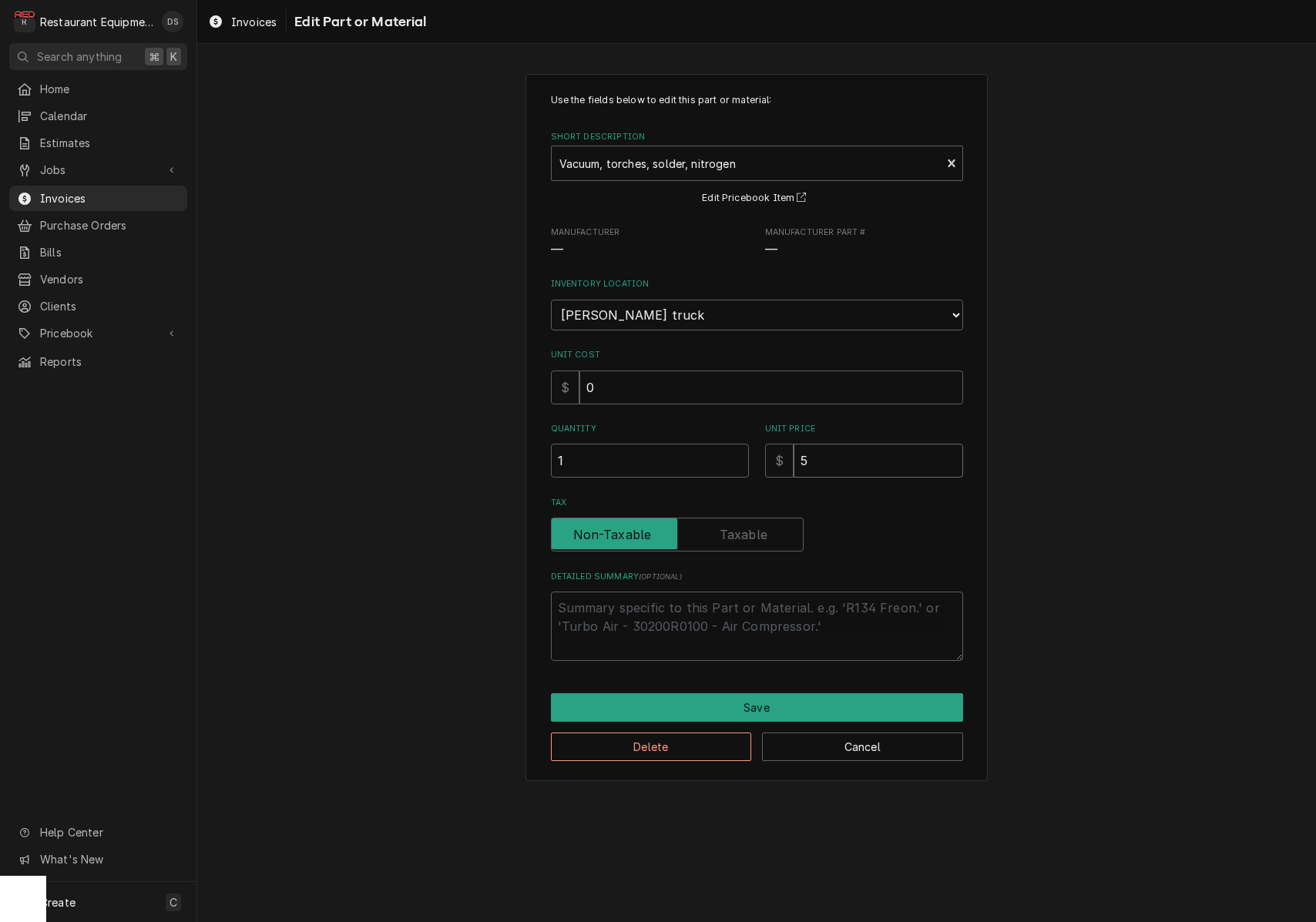
type input "50"
type textarea "x"
type input "50.0"
type textarea "x"
type input "50.00"
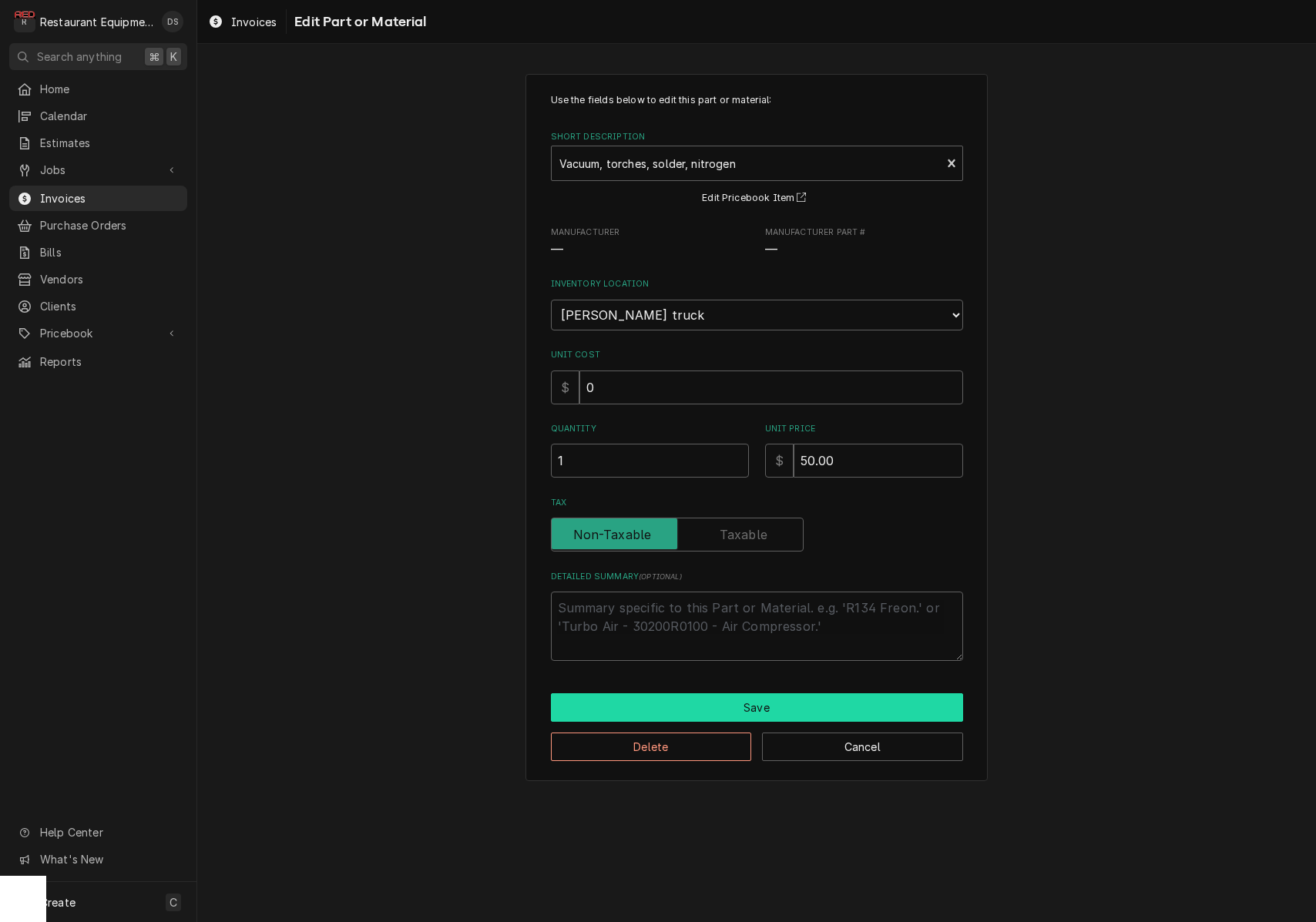
click at [780, 696] on button "Save" at bounding box center [756, 708] width 412 height 29
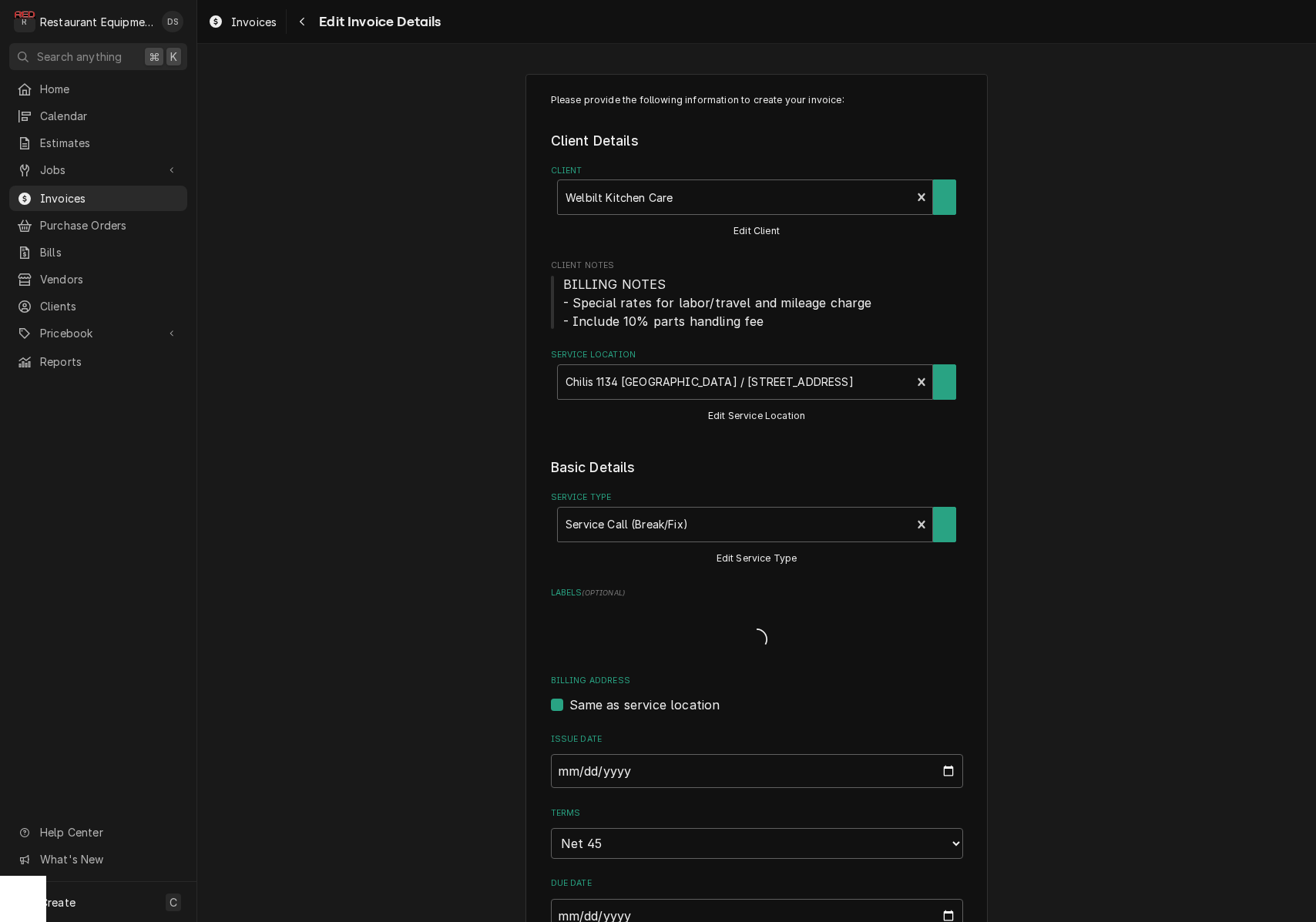
scroll to position [2522, 0]
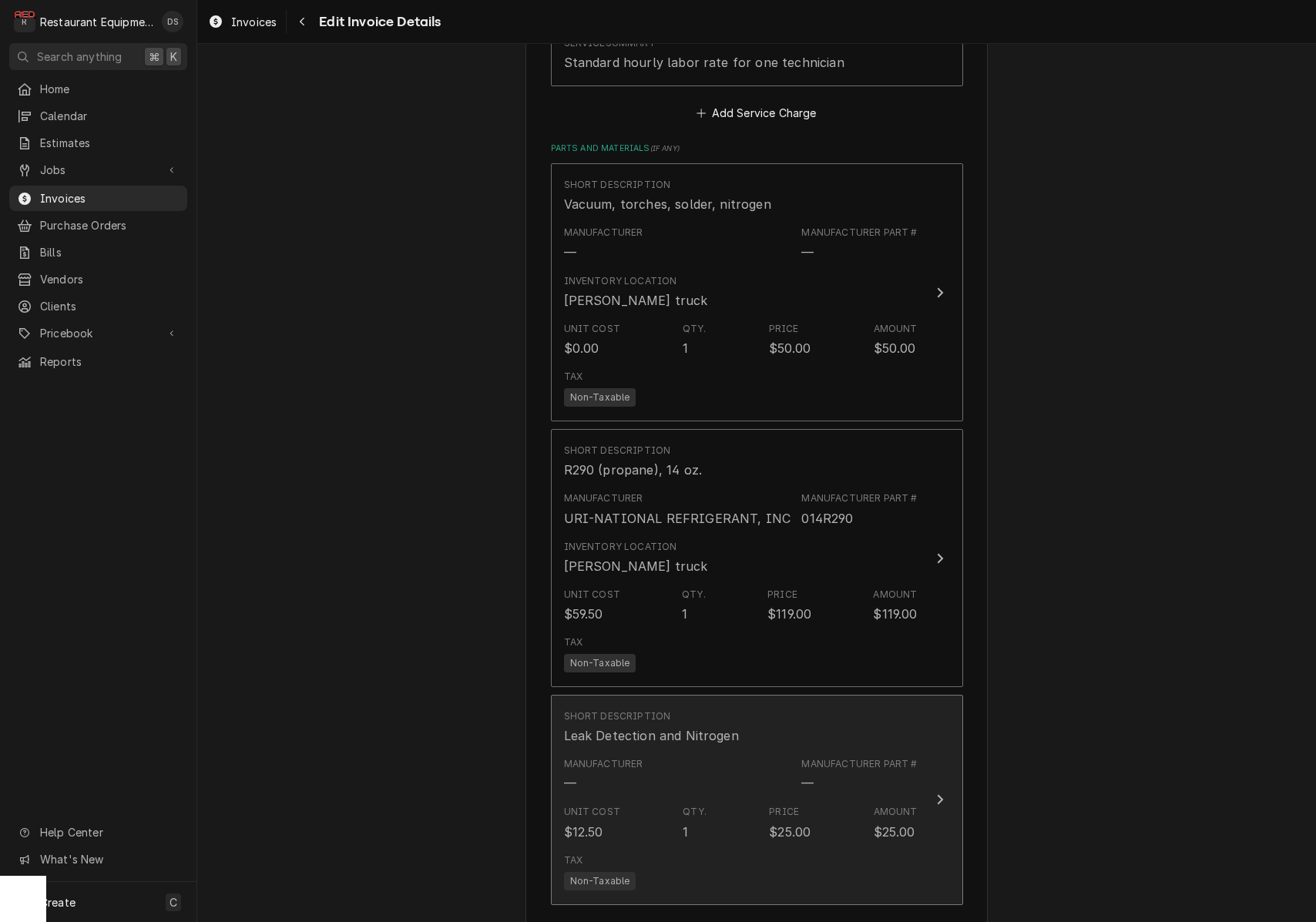
click at [835, 757] on div "Manufacturer Part # —" at bounding box center [859, 775] width 115 height 35
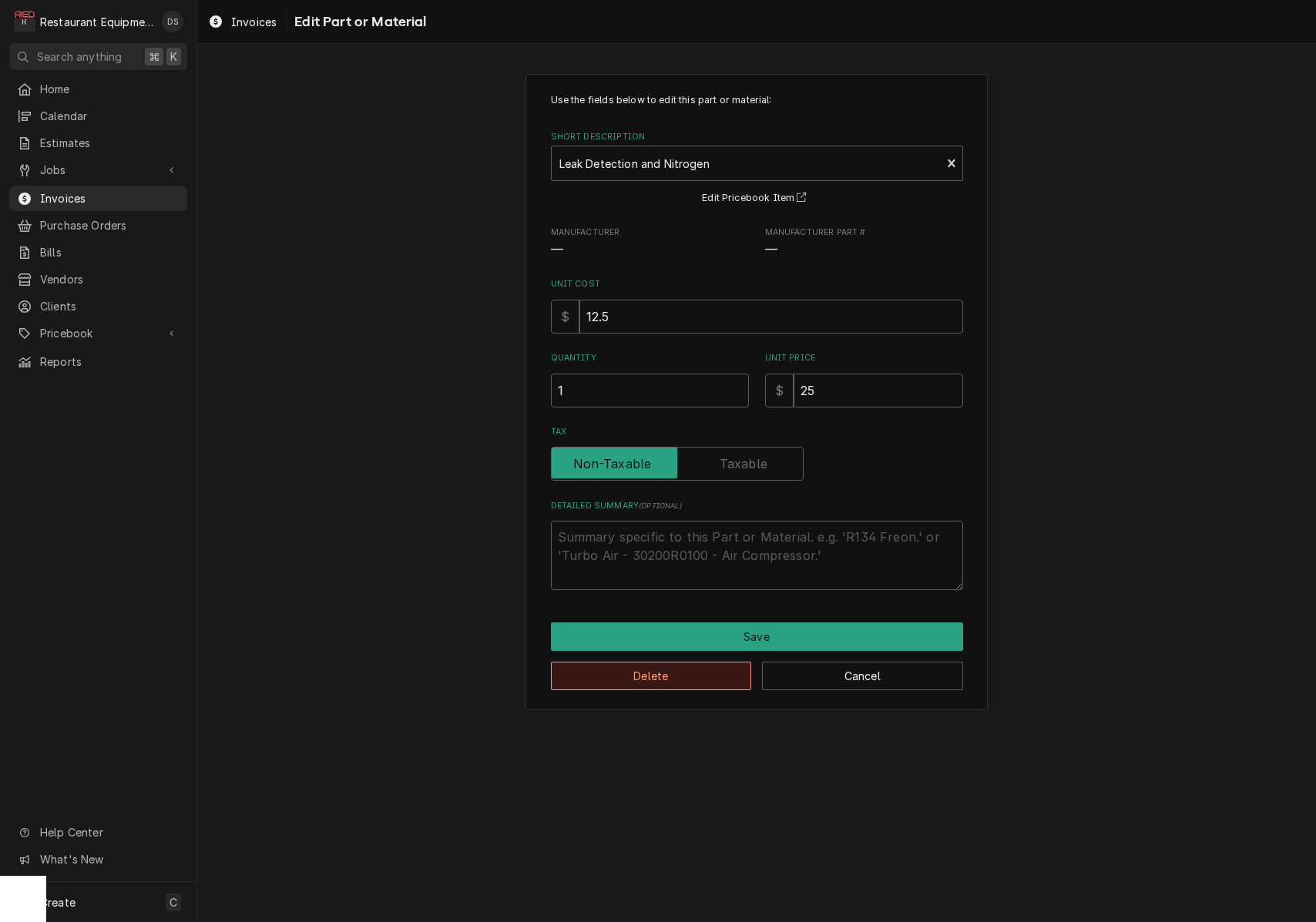
click at [683, 683] on button "Delete" at bounding box center [651, 676] width 201 height 29
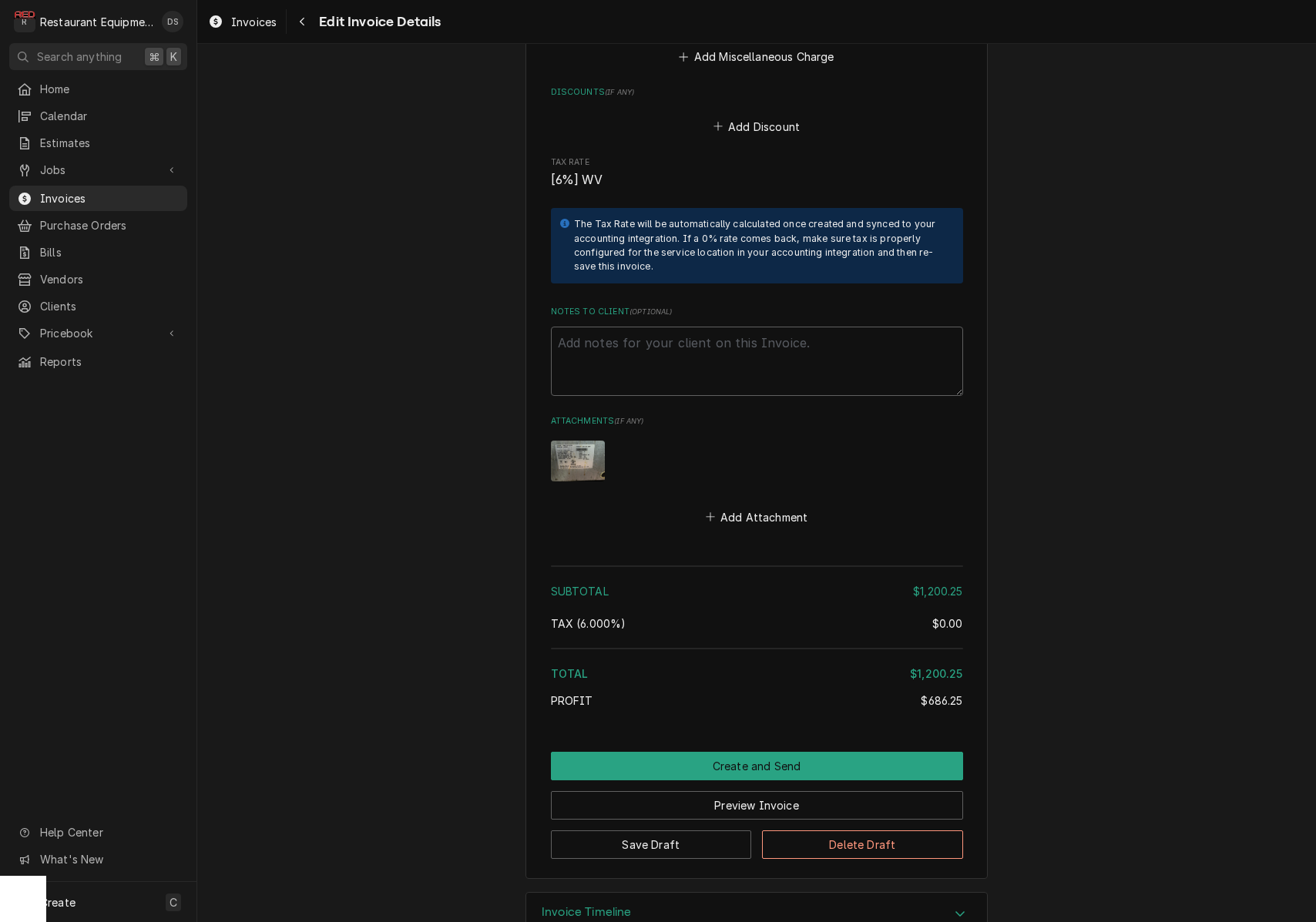
scroll to position [3465, 0]
click at [780, 328] on textarea "Notes to Client ( optional )" at bounding box center [756, 363] width 412 height 70
paste textarea "Claim KC-1025684"
type textarea "x"
type textarea "Claim KC-1025684"
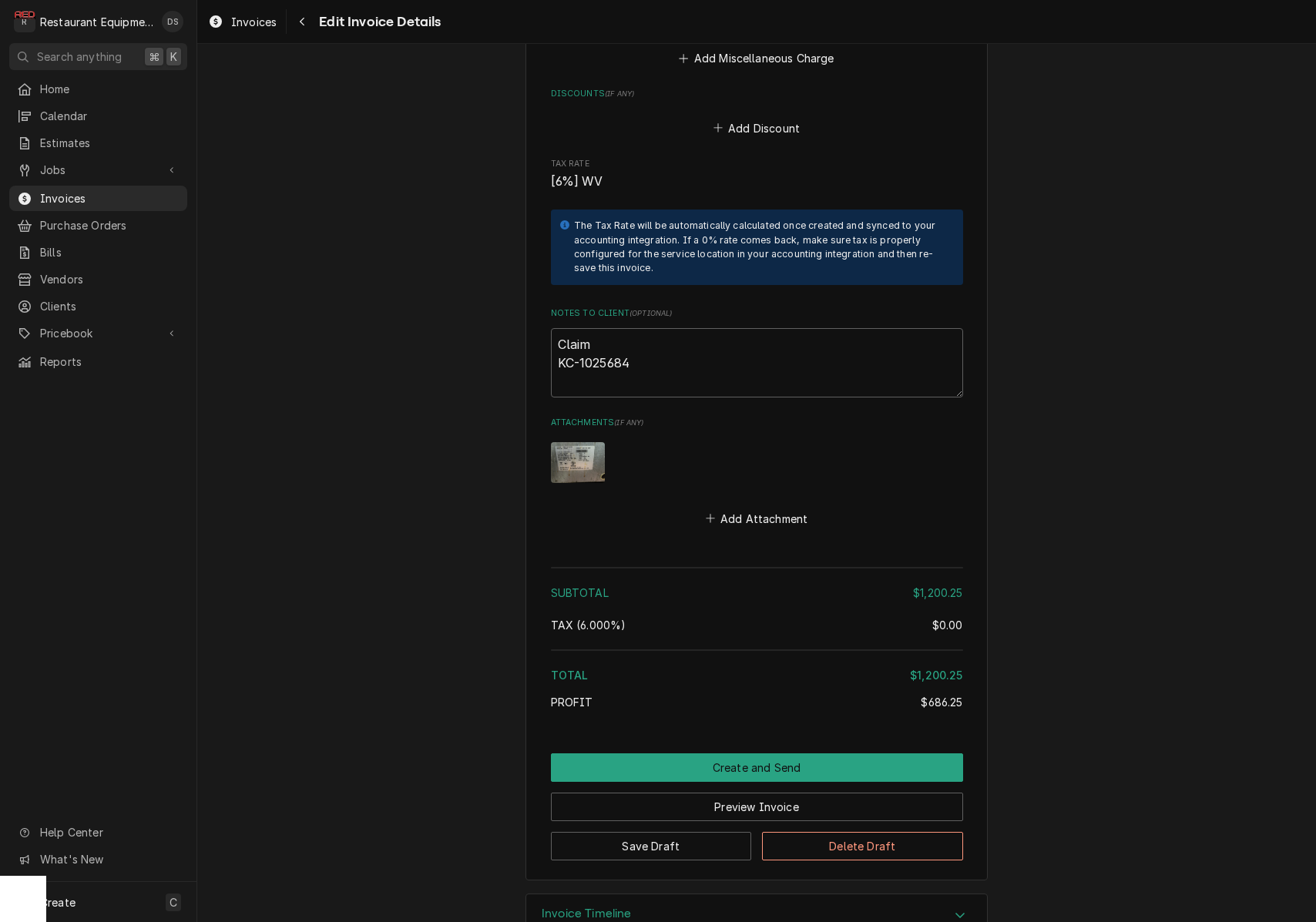
click at [896, 417] on div "Attachments ( if any ) Add Attachment" at bounding box center [756, 473] width 412 height 113
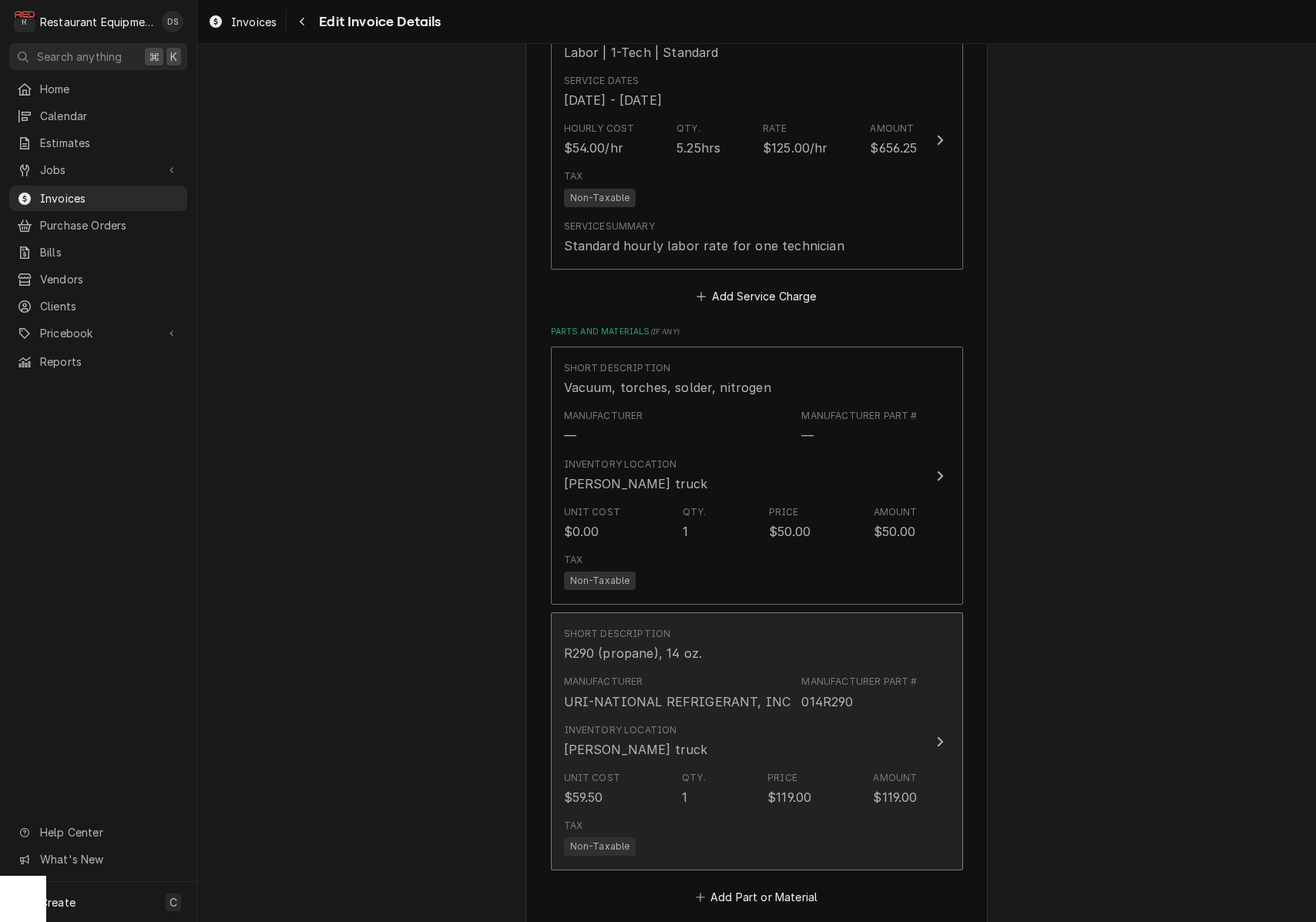
scroll to position [0, 1]
click at [889, 621] on div "Short Description R290 (propane), 14 oz." at bounding box center [741, 645] width 354 height 48
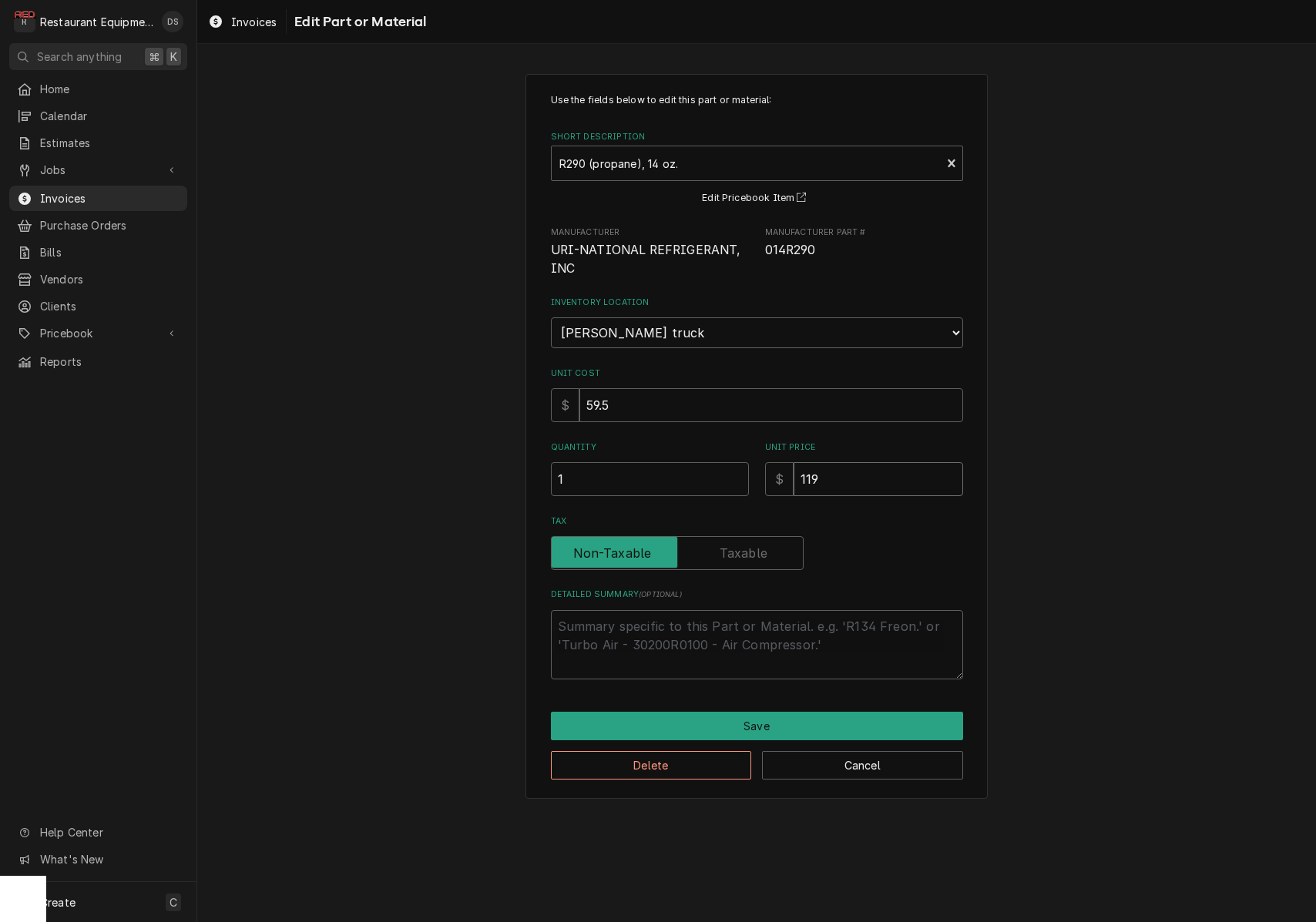
drag, startPoint x: 866, startPoint y: 460, endPoint x: 750, endPoint y: 446, distance: 116.8
click at [760, 450] on div "Quantity 1 Unit Price $ 119" at bounding box center [756, 469] width 412 height 54
type textarea "x"
type input "5"
type textarea "x"
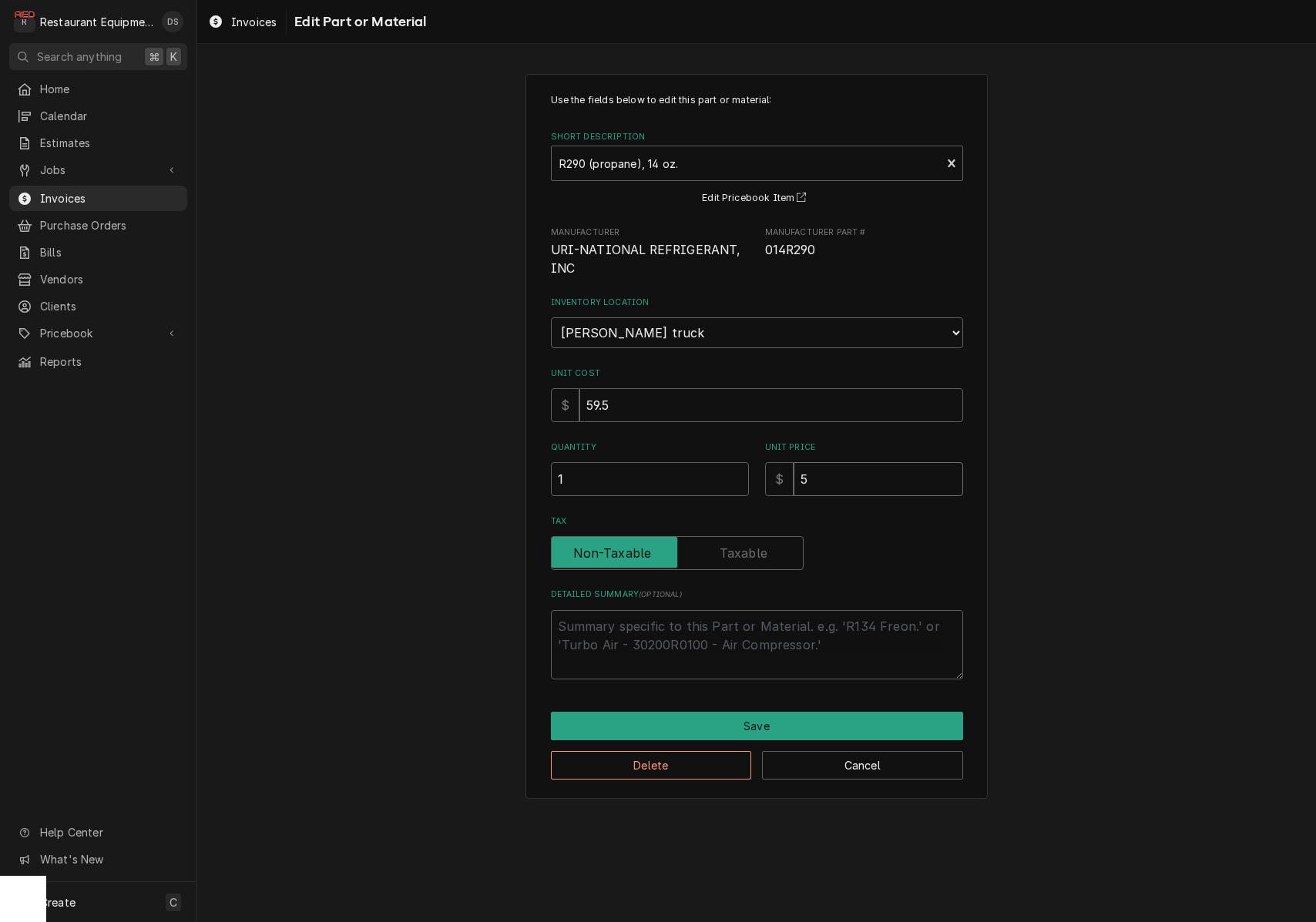
type input "50"
type textarea "x"
type input "50.0"
type textarea "x"
type input "50.00"
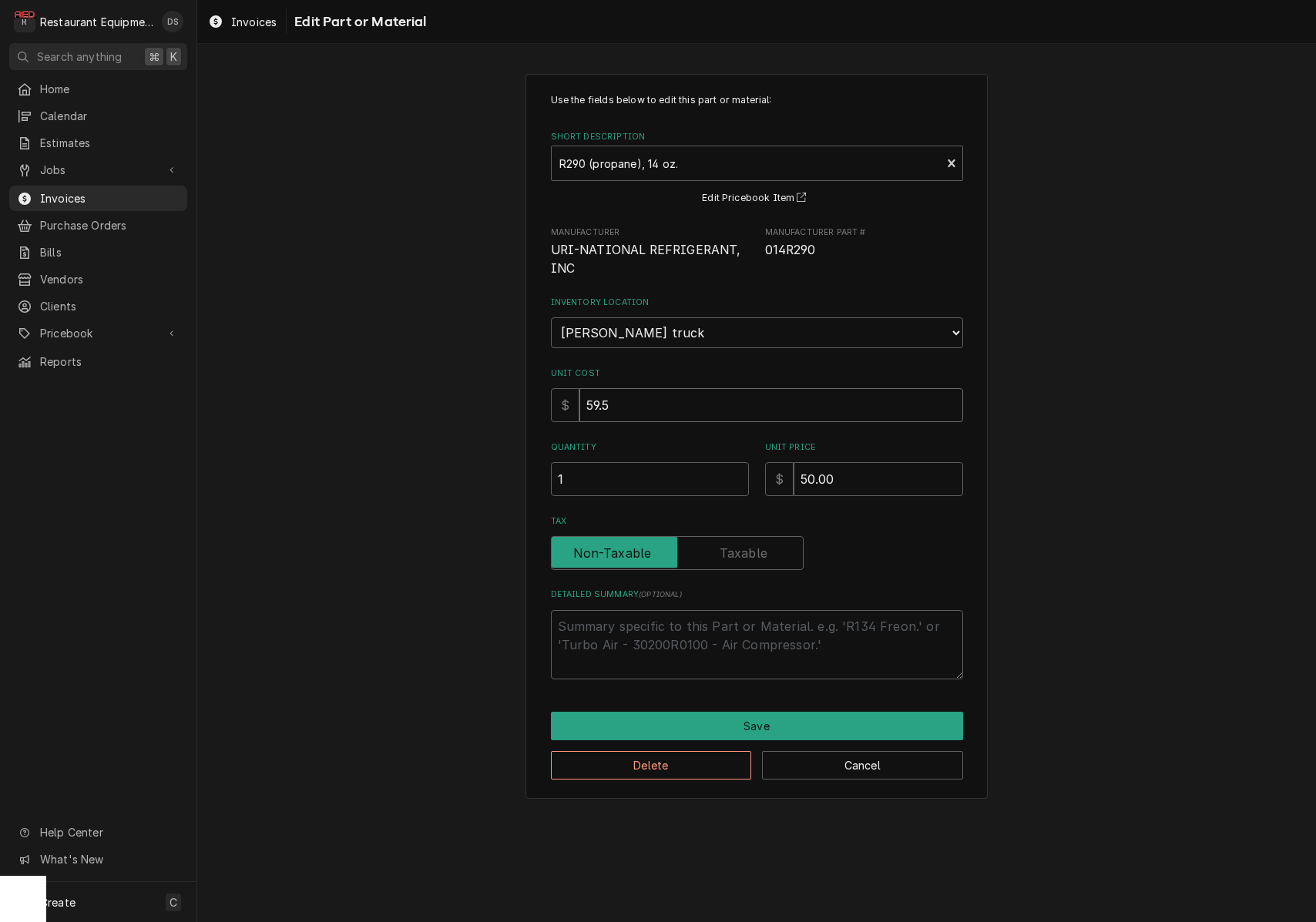
type textarea "x"
type input "5"
type textarea "x"
type input "50"
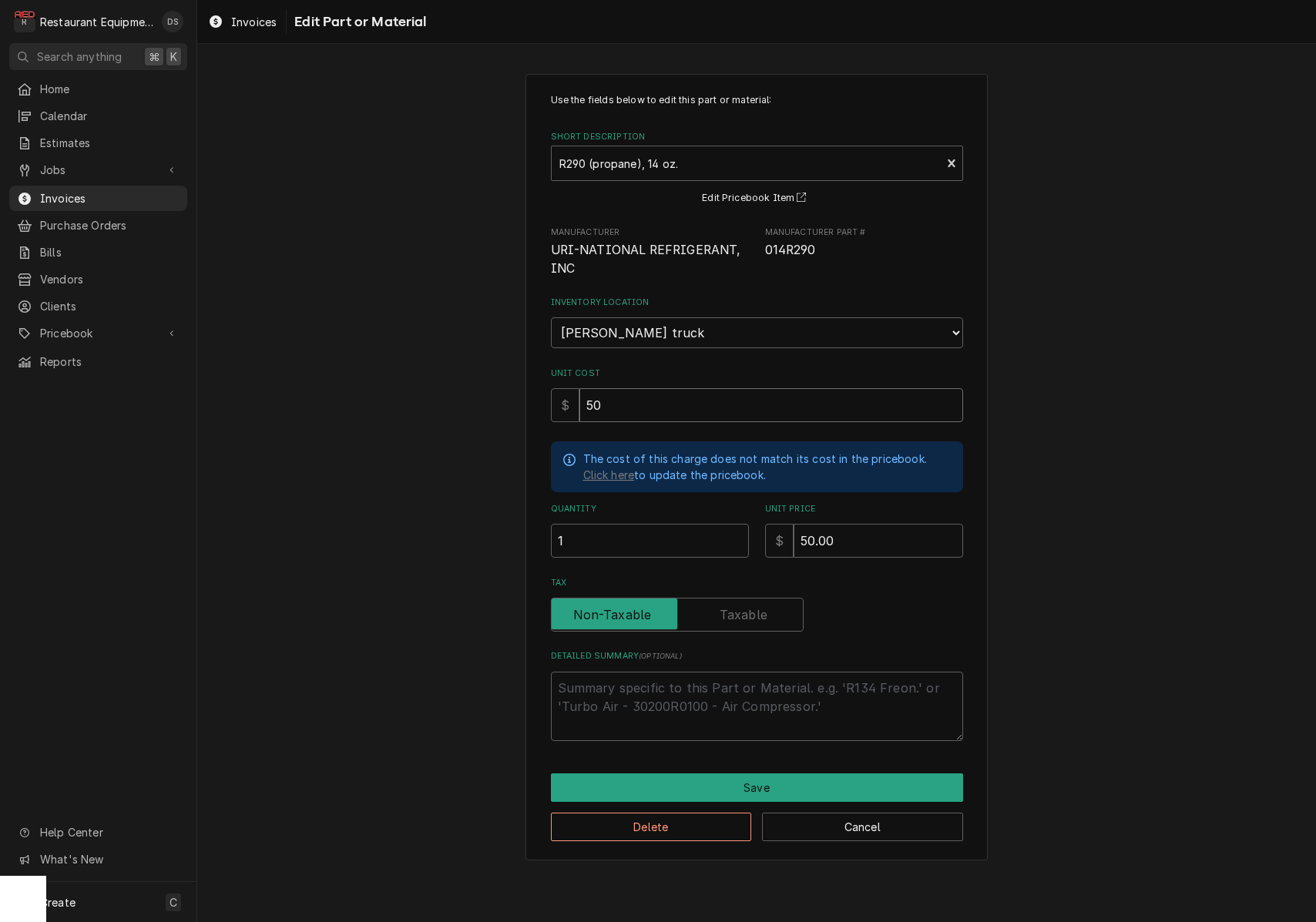
type textarea "x"
type input "50.0"
type textarea "x"
type input "50.00"
click at [793, 773] on button "Save" at bounding box center [756, 788] width 412 height 29
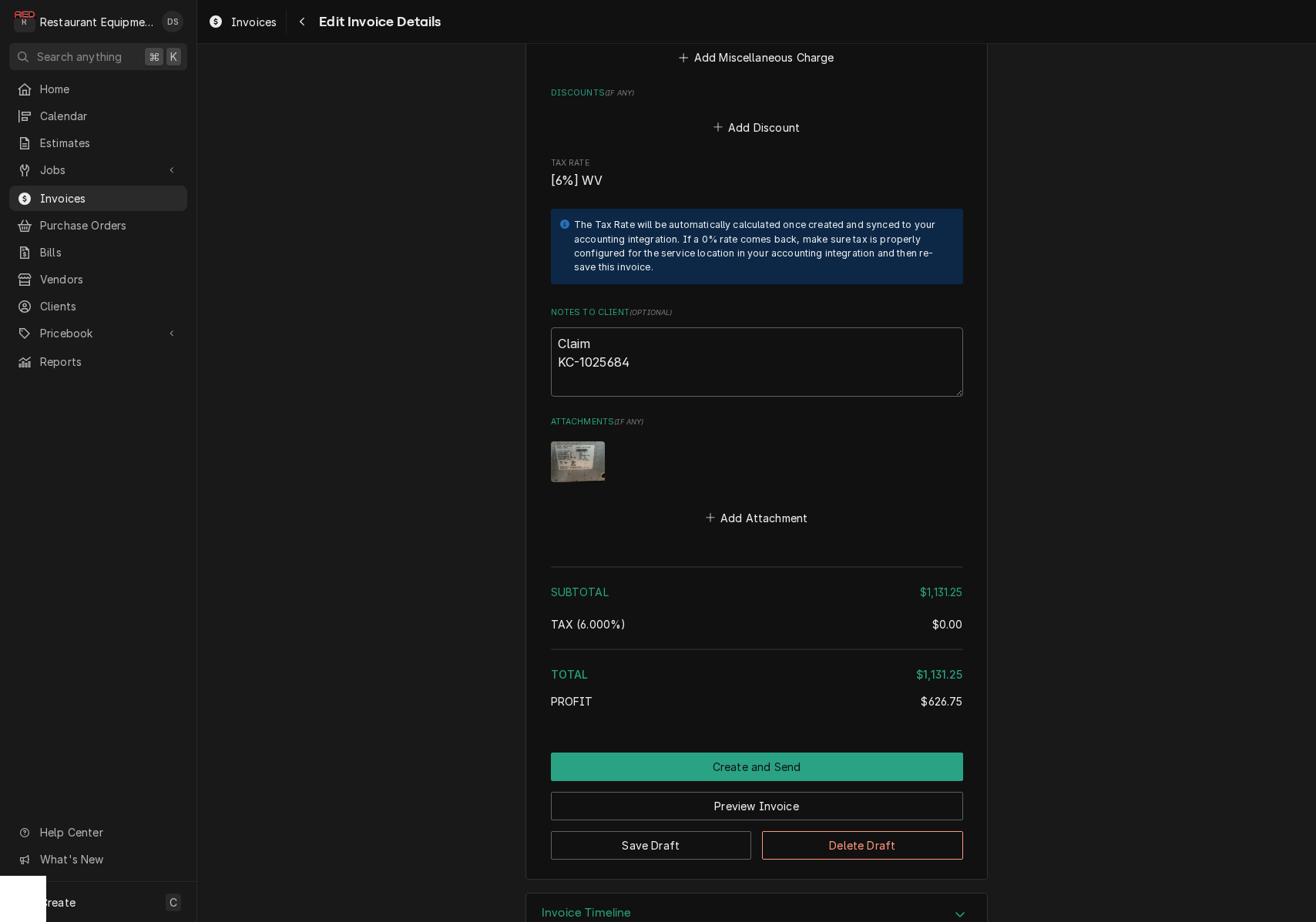
scroll to position [3465, 0]
click at [764, 793] on button "Preview Invoice" at bounding box center [756, 808] width 412 height 29
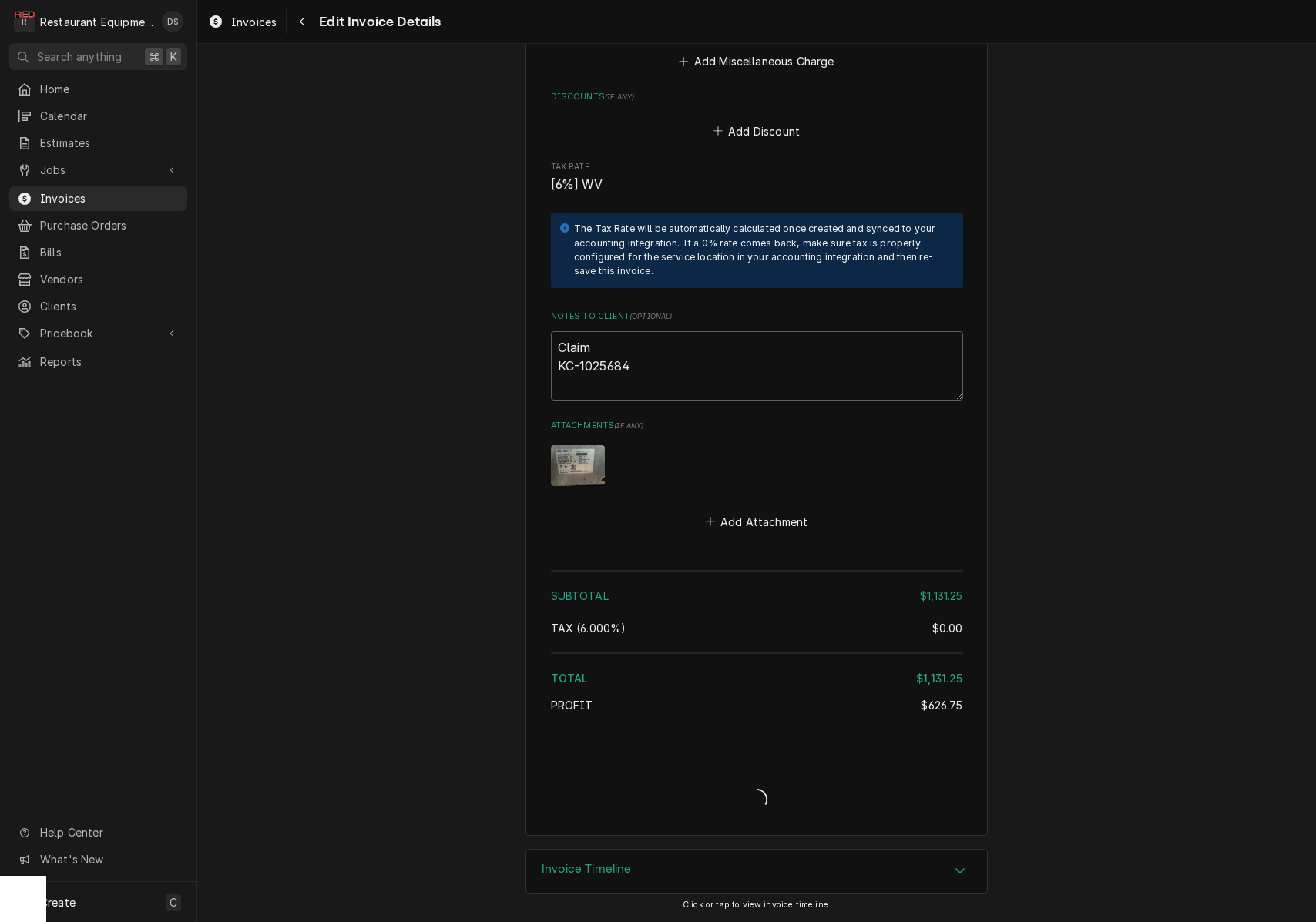
scroll to position [3417, 0]
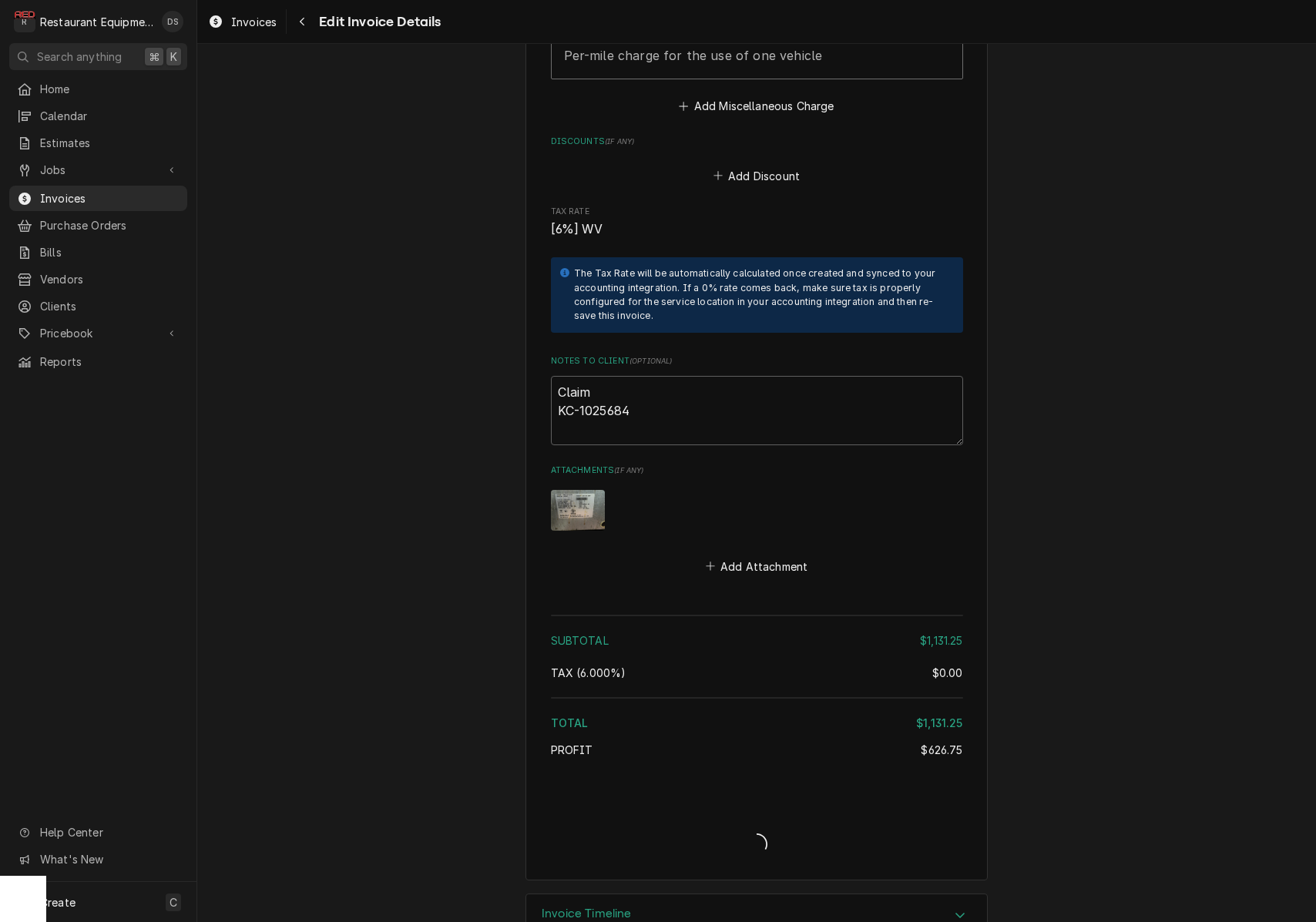
type textarea "x"
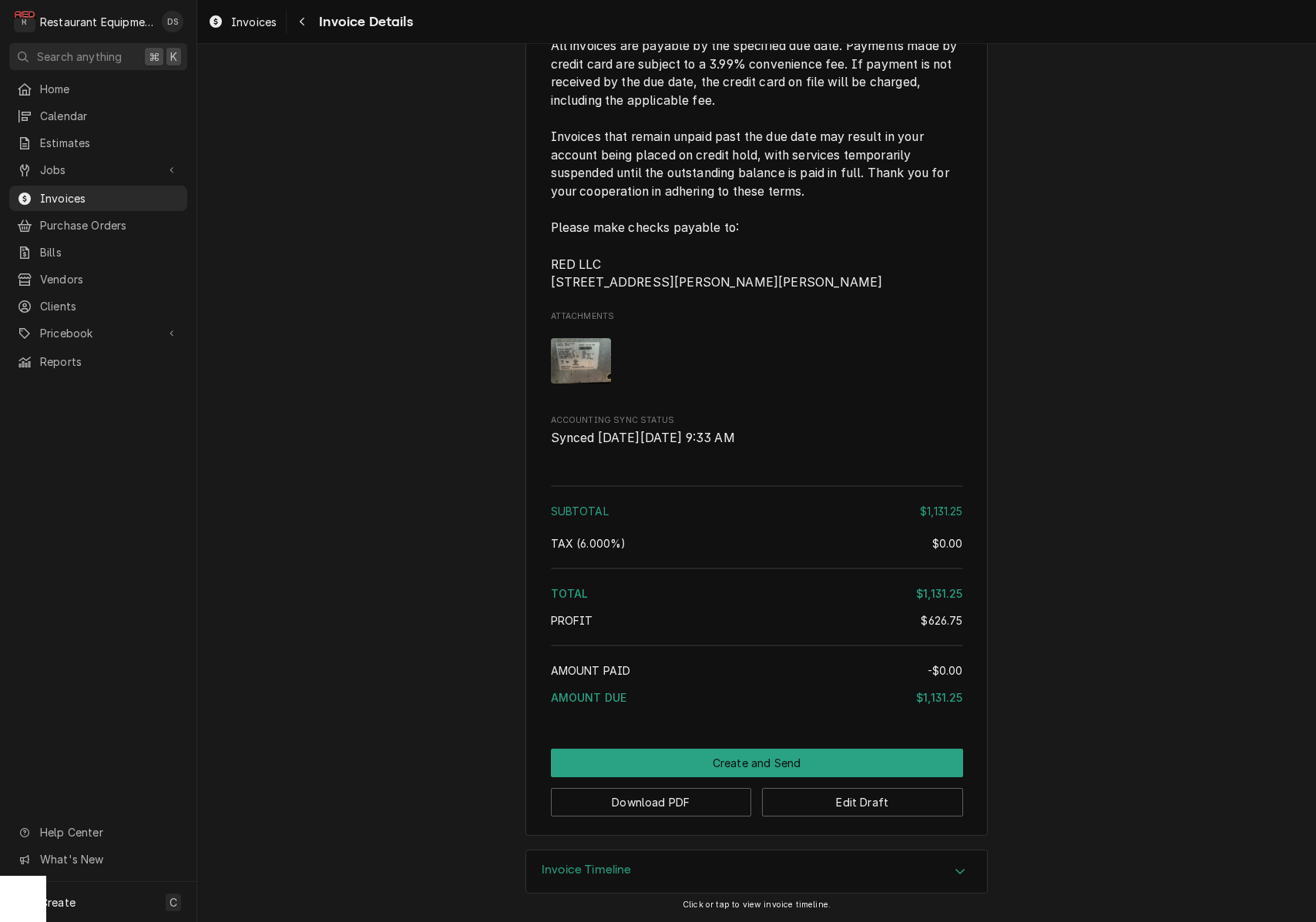
scroll to position [3127, 0]
click at [690, 802] on button "Download PDF" at bounding box center [651, 803] width 201 height 29
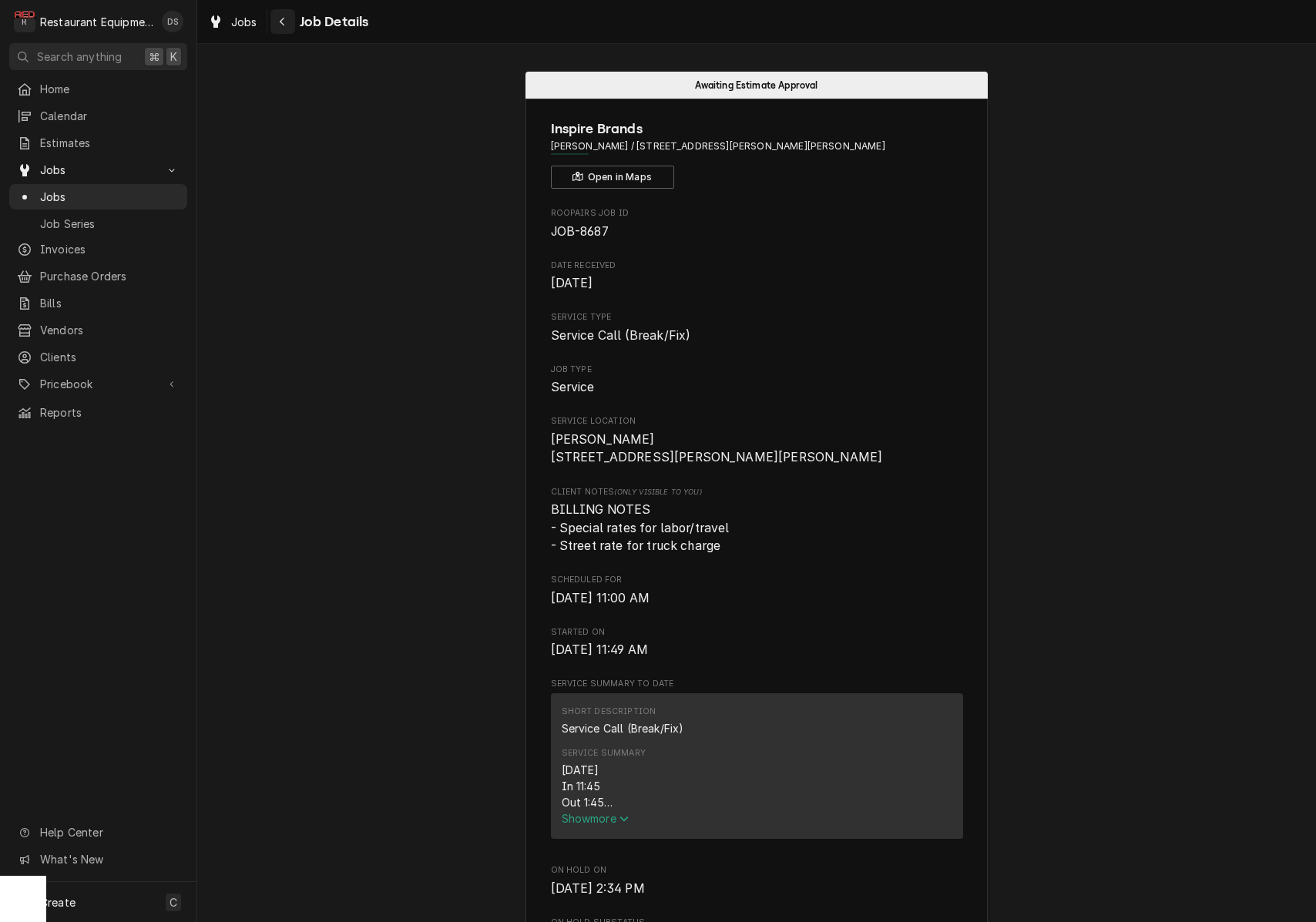
click at [284, 27] on div "Navigate back" at bounding box center [283, 21] width 15 height 15
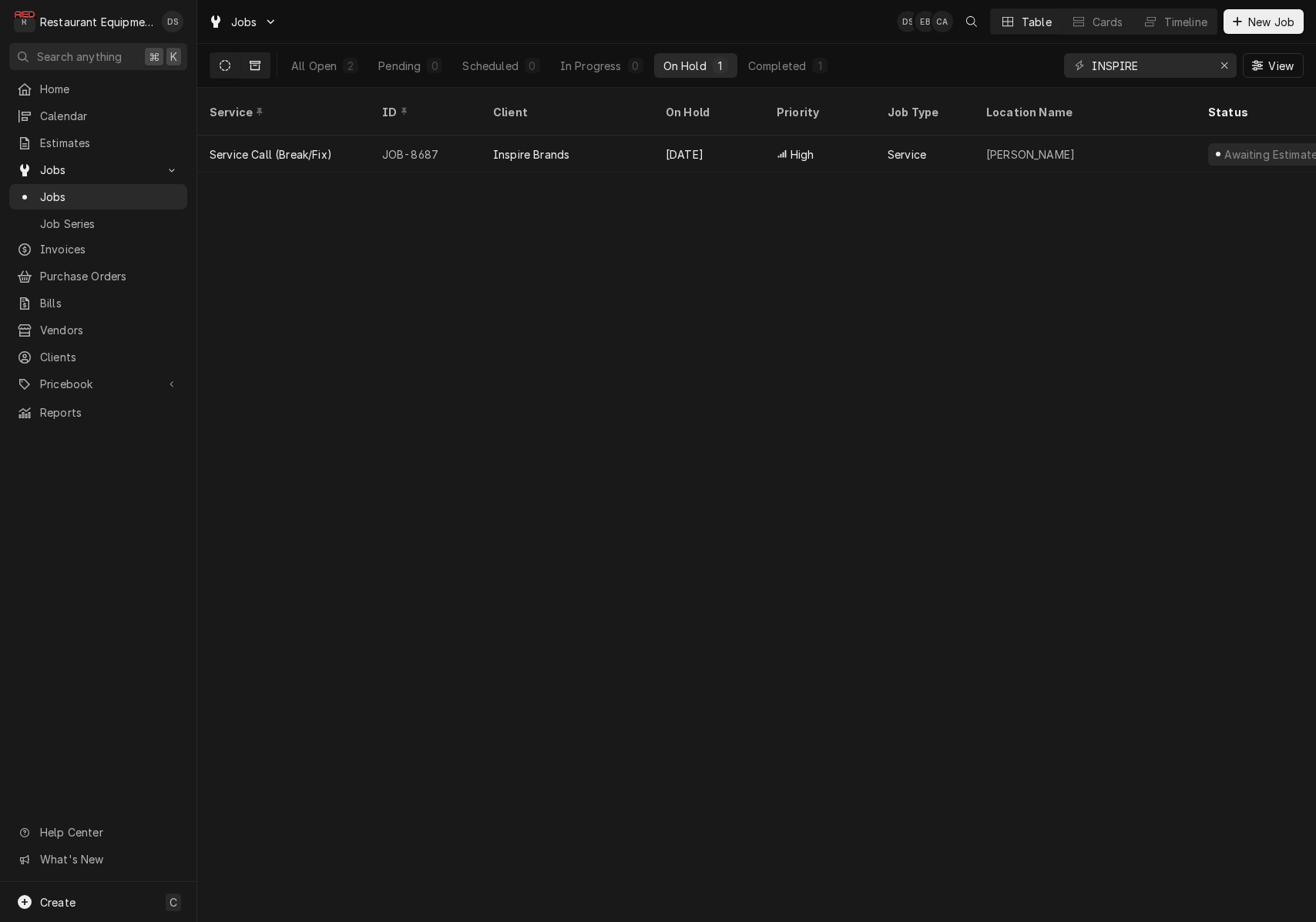
click at [254, 71] on button "Dynamic Content Wrapper" at bounding box center [255, 65] width 30 height 25
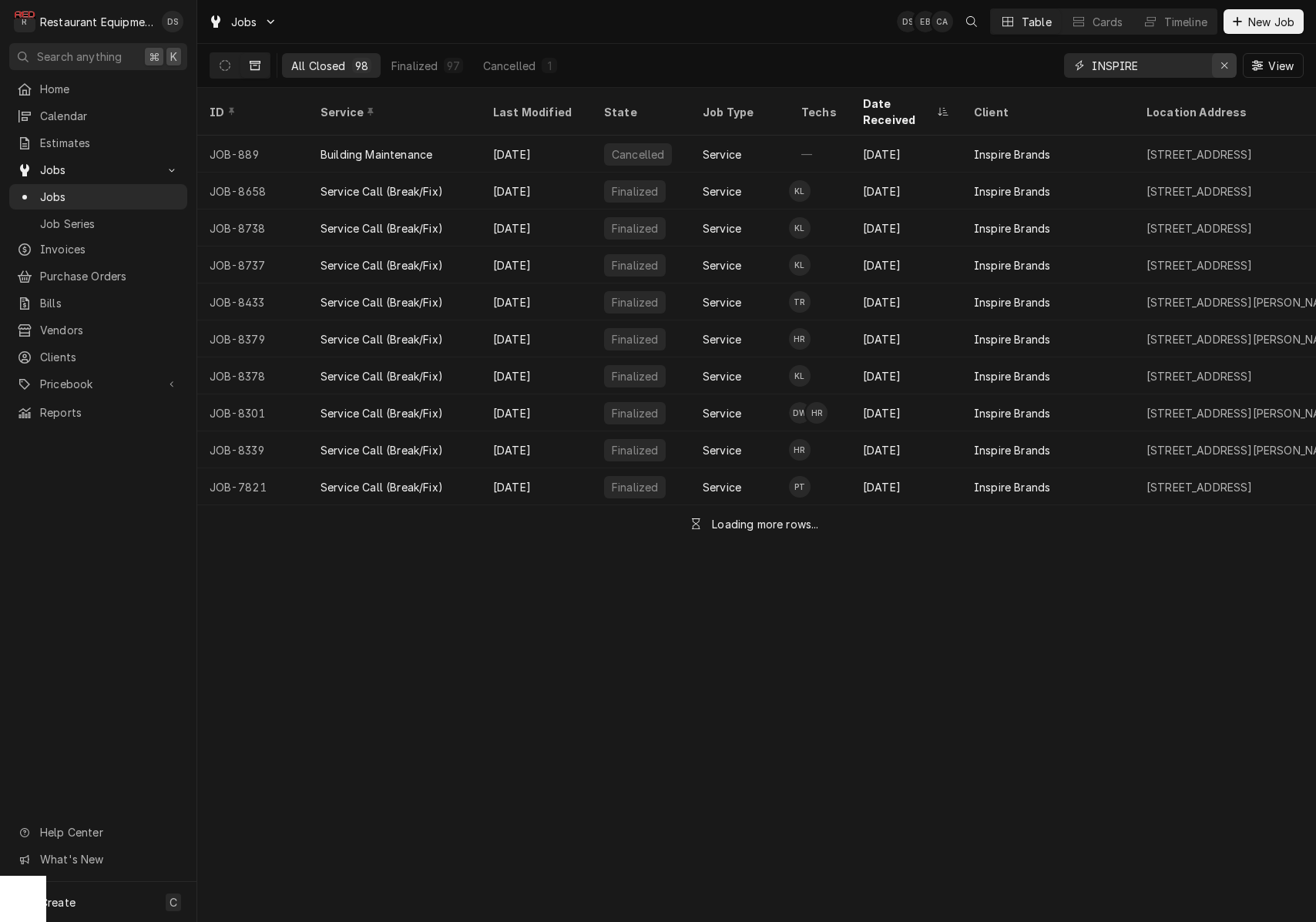
click at [1224, 67] on icon "Erase input" at bounding box center [1225, 65] width 9 height 10
click at [1174, 62] on input "Dynamic Content Wrapper" at bounding box center [1164, 65] width 145 height 25
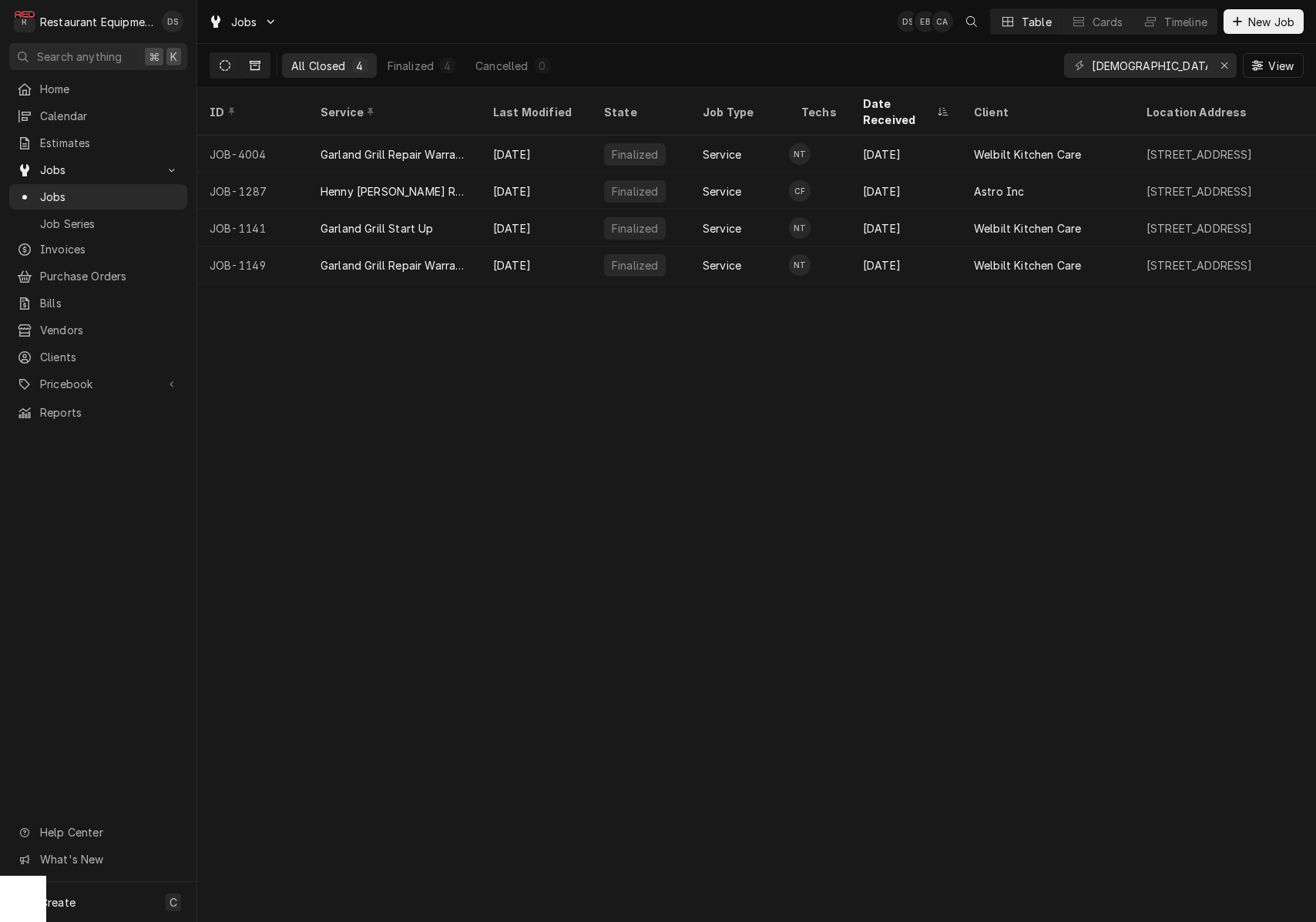
click at [223, 58] on button "Dynamic Content Wrapper" at bounding box center [225, 65] width 30 height 25
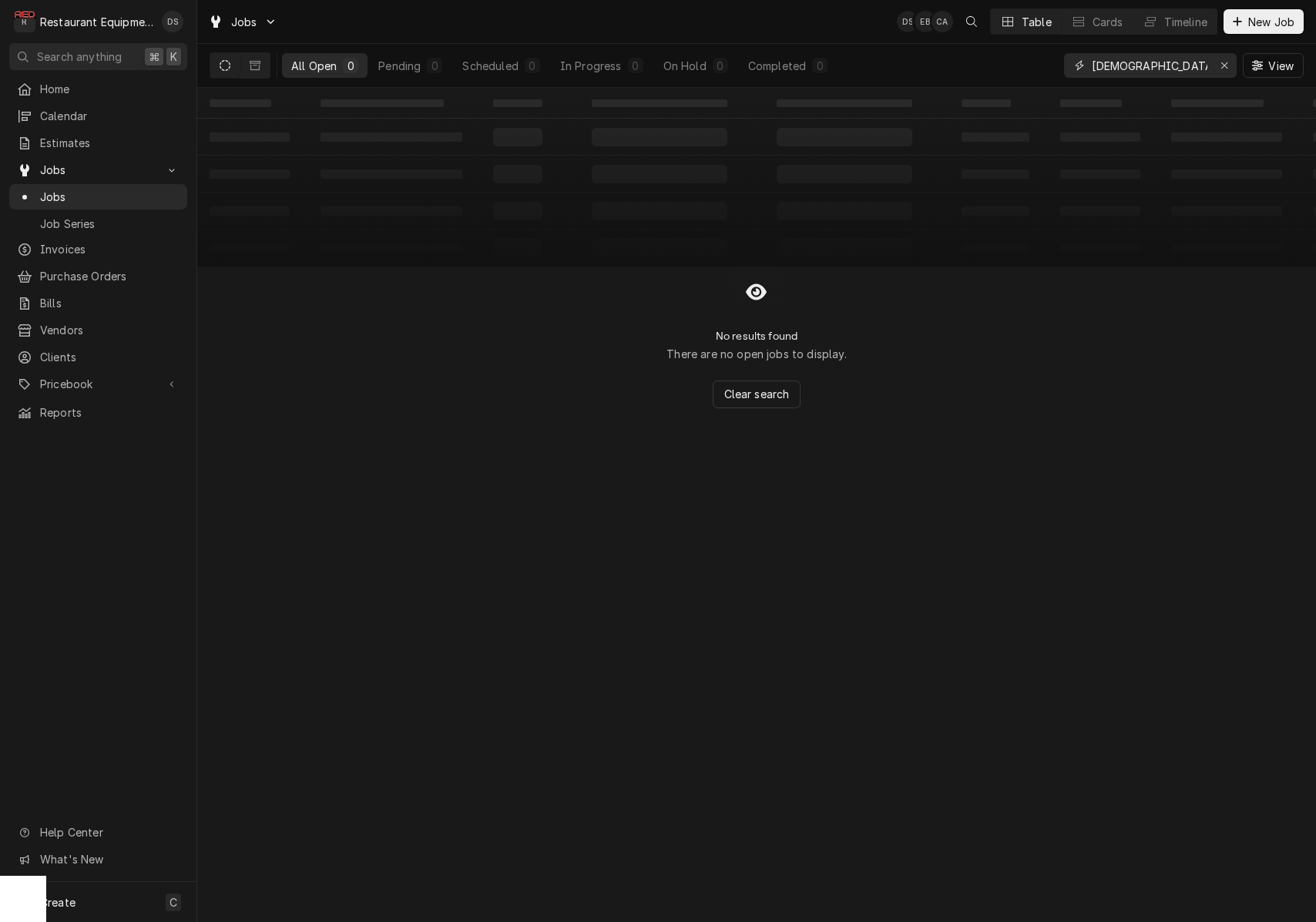
click at [1167, 68] on input "chick fila" at bounding box center [1149, 65] width 115 height 25
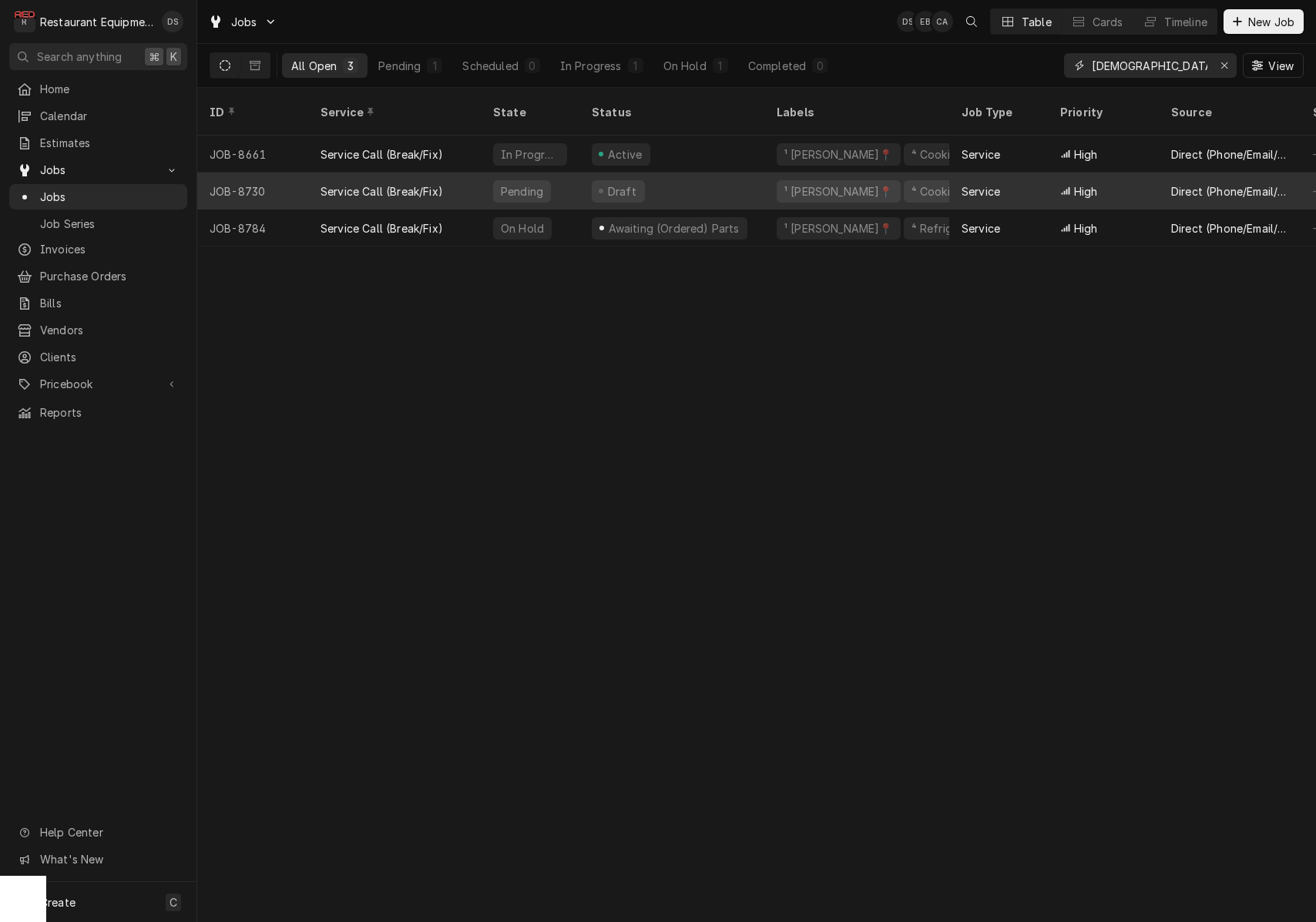
type input "chick fil"
click at [992, 183] on div "Service" at bounding box center [981, 191] width 38 height 16
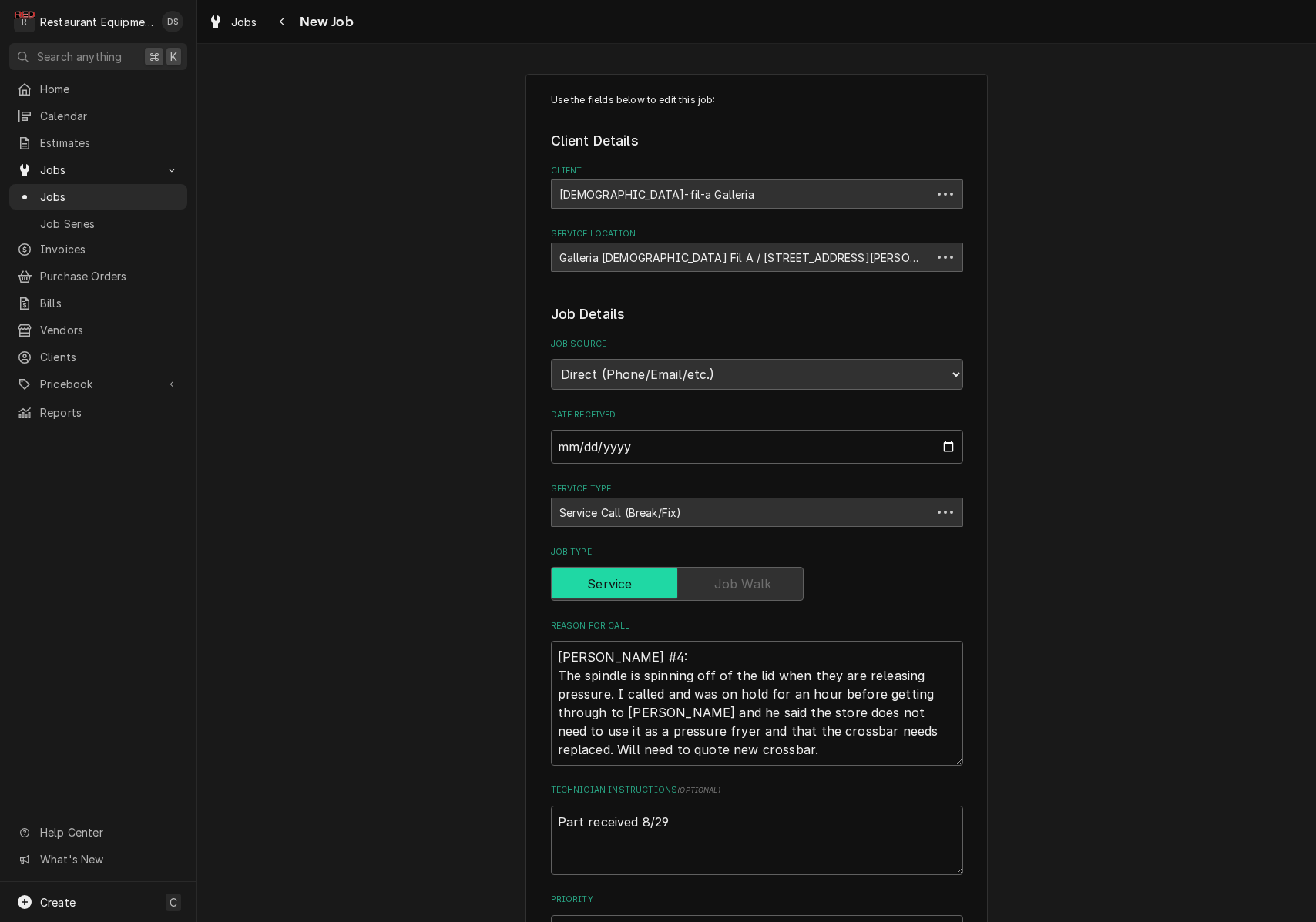
type textarea "x"
click at [287, 23] on div "Navigate back" at bounding box center [283, 21] width 15 height 15
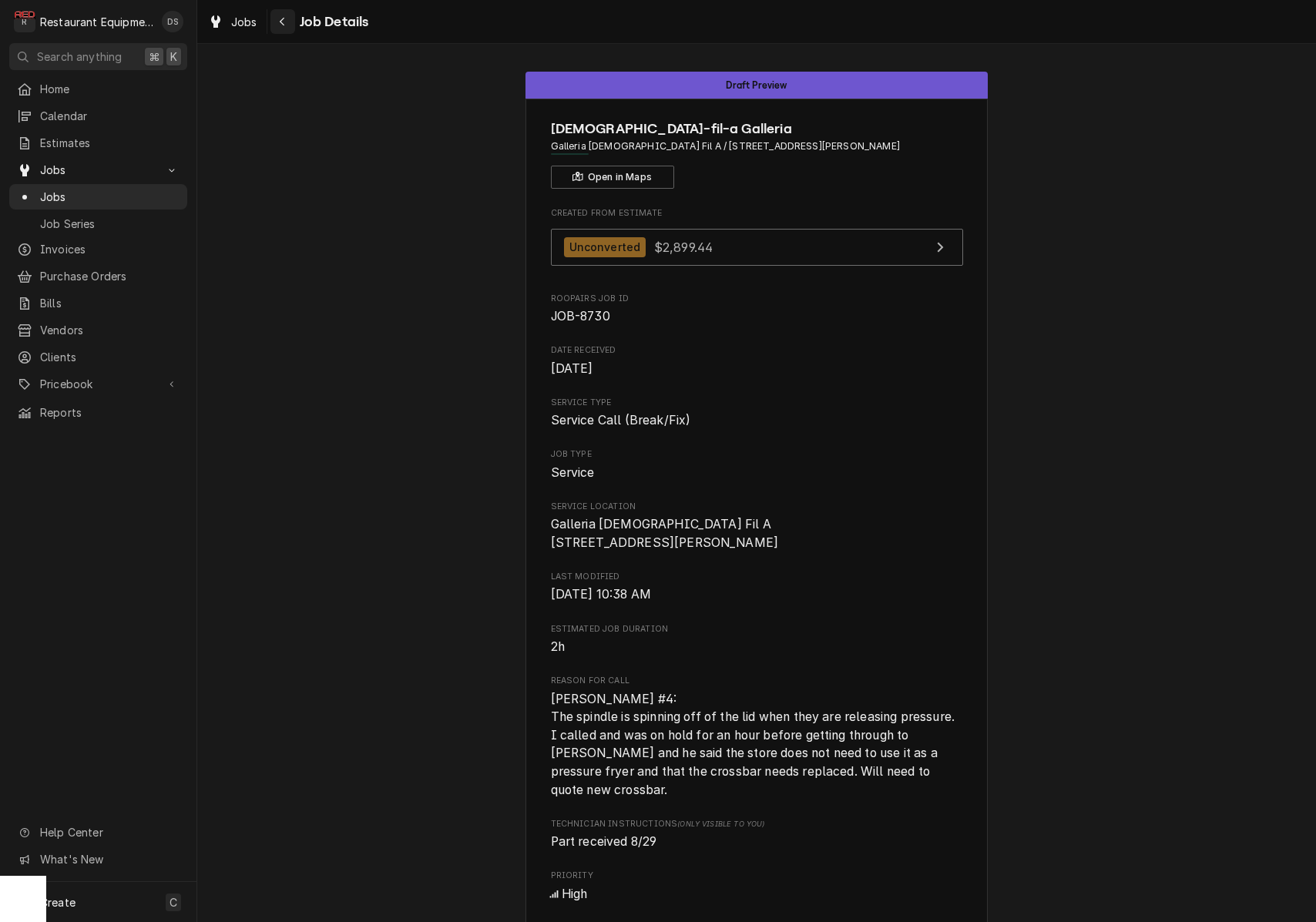
click at [283, 23] on icon "Navigate back" at bounding box center [282, 22] width 5 height 9
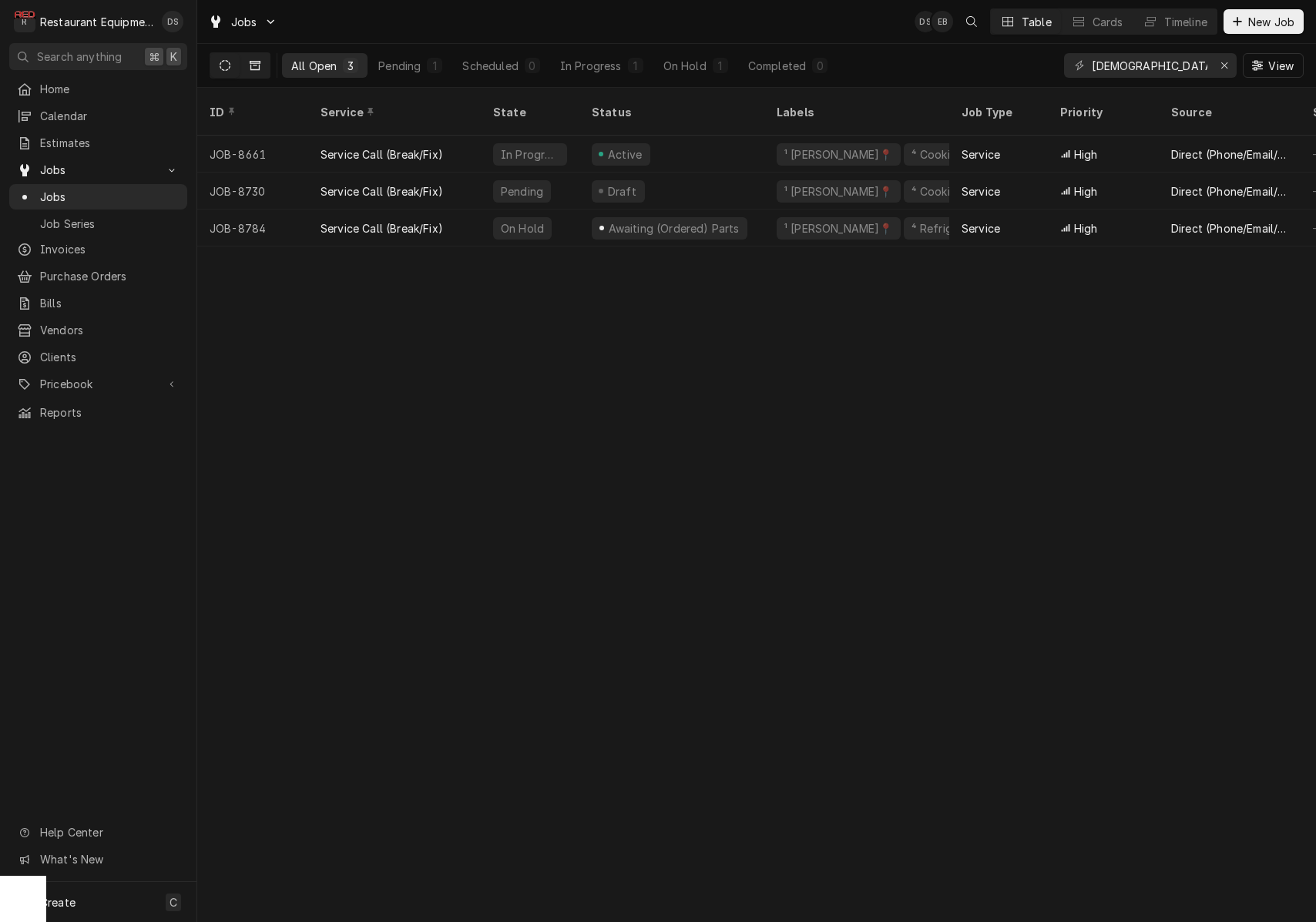
click at [250, 58] on button "Dynamic Content Wrapper" at bounding box center [255, 65] width 30 height 25
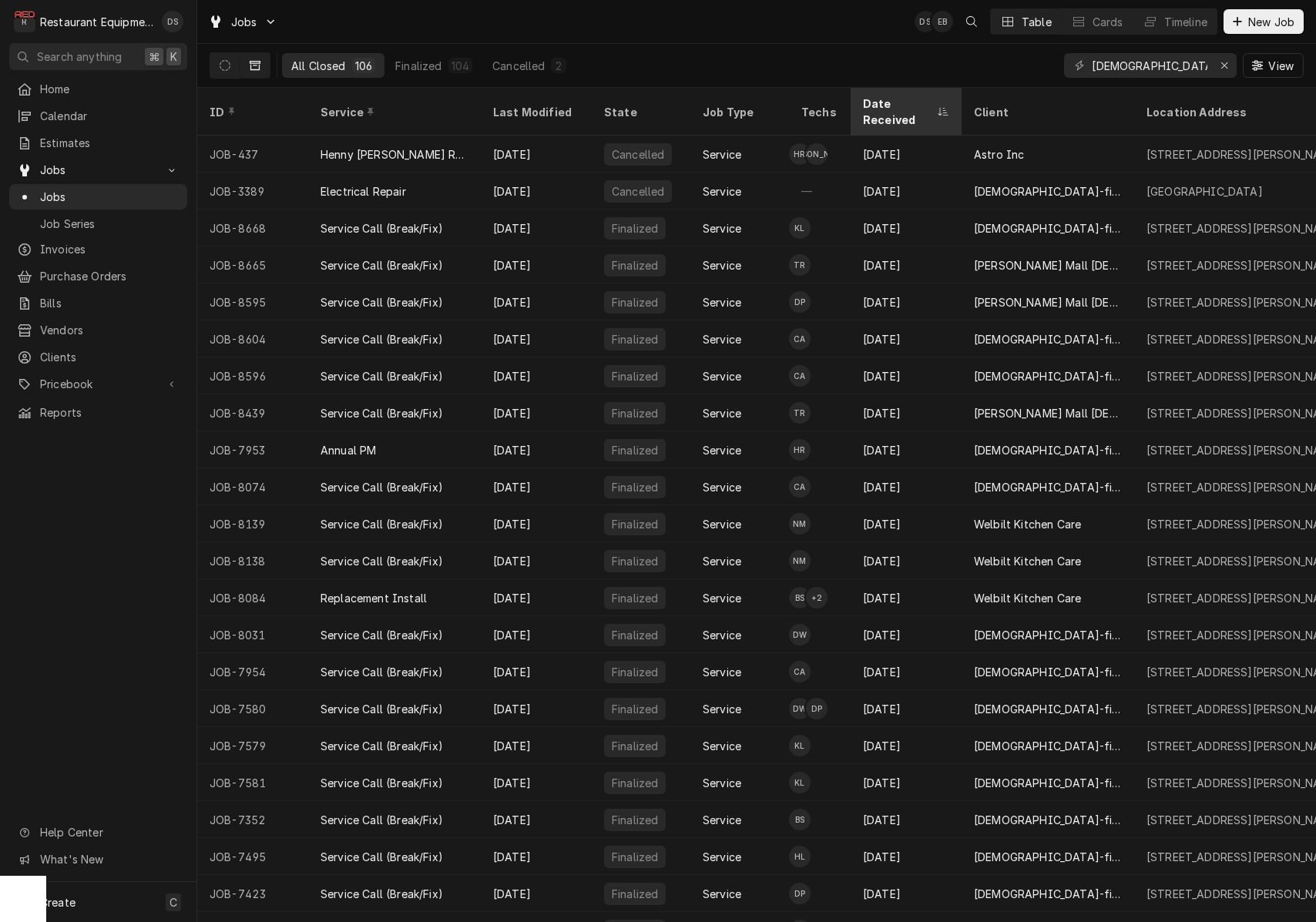
click at [882, 104] on div "Date Received" at bounding box center [898, 111] width 71 height 32
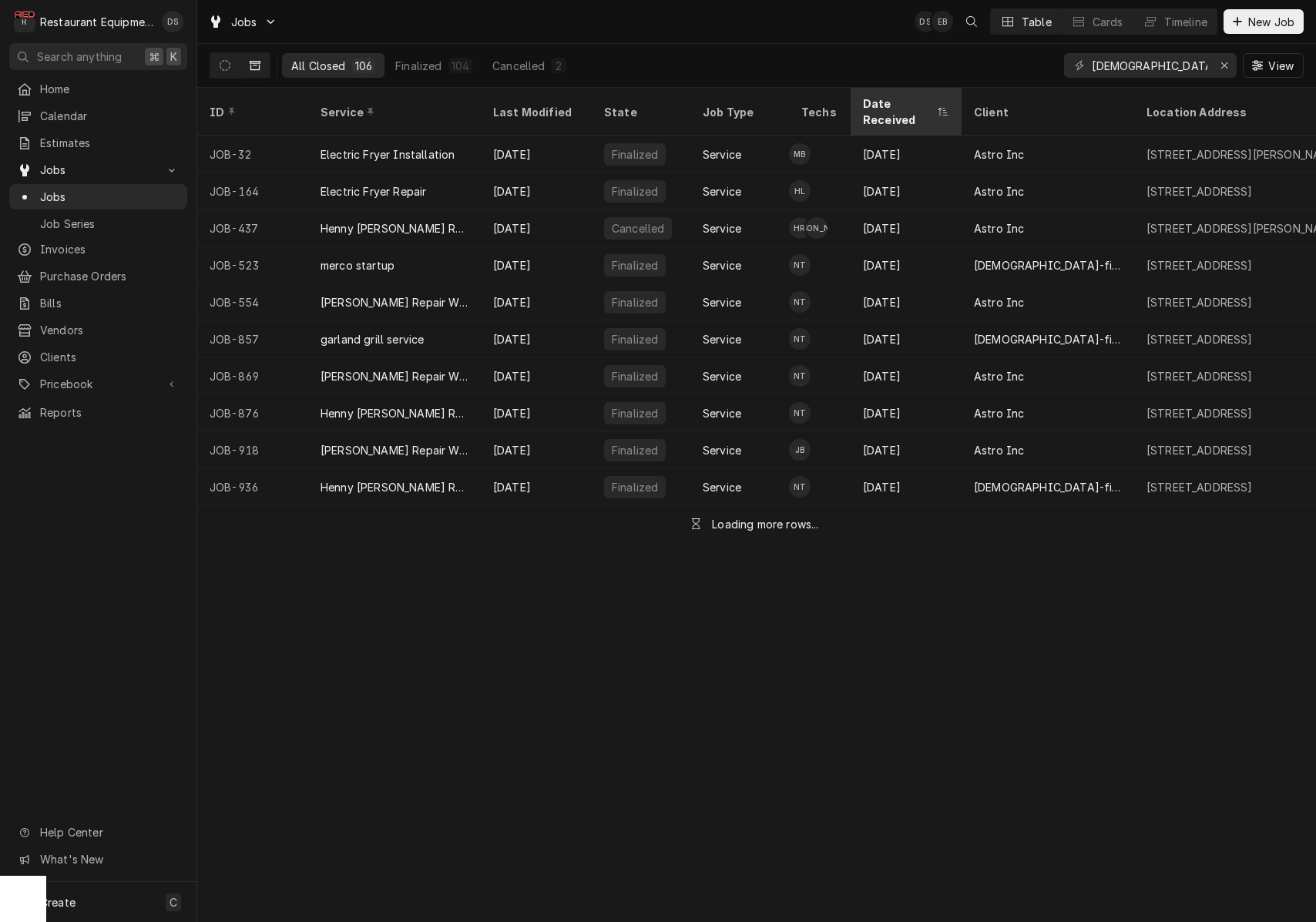
click at [882, 104] on div "Date Received" at bounding box center [898, 111] width 71 height 32
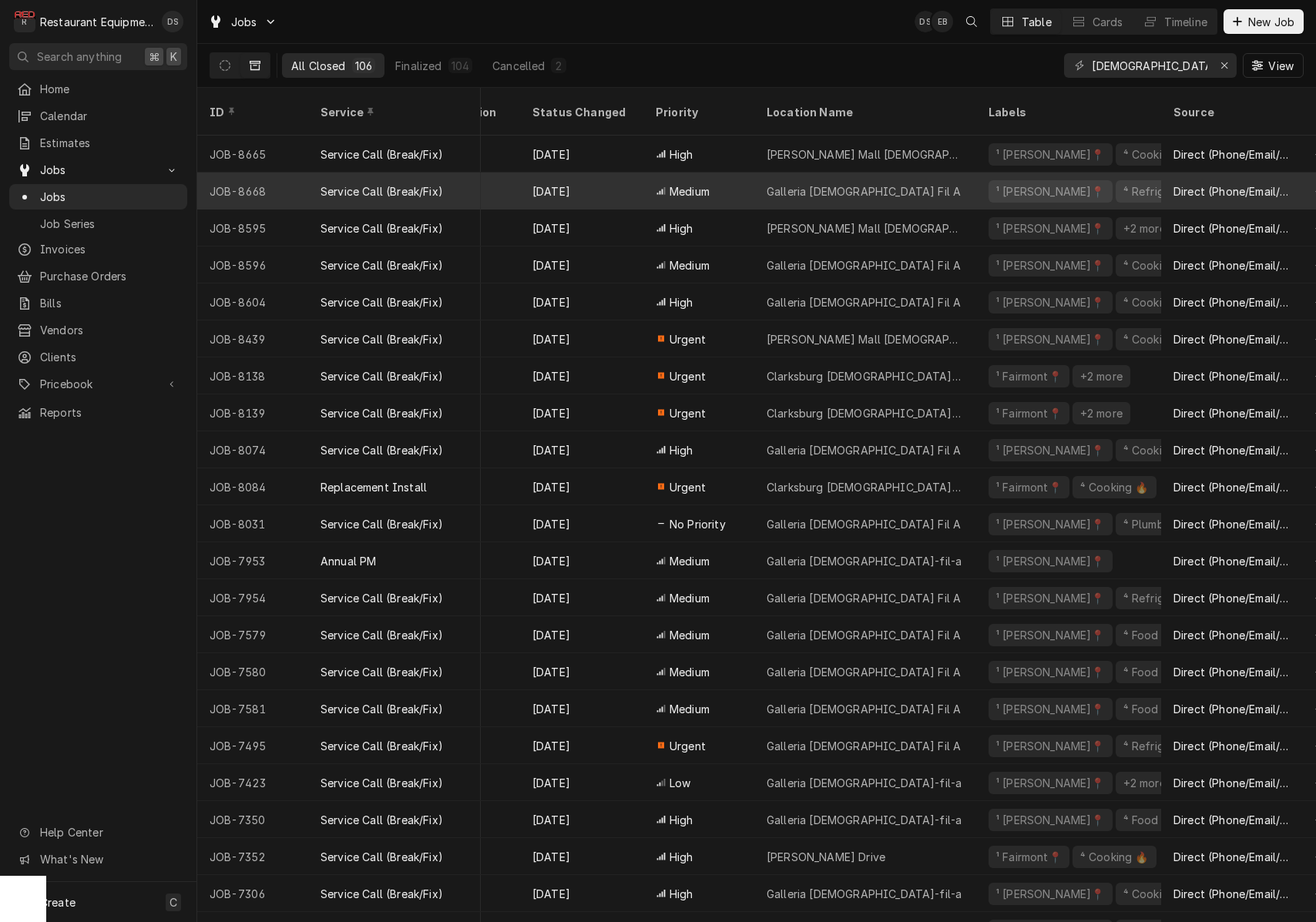
scroll to position [0, 1100]
click at [1001, 183] on div "¹ Beckley📍" at bounding box center [1046, 191] width 112 height 16
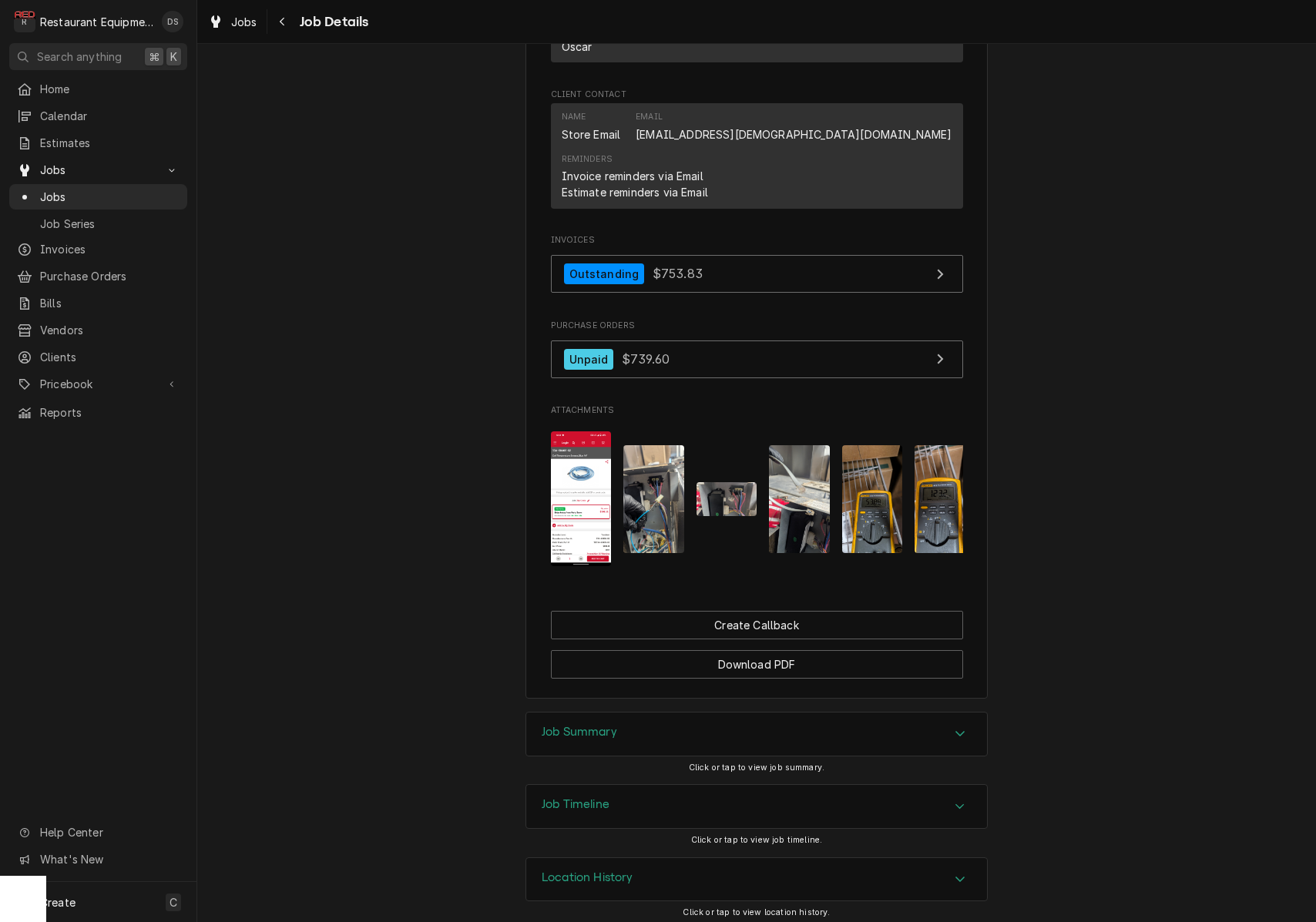
click at [723, 734] on div "Job Summary" at bounding box center [756, 734] width 461 height 43
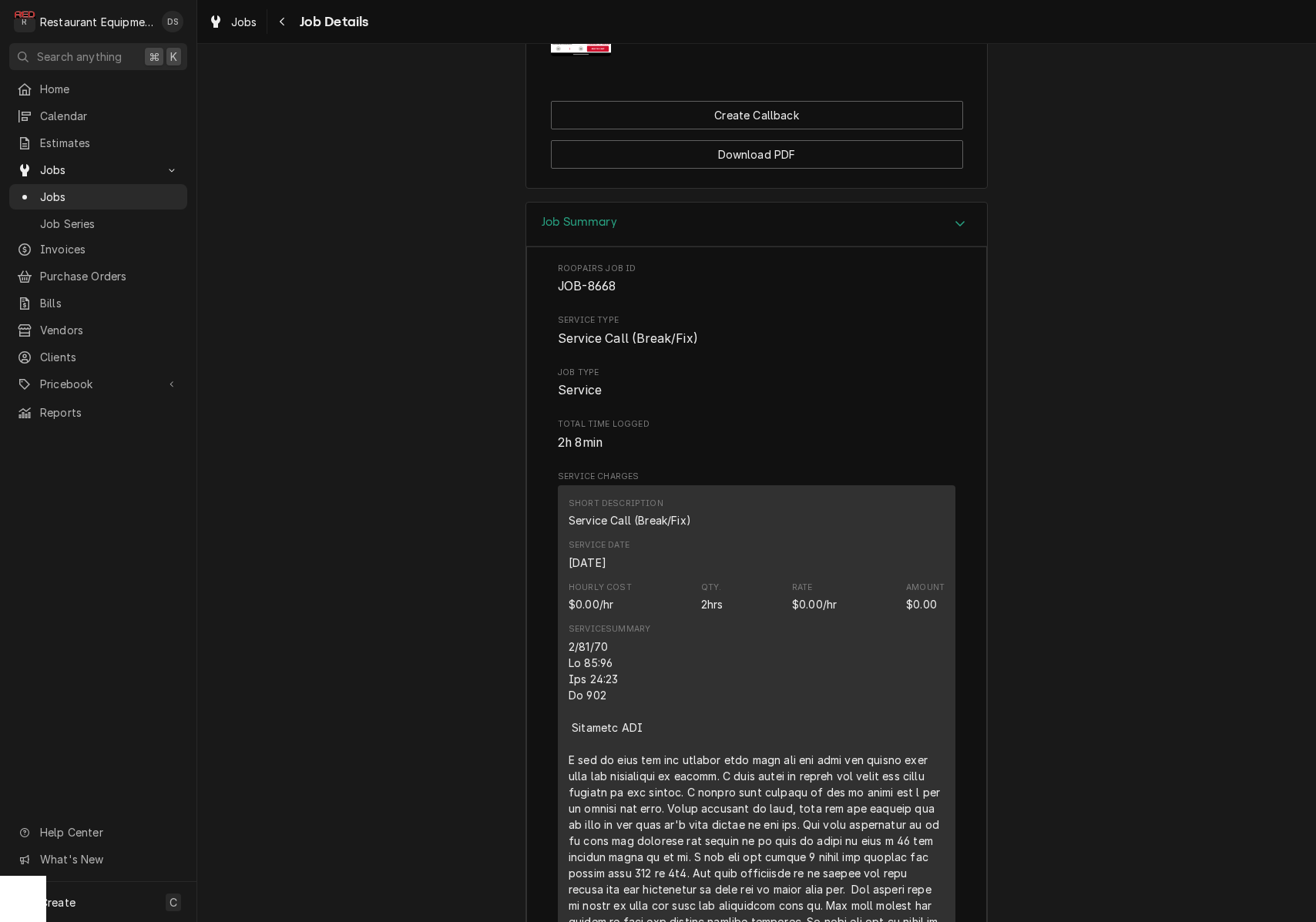
scroll to position [1644, 0]
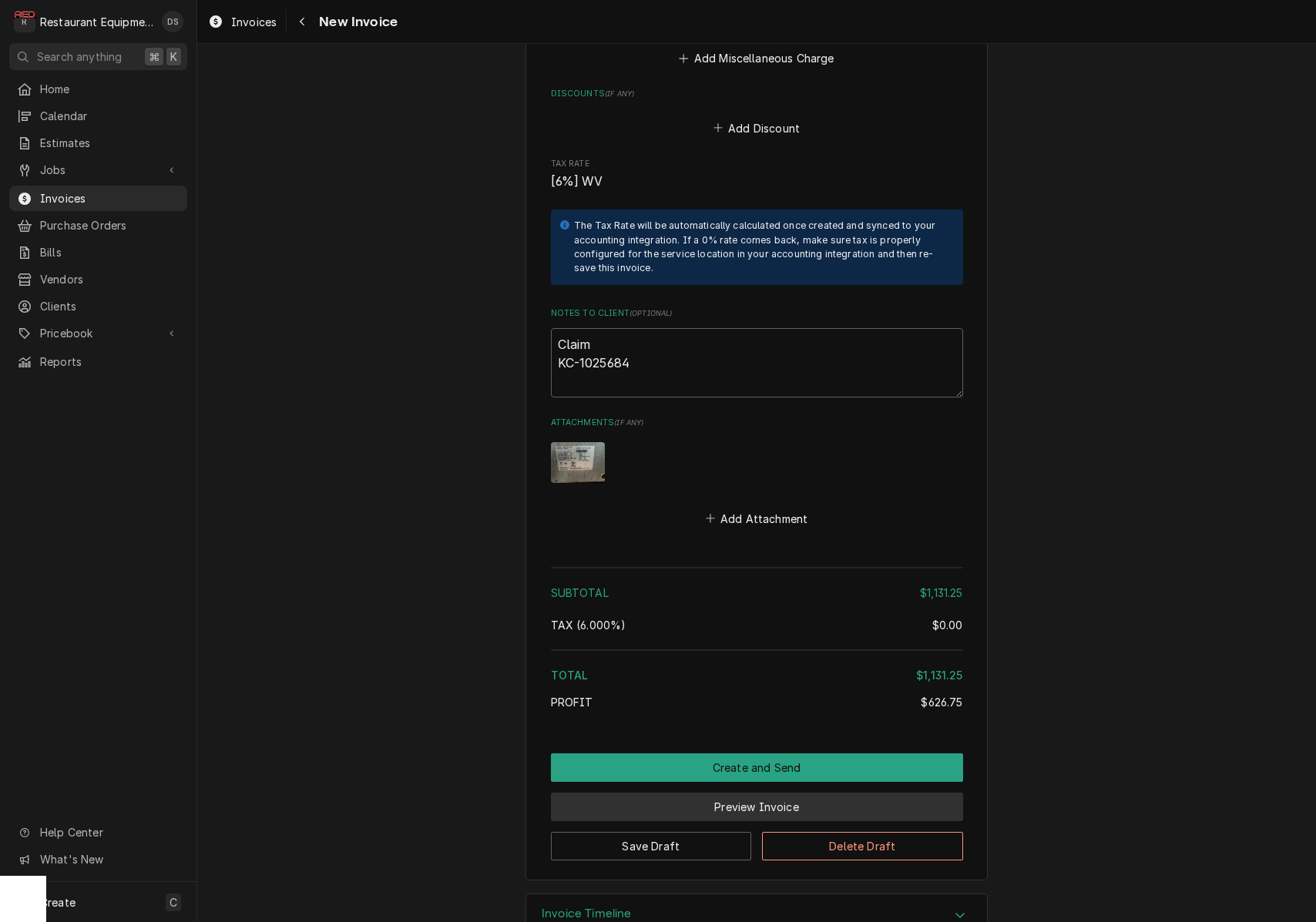
click at [748, 793] on button "Preview Invoice" at bounding box center [756, 808] width 412 height 29
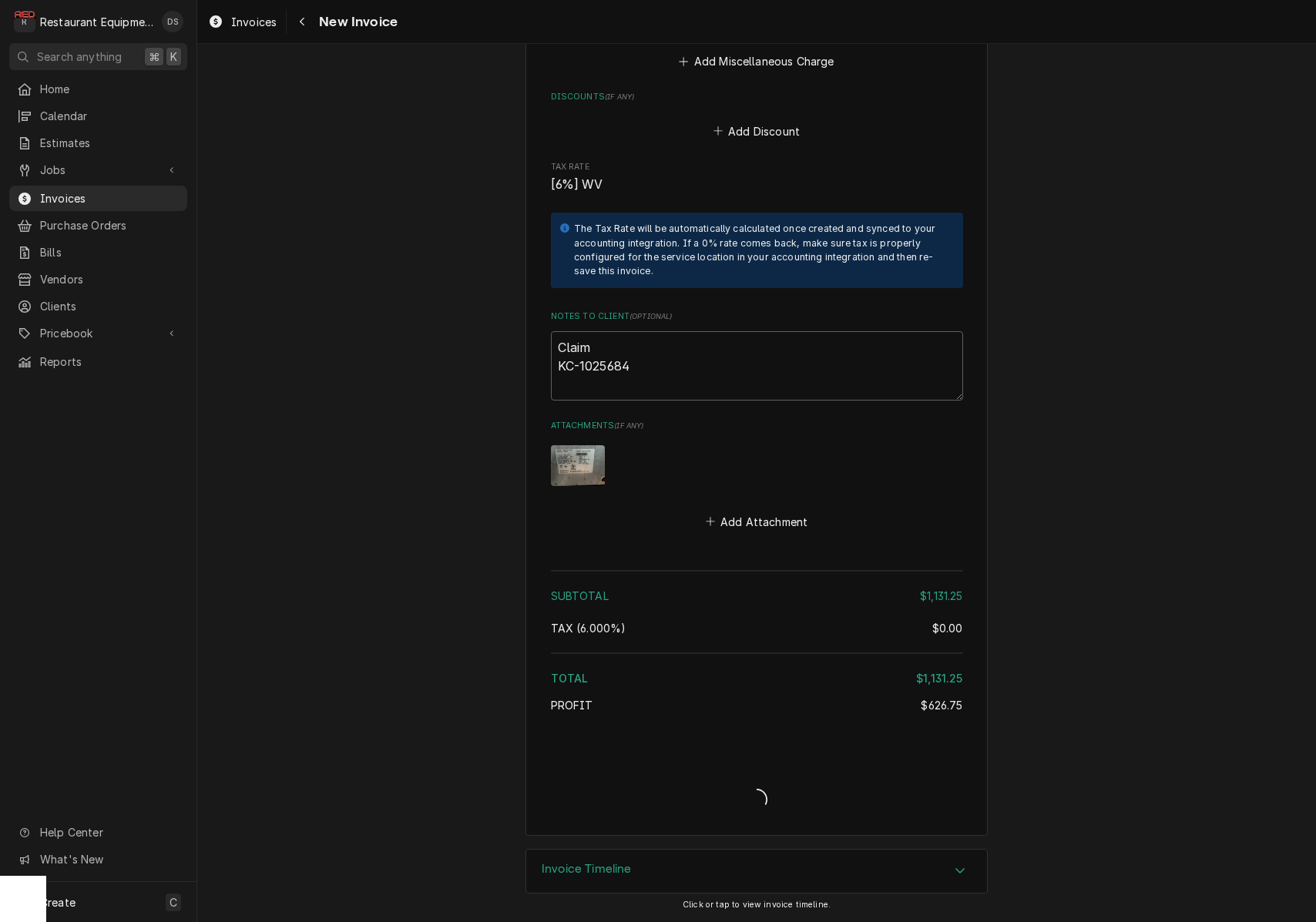
type textarea "x"
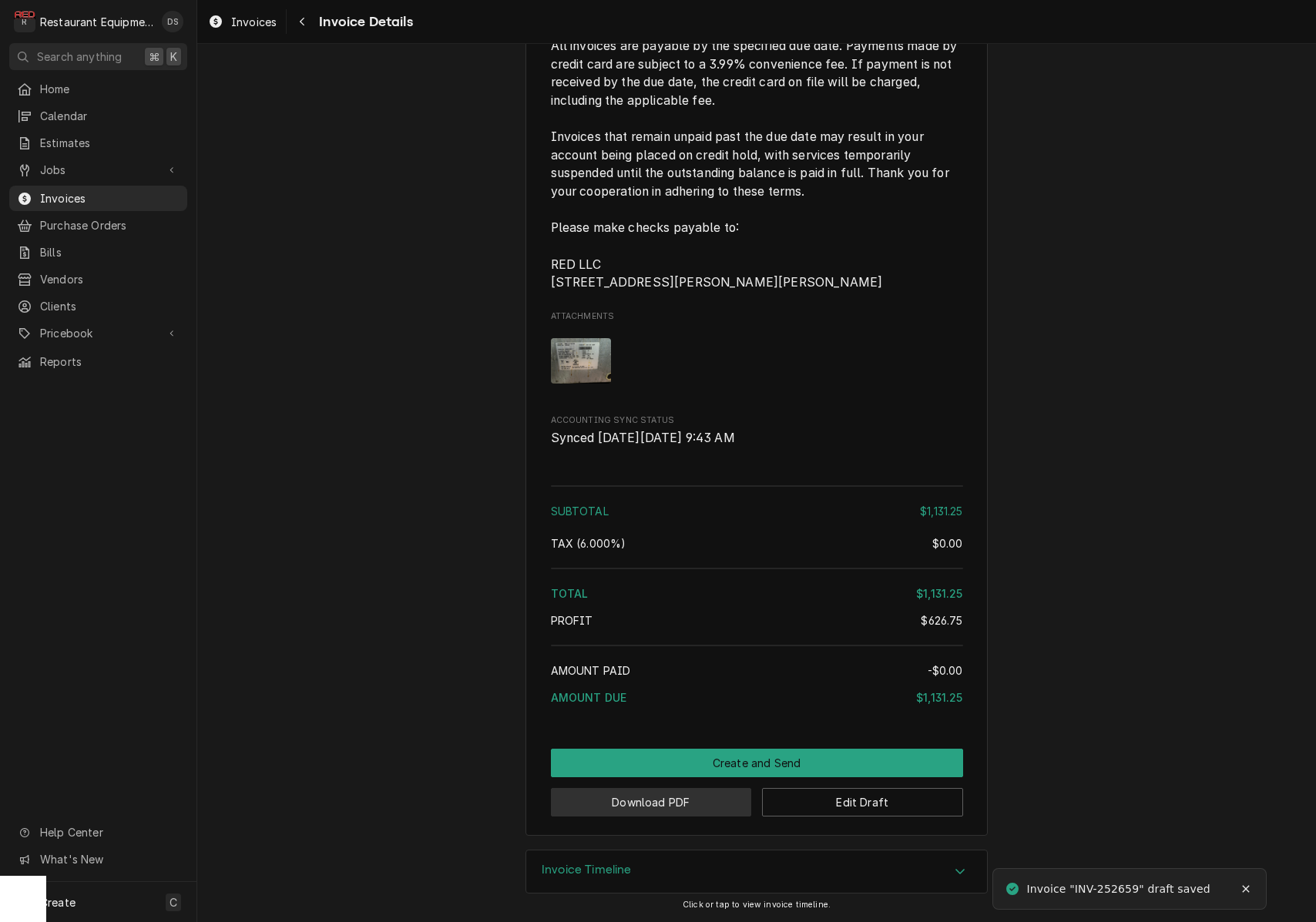
scroll to position [3127, 0]
click at [699, 798] on button "Download PDF" at bounding box center [651, 803] width 201 height 29
